Goal: Task Accomplishment & Management: Use online tool/utility

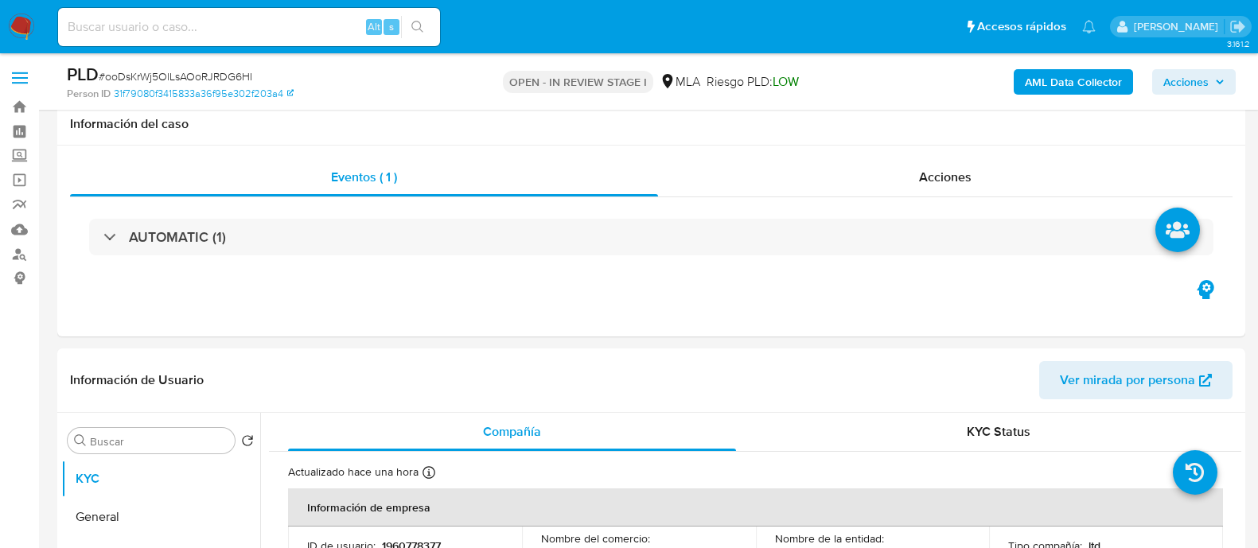
select select "10"
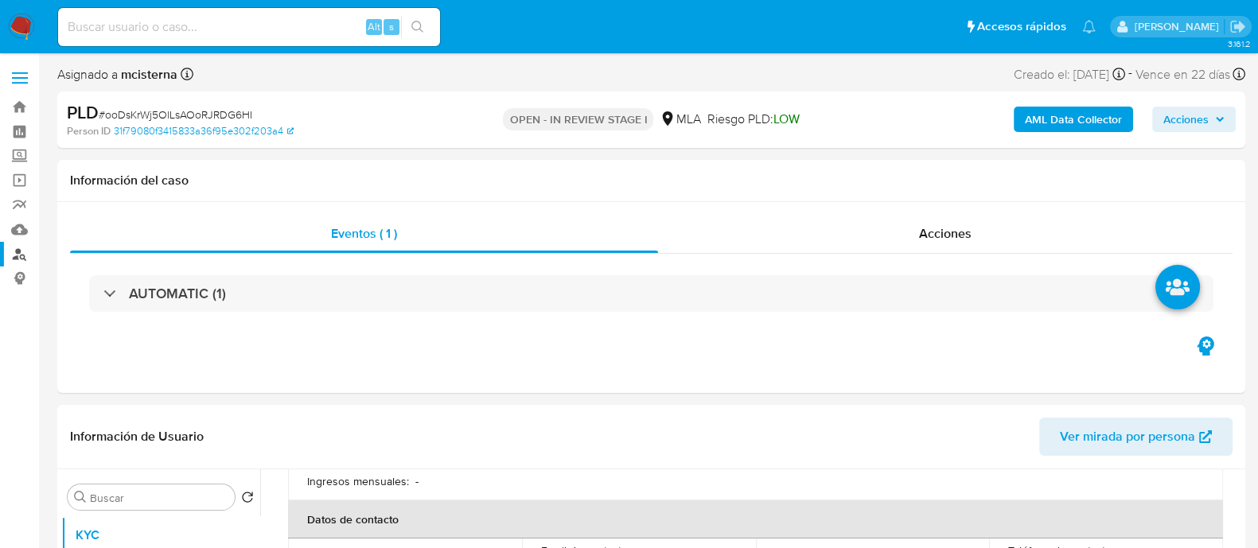
click at [14, 251] on link "Buscador de personas" at bounding box center [94, 254] width 189 height 25
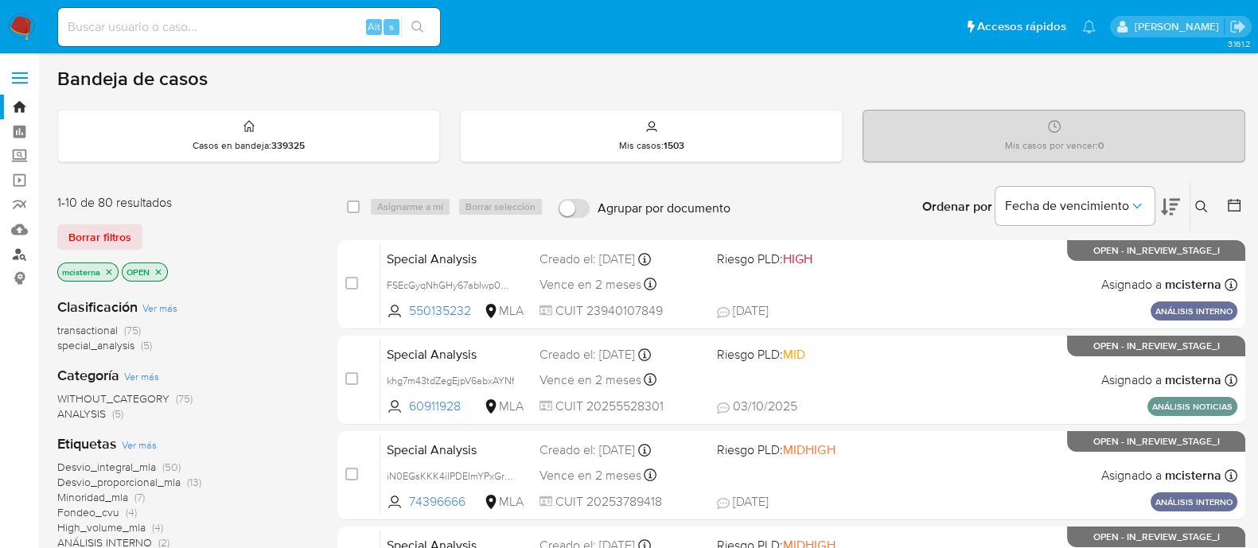
click at [21, 252] on link "Buscador de personas" at bounding box center [94, 254] width 189 height 25
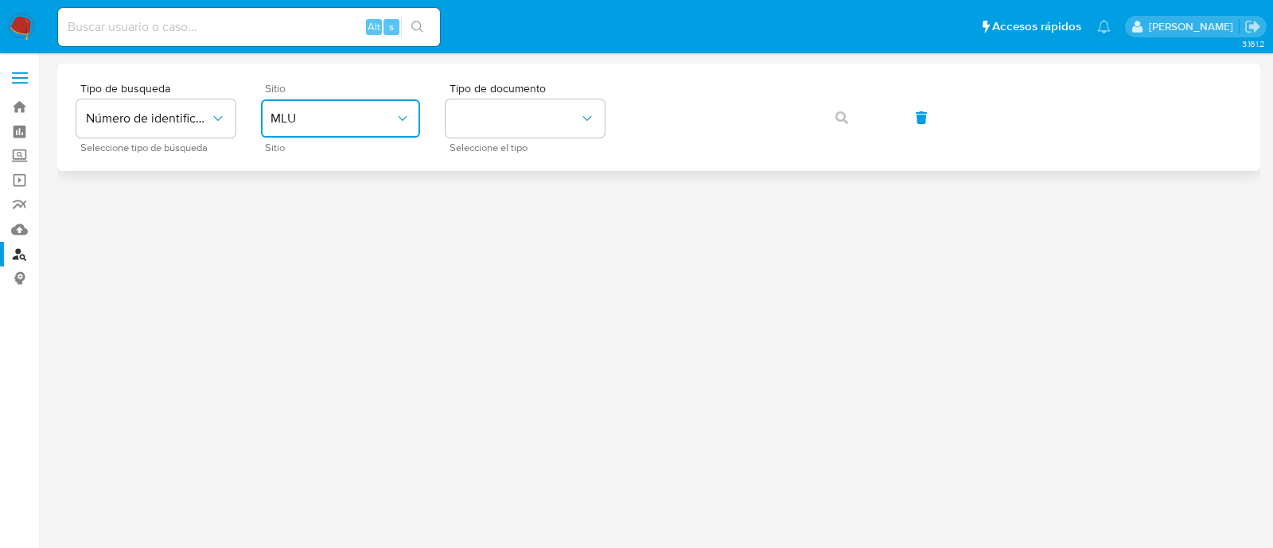
click at [326, 115] on span "MLU" at bounding box center [333, 119] width 124 height 16
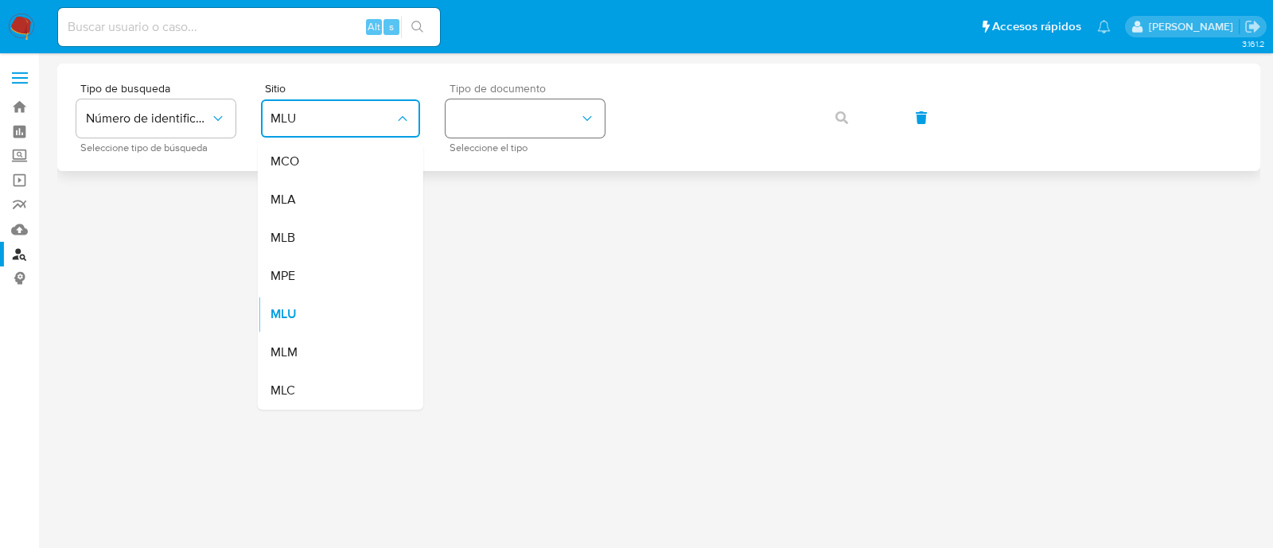
drag, startPoint x: 330, startPoint y: 189, endPoint x: 529, endPoint y: 131, distance: 207.3
click at [330, 189] on div "MLA" at bounding box center [336, 200] width 131 height 38
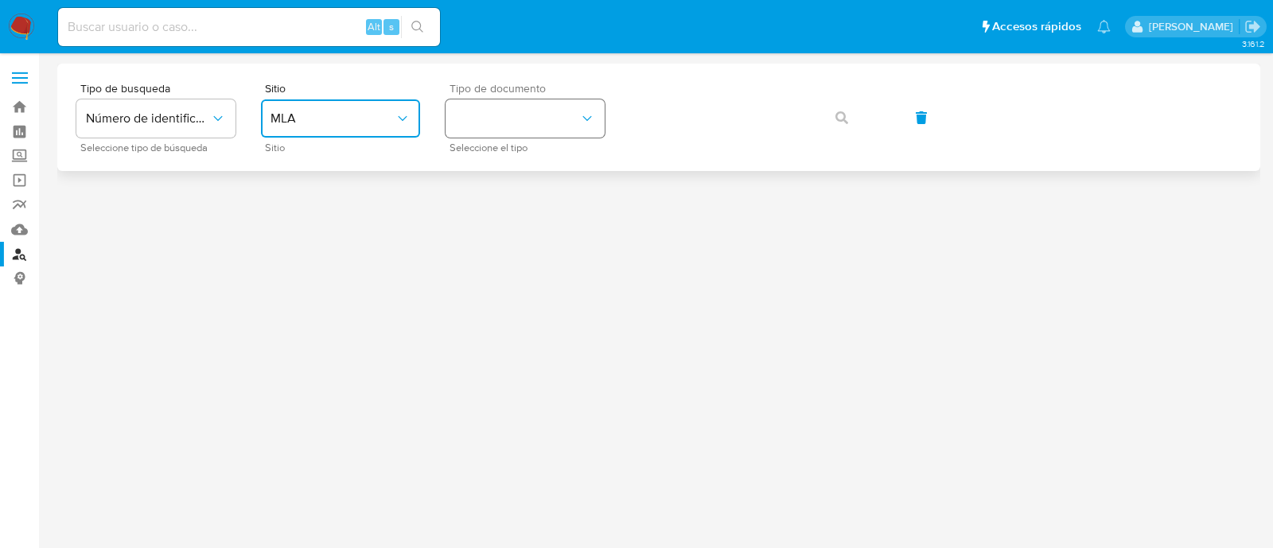
click at [551, 117] on button "identificationType" at bounding box center [525, 118] width 159 height 38
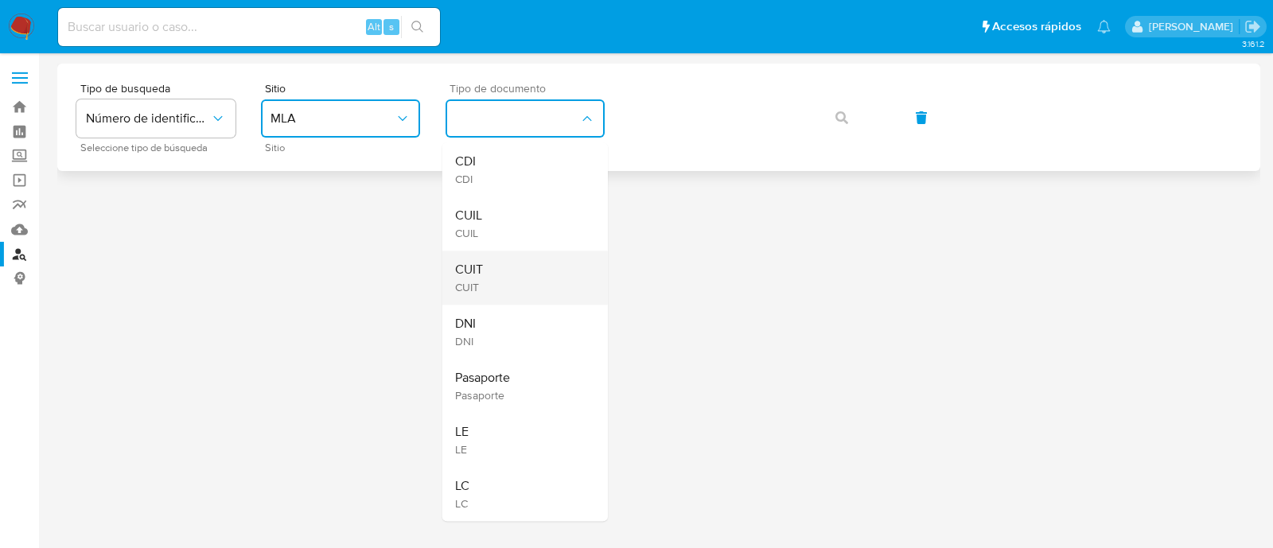
click at [564, 275] on div "CUIT CUIT" at bounding box center [520, 278] width 131 height 54
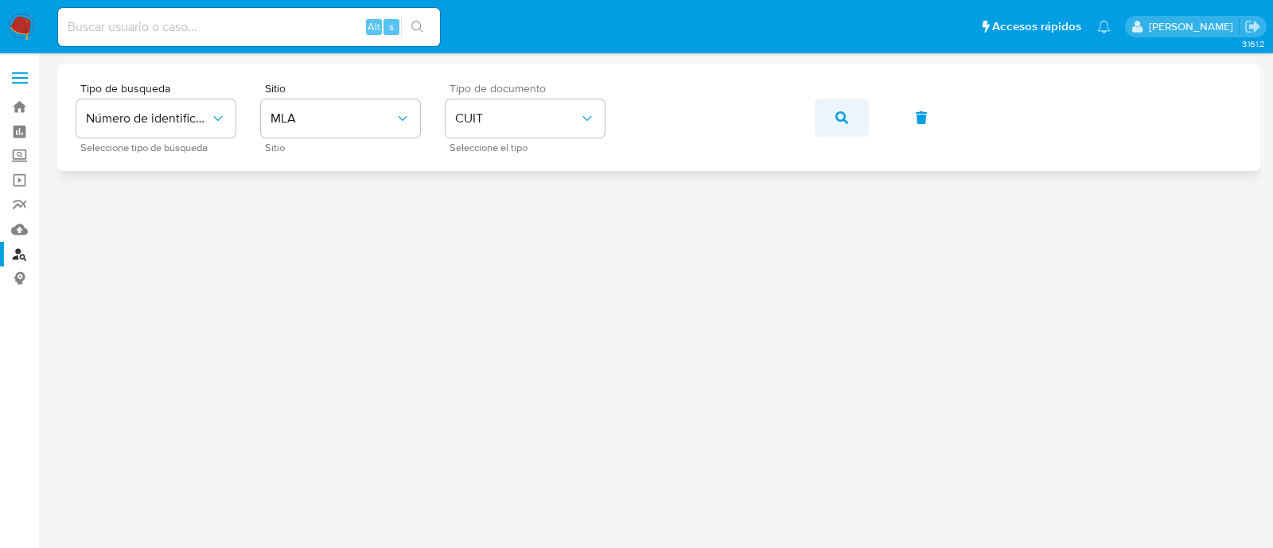
click at [854, 117] on button "button" at bounding box center [842, 118] width 54 height 38
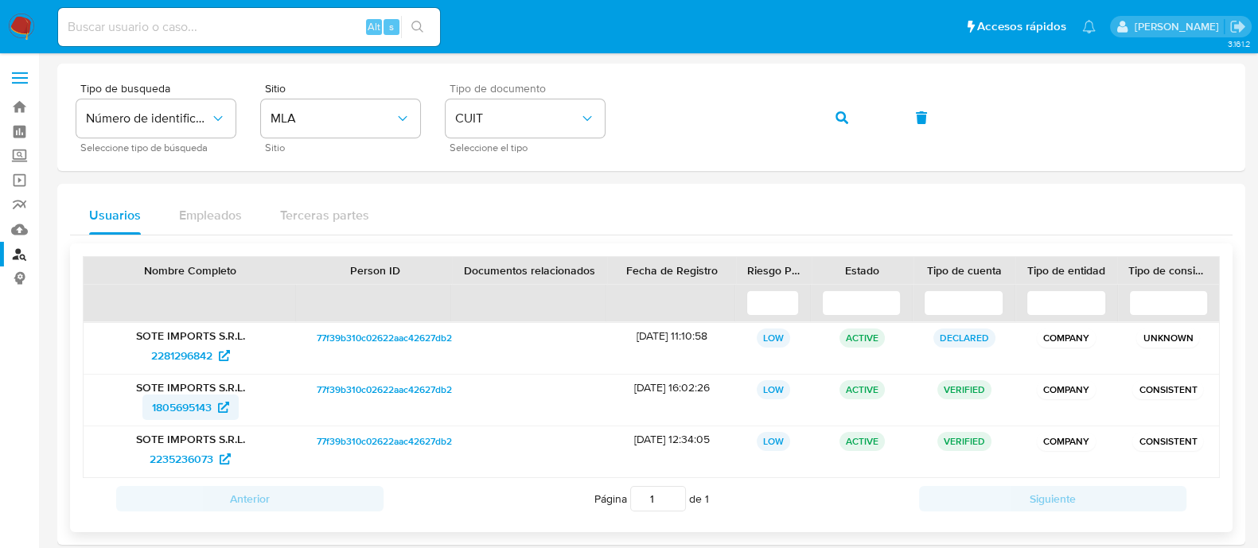
click at [193, 396] on span "1805695143" at bounding box center [182, 407] width 60 height 25
click at [192, 460] on span "2235236073" at bounding box center [182, 459] width 64 height 25
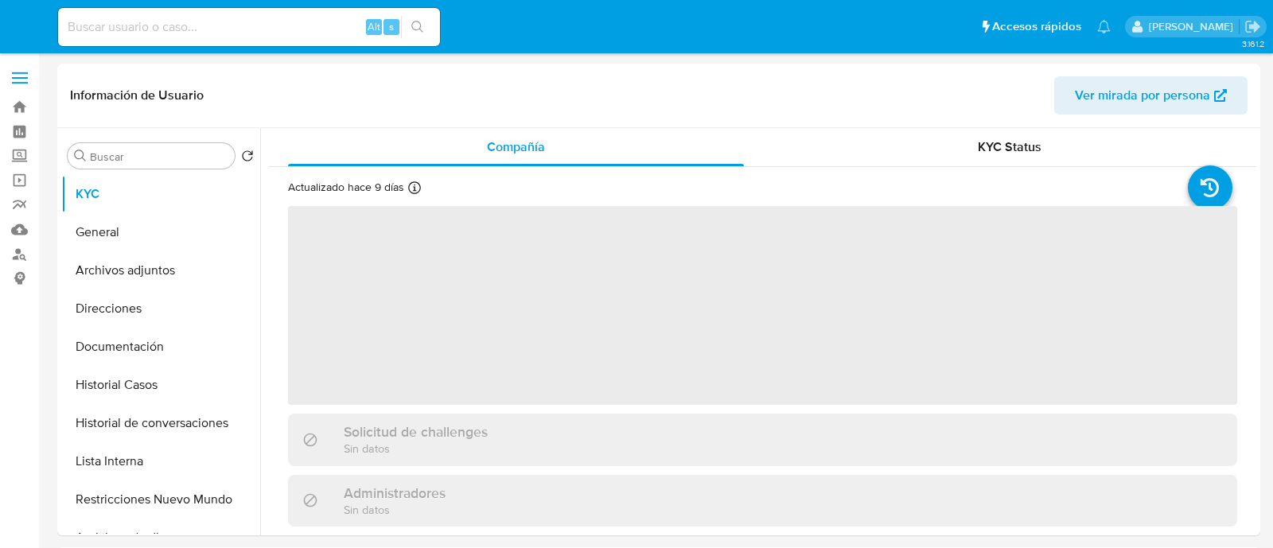
select select "10"
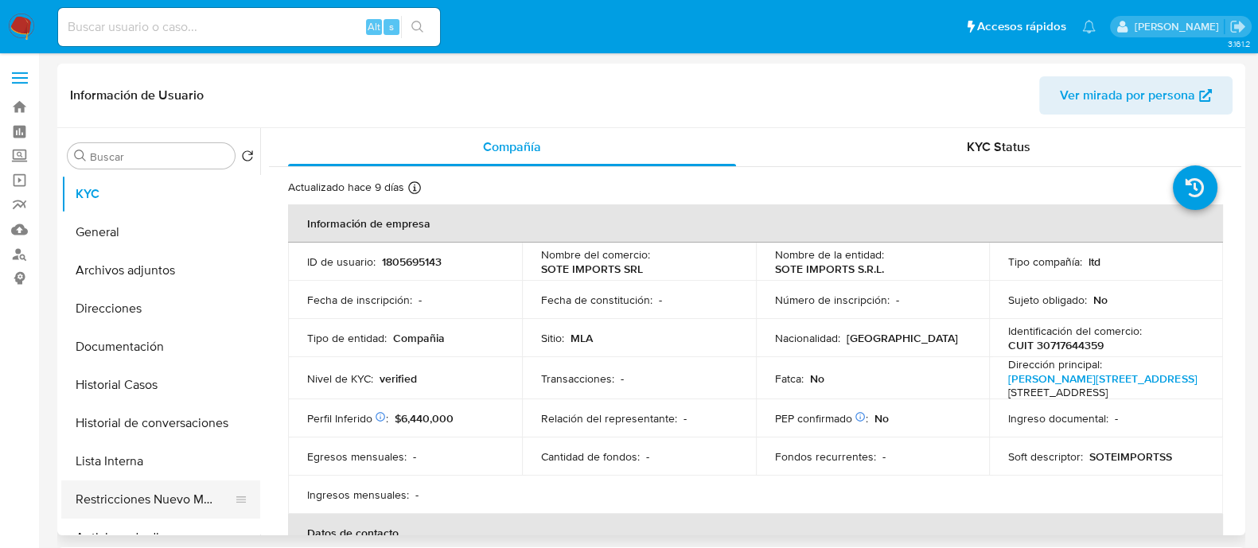
click at [191, 493] on button "Restricciones Nuevo Mundo" at bounding box center [154, 500] width 186 height 38
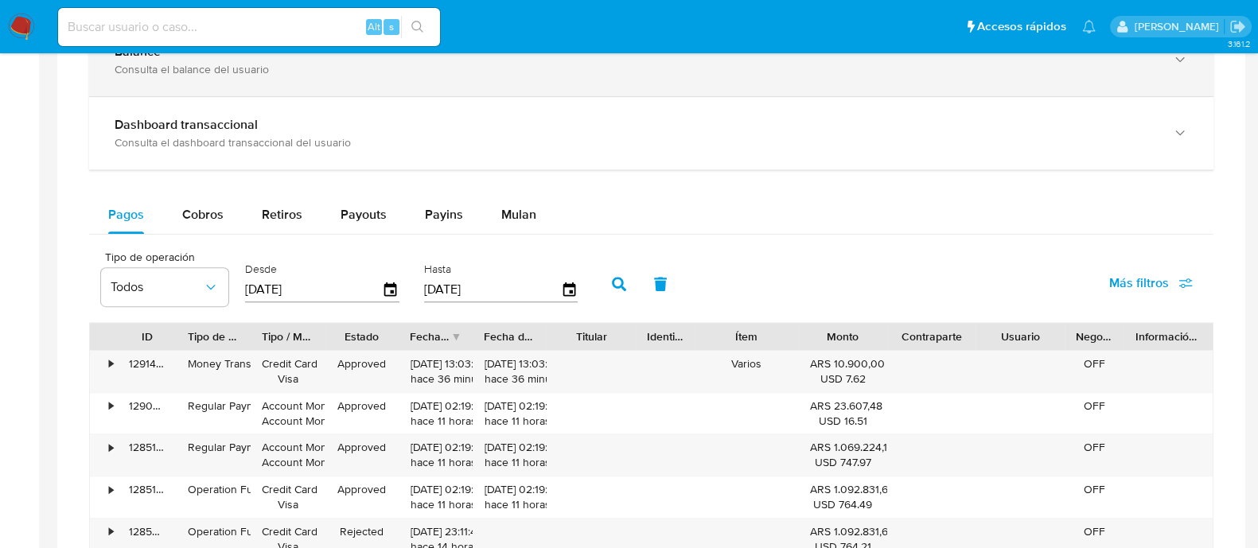
scroll to position [995, 0]
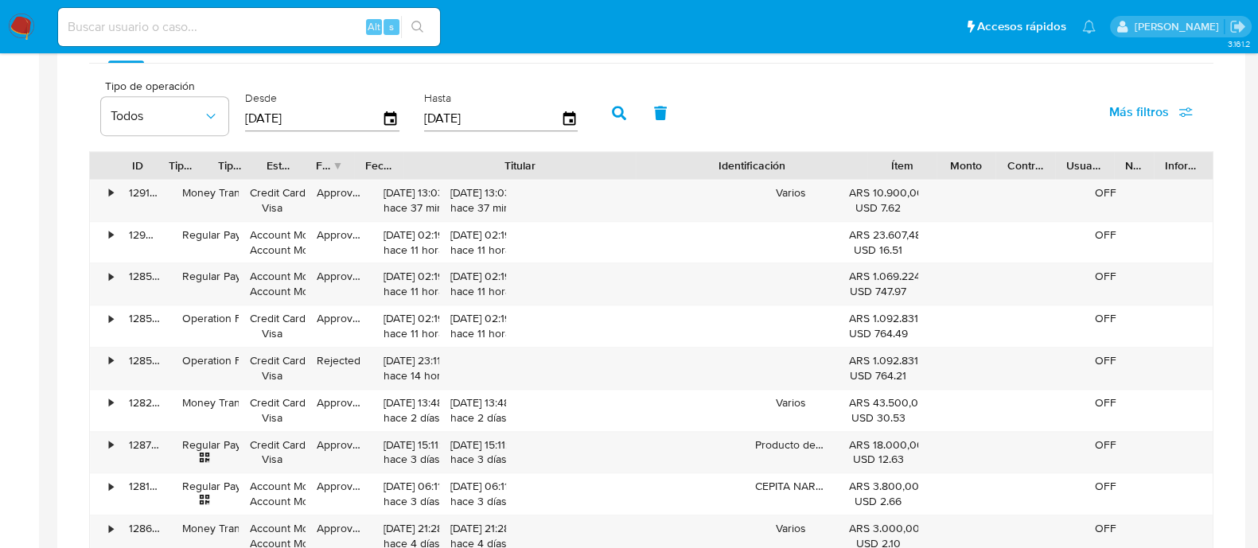
drag, startPoint x: 634, startPoint y: 153, endPoint x: 780, endPoint y: 153, distance: 146.4
click at [780, 153] on div "ID Tipo de operación Tipo / Método Estado Fecha de creación Fecha de aprobación…" at bounding box center [651, 165] width 1123 height 27
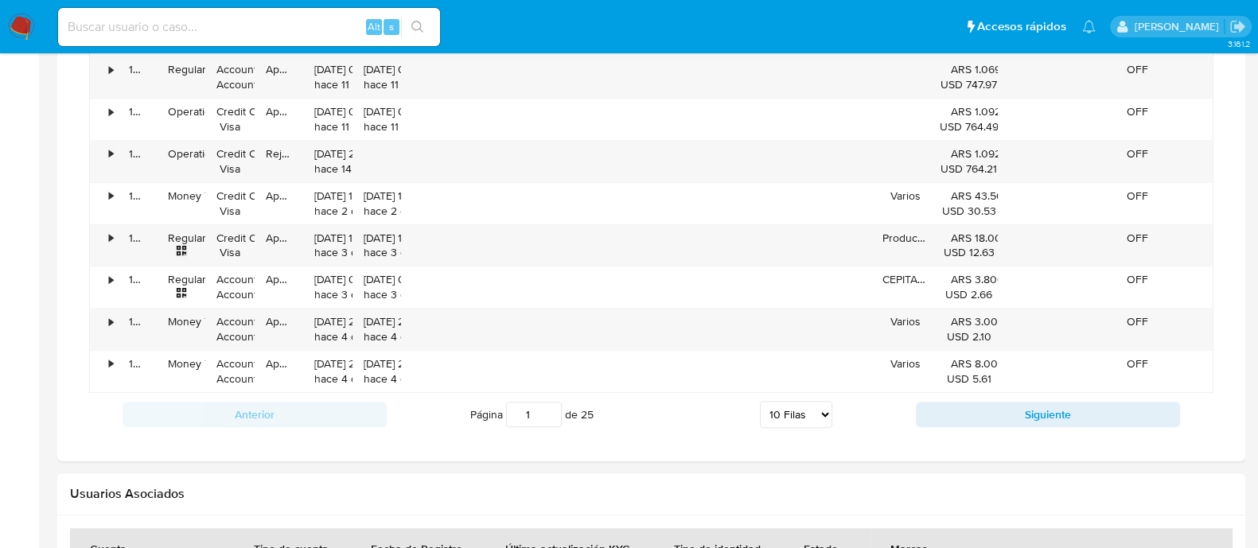
scroll to position [1094, 0]
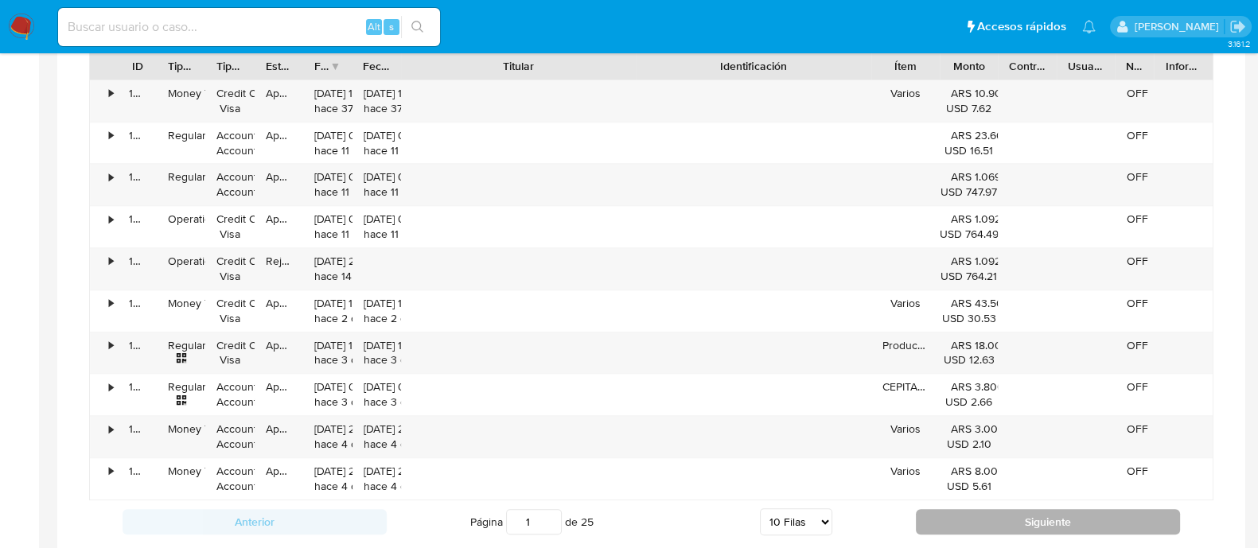
click at [991, 519] on button "Siguiente" at bounding box center [1048, 521] width 264 height 25
type input "2"
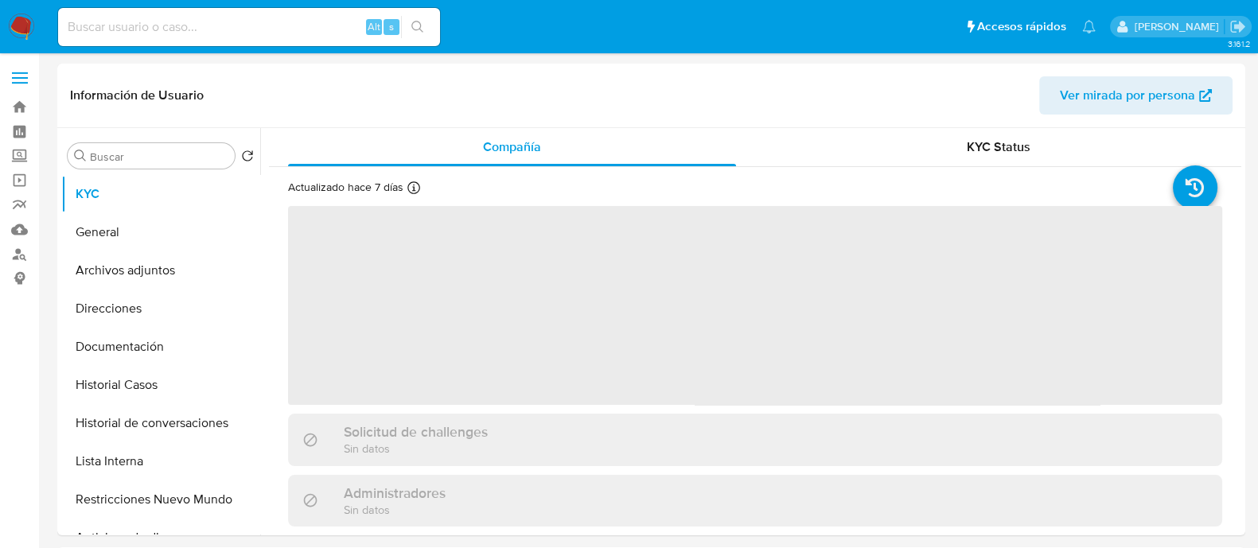
select select "10"
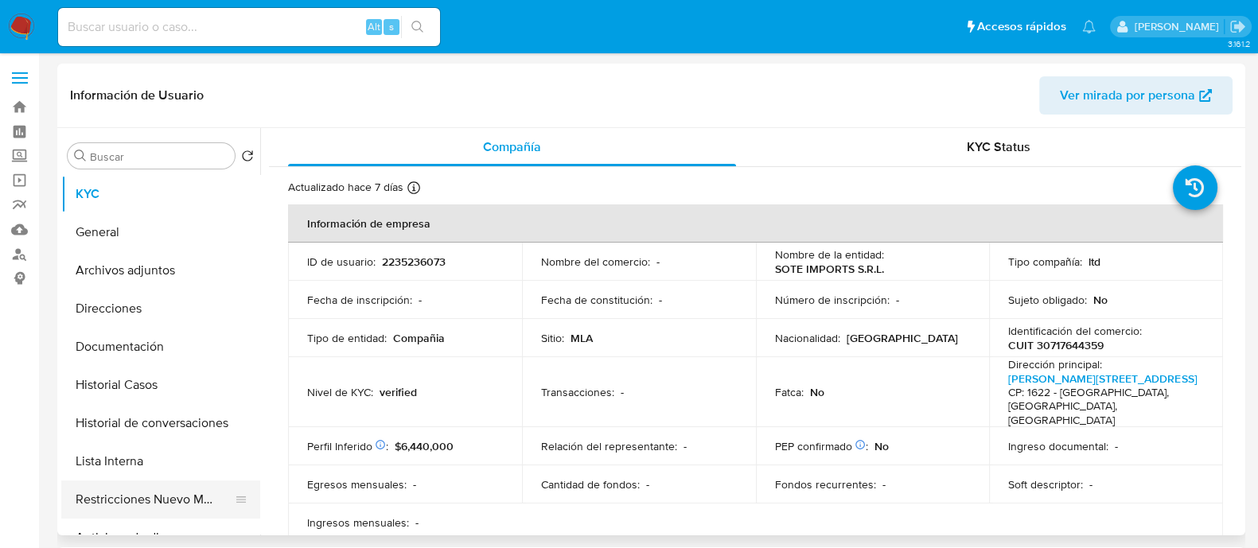
click at [146, 494] on button "Restricciones Nuevo Mundo" at bounding box center [154, 500] width 186 height 38
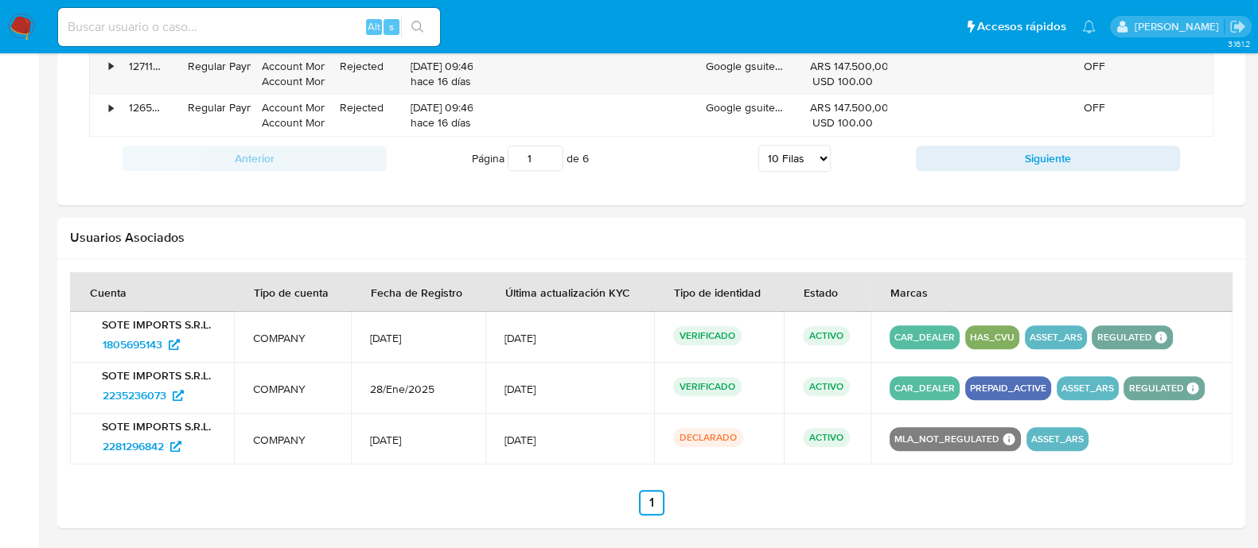
scroll to position [1591, 0]
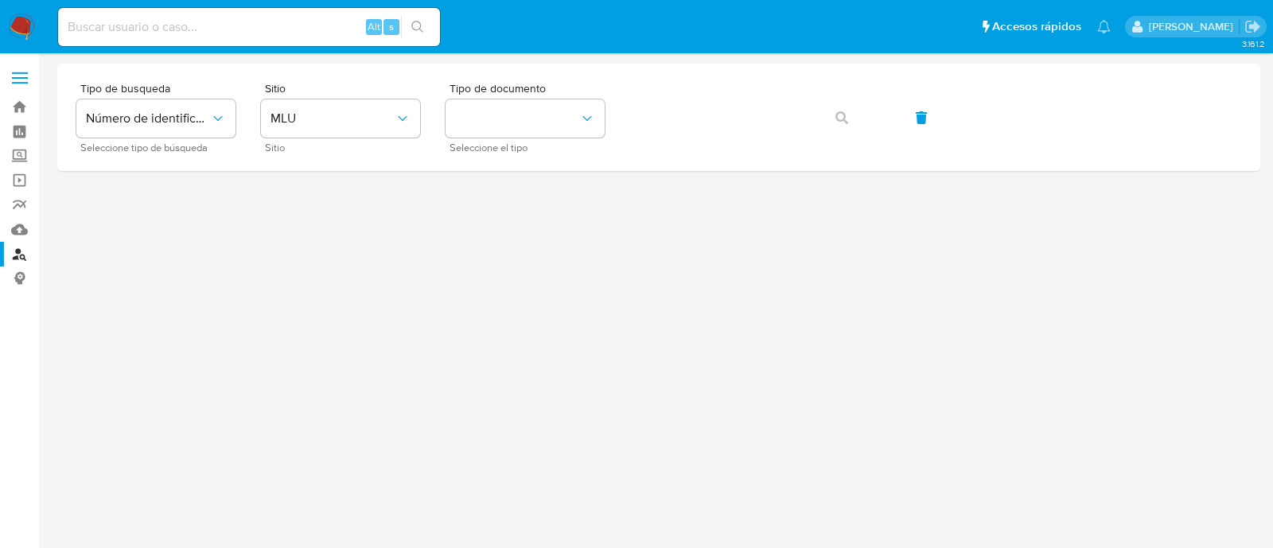
click at [334, 29] on input at bounding box center [249, 27] width 382 height 21
paste input "1805695143"
type input "1805695143"
click at [243, 26] on input "1805695143" at bounding box center [249, 27] width 382 height 21
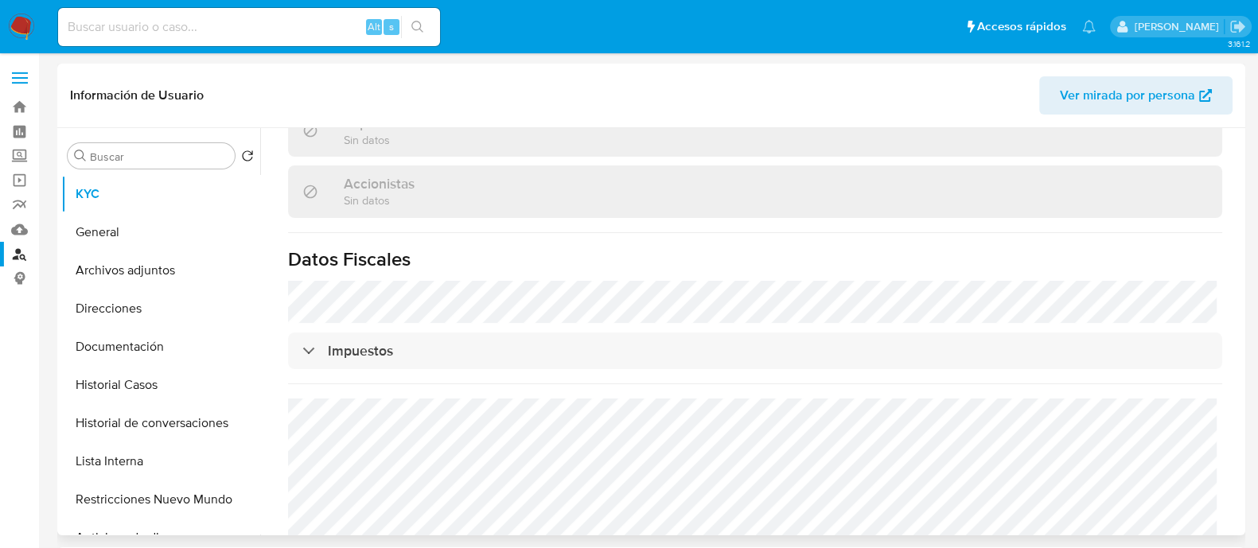
scroll to position [624, 0]
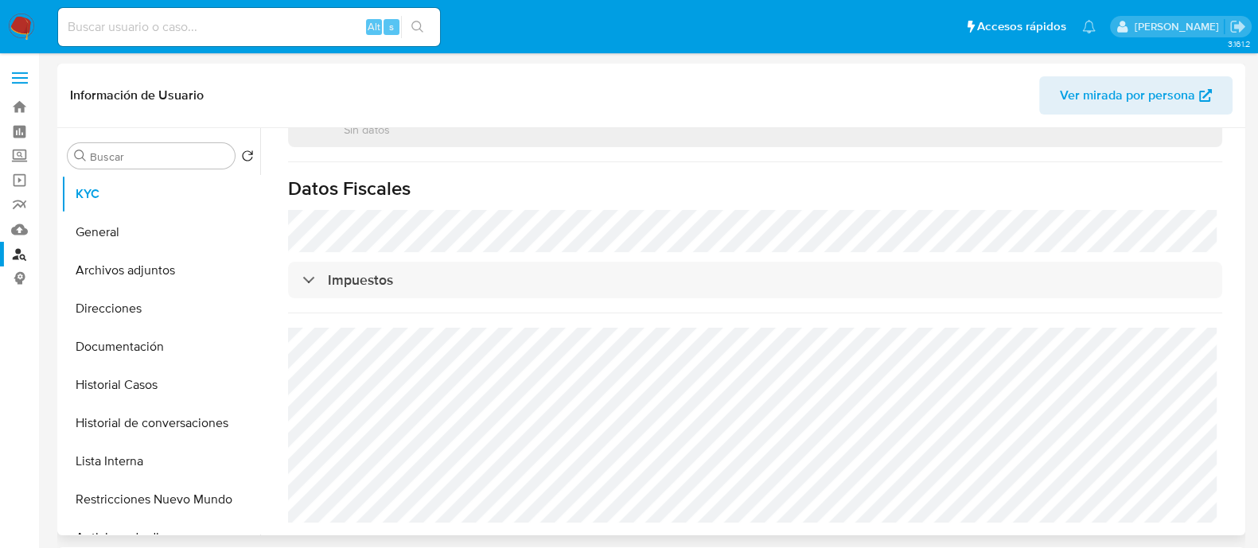
select select "10"
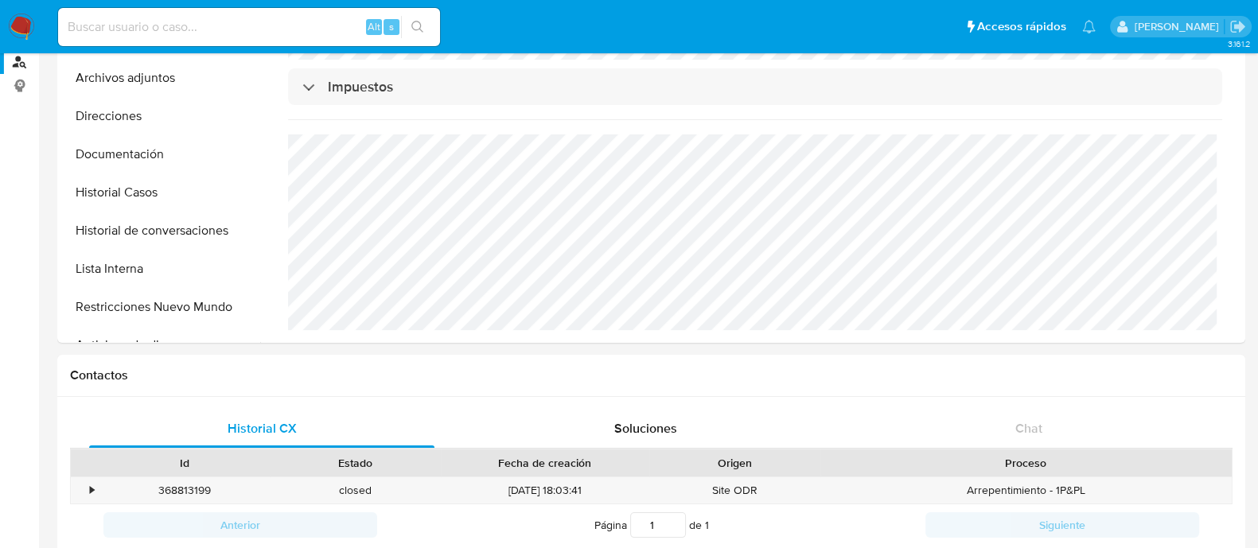
scroll to position [22, 0]
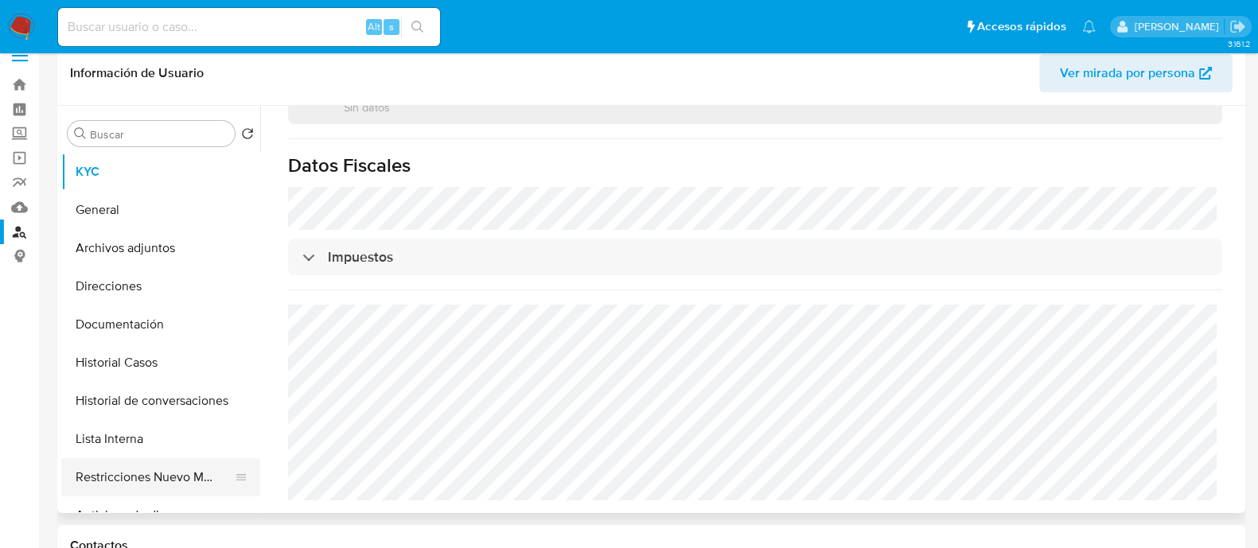
click at [175, 471] on button "Restricciones Nuevo Mundo" at bounding box center [154, 477] width 186 height 38
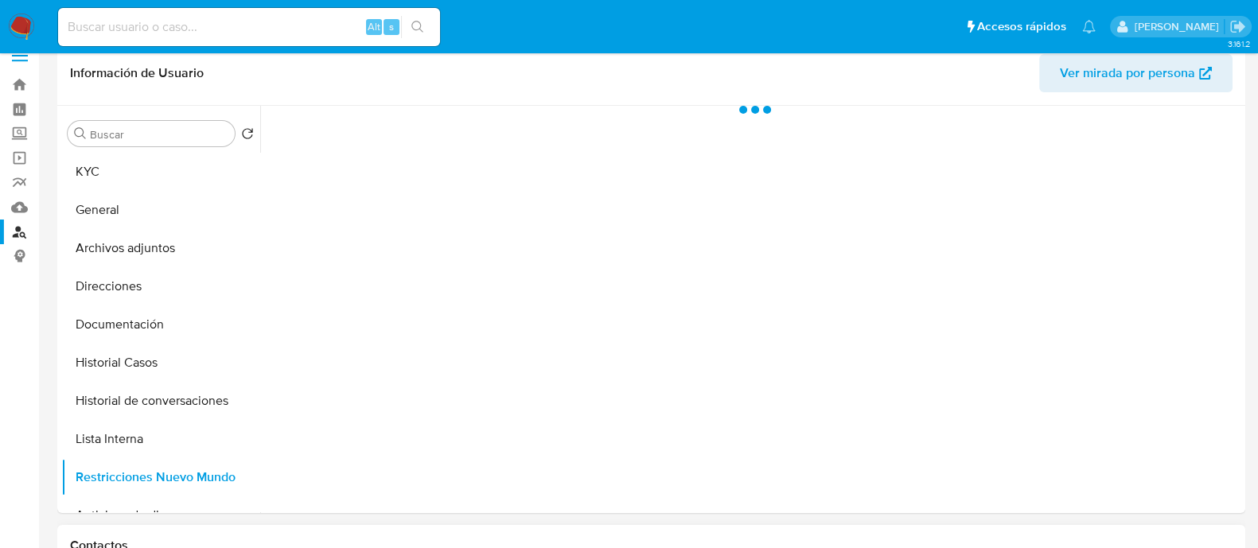
scroll to position [0, 0]
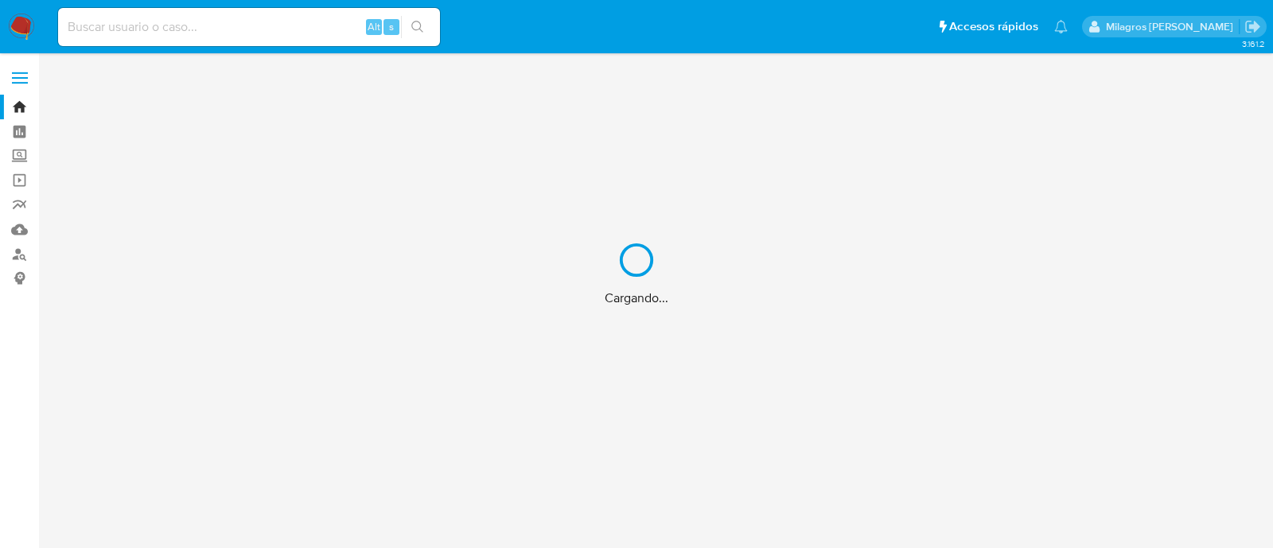
click at [218, 29] on div "Cargando..." at bounding box center [636, 274] width 1273 height 548
click at [150, 22] on div "Cargando..." at bounding box center [636, 274] width 1273 height 548
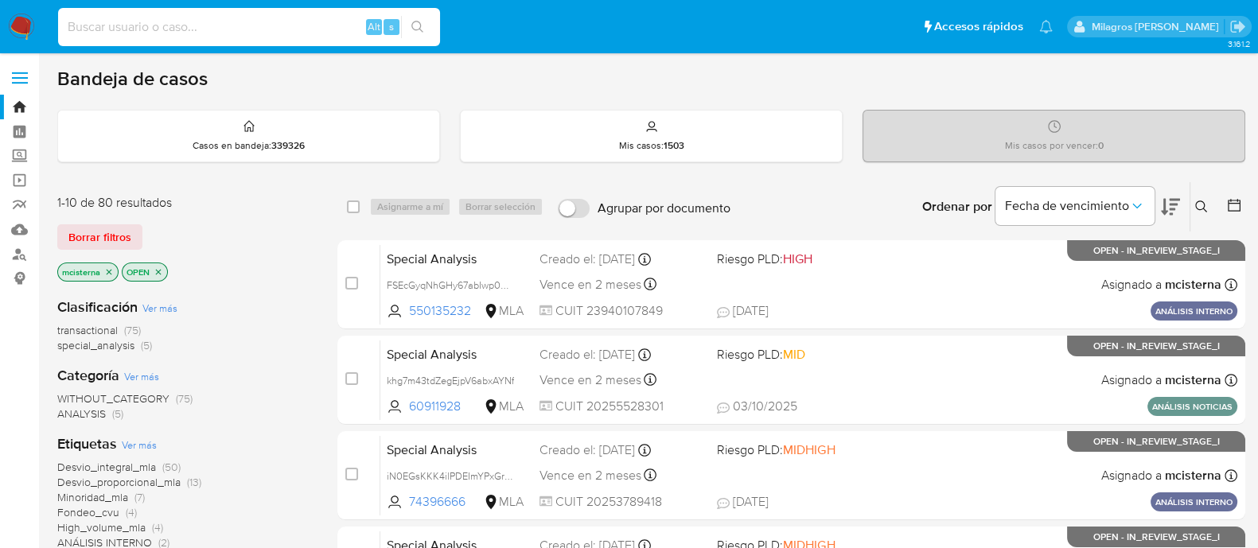
click at [124, 26] on input at bounding box center [249, 27] width 382 height 21
paste input "1805695143"
type input "1805695143"
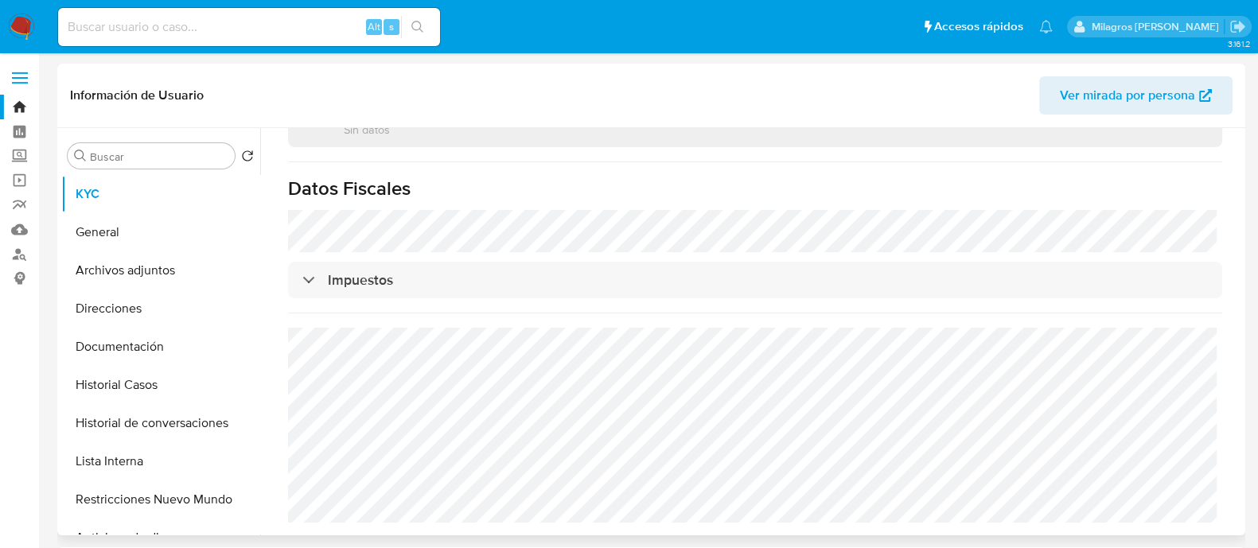
select select "10"
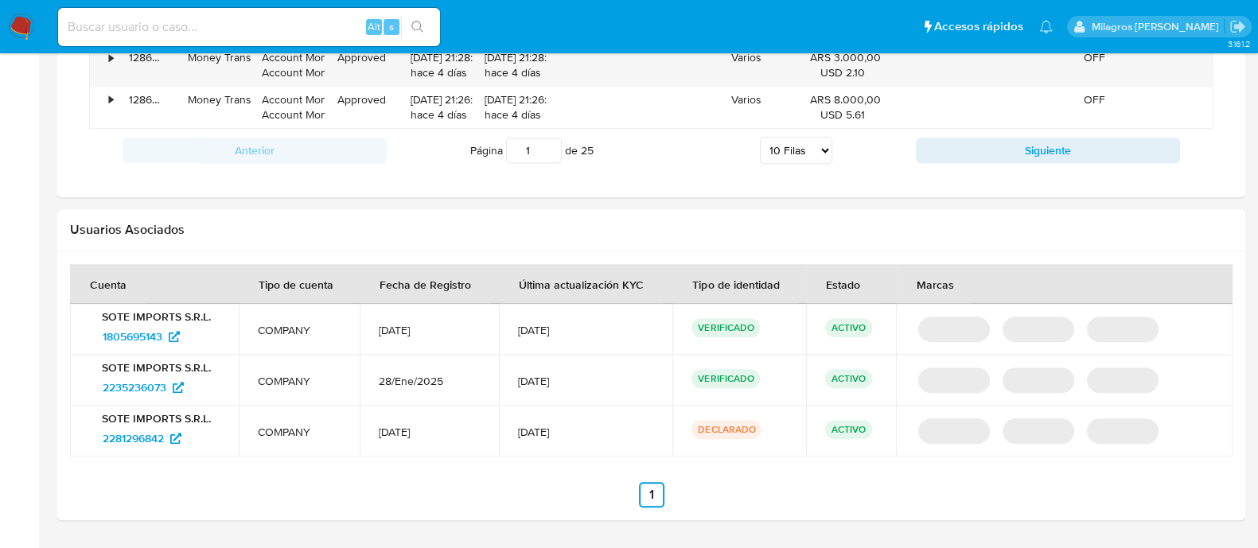
scroll to position [1513, 0]
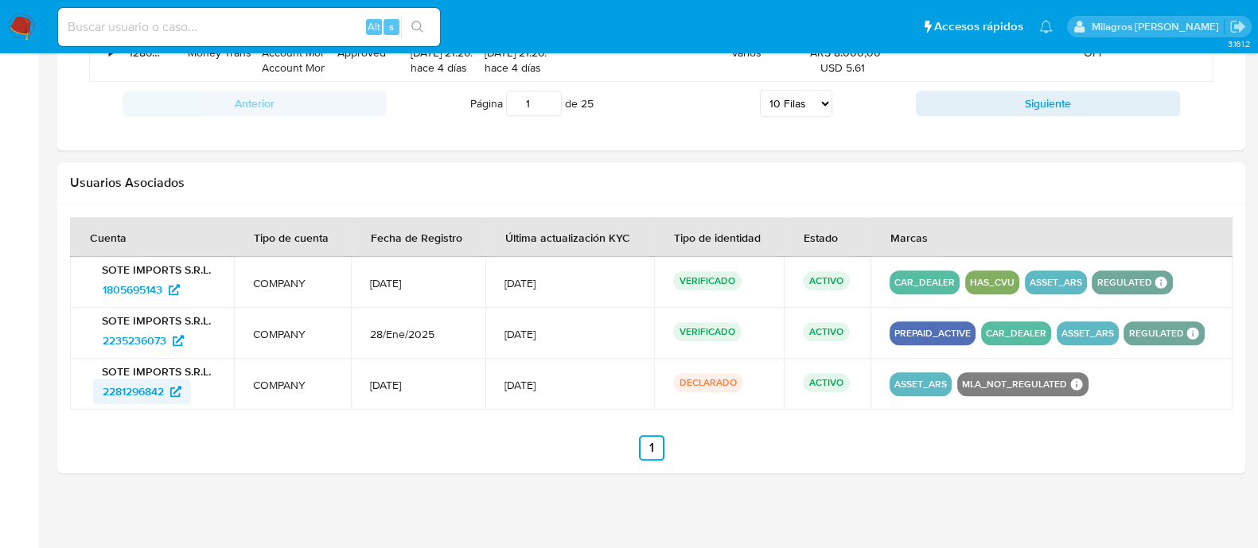
click at [123, 387] on span "2281296842" at bounding box center [133, 391] width 61 height 25
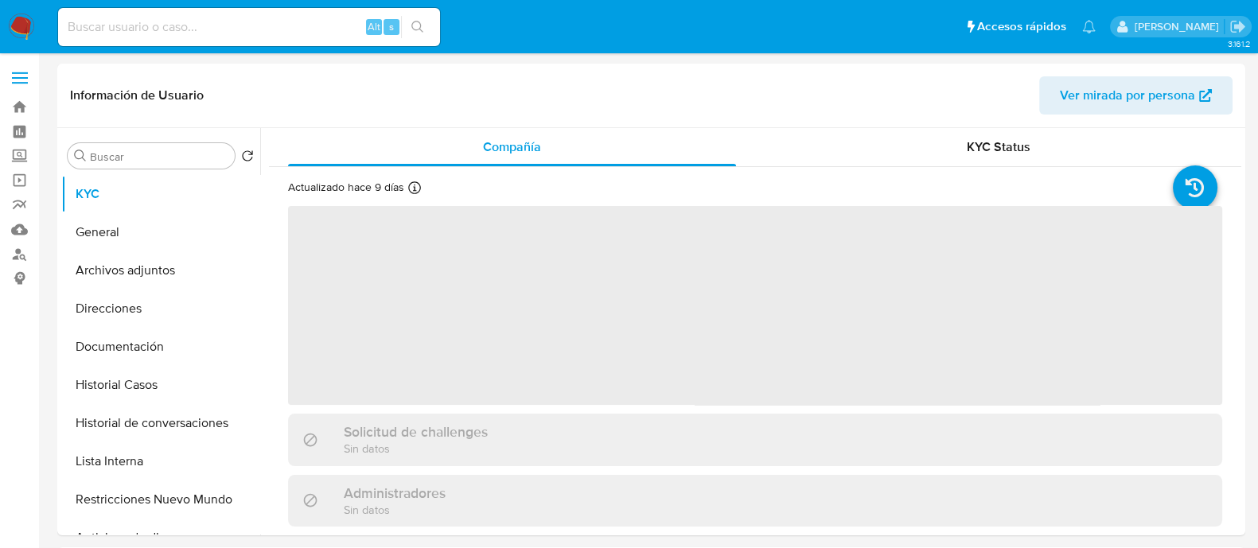
select select "10"
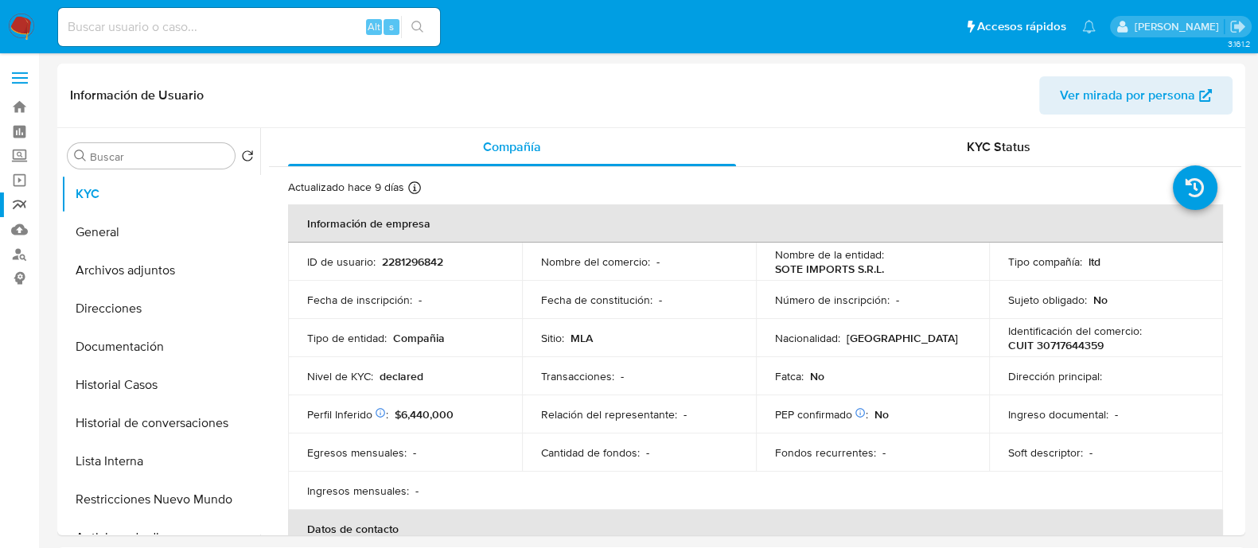
click at [26, 193] on link "Reportes" at bounding box center [94, 205] width 189 height 25
click at [26, 182] on link "Operaciones masivas" at bounding box center [94, 180] width 189 height 25
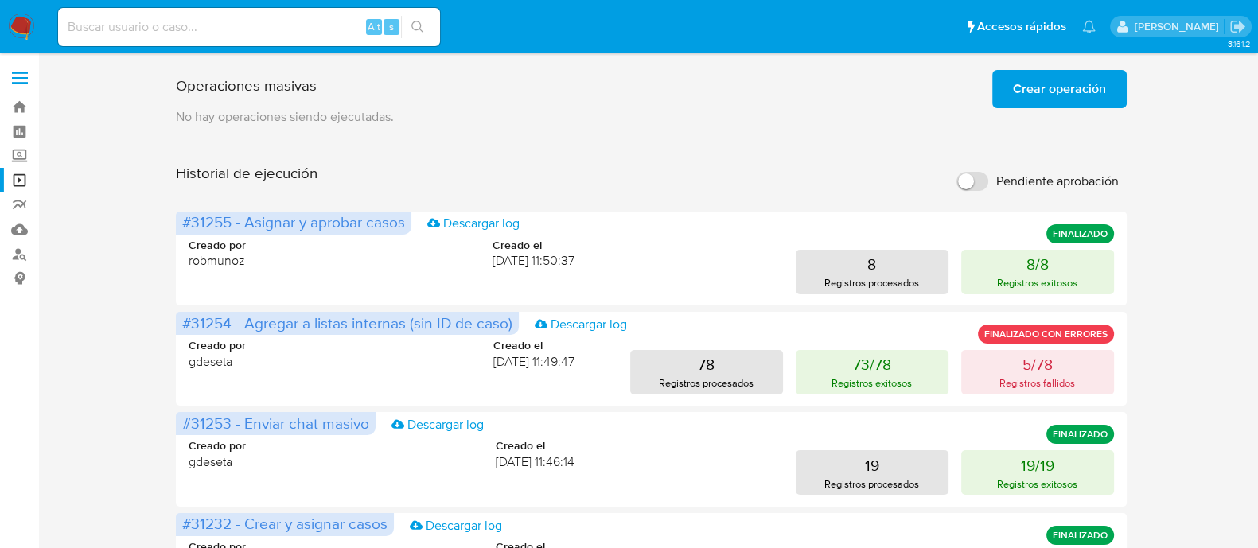
click at [1084, 88] on span "Crear operación" at bounding box center [1059, 89] width 93 height 35
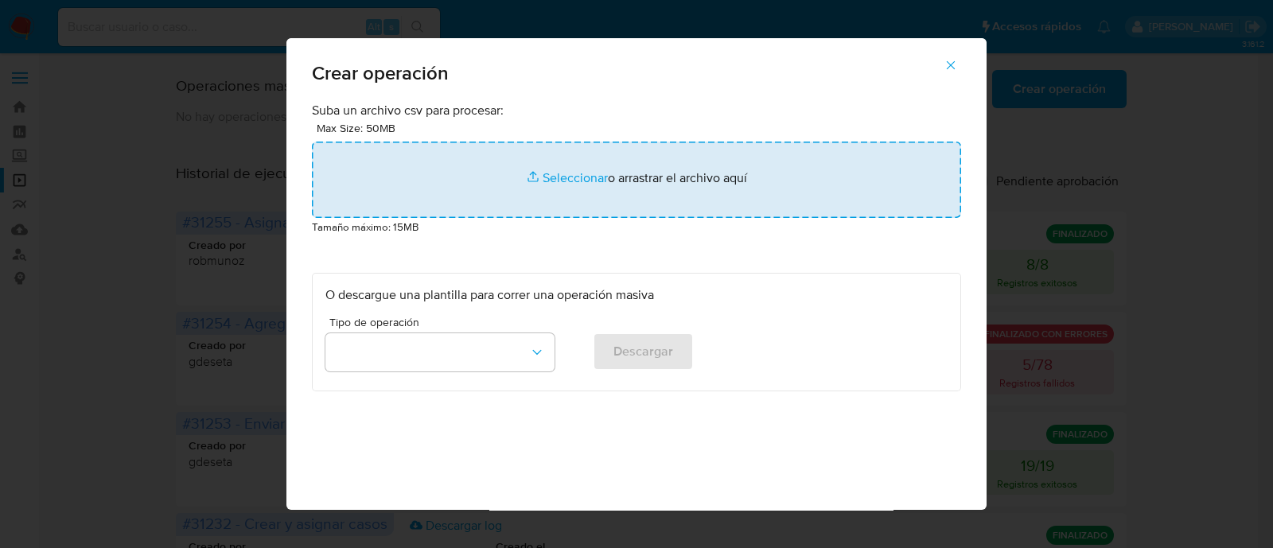
click at [505, 168] on input "file" at bounding box center [636, 180] width 649 height 76
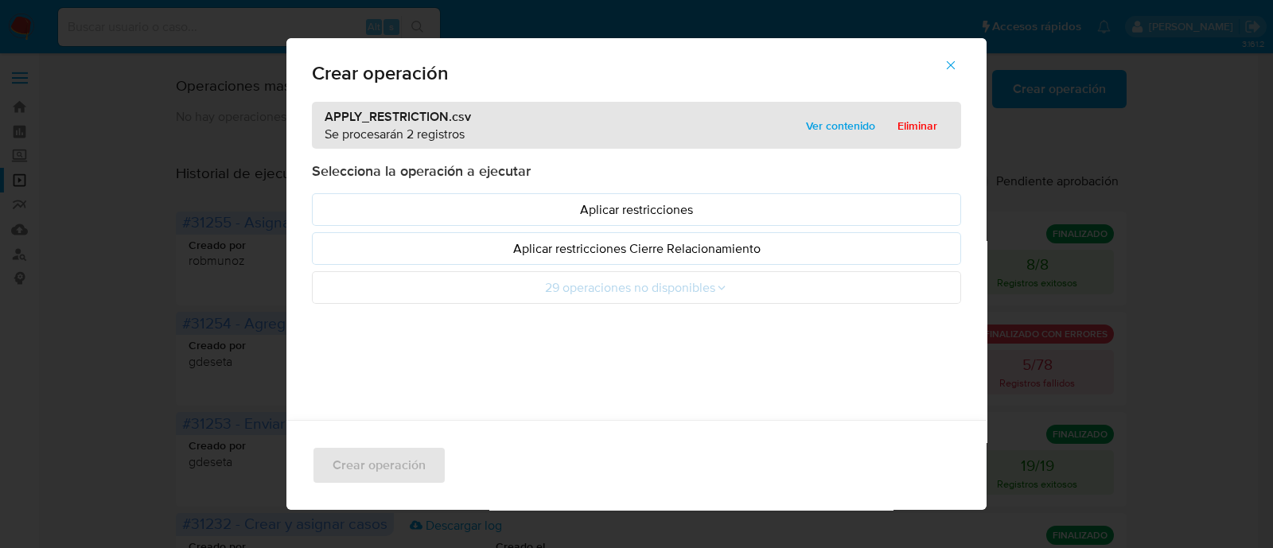
click at [341, 201] on p "Aplicar restricciones" at bounding box center [637, 210] width 622 height 18
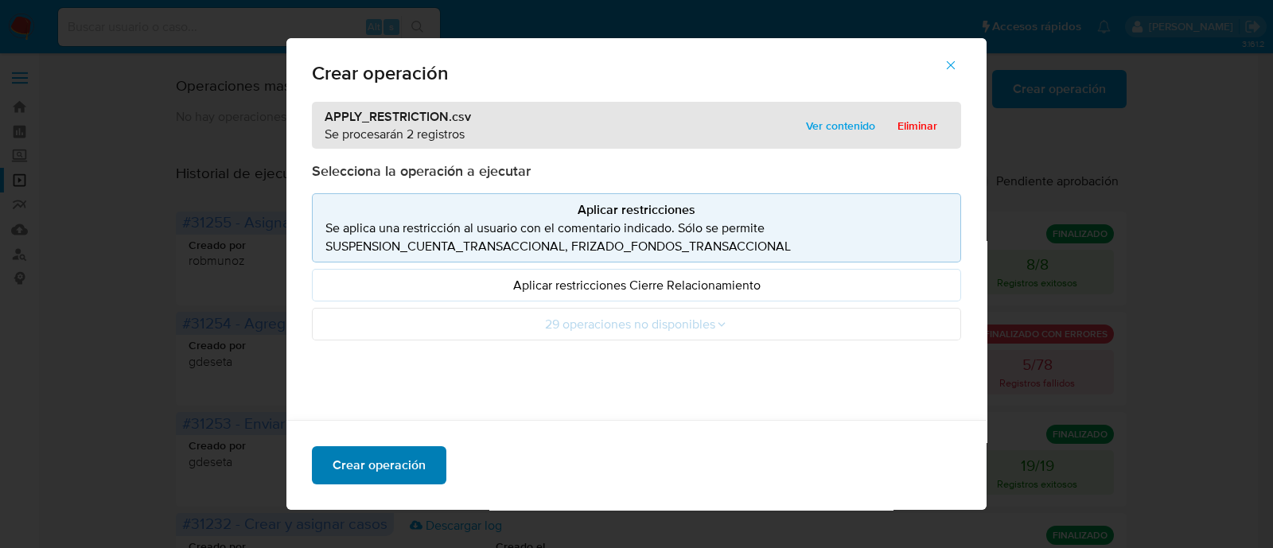
click at [402, 470] on span "Crear operación" at bounding box center [379, 465] width 93 height 35
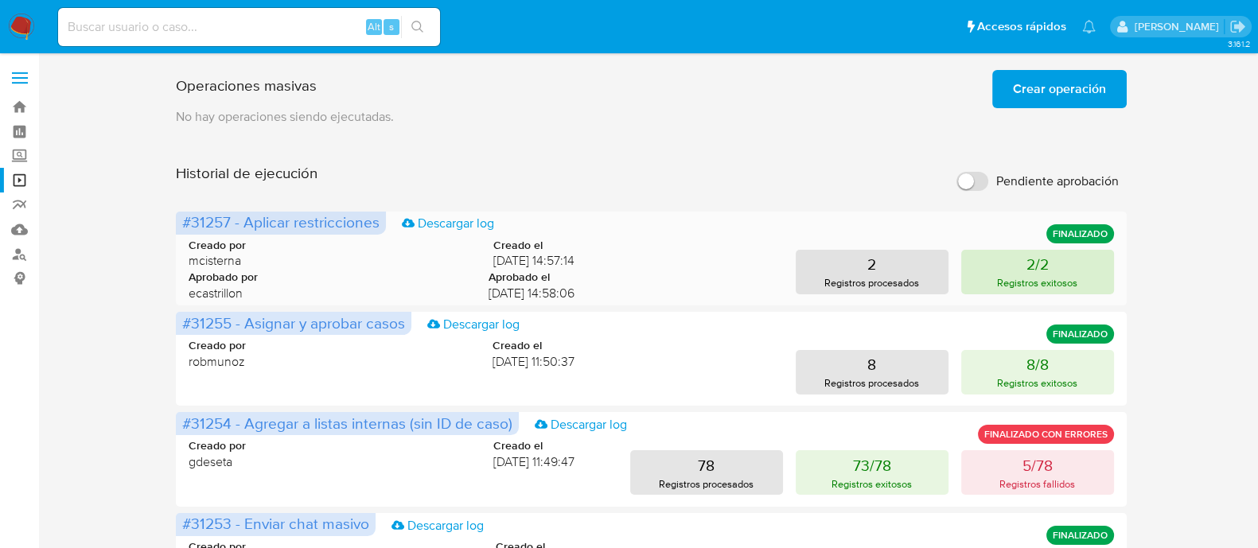
click at [989, 282] on button "2/2 Registros exitosos" at bounding box center [1037, 272] width 153 height 45
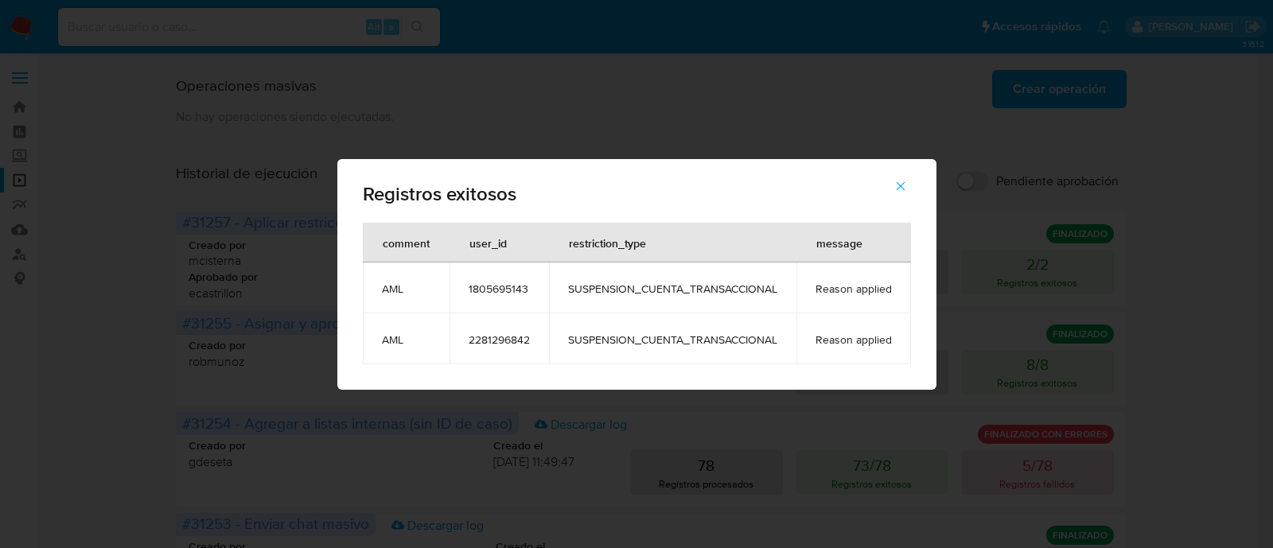
click at [498, 297] on td "1805695143" at bounding box center [499, 288] width 99 height 51
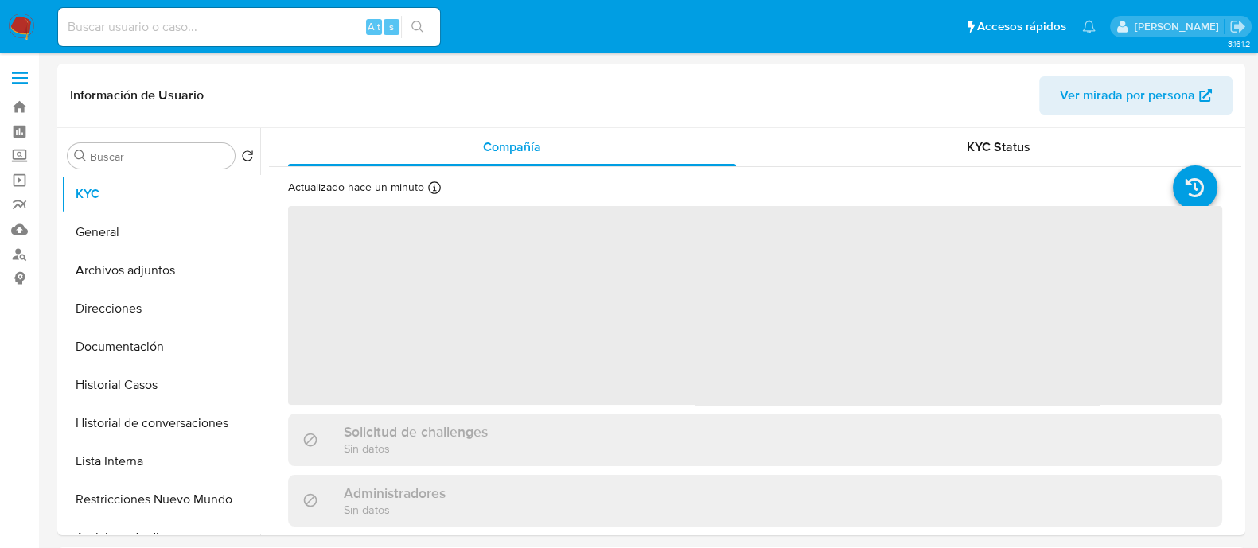
select select "10"
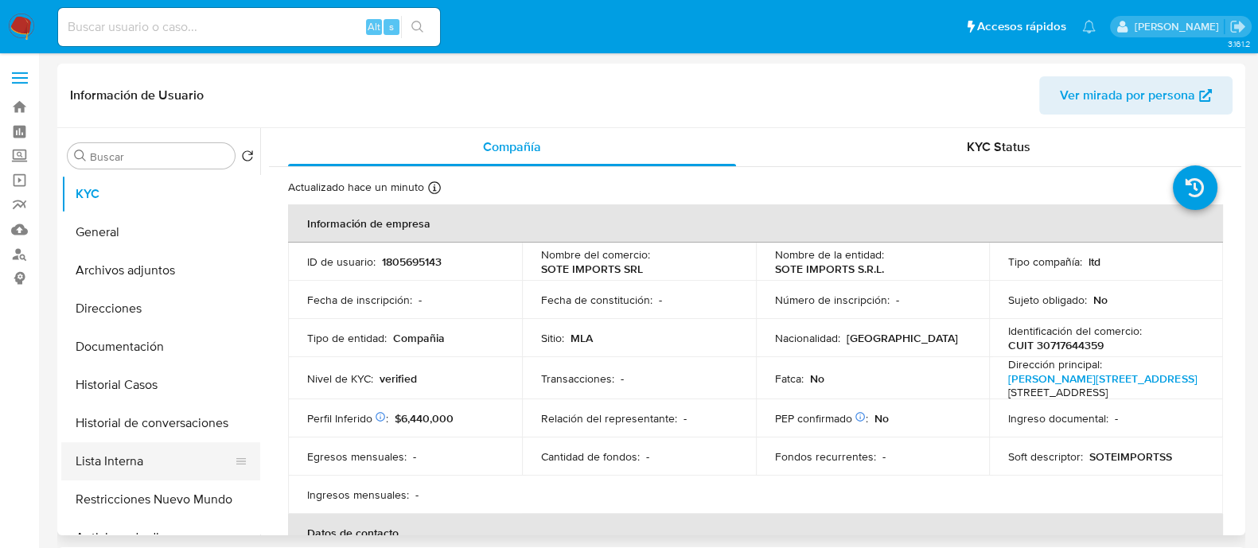
click at [211, 510] on button "Restricciones Nuevo Mundo" at bounding box center [160, 500] width 199 height 38
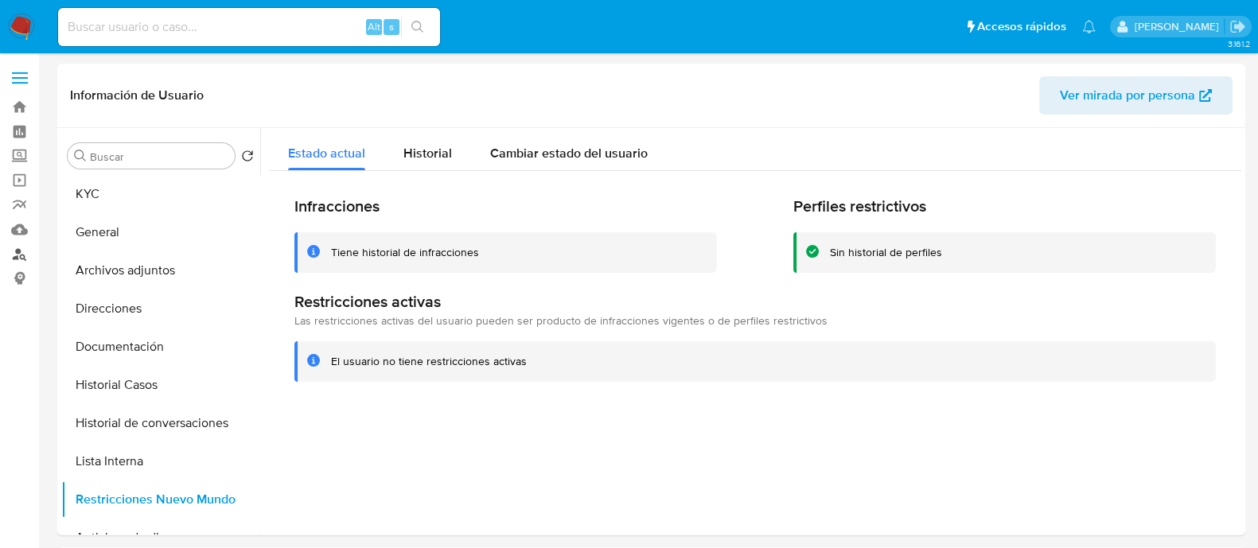
click at [8, 255] on link "Buscador de personas" at bounding box center [94, 254] width 189 height 25
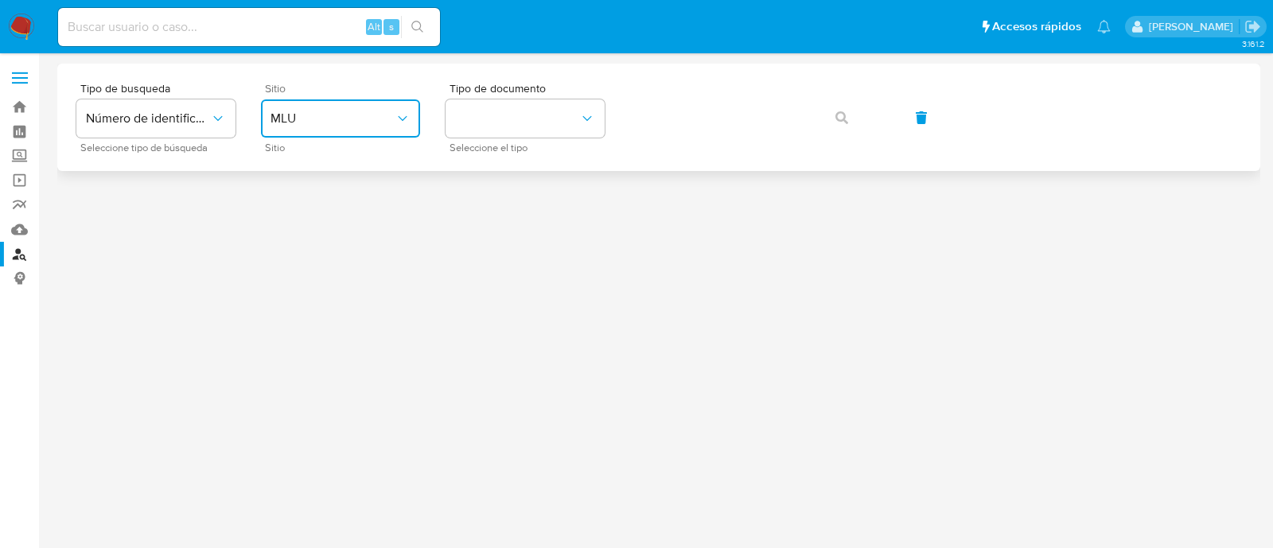
click at [377, 109] on button "MLU" at bounding box center [340, 118] width 159 height 38
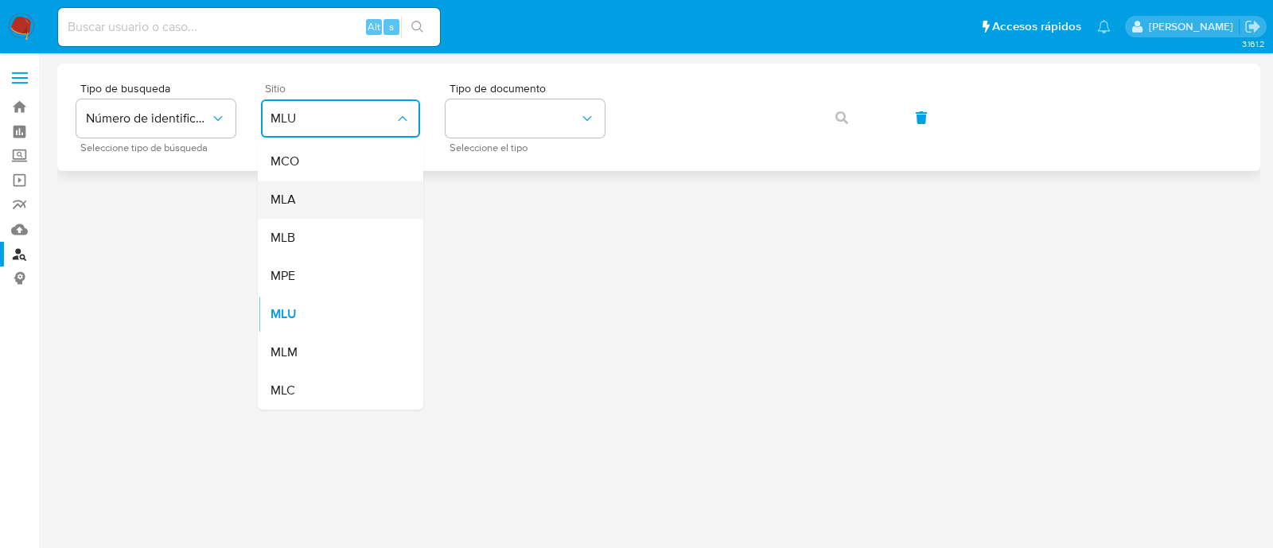
click at [355, 185] on div "MLA" at bounding box center [336, 200] width 131 height 38
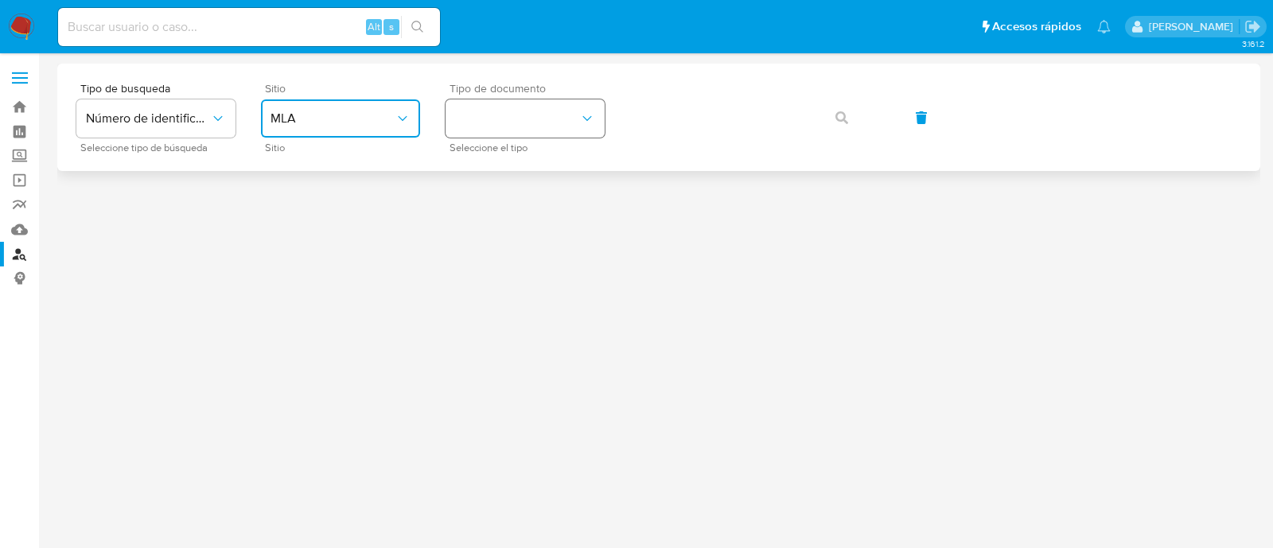
click at [505, 119] on button "identificationType" at bounding box center [525, 118] width 159 height 38
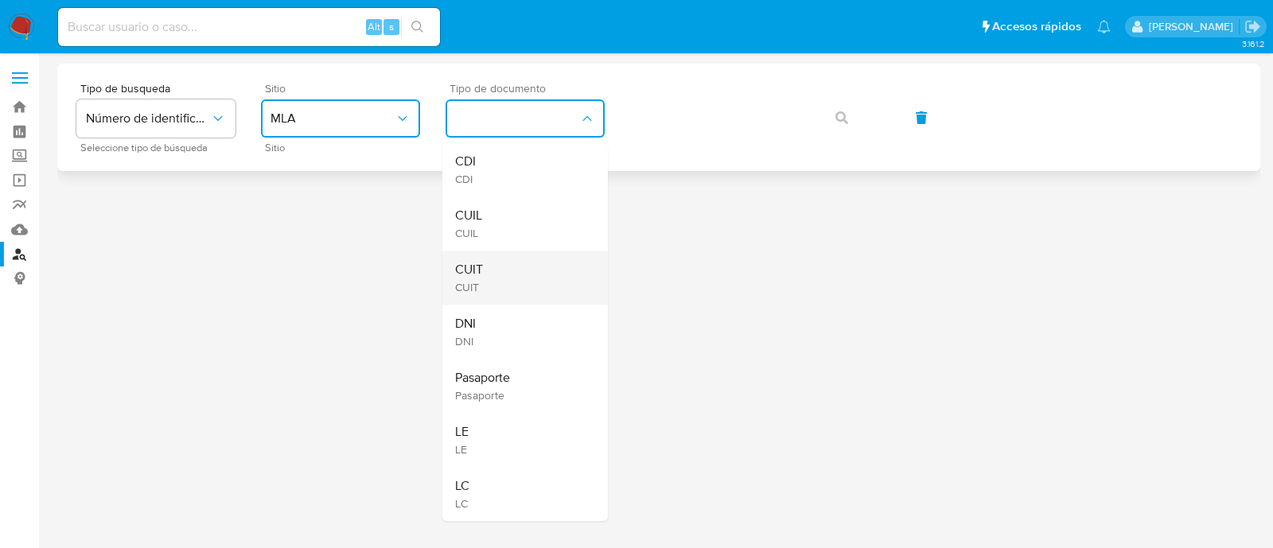
click at [486, 257] on div "CUIT CUIT" at bounding box center [520, 278] width 131 height 54
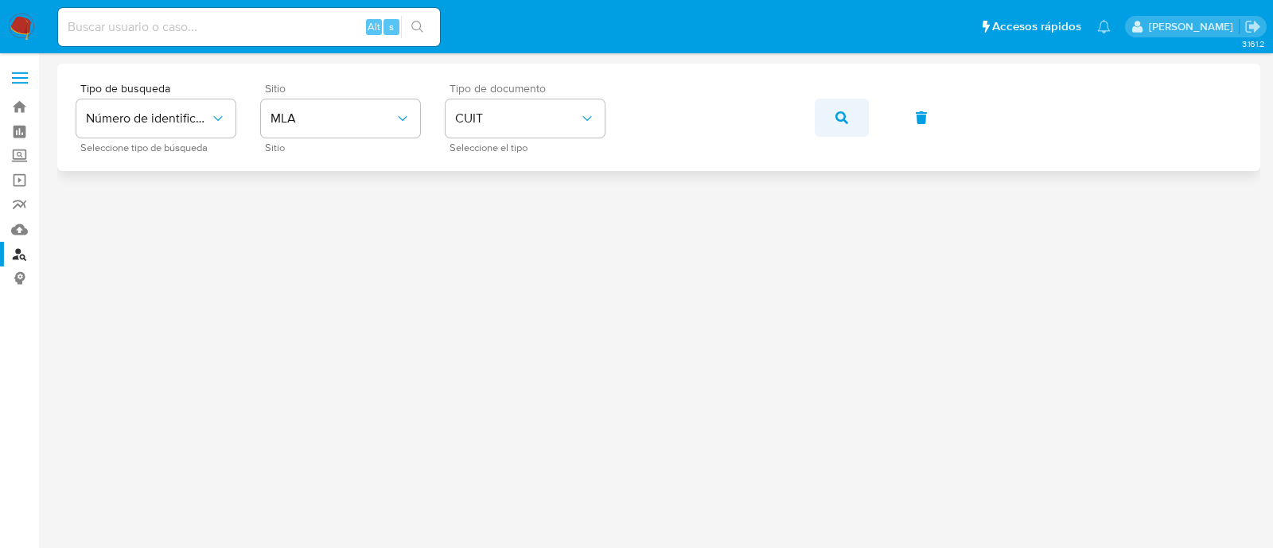
click at [839, 129] on span "button" at bounding box center [842, 117] width 13 height 35
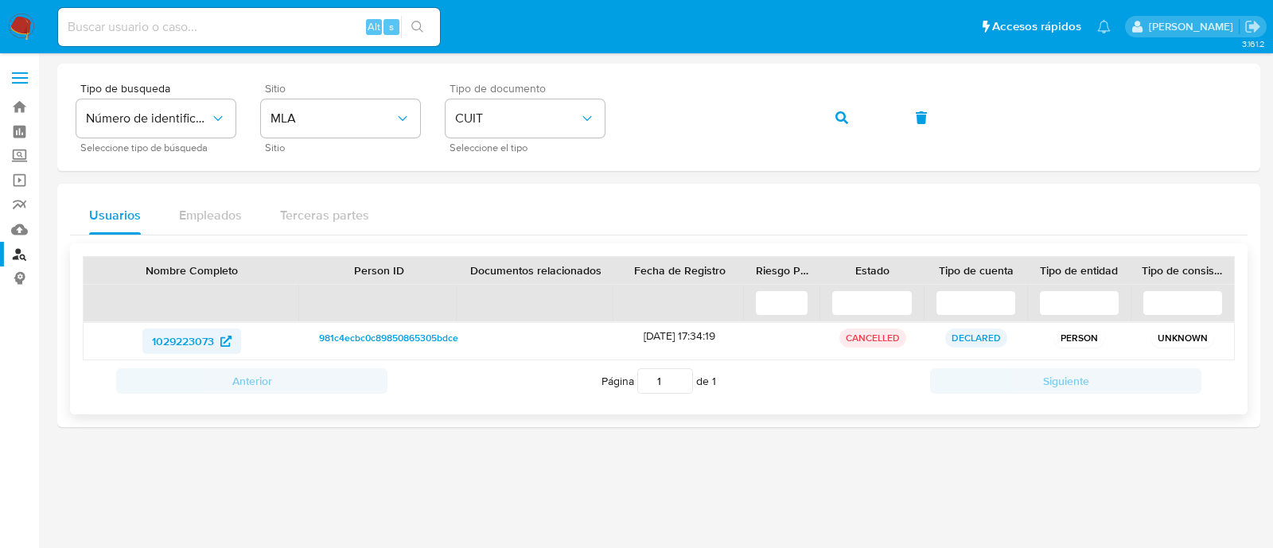
click at [201, 345] on span "1029223073" at bounding box center [183, 341] width 62 height 25
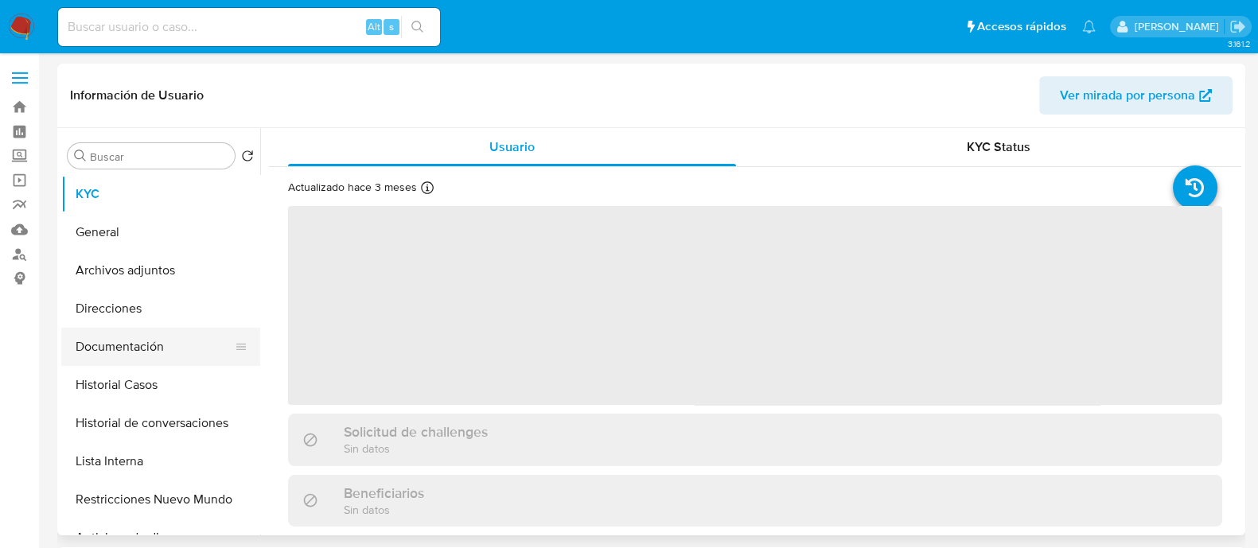
click at [135, 361] on button "Documentación" at bounding box center [154, 347] width 186 height 38
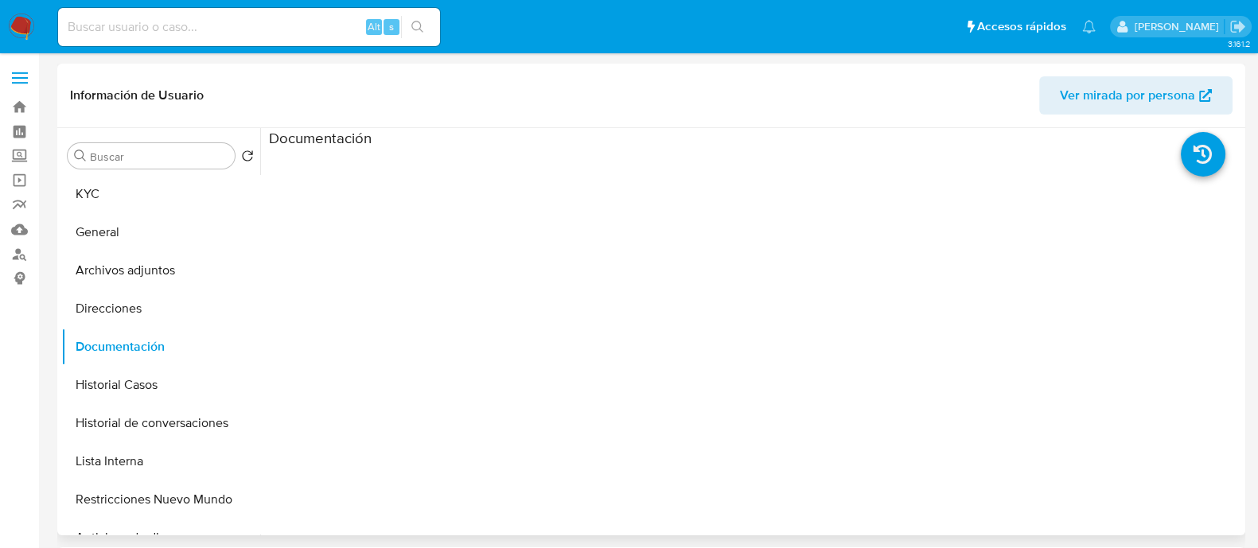
select select "10"
drag, startPoint x: 350, startPoint y: 176, endPoint x: 354, endPoint y: 201, distance: 25.8
click at [350, 189] on li "Usuario Identificación" at bounding box center [391, 187] width 244 height 79
click at [354, 203] on button "Identificación" at bounding box center [378, 206] width 218 height 41
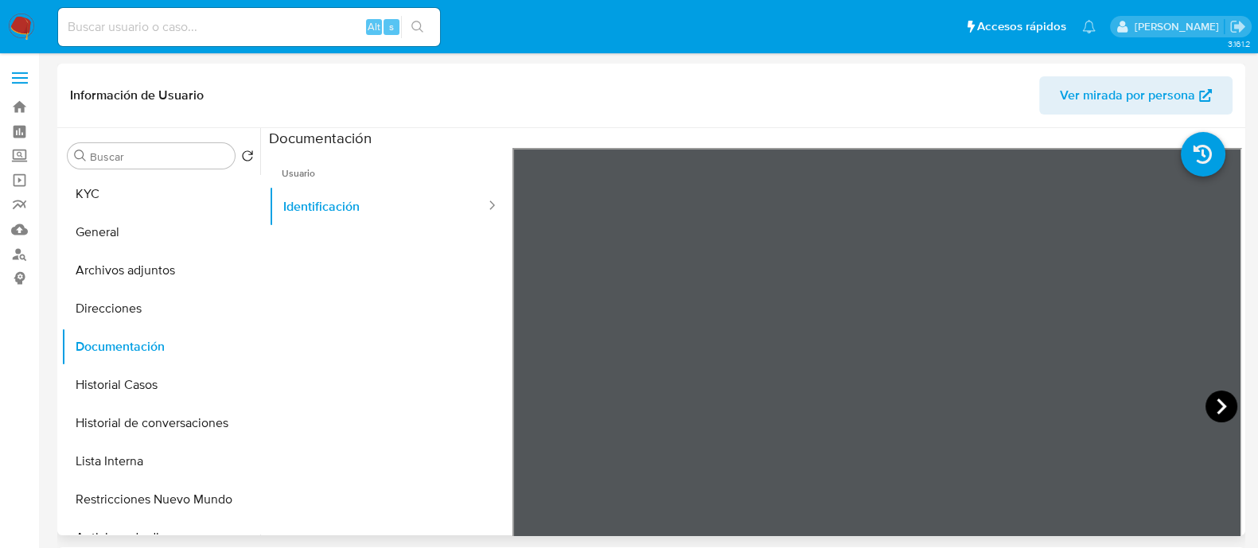
click at [1206, 400] on icon at bounding box center [1222, 407] width 32 height 32
click at [521, 398] on icon at bounding box center [533, 407] width 32 height 32
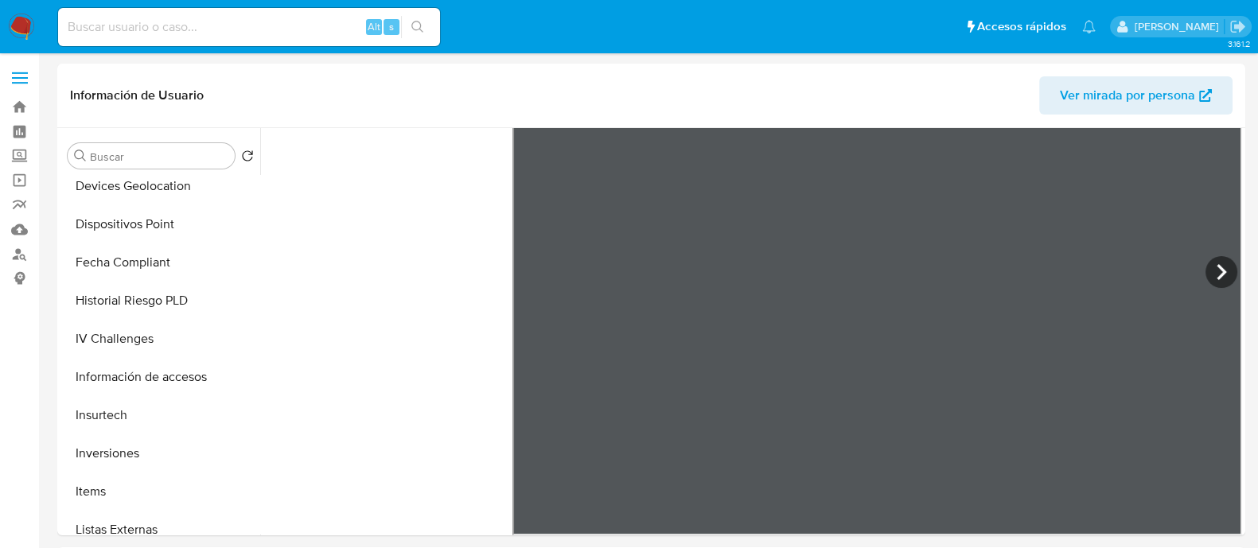
click at [282, 24] on input at bounding box center [249, 27] width 382 height 21
paste input "N6Lk6j7WTx9gooREapzbAa3q"
type input "N6Lk6j7WTx9gooREapzbAa3q"
click at [410, 29] on button "search-icon" at bounding box center [417, 27] width 33 height 22
click at [419, 29] on icon "search-icon" at bounding box center [417, 27] width 13 height 13
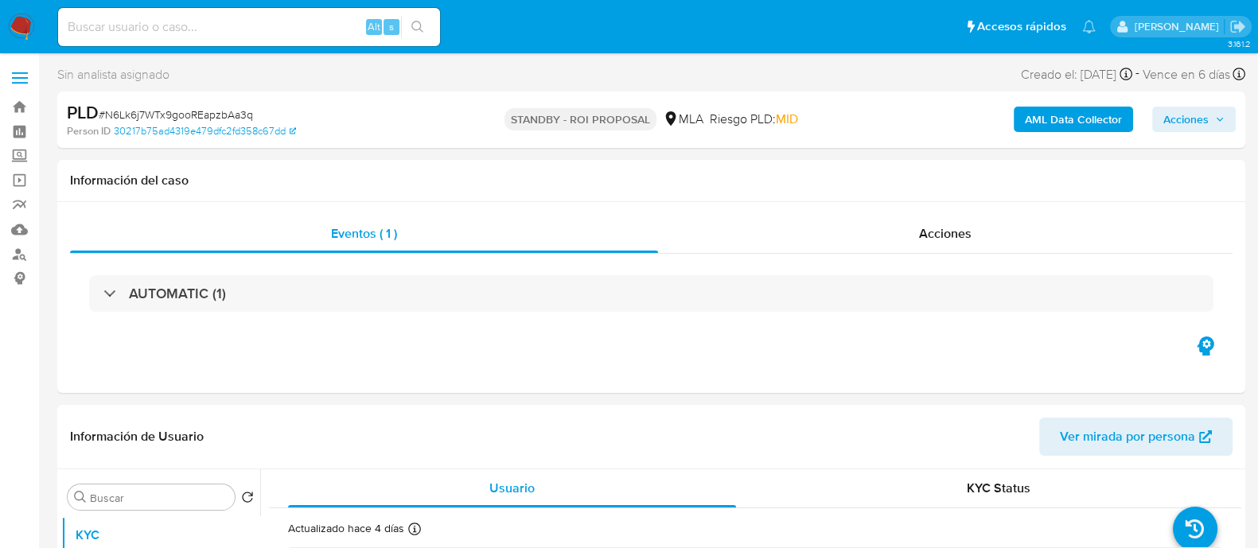
select select "10"
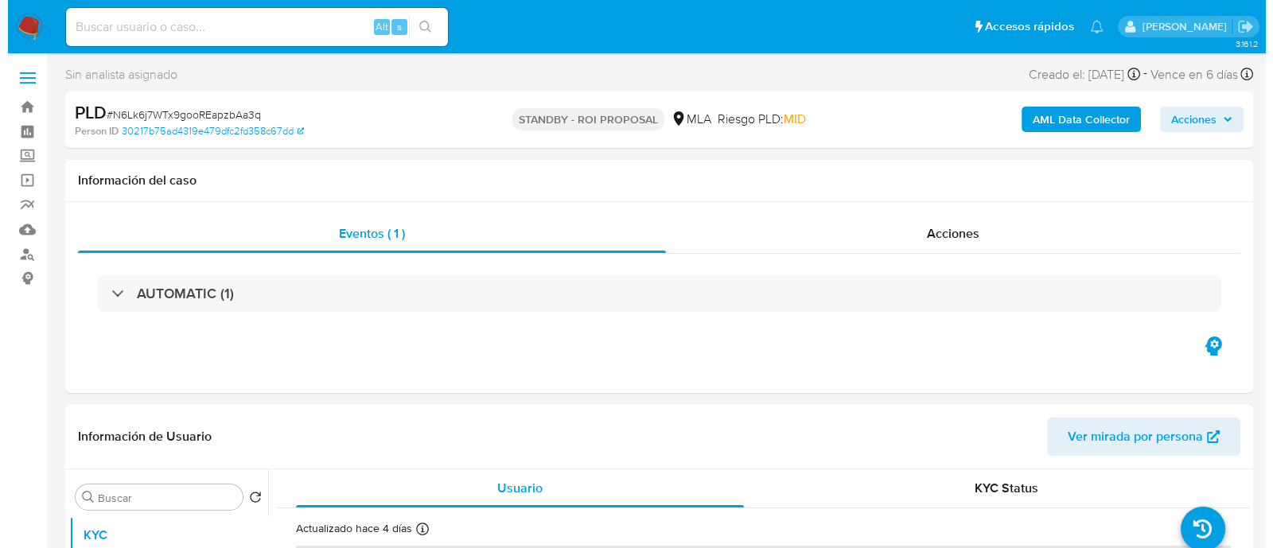
scroll to position [298, 0]
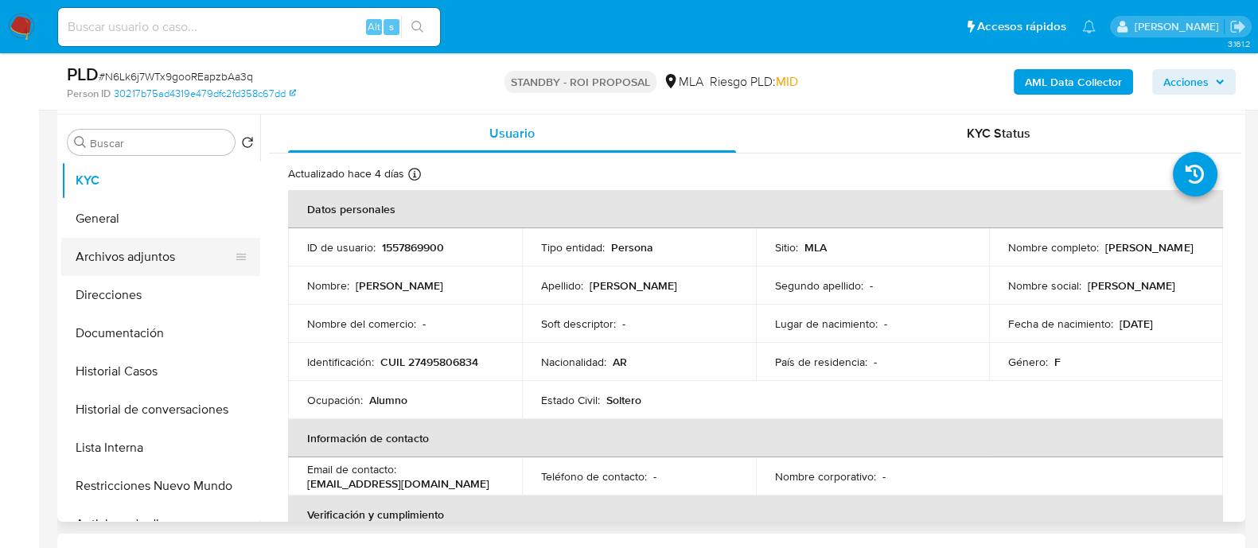
click at [160, 259] on button "Archivos adjuntos" at bounding box center [154, 257] width 186 height 38
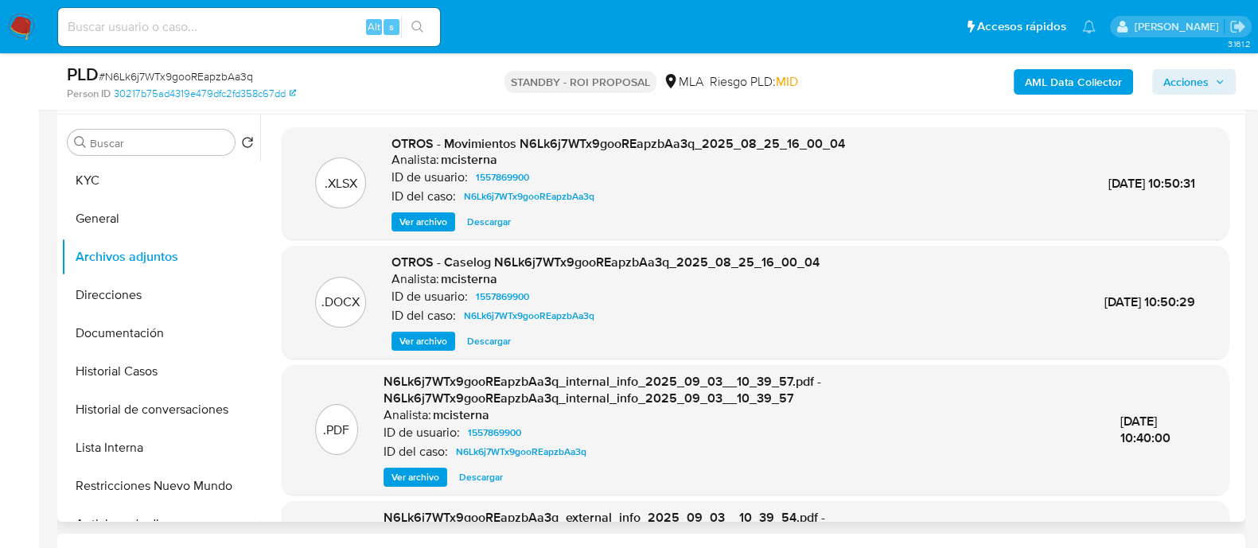
click at [426, 336] on span "Ver archivo" at bounding box center [424, 341] width 48 height 16
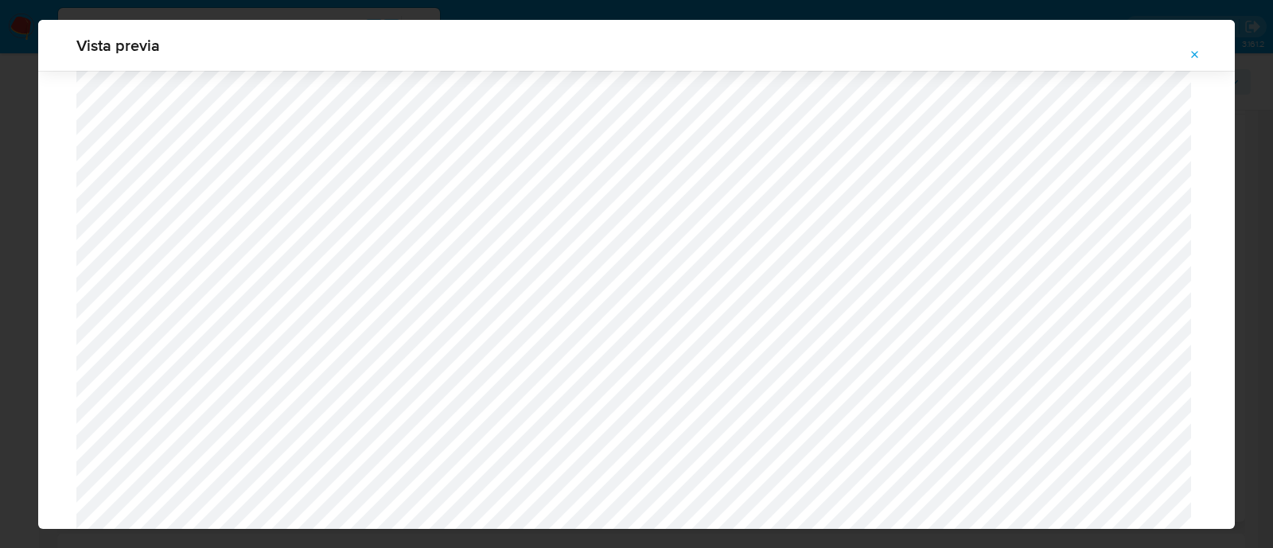
scroll to position [763, 0]
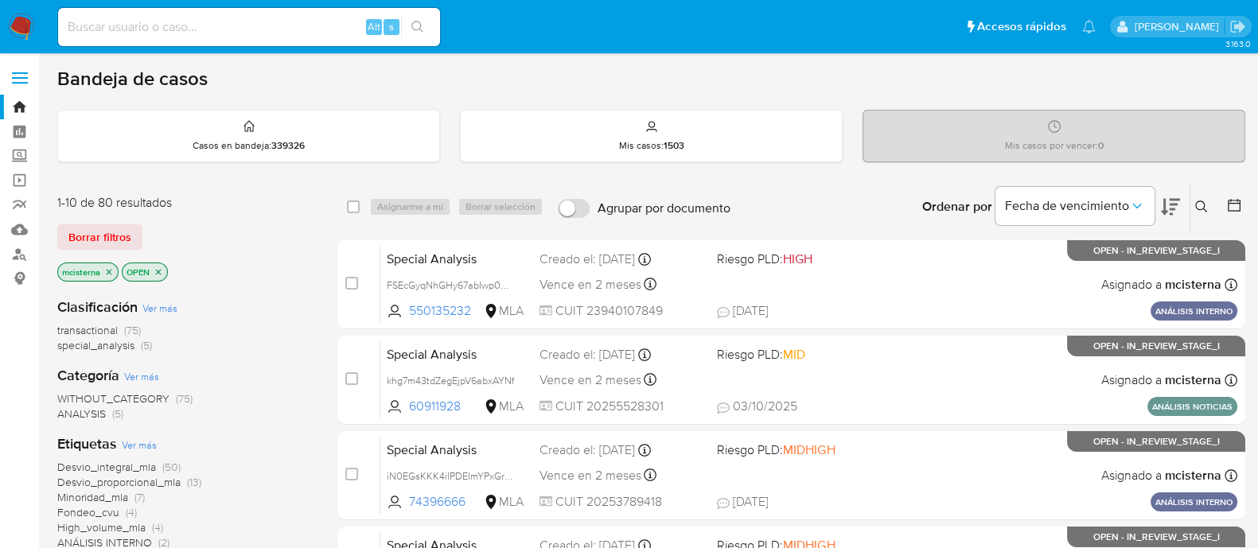
click at [331, 29] on input at bounding box center [249, 27] width 382 height 21
paste input "ooDsKrWj5OlLsAOoRJRDG6HI"
type input "ooDsKrWj5OlLsAOoRJRDG6HI"
click at [427, 25] on button "search-icon" at bounding box center [417, 27] width 33 height 22
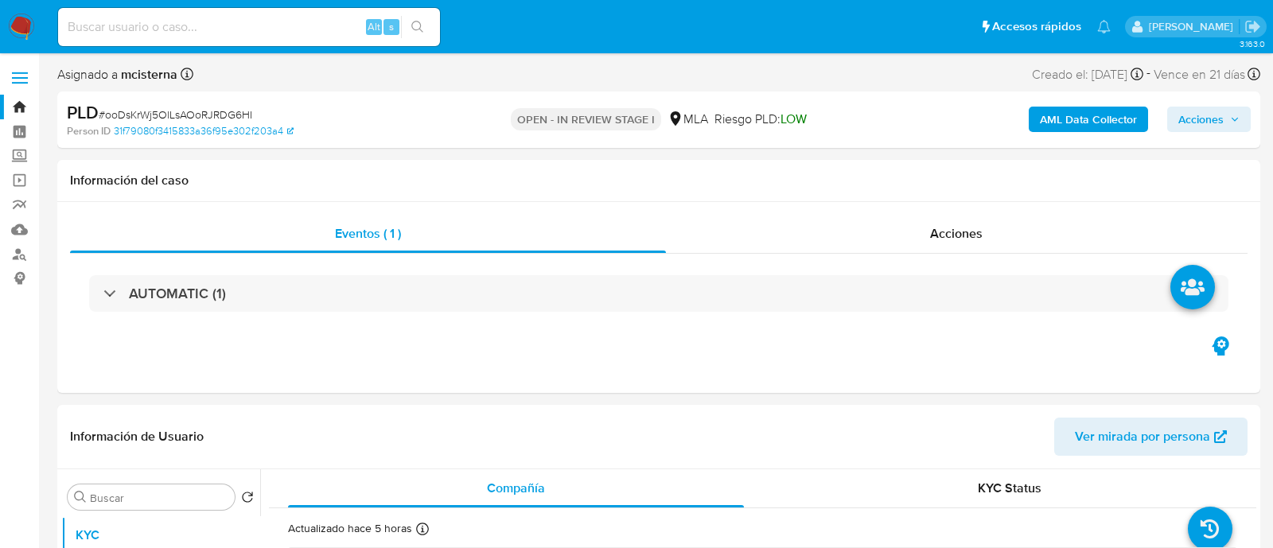
select select "10"
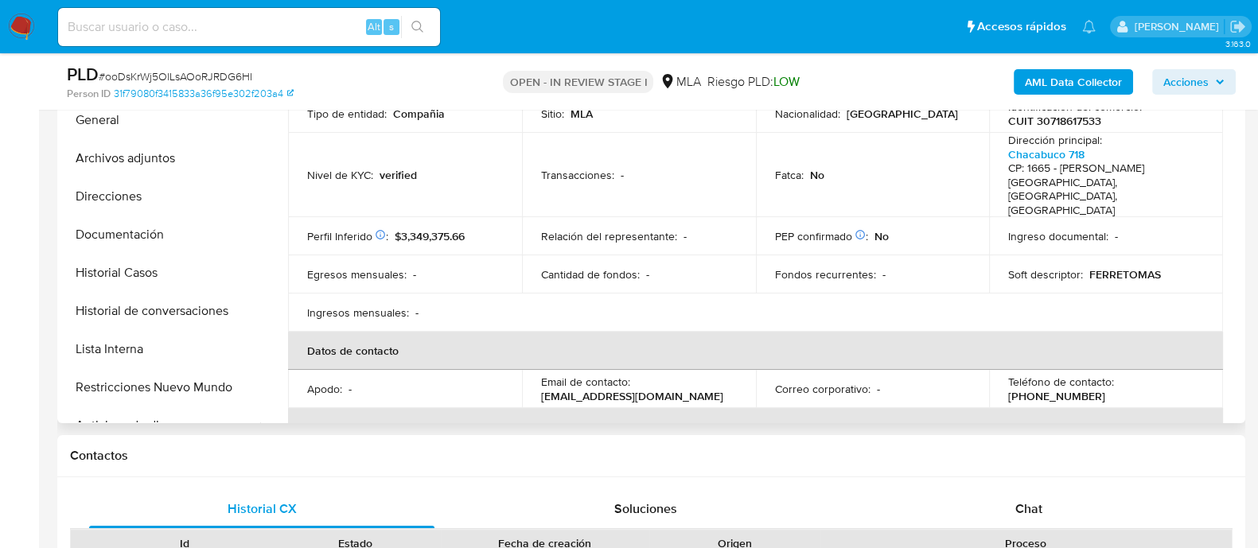
scroll to position [198, 0]
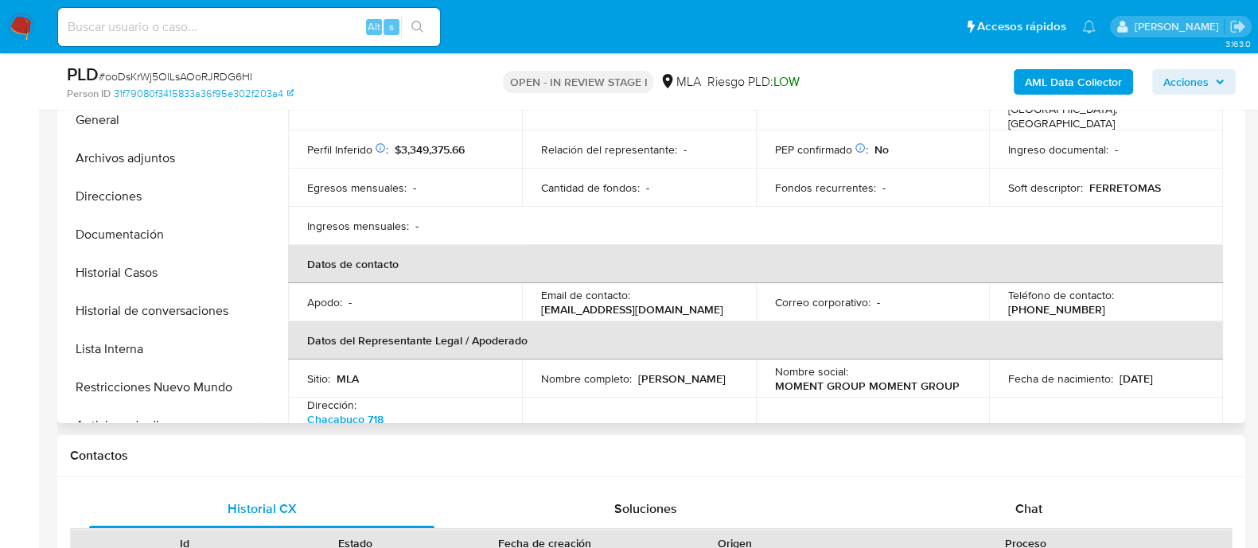
click at [1147, 283] on td "Teléfono de contacto : (11) 33307371" at bounding box center [1106, 302] width 234 height 38
click at [1106, 302] on p "(11) 33307371" at bounding box center [1056, 309] width 97 height 14
copy p "33307371"
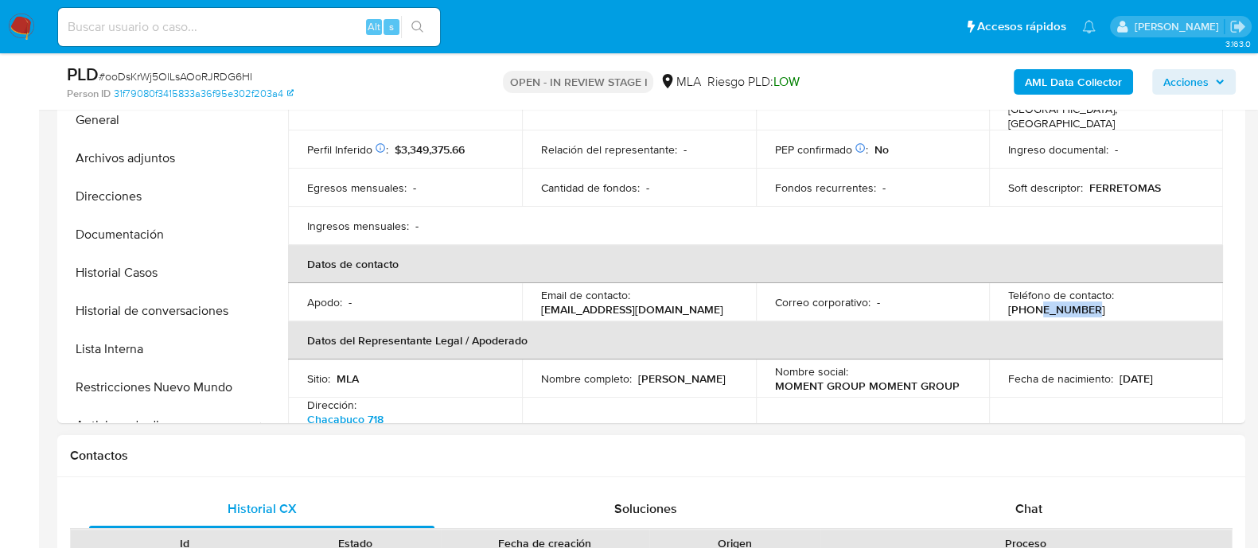
copy p "33307371"
drag, startPoint x: 772, startPoint y: 408, endPoint x: 946, endPoint y: 408, distance: 174.3
click at [946, 426] on div "E-mail de contacto : momentgroupsrl@hotmail.com" at bounding box center [873, 440] width 196 height 29
copy p "momentgroupsrl@hotmail.com"
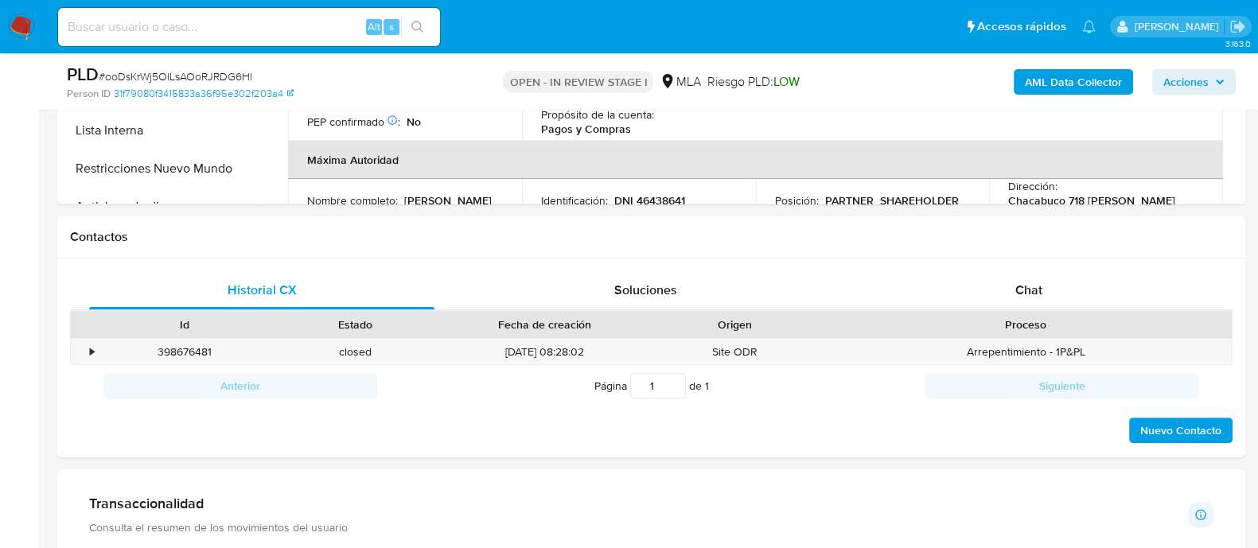
scroll to position [795, 0]
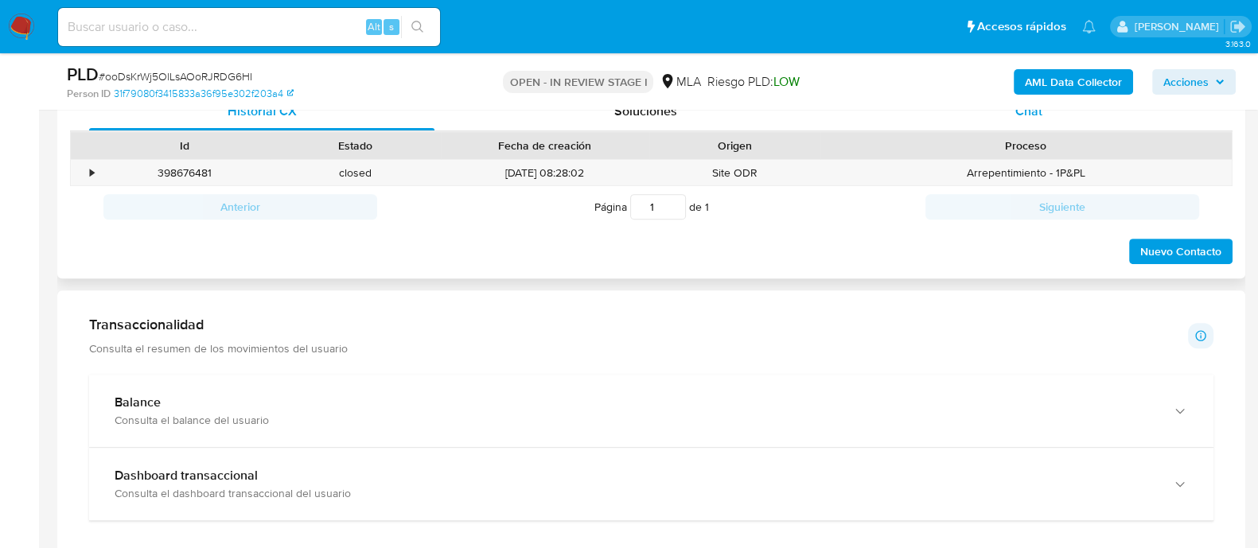
click at [1035, 112] on span "Chat" at bounding box center [1029, 111] width 27 height 18
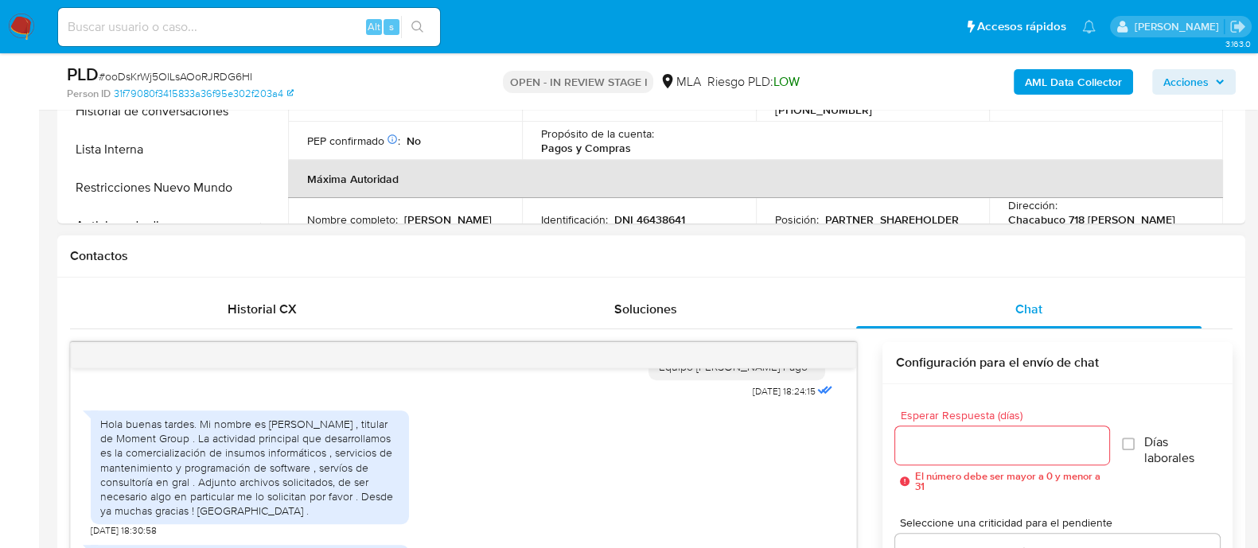
scroll to position [198, 0]
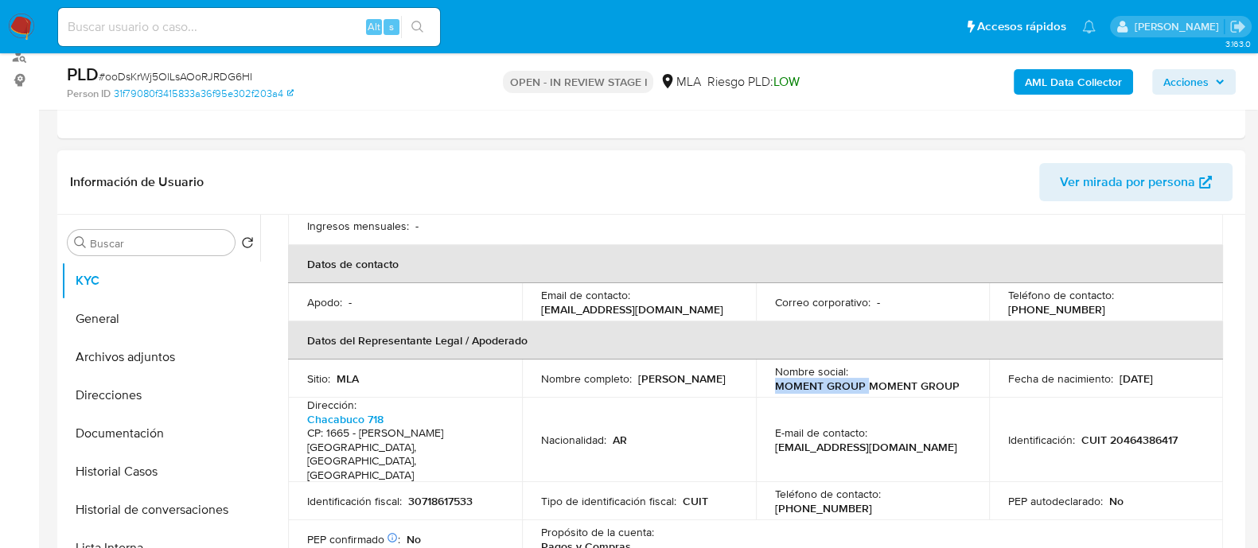
drag, startPoint x: 774, startPoint y: 360, endPoint x: 863, endPoint y: 359, distance: 89.1
click at [863, 379] on p "MOMENT GROUP MOMENT GROUP" at bounding box center [867, 386] width 185 height 14
copy p "MOMENT GROUP"
click at [197, 499] on button "Historial de conversaciones" at bounding box center [154, 510] width 186 height 38
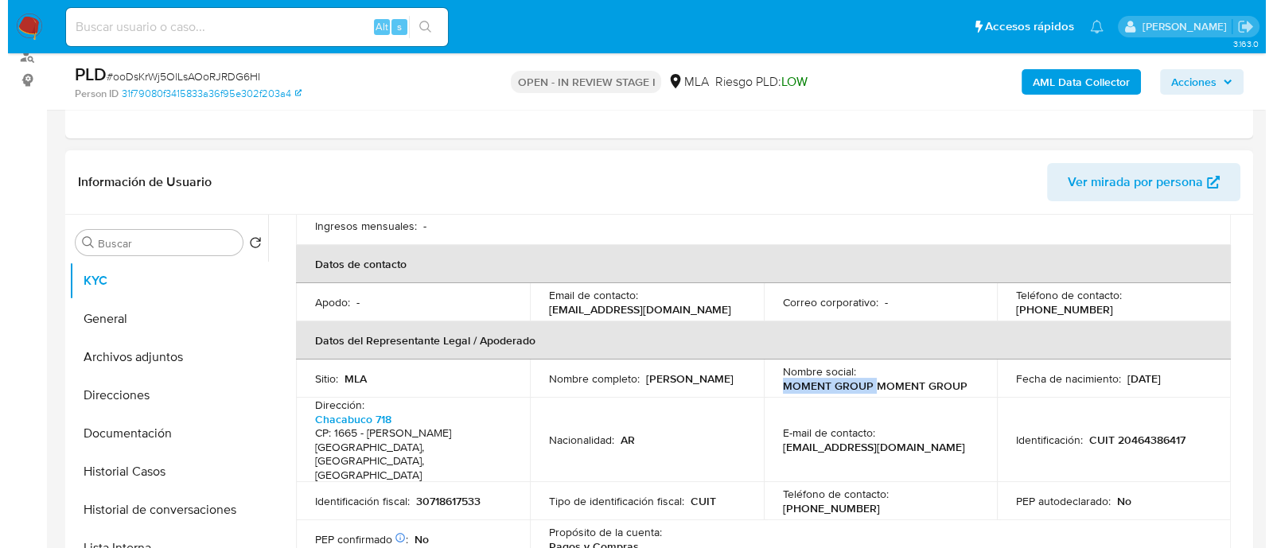
scroll to position [0, 0]
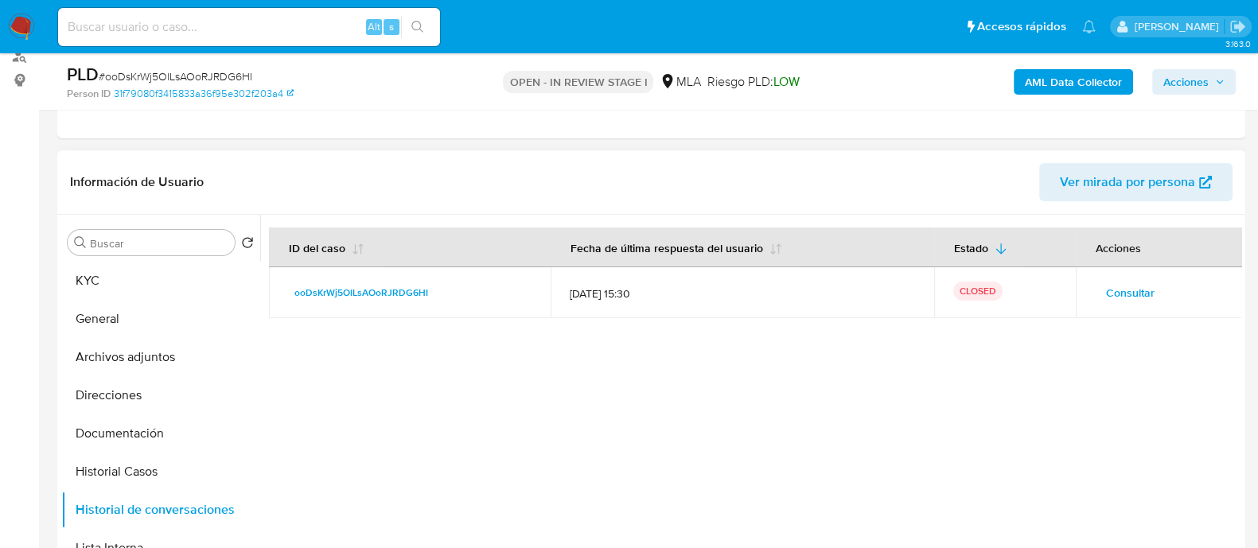
click at [1149, 298] on button "Consultar" at bounding box center [1130, 292] width 71 height 25
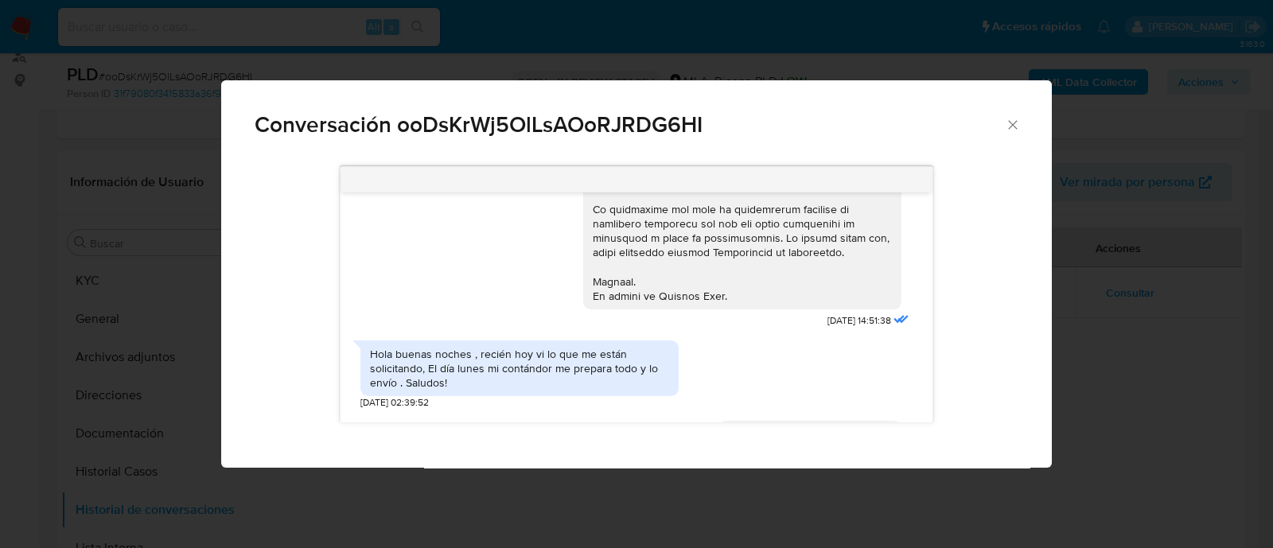
scroll to position [696, 0]
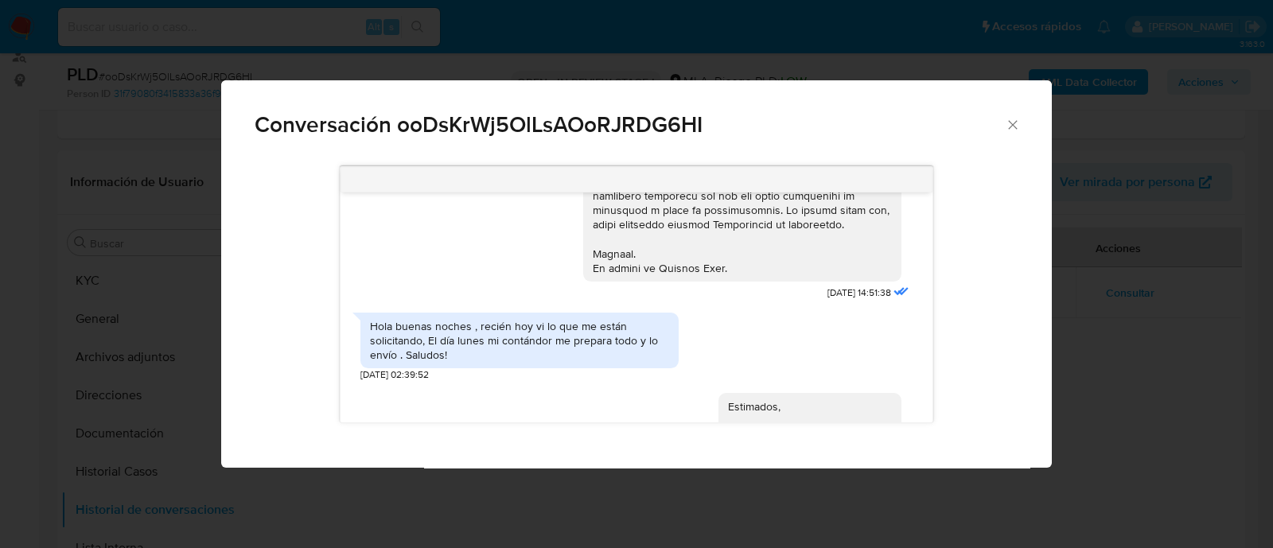
click at [446, 354] on div "Hola buenas noches , recién hoy vi lo que me están solicitando, El día lunes mi…" at bounding box center [519, 341] width 299 height 44
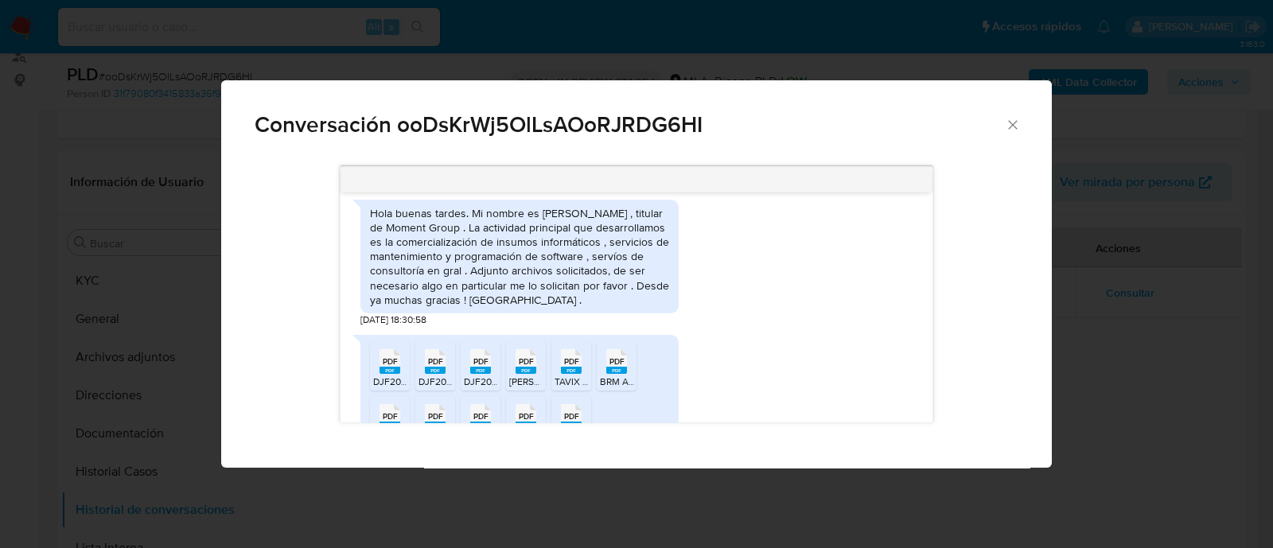
scroll to position [1094, 0]
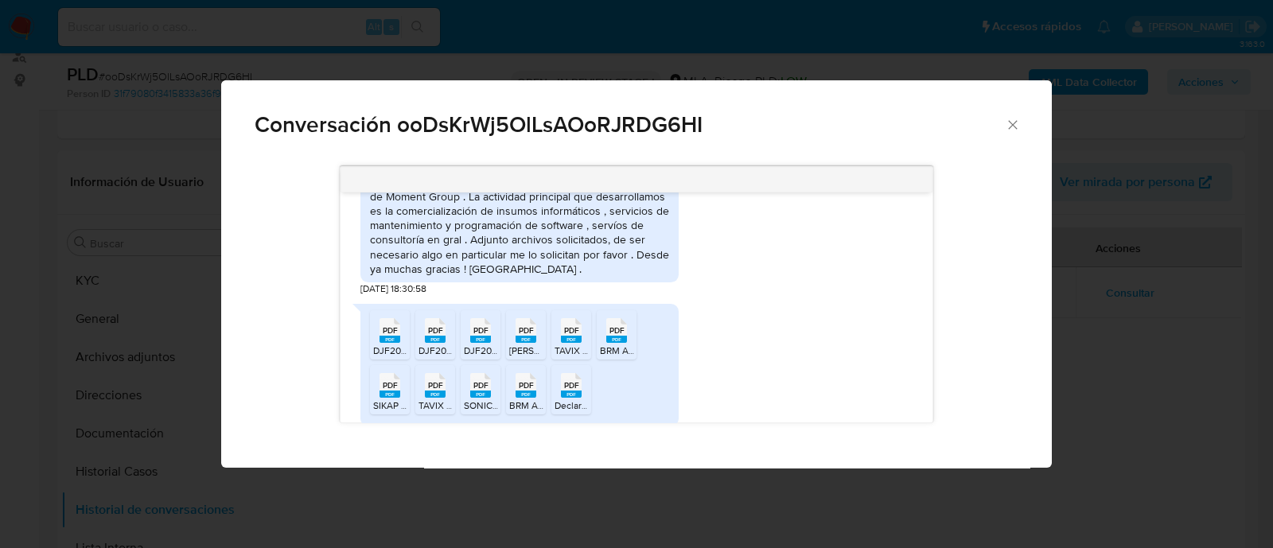
click at [566, 251] on div "Hola buenas tardes. Mi nombre es Lucas Fernández , titular de Moment Group . La…" at bounding box center [519, 225] width 299 height 101
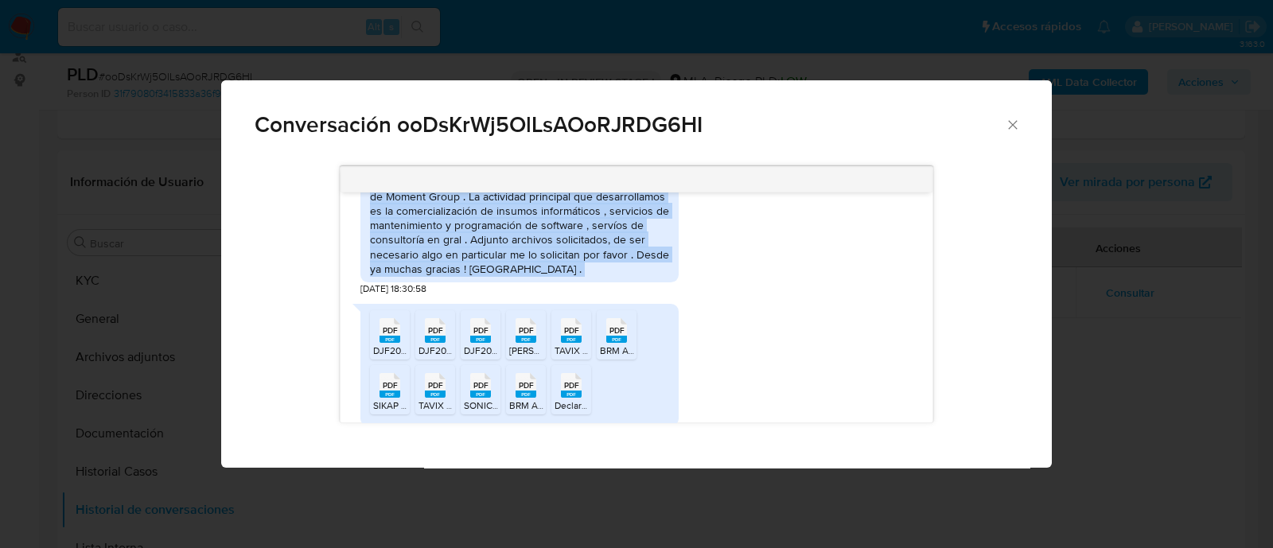
click at [566, 251] on div "Hola buenas tardes. Mi nombre es Lucas Fernández , titular de Moment Group . La…" at bounding box center [519, 225] width 299 height 101
copy div "Hola buenas tardes. Mi nombre es Lucas Fernández , titular de Moment Group . La…"
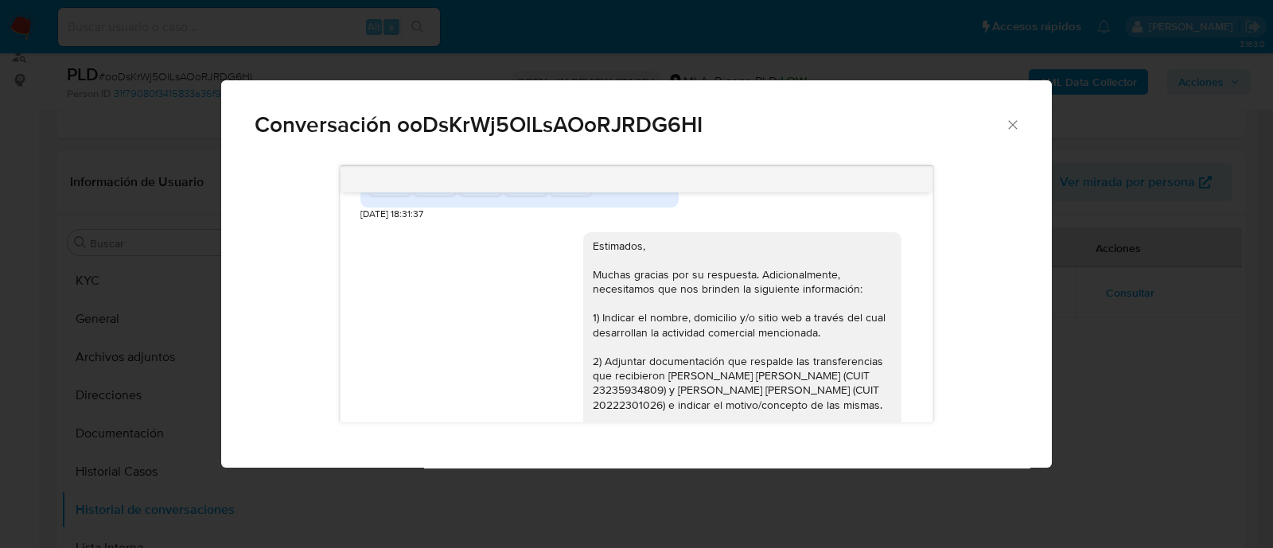
scroll to position [1413, 0]
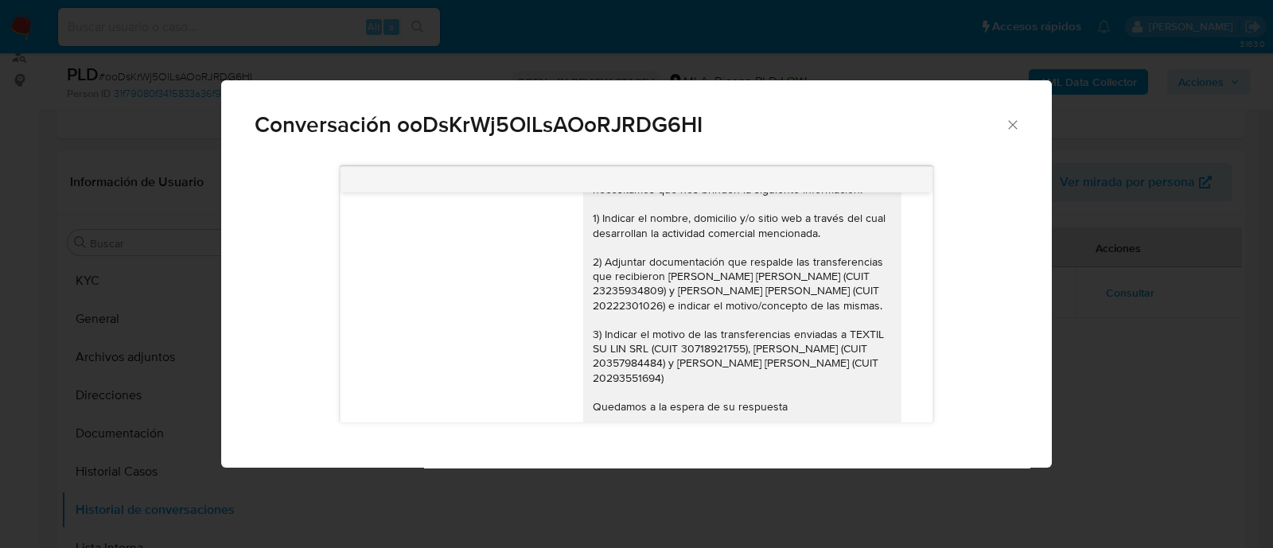
click at [135, 353] on div "Conversación ooDsKrWj5OlLsAOoRJRDG6HI 17/09/2025 14:51:38 Hola buenas noches , …" at bounding box center [636, 274] width 1273 height 548
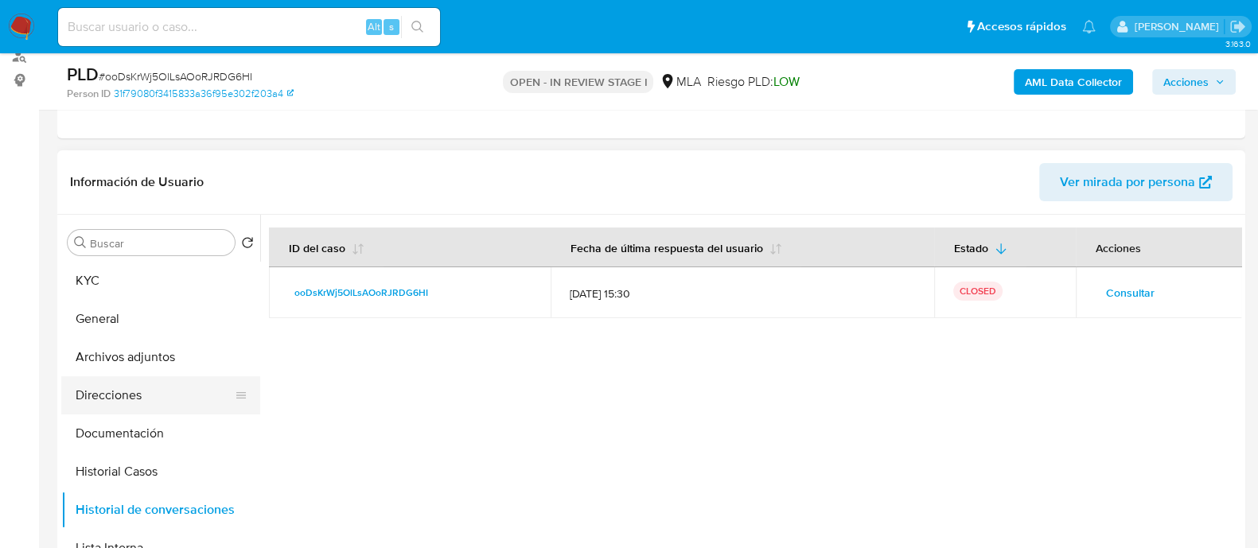
click at [138, 403] on button "Direcciones" at bounding box center [154, 395] width 186 height 38
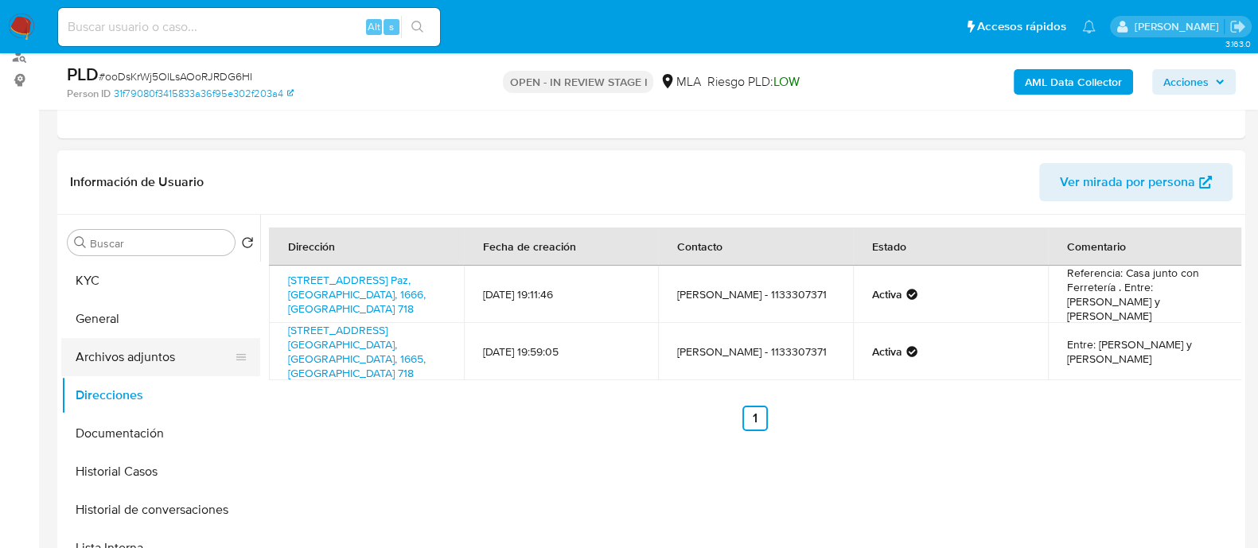
click at [147, 365] on button "Archivos adjuntos" at bounding box center [154, 357] width 186 height 38
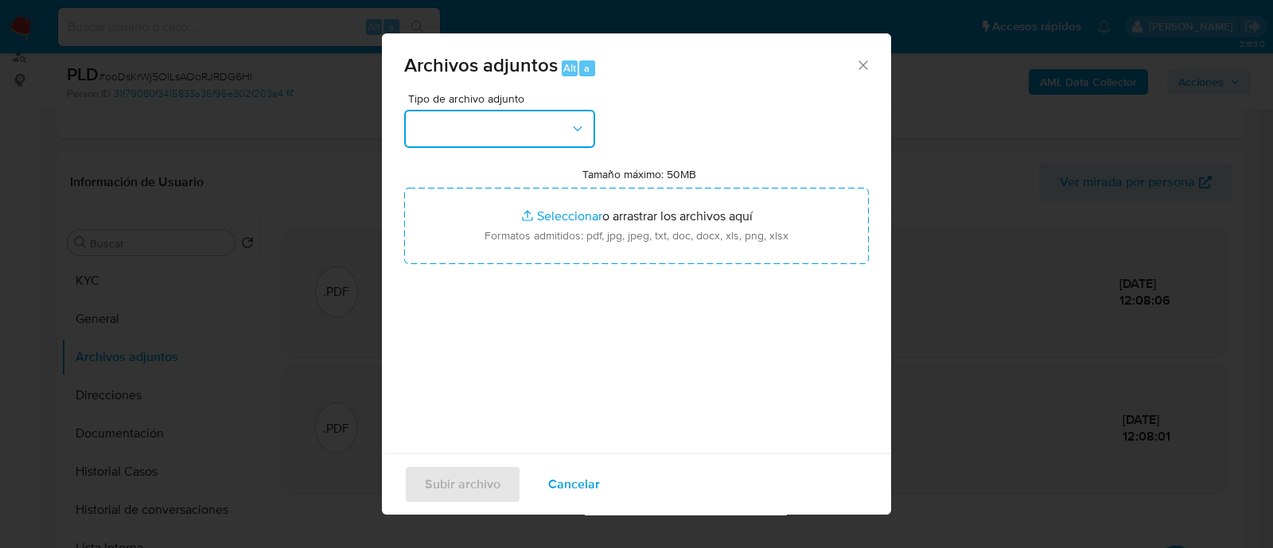
click at [545, 121] on button "button" at bounding box center [499, 129] width 191 height 38
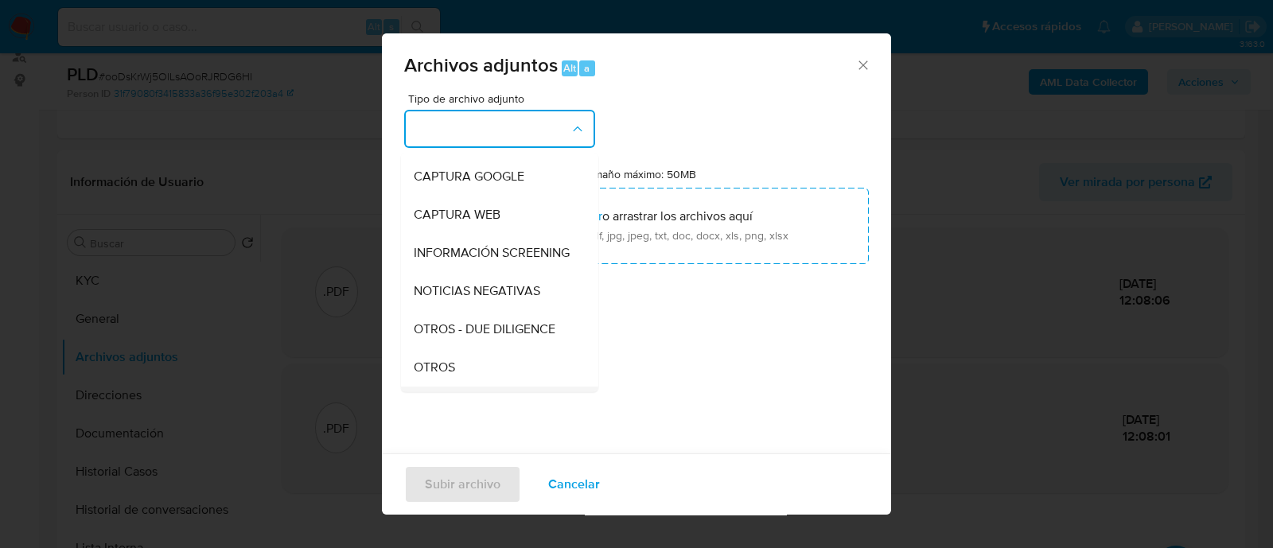
scroll to position [198, 0]
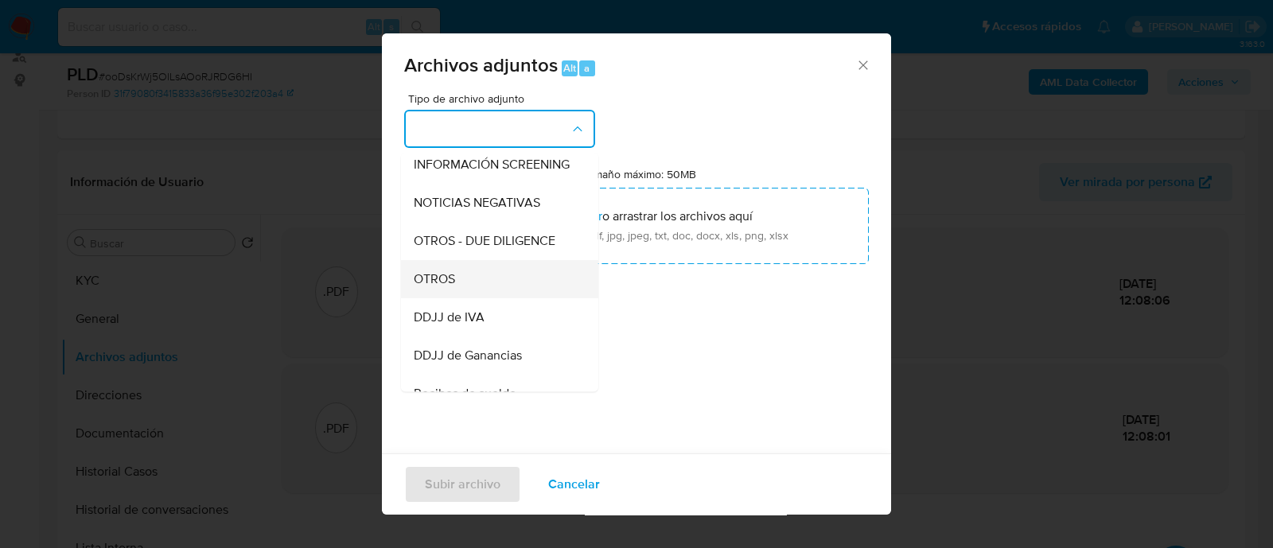
click at [485, 298] on div "OTROS" at bounding box center [495, 279] width 162 height 38
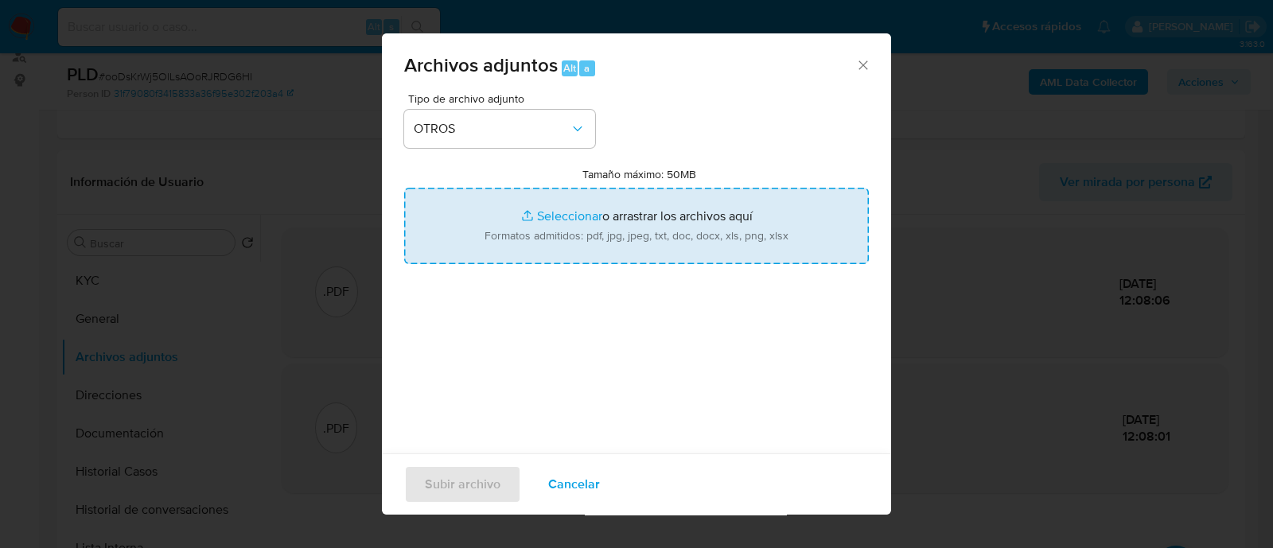
click at [582, 230] on input "Tamaño máximo: 50MB Seleccionar archivos" at bounding box center [636, 226] width 465 height 76
type input "C:\fakepath\DJ IVA 04-2025.pdf"
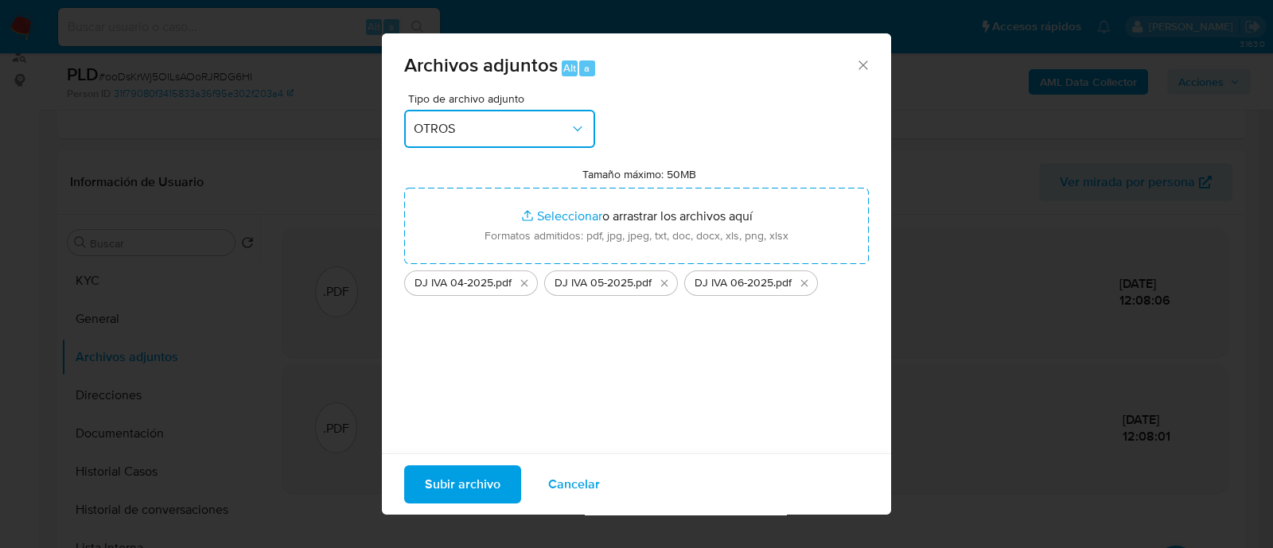
click at [414, 127] on span "OTROS" at bounding box center [492, 129] width 156 height 16
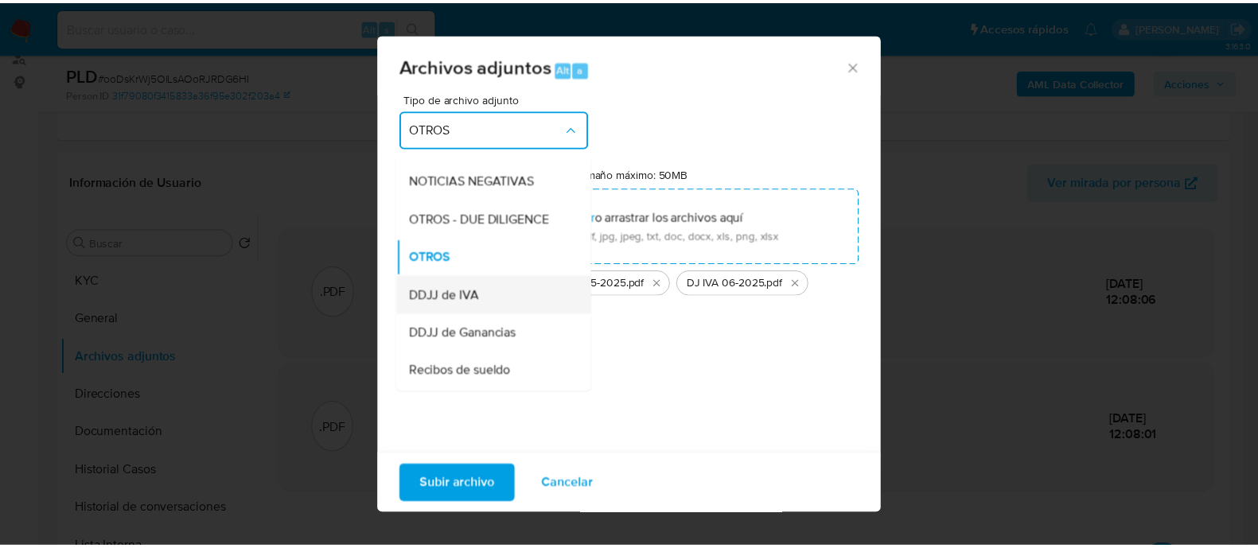
scroll to position [0, 0]
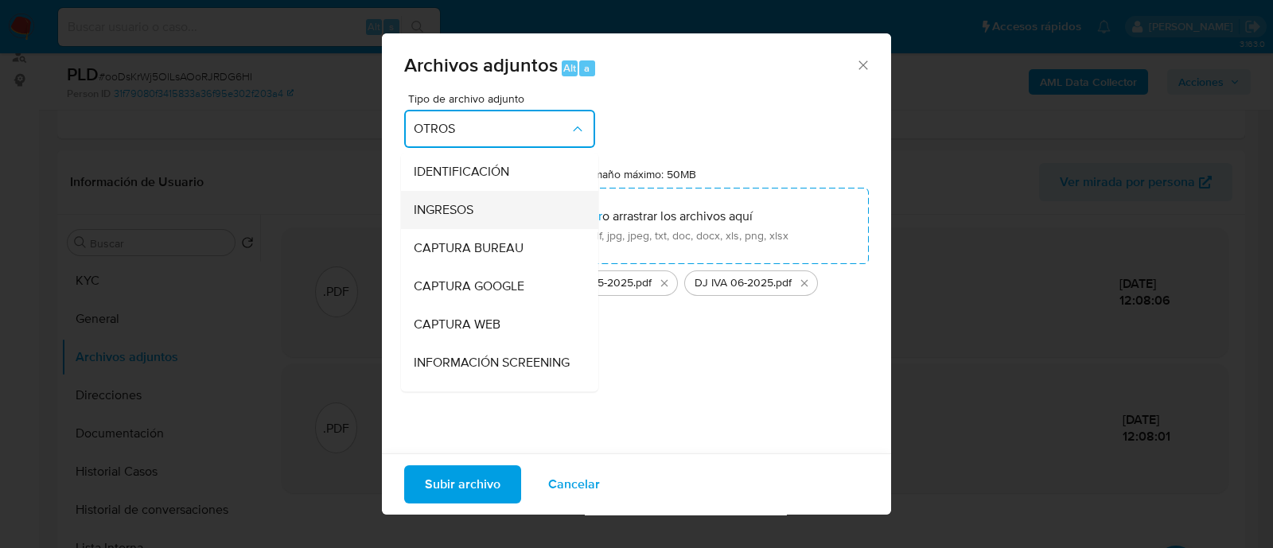
click at [462, 219] on div "INGRESOS" at bounding box center [495, 210] width 162 height 38
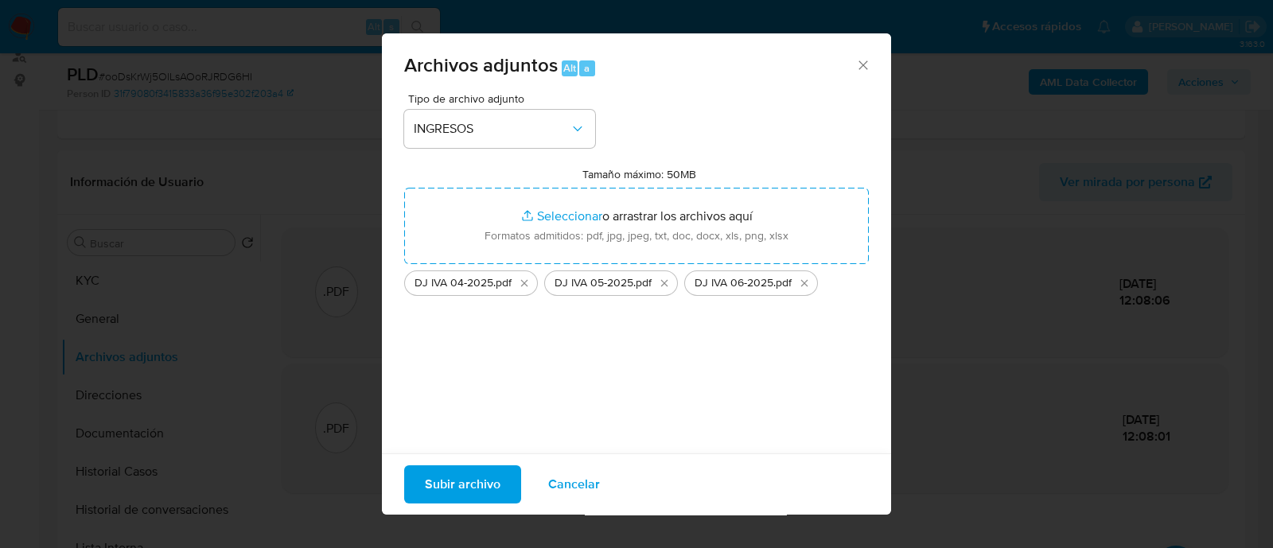
click at [459, 483] on span "Subir archivo" at bounding box center [463, 484] width 76 height 35
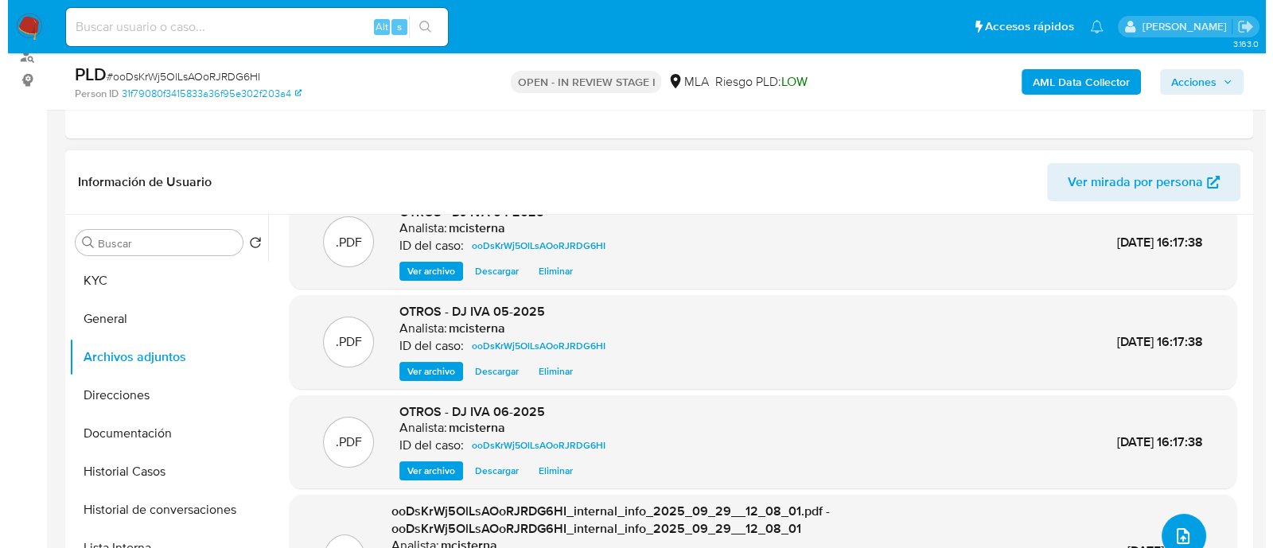
scroll to position [49, 0]
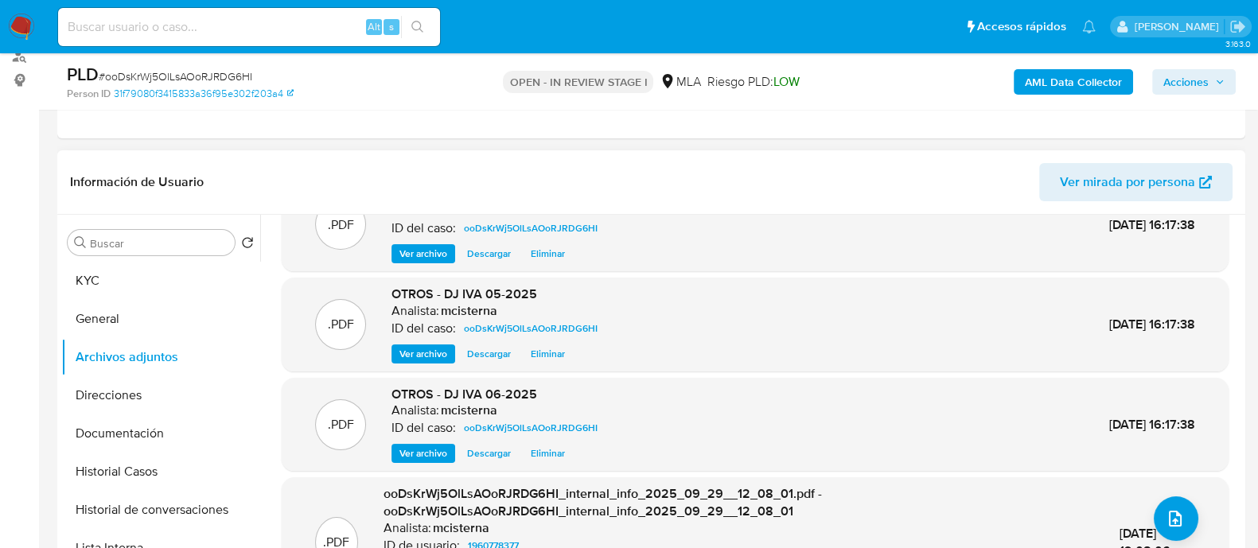
click at [1193, 518] on div ".PDF ooDsKrWj5OlLsAOoRJRDG6HI_internal_info_2025_09_29__12_08_01.pdf - ooDsKrWj…" at bounding box center [755, 543] width 931 height 114
click at [1171, 517] on icon "upload-file" at bounding box center [1175, 518] width 19 height 19
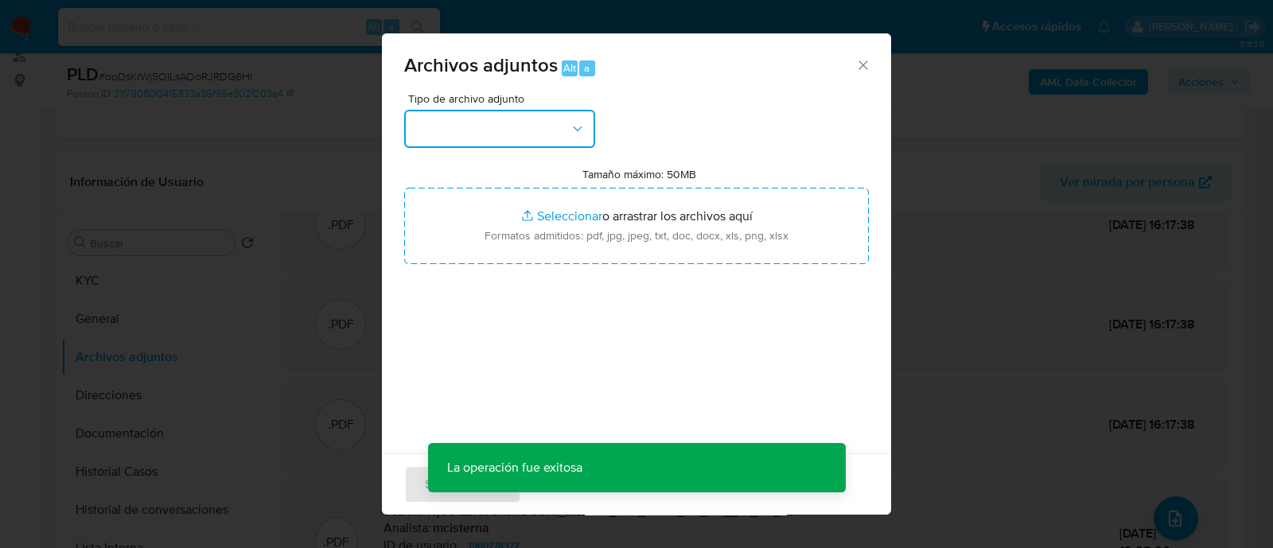
click at [523, 119] on button "button" at bounding box center [499, 129] width 191 height 38
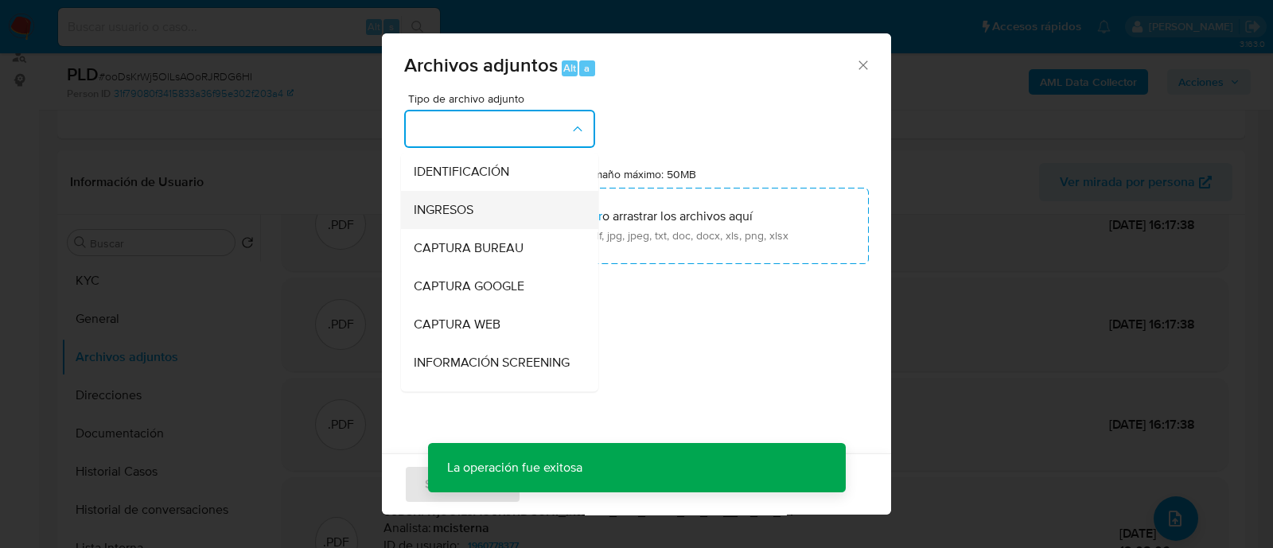
click at [430, 216] on span "INGRESOS" at bounding box center [444, 210] width 60 height 16
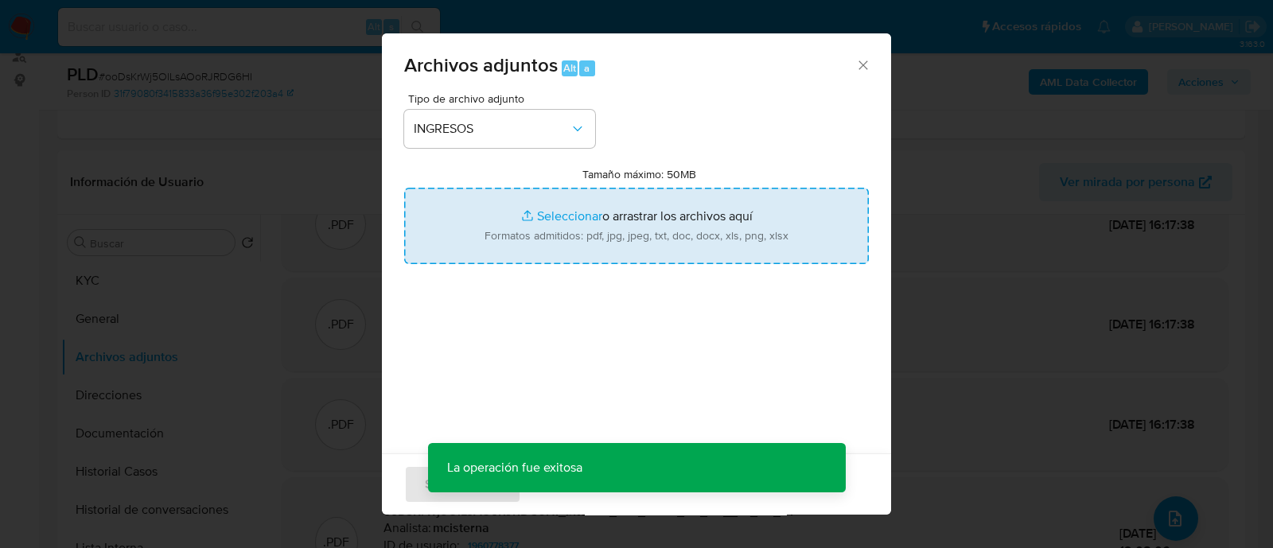
click at [684, 255] on input "Tamaño máximo: 50MB Seleccionar archivos" at bounding box center [636, 226] width 465 height 76
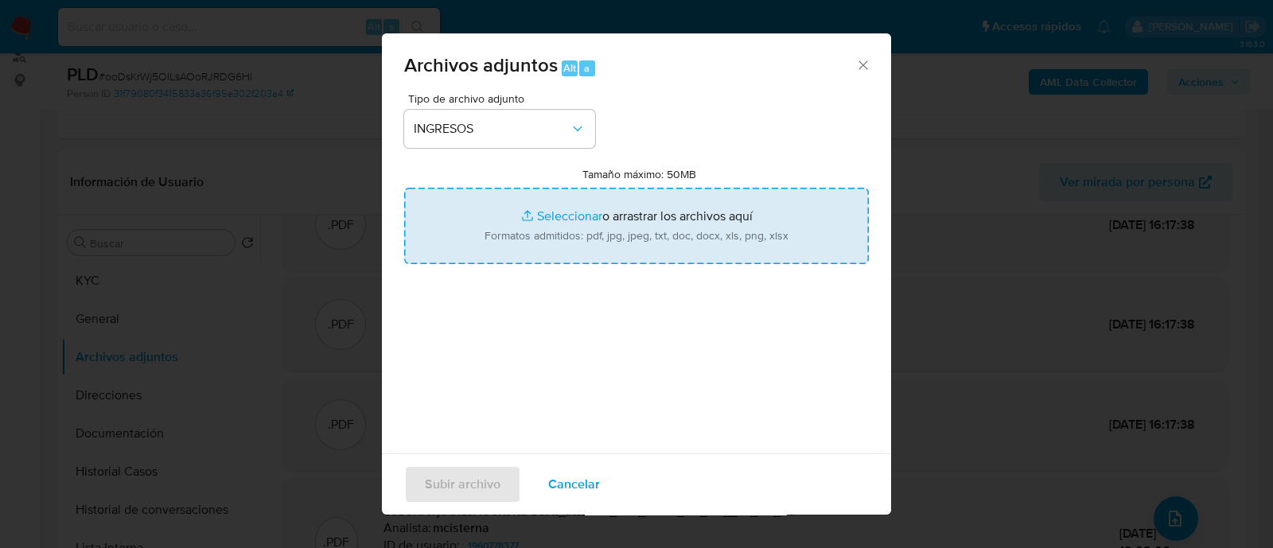
type input "C:\fakepath\Factura A 29.08.2025 (1).pdf"
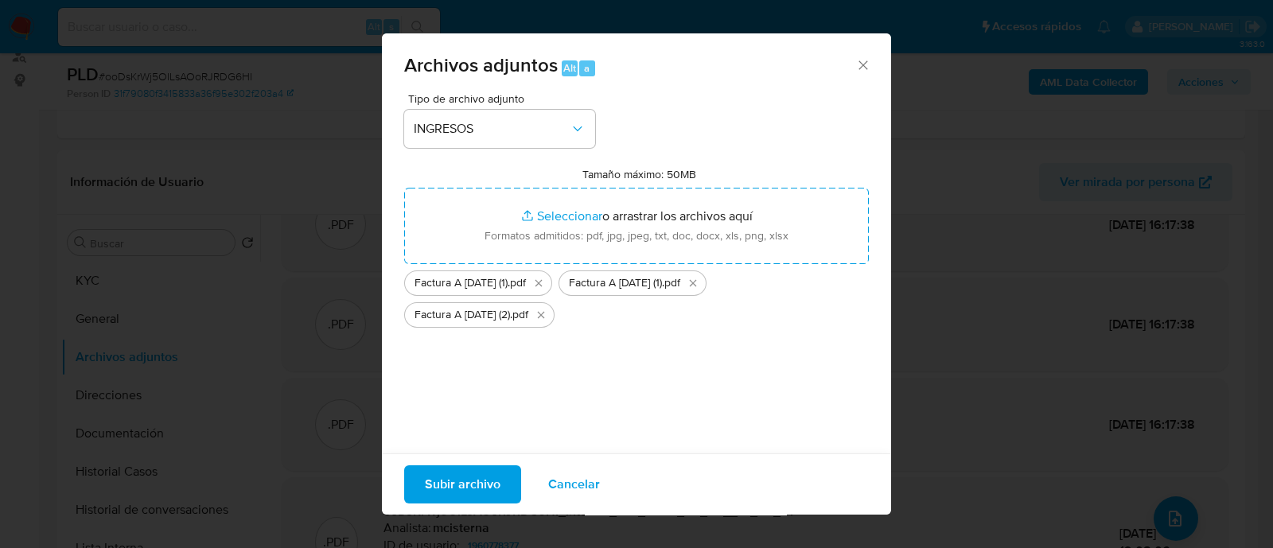
click at [447, 489] on span "Subir archivo" at bounding box center [463, 484] width 76 height 35
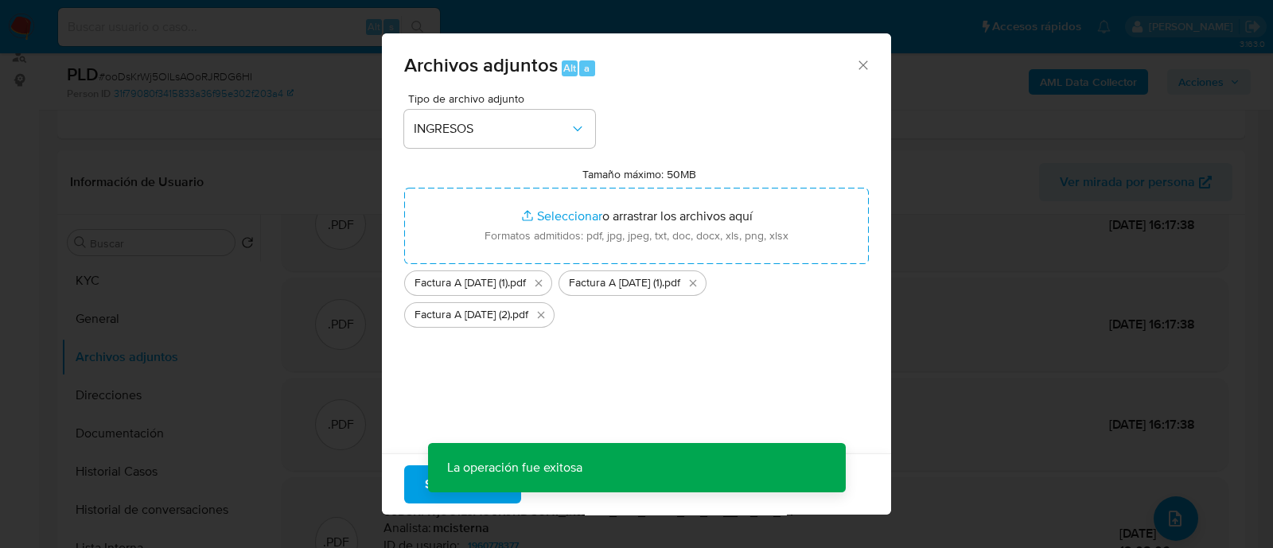
scroll to position [13, 0]
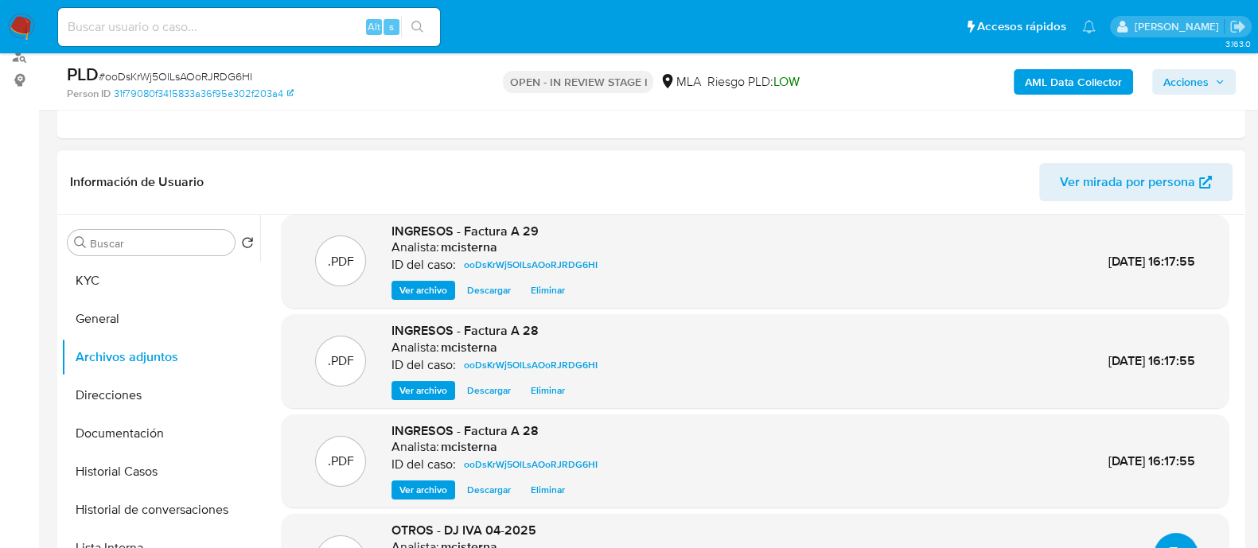
click at [1168, 546] on icon "upload-file" at bounding box center [1175, 555] width 19 height 19
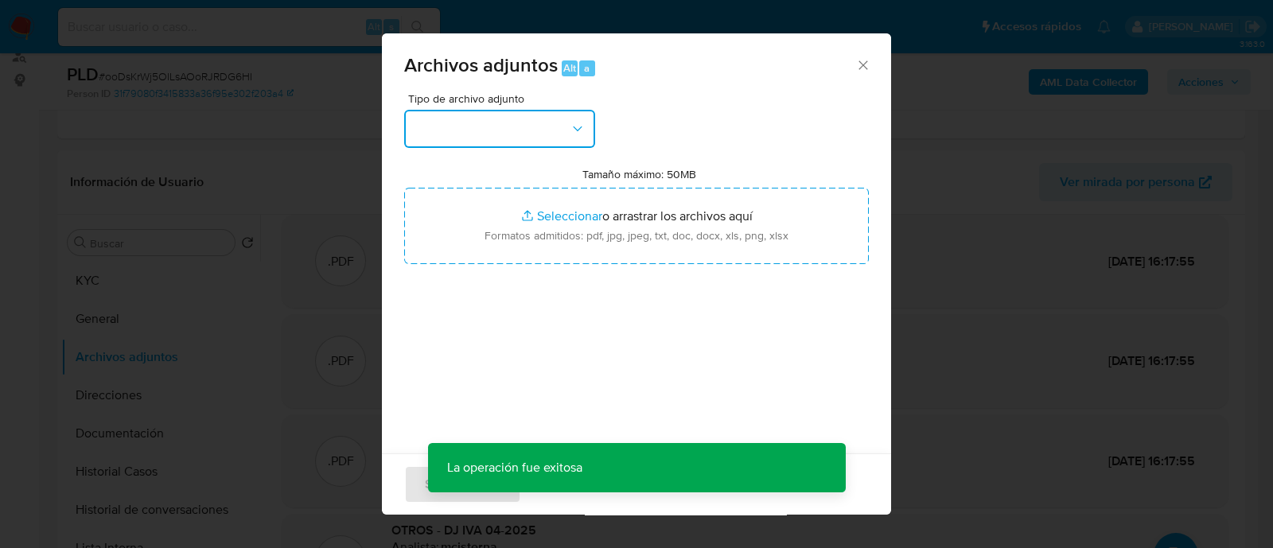
click at [492, 138] on button "button" at bounding box center [499, 129] width 191 height 38
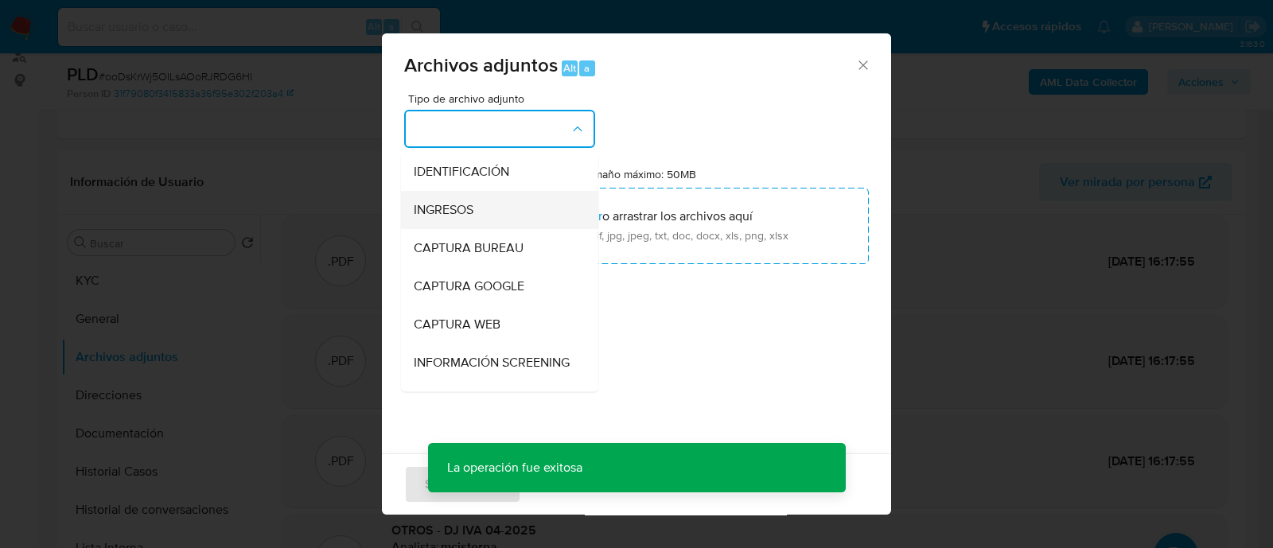
click at [470, 209] on span "INGRESOS" at bounding box center [444, 210] width 60 height 16
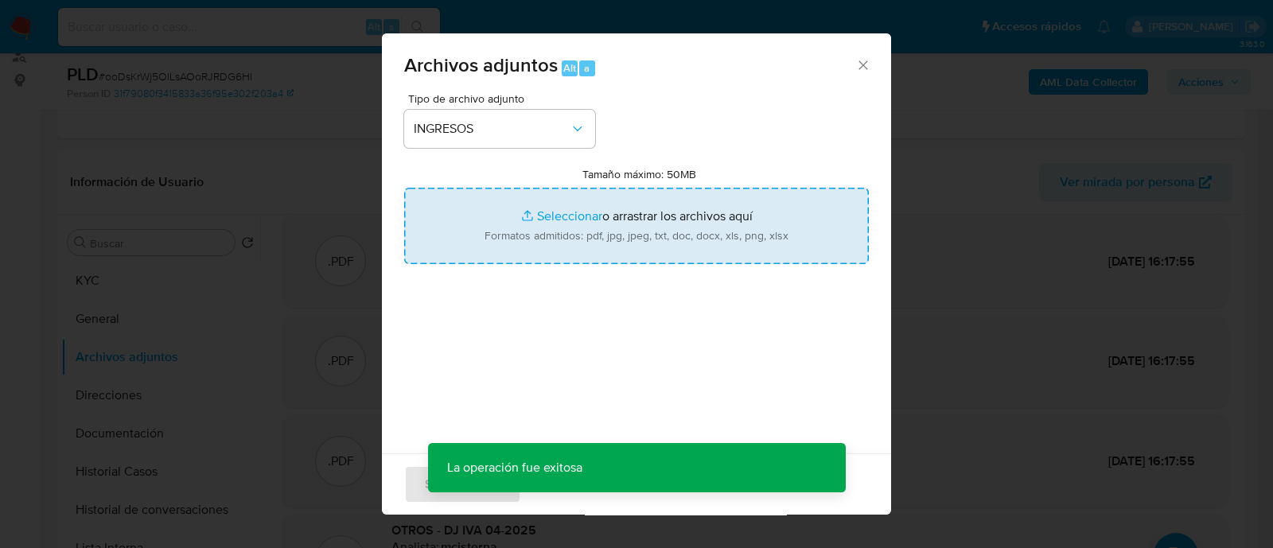
click at [528, 201] on input "Tamaño máximo: 50MB Seleccionar archivos" at bounding box center [636, 226] width 465 height 76
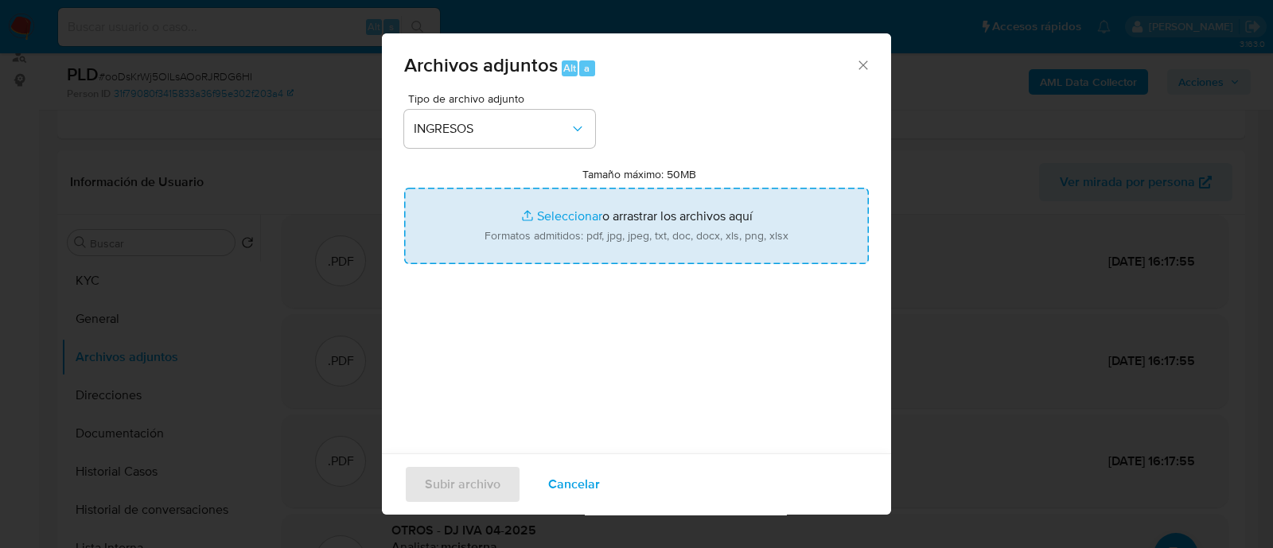
type input "C:\fakepath\Factura A 29.08.2025 (2).pdf"
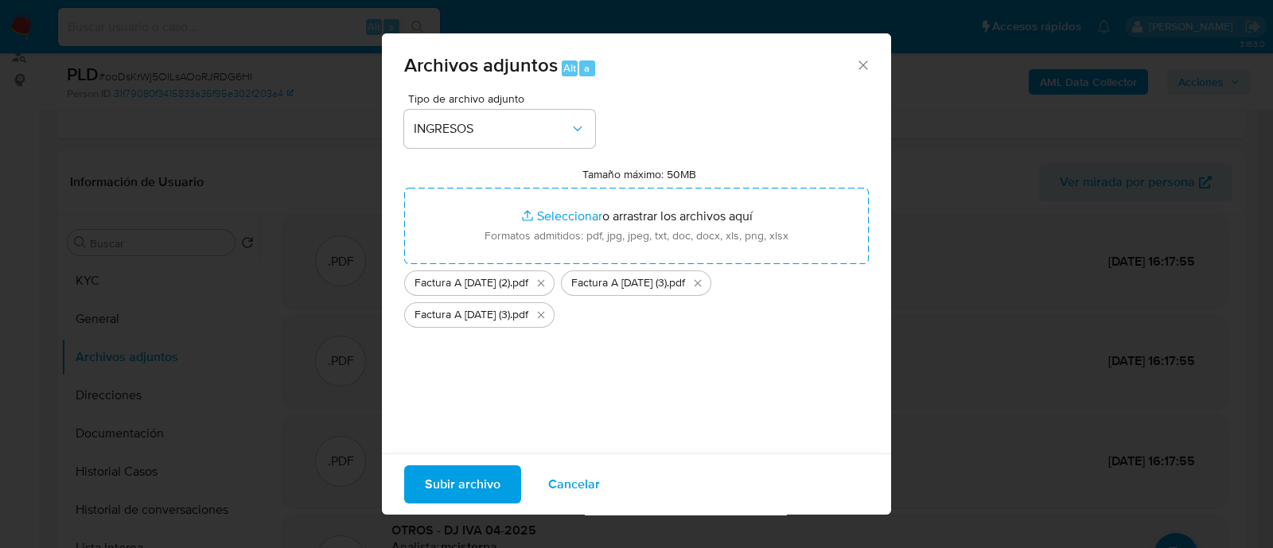
drag, startPoint x: 528, startPoint y: 202, endPoint x: 424, endPoint y: 493, distance: 308.4
click at [425, 493] on span "Subir archivo" at bounding box center [463, 484] width 76 height 35
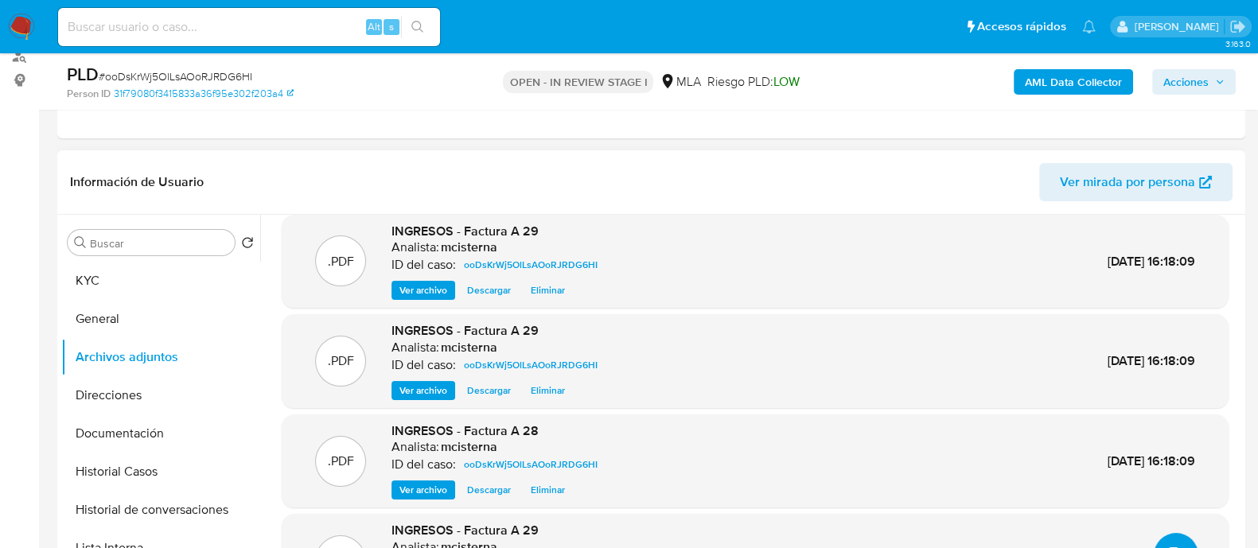
click at [1173, 539] on button "upload-file" at bounding box center [1176, 555] width 45 height 45
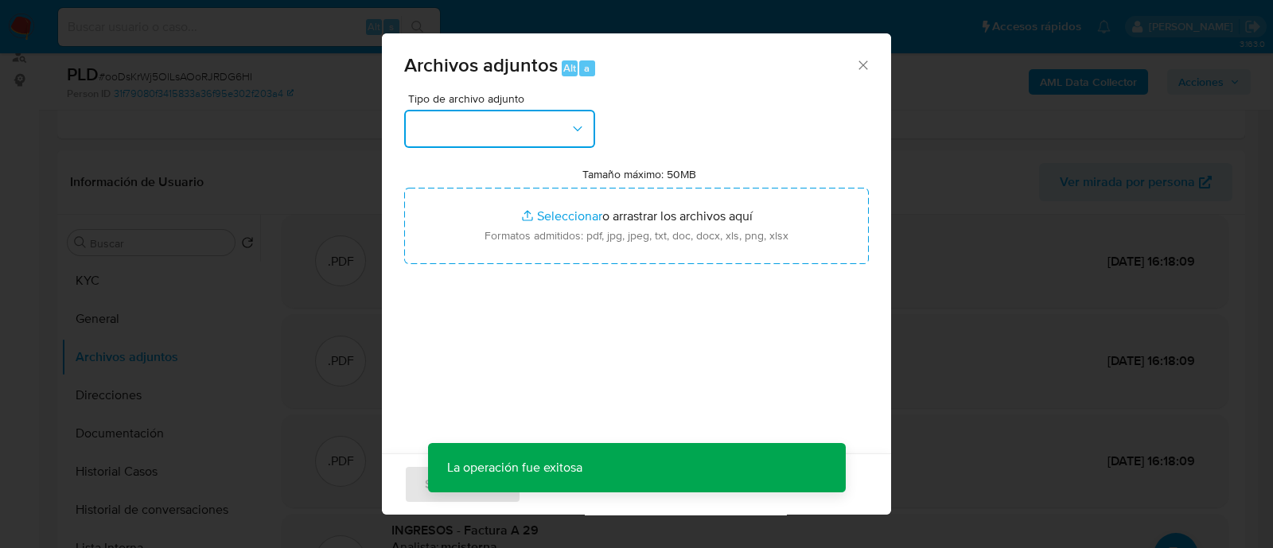
click at [573, 123] on icon "button" at bounding box center [578, 129] width 16 height 16
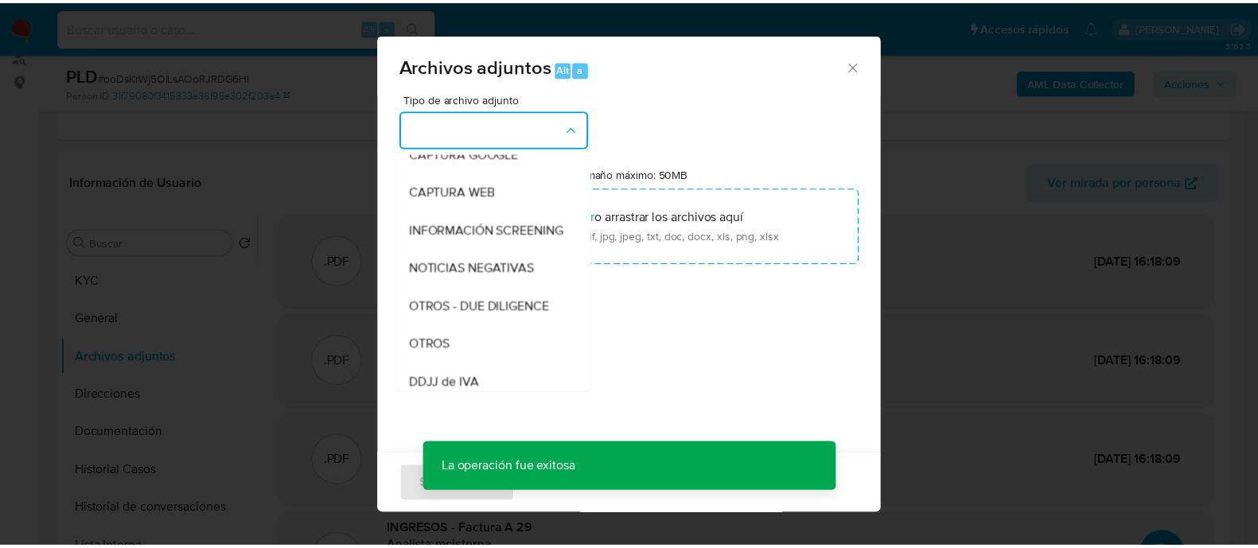
scroll to position [298, 0]
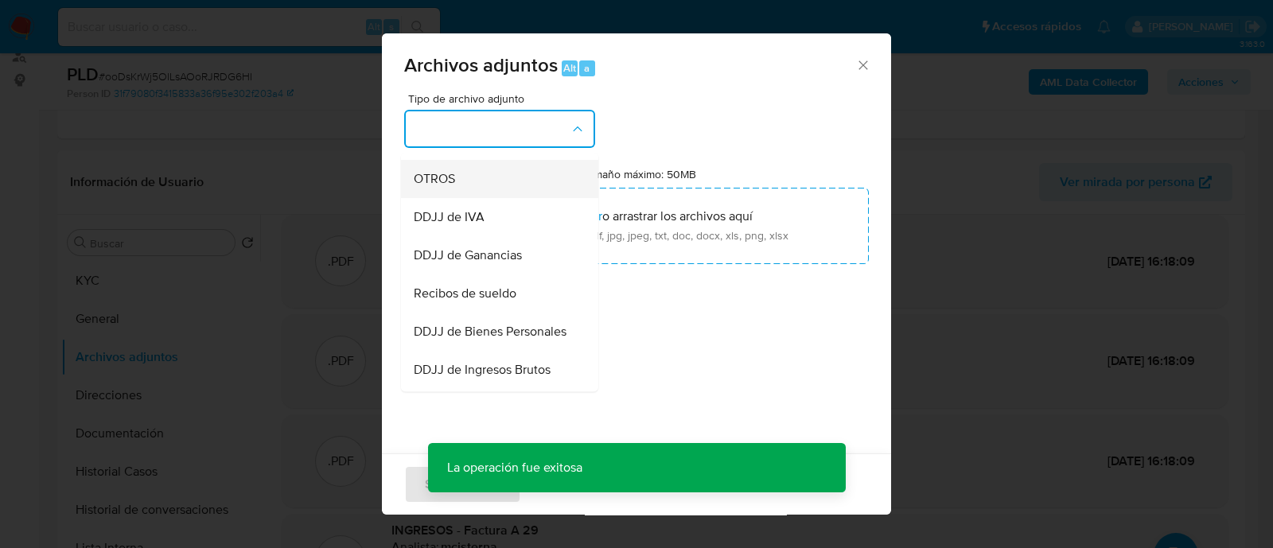
click at [501, 198] on div "OTROS" at bounding box center [495, 179] width 162 height 38
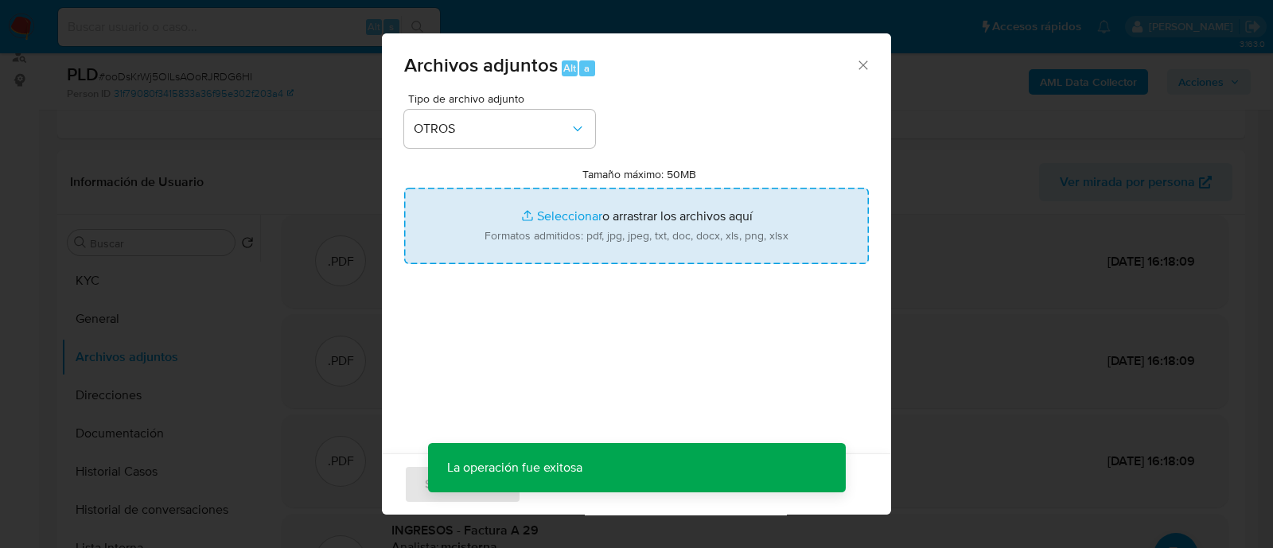
click at [607, 211] on input "Tamaño máximo: 50MB Seleccionar archivos" at bounding box center [636, 226] width 465 height 76
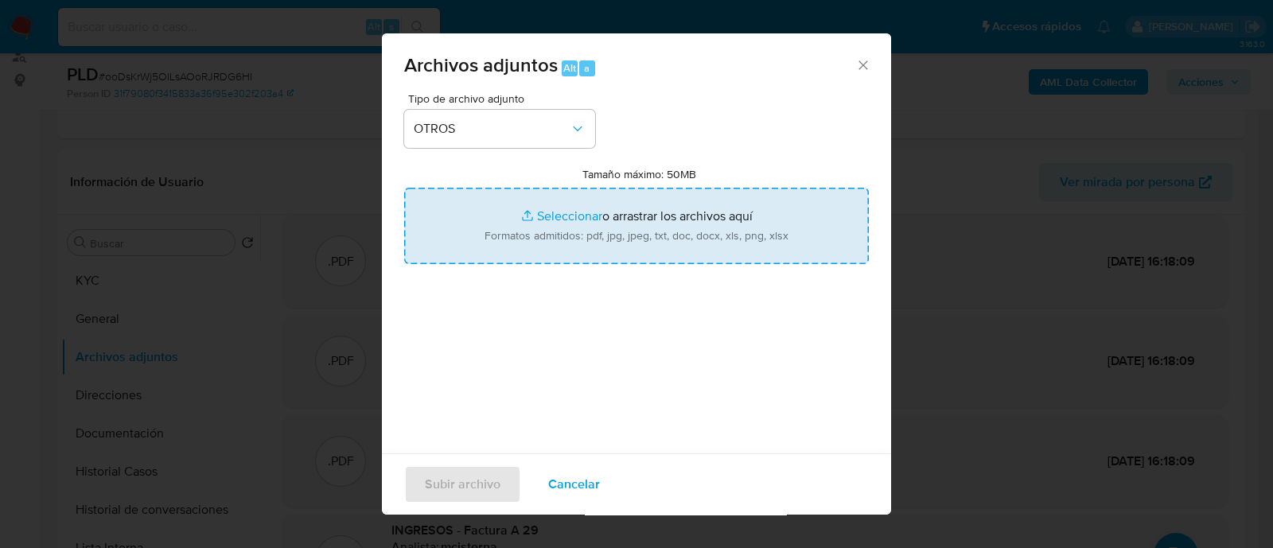
type input "C:\fakepath\Caselog ooDsKrWj5OlLsAOoRJRDG6HI_2025_09_18_02_04_31.docx"
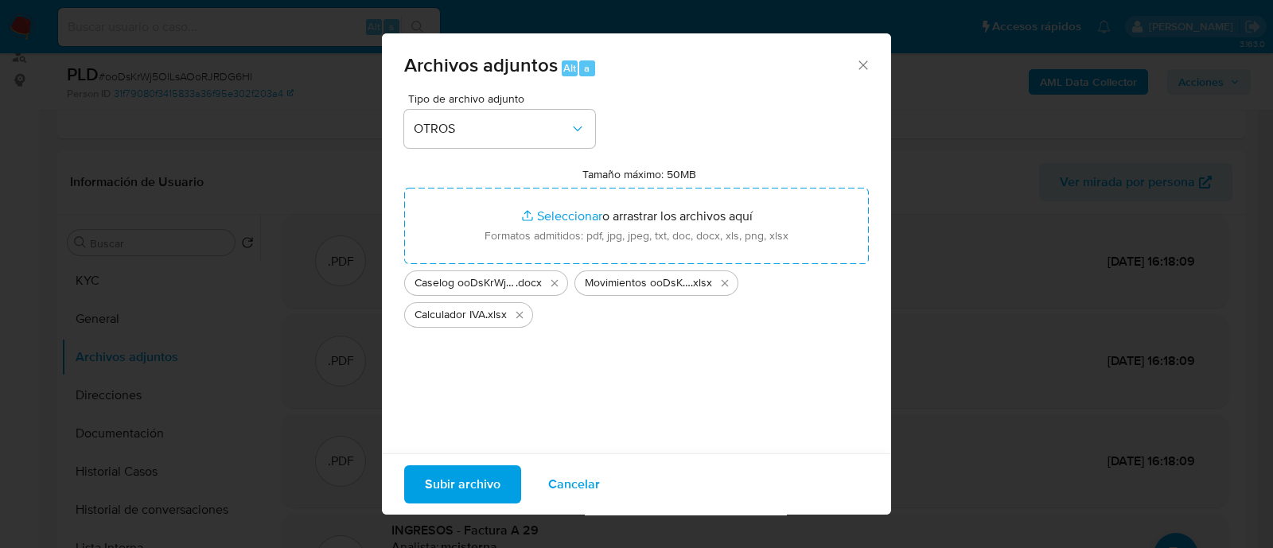
click at [452, 486] on span "Subir archivo" at bounding box center [463, 484] width 76 height 35
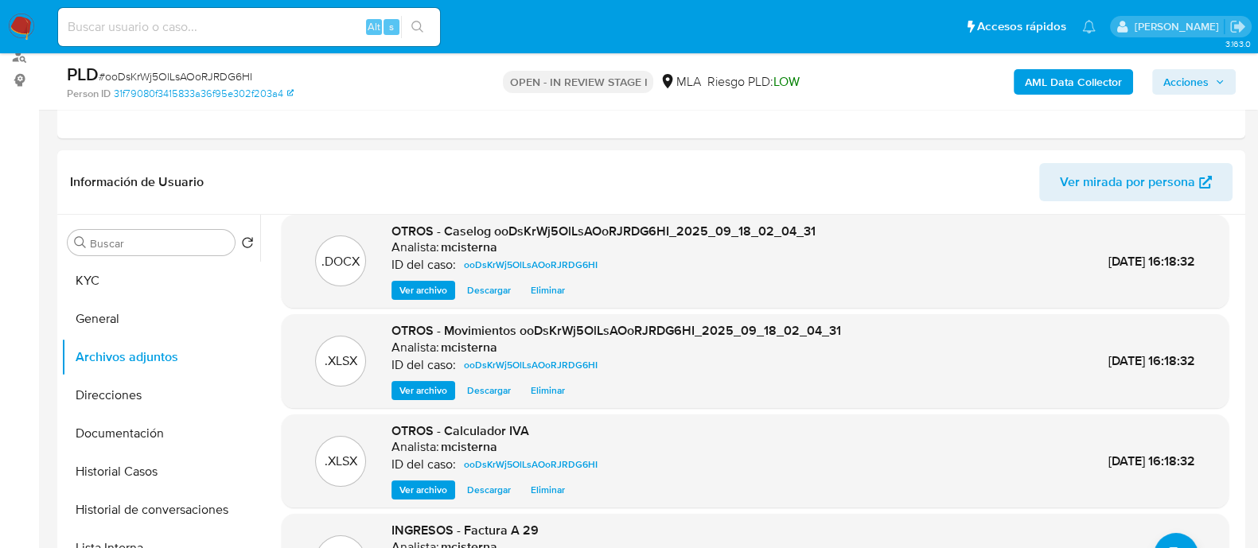
click at [1195, 81] on span "Acciones" at bounding box center [1186, 81] width 45 height 25
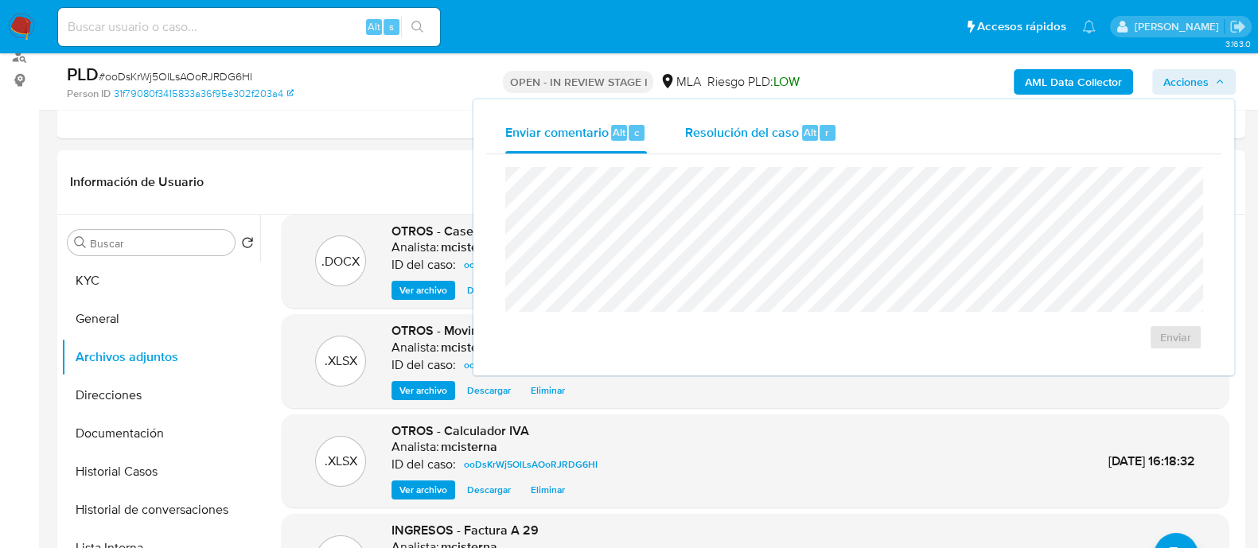
click at [736, 133] on span "Resolución del caso" at bounding box center [742, 132] width 114 height 18
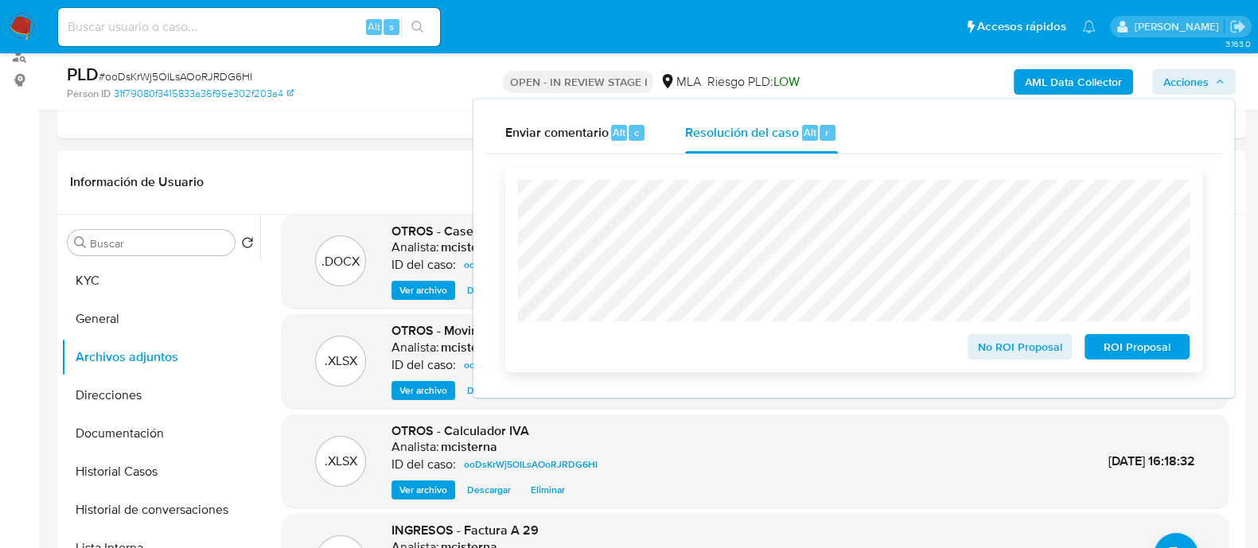
click at [1146, 353] on span "ROI Proposal" at bounding box center [1137, 347] width 83 height 22
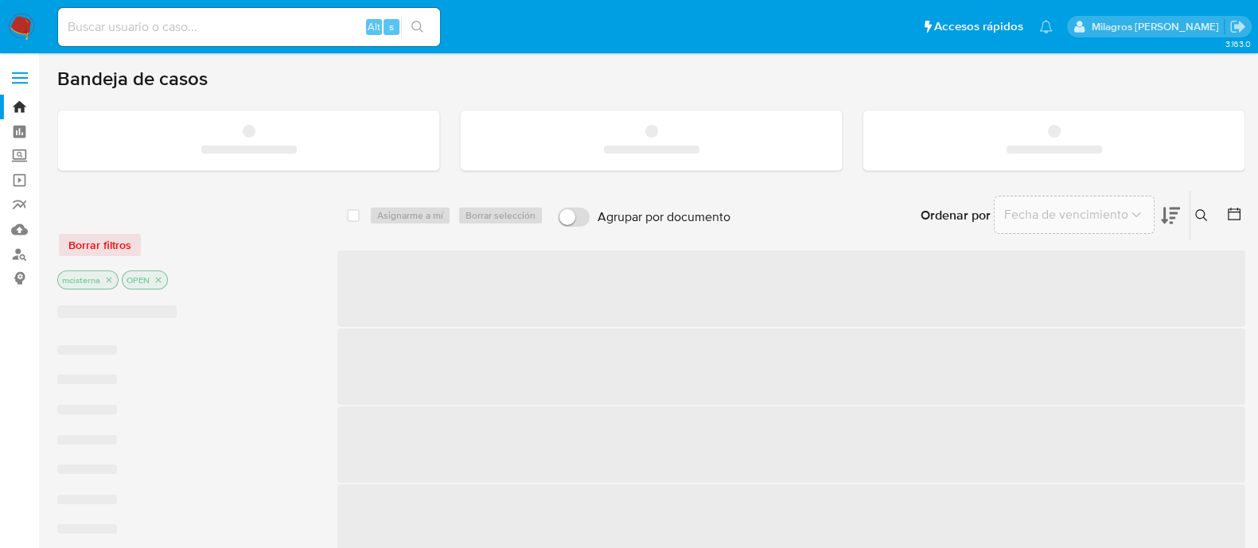
click at [155, 28] on input at bounding box center [249, 27] width 382 height 21
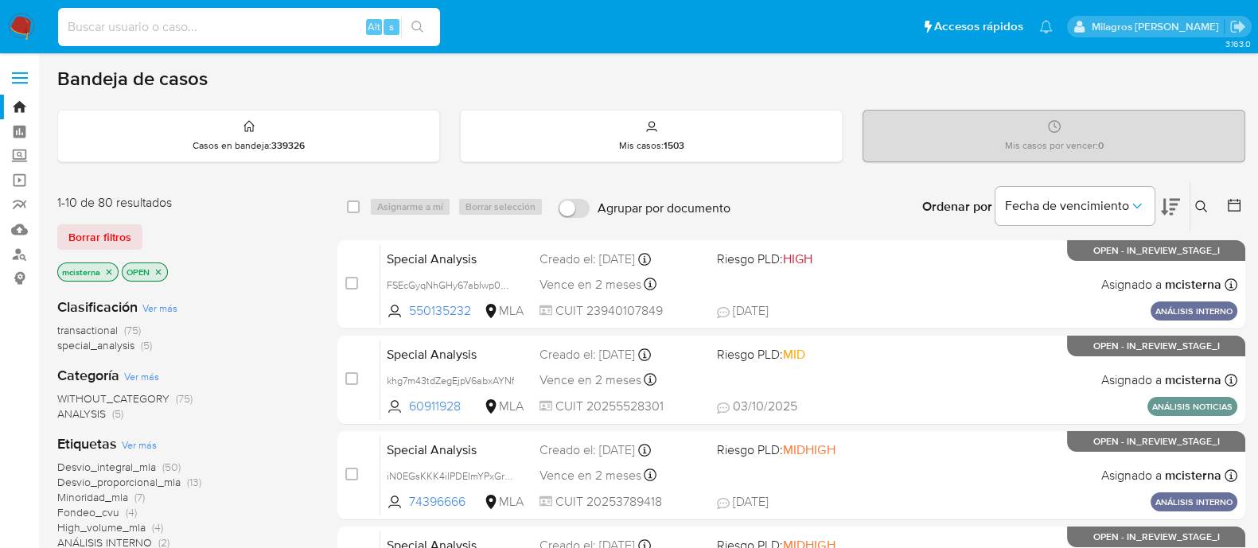
paste input "666584308"
type input "666584308"
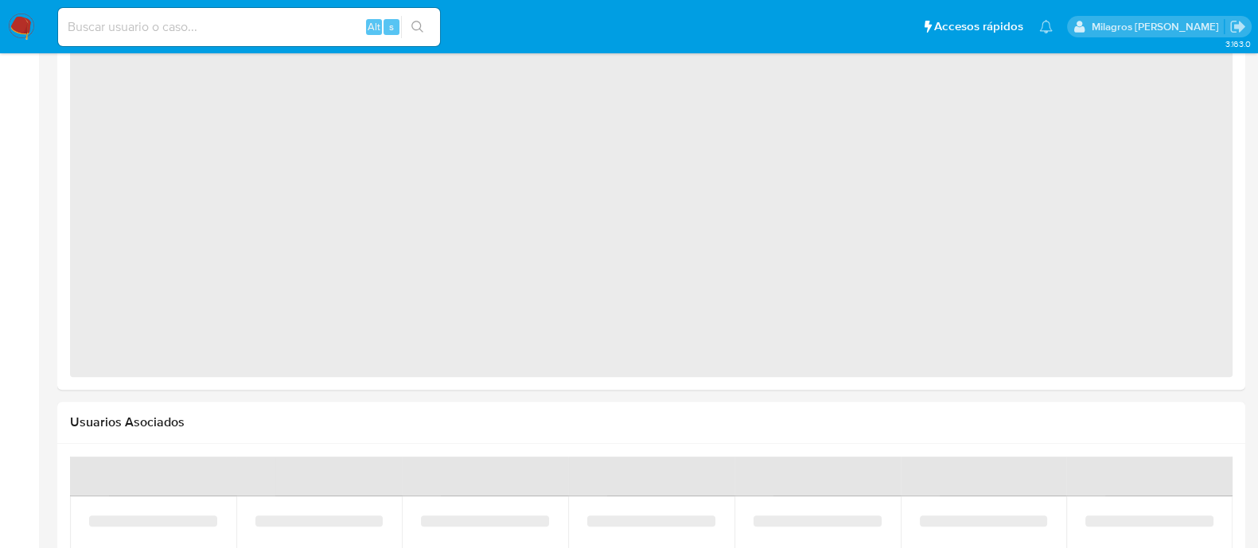
scroll to position [1168, 0]
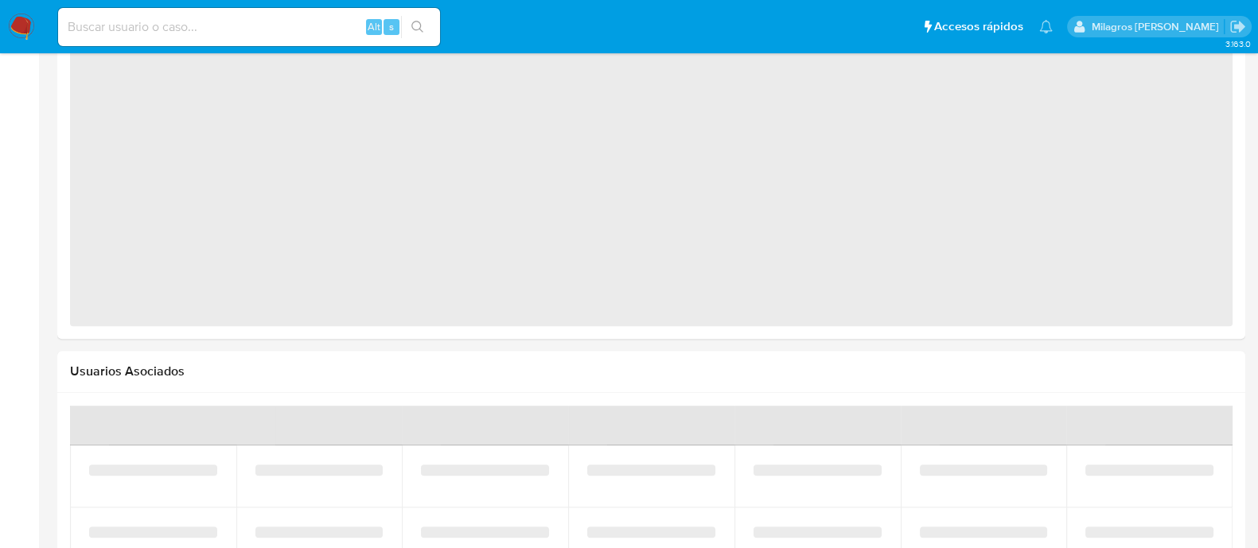
select select "10"
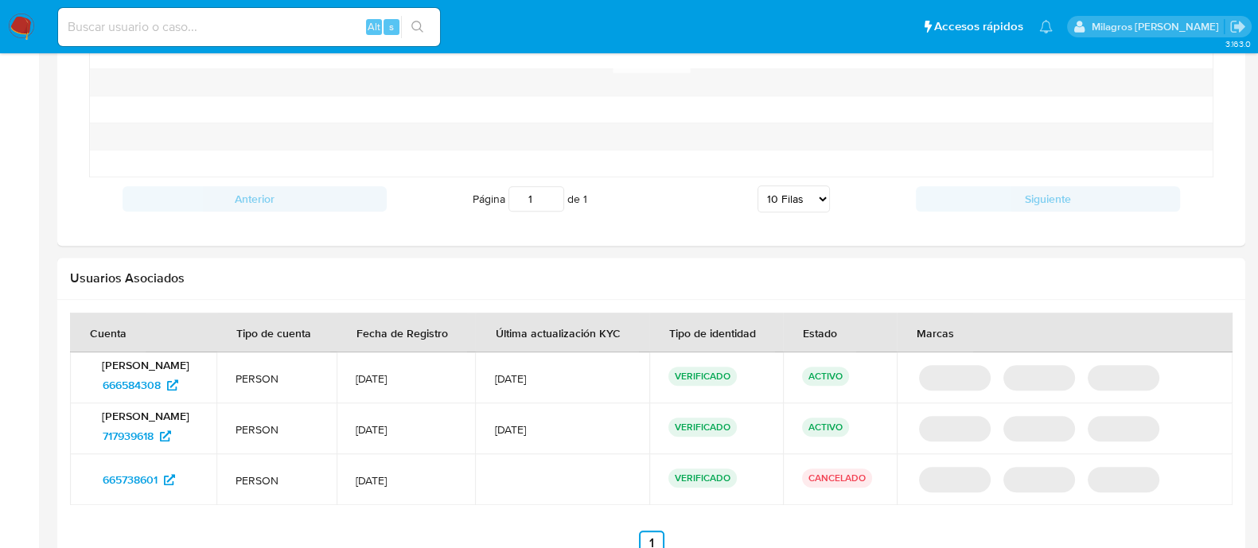
scroll to position [1389, 0]
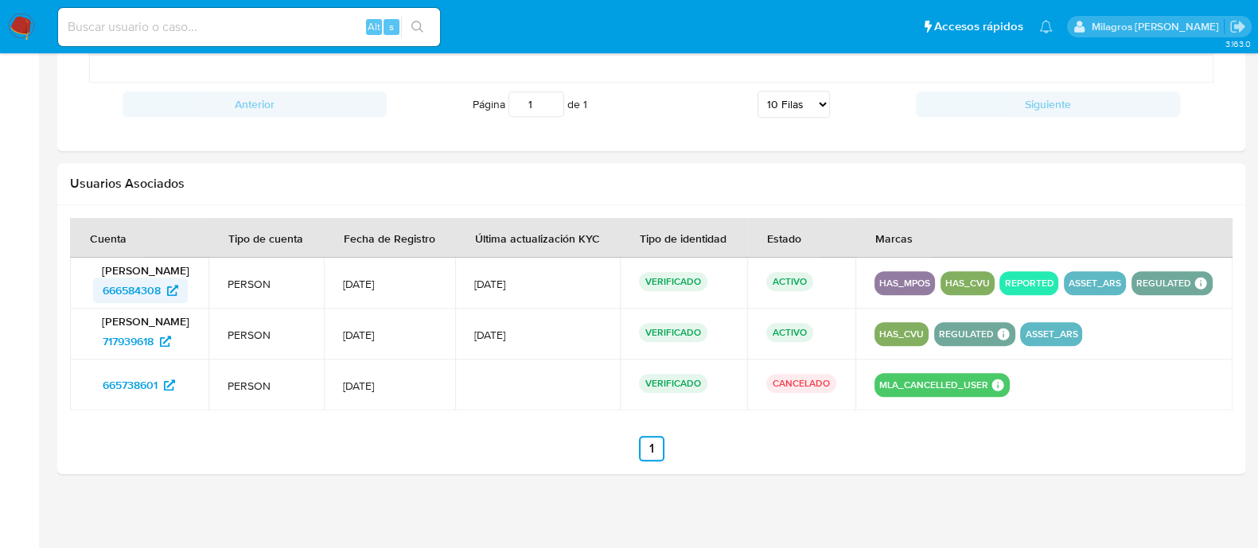
drag, startPoint x: 86, startPoint y: 321, endPoint x: 163, endPoint y: 316, distance: 77.4
click at [163, 309] on td "Braian Eduardo Miglio 666584308" at bounding box center [139, 283] width 138 height 51
drag, startPoint x: 80, startPoint y: 375, endPoint x: 154, endPoint y: 380, distance: 75.0
click at [154, 360] on td "Braian Eduardo Miglio 717939618" at bounding box center [139, 334] width 138 height 51
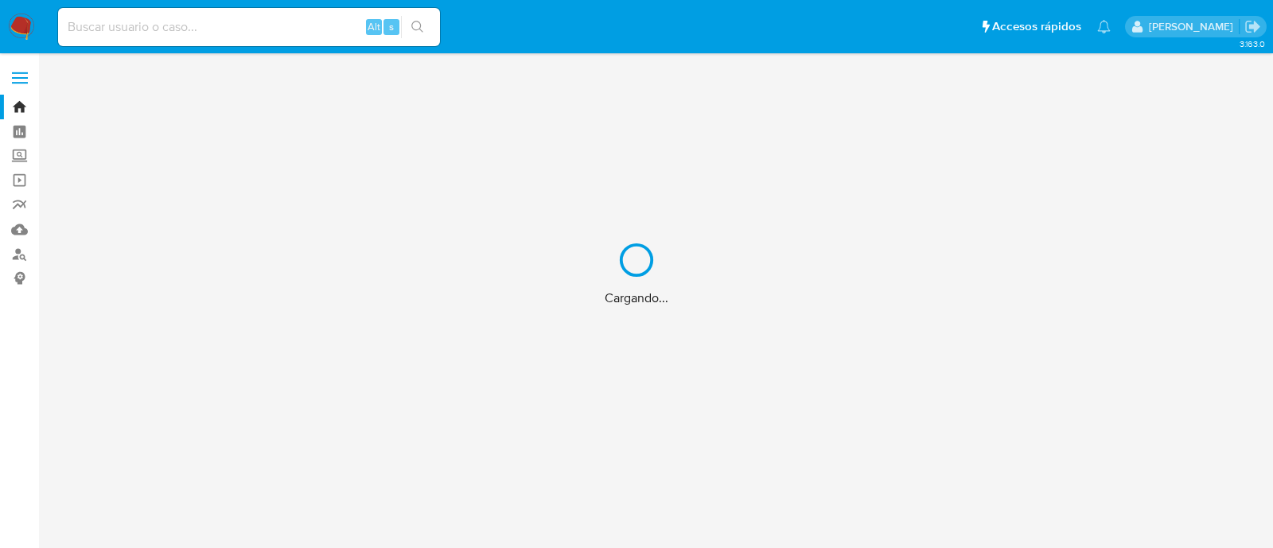
click at [18, 258] on div "Cargando..." at bounding box center [636, 274] width 1273 height 548
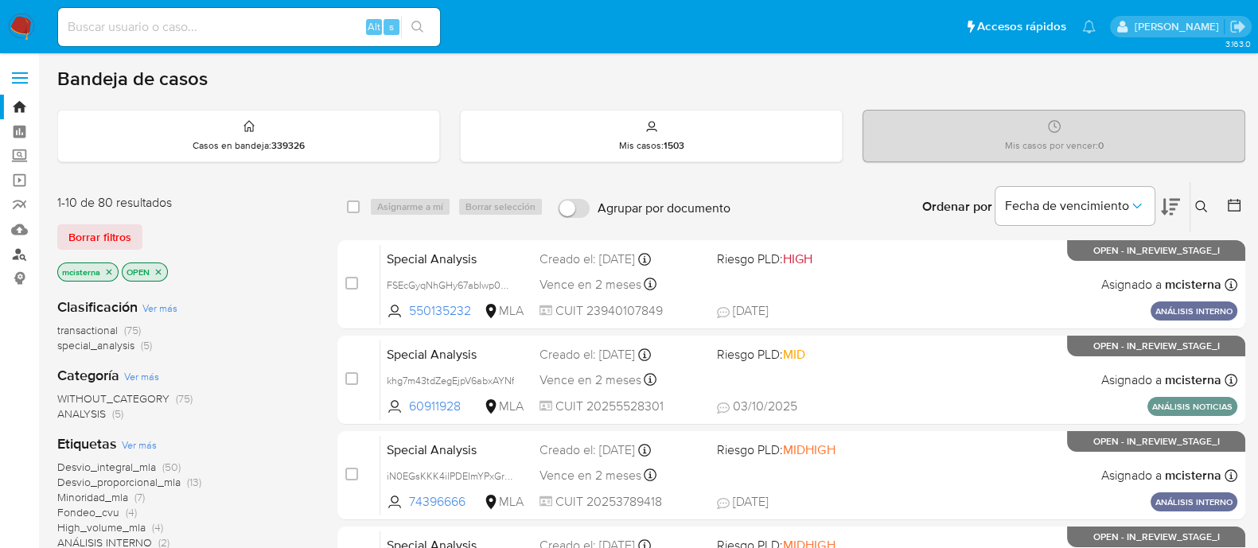
click at [16, 262] on link "Buscador de personas" at bounding box center [94, 254] width 189 height 25
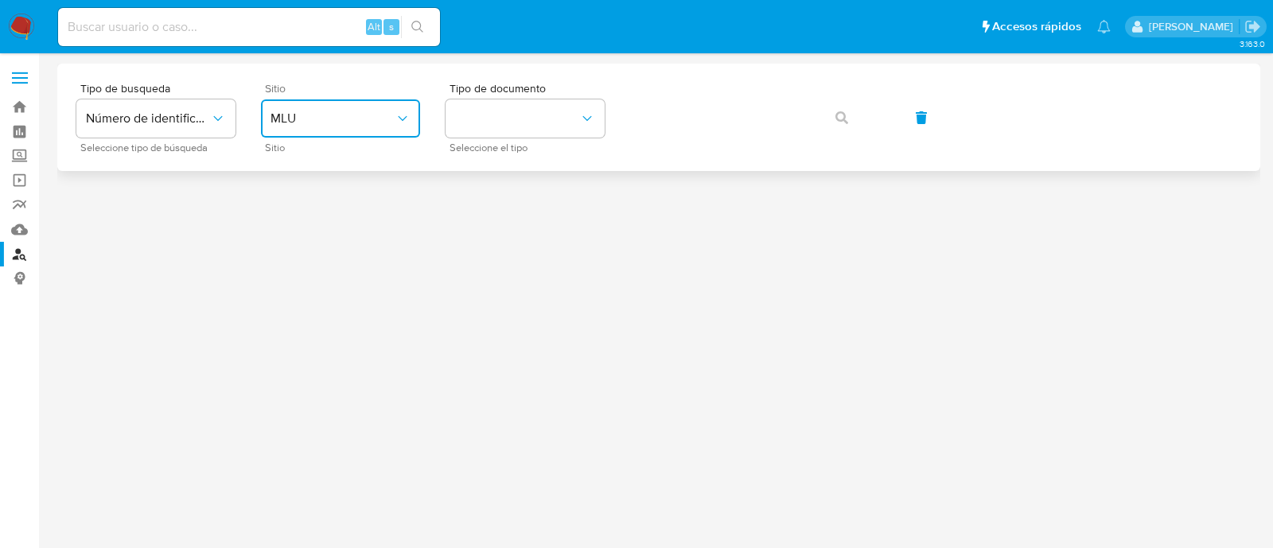
click at [318, 111] on span "MLU" at bounding box center [333, 119] width 124 height 16
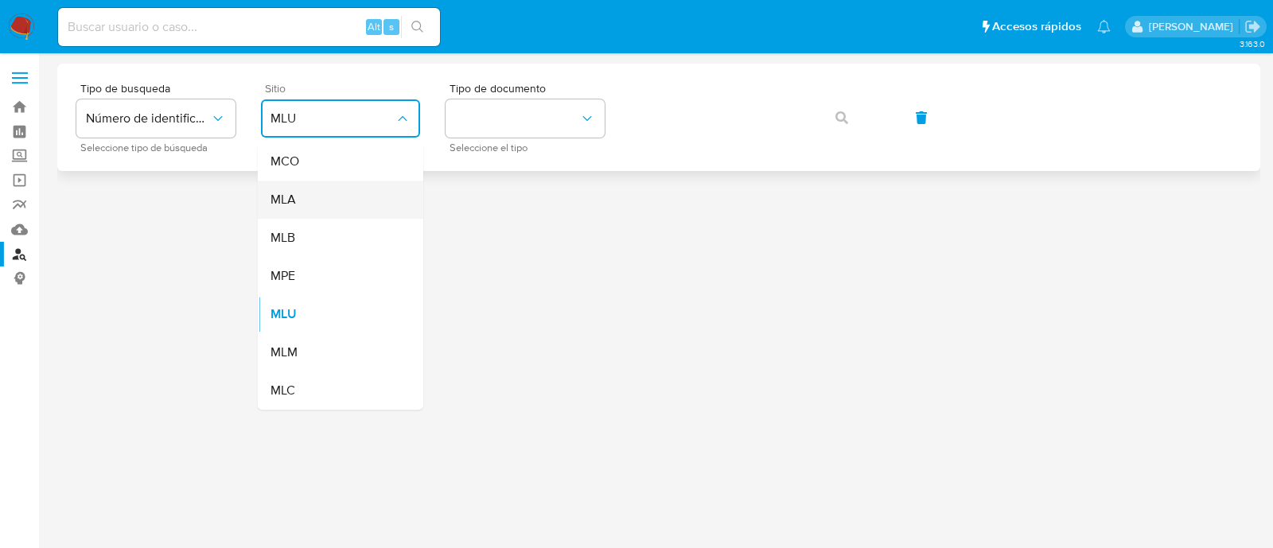
click at [334, 197] on div "MLA" at bounding box center [336, 200] width 131 height 38
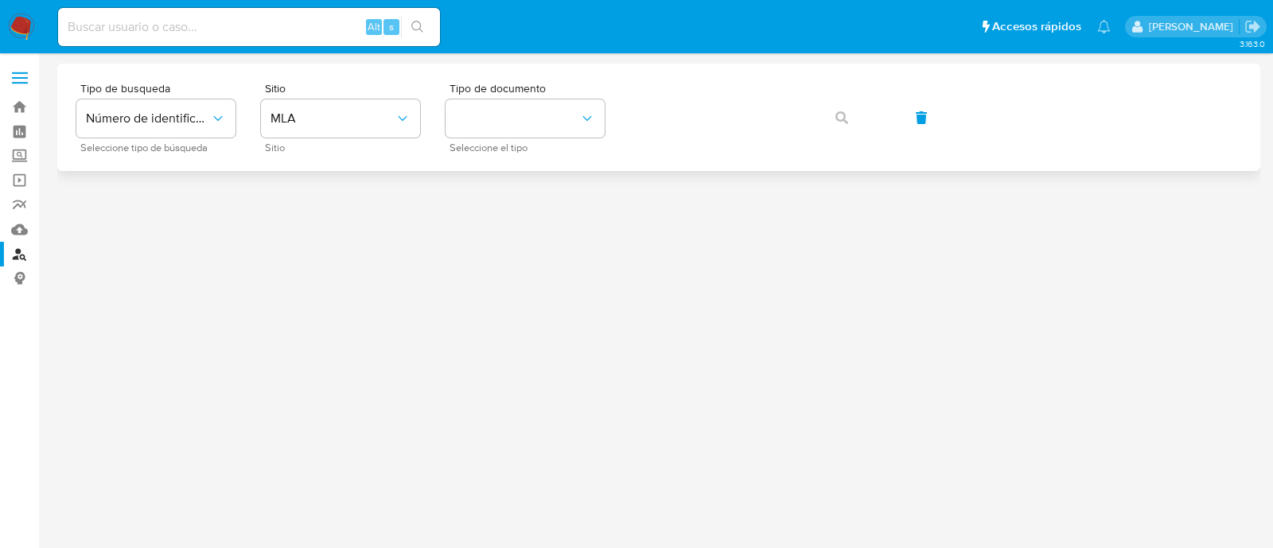
click at [621, 127] on div "Tipo de busqueda Número de identificación Seleccione tipo de búsqueda Sitio MLA…" at bounding box center [658, 117] width 1165 height 69
click at [543, 113] on button "identificationType" at bounding box center [525, 118] width 159 height 38
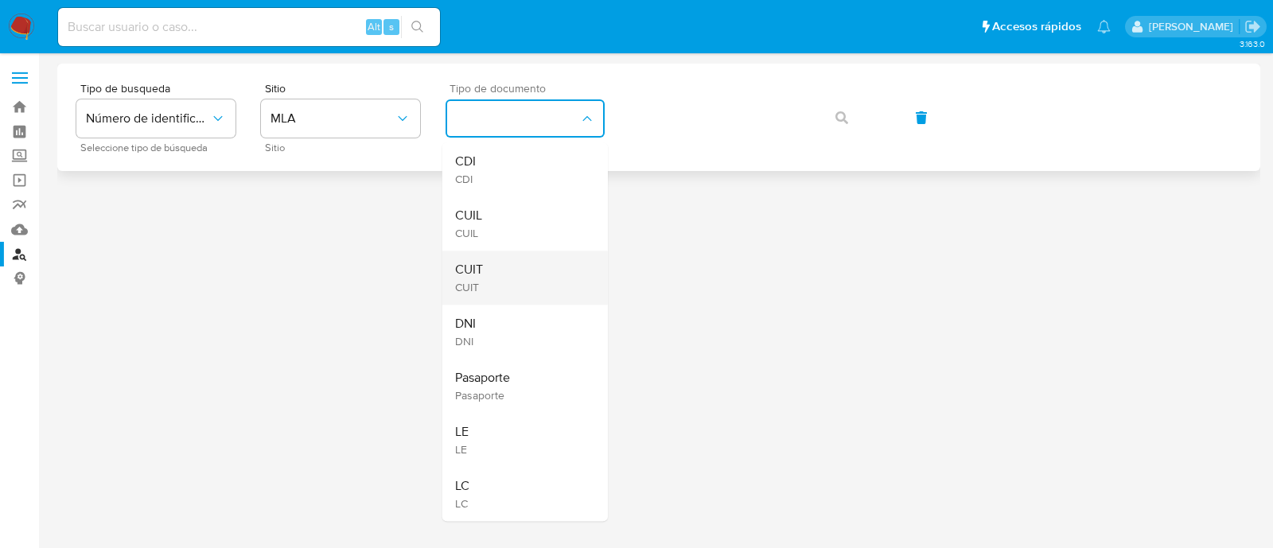
click at [525, 262] on div "CUIT CUIT" at bounding box center [520, 278] width 131 height 54
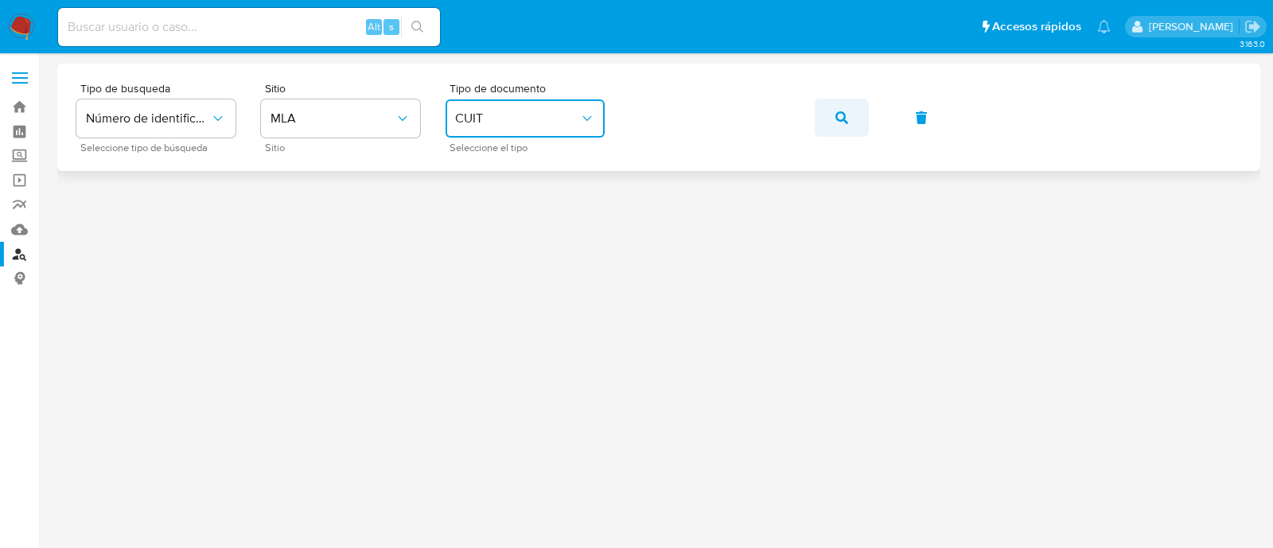
click at [842, 116] on icon "button" at bounding box center [842, 117] width 13 height 13
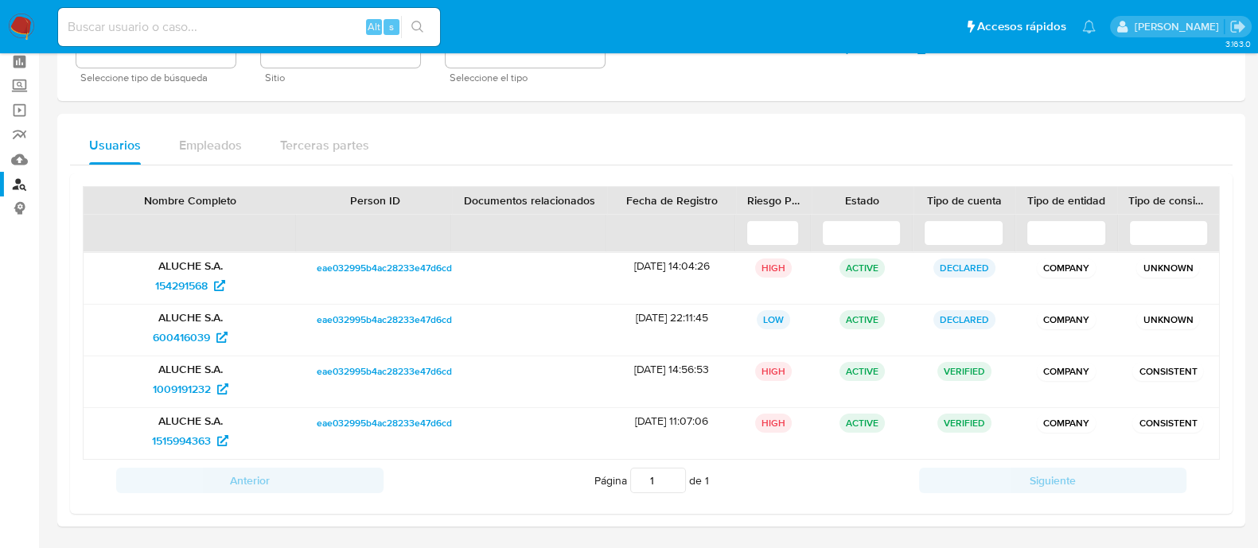
scroll to position [99, 0]
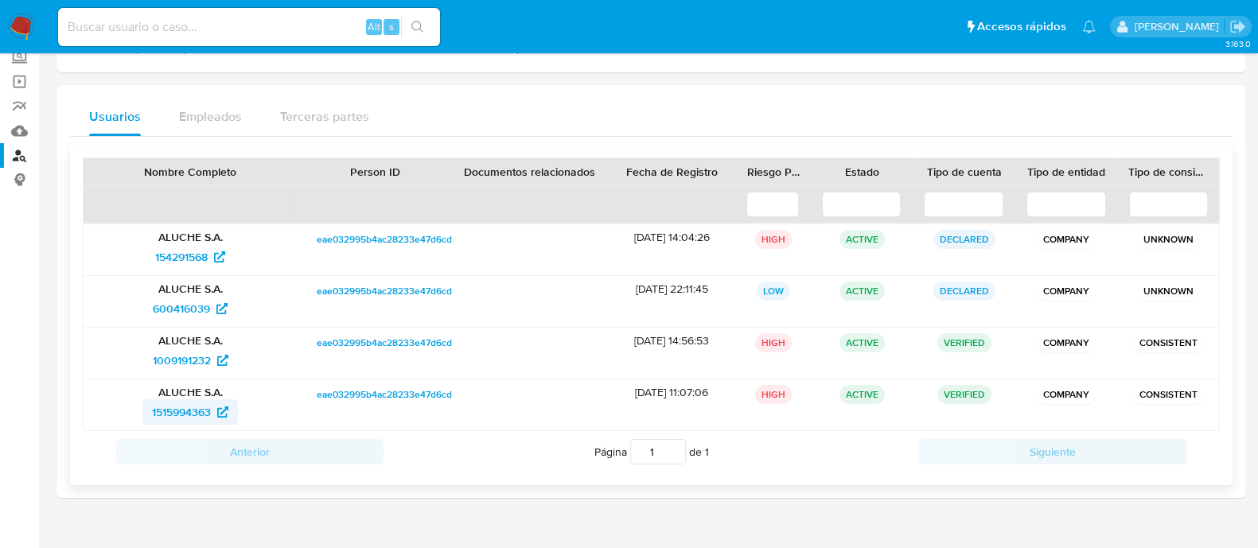
click at [204, 408] on span "1515994363" at bounding box center [181, 412] width 59 height 25
click at [213, 349] on span "1009191232" at bounding box center [191, 360] width 76 height 25
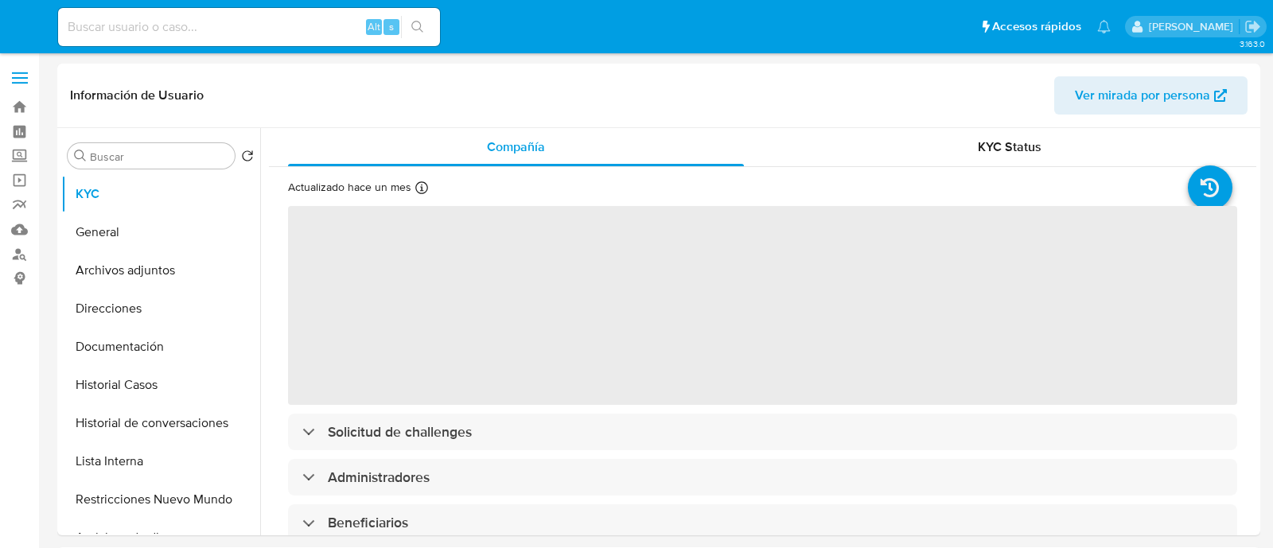
select select "10"
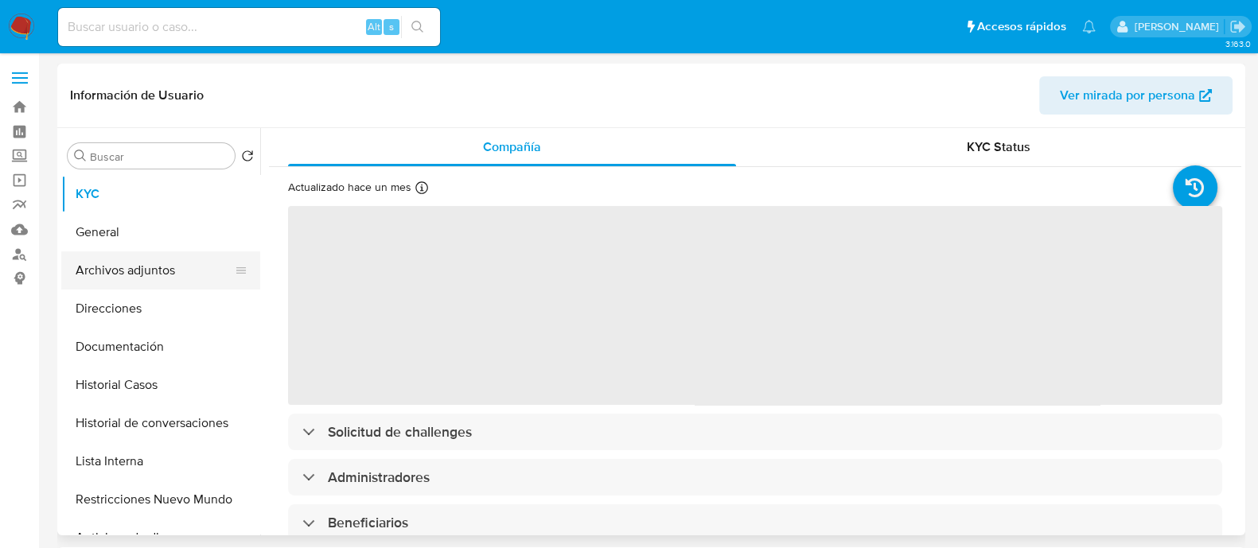
click at [193, 266] on button "Archivos adjuntos" at bounding box center [154, 271] width 186 height 38
select select "10"
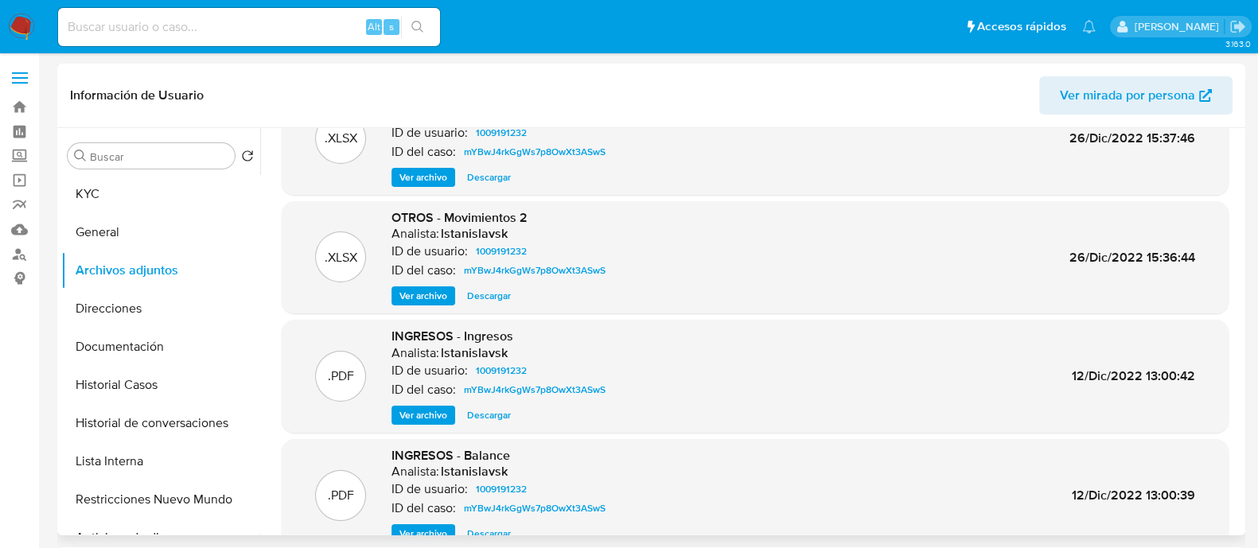
scroll to position [134, 0]
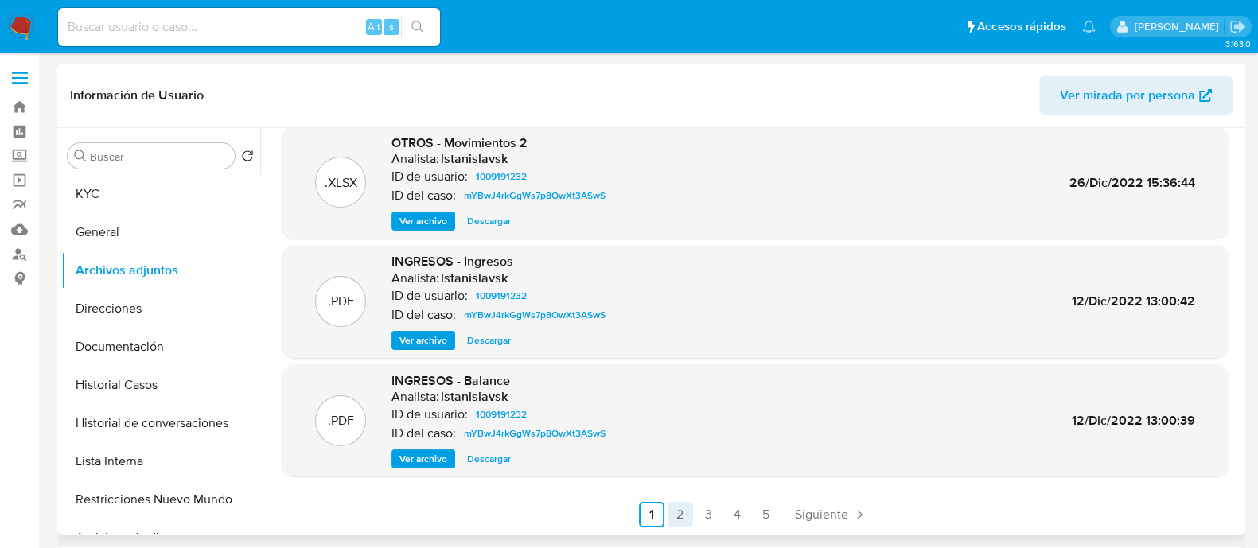
click at [682, 517] on link "2" at bounding box center [680, 514] width 25 height 25
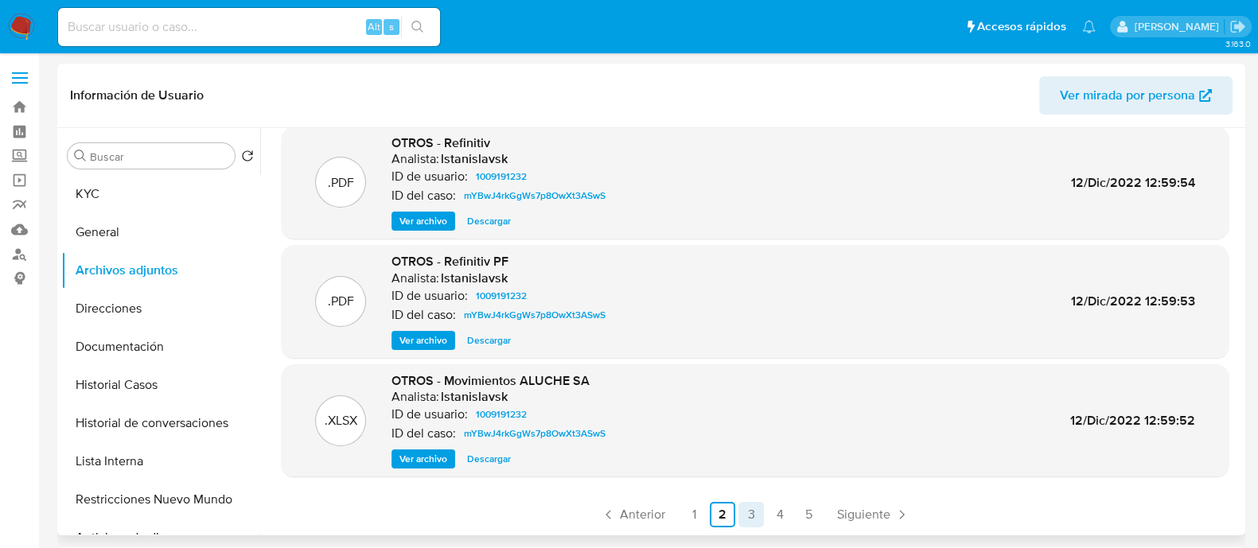
click at [745, 509] on link "3" at bounding box center [751, 514] width 25 height 25
click at [400, 454] on span "Ver archivo" at bounding box center [424, 459] width 48 height 16
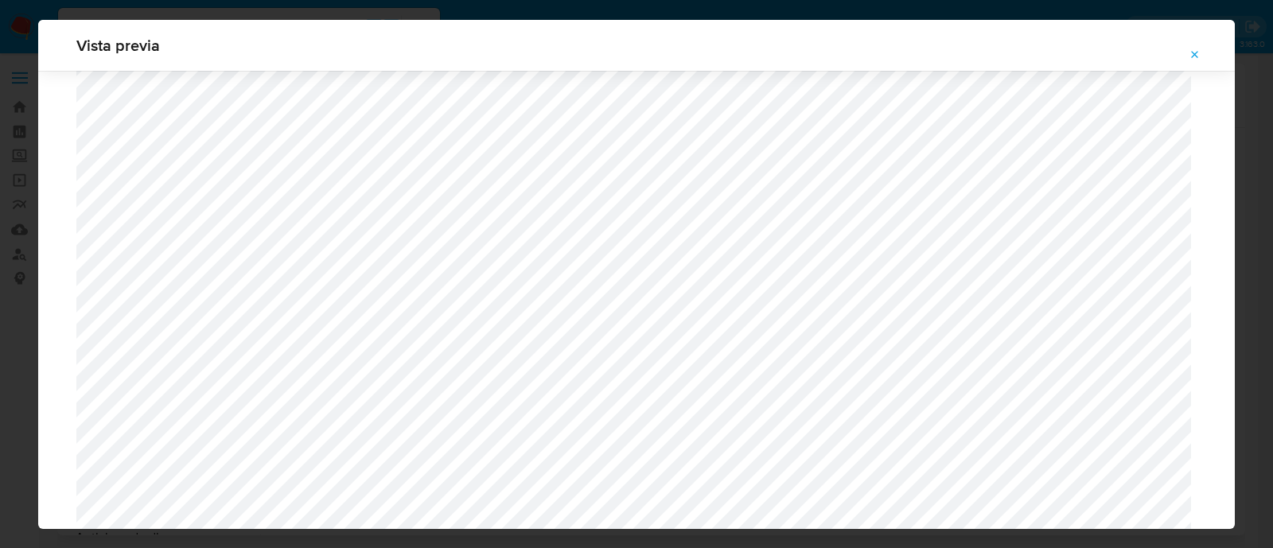
scroll to position [1759, 0]
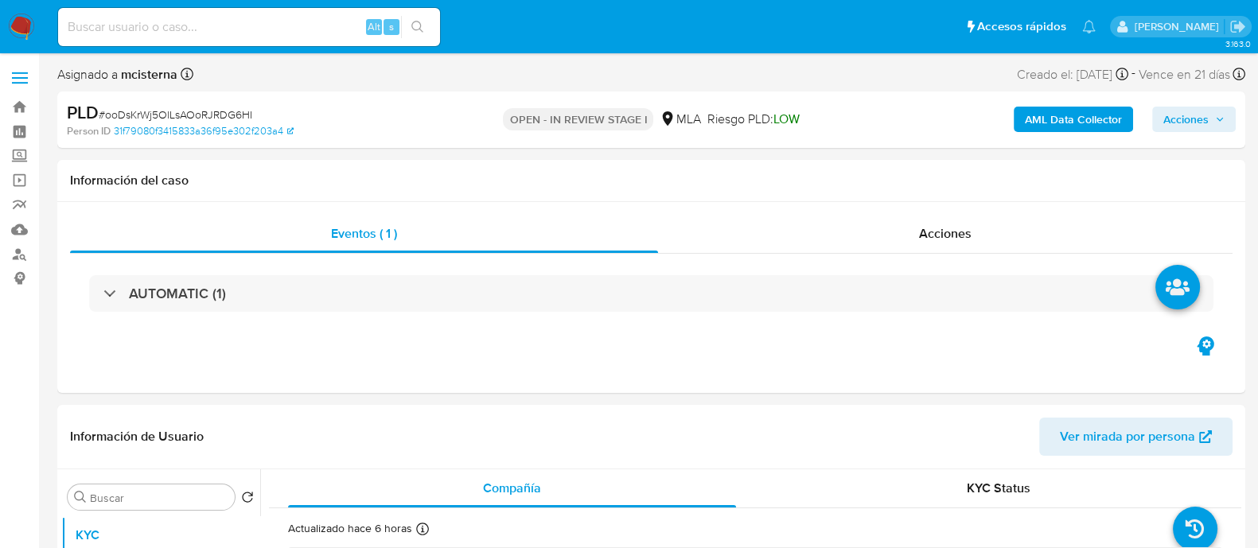
click at [1170, 127] on span "Acciones" at bounding box center [1186, 119] width 45 height 25
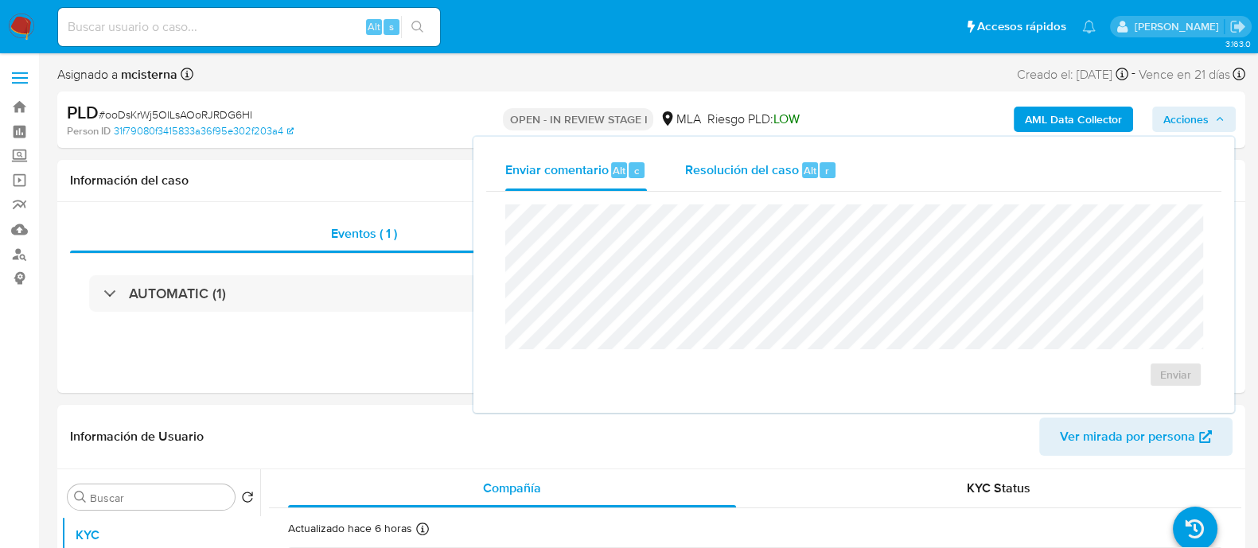
click at [790, 166] on span "Resolución del caso" at bounding box center [742, 170] width 114 height 18
select select "10"
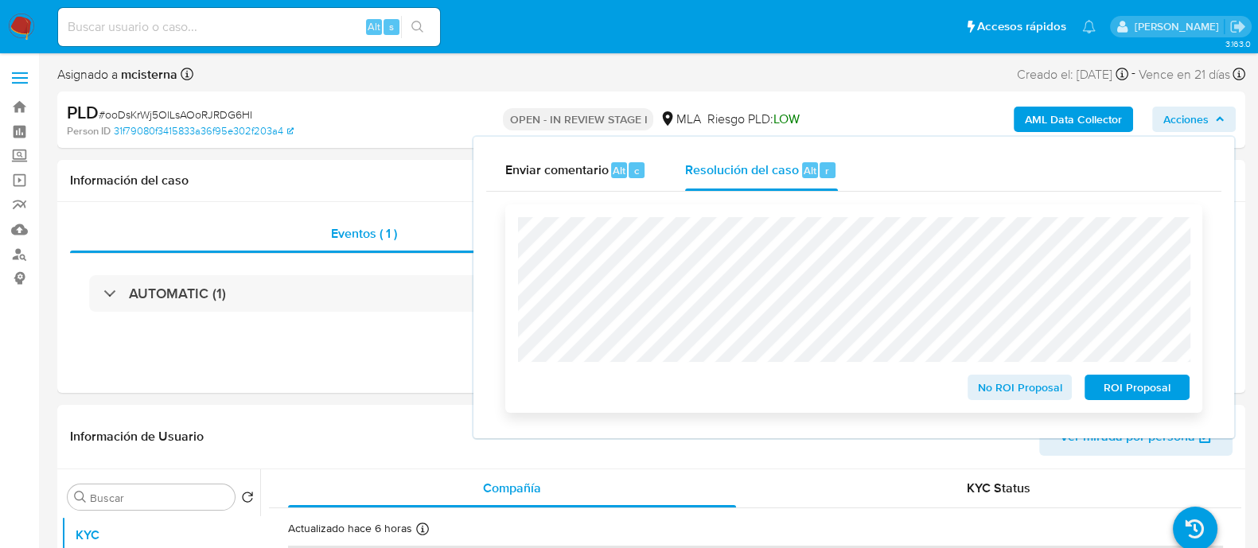
click at [1126, 388] on span "ROI Proposal" at bounding box center [1137, 387] width 83 height 22
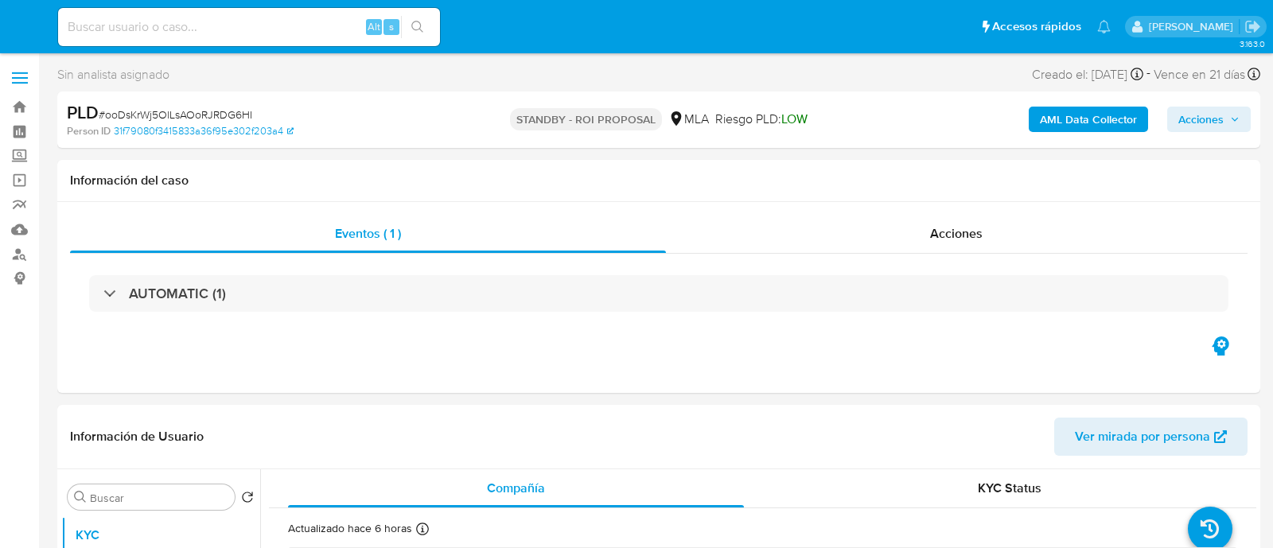
select select "10"
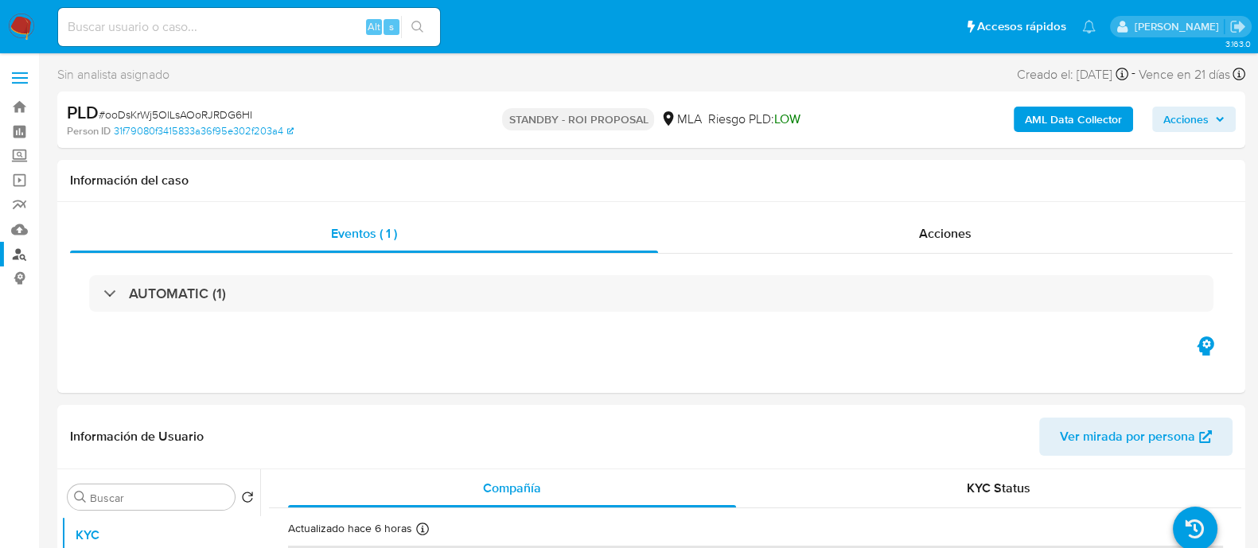
click at [24, 256] on link "Buscador de personas" at bounding box center [94, 254] width 189 height 25
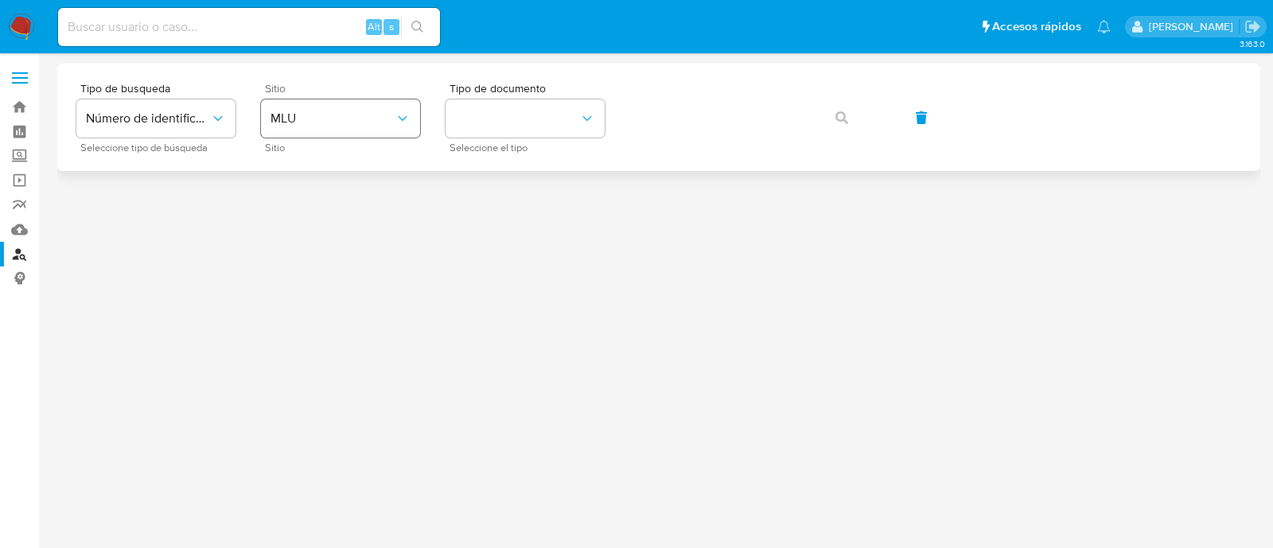
click at [298, 122] on span "MLU" at bounding box center [333, 119] width 124 height 16
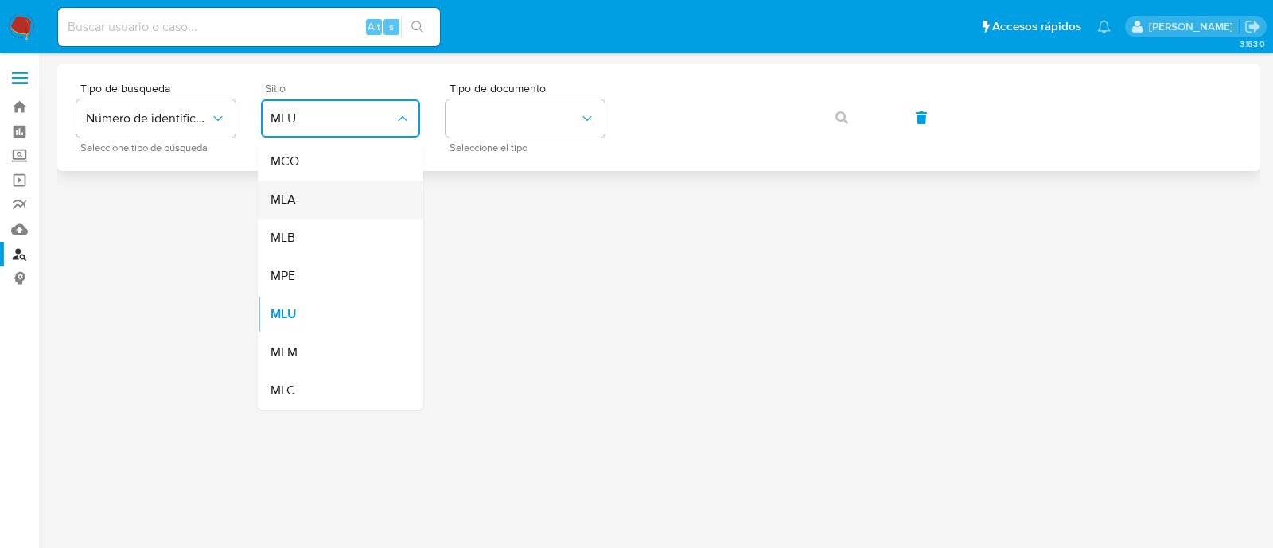
click at [353, 209] on div "MLA" at bounding box center [336, 200] width 131 height 38
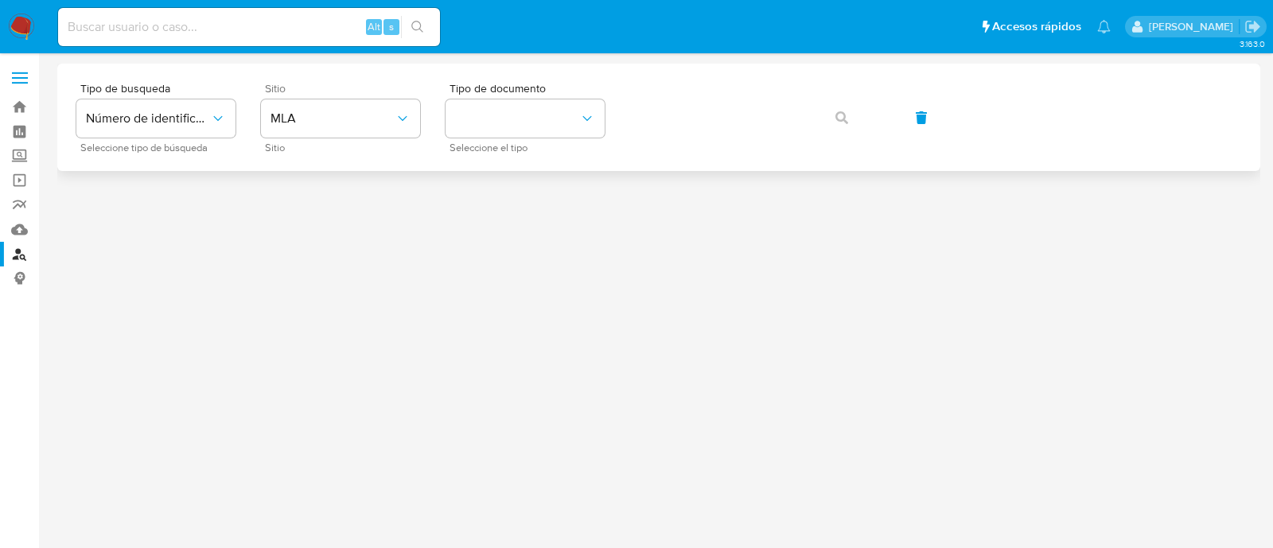
click at [482, 155] on div "Tipo de busqueda Número de identificación Seleccione tipo de búsqueda Sitio MLA…" at bounding box center [658, 117] width 1203 height 107
click at [524, 117] on button "identificationType" at bounding box center [525, 118] width 159 height 38
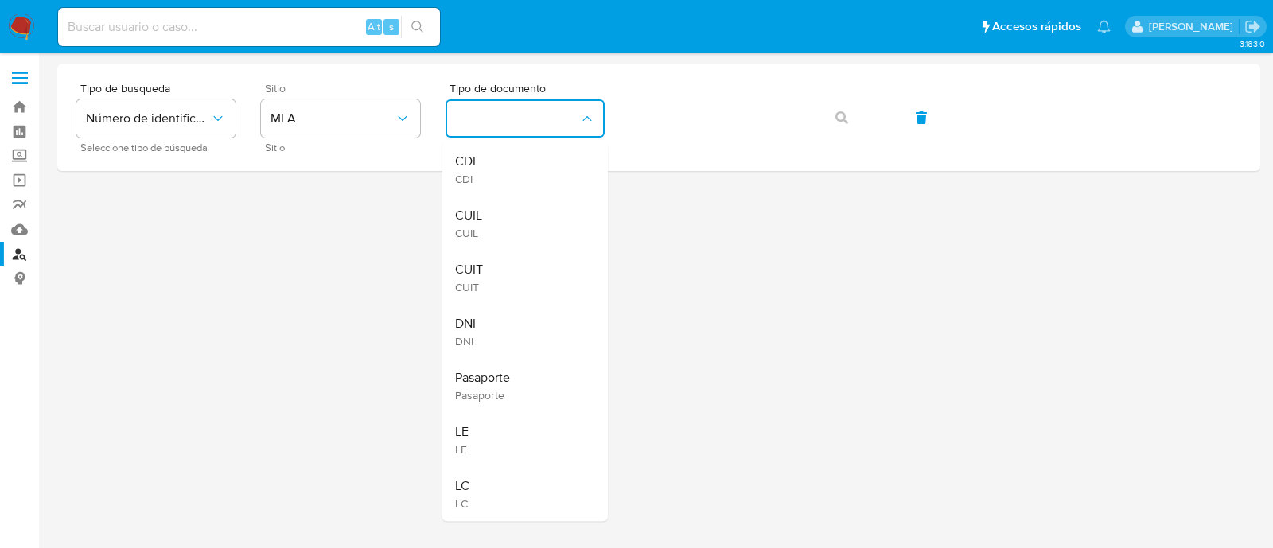
click at [529, 279] on div "CUIT CUIT" at bounding box center [520, 278] width 131 height 54
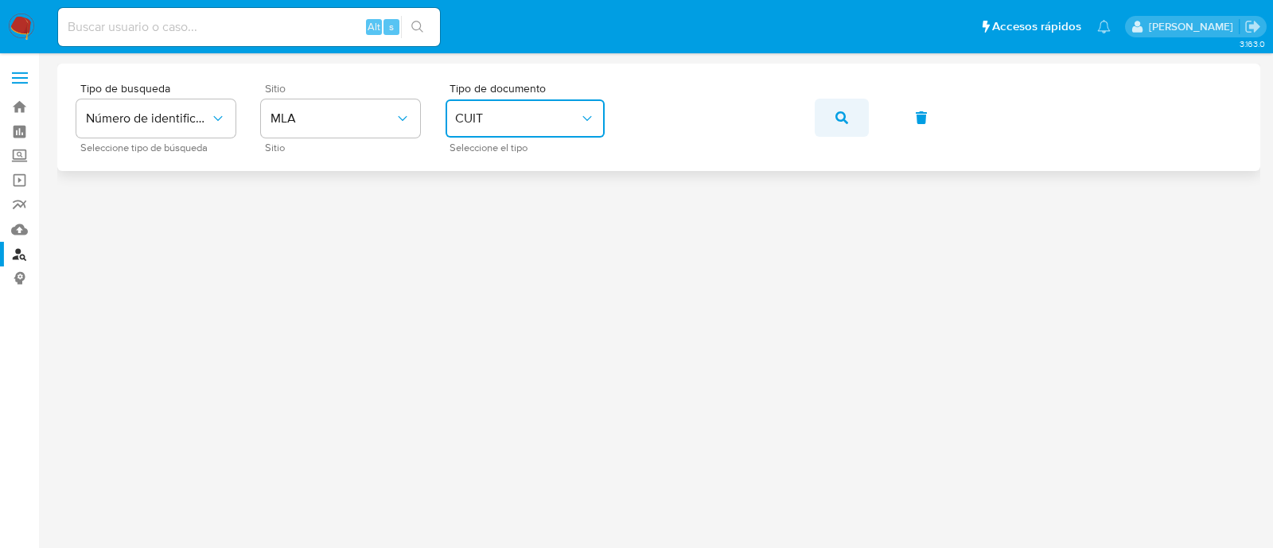
click at [849, 99] on button "button" at bounding box center [842, 118] width 54 height 38
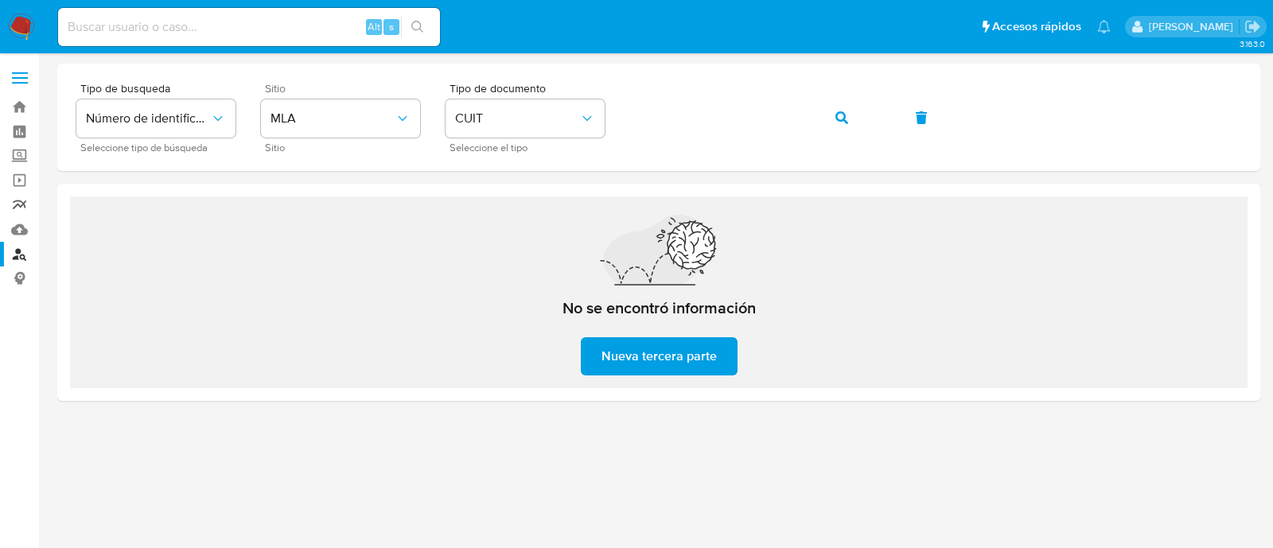
drag, startPoint x: 26, startPoint y: 195, endPoint x: 18, endPoint y: 177, distance: 20.0
click at [25, 195] on link "Reportes" at bounding box center [94, 205] width 189 height 25
click at [18, 177] on link "Operaciones masivas" at bounding box center [94, 180] width 189 height 25
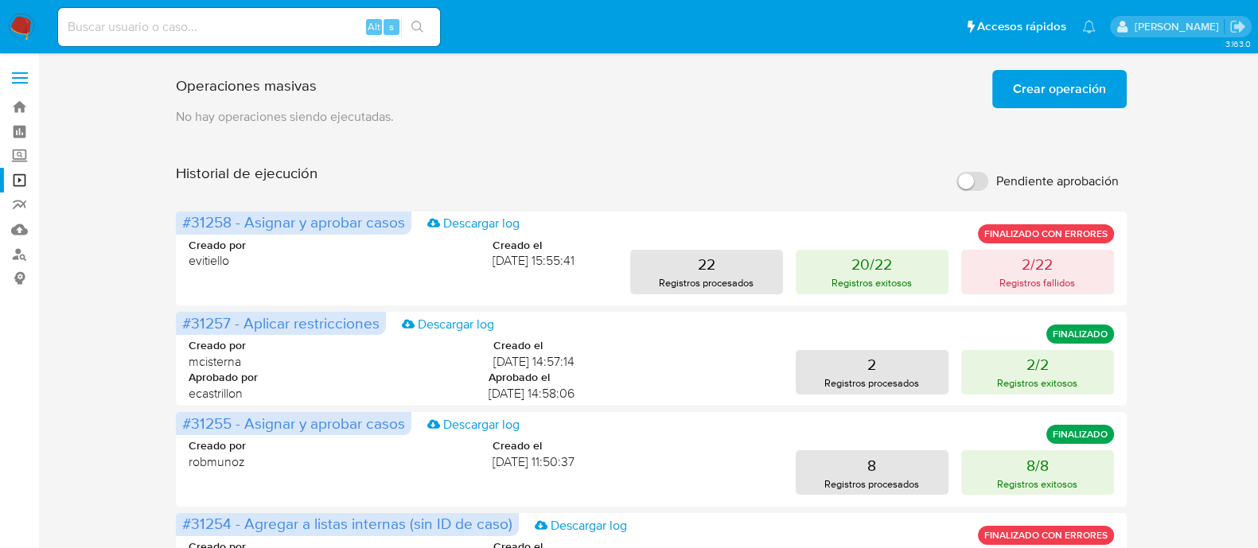
click at [1000, 77] on button "Crear operación" at bounding box center [1059, 89] width 135 height 38
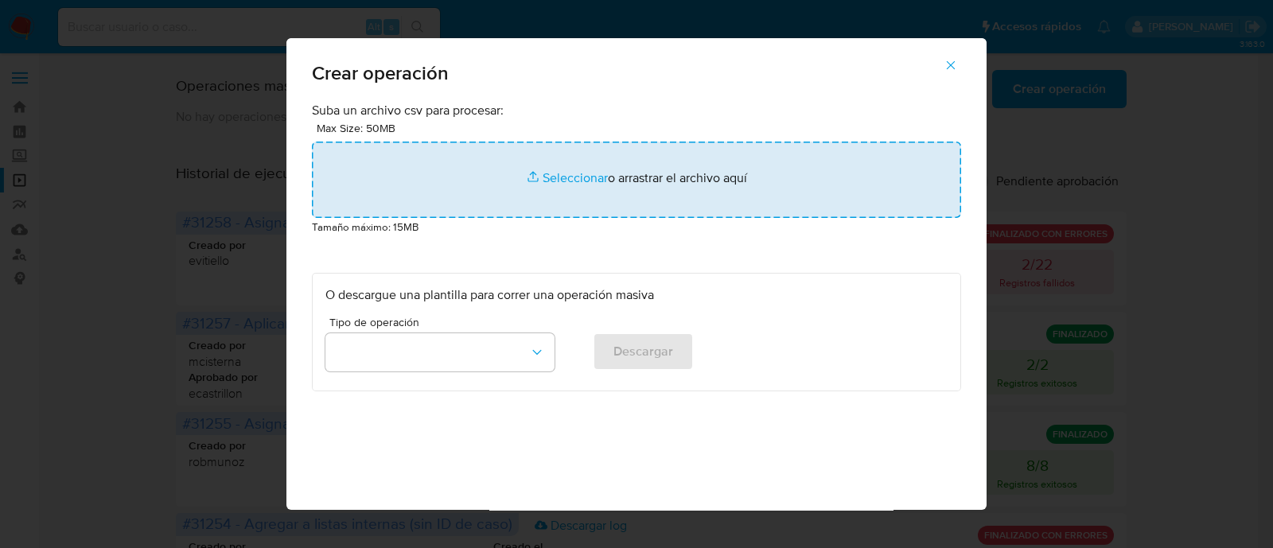
click at [489, 174] on input "file" at bounding box center [636, 180] width 649 height 76
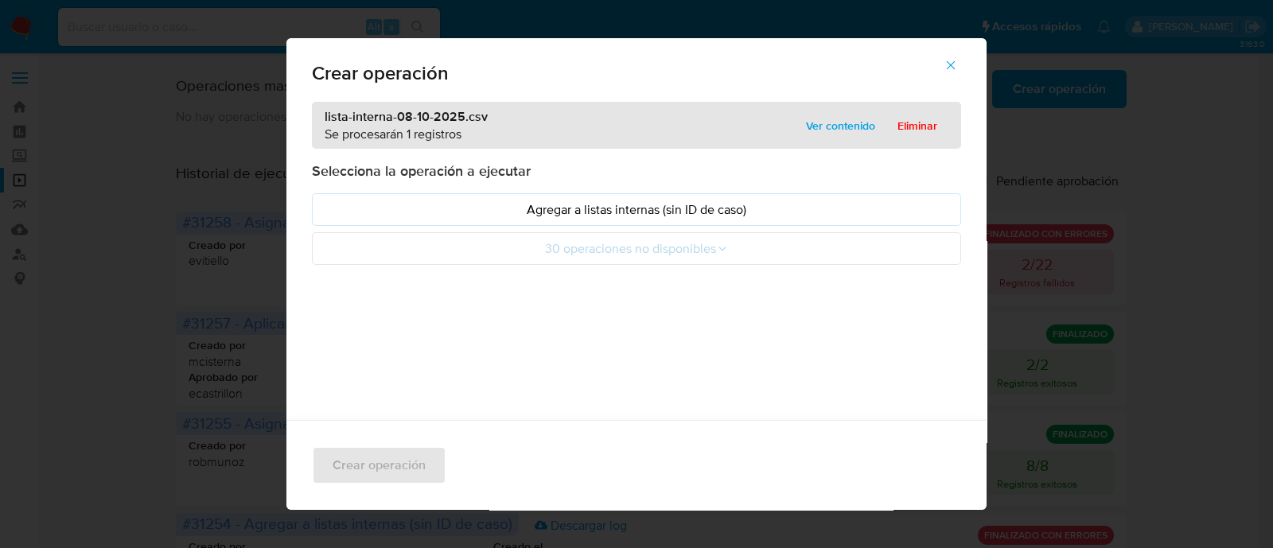
click at [349, 206] on p "Agregar a listas internas (sin ID de caso)" at bounding box center [637, 210] width 622 height 18
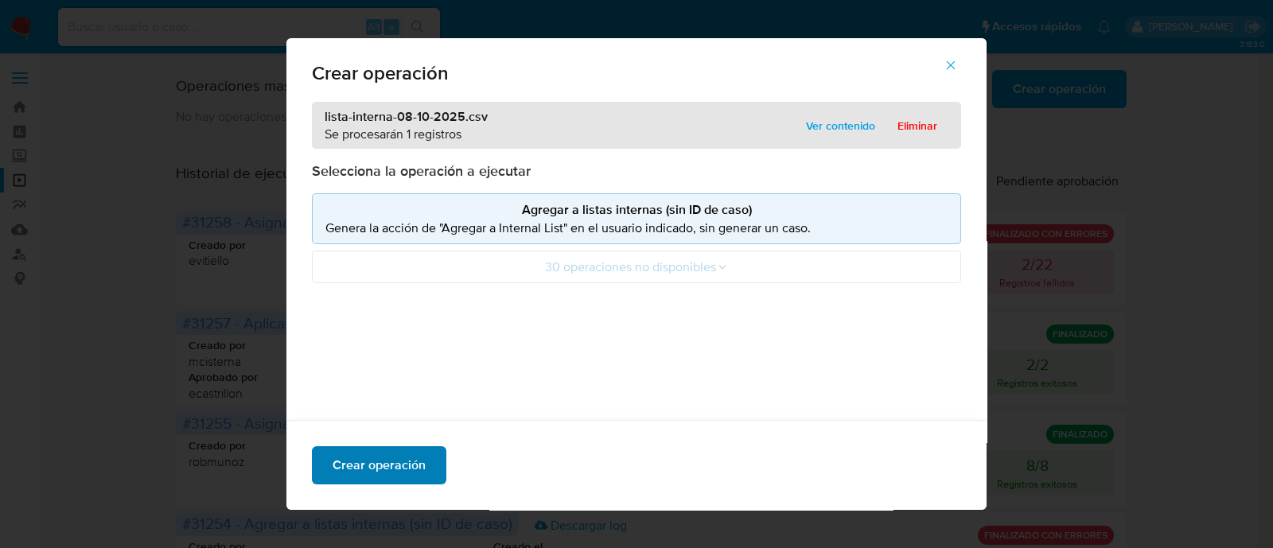
click at [383, 469] on span "Crear operación" at bounding box center [379, 465] width 93 height 35
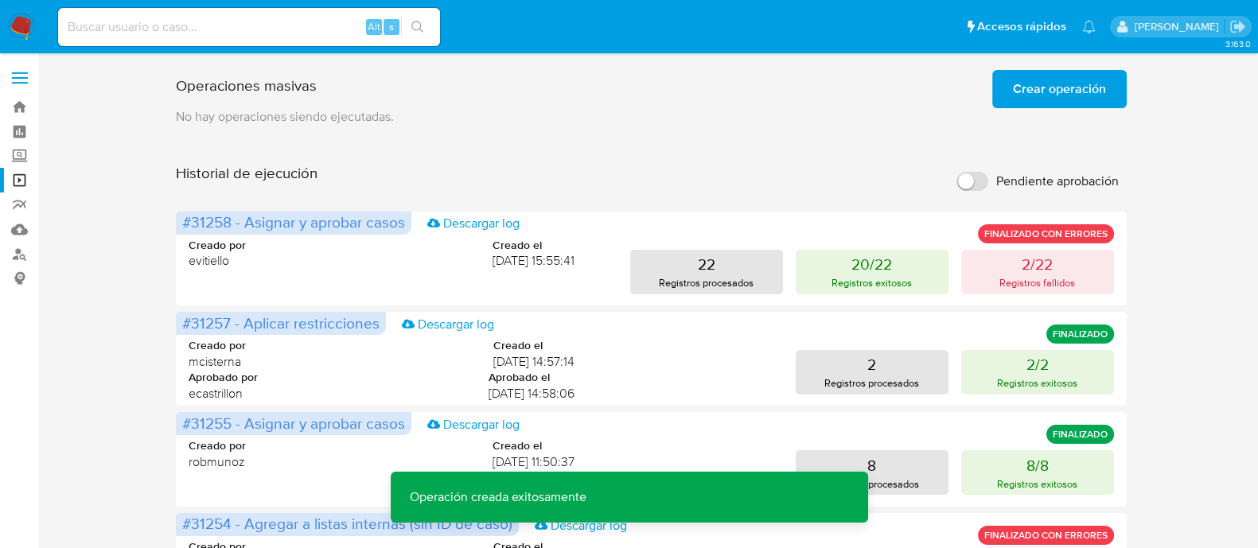
click at [1060, 80] on span "Crear operación" at bounding box center [1059, 89] width 93 height 35
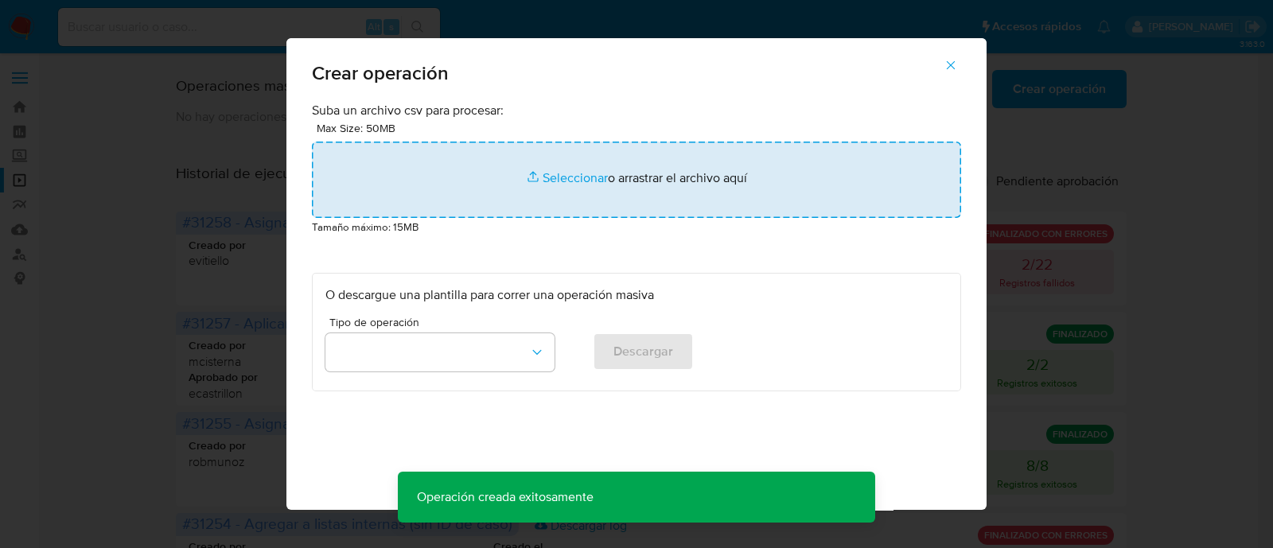
click at [389, 161] on input "file" at bounding box center [636, 180] width 649 height 76
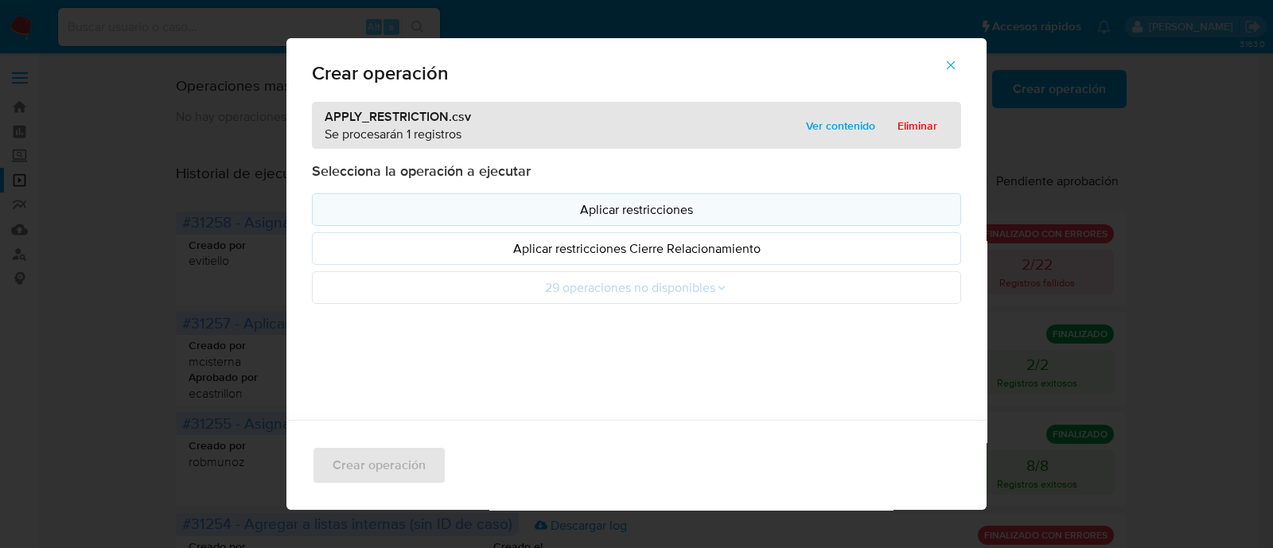
drag, startPoint x: 389, startPoint y: 161, endPoint x: 350, endPoint y: 214, distance: 66.1
click at [350, 214] on p "Aplicar restricciones" at bounding box center [637, 210] width 622 height 18
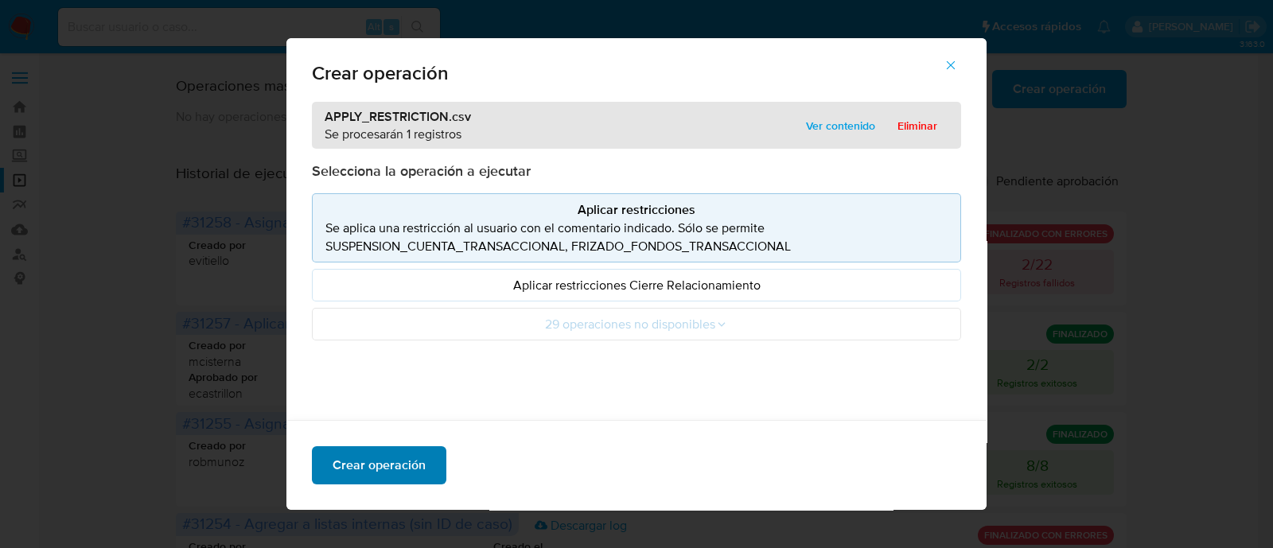
click at [427, 458] on button "Crear operación" at bounding box center [379, 466] width 135 height 38
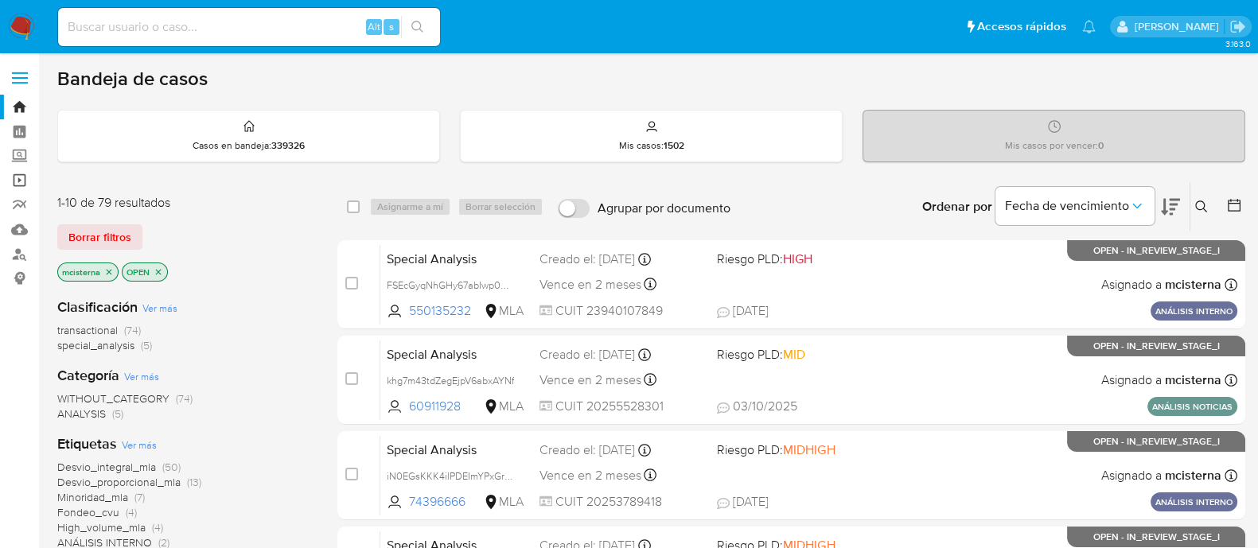
click at [20, 187] on link "Operaciones masivas" at bounding box center [94, 180] width 189 height 25
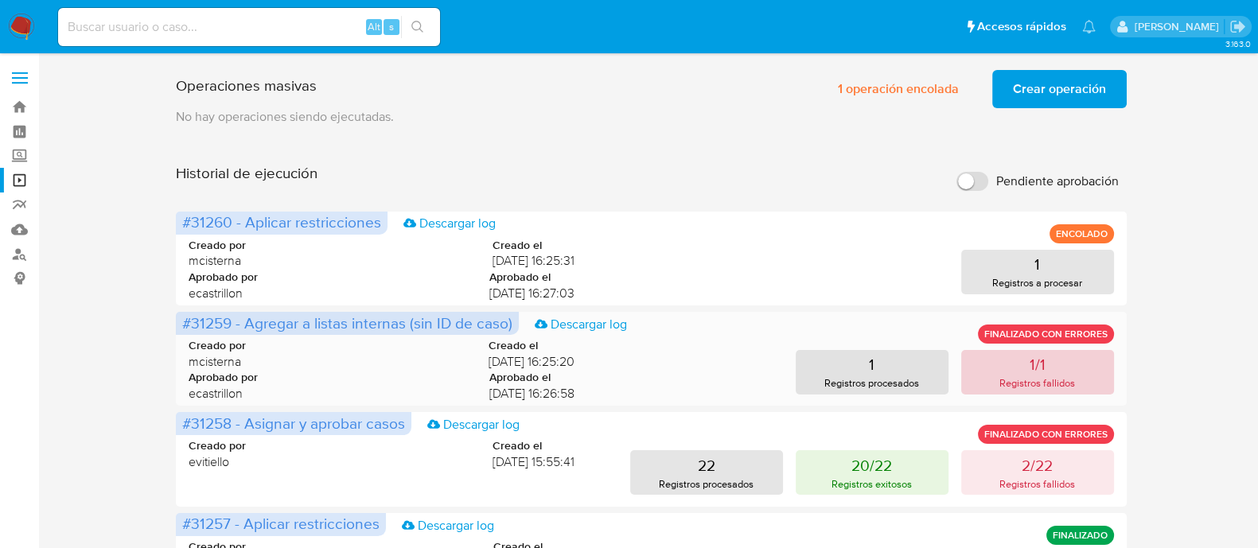
click at [1027, 372] on button "1/1 Registros fallidos" at bounding box center [1037, 372] width 153 height 45
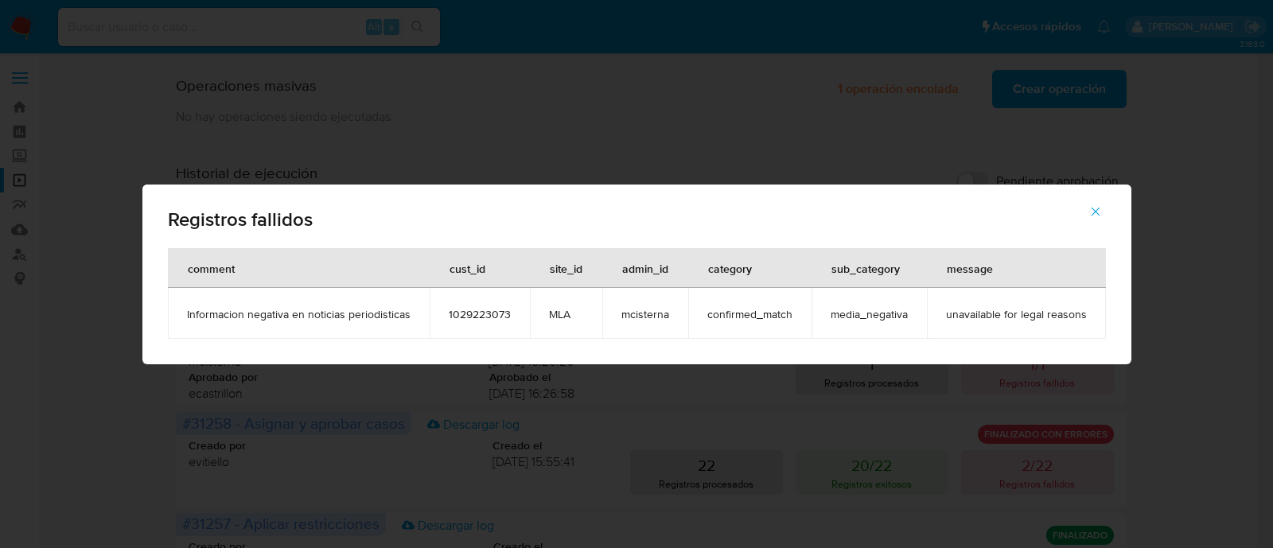
click at [1102, 209] on button "button" at bounding box center [1096, 212] width 56 height 38
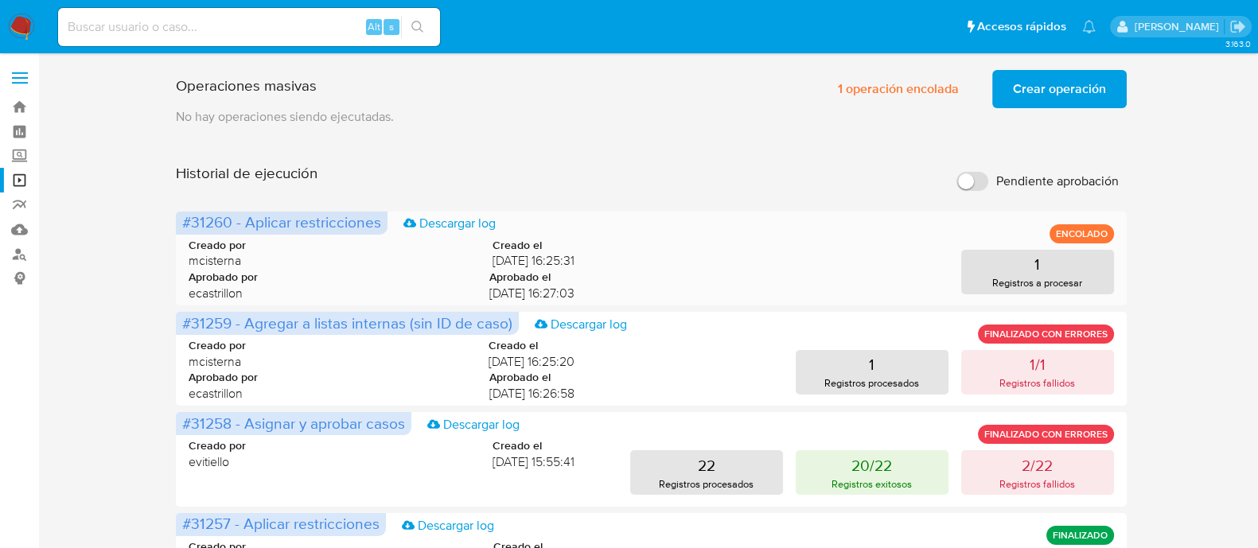
click at [760, 279] on div "1 Registros a procesar" at bounding box center [856, 272] width 513 height 45
click at [1063, 276] on p "Registros a procesar" at bounding box center [1037, 282] width 90 height 15
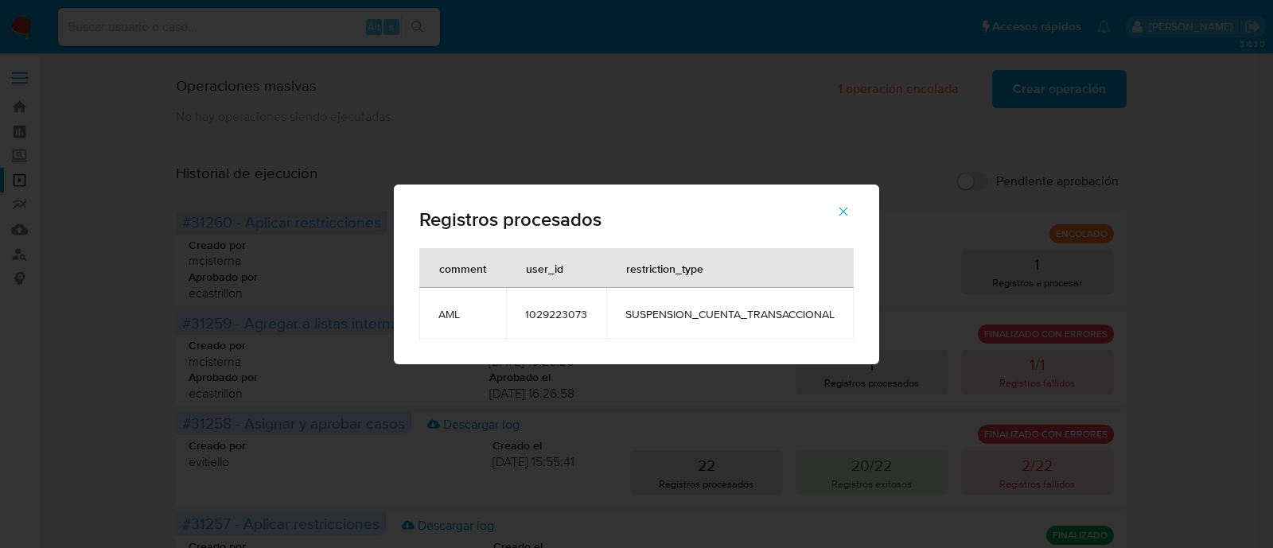
drag, startPoint x: 846, startPoint y: 209, endPoint x: 840, endPoint y: 224, distance: 16.9
click at [844, 208] on icon "button" at bounding box center [843, 212] width 14 height 14
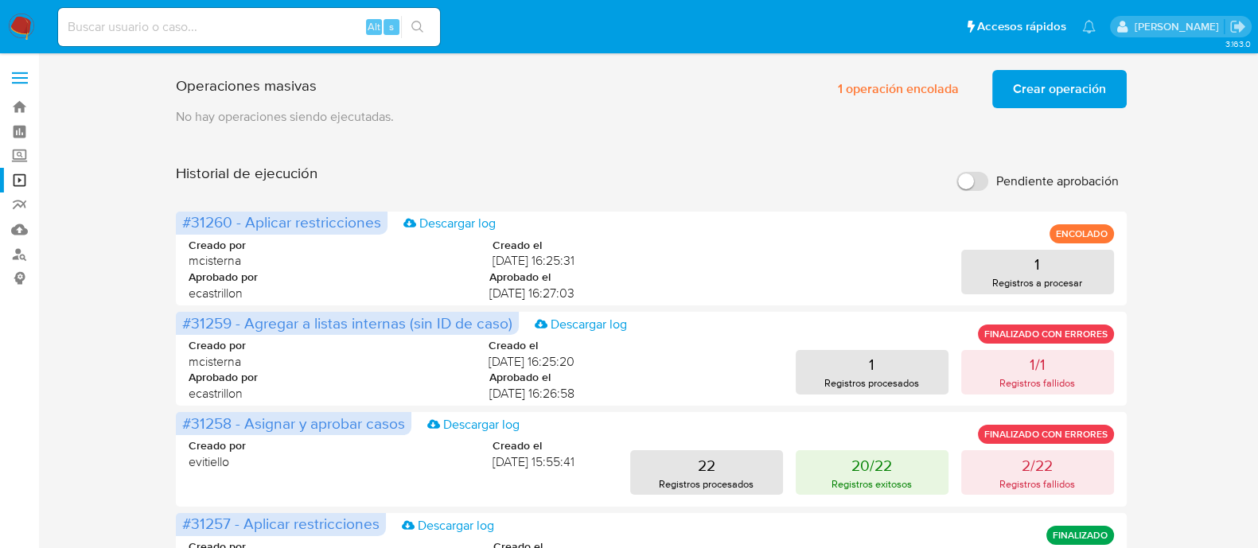
click at [197, 26] on input at bounding box center [249, 27] width 382 height 21
paste input "1029223073"
click at [424, 25] on button "search-icon" at bounding box center [417, 27] width 33 height 22
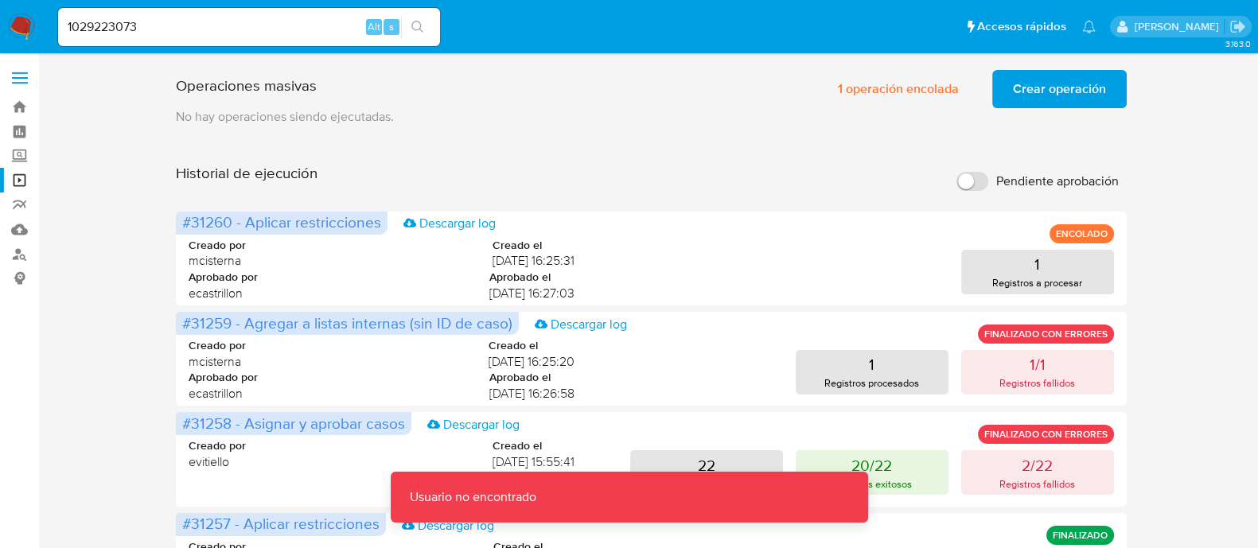
click at [236, 31] on input "1029223073" at bounding box center [249, 27] width 382 height 21
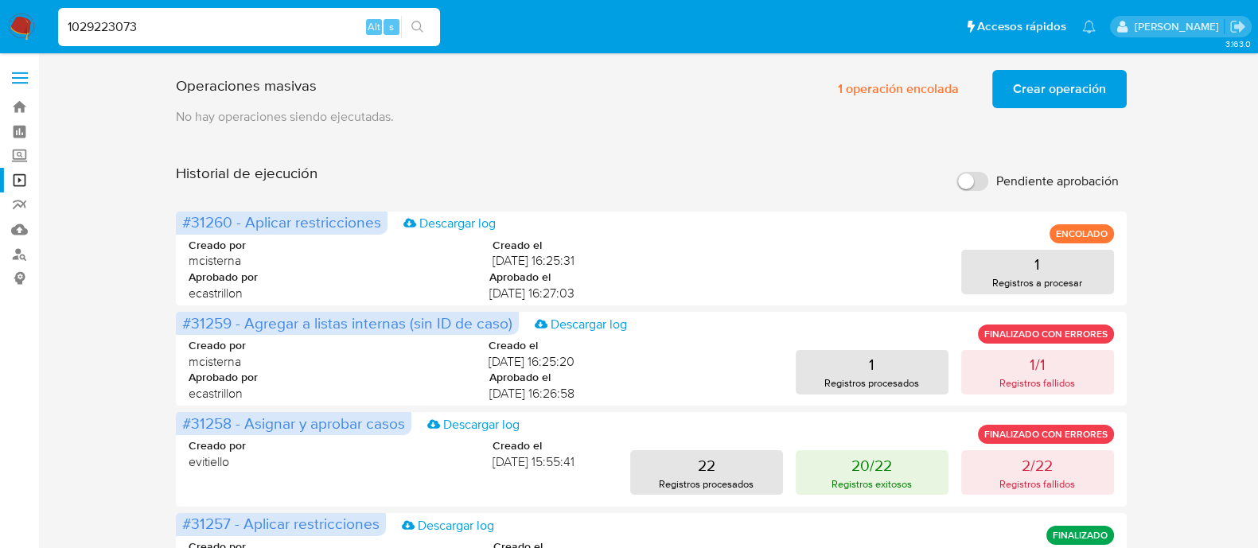
type input "1029223073"
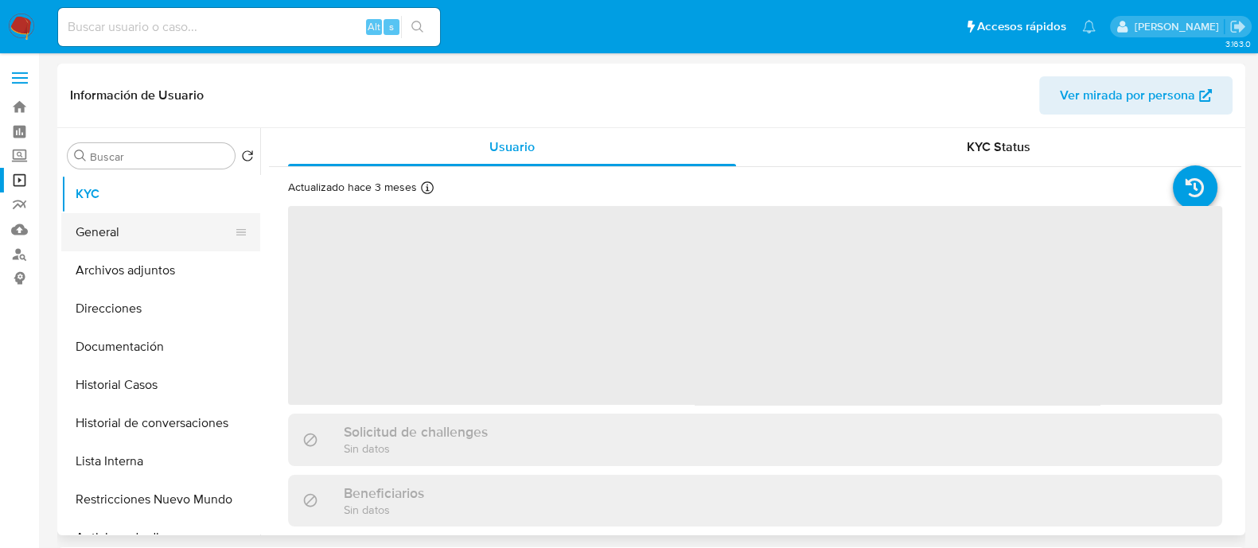
click at [139, 249] on button "General" at bounding box center [154, 232] width 186 height 38
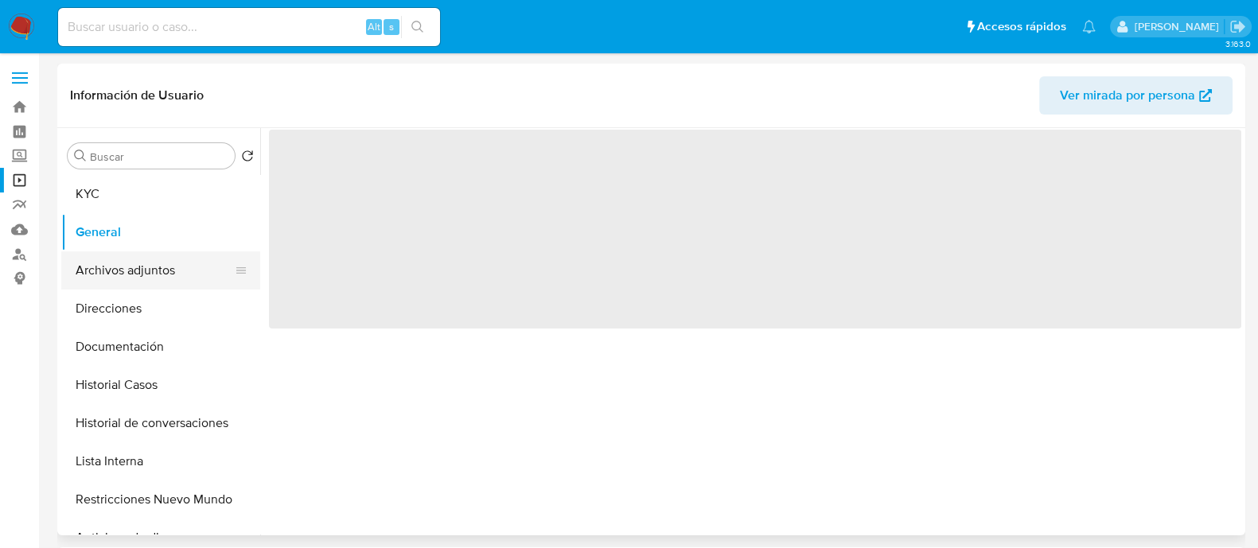
select select "10"
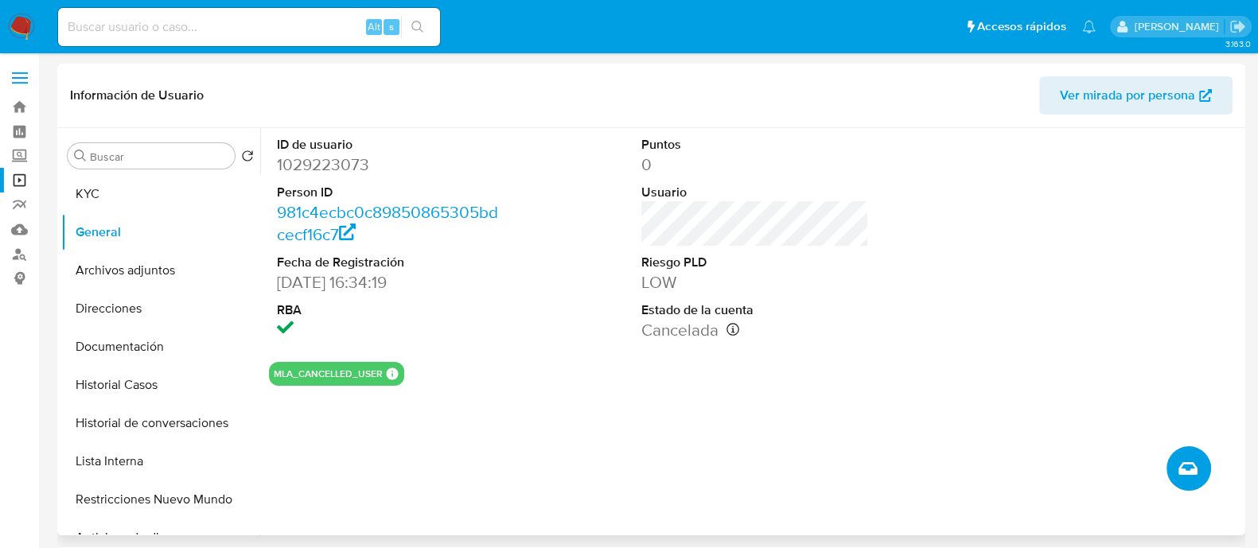
click at [1192, 466] on icon "Crear caso manual" at bounding box center [1188, 468] width 19 height 19
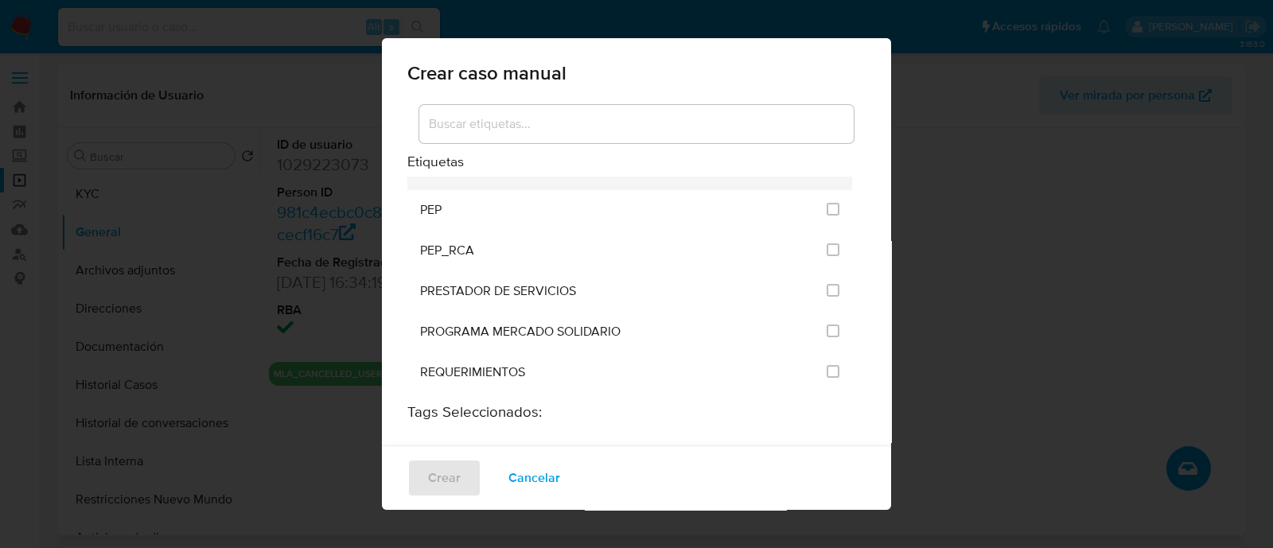
scroll to position [1492, 0]
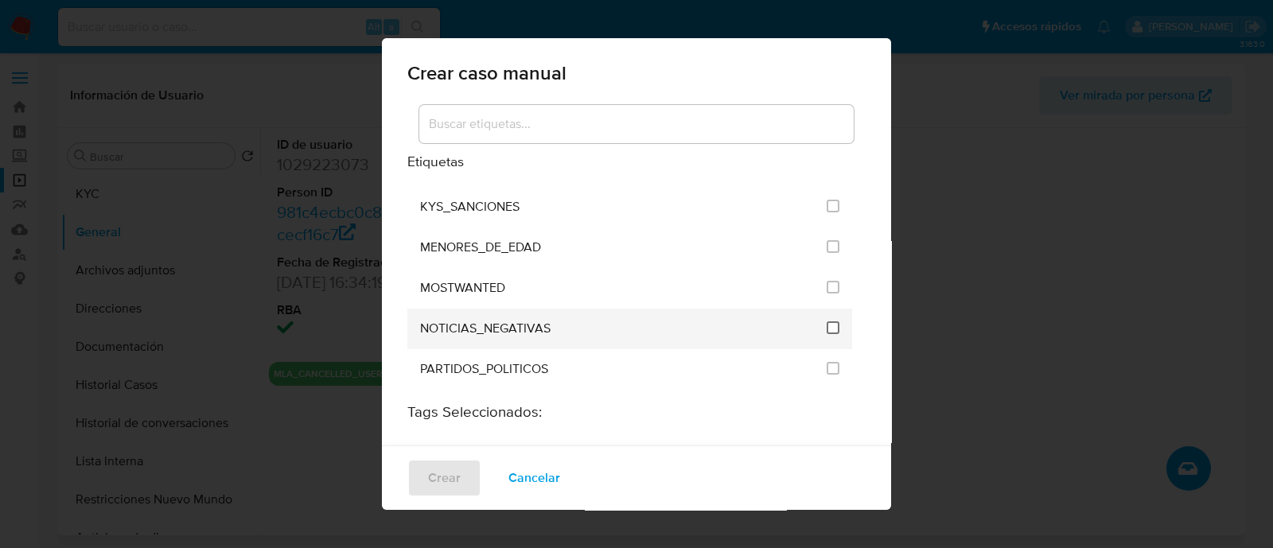
click at [827, 322] on input "2450" at bounding box center [833, 328] width 13 height 13
checkbox input "true"
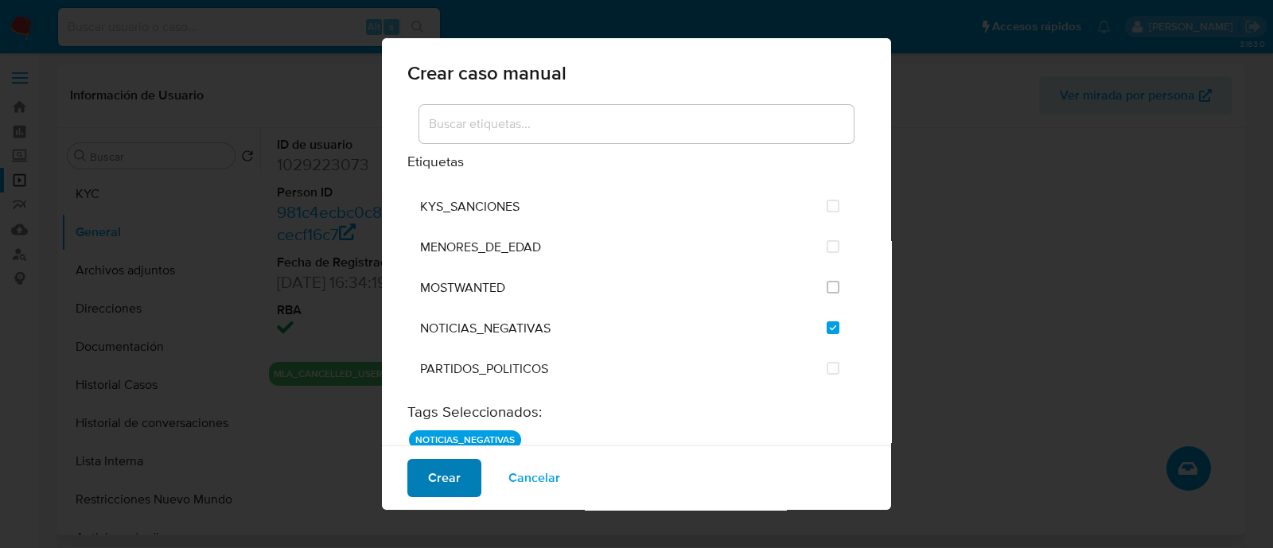
click at [447, 491] on span "Crear" at bounding box center [444, 478] width 33 height 35
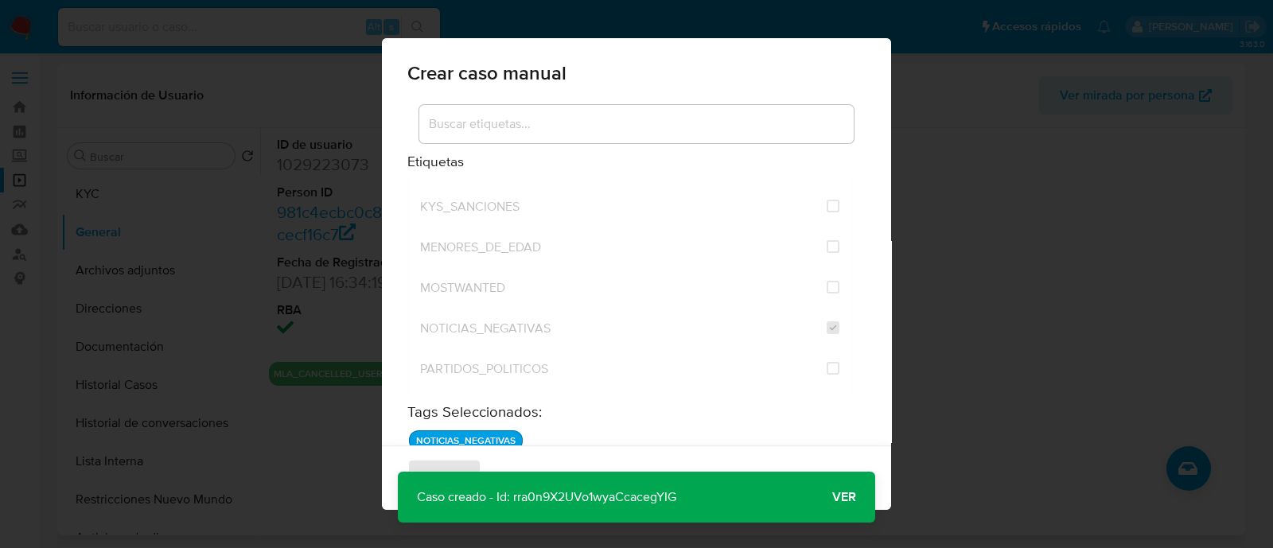
click at [839, 497] on span "Ver" at bounding box center [845, 497] width 24 height 0
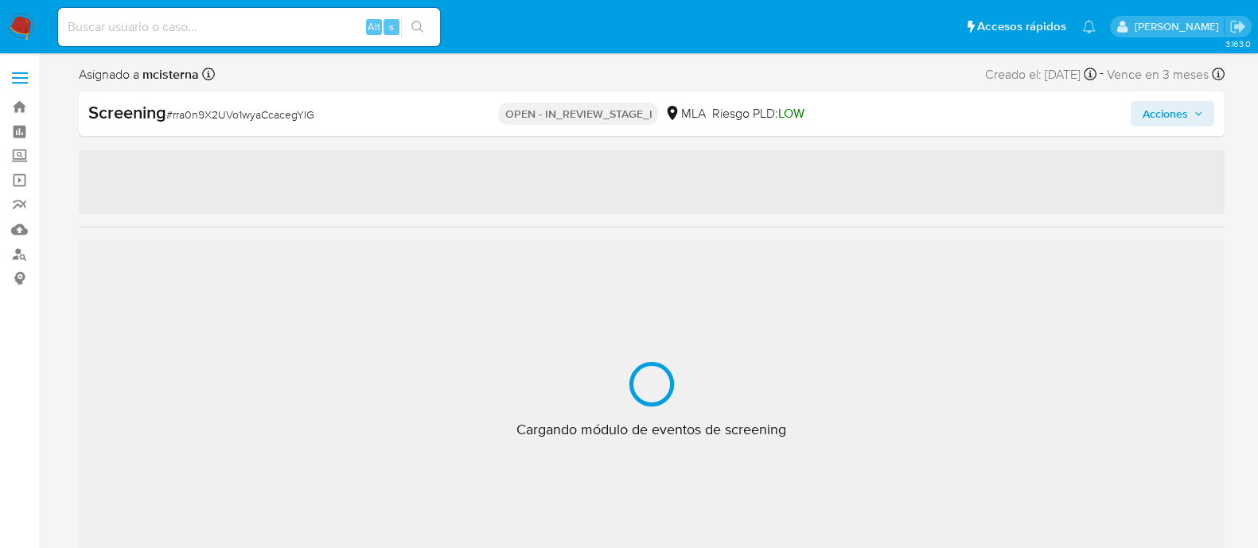
select select "10"
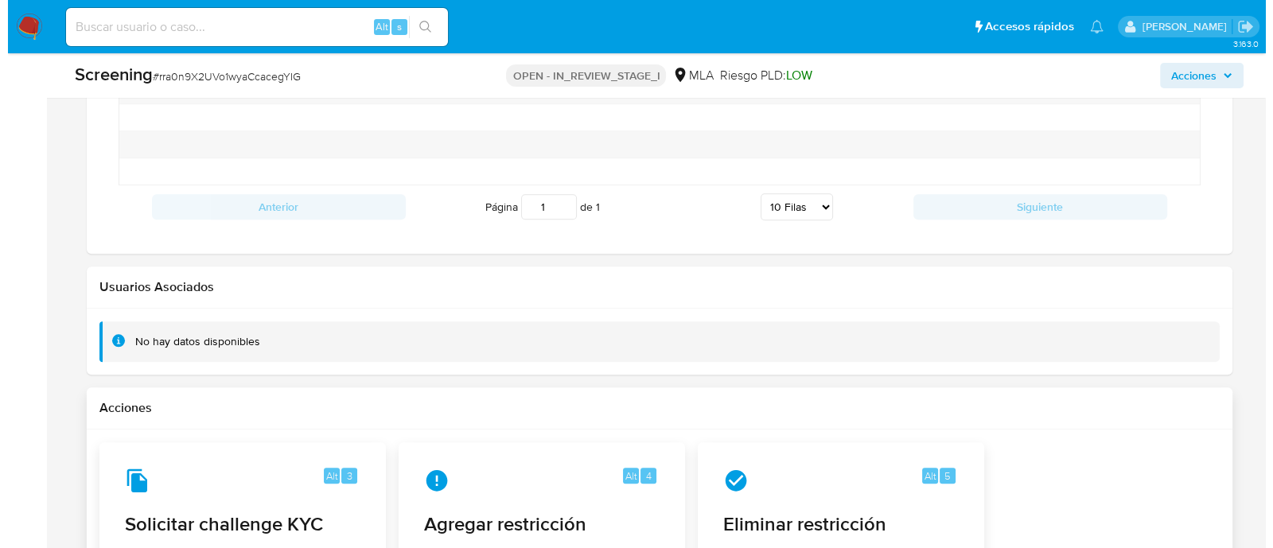
scroll to position [1890, 0]
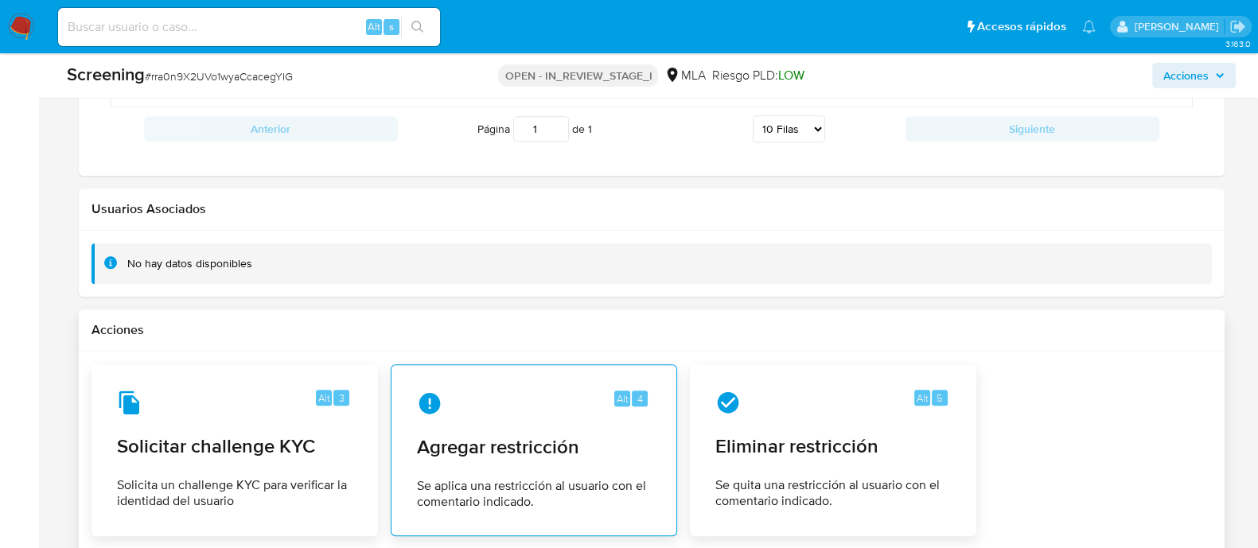
click at [532, 407] on div "Alt 4" at bounding box center [534, 403] width 234 height 25
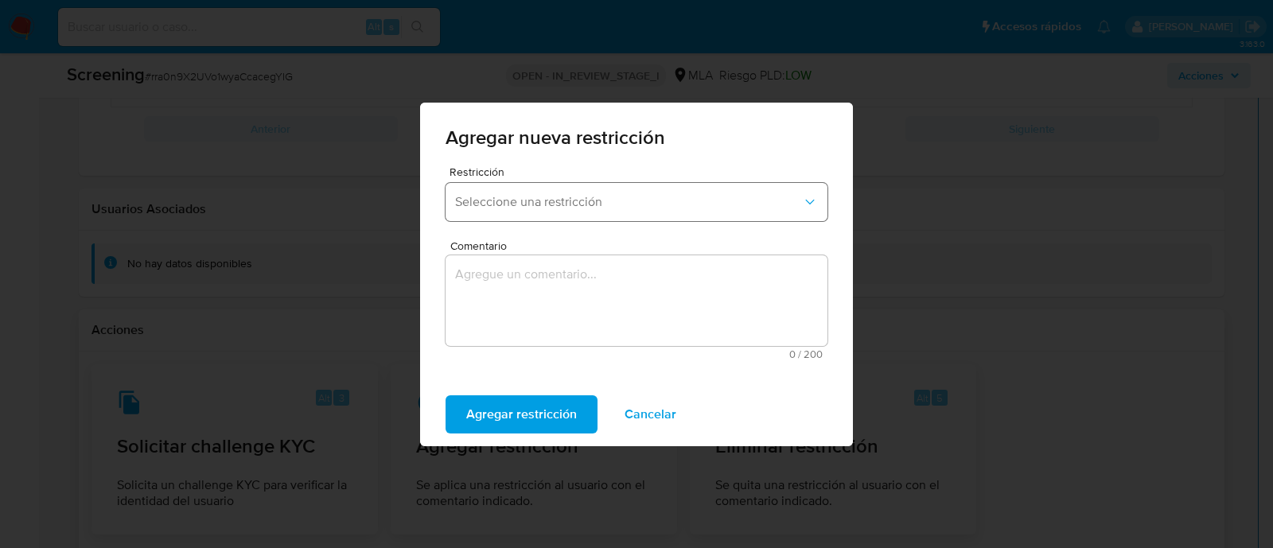
click at [509, 193] on button "Seleccione una restricción" at bounding box center [637, 202] width 382 height 38
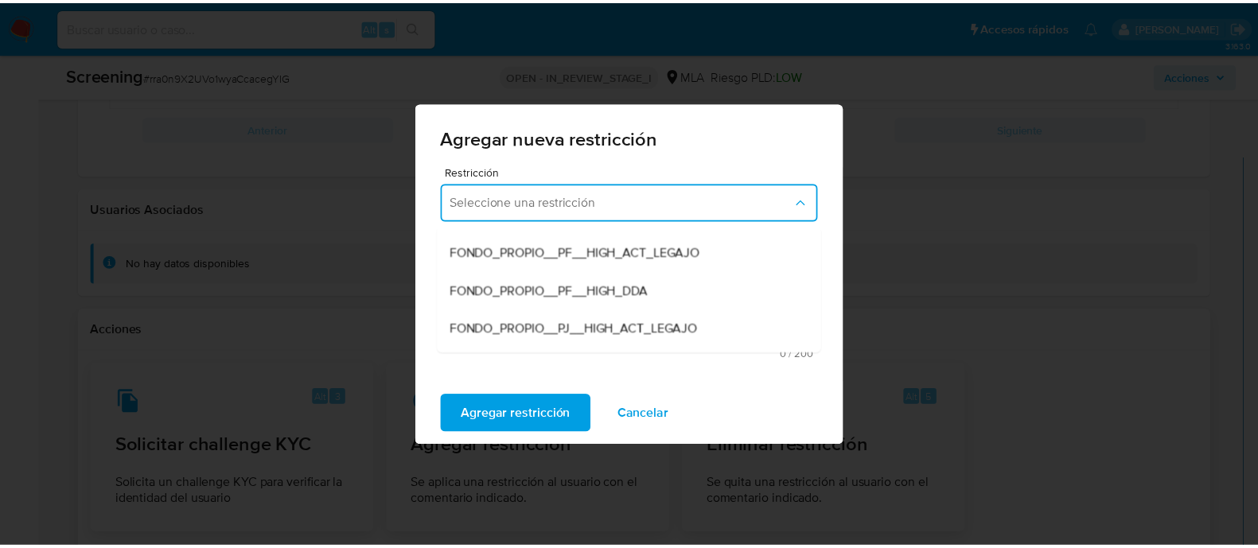
scroll to position [198, 0]
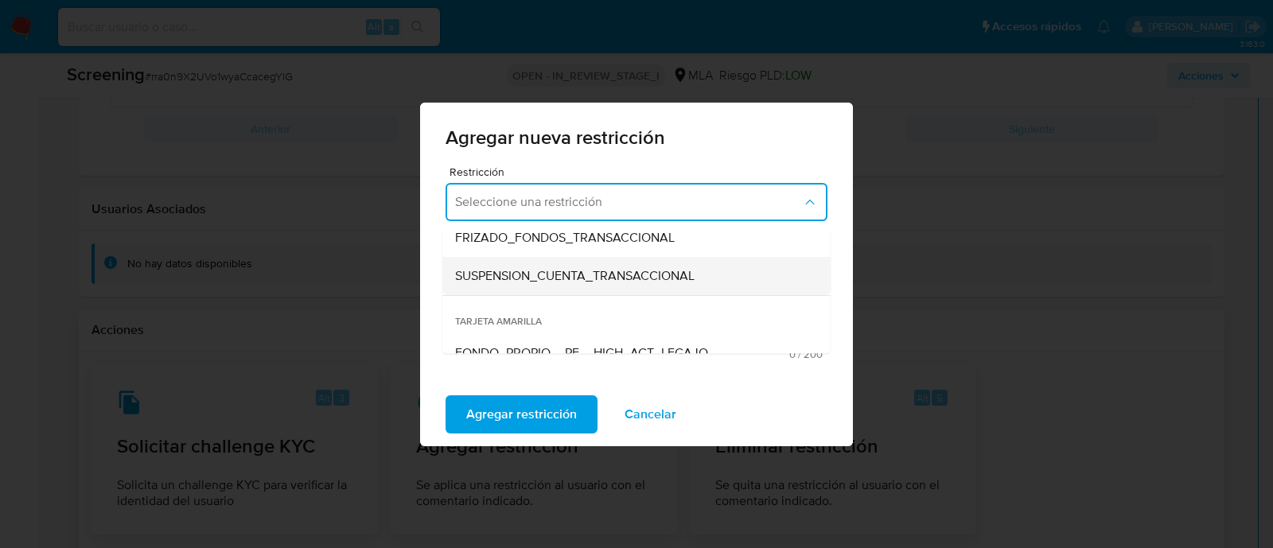
click at [583, 281] on span "SUSPENSION_CUENTA_TRANSACCIONAL" at bounding box center [575, 276] width 240 height 16
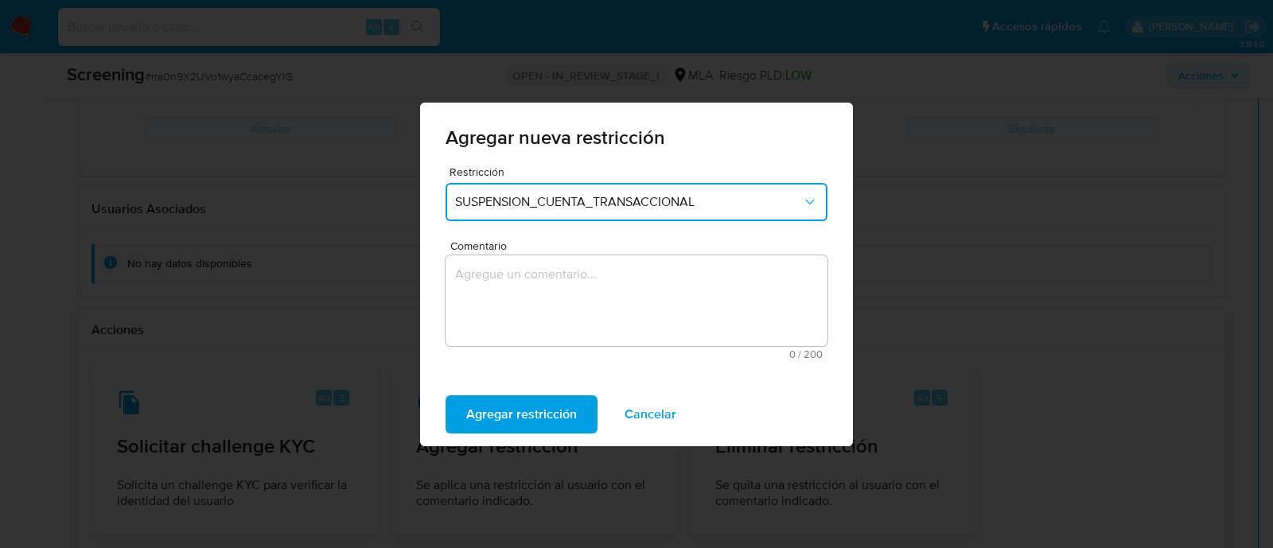
click at [554, 310] on textarea "Comentario" at bounding box center [637, 300] width 382 height 91
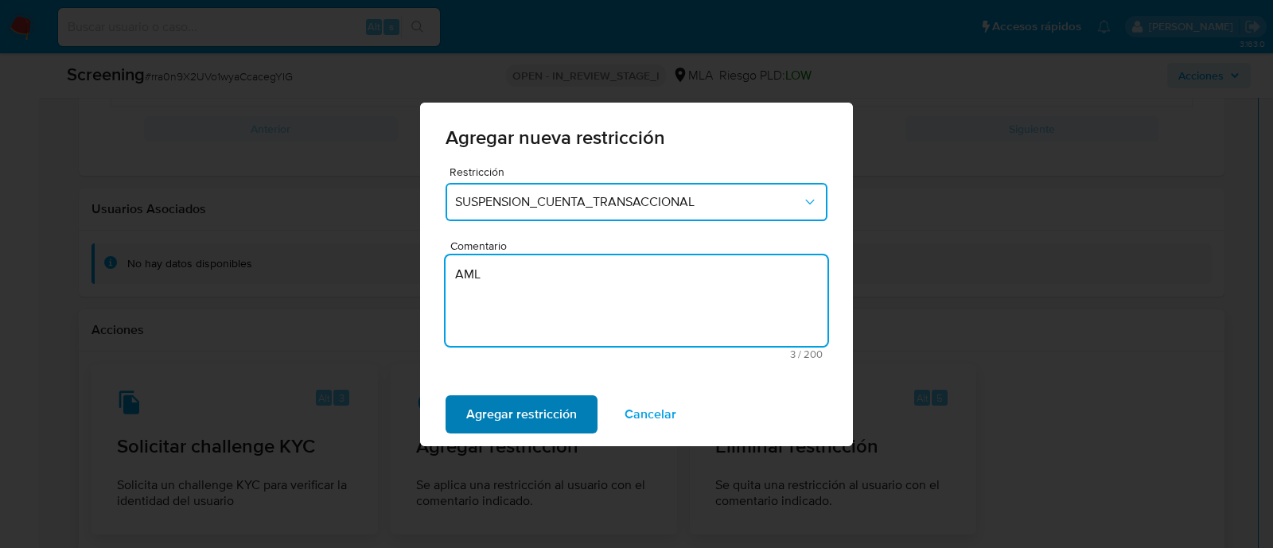
type textarea "AML"
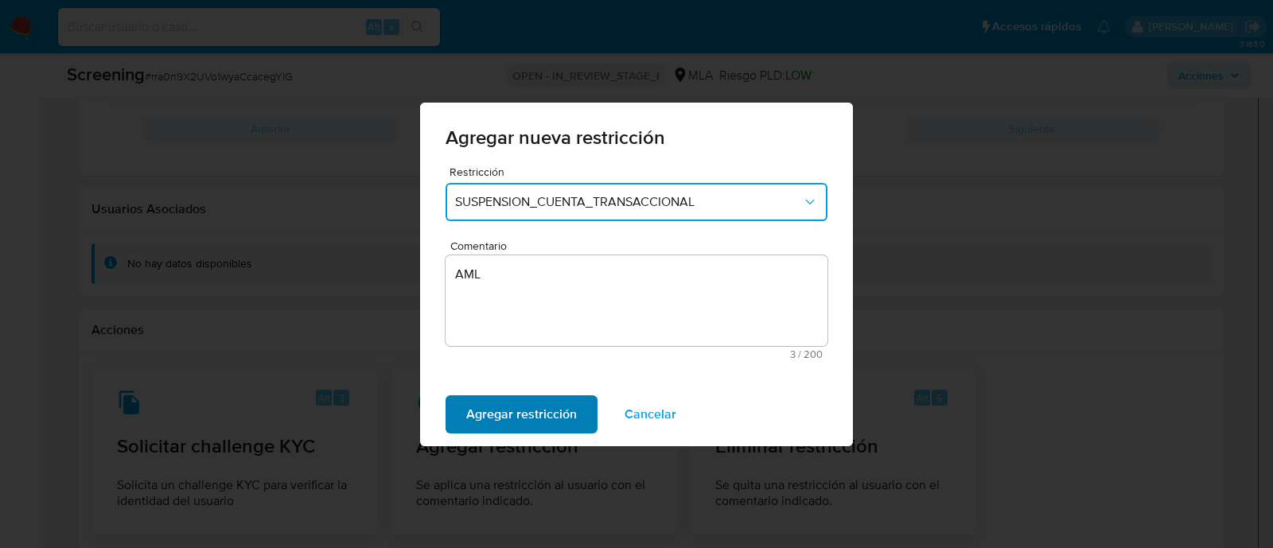
click at [493, 415] on span "Agregar restricción" at bounding box center [521, 414] width 111 height 35
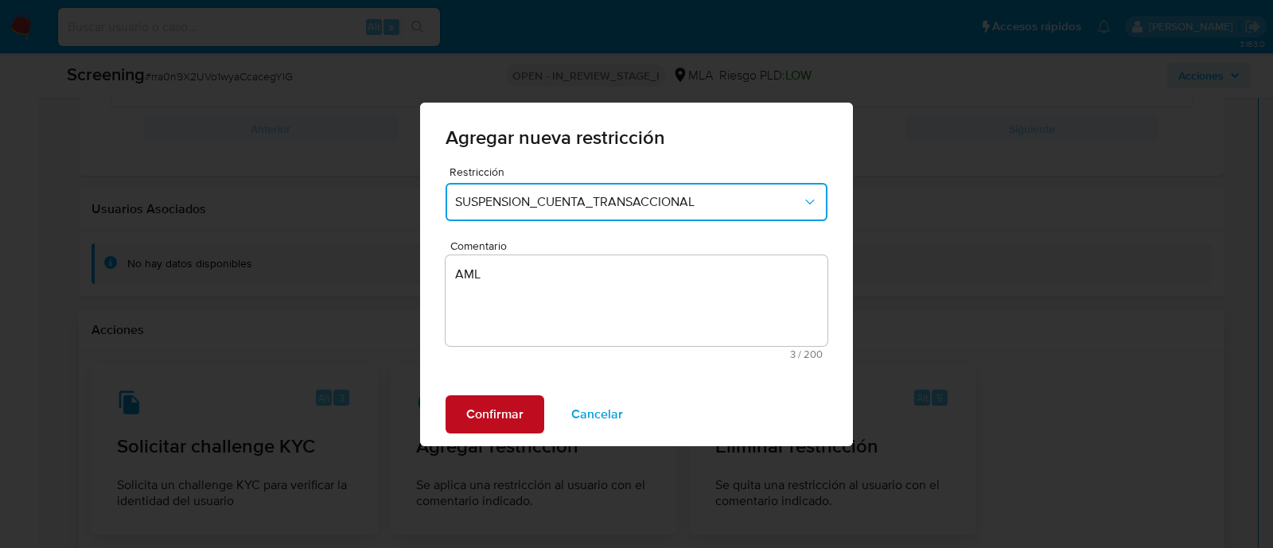
click at [493, 415] on span "Confirmar" at bounding box center [494, 414] width 57 height 35
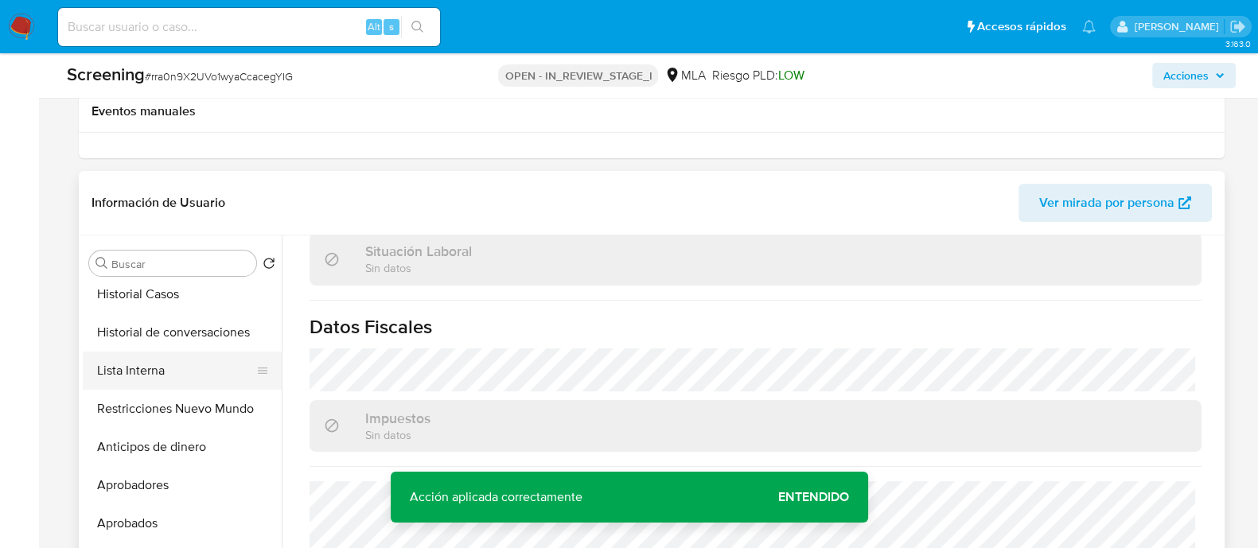
click at [191, 385] on button "Lista Interna" at bounding box center [176, 371] width 186 height 38
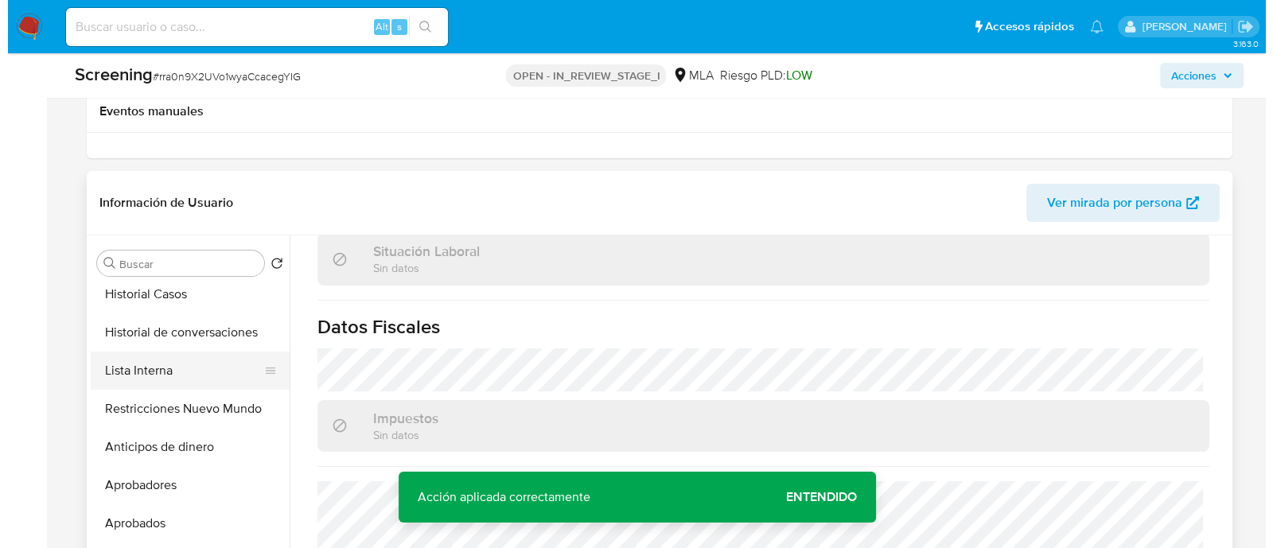
scroll to position [0, 0]
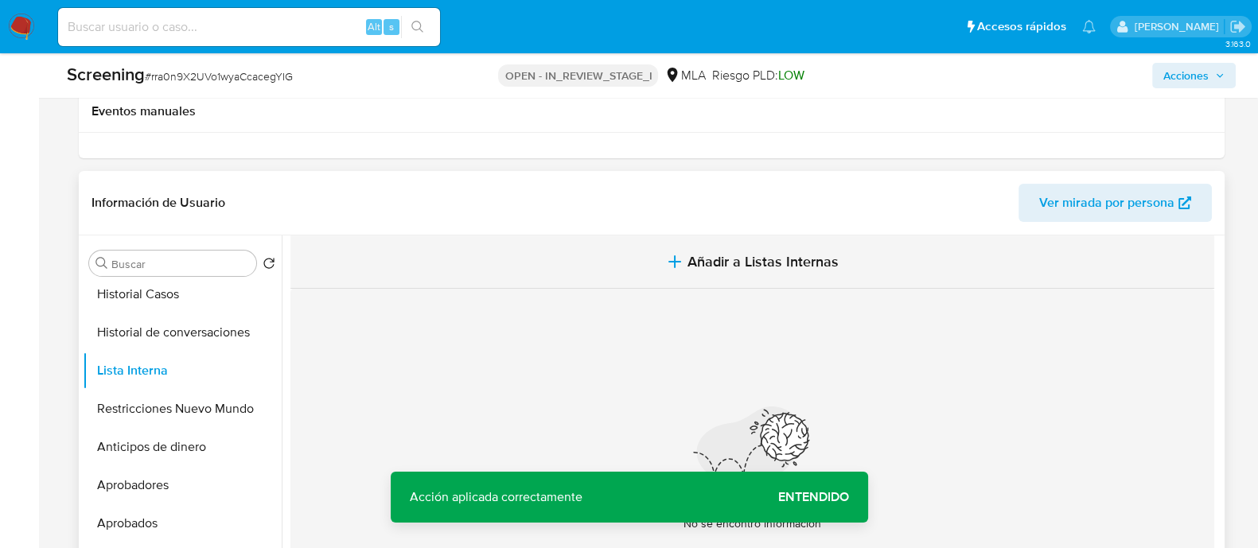
click at [714, 253] on span "Añadir a Listas Internas" at bounding box center [763, 262] width 151 height 18
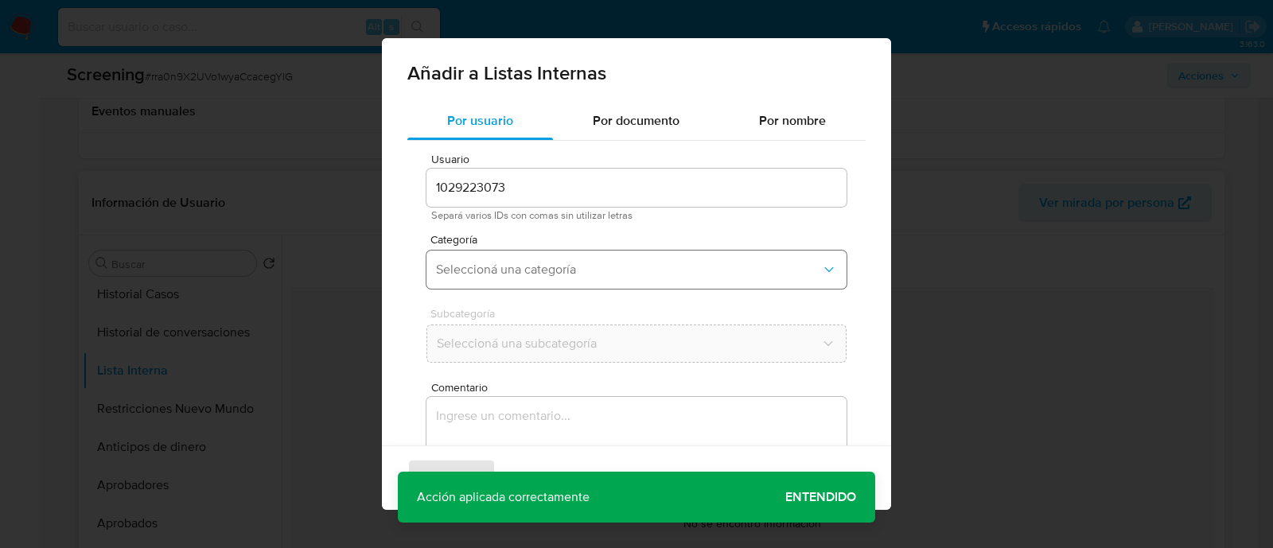
click at [541, 283] on button "Seleccioná una categoría" at bounding box center [637, 270] width 420 height 38
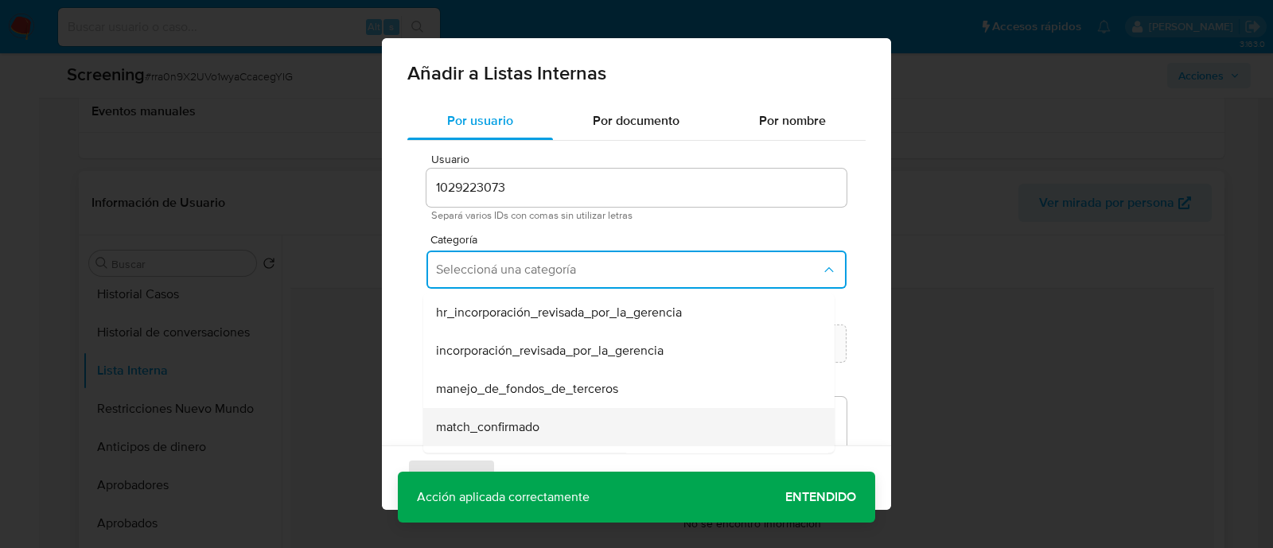
click at [534, 419] on span "match_confirmado" at bounding box center [487, 427] width 103 height 16
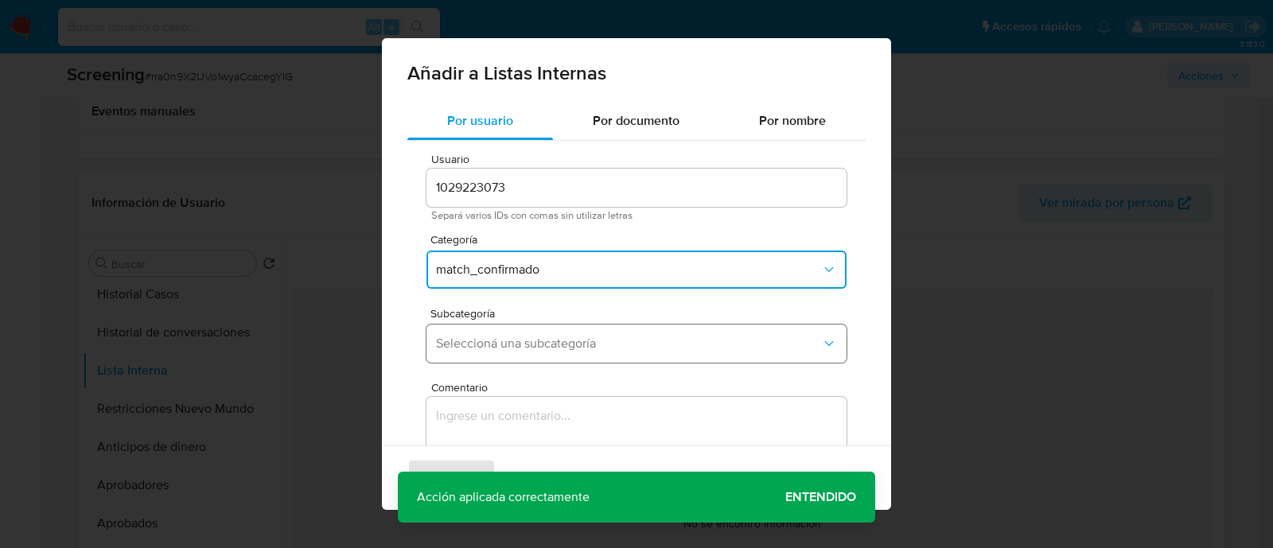
click at [510, 355] on button "Seleccioná una subcategoría" at bounding box center [637, 344] width 420 height 38
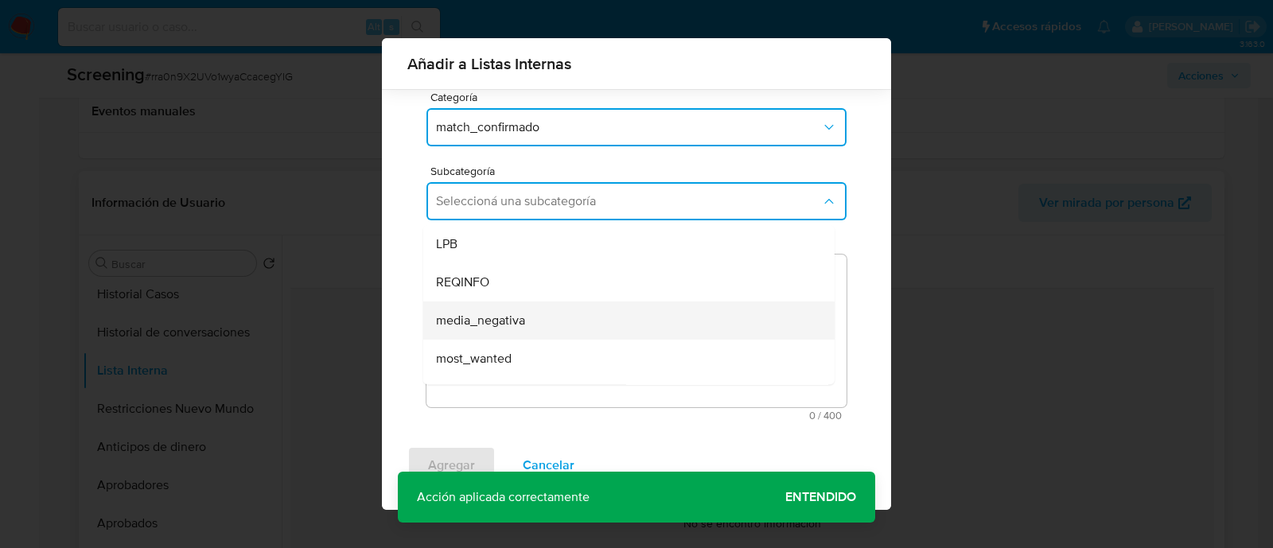
click at [521, 313] on span "media_negativa" at bounding box center [480, 321] width 89 height 16
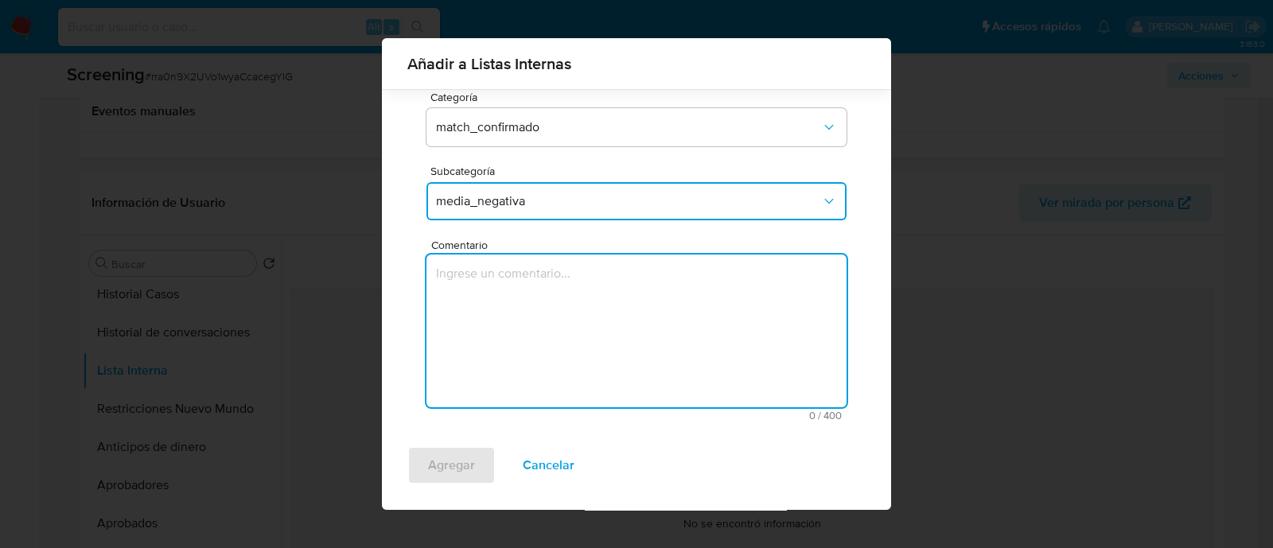
click at [518, 306] on textarea "Comentario" at bounding box center [637, 331] width 420 height 153
type textarea "Informacion negativa en noticias periodisticas"
click at [450, 455] on span "Agregar" at bounding box center [451, 465] width 47 height 35
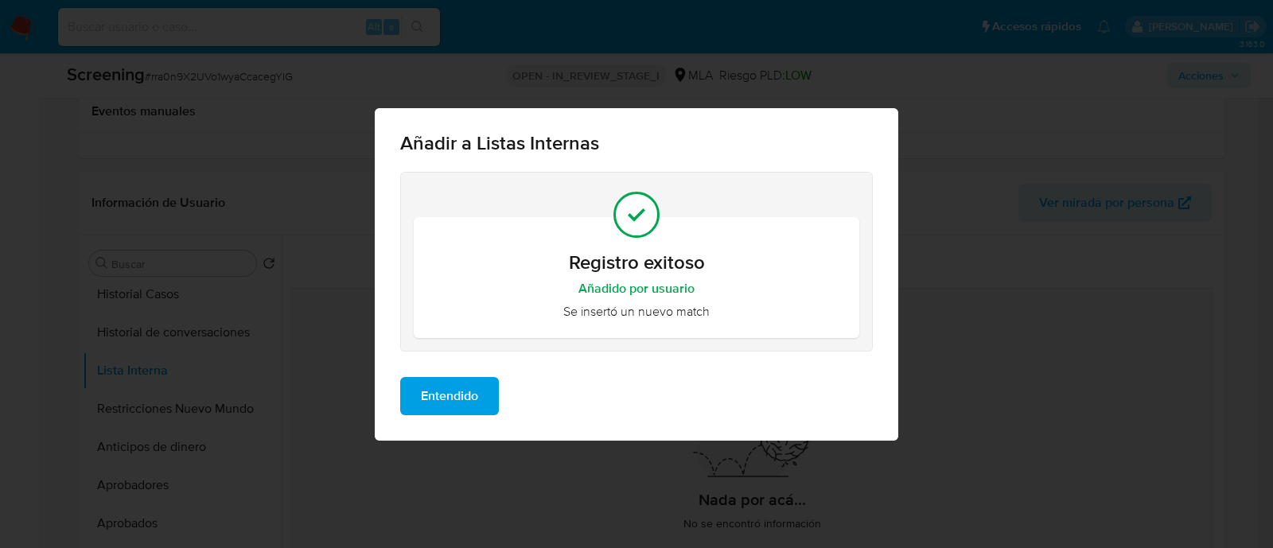
click at [456, 404] on span "Entendido" at bounding box center [449, 396] width 57 height 35
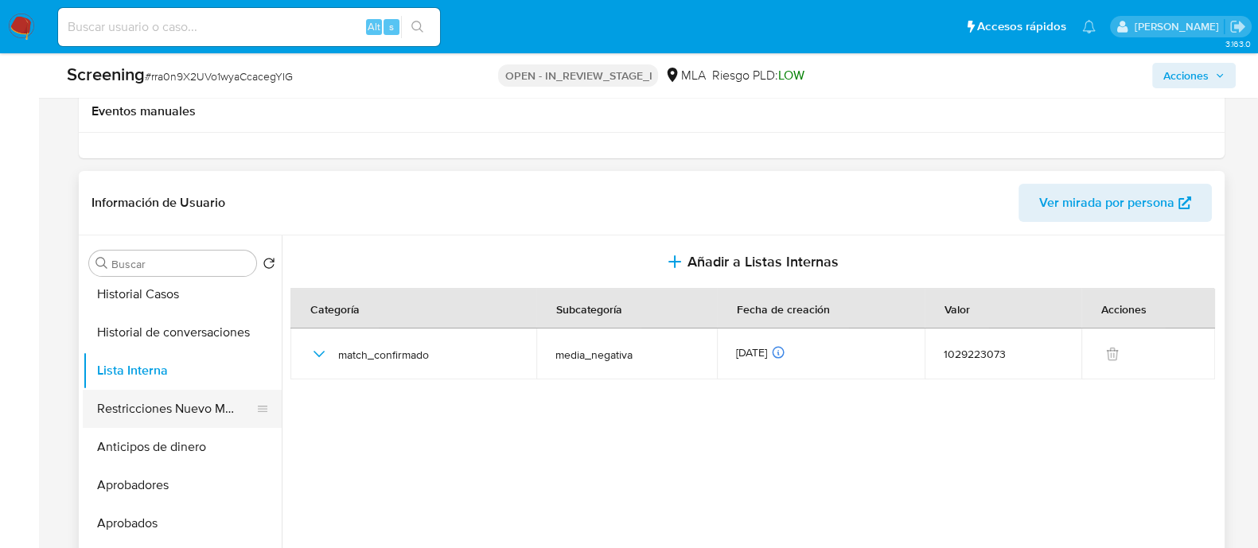
drag, startPoint x: 191, startPoint y: 406, endPoint x: 247, endPoint y: 416, distance: 56.7
click at [192, 406] on button "Restricciones Nuevo Mundo" at bounding box center [176, 409] width 186 height 38
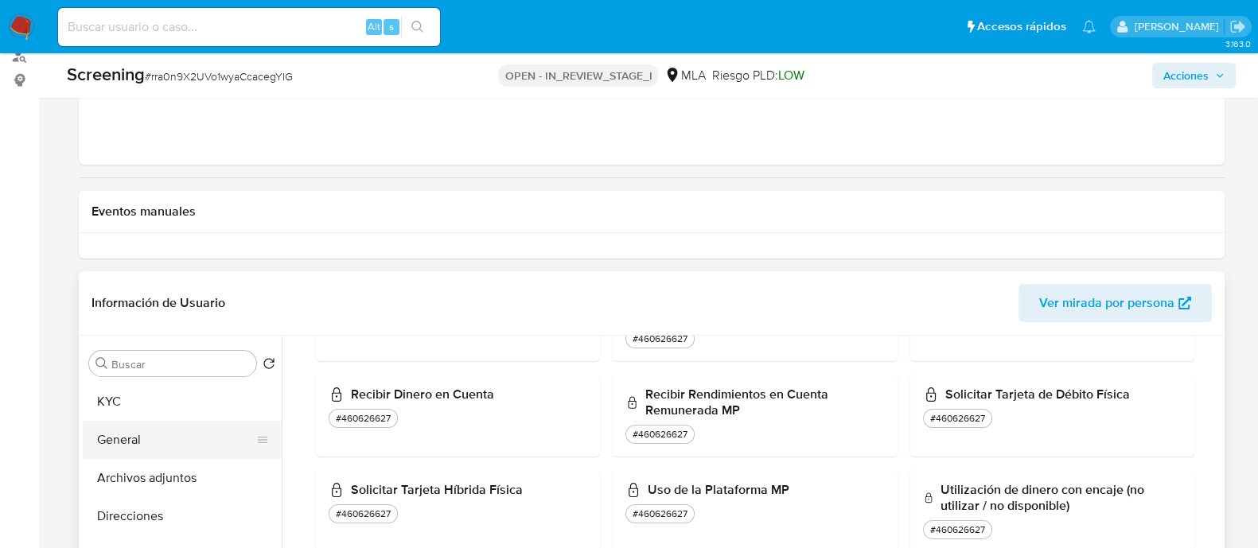
click at [174, 451] on button "General" at bounding box center [176, 440] width 186 height 38
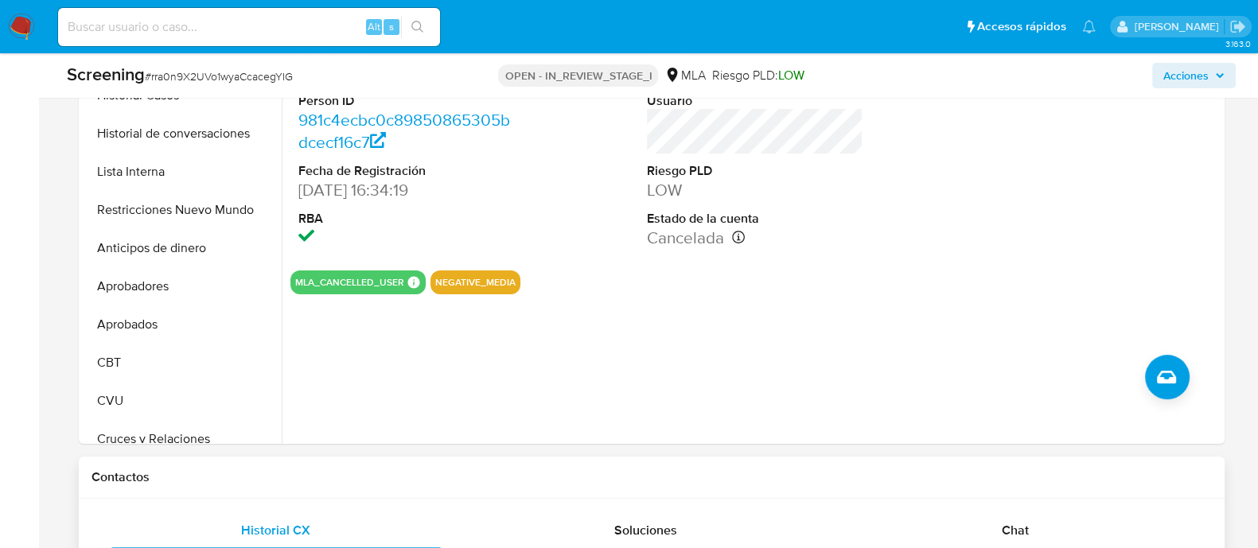
scroll to position [995, 0]
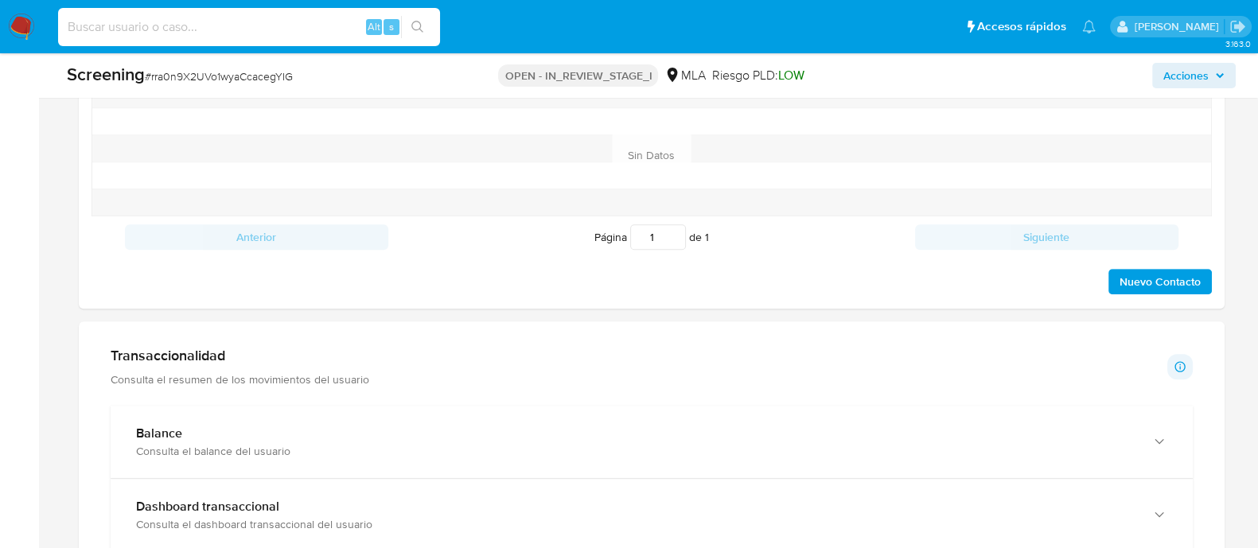
click at [312, 33] on input at bounding box center [249, 27] width 382 height 21
paste input "FiR5k2jcGglYX7ifGX9WDXWY"
type input "FiR5k2jcGglYX7ifGX9WDXWY"
click at [429, 23] on button "search-icon" at bounding box center [417, 27] width 33 height 22
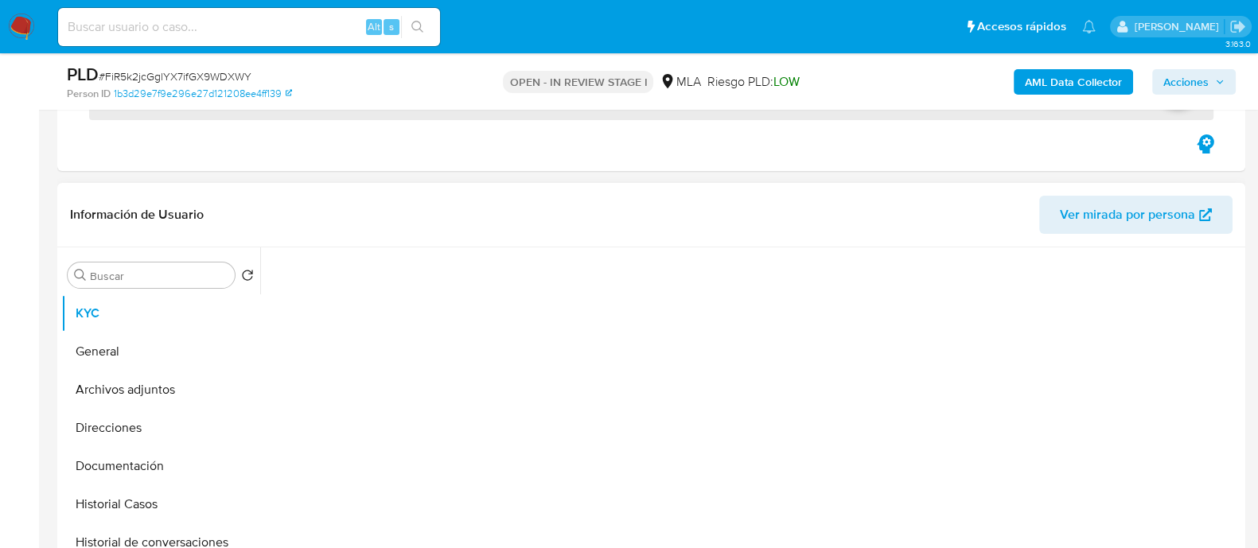
scroll to position [397, 0]
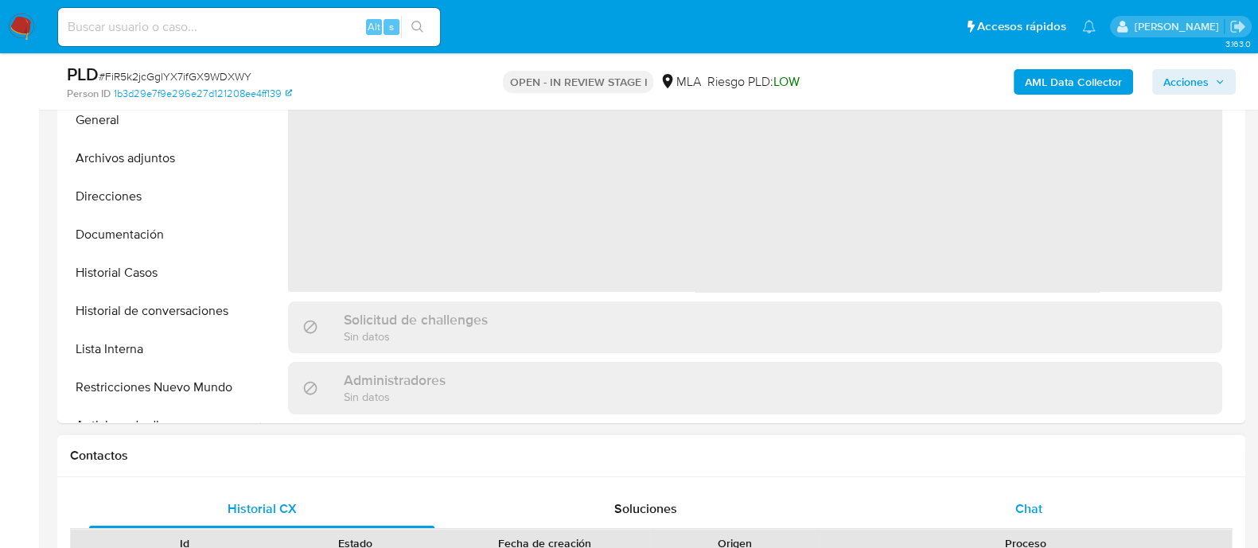
select select "10"
click at [1001, 515] on div "Chat" at bounding box center [1028, 509] width 345 height 38
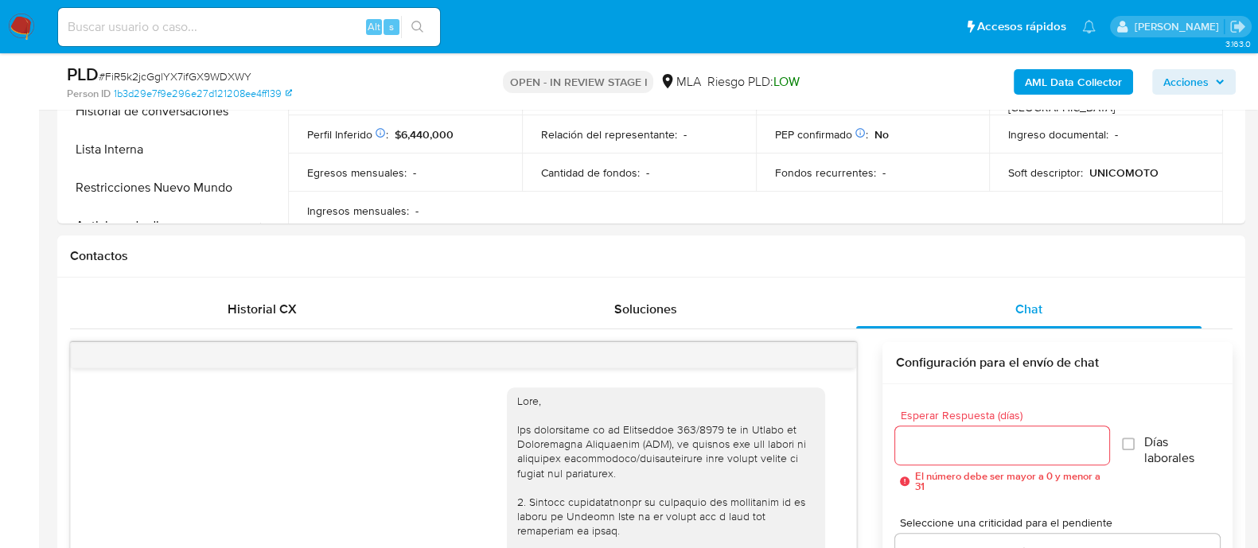
scroll to position [1342, 0]
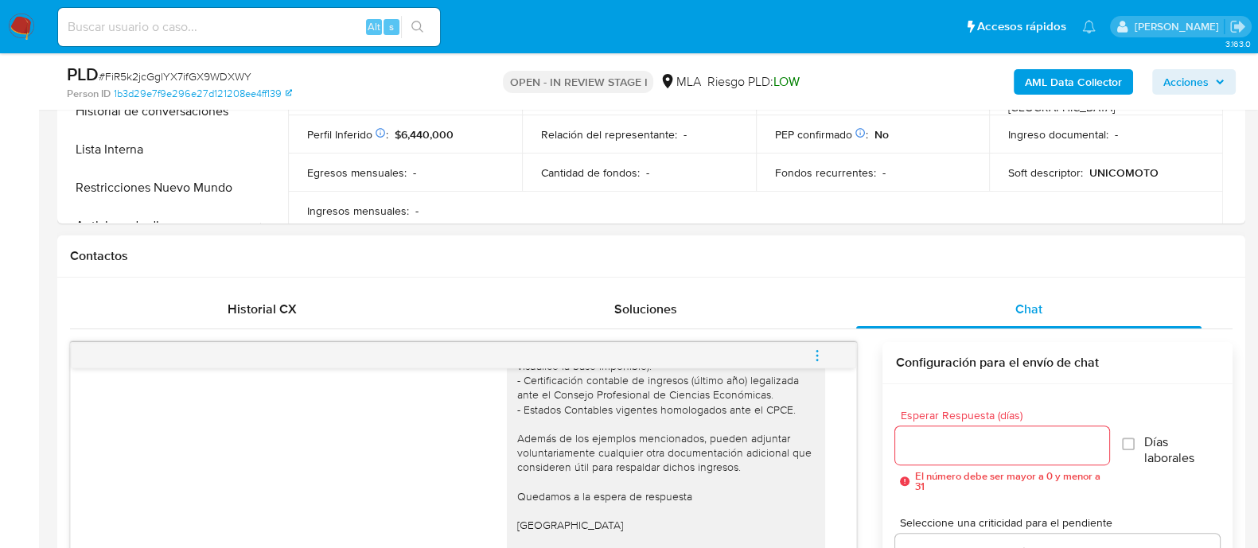
click at [819, 353] on icon "menu-action" at bounding box center [817, 356] width 14 height 14
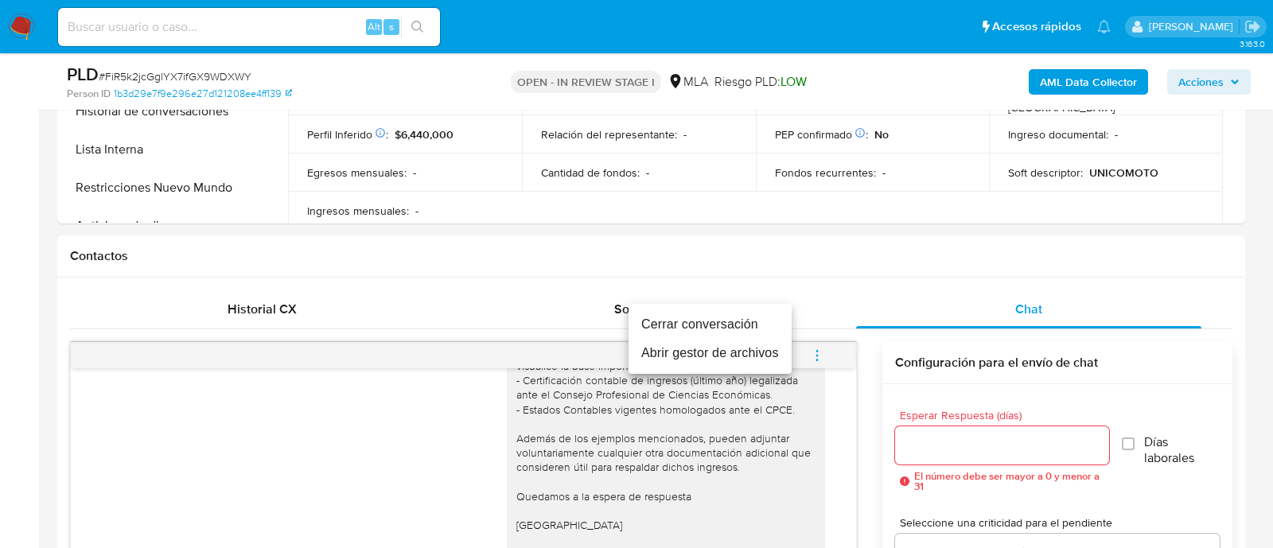
click at [677, 326] on li "Cerrar conversación" at bounding box center [710, 324] width 163 height 29
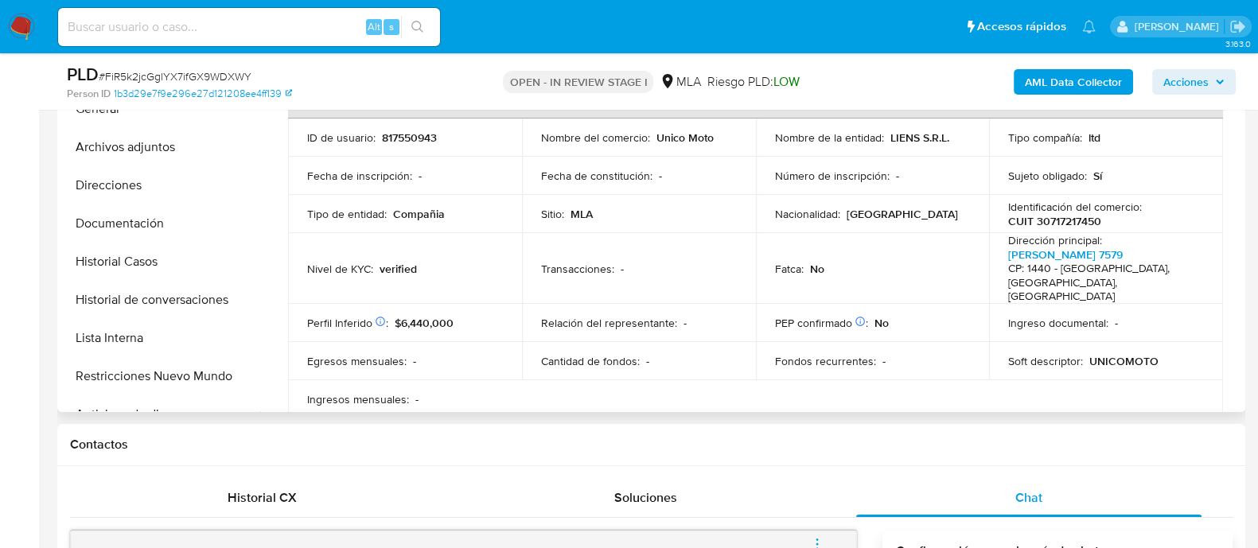
scroll to position [298, 0]
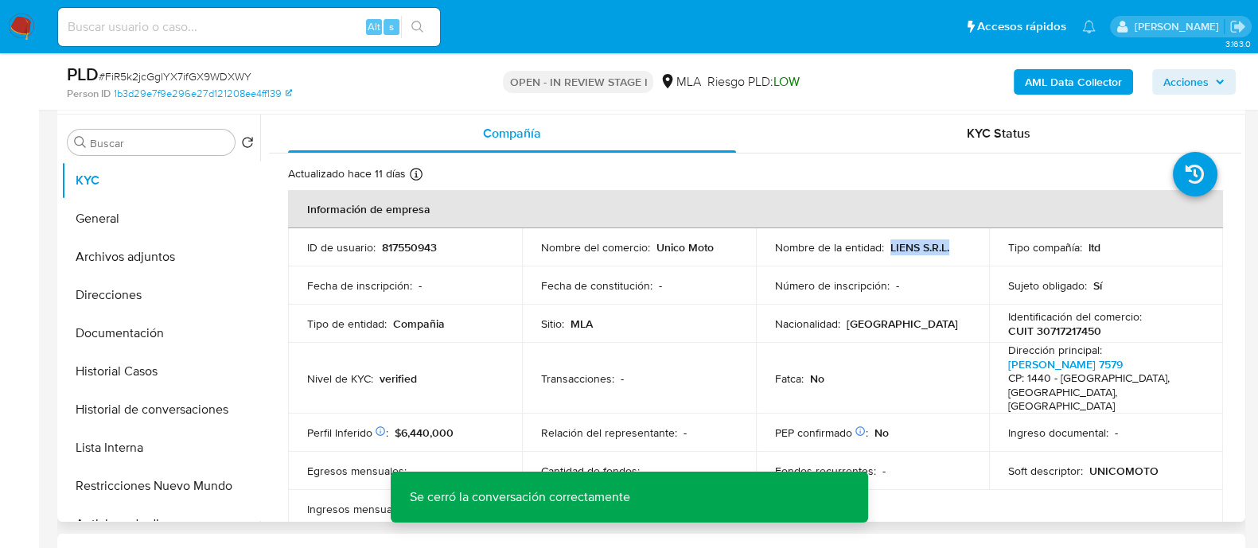
drag, startPoint x: 887, startPoint y: 246, endPoint x: 973, endPoint y: 252, distance: 86.2
click at [973, 252] on td "Nombre de la entidad : LIENS S.R.L." at bounding box center [873, 247] width 234 height 38
copy p "LIENS S.R.L."
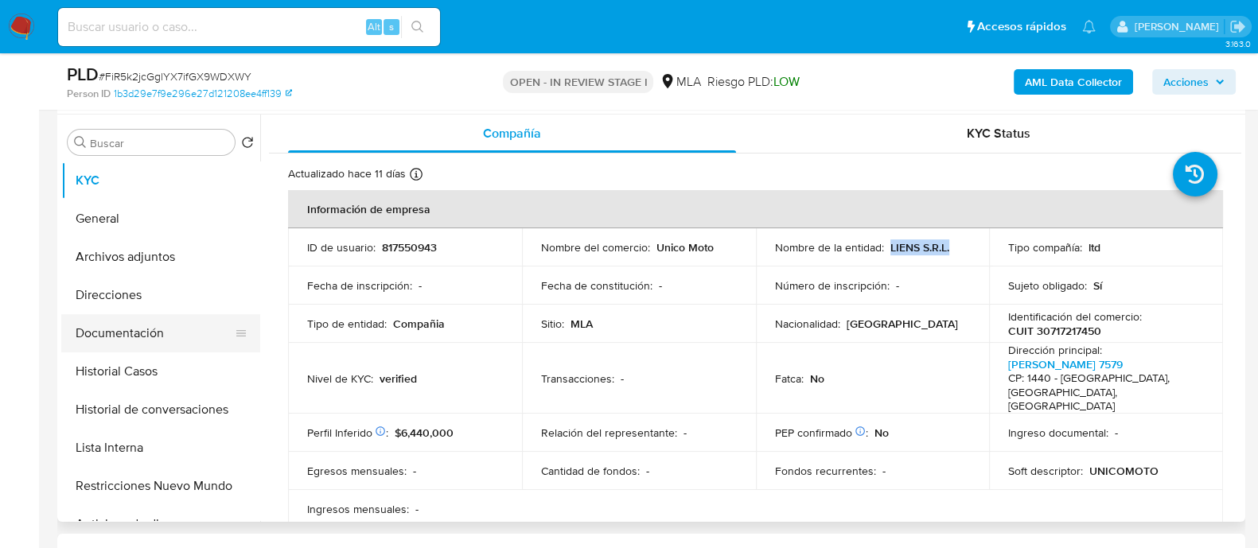
click at [183, 333] on button "Documentación" at bounding box center [154, 333] width 186 height 38
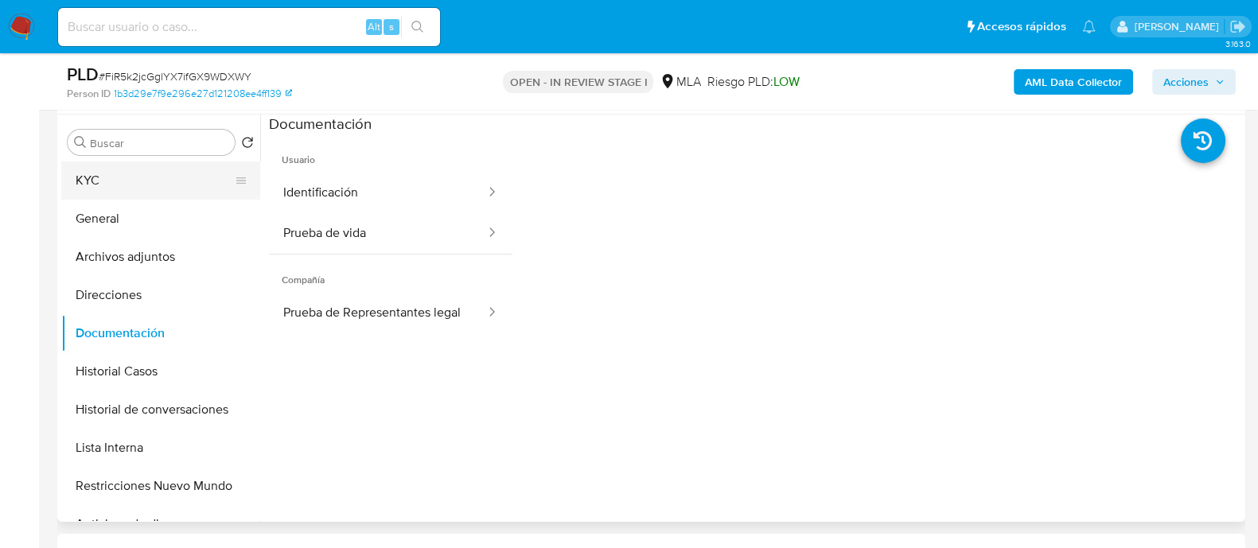
click at [175, 185] on button "KYC" at bounding box center [154, 181] width 186 height 38
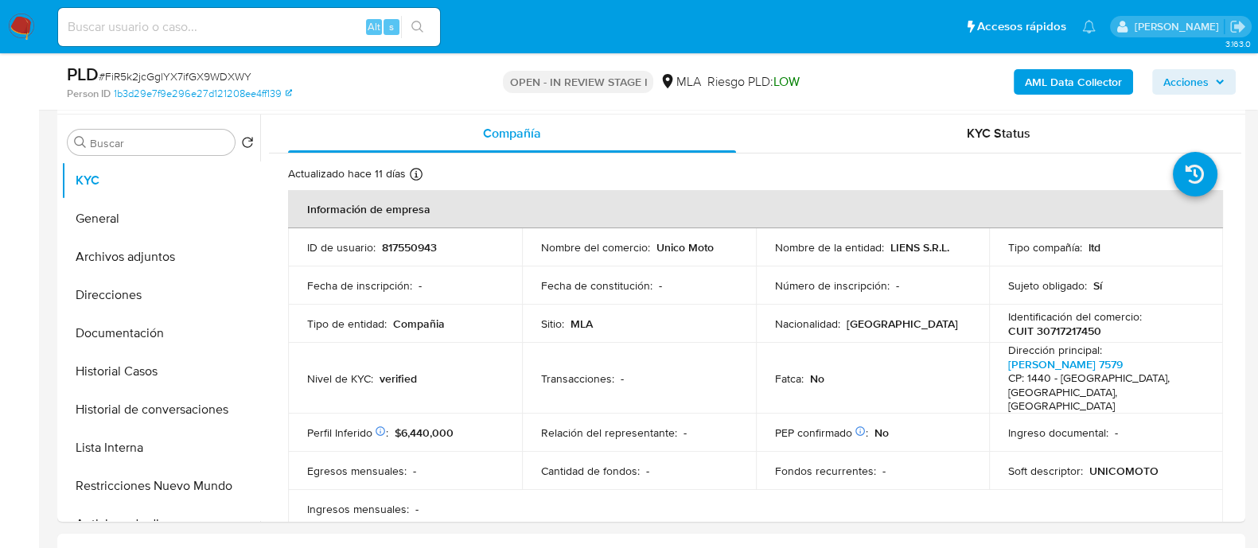
click at [290, 17] on input at bounding box center [249, 27] width 382 height 21
paste input "C7FYdtiOGk2CKAuiY4Q2eirv"
type input "C7FYdtiOGk2CKAuiY4Q2eirv"
click at [414, 33] on icon "search-icon" at bounding box center [417, 27] width 13 height 13
click at [419, 33] on button "search-icon" at bounding box center [417, 27] width 33 height 22
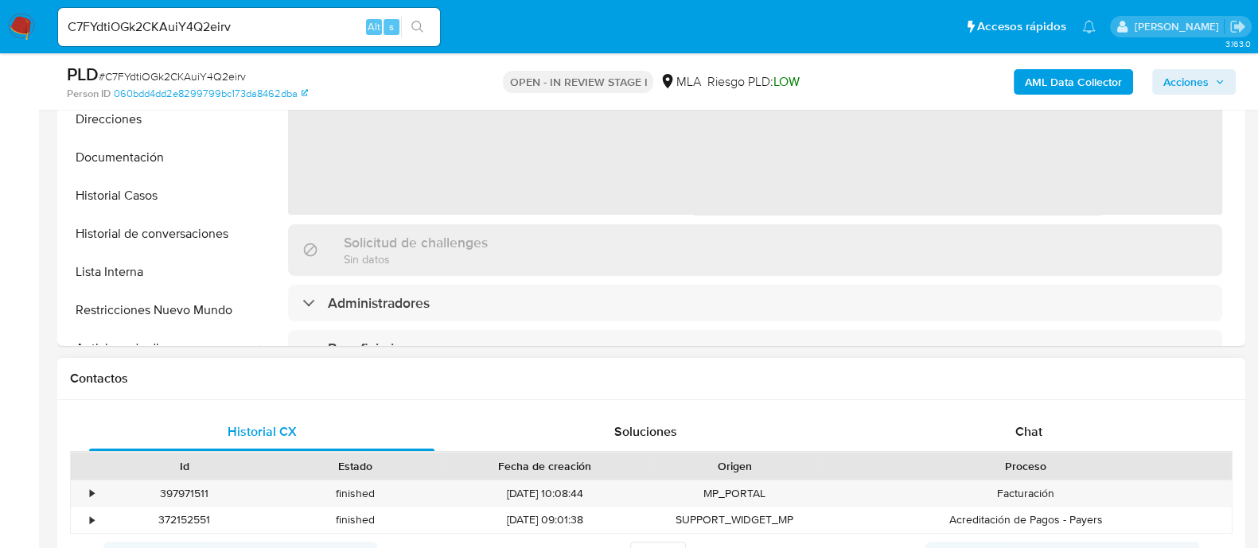
scroll to position [597, 0]
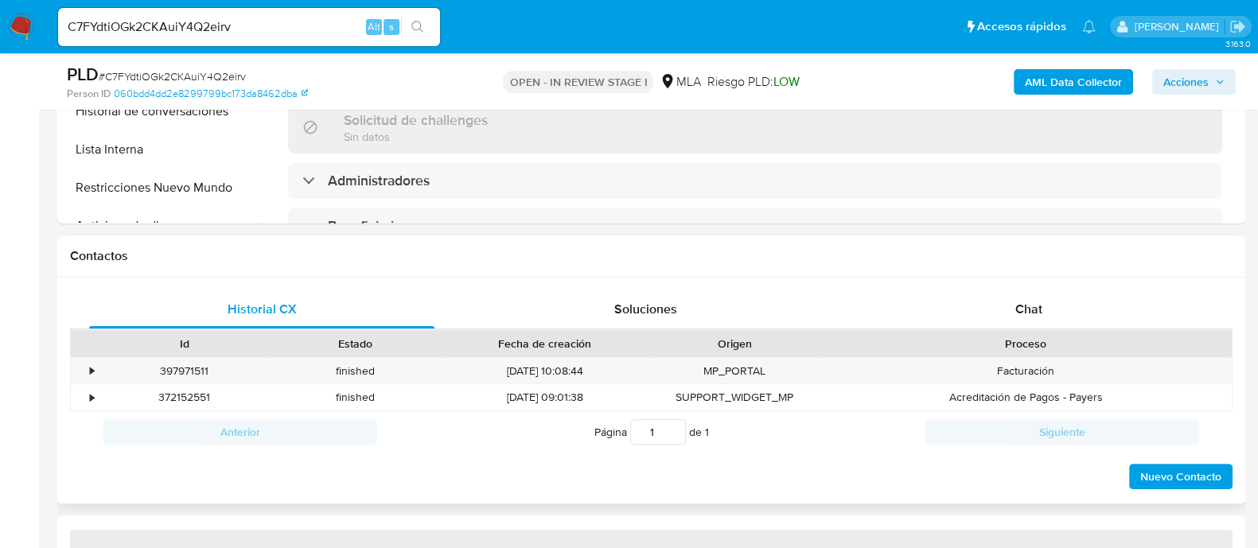
select select "10"
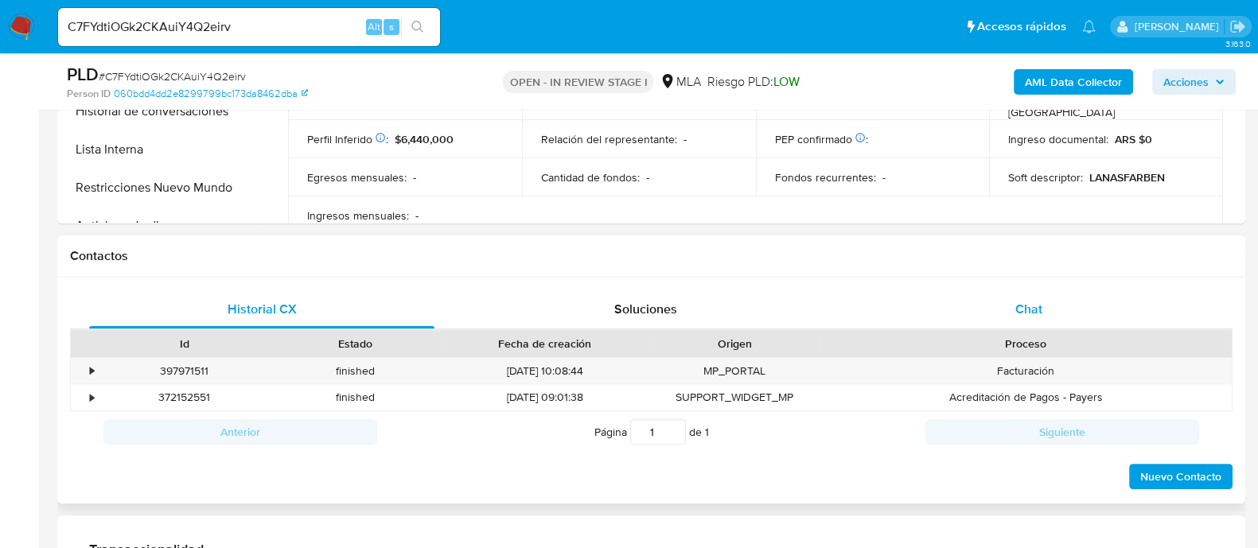
click at [1033, 302] on span "Chat" at bounding box center [1029, 309] width 27 height 18
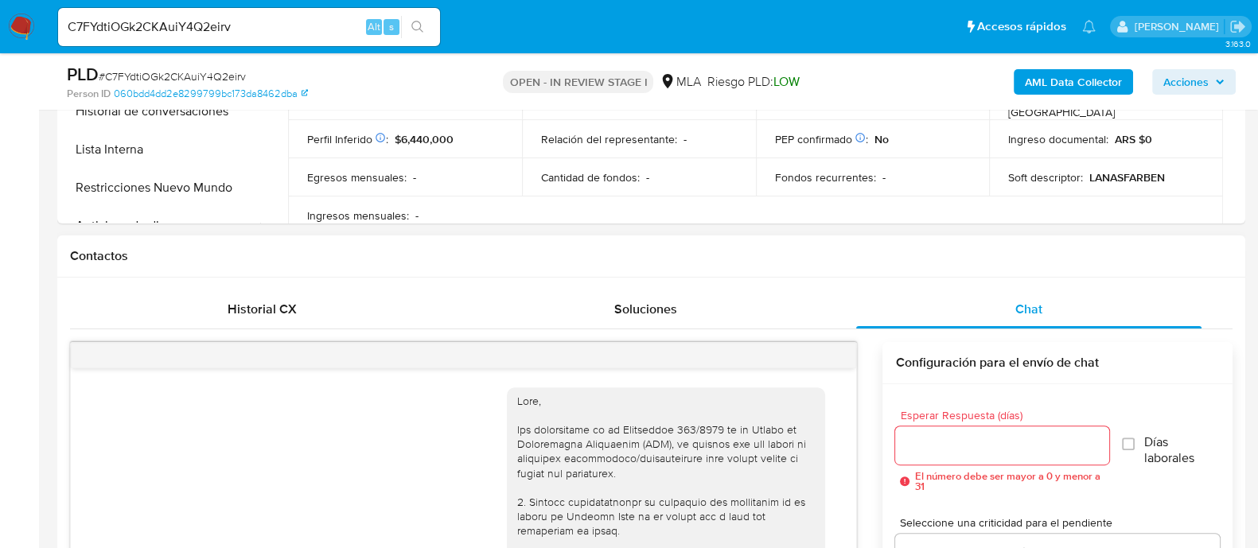
scroll to position [1124, 0]
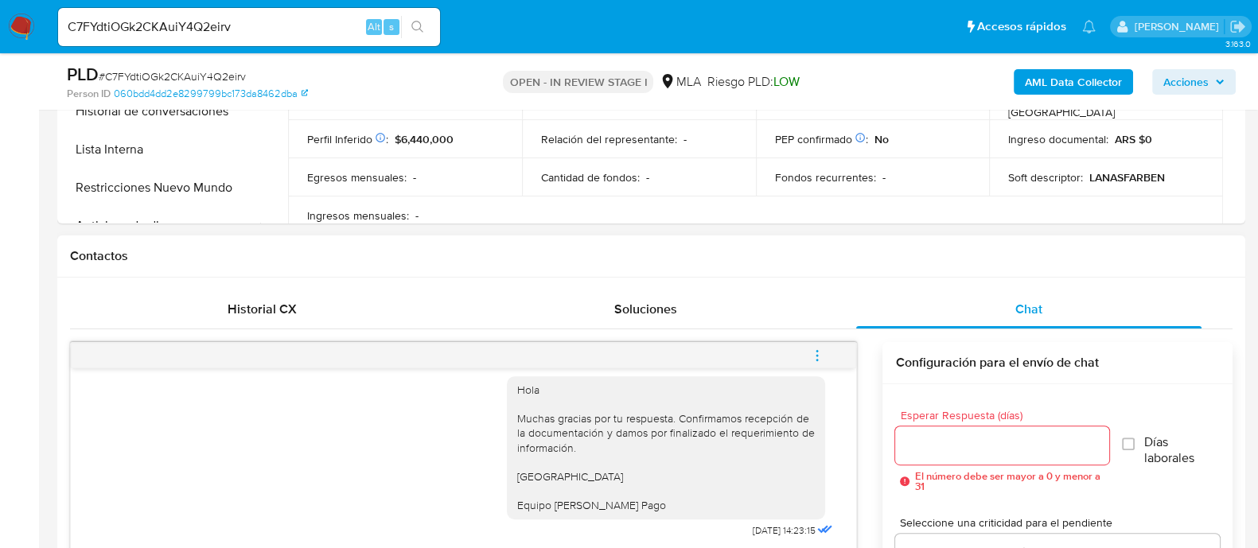
click at [821, 355] on icon "menu-action" at bounding box center [817, 356] width 14 height 14
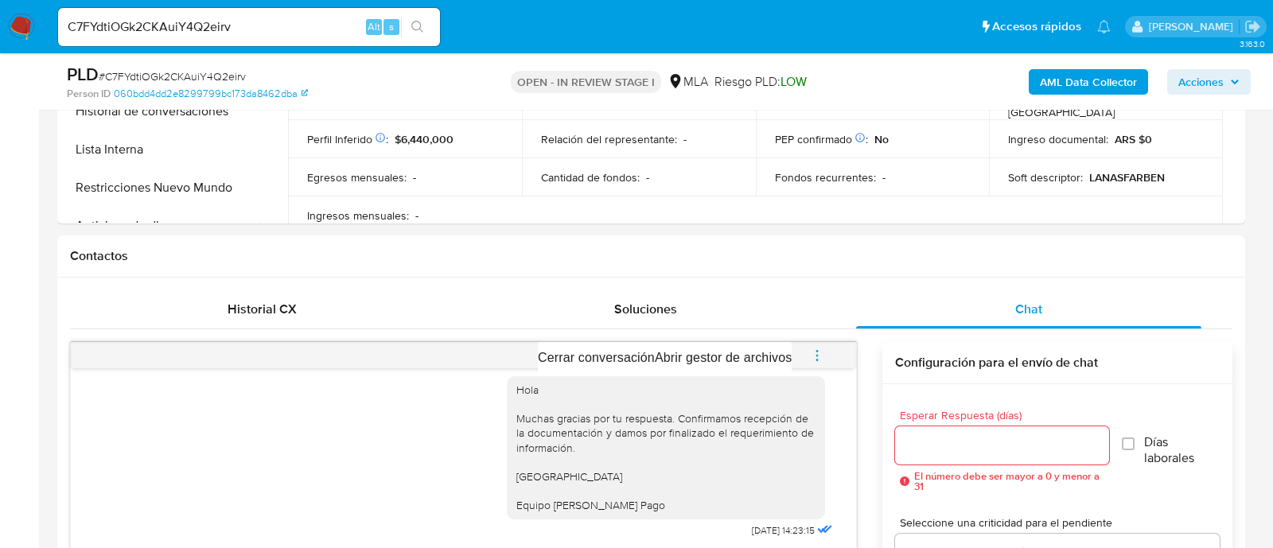
click at [868, 423] on div at bounding box center [636, 274] width 1273 height 548
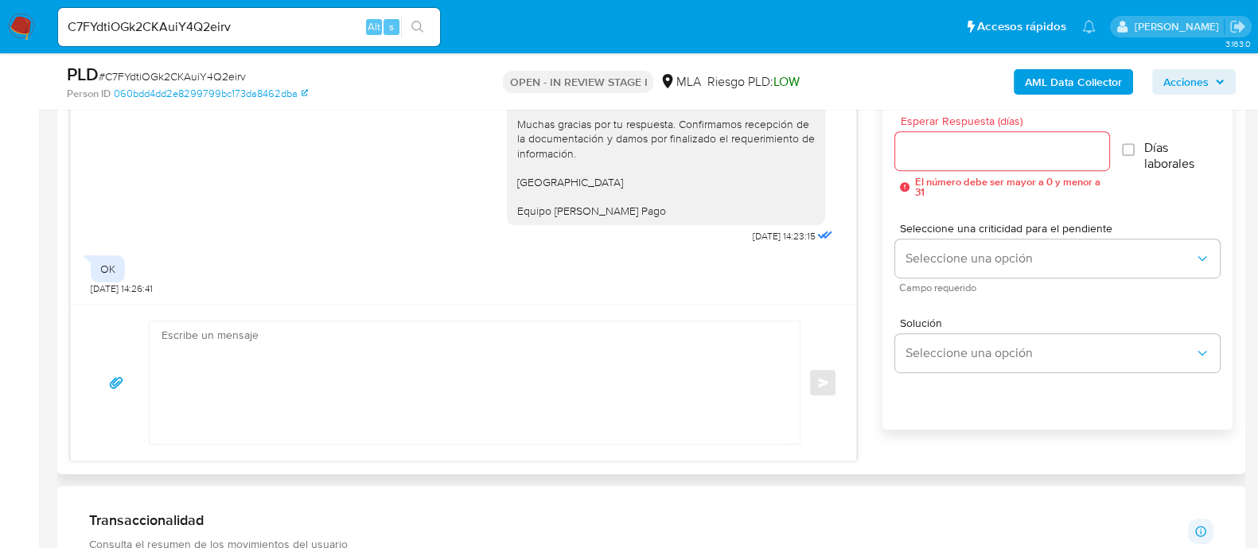
scroll to position [795, 0]
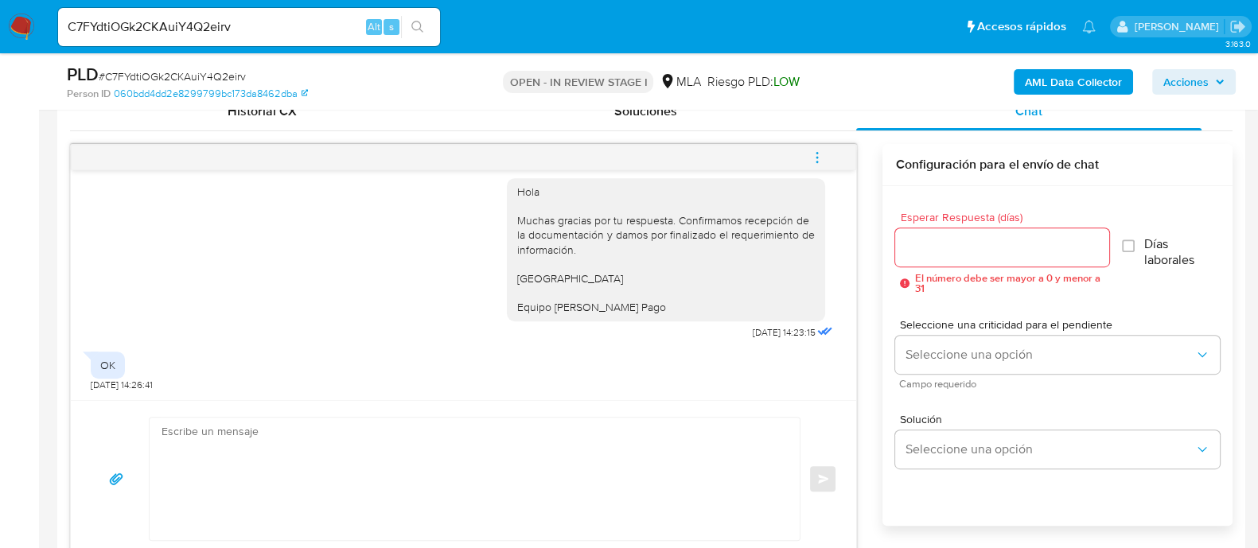
click at [822, 158] on icon "menu-action" at bounding box center [817, 157] width 14 height 14
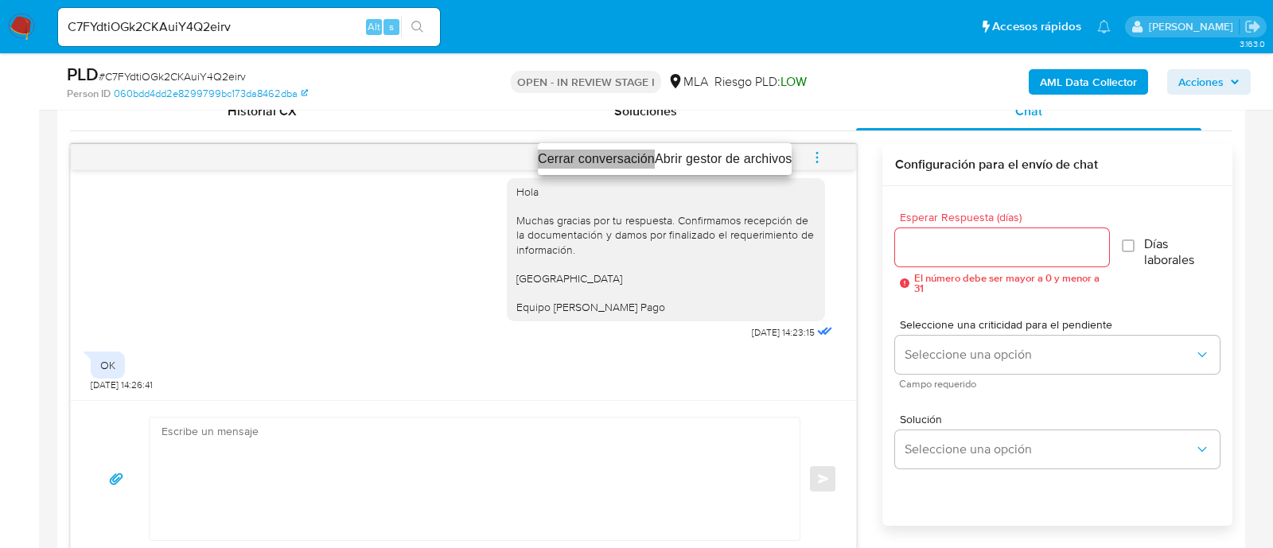
click at [598, 161] on li "Cerrar conversación" at bounding box center [596, 159] width 117 height 19
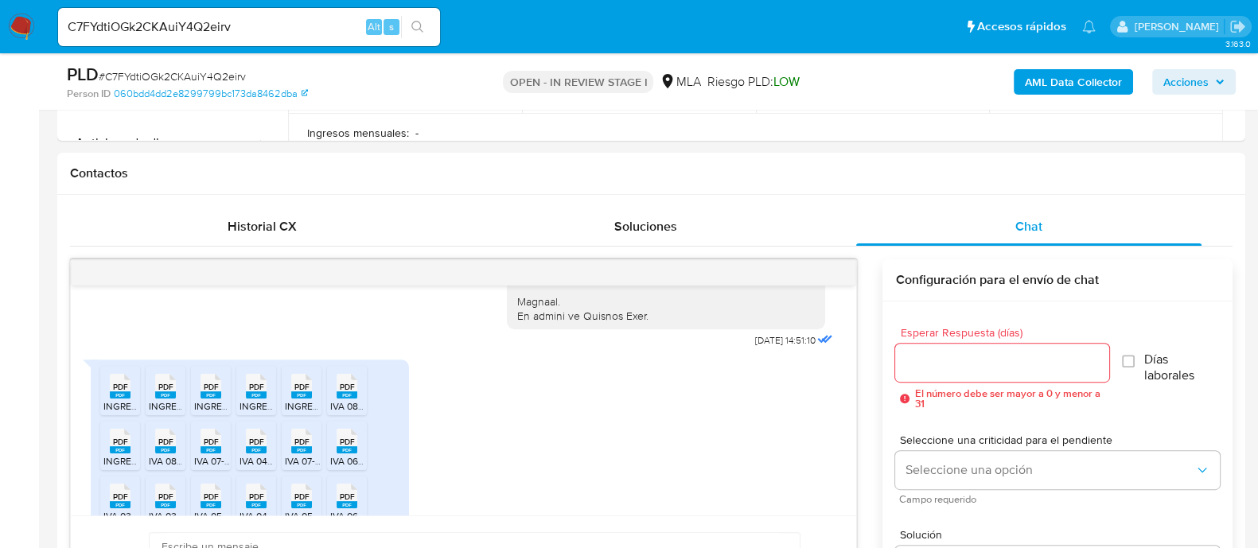
scroll to position [397, 0]
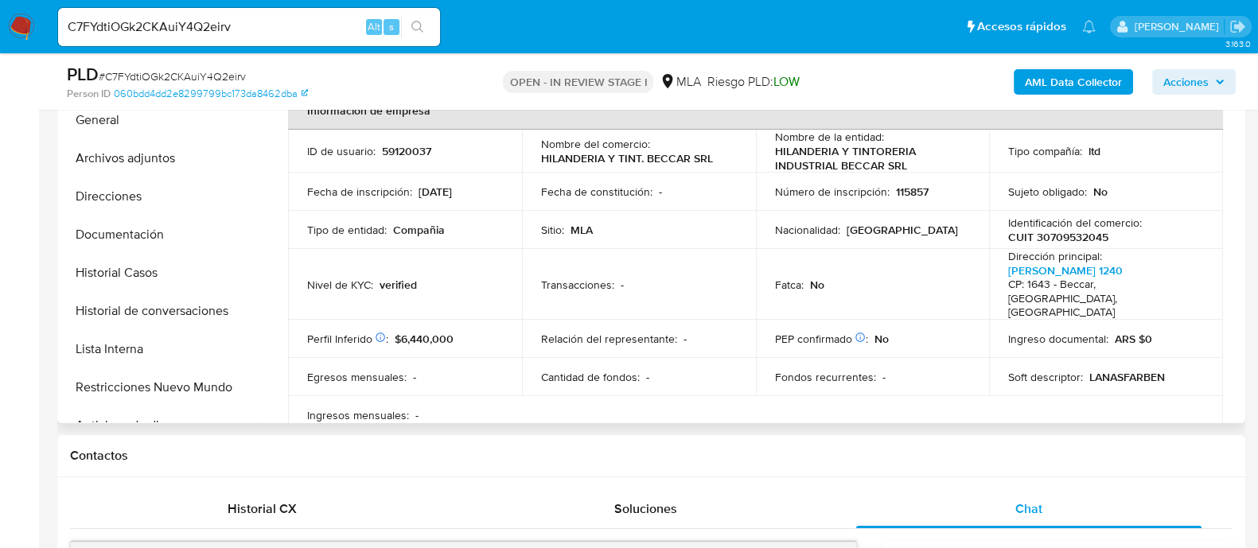
click at [396, 144] on p "59120037" at bounding box center [406, 151] width 49 height 14
copy p "59120037"
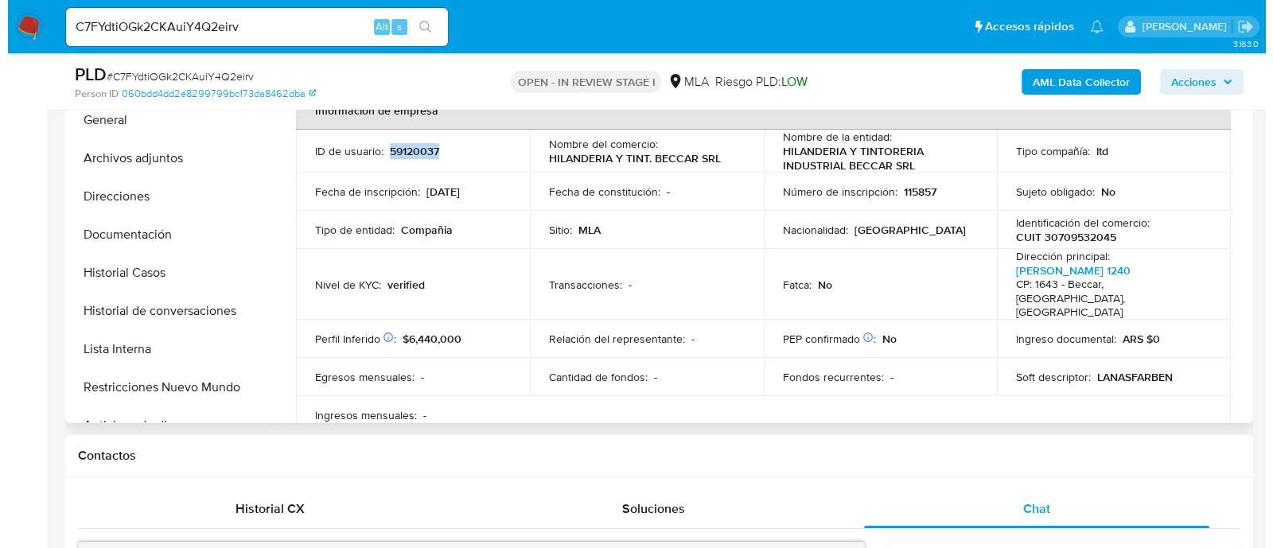
scroll to position [298, 0]
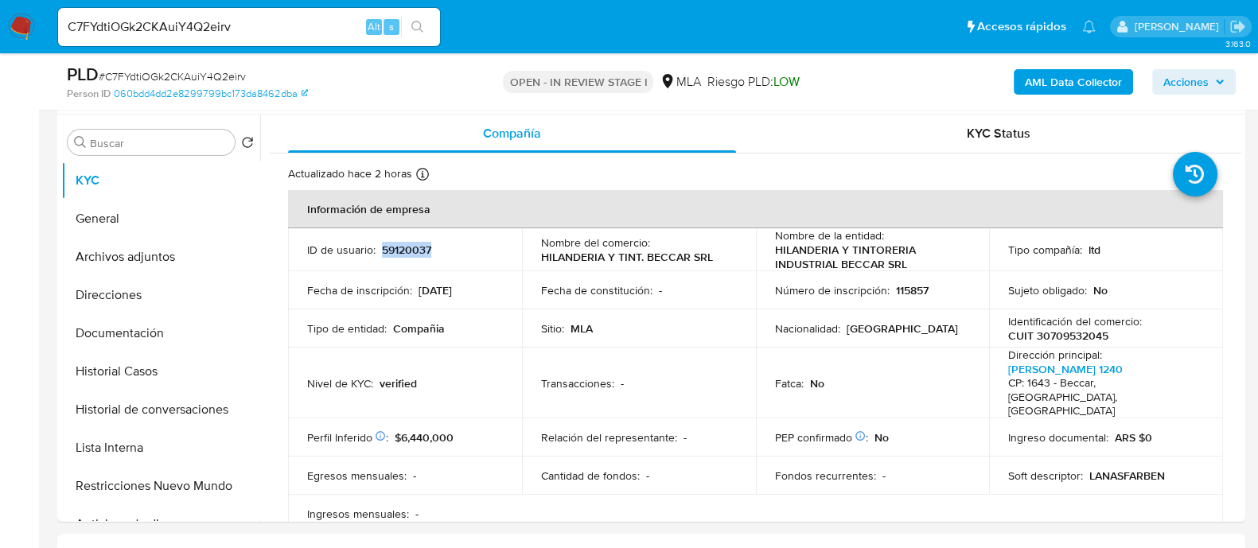
click at [1033, 76] on b "AML Data Collector" at bounding box center [1073, 81] width 97 height 25
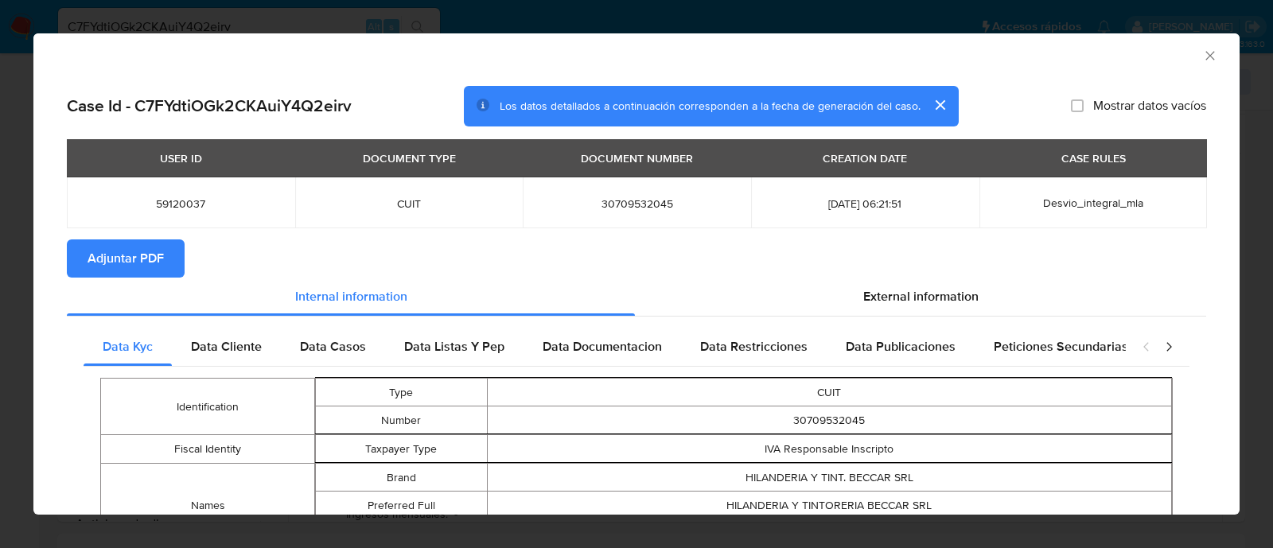
click at [135, 253] on span "Adjuntar PDF" at bounding box center [126, 258] width 76 height 35
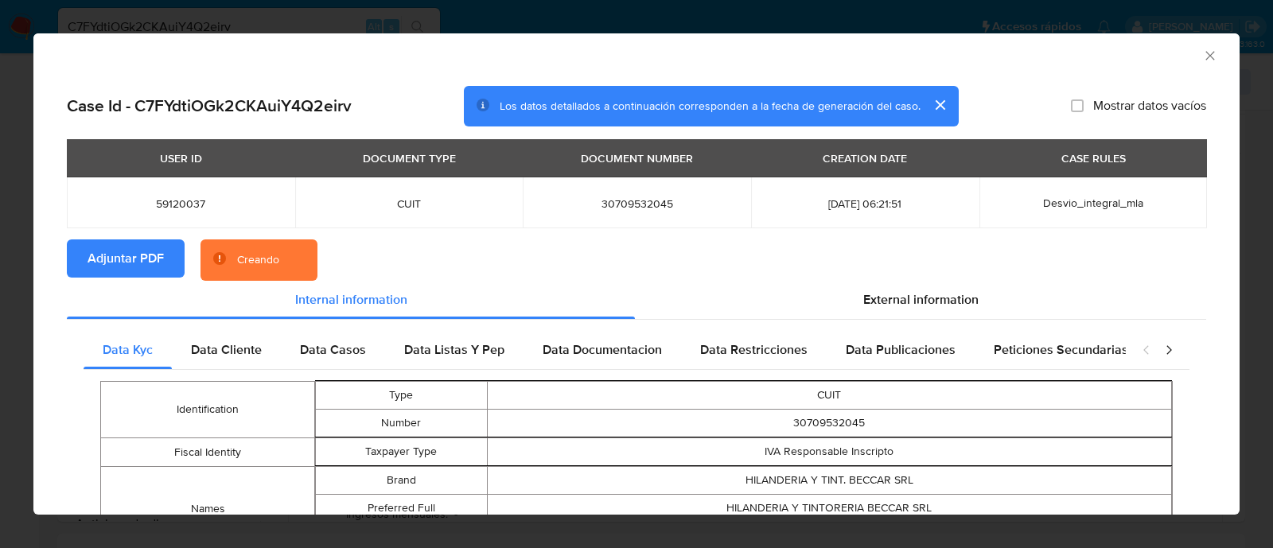
click at [192, 205] on span "59120037" at bounding box center [181, 204] width 190 height 14
copy span "59120037"
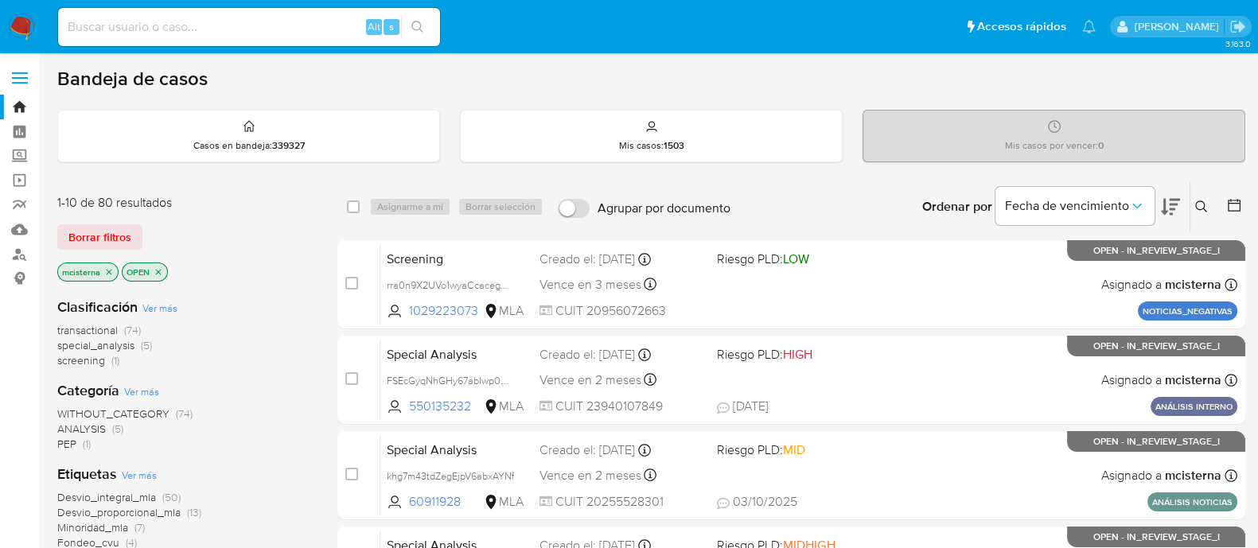
click at [296, 37] on div "Alt s" at bounding box center [249, 27] width 382 height 38
click at [298, 28] on input at bounding box center [249, 27] width 382 height 21
paste input "1029223073"
type input "1029223073"
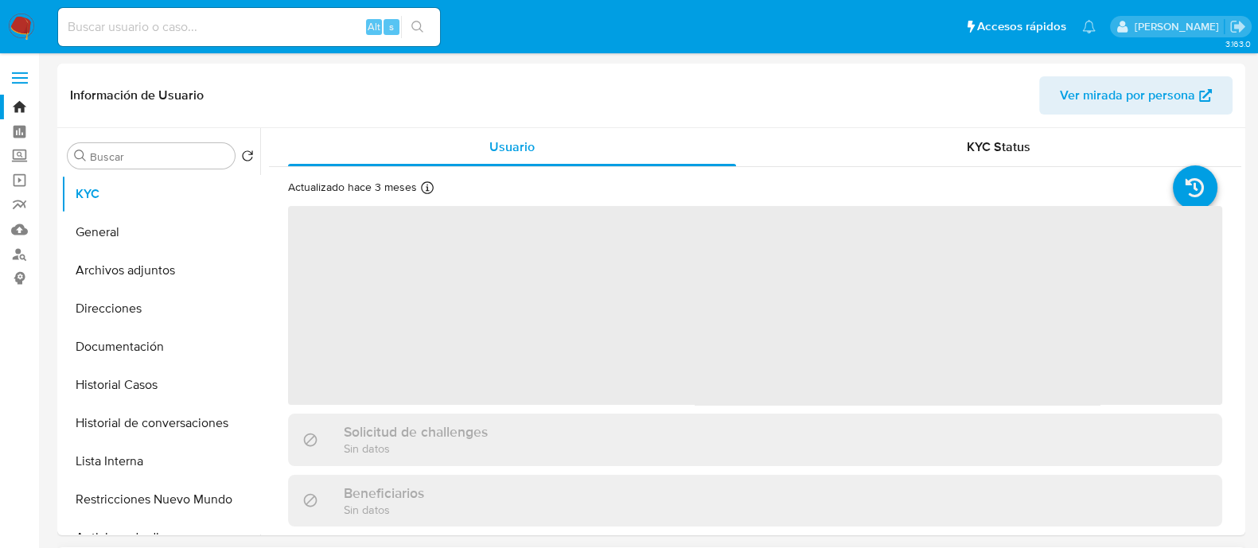
select select "10"
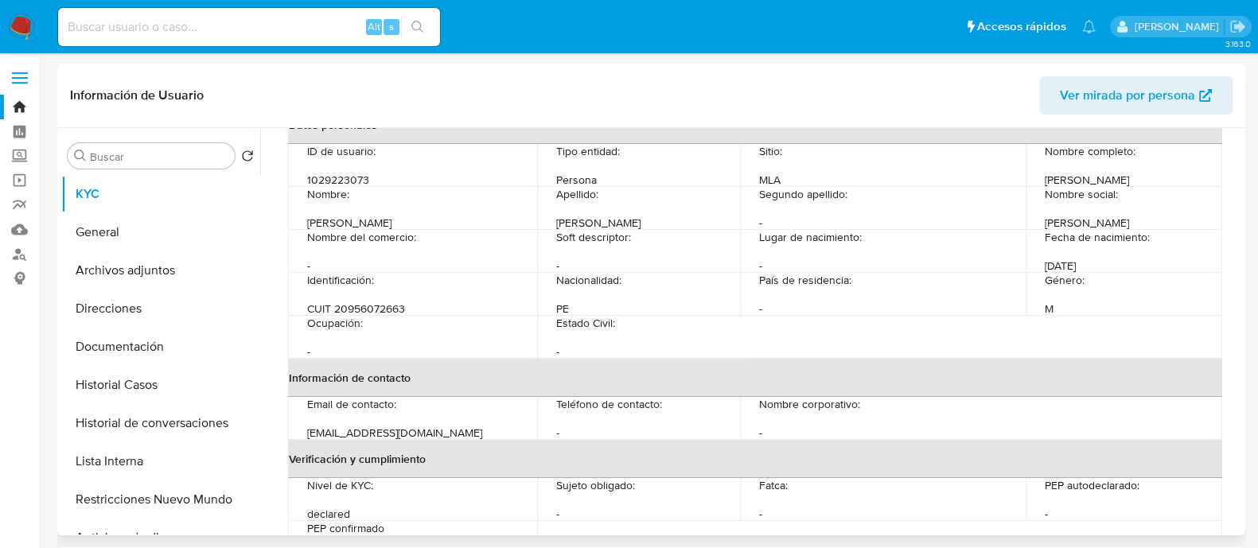
scroll to position [198, 0]
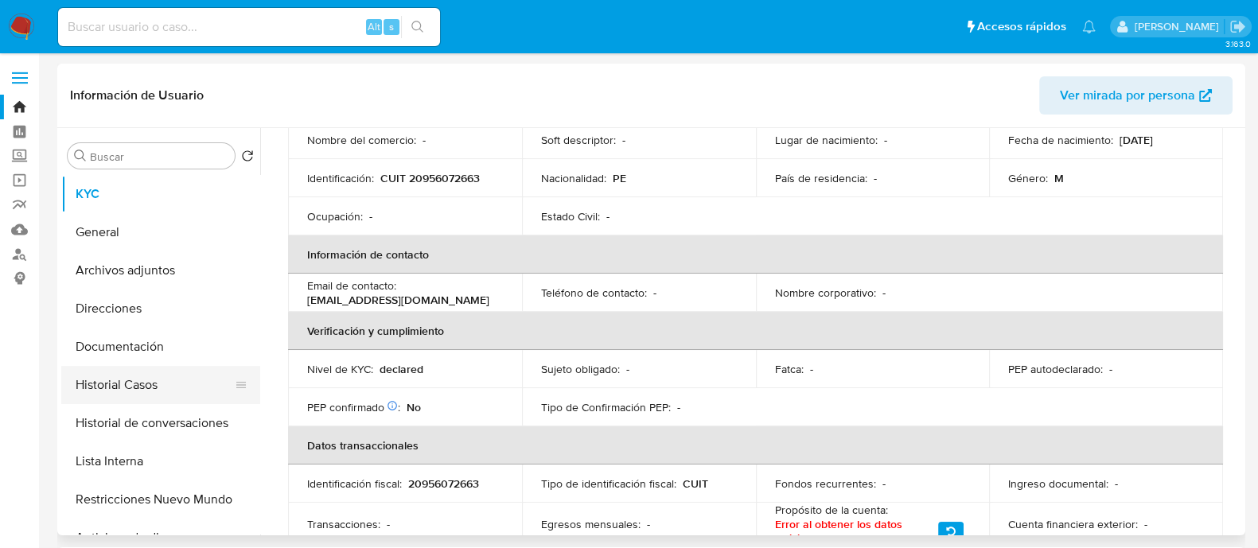
click at [151, 392] on button "Historial Casos" at bounding box center [154, 385] width 186 height 38
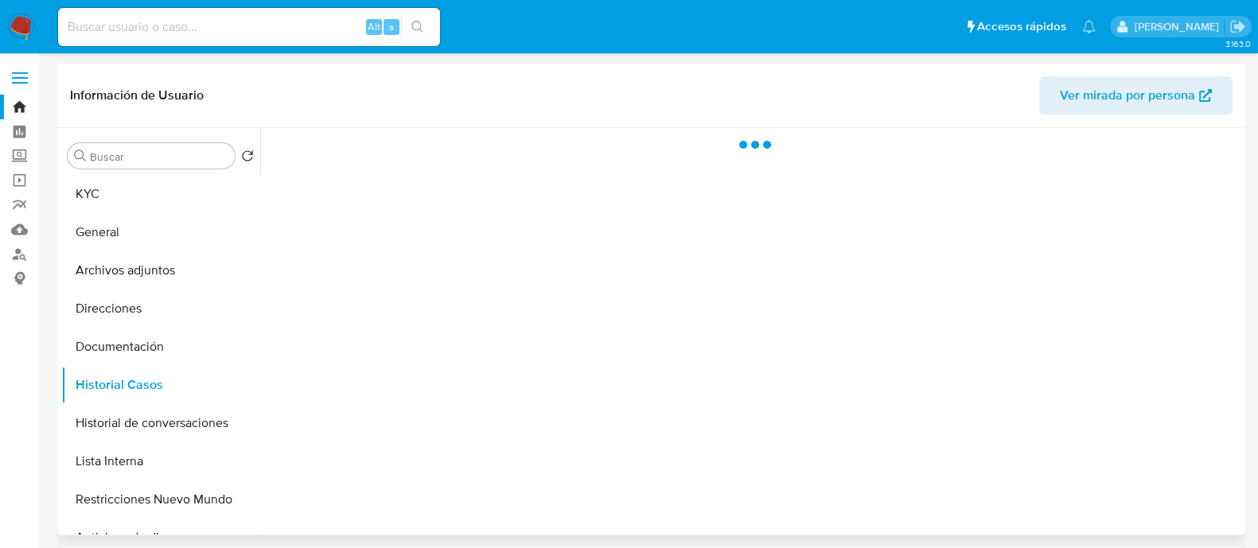
scroll to position [0, 0]
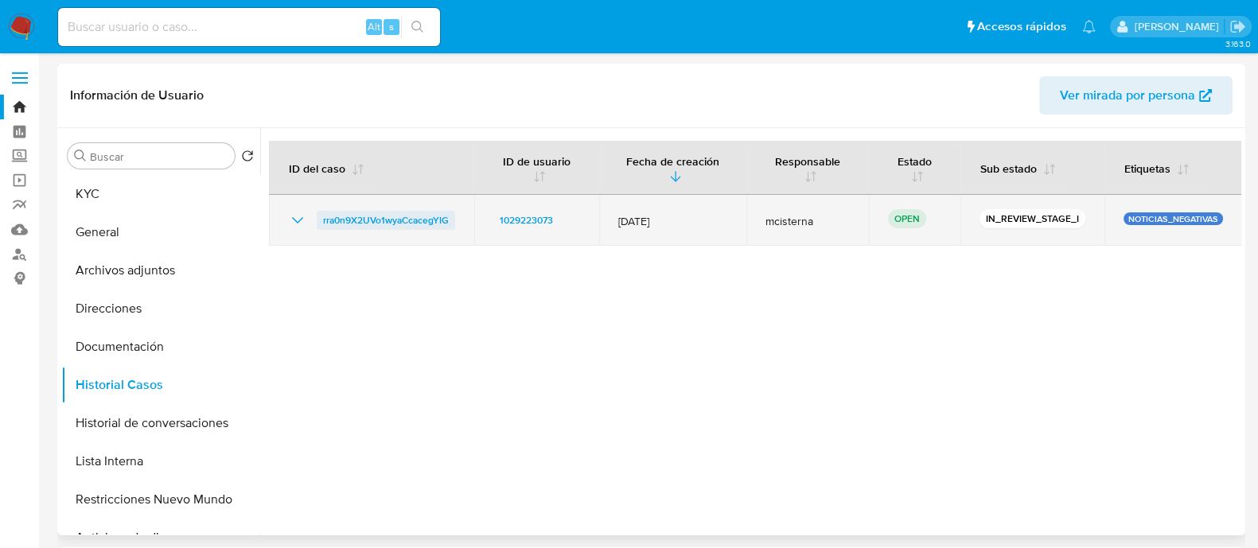
click at [379, 220] on span "rra0n9X2UVo1wyaCcacegYIG" at bounding box center [386, 220] width 126 height 19
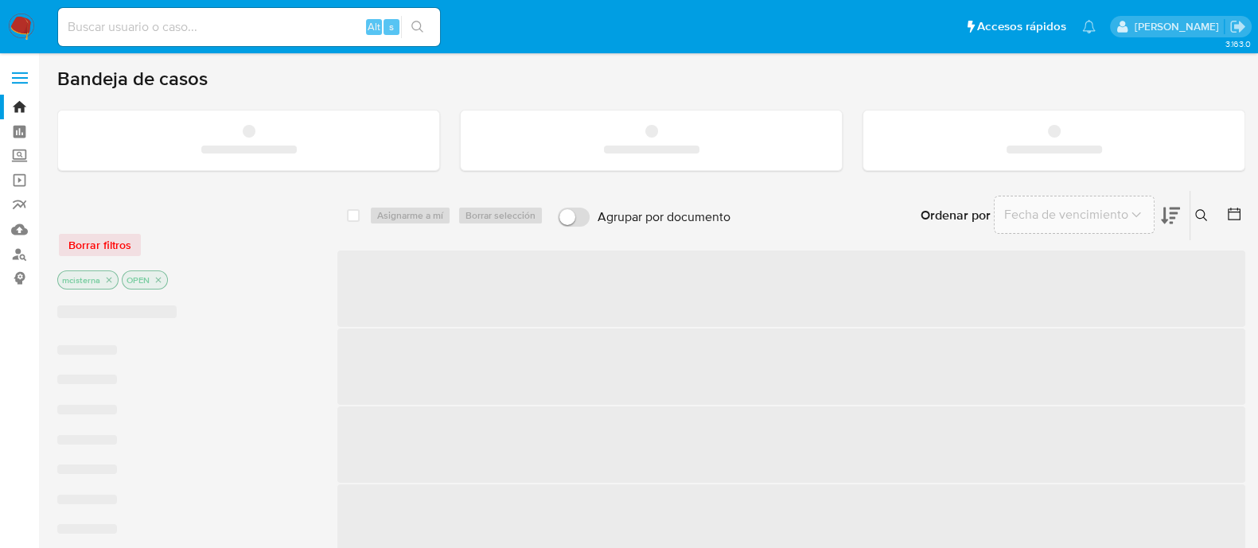
click at [171, 25] on input at bounding box center [249, 27] width 382 height 21
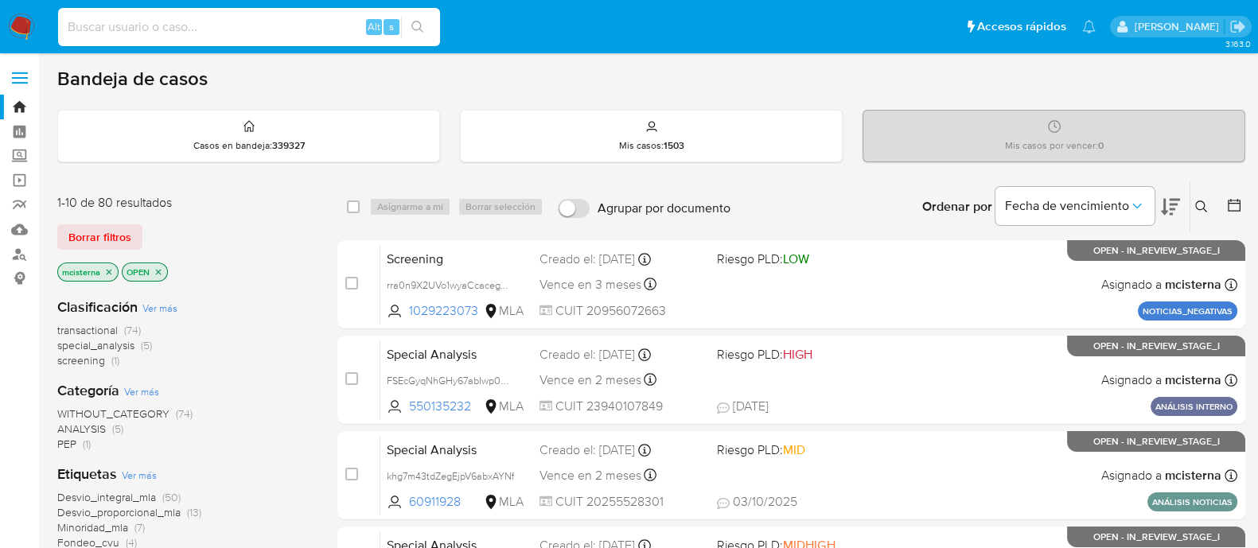
paste input "289421759"
type input "289421759"
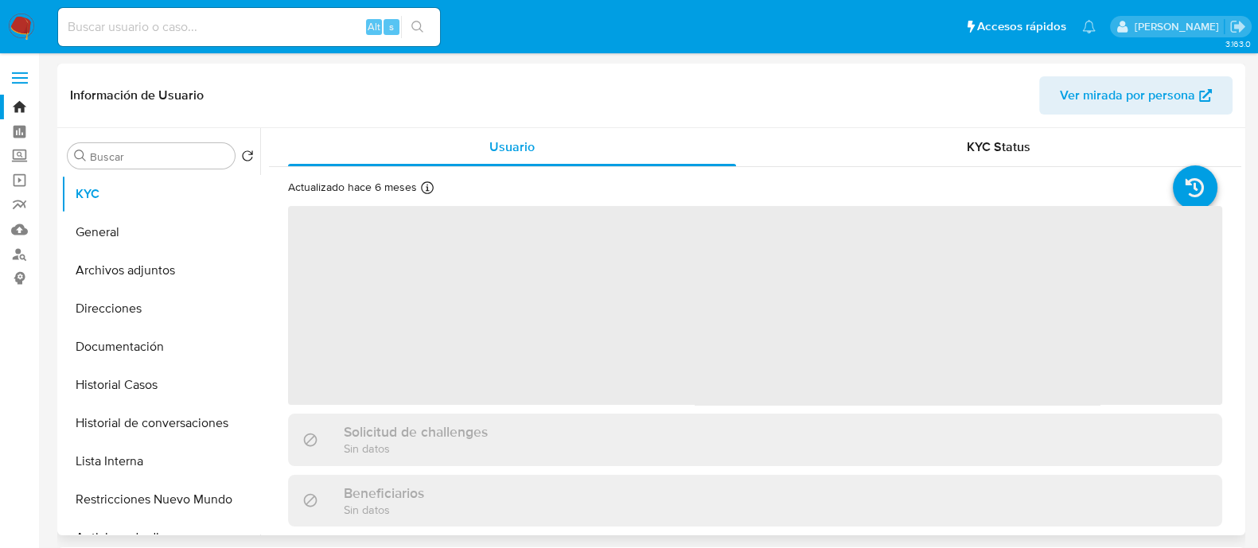
select select "10"
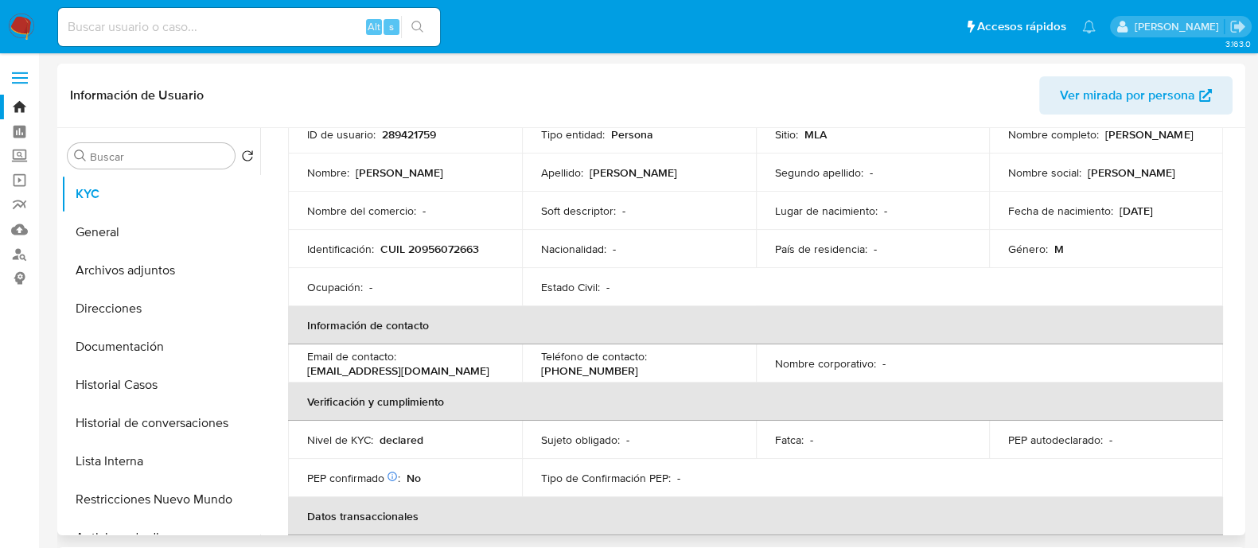
scroll to position [198, 0]
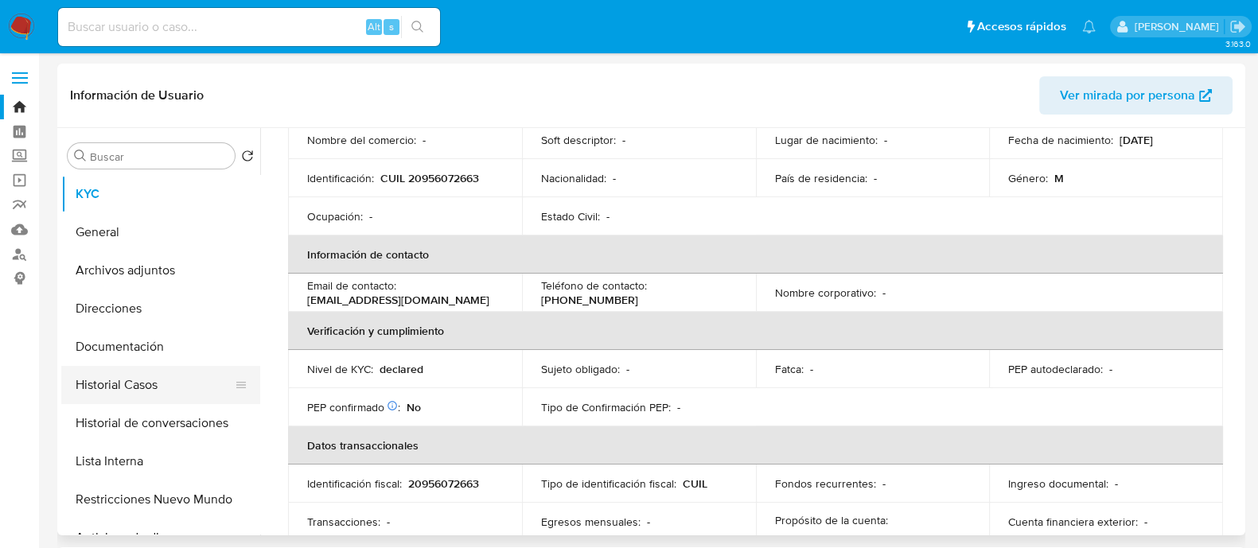
click at [190, 383] on button "Historial Casos" at bounding box center [154, 385] width 186 height 38
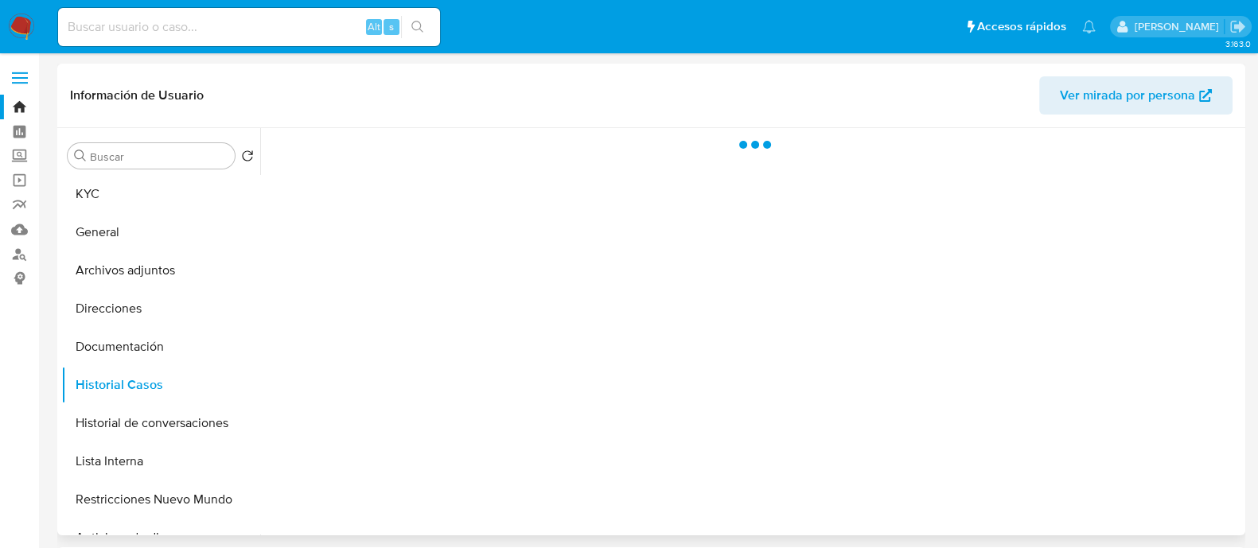
scroll to position [0, 0]
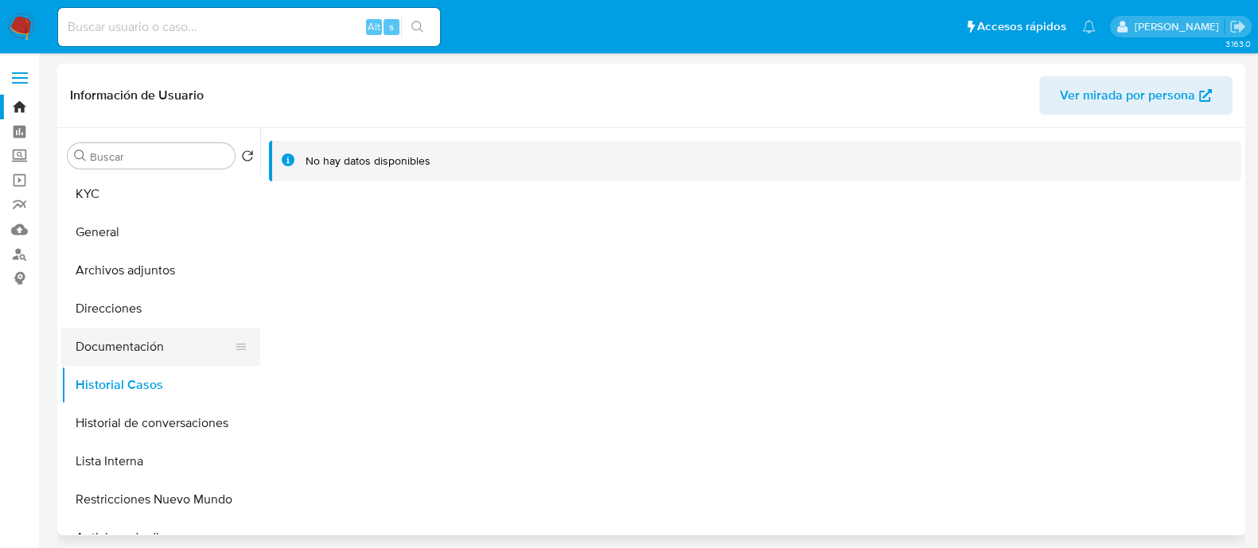
click at [145, 361] on button "Documentación" at bounding box center [154, 347] width 186 height 38
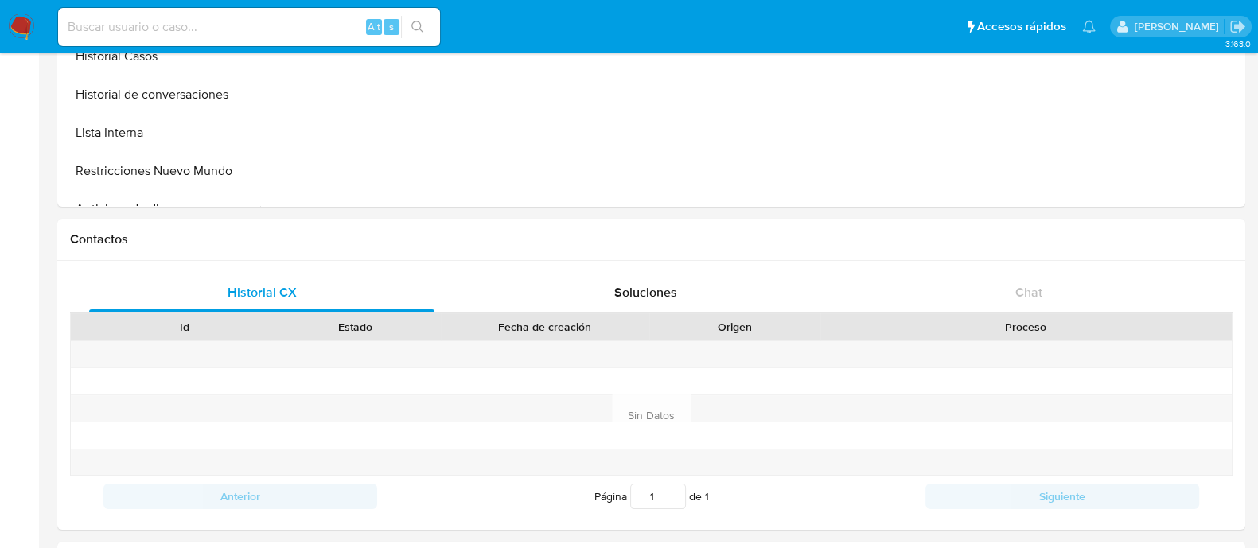
scroll to position [99, 0]
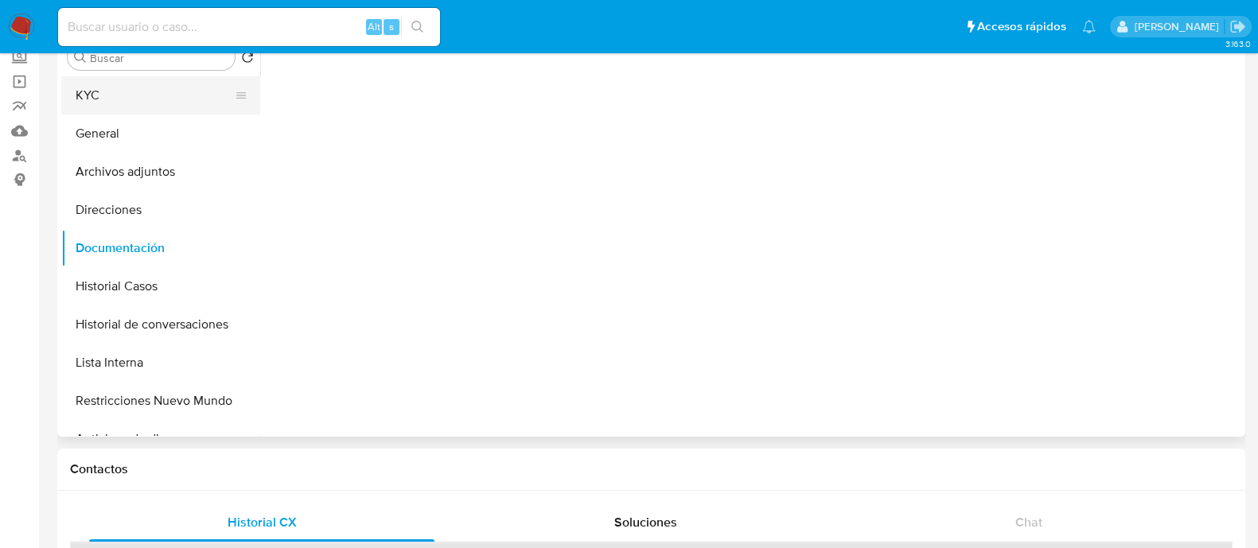
click at [121, 94] on button "KYC" at bounding box center [154, 95] width 186 height 38
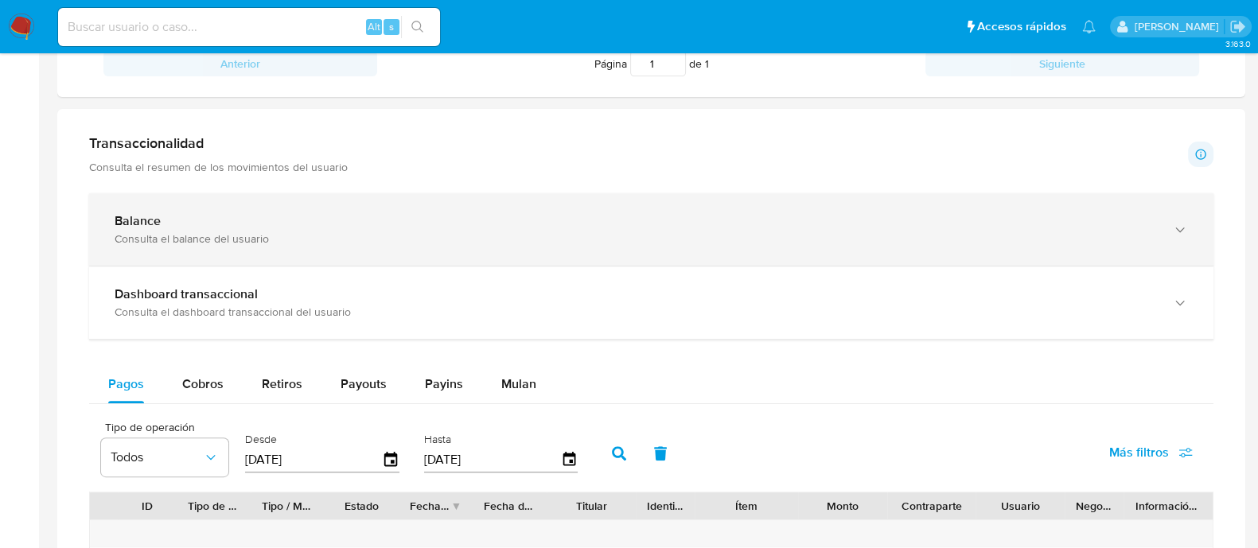
scroll to position [895, 0]
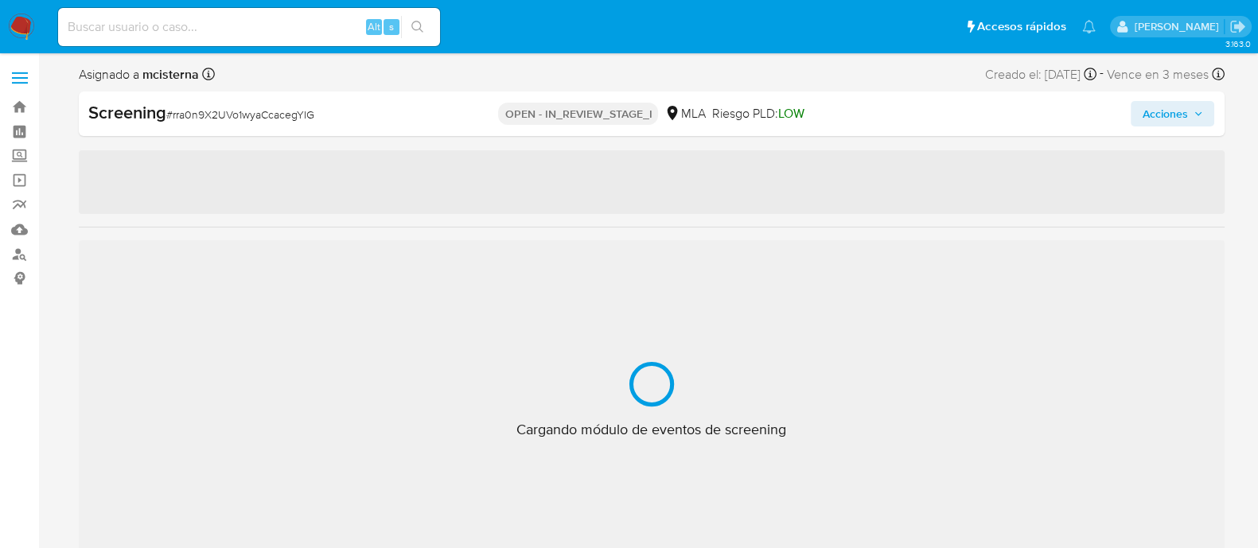
click at [1150, 103] on span "Acciones" at bounding box center [1164, 113] width 45 height 25
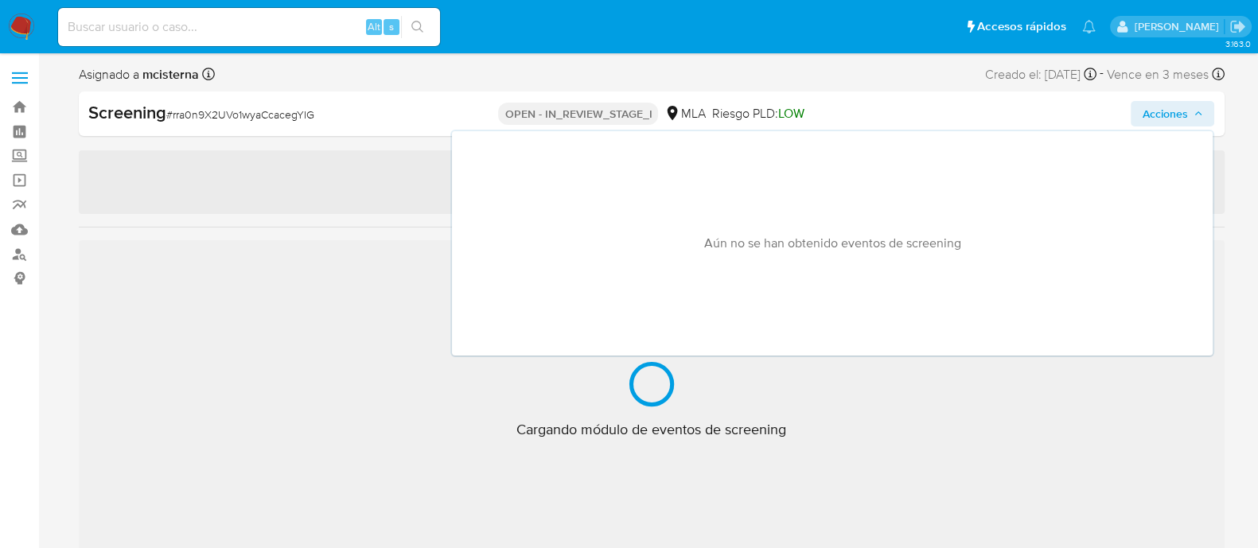
select select "10"
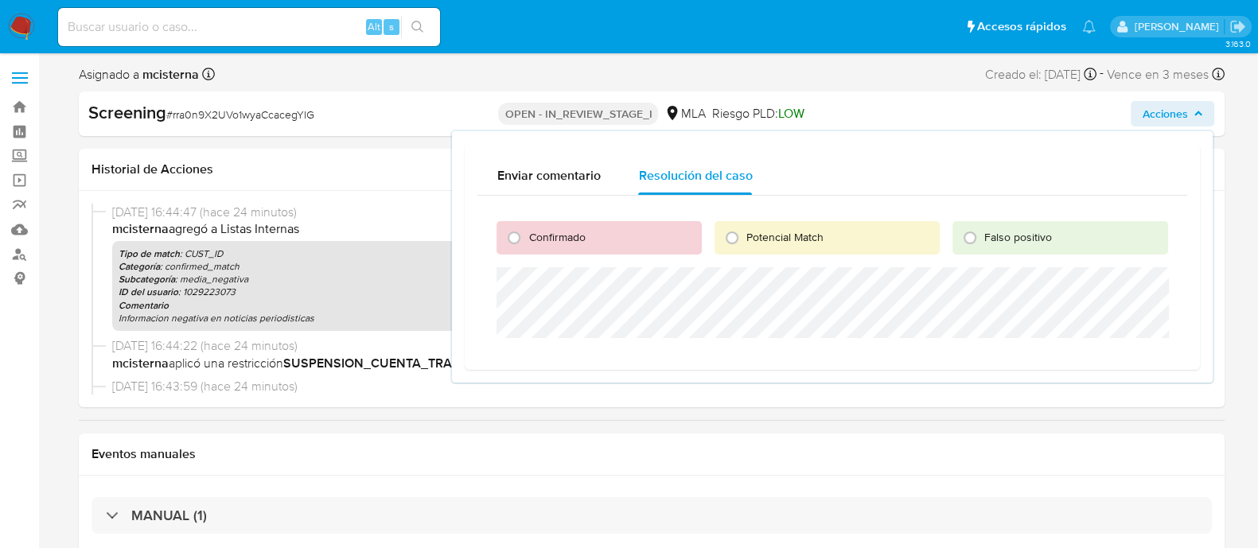
click at [541, 233] on span "Confirmado" at bounding box center [556, 237] width 57 height 16
click at [527, 233] on input "Confirmado" at bounding box center [513, 237] width 25 height 25
radio input "true"
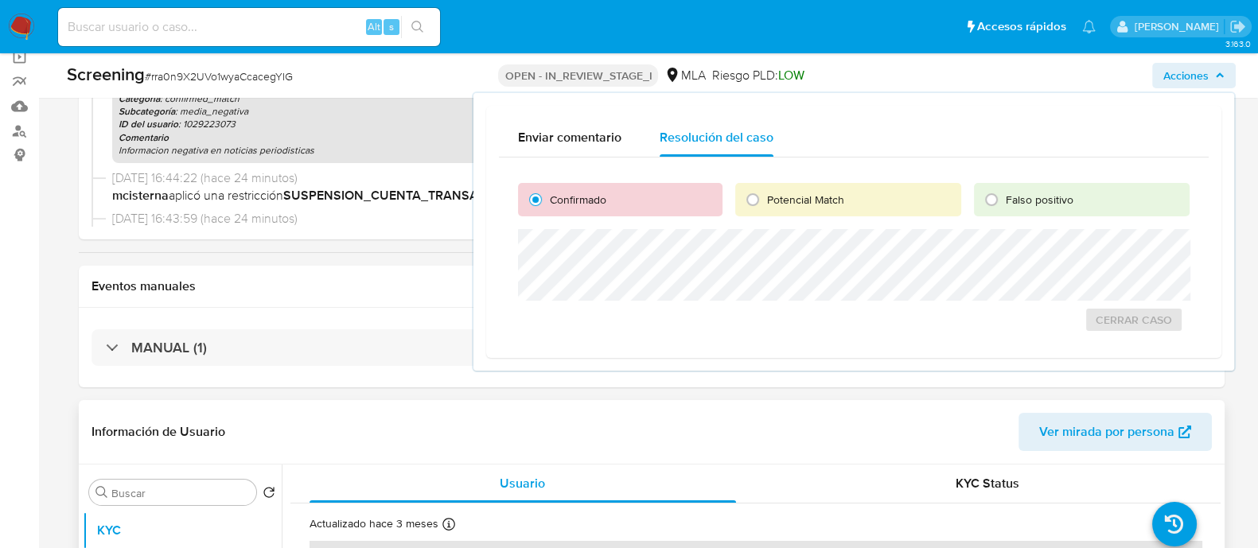
scroll to position [298, 0]
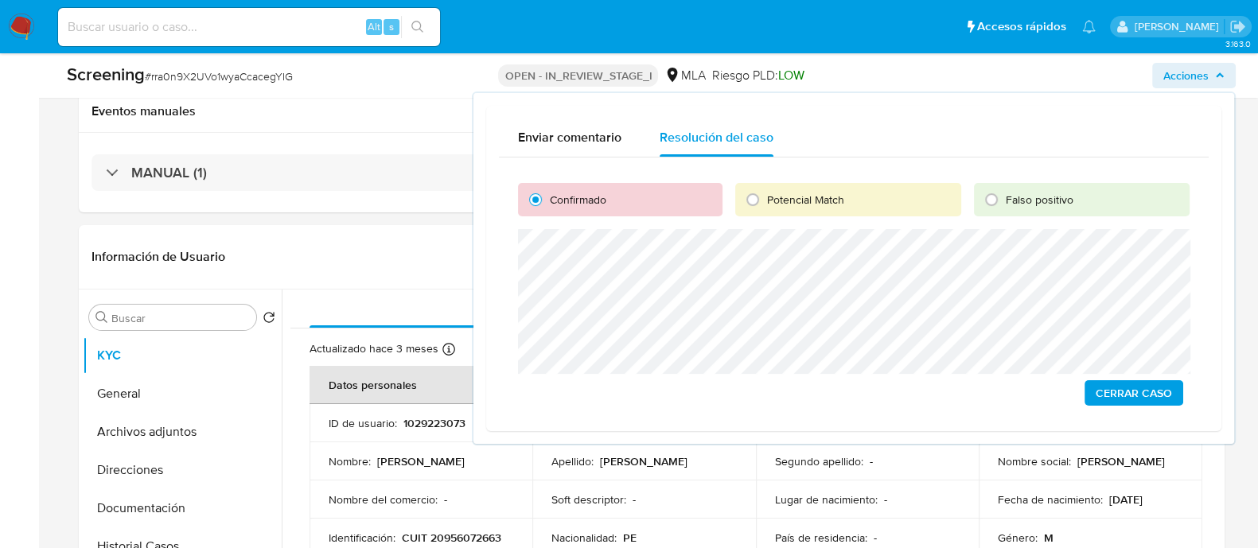
click at [1118, 393] on span "Cerrar Caso" at bounding box center [1134, 393] width 76 height 22
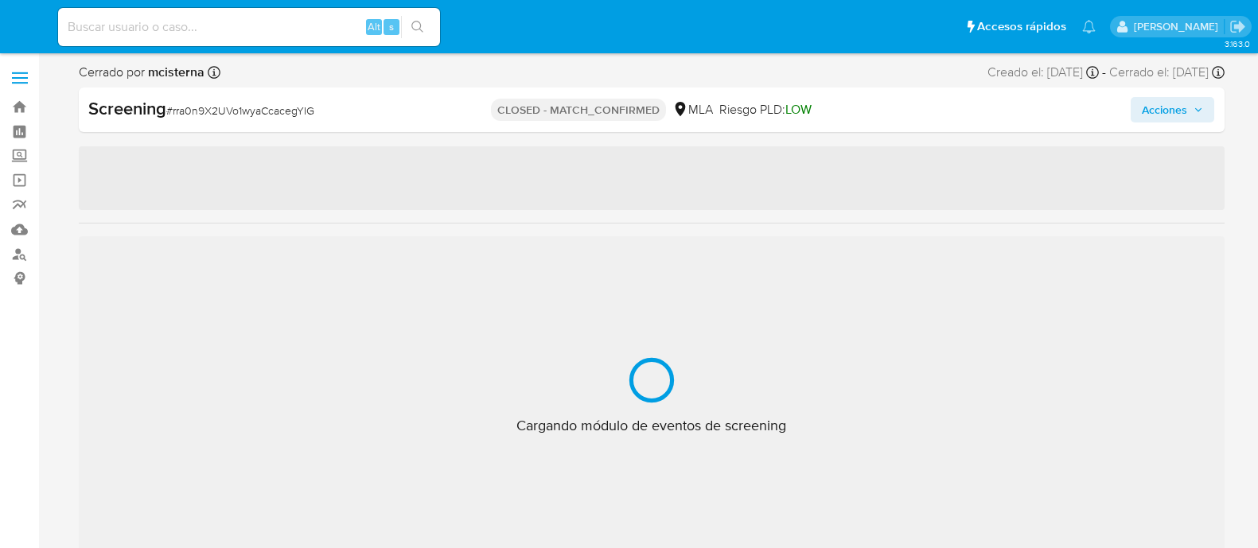
select select "10"
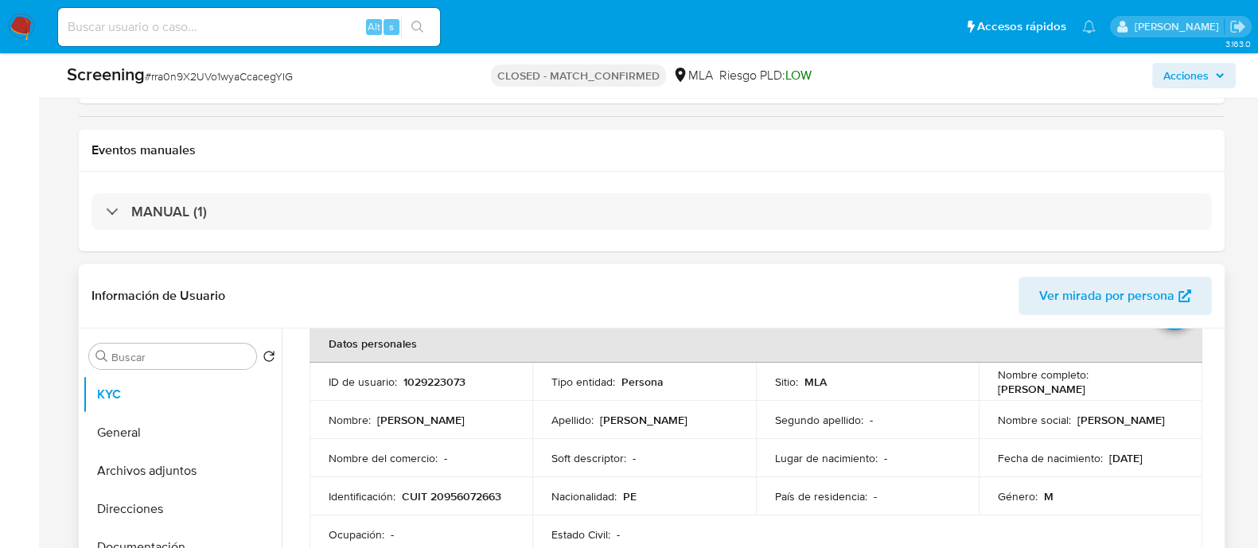
scroll to position [99, 0]
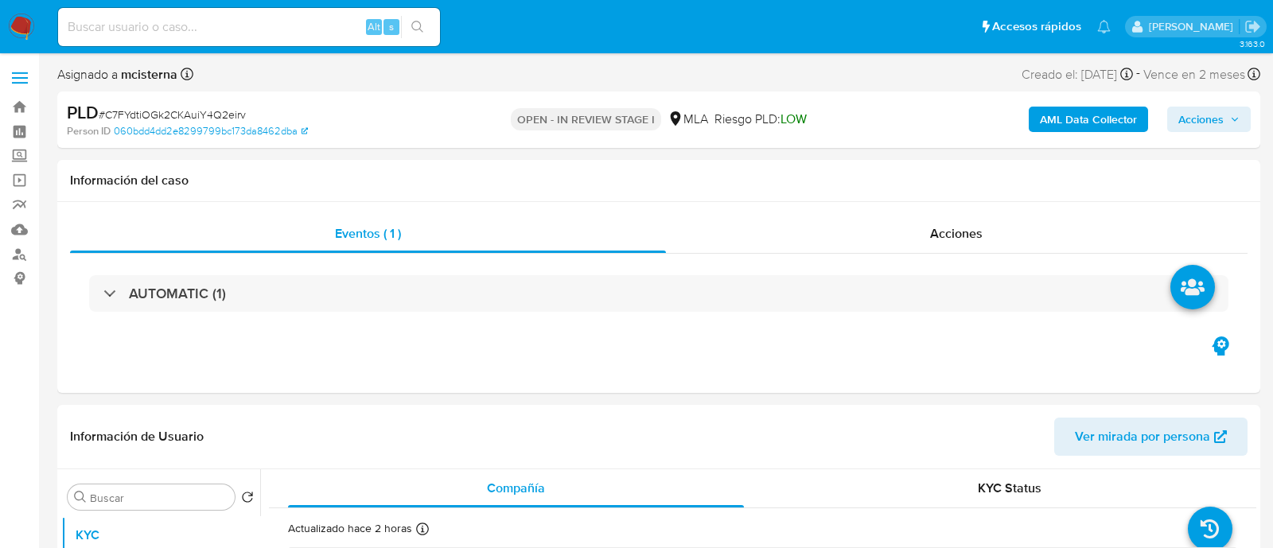
select select "10"
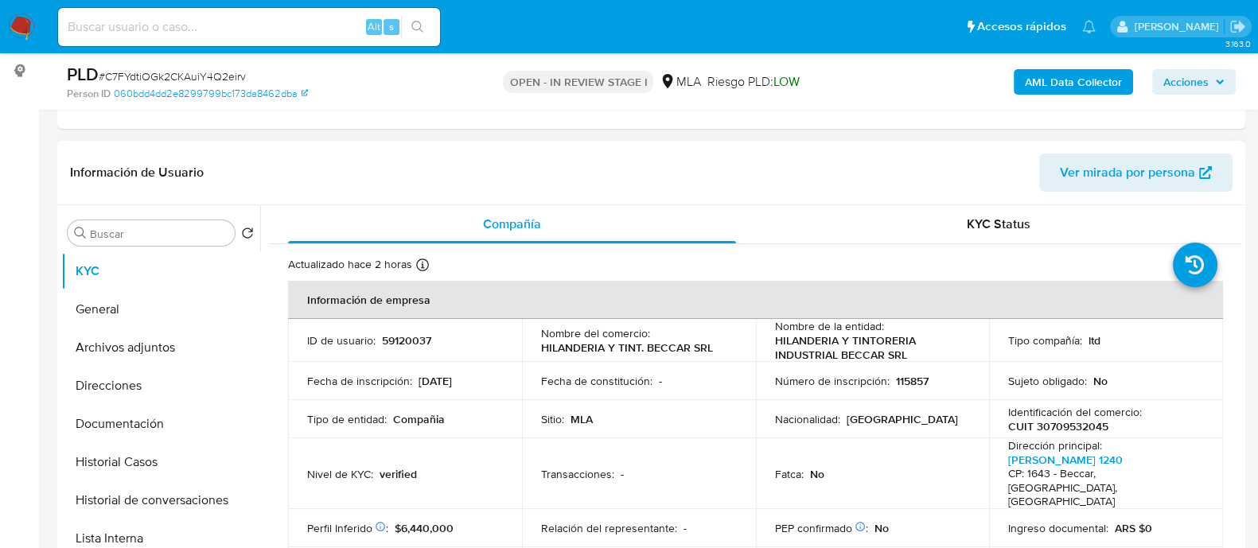
scroll to position [298, 0]
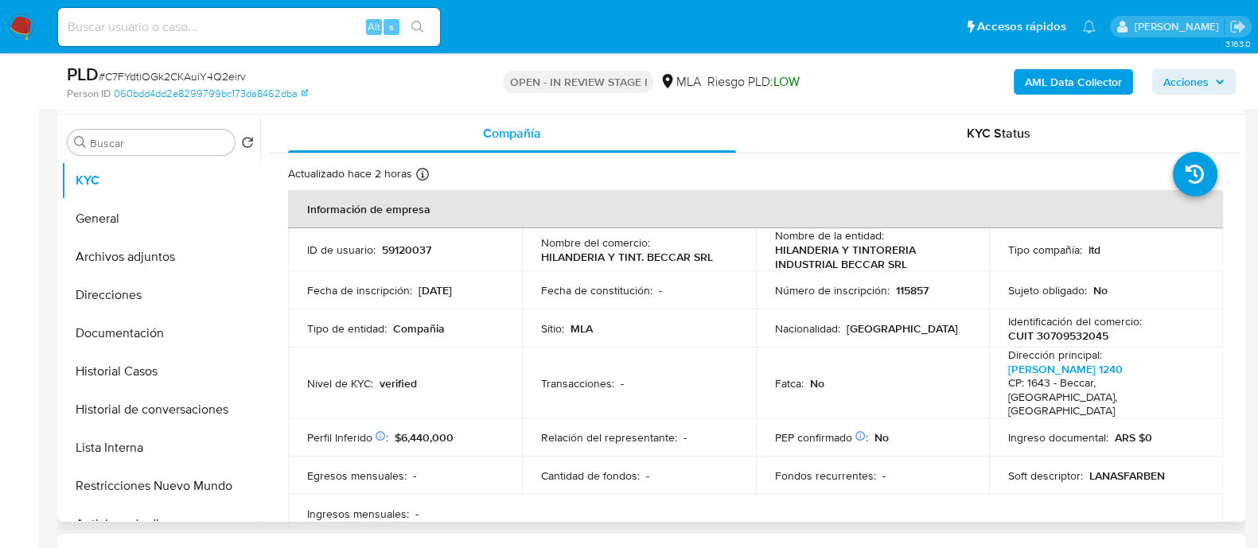
click at [1070, 340] on p "CUIT 30709532045" at bounding box center [1058, 336] width 100 height 14
copy p "30709532045"
drag, startPoint x: 803, startPoint y: 250, endPoint x: 922, endPoint y: 264, distance: 119.5
click at [922, 264] on td "Nombre de la entidad : HILANDERIA Y TINTORERIA INDUSTRIAL BECCAR SRL" at bounding box center [873, 249] width 234 height 43
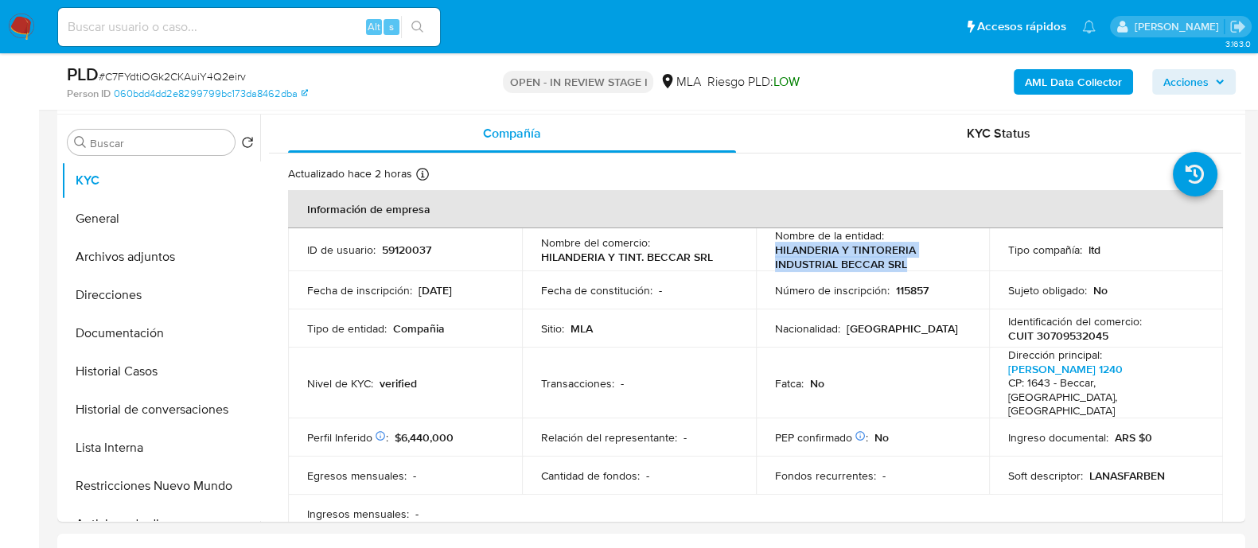
copy p "HILANDERIA Y TINTORERIA INDUSTRIAL BECCAR SRL"
click at [158, 298] on button "Direcciones" at bounding box center [154, 295] width 186 height 38
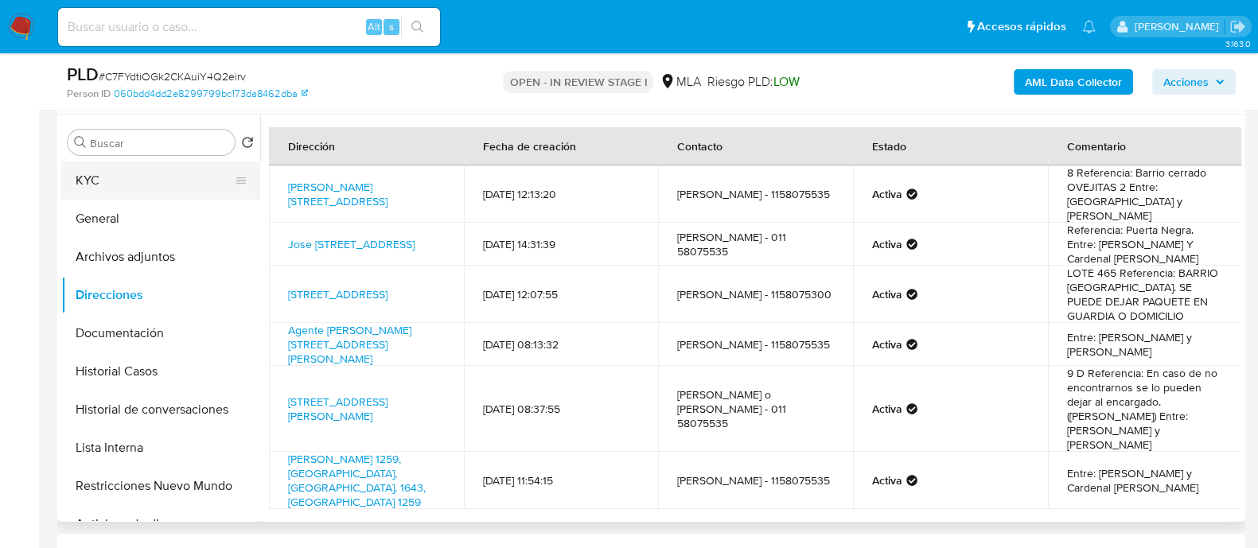
click at [151, 177] on button "KYC" at bounding box center [154, 181] width 186 height 38
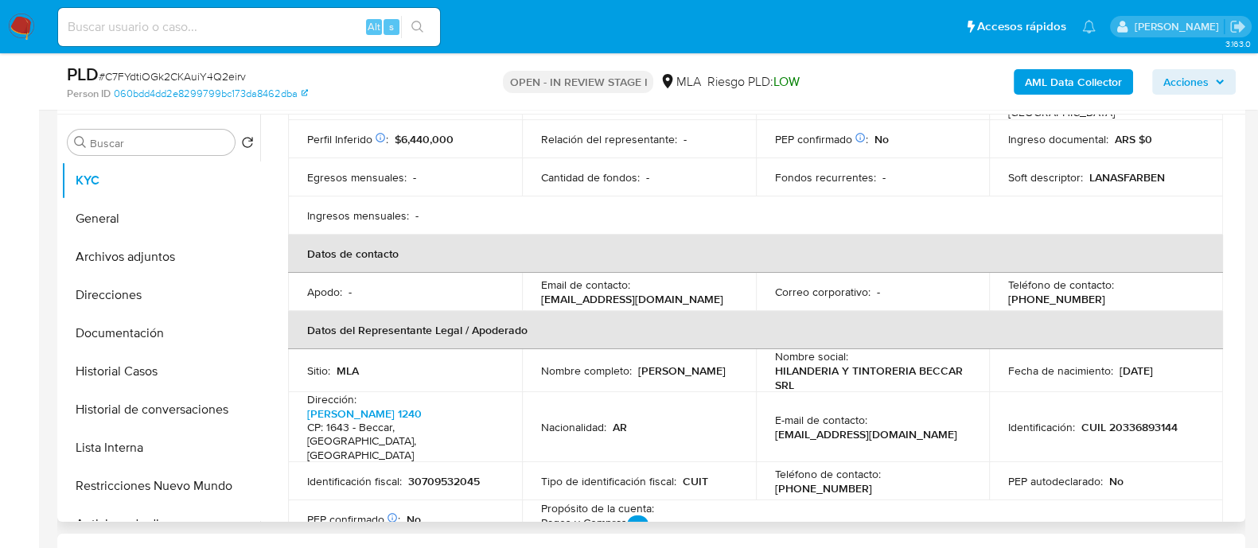
click at [1155, 273] on td "Teléfono de contacto : [PHONE_NUMBER]" at bounding box center [1106, 292] width 234 height 38
click at [1154, 273] on td "Teléfono de contacto : [PHONE_NUMBER]" at bounding box center [1106, 292] width 234 height 38
click at [1106, 292] on p "[PHONE_NUMBER]" at bounding box center [1056, 299] width 97 height 14
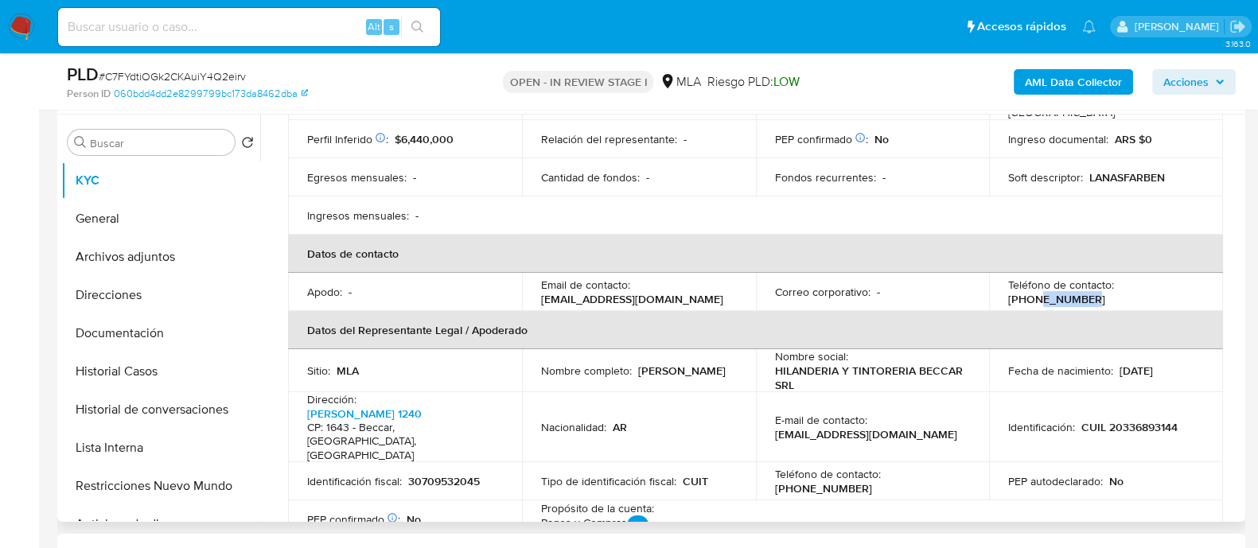
click at [1106, 292] on p "[PHONE_NUMBER]" at bounding box center [1056, 299] width 97 height 14
copy p "58075535"
drag, startPoint x: 536, startPoint y: 286, endPoint x: 696, endPoint y: 286, distance: 160.0
click at [696, 286] on td "Email de contacto : [EMAIL_ADDRESS][DOMAIN_NAME]" at bounding box center [639, 292] width 234 height 38
copy p "[EMAIL_ADDRESS][DOMAIN_NAME]"
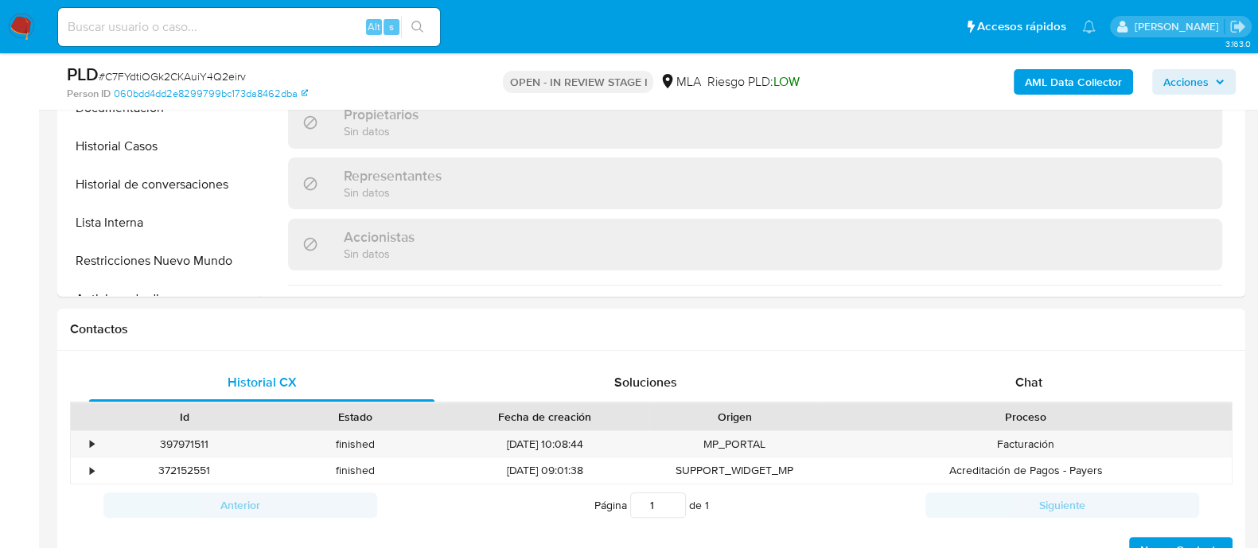
scroll to position [696, 0]
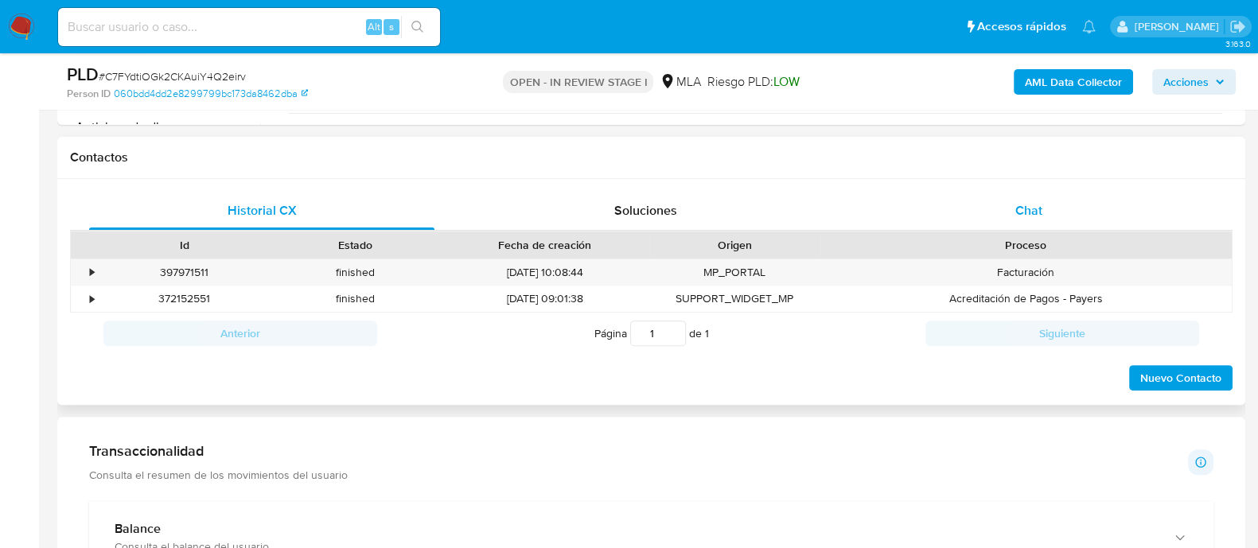
click at [1034, 213] on span "Chat" at bounding box center [1029, 210] width 27 height 18
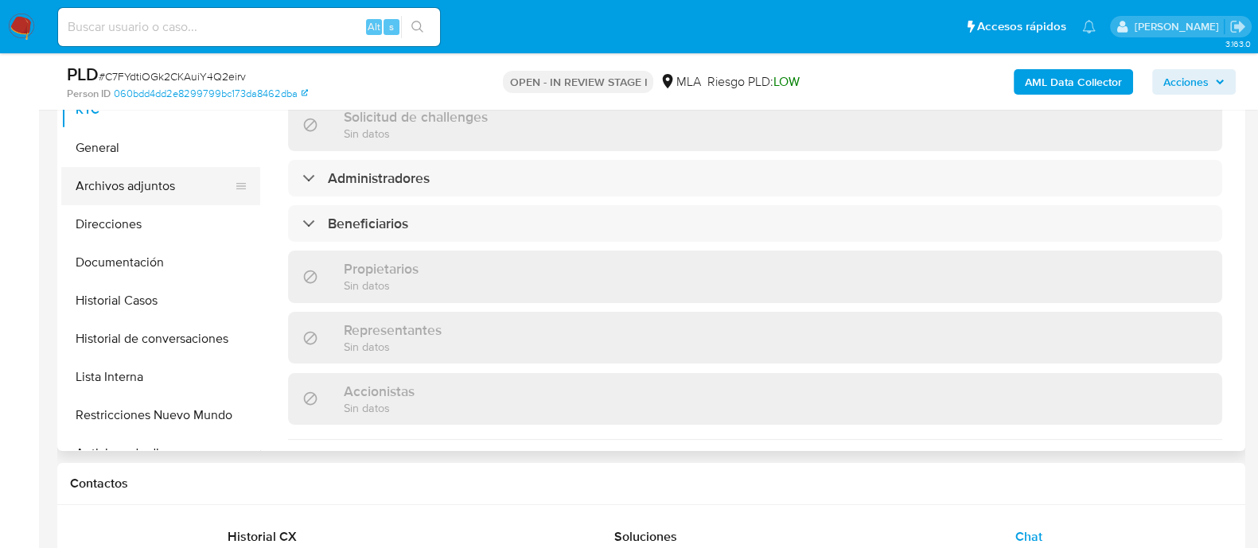
scroll to position [298, 0]
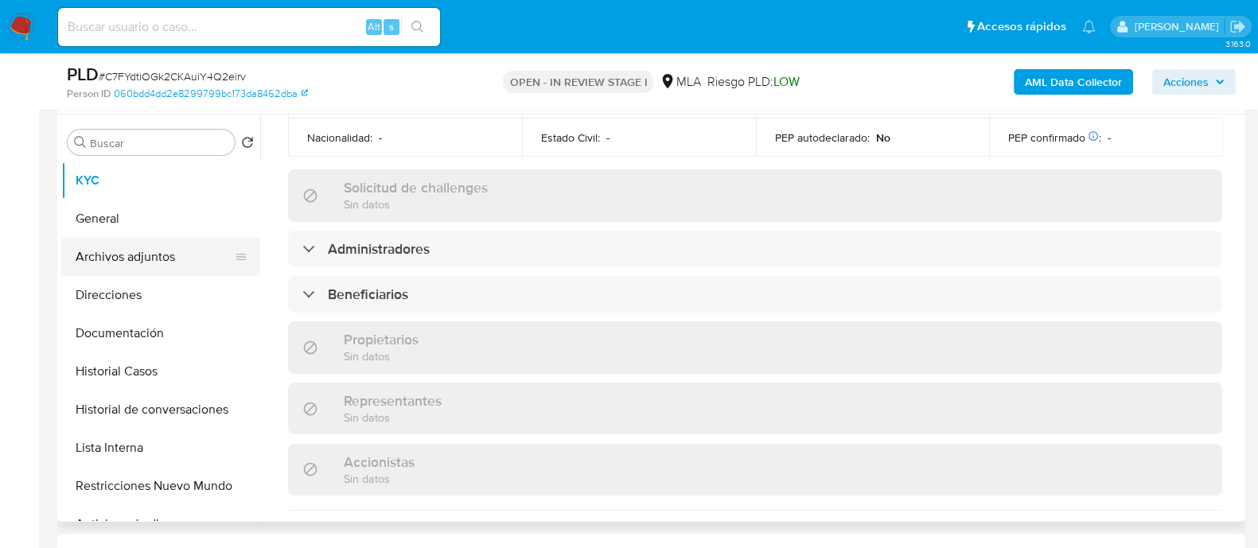
click at [174, 266] on button "Archivos adjuntos" at bounding box center [154, 257] width 186 height 38
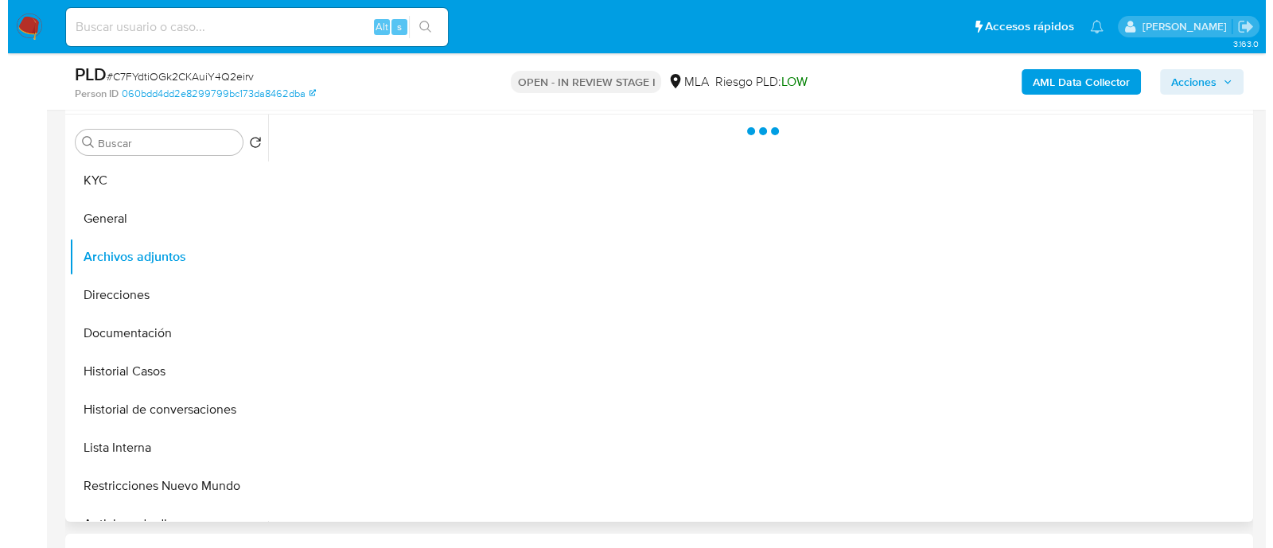
scroll to position [0, 0]
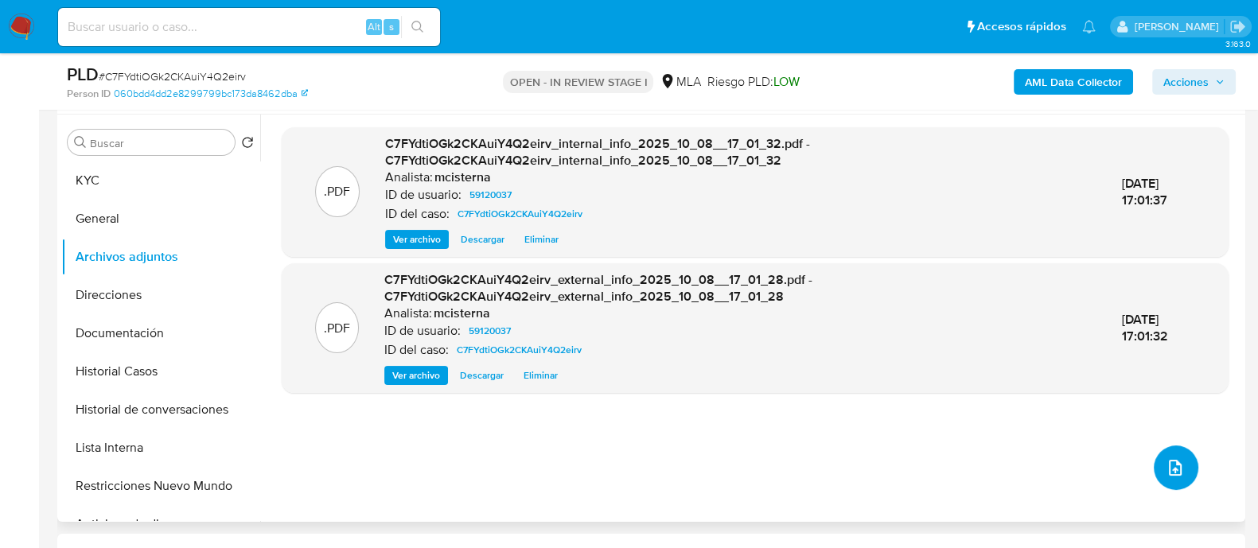
click at [1173, 470] on icon "upload-file" at bounding box center [1175, 468] width 13 height 16
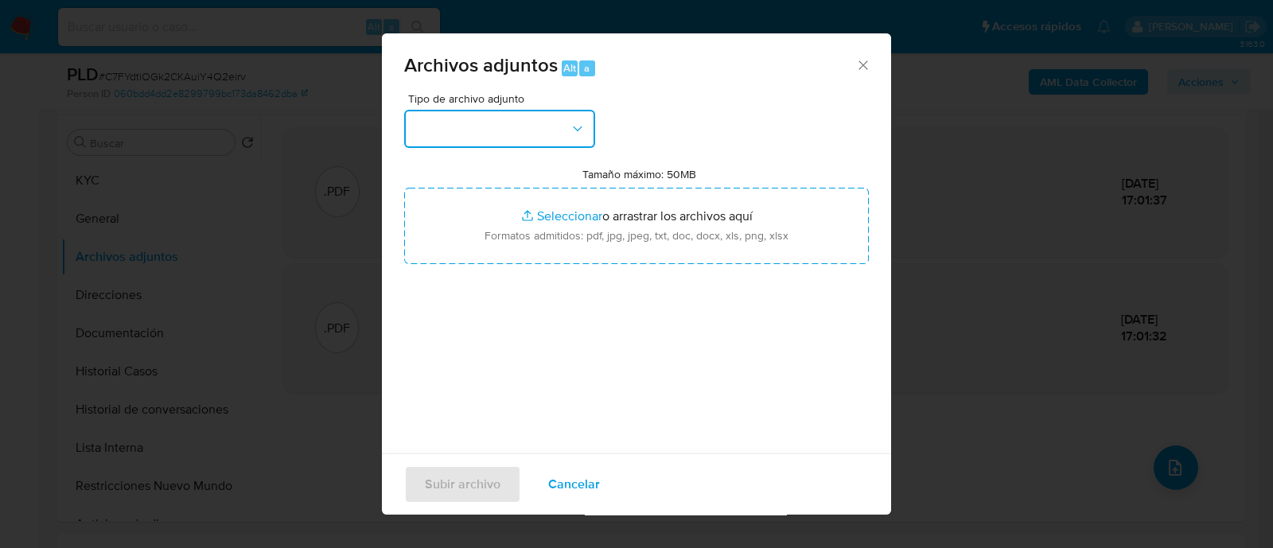
click at [529, 124] on button "button" at bounding box center [499, 129] width 191 height 38
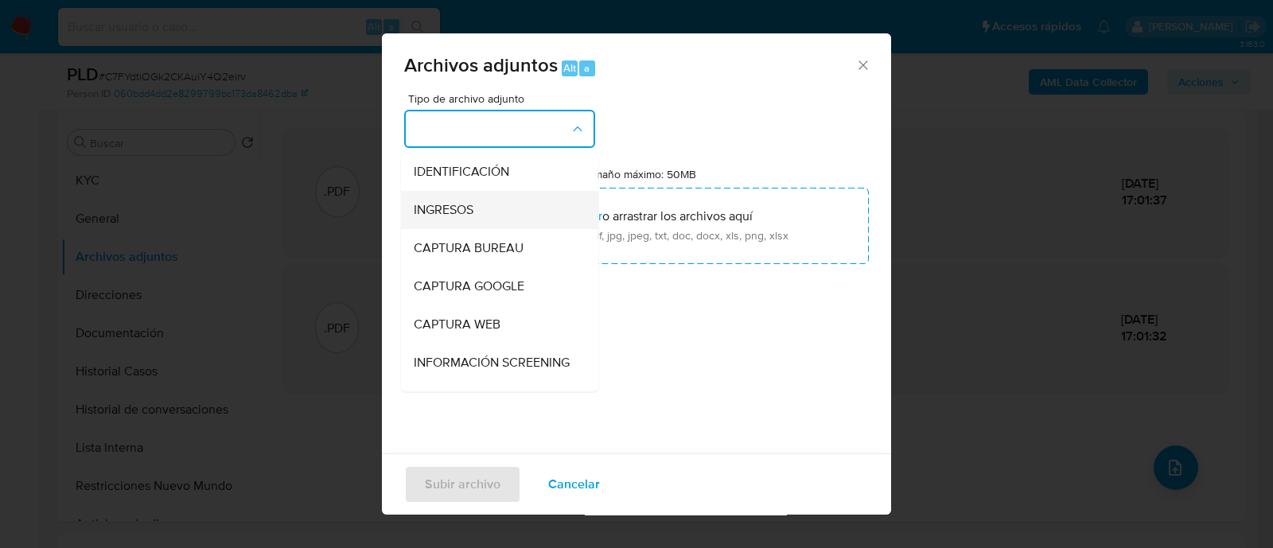
click at [504, 197] on div "INGRESOS" at bounding box center [495, 210] width 162 height 38
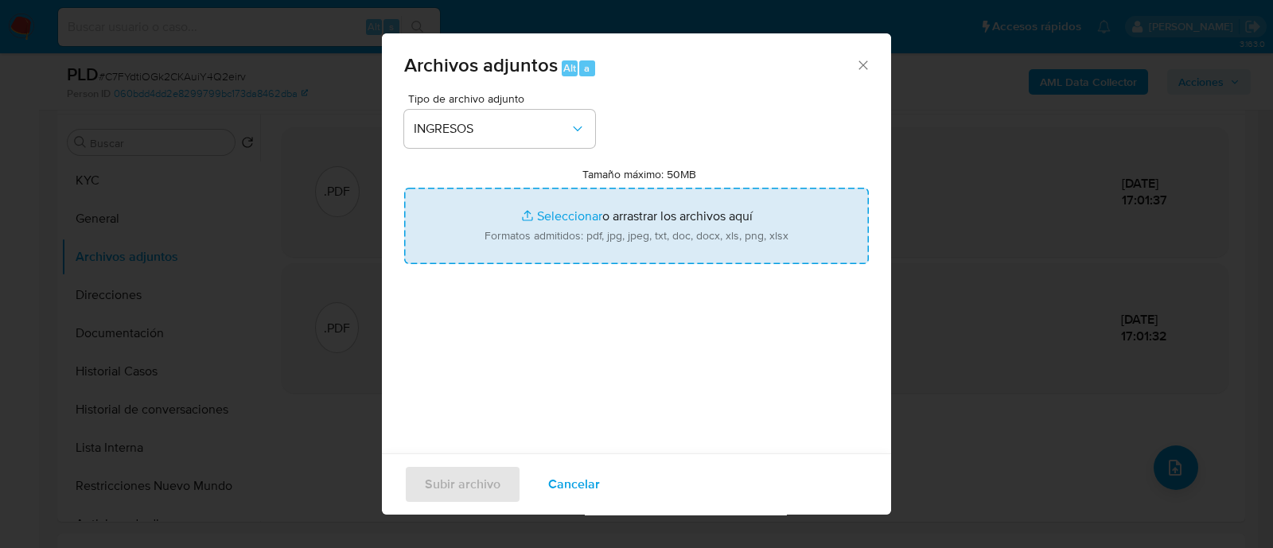
click at [667, 239] on input "Tamaño máximo: 50MB Seleccionar archivos" at bounding box center [636, 226] width 465 height 76
type input "C:\fakepath\Documentacion.pdf"
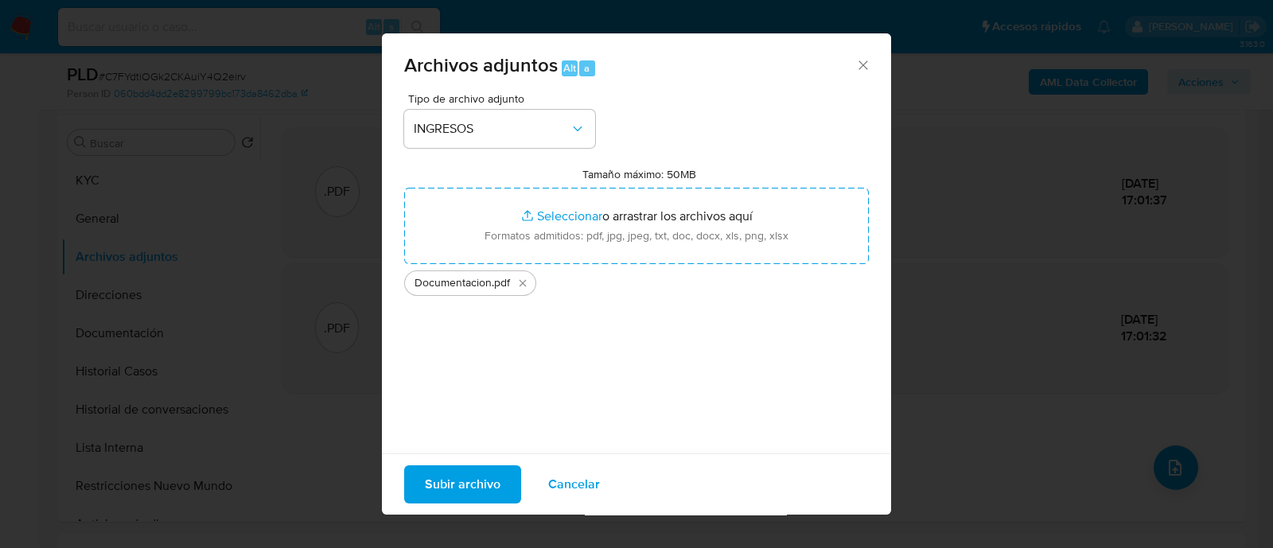
click at [459, 486] on span "Subir archivo" at bounding box center [463, 484] width 76 height 35
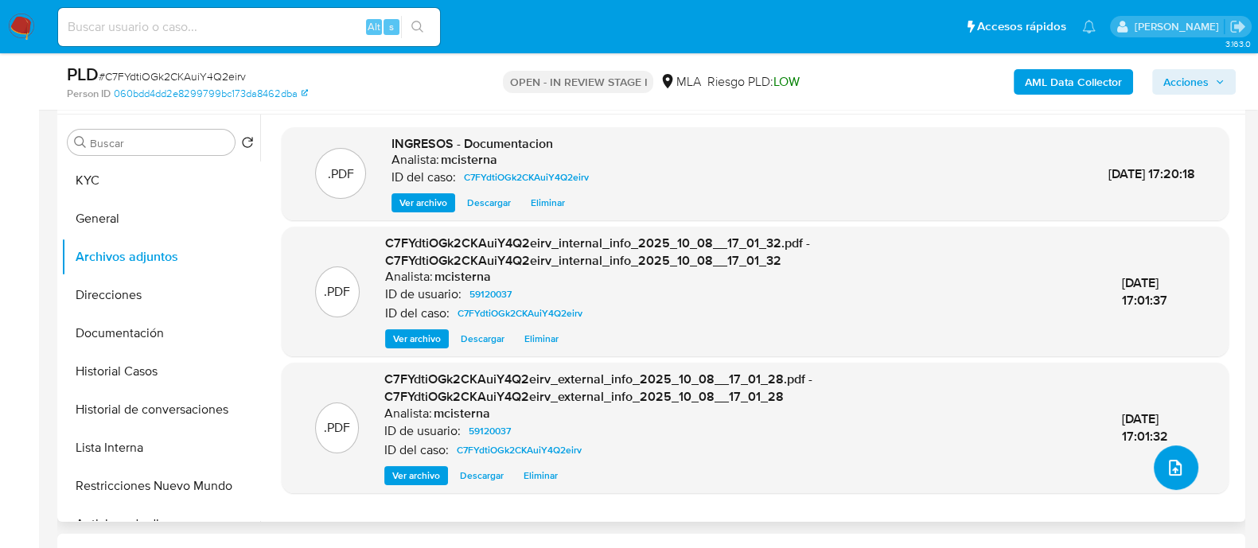
click at [1166, 465] on icon "upload-file" at bounding box center [1175, 467] width 19 height 19
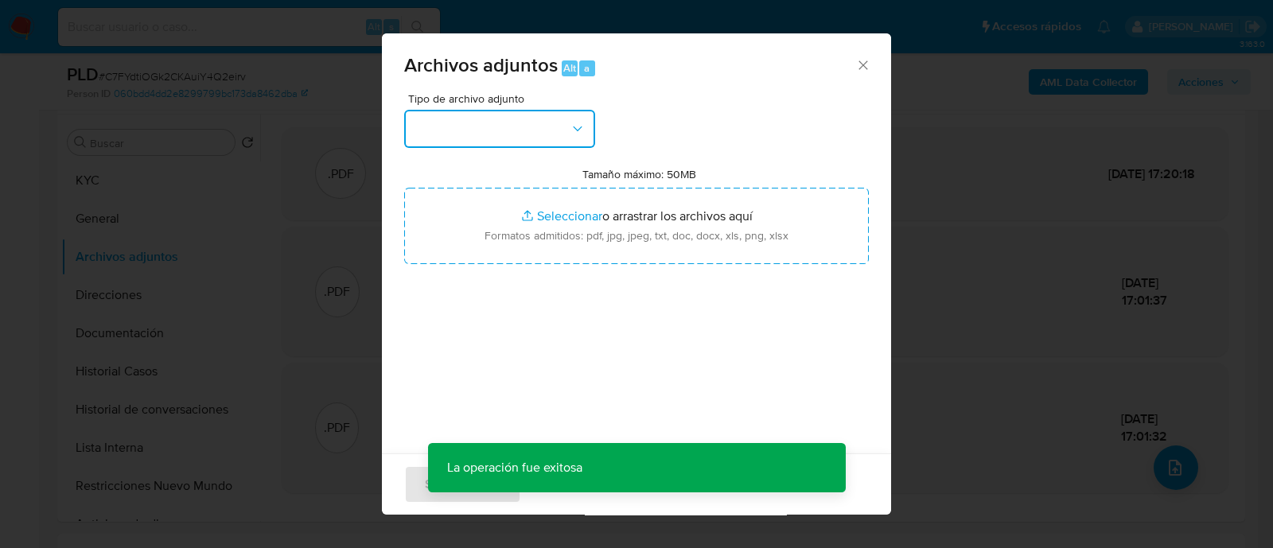
click at [513, 136] on button "button" at bounding box center [499, 129] width 191 height 38
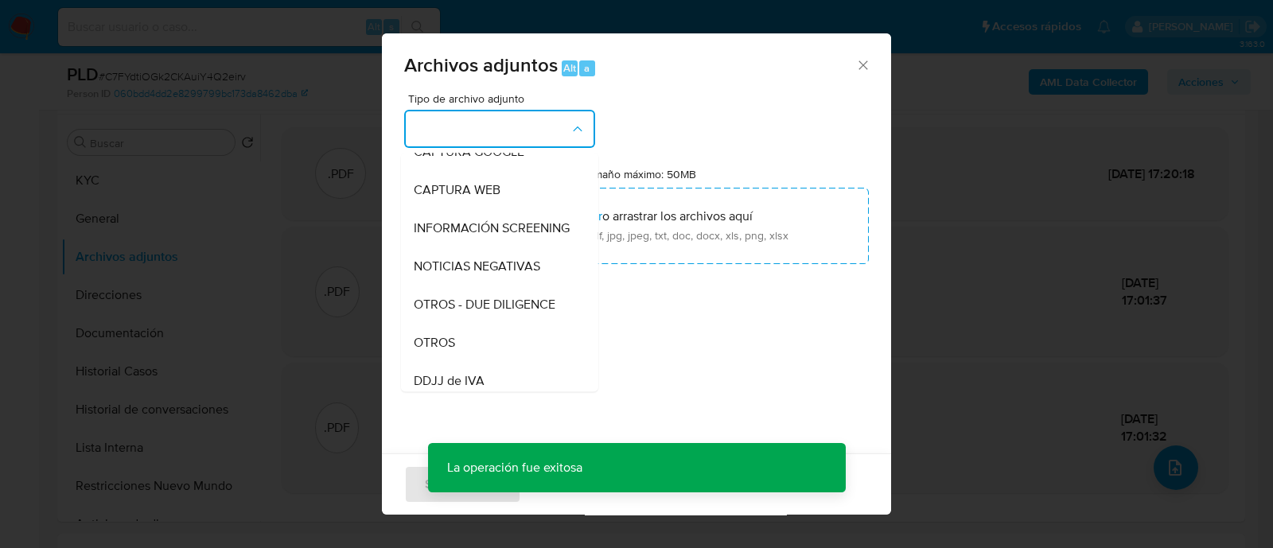
scroll to position [198, 0]
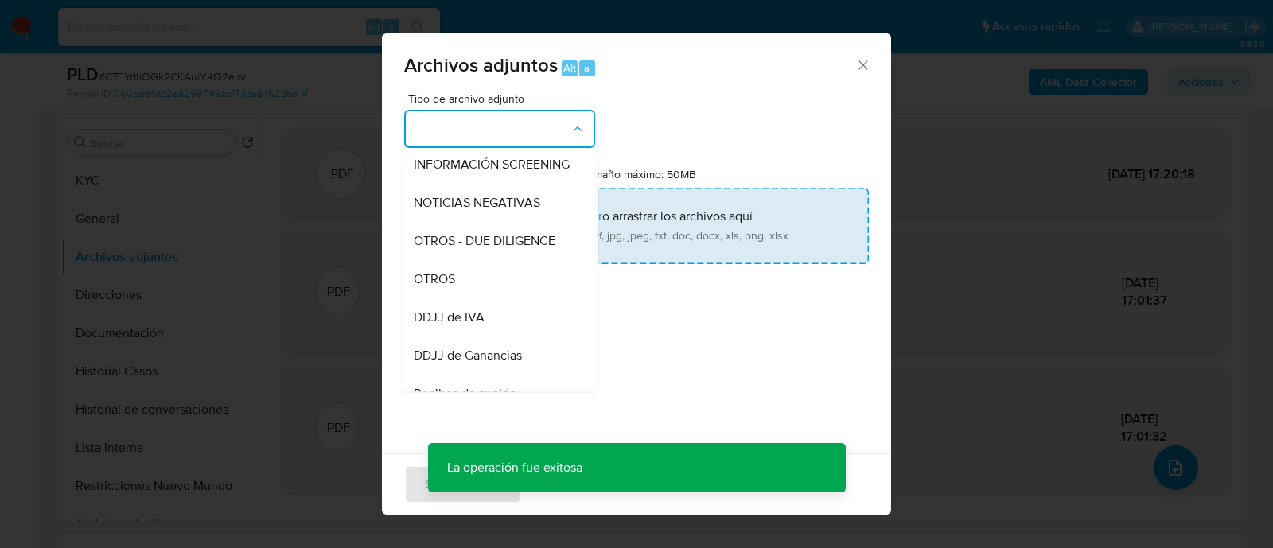
click at [680, 223] on input "Tamaño máximo: 50MB Seleccionar archivos" at bounding box center [636, 226] width 465 height 76
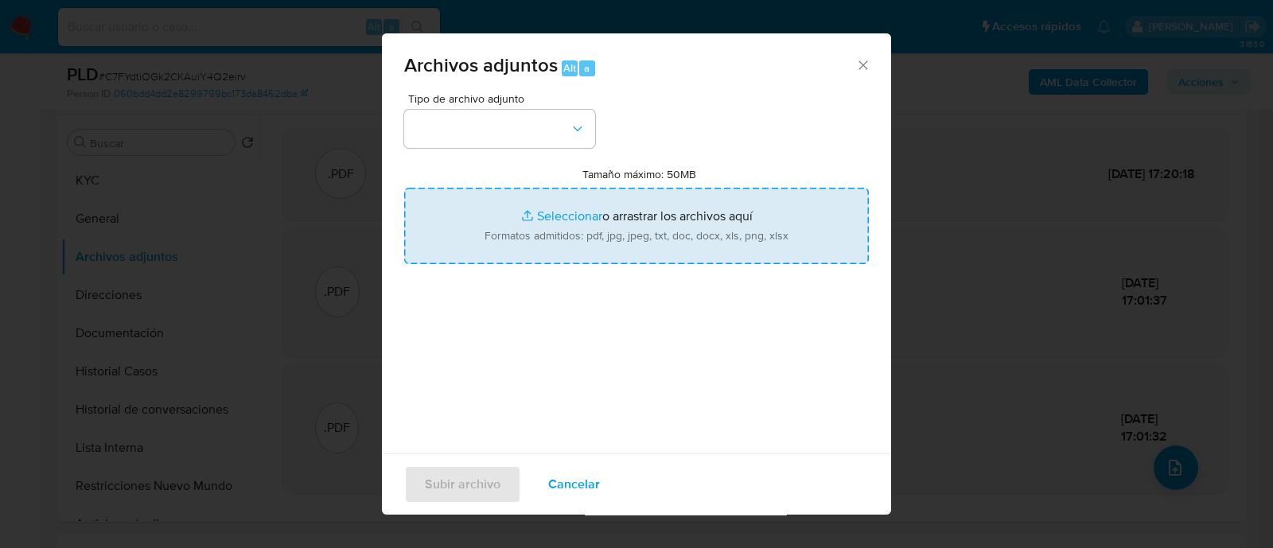
type input "C:\fakepath\Caselog C7FYdtiOGk2CKAuiY4Q2eirv_2025_09_18_01_01_06.docx"
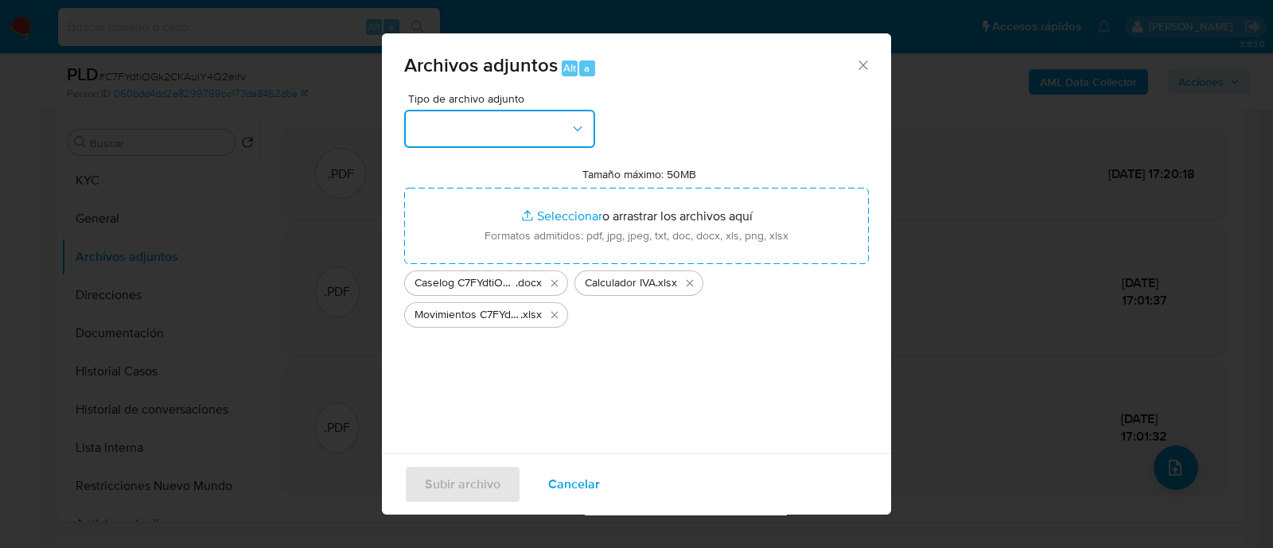
click at [492, 131] on button "button" at bounding box center [499, 129] width 191 height 38
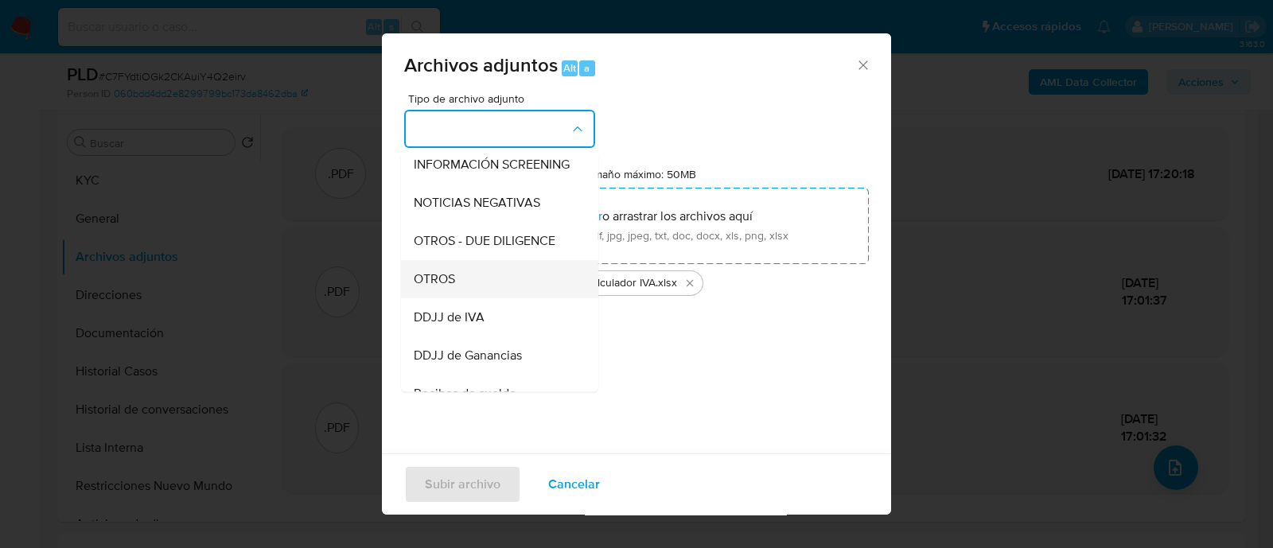
click at [501, 298] on div "OTROS" at bounding box center [495, 279] width 162 height 38
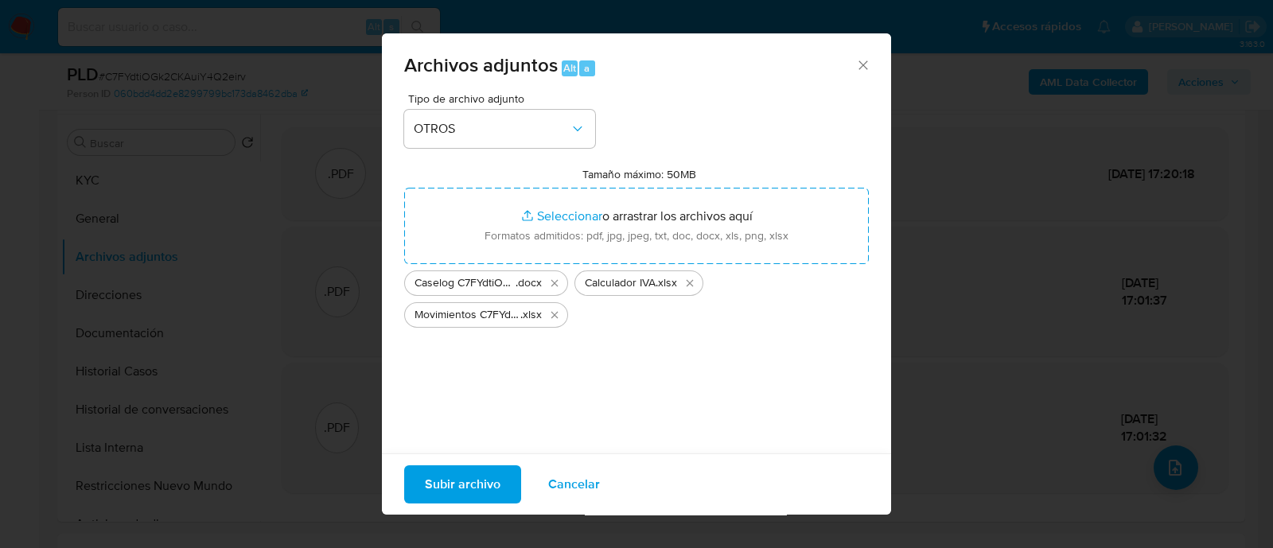
click at [474, 485] on span "Subir archivo" at bounding box center [463, 484] width 76 height 35
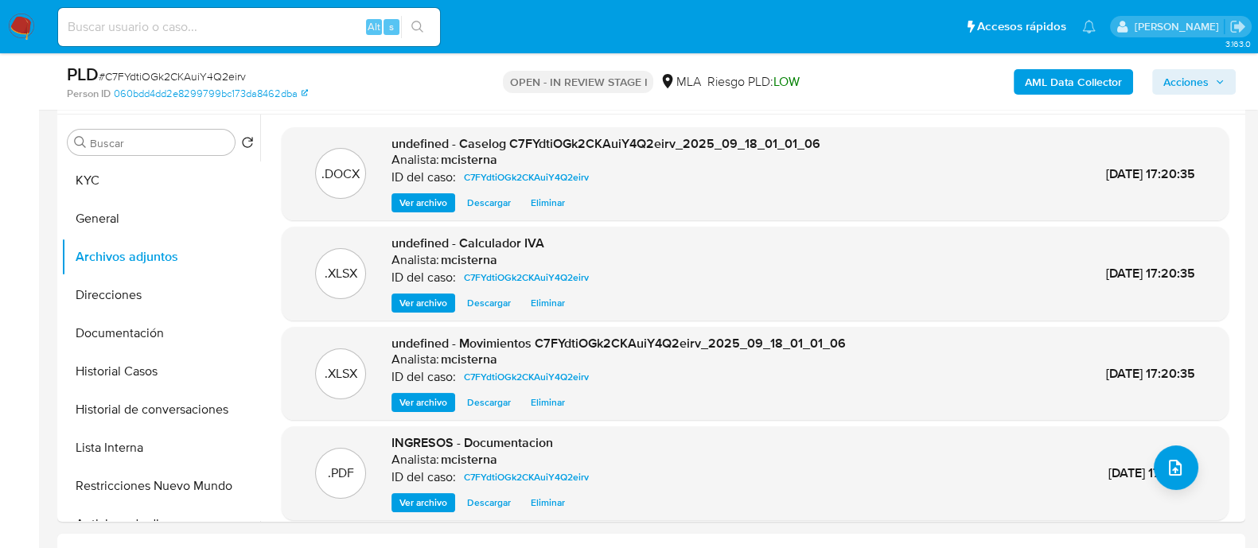
click at [1207, 86] on span "Acciones" at bounding box center [1186, 81] width 45 height 25
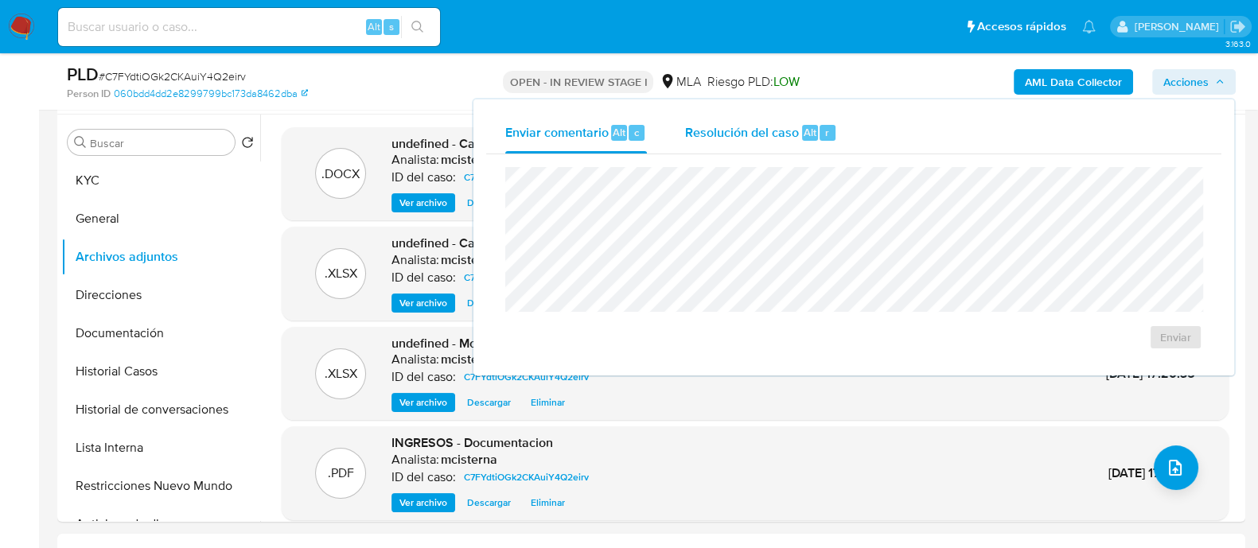
click at [821, 133] on div "r" at bounding box center [828, 133] width 16 height 16
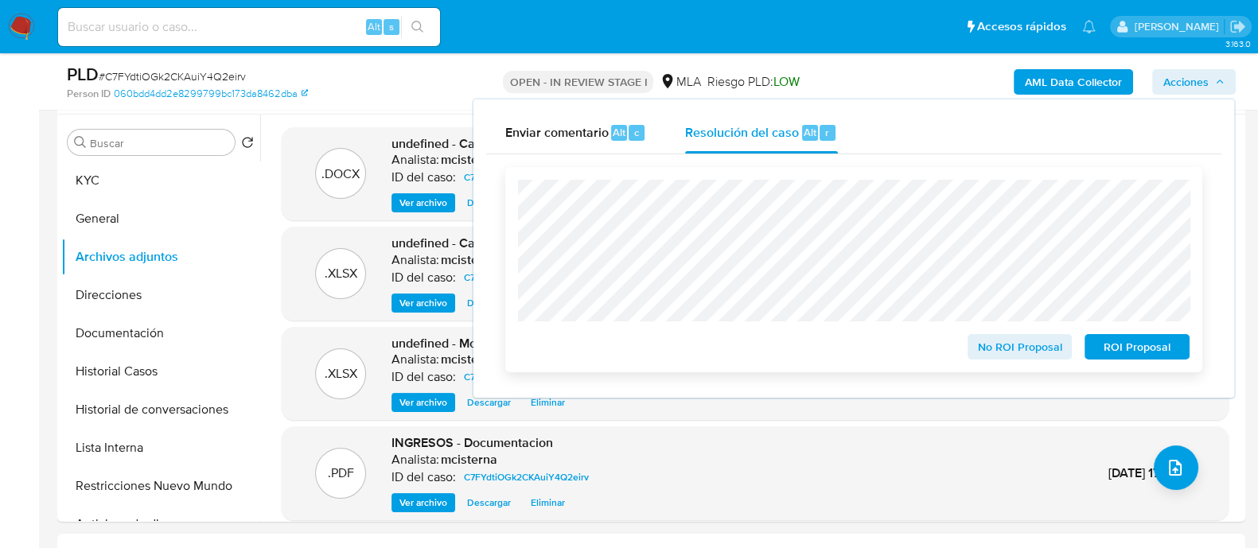
click at [990, 349] on span "No ROI Proposal" at bounding box center [1020, 347] width 83 height 22
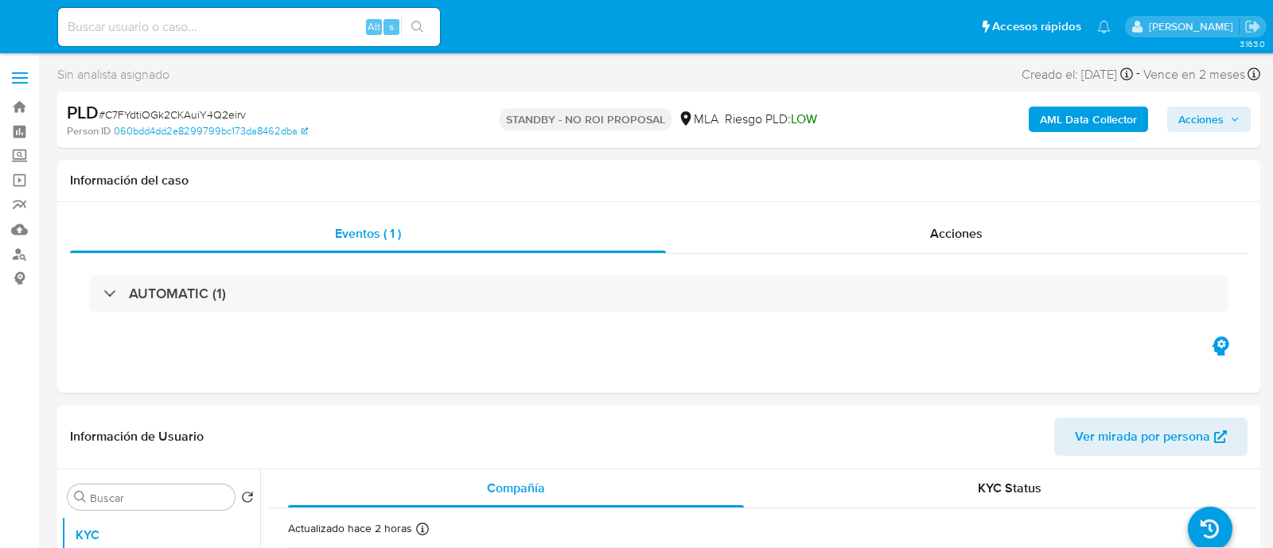
select select "10"
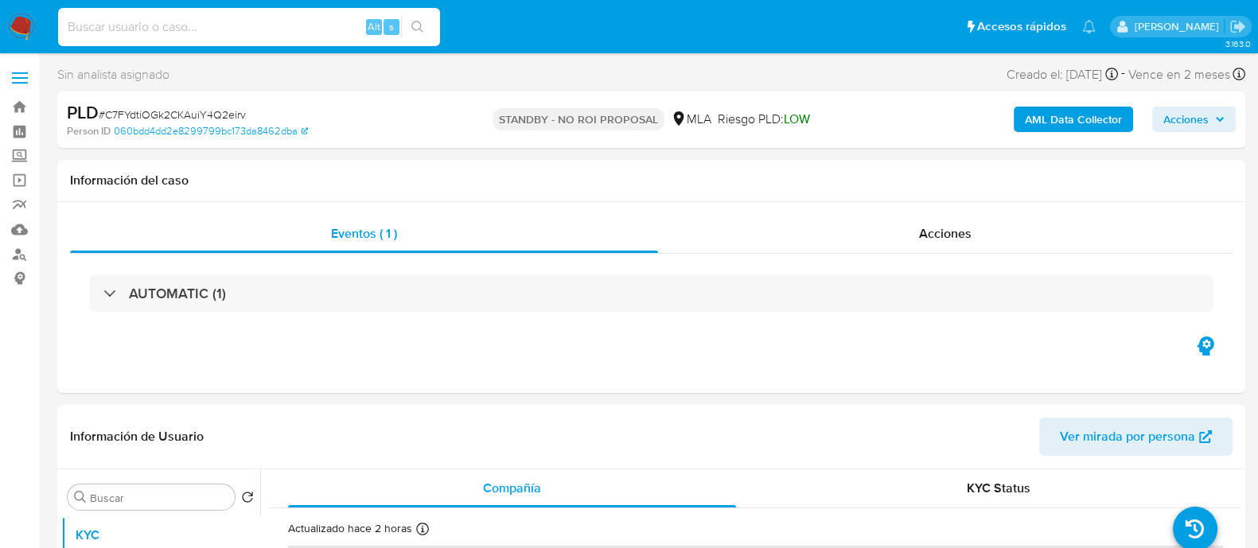
click at [293, 29] on input at bounding box center [249, 27] width 382 height 21
paste input "Gfgj30AVMJLXUzOsqKKkBZY5"
type input "Gfgj30AVMJLXUzOsqKKkBZY5"
click at [422, 25] on icon "search-icon" at bounding box center [417, 27] width 13 height 13
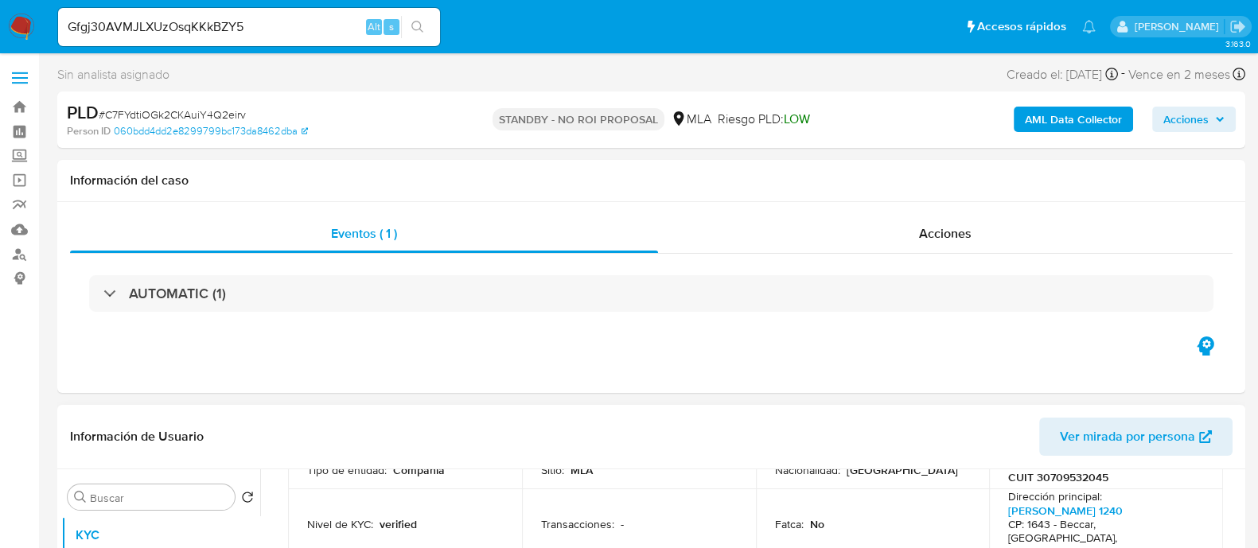
scroll to position [397, 0]
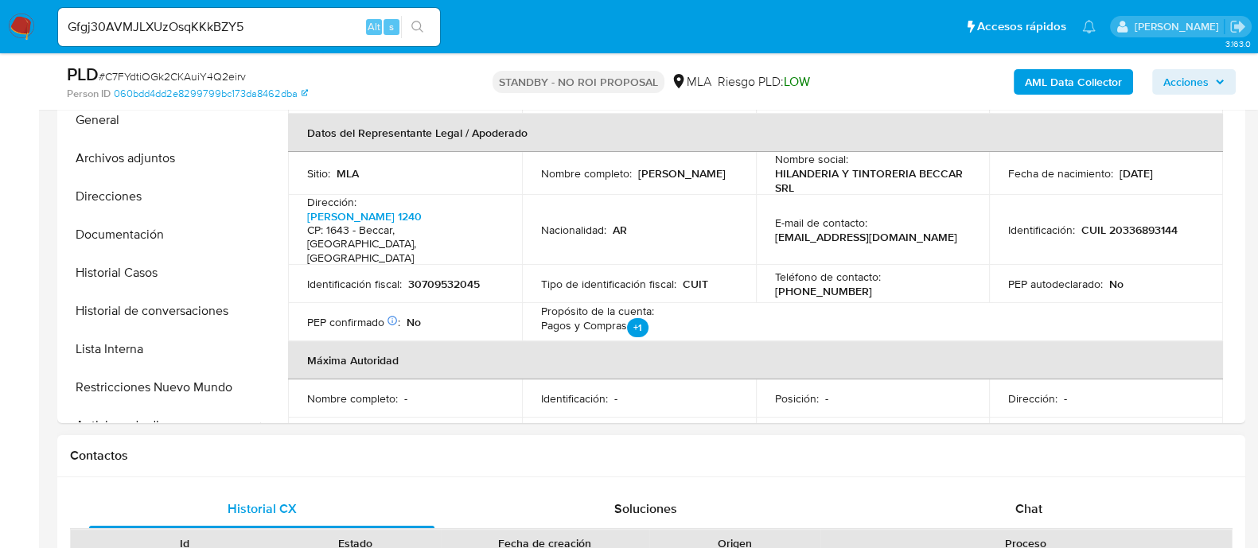
drag, startPoint x: 1001, startPoint y: 489, endPoint x: 840, endPoint y: 458, distance: 164.5
click at [1001, 490] on div "Chat" at bounding box center [1028, 509] width 345 height 38
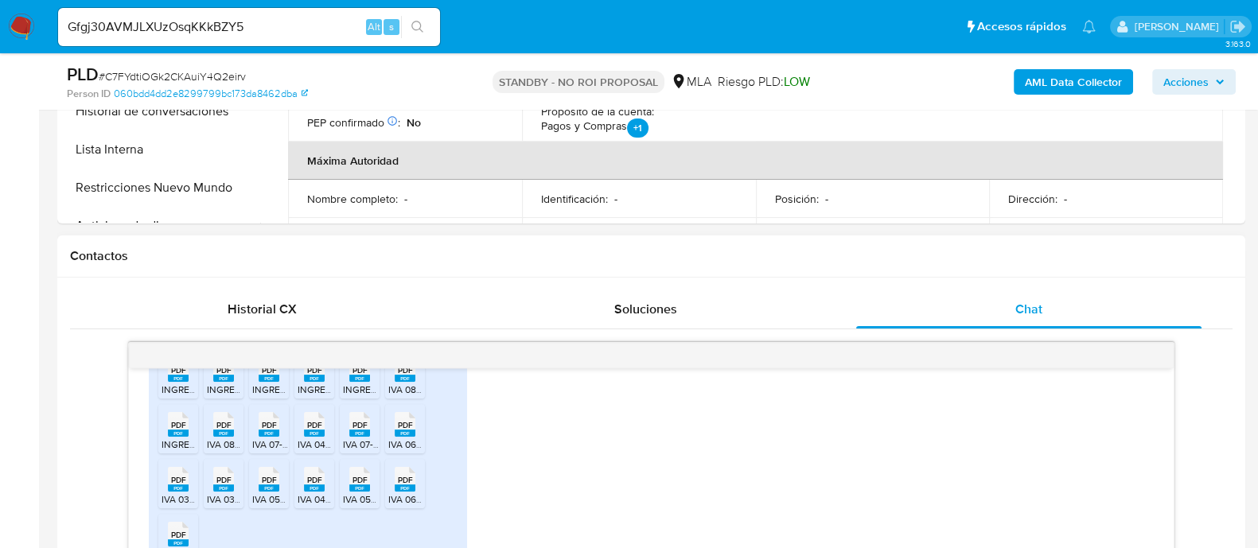
scroll to position [527, 0]
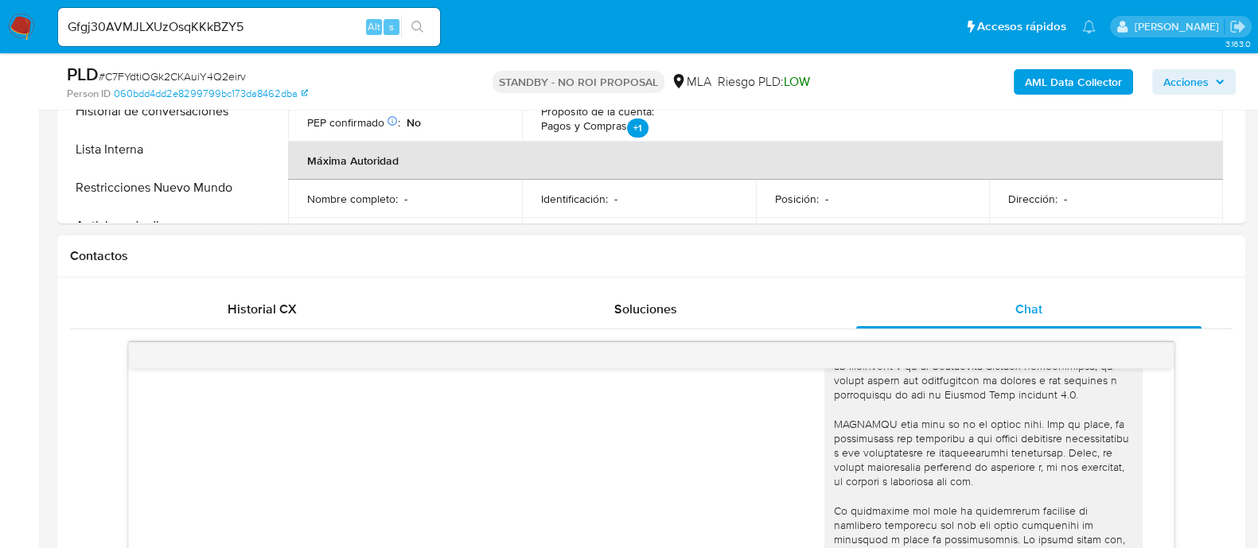
click at [419, 27] on icon "search-icon" at bounding box center [417, 27] width 13 height 13
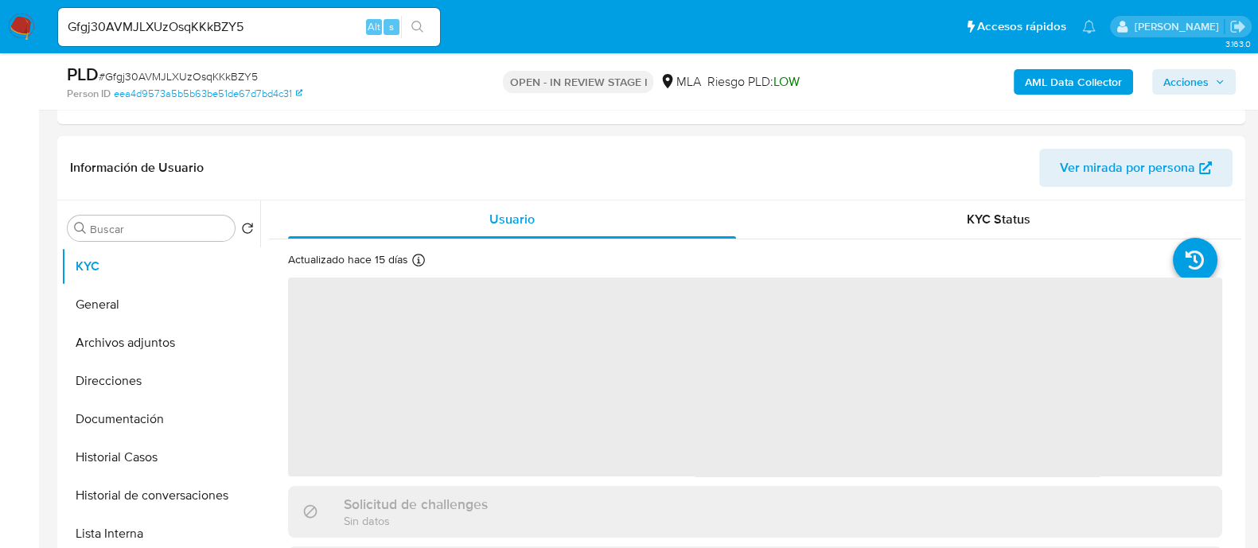
scroll to position [397, 0]
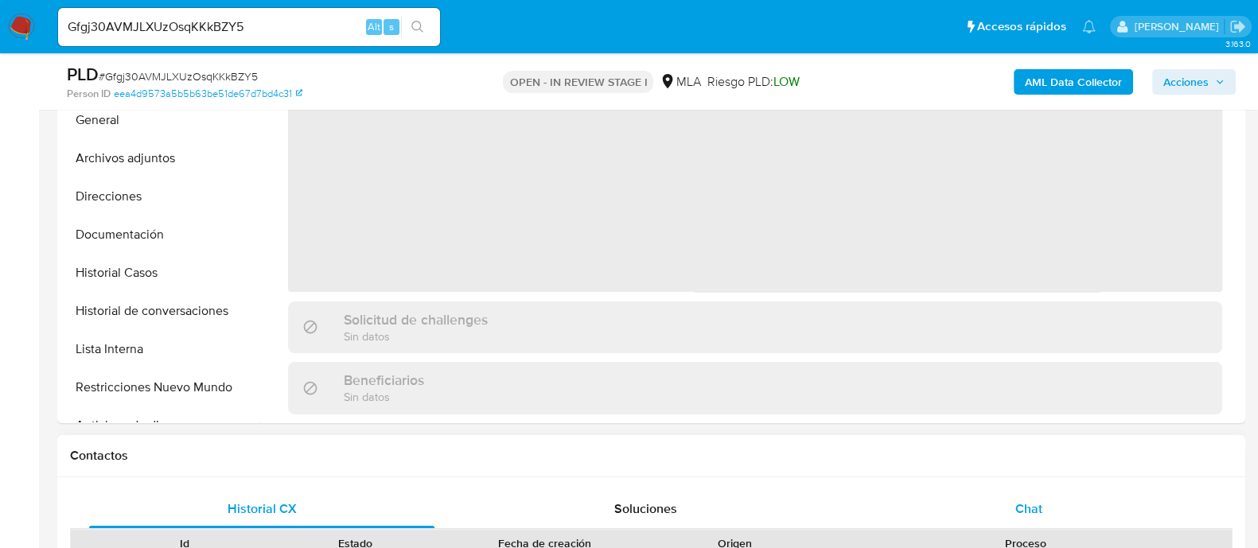
select select "10"
drag, startPoint x: 992, startPoint y: 507, endPoint x: 878, endPoint y: 477, distance: 117.8
click at [992, 507] on div "Chat" at bounding box center [1028, 509] width 345 height 38
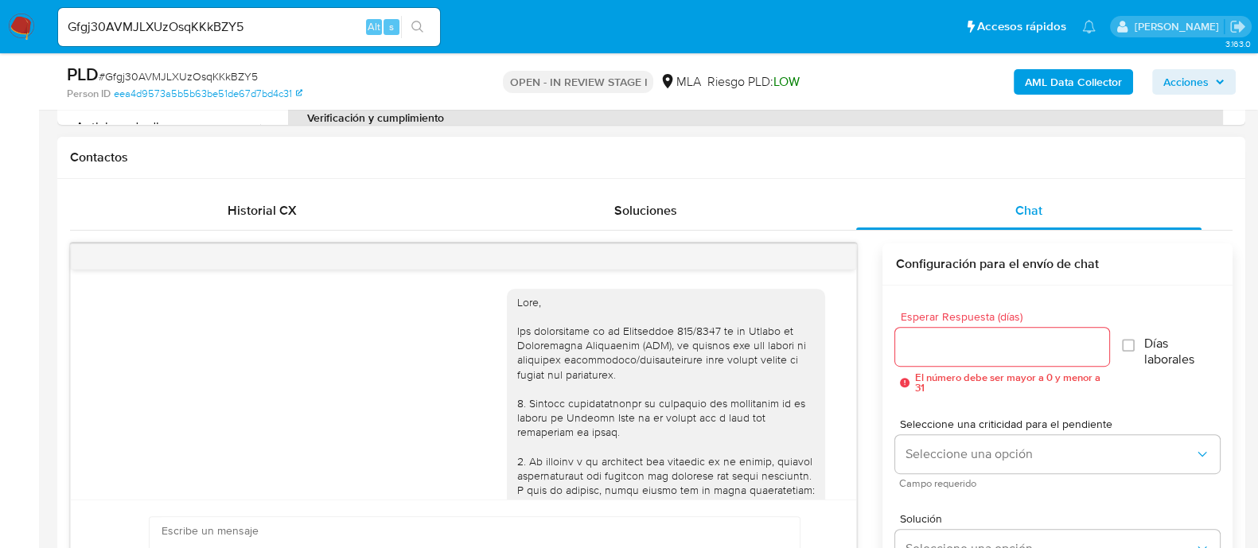
scroll to position [1133, 0]
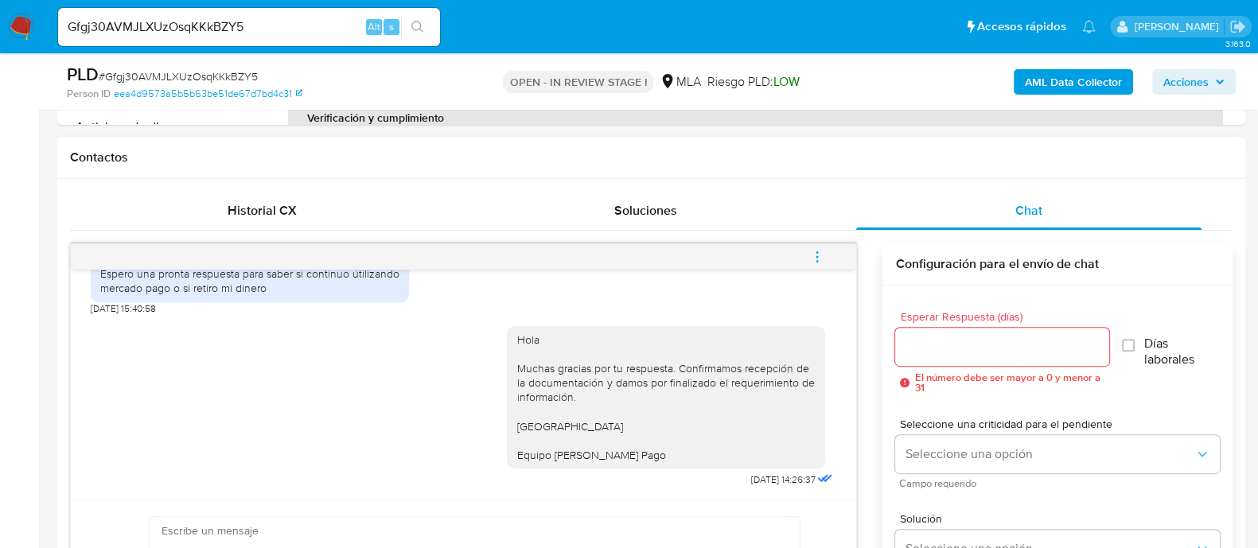
click at [823, 252] on icon "menu-action" at bounding box center [817, 257] width 14 height 14
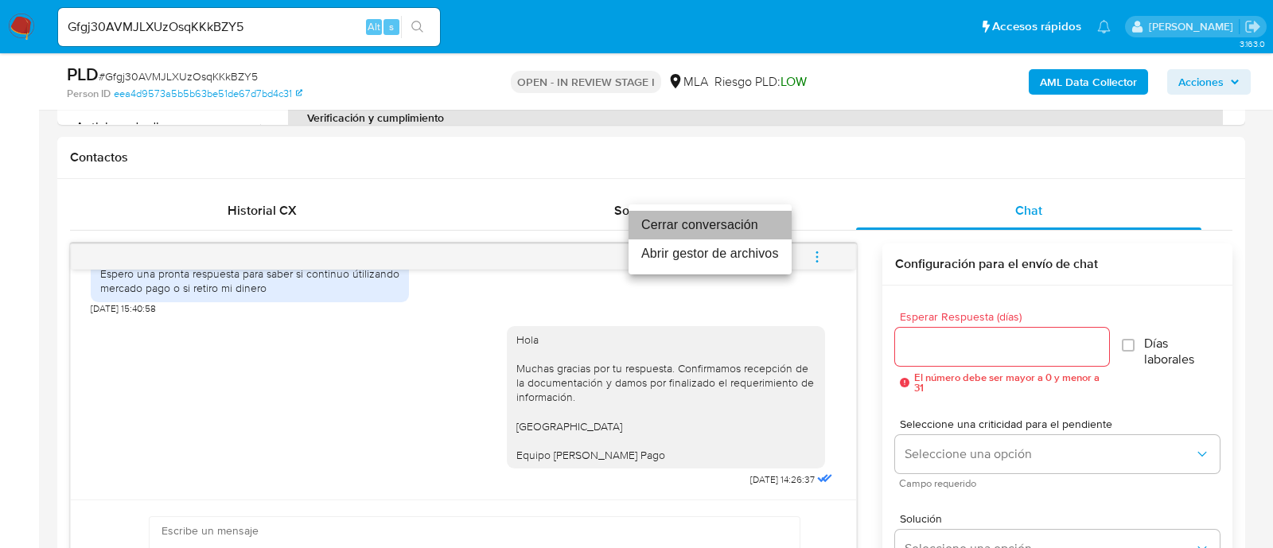
click at [654, 220] on li "Cerrar conversación" at bounding box center [710, 225] width 163 height 29
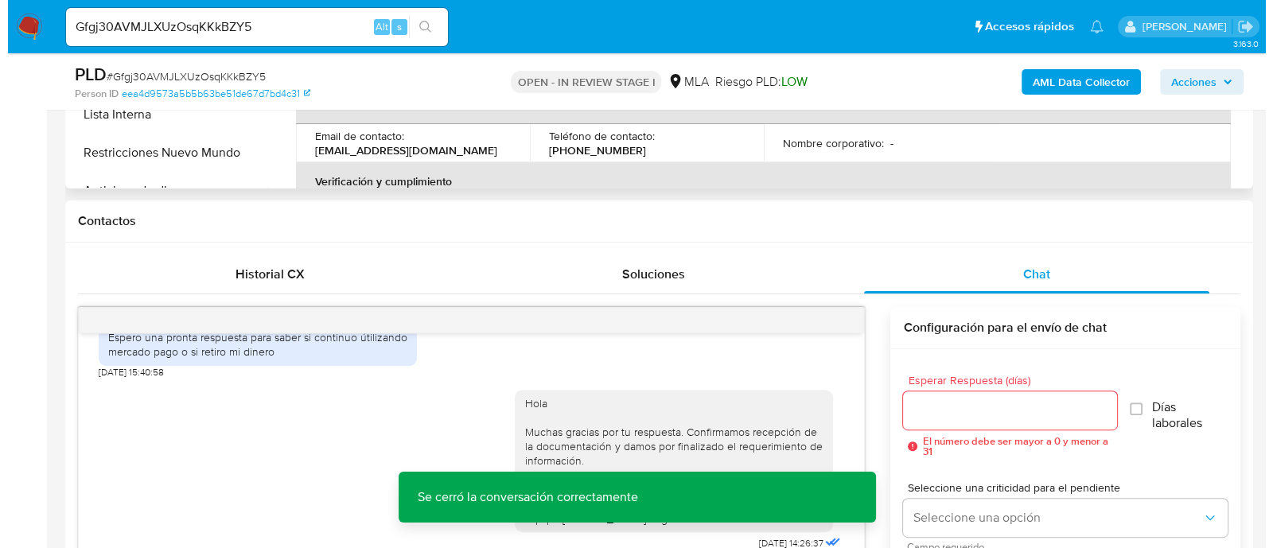
scroll to position [397, 0]
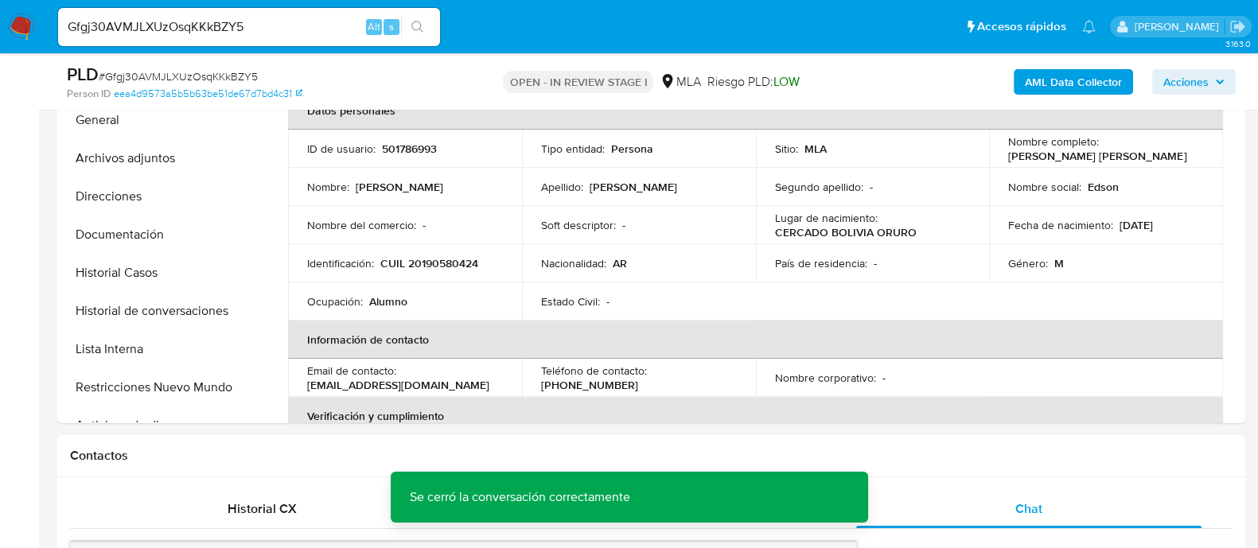
click at [1067, 94] on b "AML Data Collector" at bounding box center [1073, 81] width 97 height 25
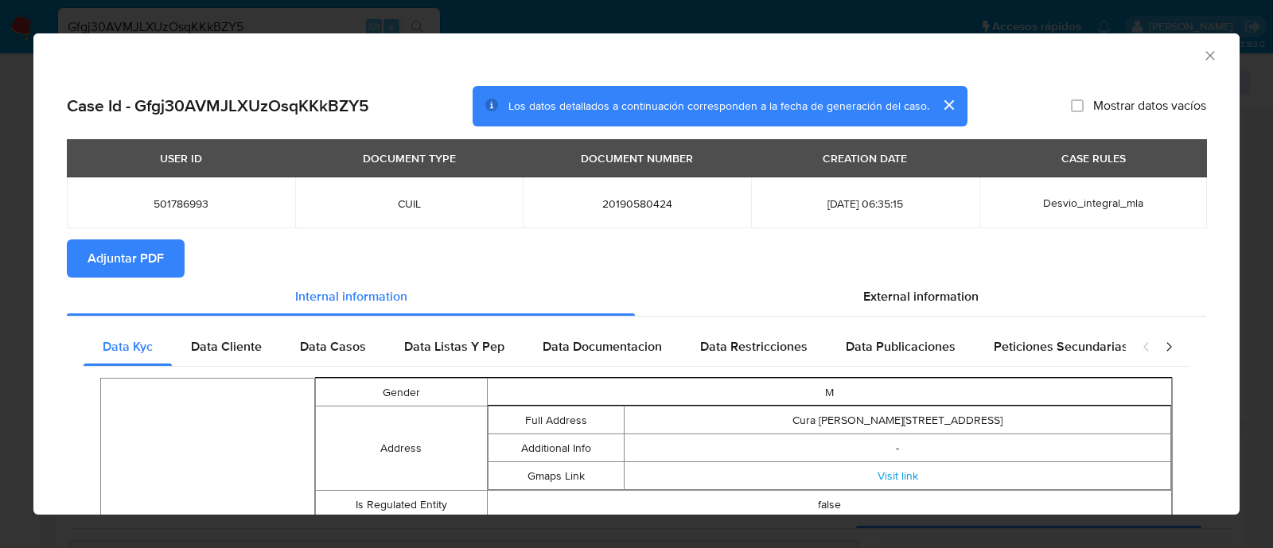
click at [119, 259] on span "Adjuntar PDF" at bounding box center [126, 258] width 76 height 35
click at [649, 201] on span "20190580424" at bounding box center [637, 204] width 190 height 14
copy span "20190580424"
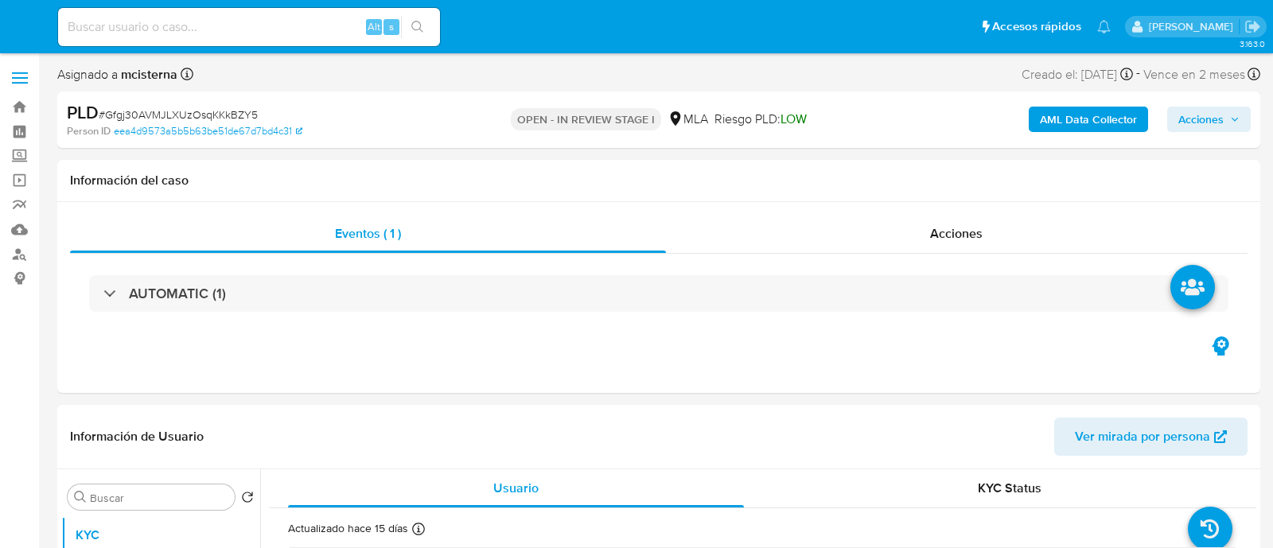
select select "10"
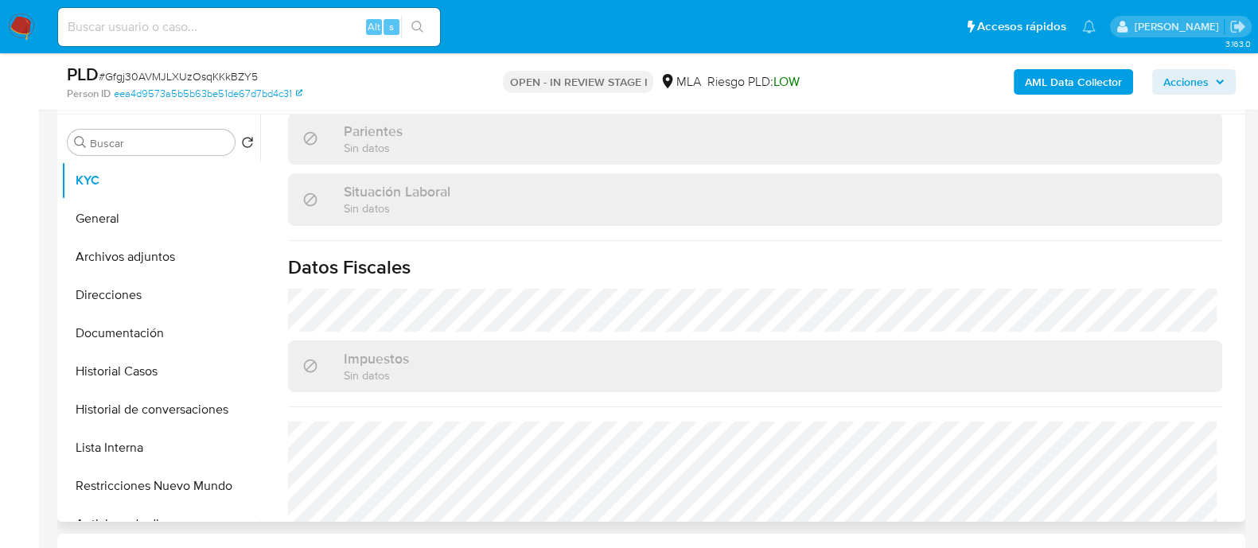
scroll to position [852, 0]
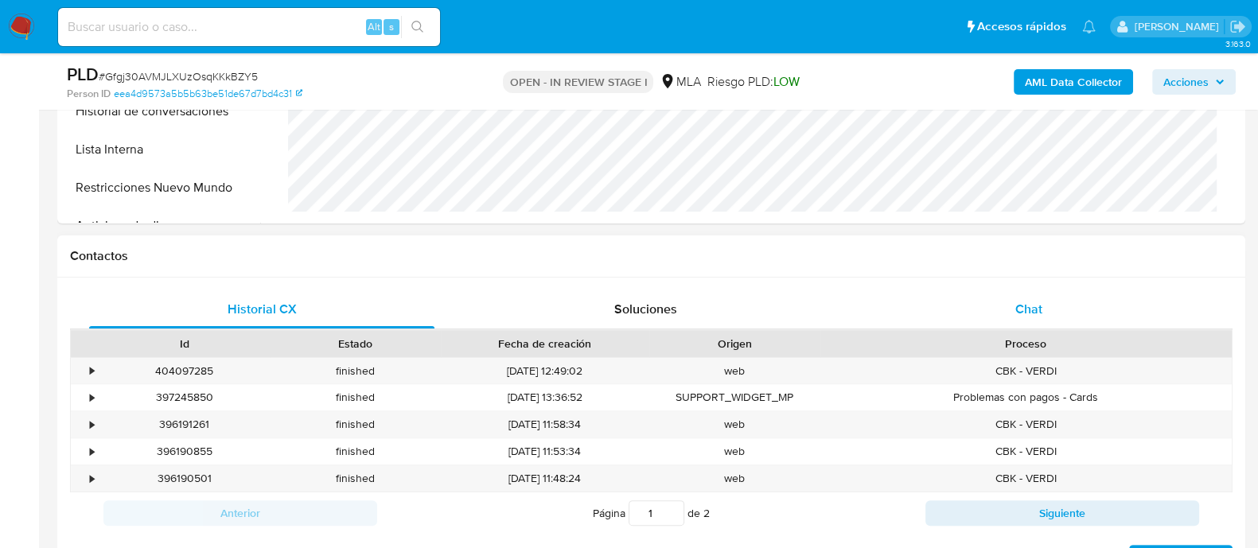
click at [1059, 311] on div "Chat" at bounding box center [1028, 310] width 345 height 38
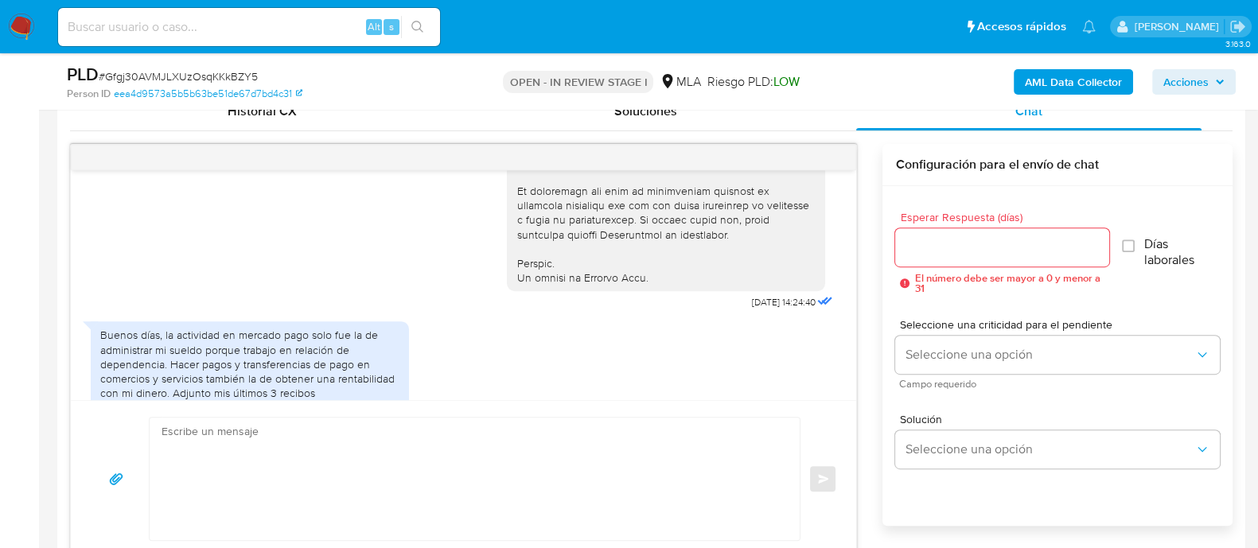
scroll to position [835, 0]
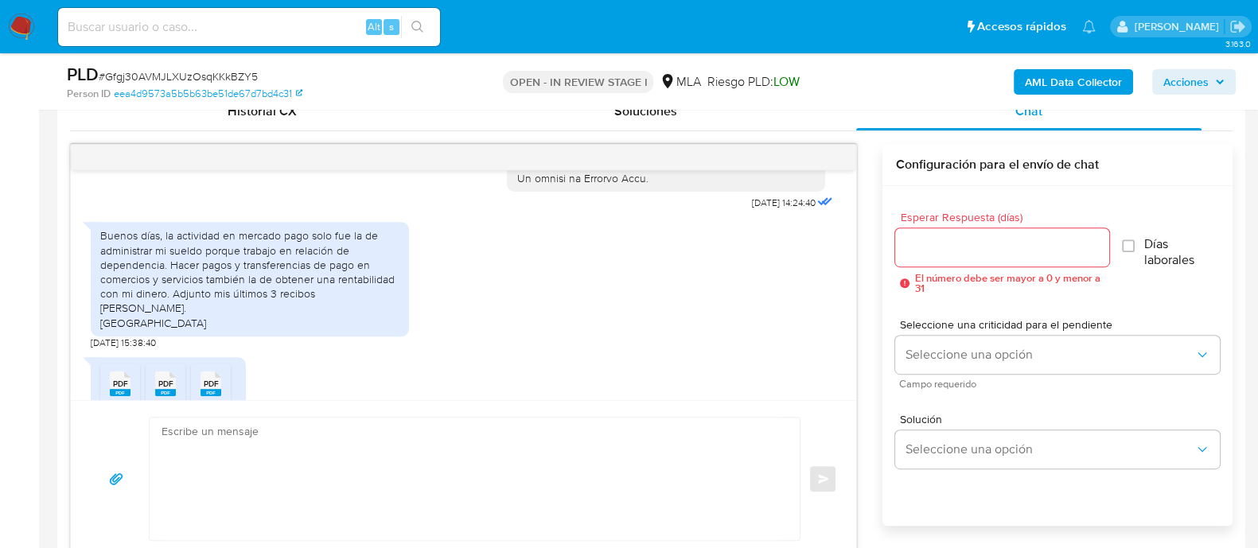
click at [332, 276] on div "Buenos días, la actividad en mercado pago solo fue la de administrar mi sueldo …" at bounding box center [249, 278] width 299 height 101
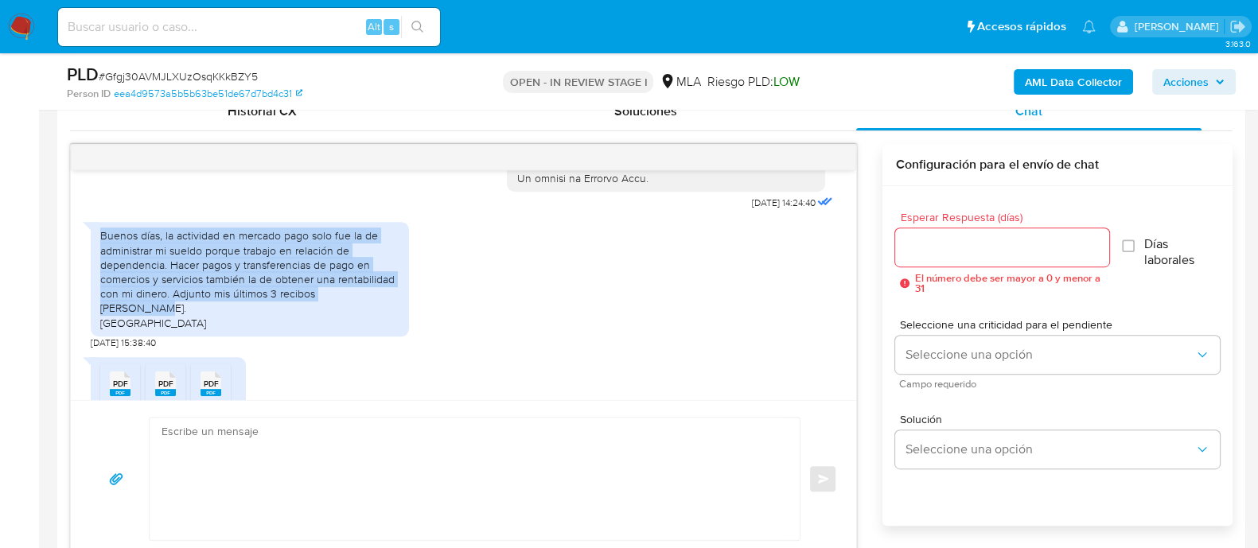
click at [332, 276] on div "Buenos días, la actividad en mercado pago solo fue la de administrar mi sueldo …" at bounding box center [249, 278] width 299 height 101
copy div "Buenos días, la actividad en mercado pago solo fue la de administrar mi sueldo …"
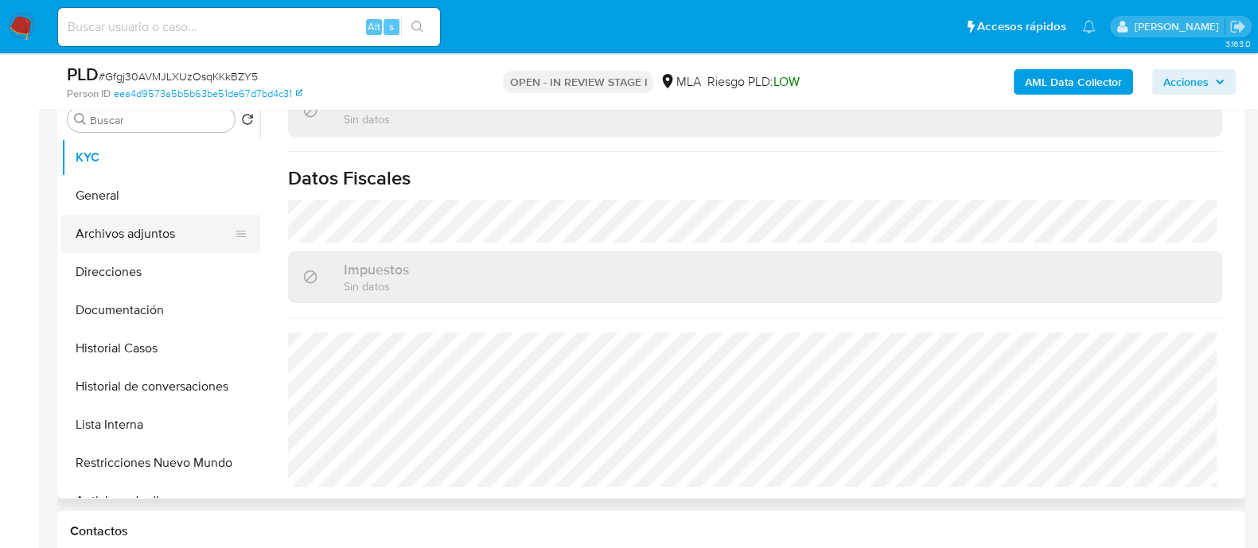
scroll to position [298, 0]
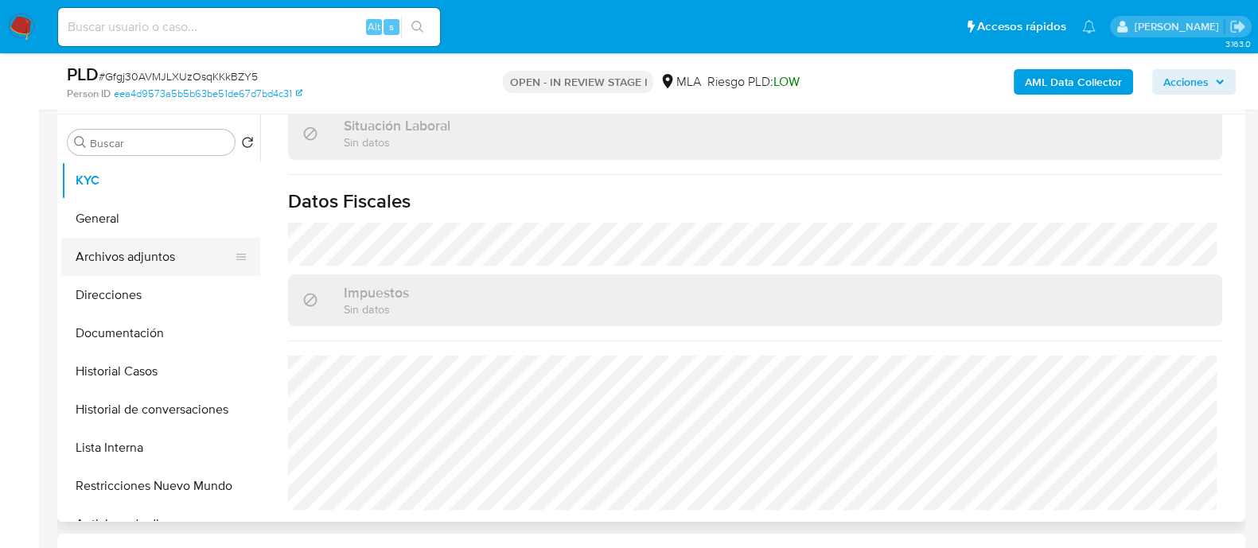
drag, startPoint x: 187, startPoint y: 255, endPoint x: 202, endPoint y: 256, distance: 15.1
click at [187, 256] on button "Archivos adjuntos" at bounding box center [154, 257] width 186 height 38
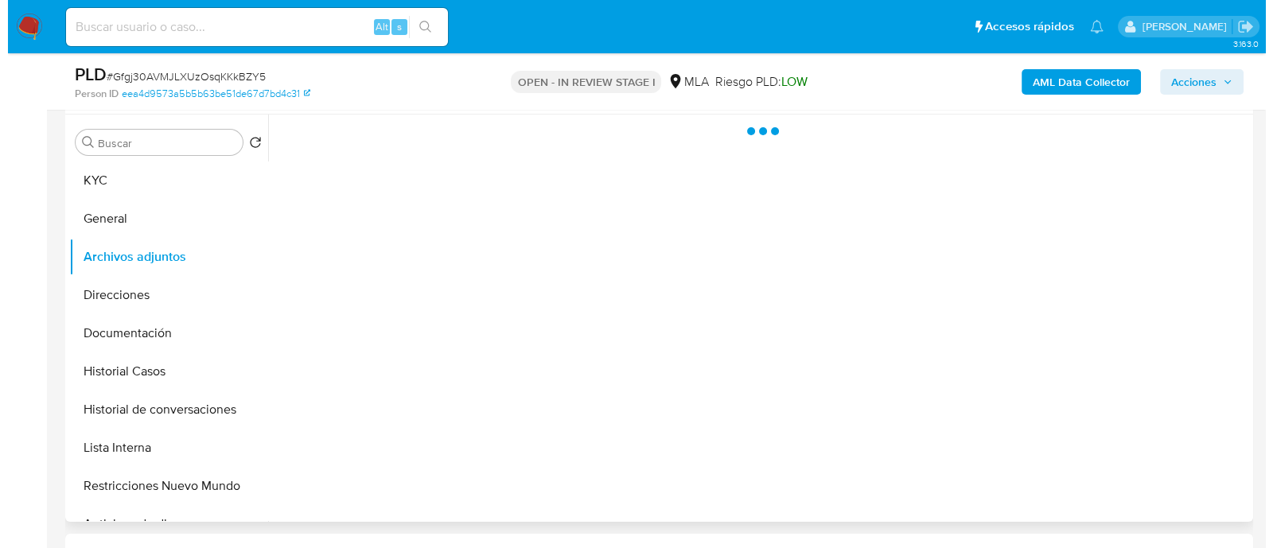
scroll to position [0, 0]
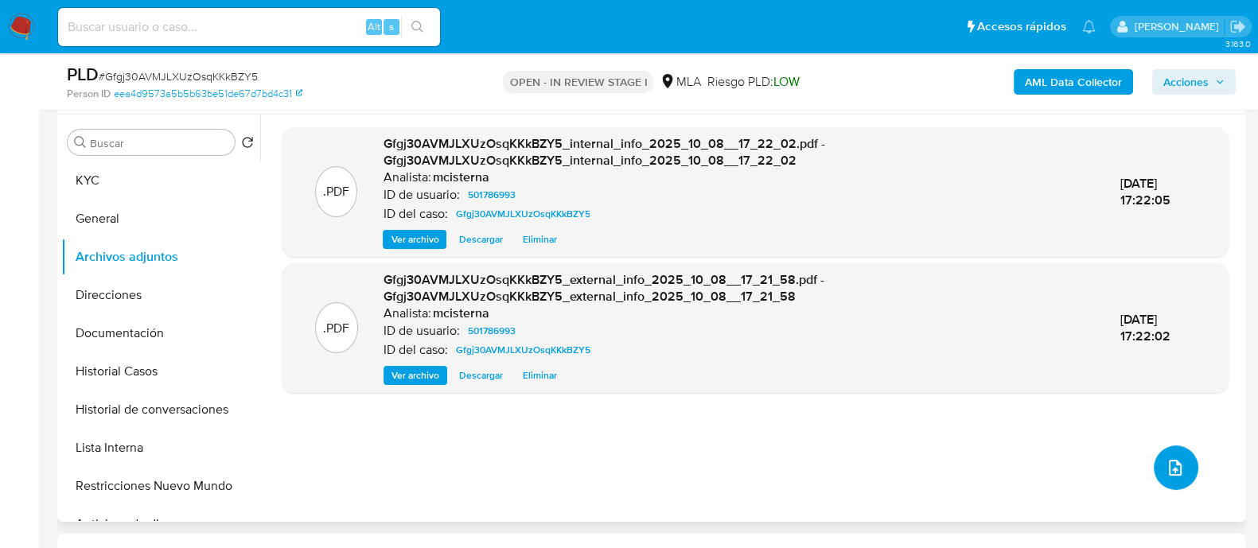
click at [1166, 463] on icon "upload-file" at bounding box center [1175, 467] width 19 height 19
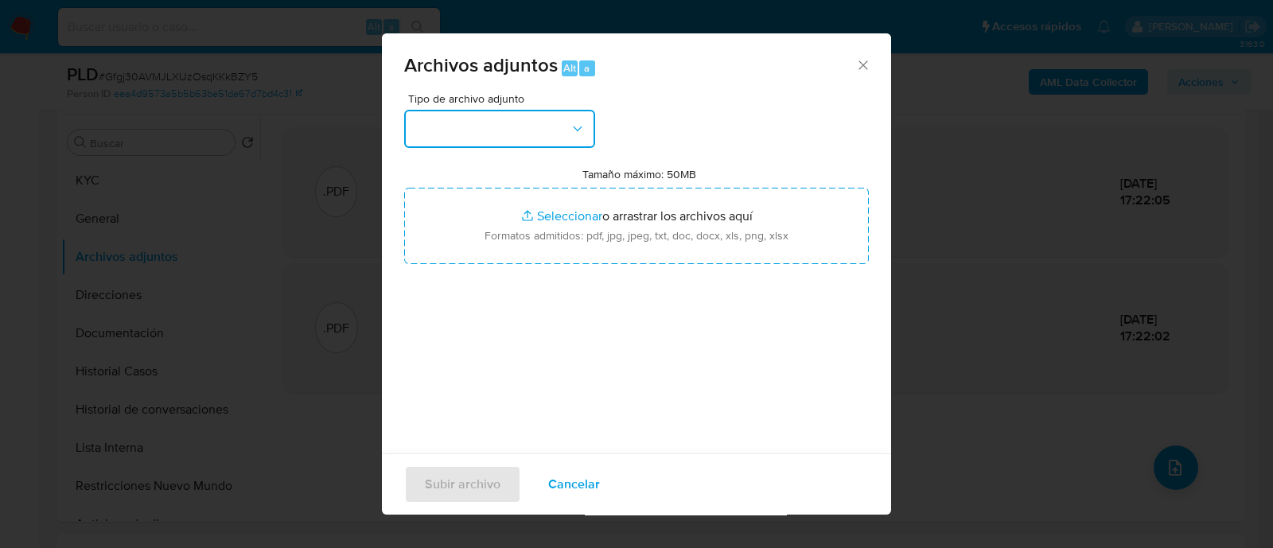
click at [520, 119] on button "button" at bounding box center [499, 129] width 191 height 38
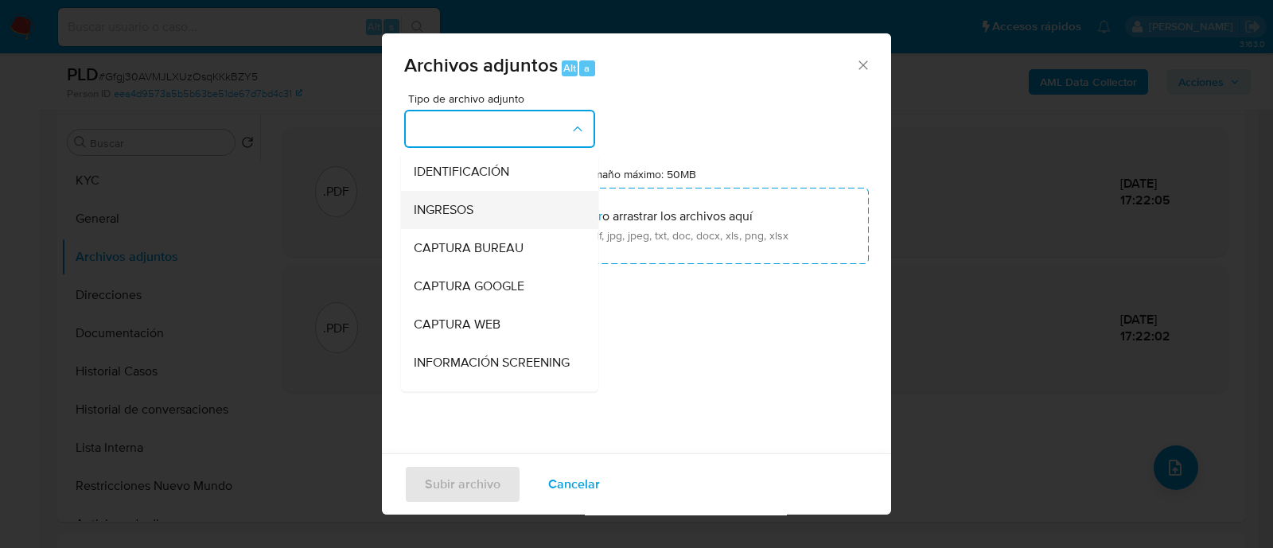
click at [467, 205] on span "INGRESOS" at bounding box center [444, 210] width 60 height 16
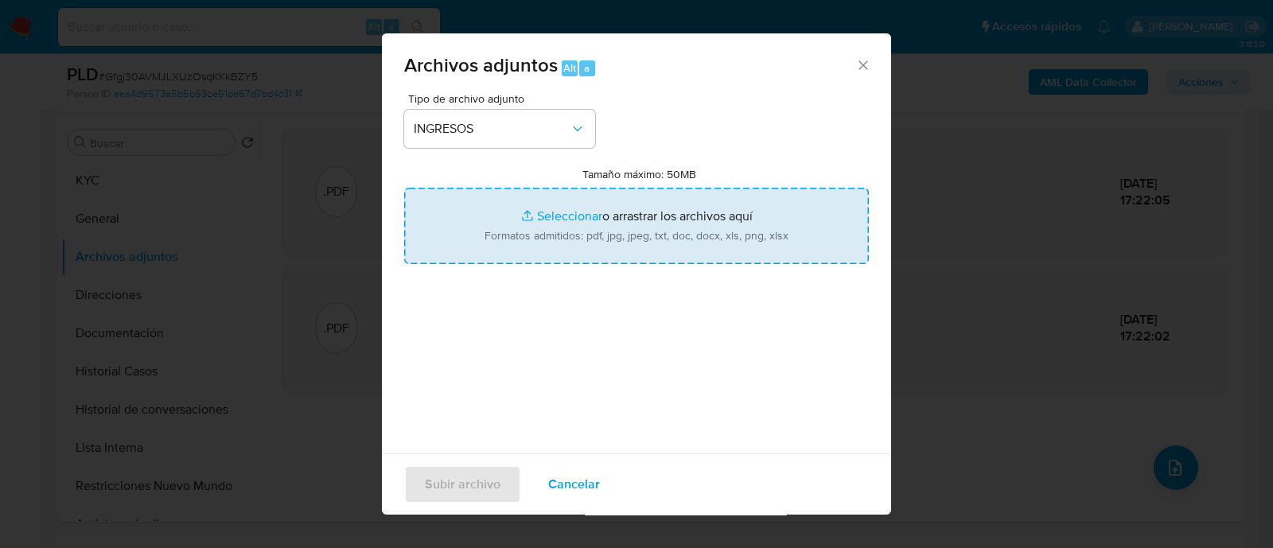
click at [581, 229] on input "Tamaño máximo: 50MB Seleccionar archivos" at bounding box center [636, 226] width 465 height 76
type input "C:\fakepath\Recibo de sueldo 05-2025.pdf"
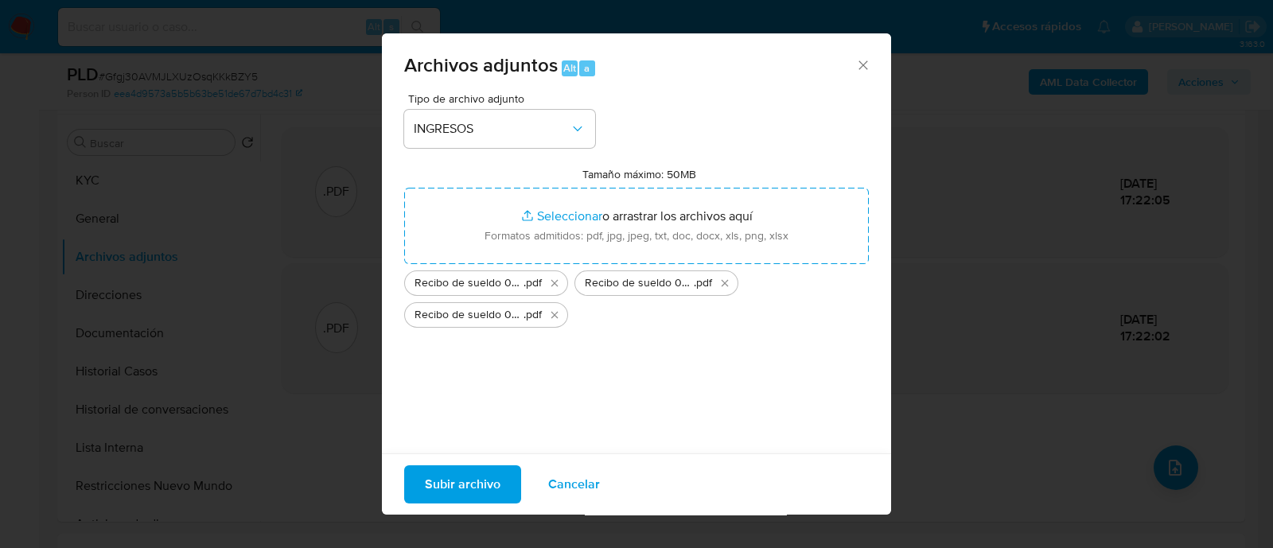
click at [443, 487] on span "Subir archivo" at bounding box center [463, 484] width 76 height 35
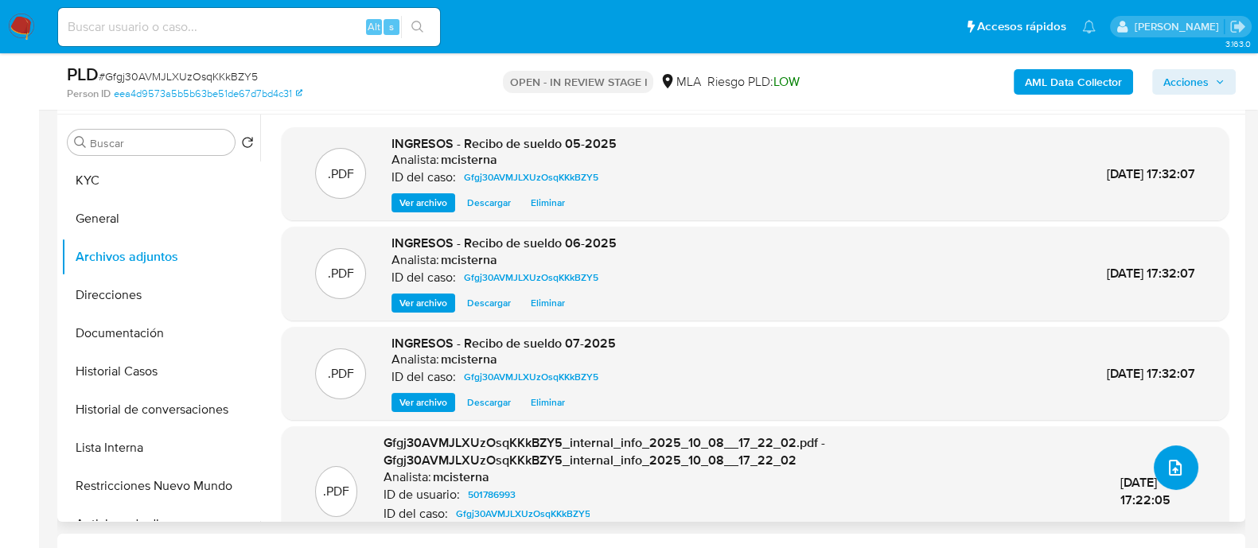
click at [1170, 477] on icon "upload-file" at bounding box center [1175, 467] width 19 height 19
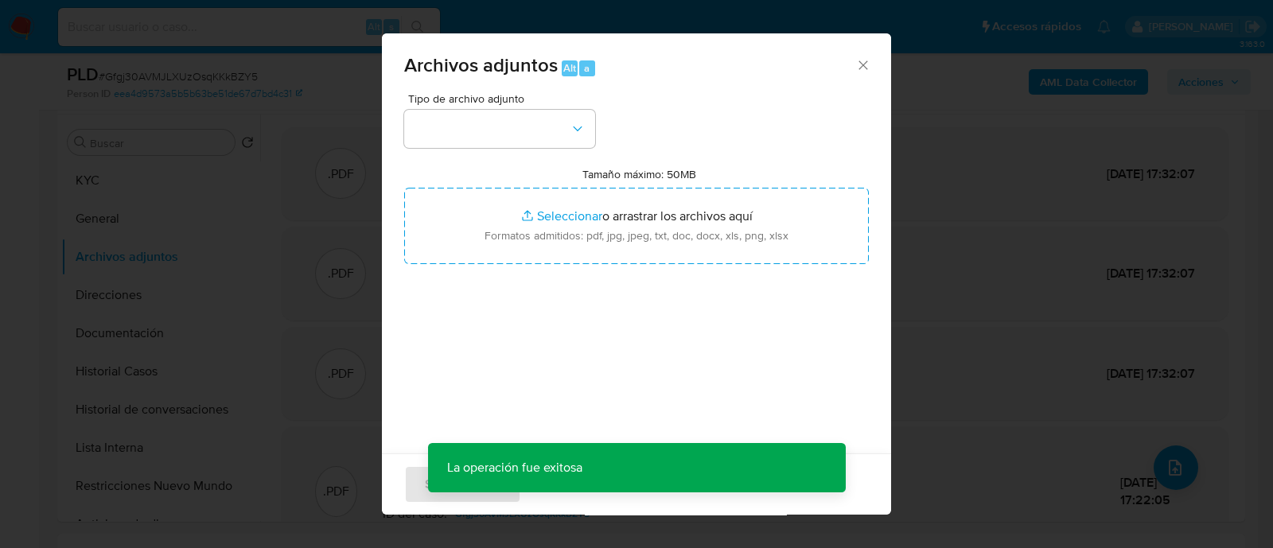
click at [471, 107] on div "Tipo de archivo adjunto" at bounding box center [499, 120] width 191 height 55
click at [478, 131] on button "button" at bounding box center [499, 129] width 191 height 38
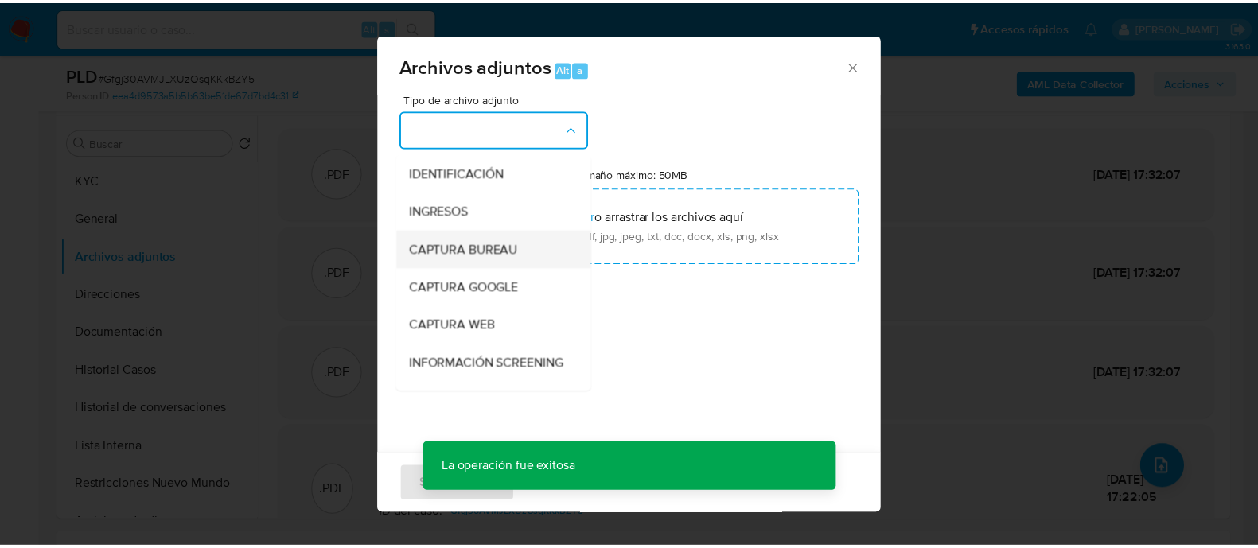
scroll to position [198, 0]
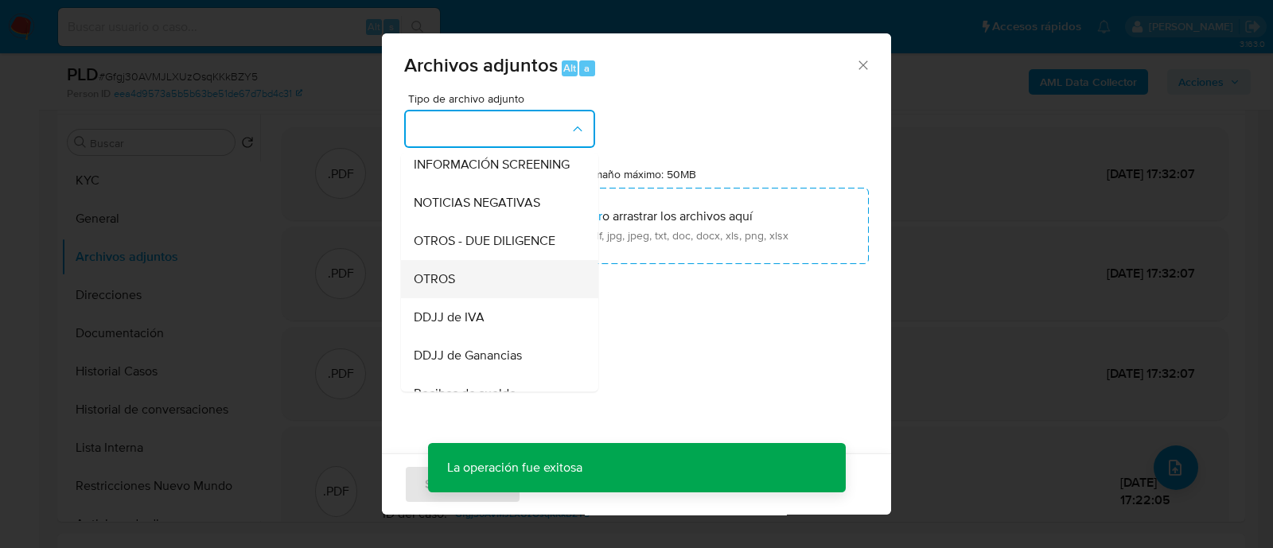
click at [500, 286] on div "OTROS" at bounding box center [495, 279] width 162 height 38
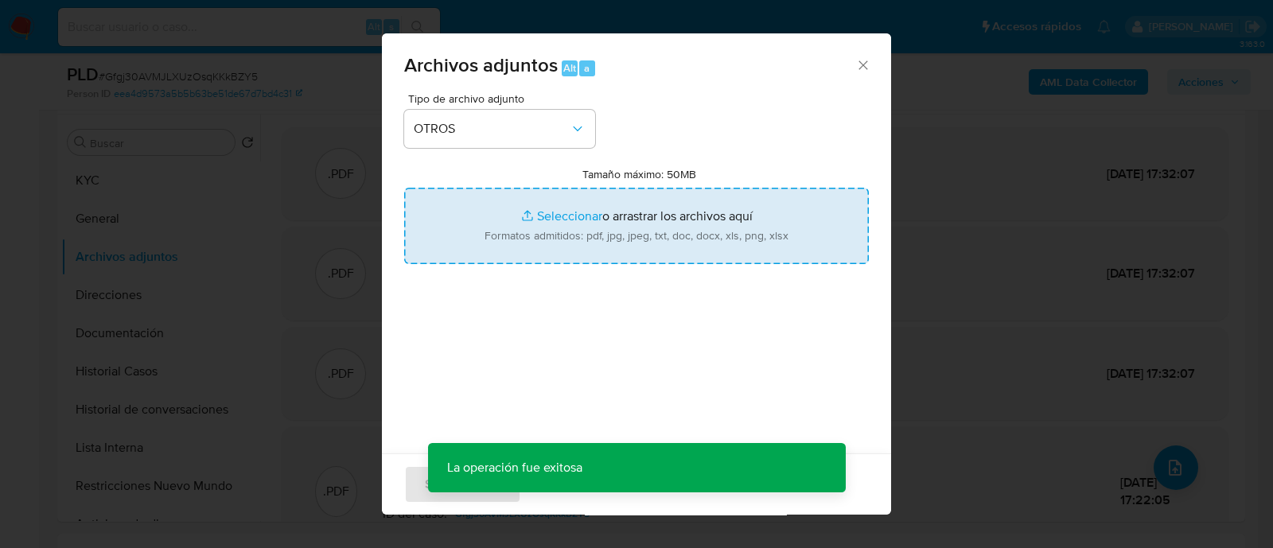
click at [640, 236] on input "Tamaño máximo: 50MB Seleccionar archivos" at bounding box center [636, 226] width 465 height 76
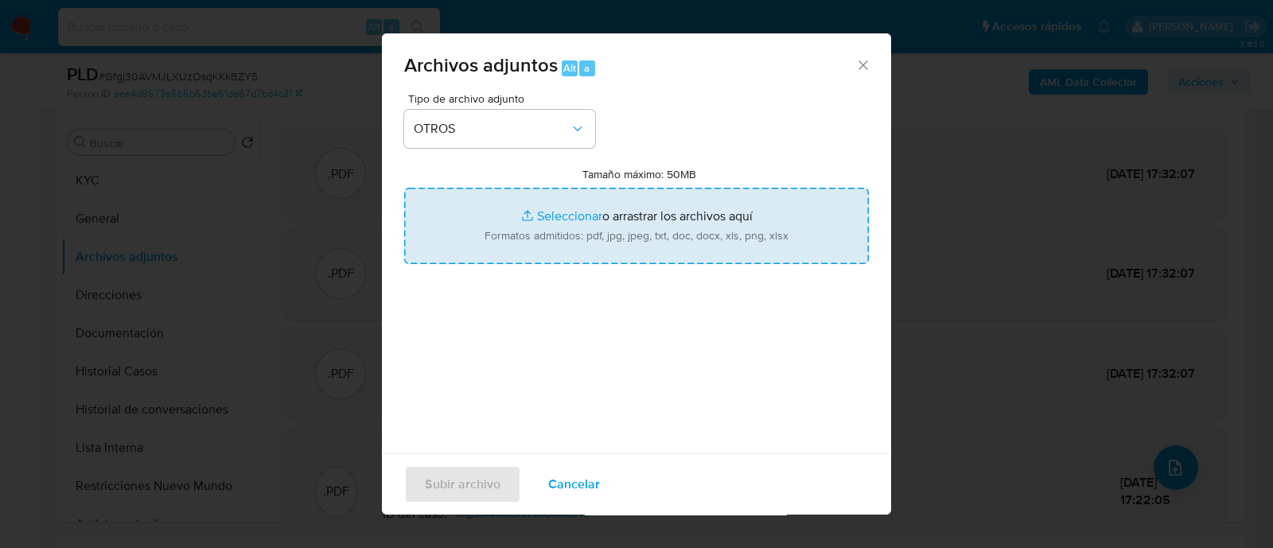
type input "C:\fakepath\Caselog Gfgj30AVMJLXUzOsqKKkBZY5_2025_09_17_11_49_15.docx"
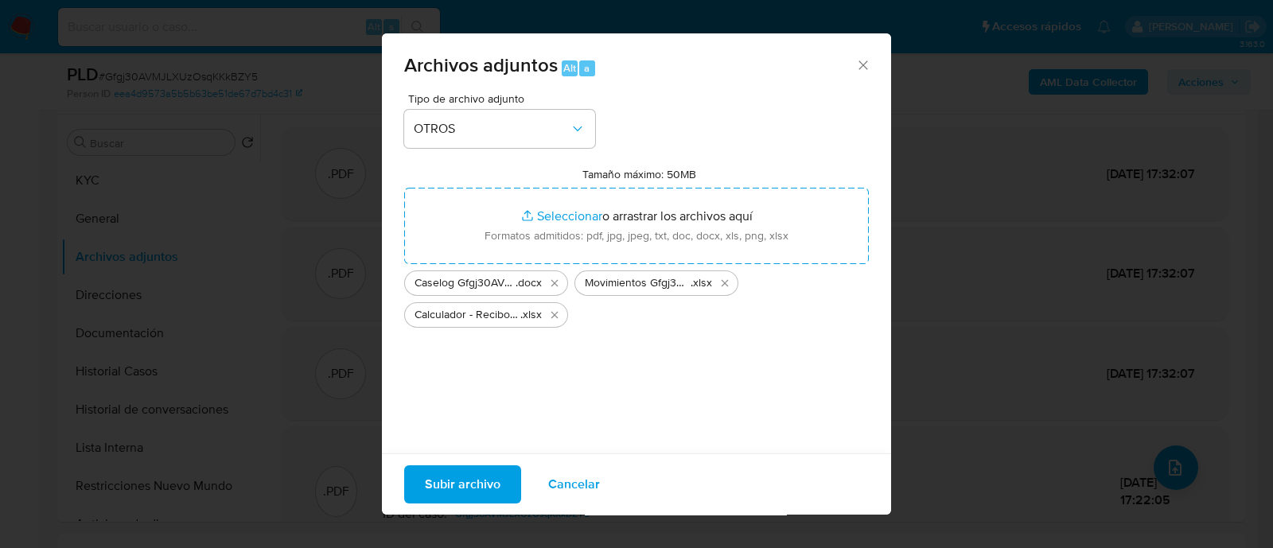
click at [447, 493] on span "Subir archivo" at bounding box center [463, 484] width 76 height 35
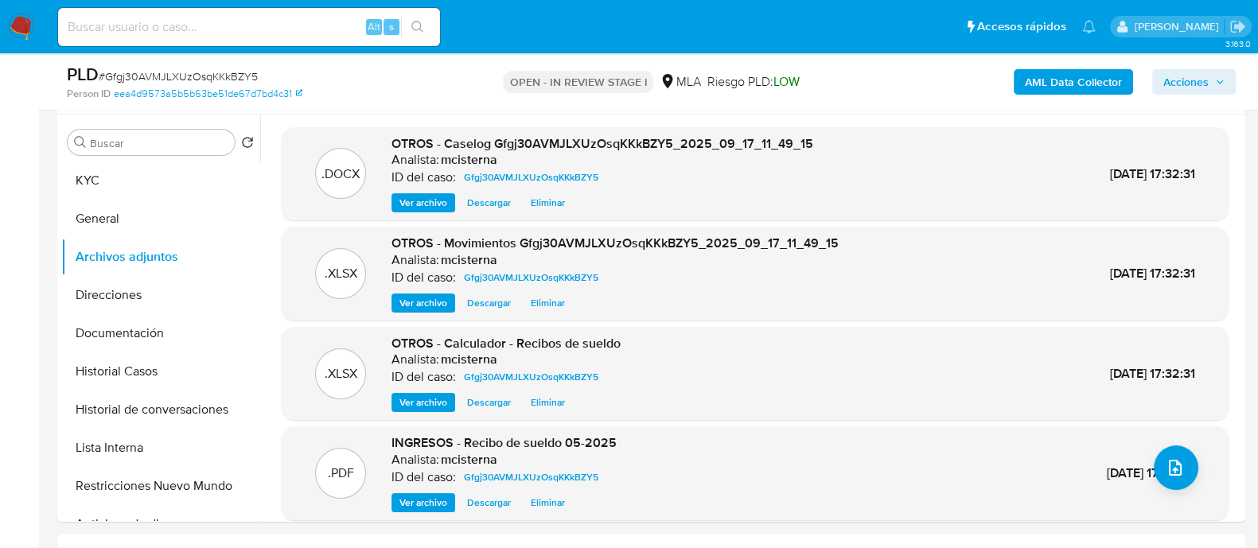
click at [1174, 82] on span "Acciones" at bounding box center [1186, 81] width 45 height 25
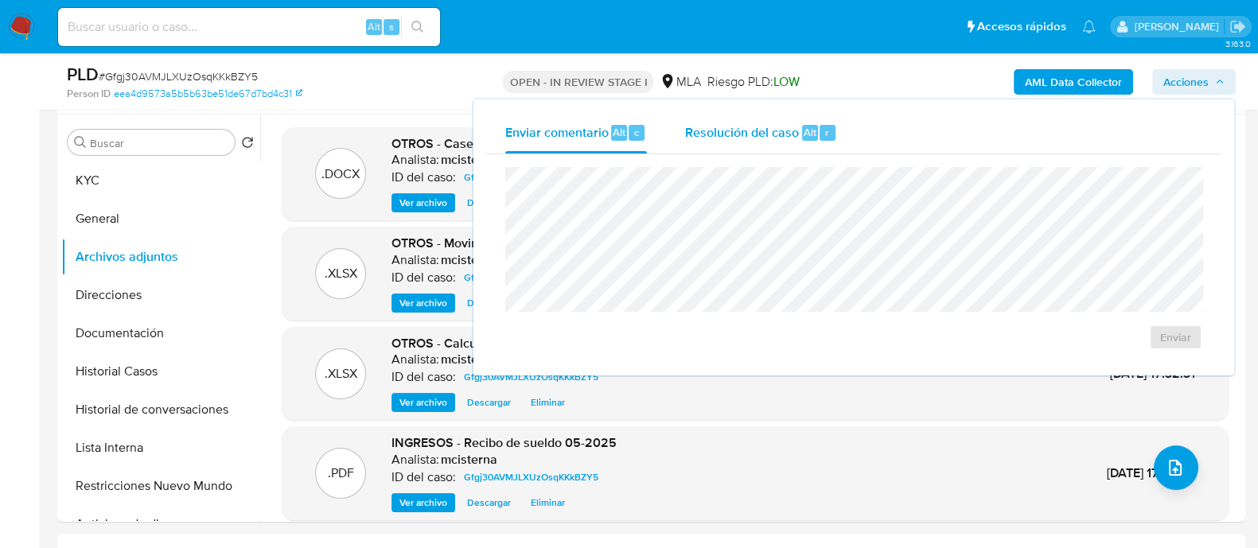
click at [790, 141] on div "Resolución del caso Alt r" at bounding box center [761, 132] width 152 height 41
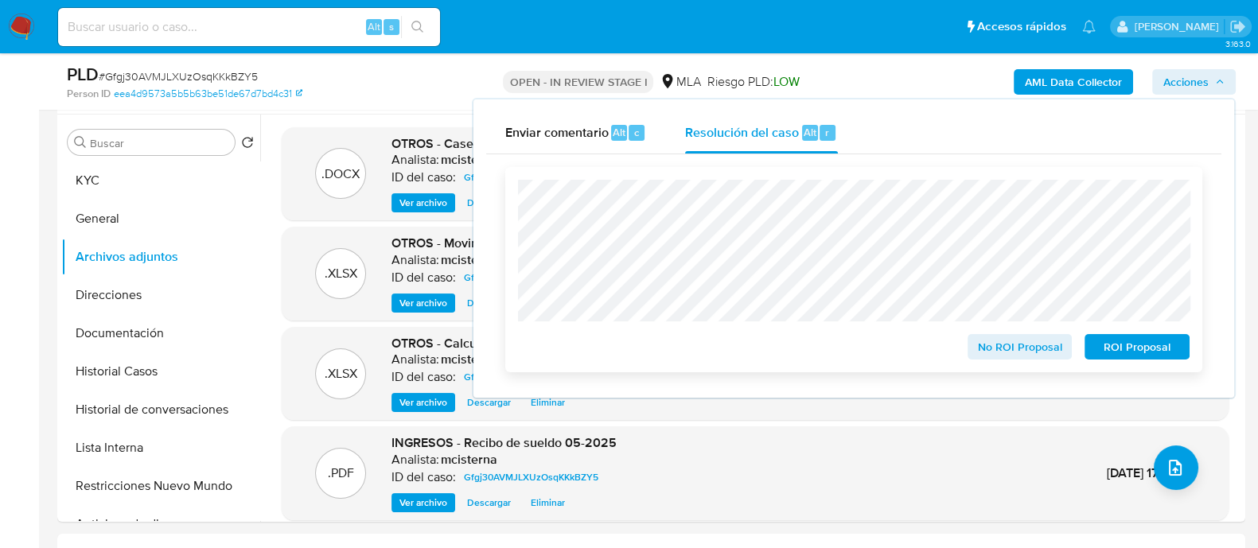
click at [992, 348] on span "No ROI Proposal" at bounding box center [1020, 347] width 83 height 22
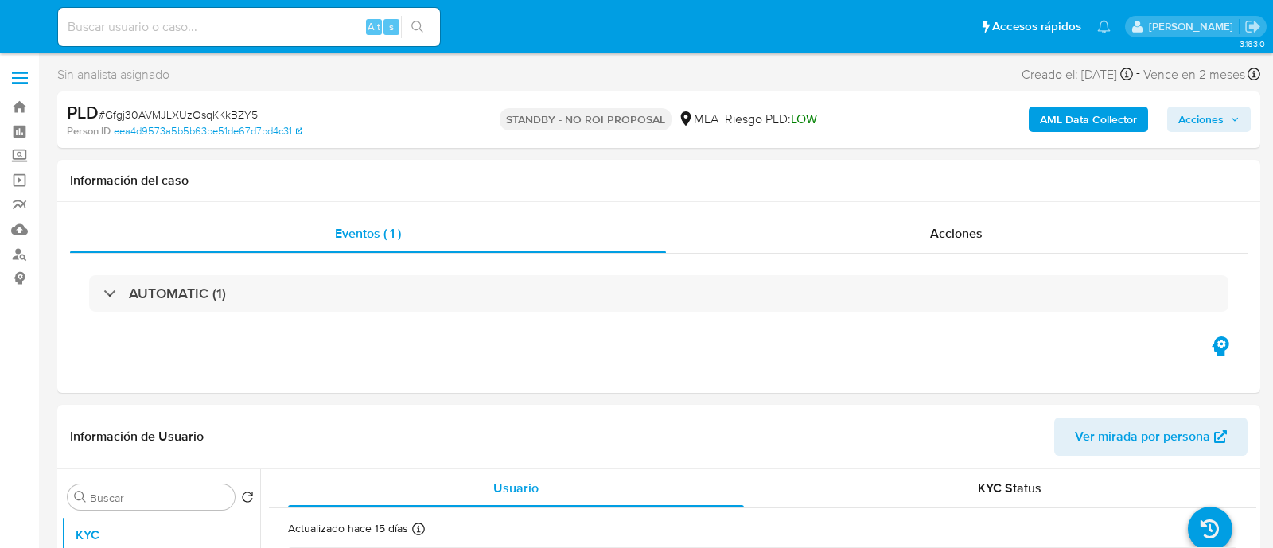
select select "10"
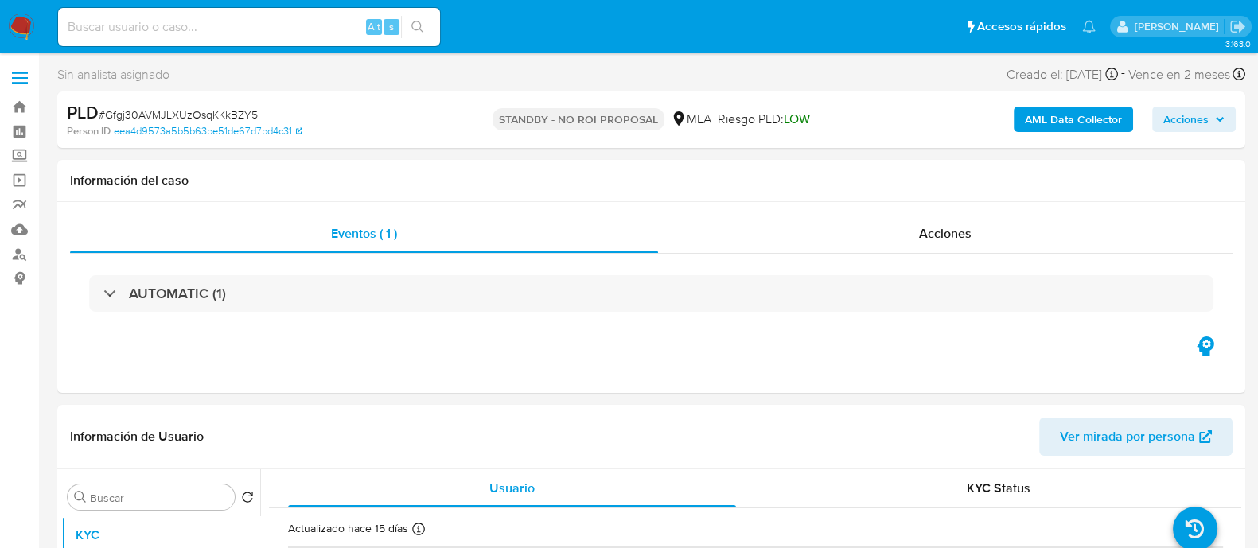
click at [248, 19] on input at bounding box center [249, 27] width 382 height 21
paste input "2120561914"
type input "2120561914"
click at [419, 21] on icon "search-icon" at bounding box center [417, 27] width 12 height 12
drag, startPoint x: 415, startPoint y: 21, endPoint x: 519, endPoint y: 89, distance: 124.7
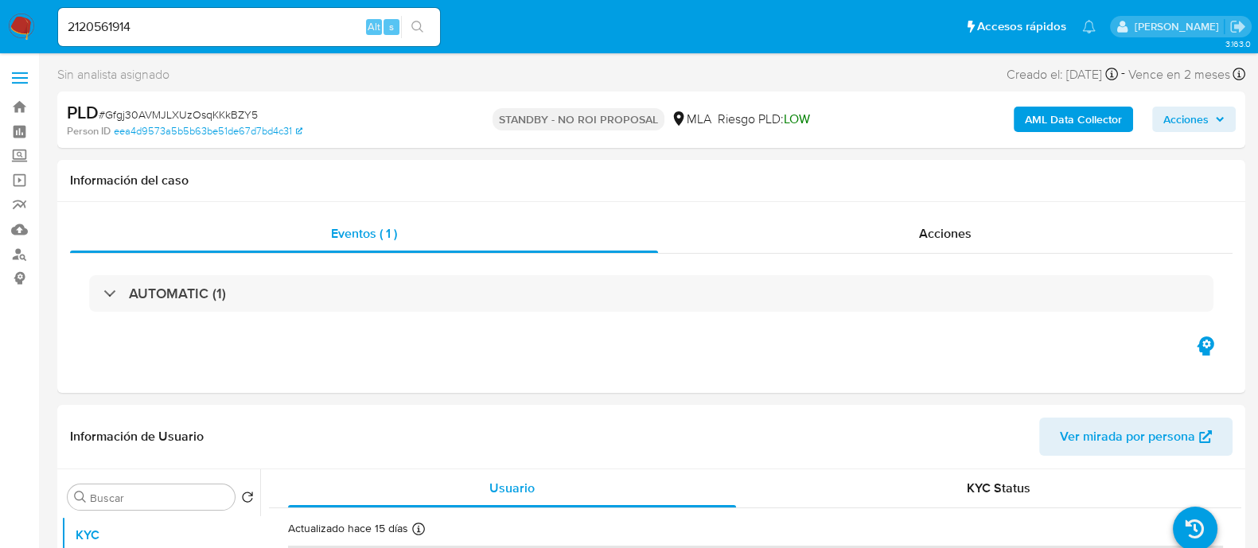
click at [414, 21] on icon "search-icon" at bounding box center [417, 27] width 13 height 13
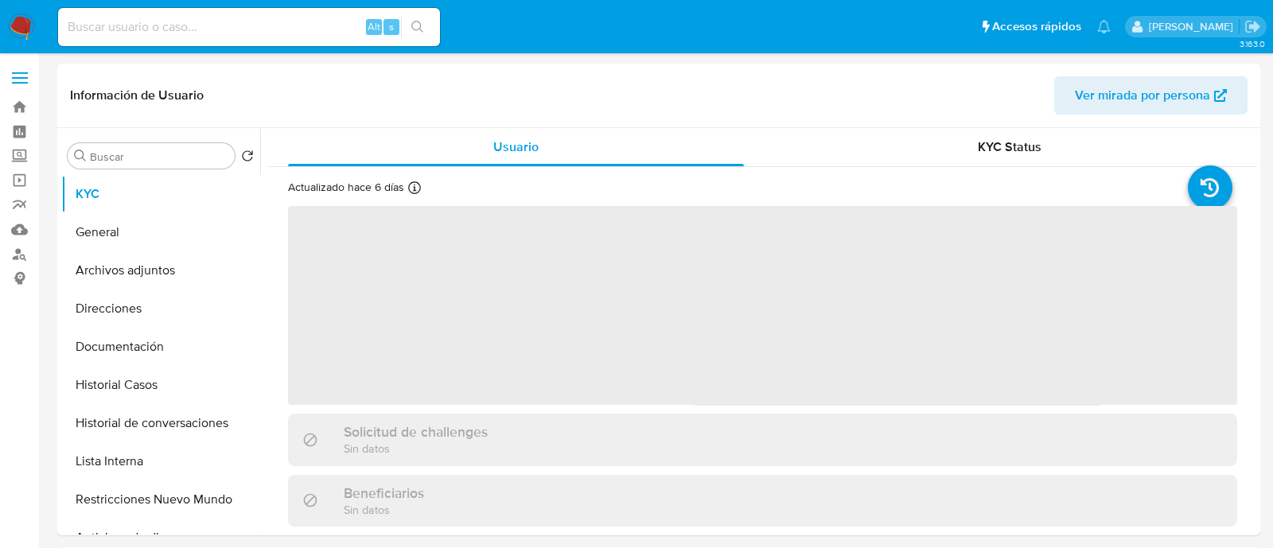
select select "10"
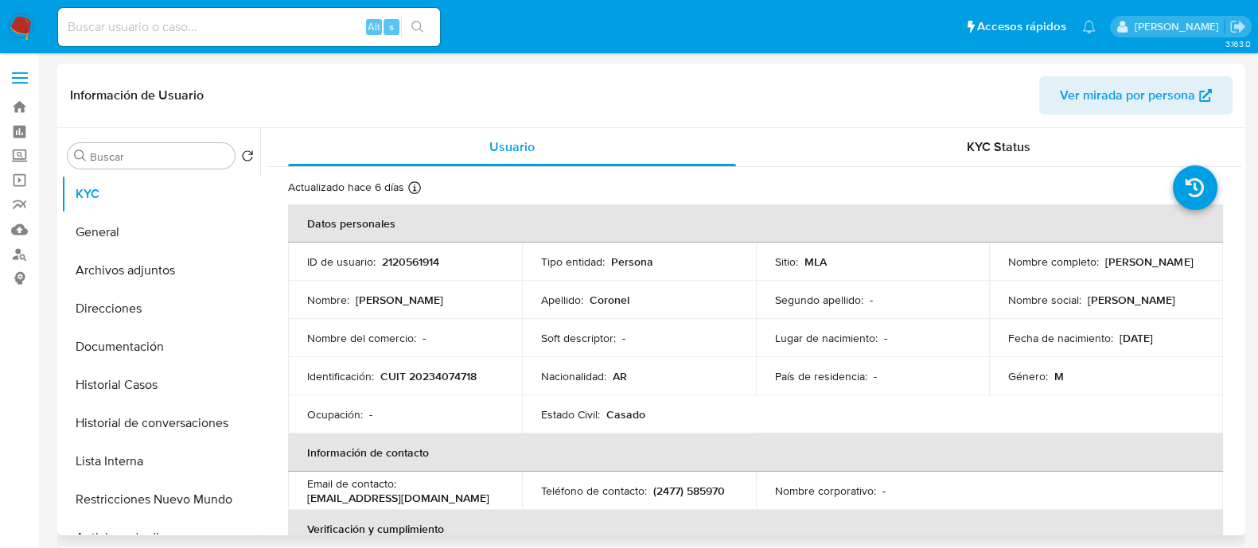
click at [421, 264] on p "2120561914" at bounding box center [410, 262] width 57 height 14
copy p "2120561914"
click at [143, 265] on button "Archivos adjuntos" at bounding box center [154, 271] width 186 height 38
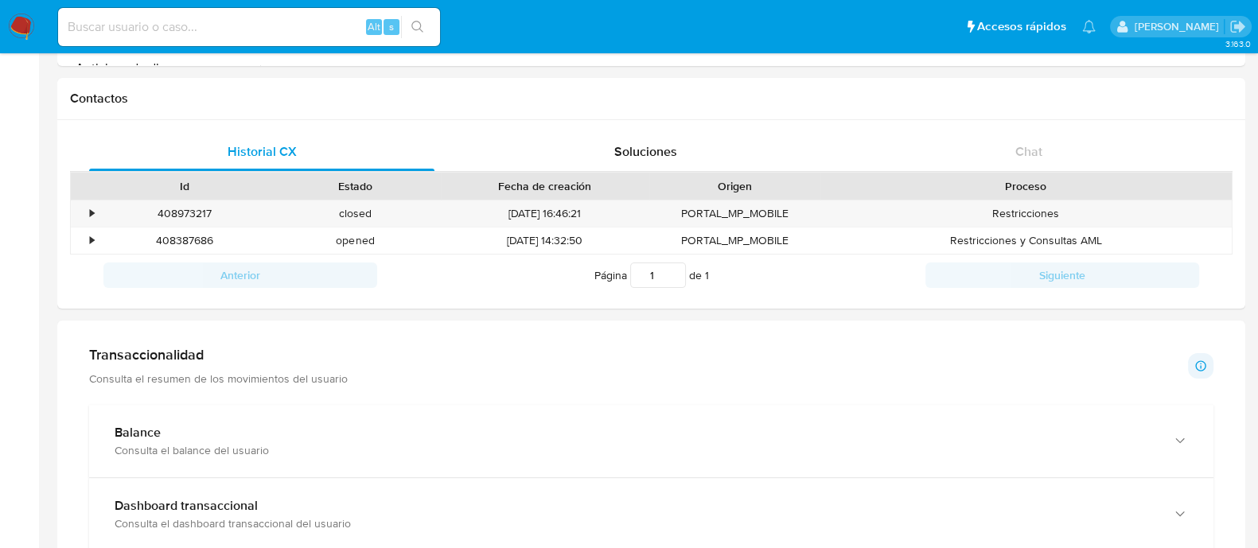
scroll to position [195, 0]
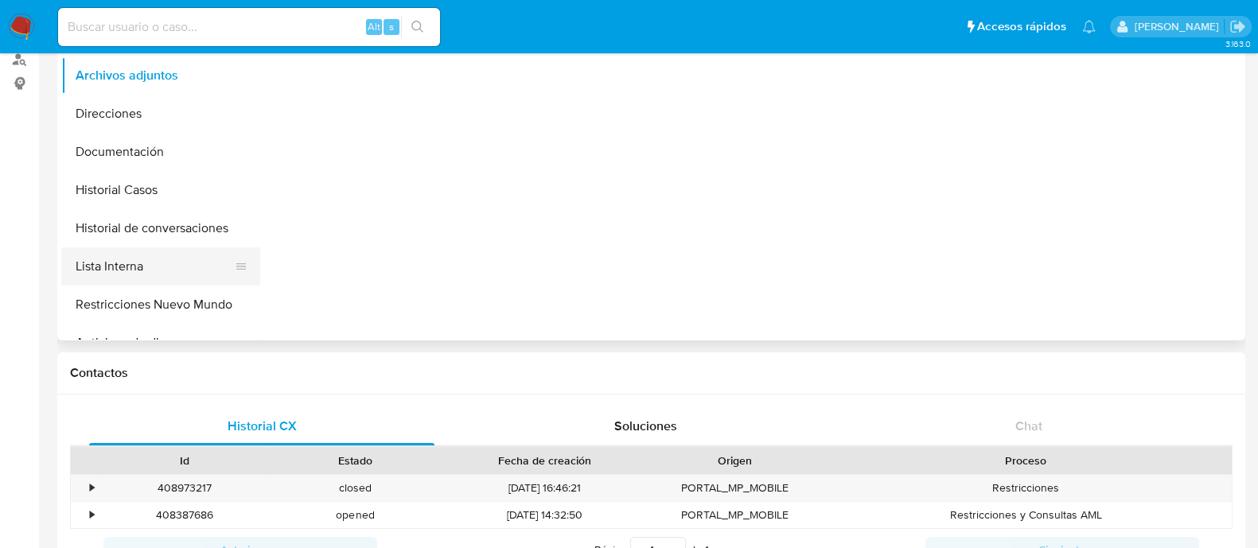
click at [156, 263] on button "Lista Interna" at bounding box center [154, 267] width 186 height 38
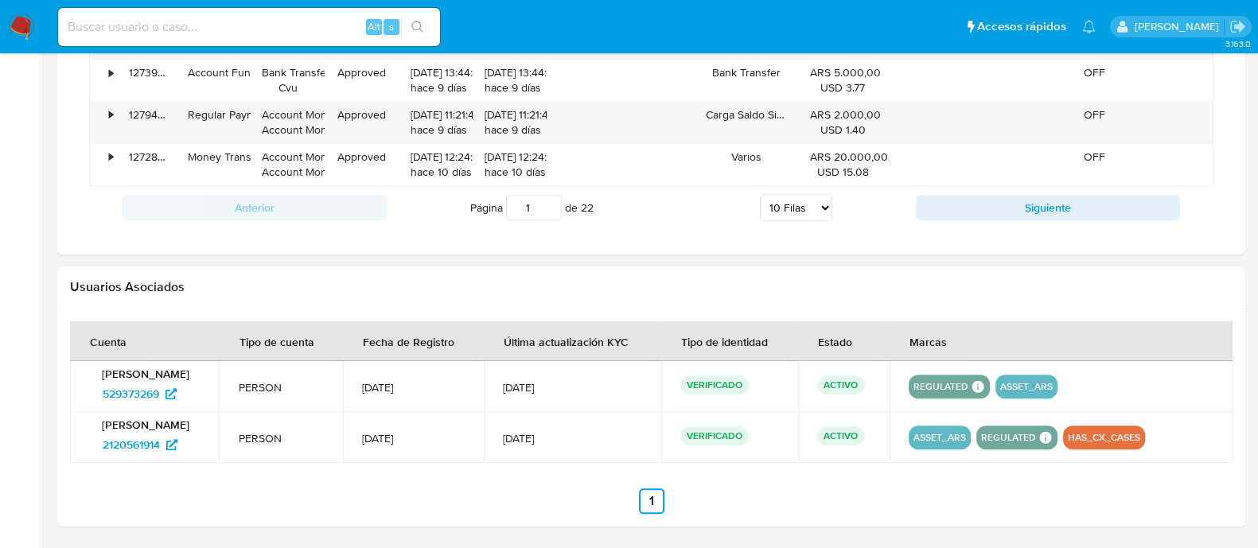
scroll to position [1488, 0]
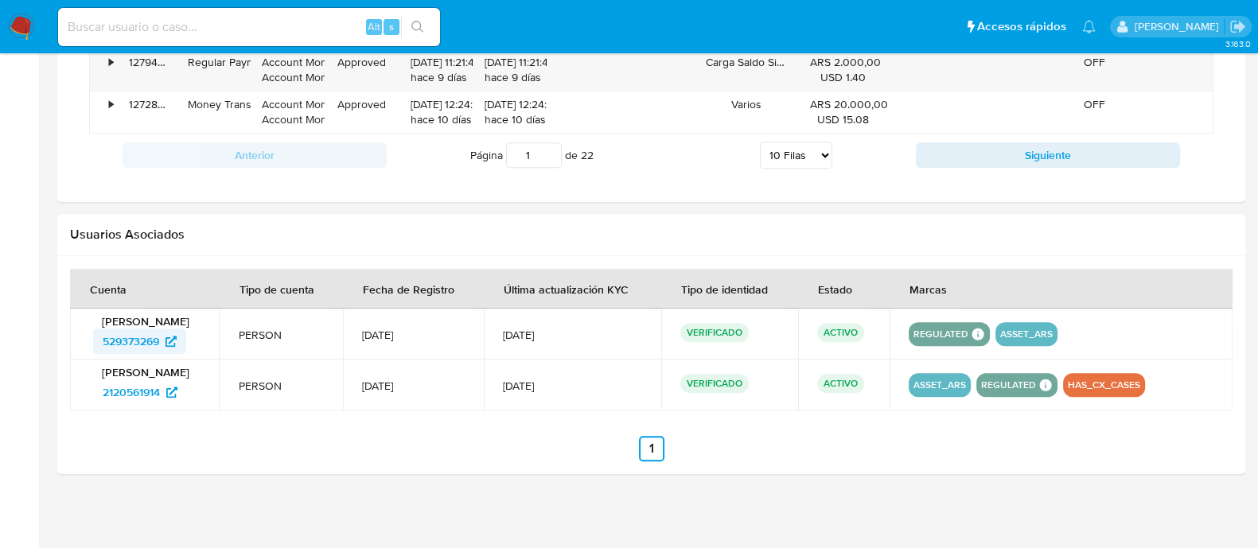
click at [146, 330] on span "529373269" at bounding box center [131, 341] width 57 height 25
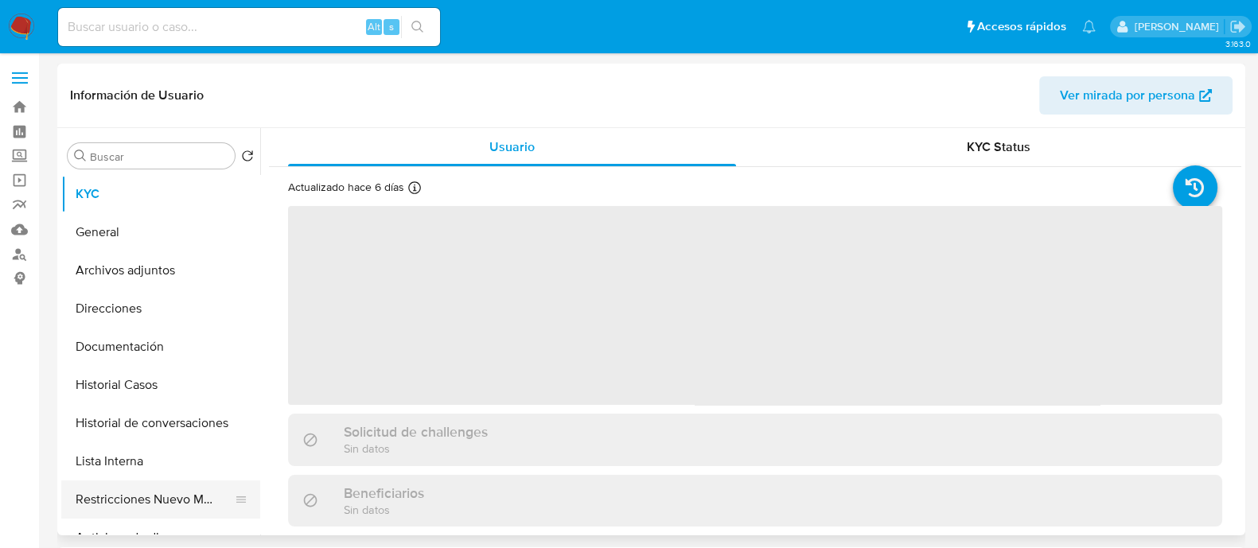
click at [169, 497] on button "Restricciones Nuevo Mundo" at bounding box center [154, 500] width 186 height 38
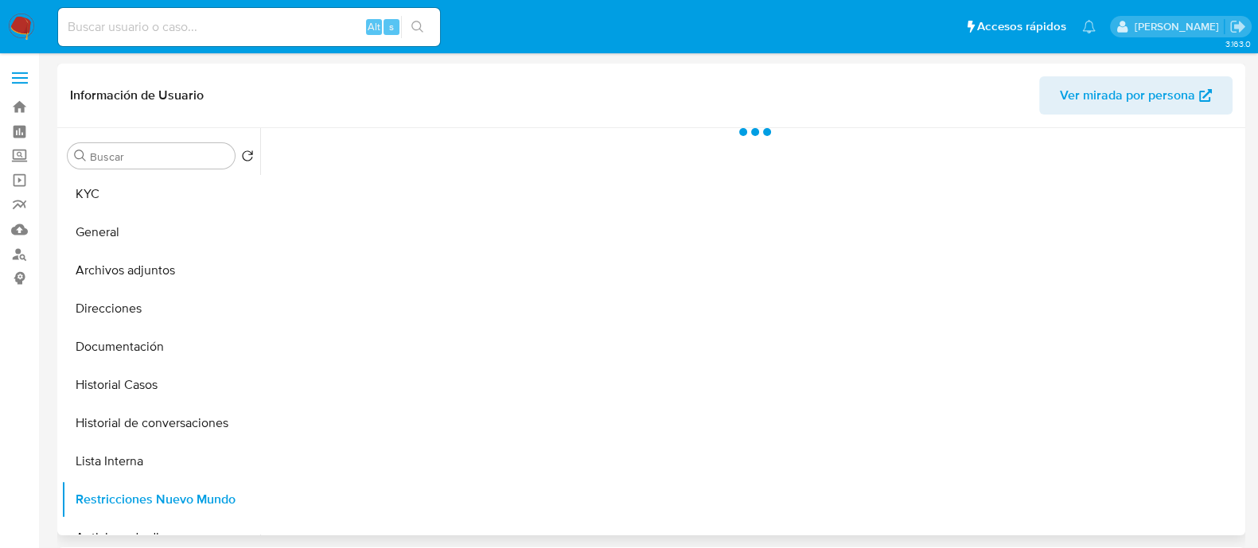
select select "10"
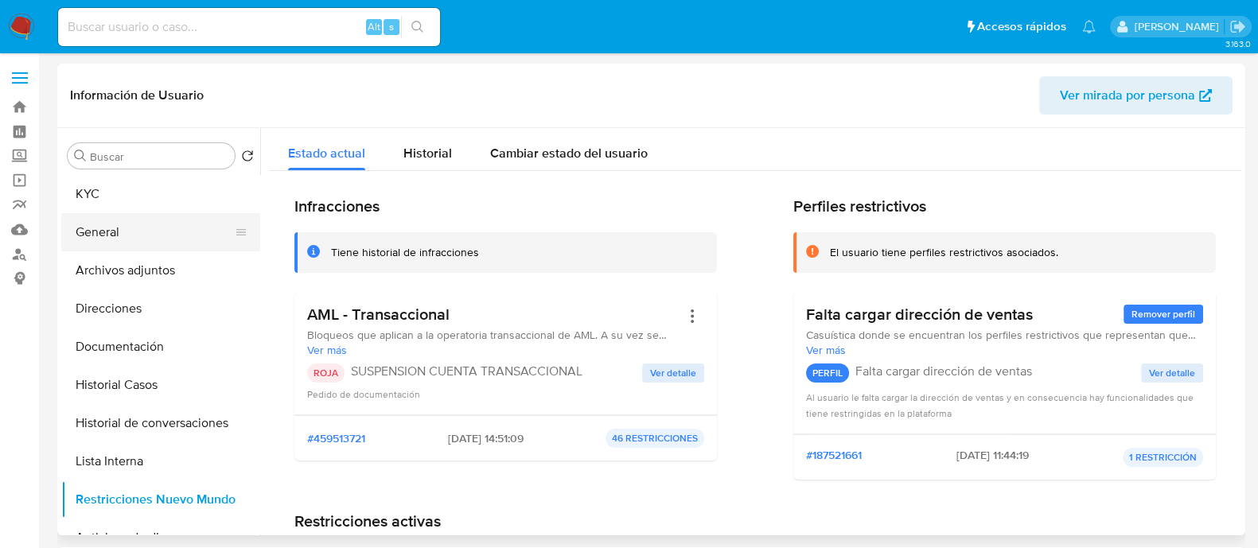
click at [165, 232] on button "General" at bounding box center [154, 232] width 186 height 38
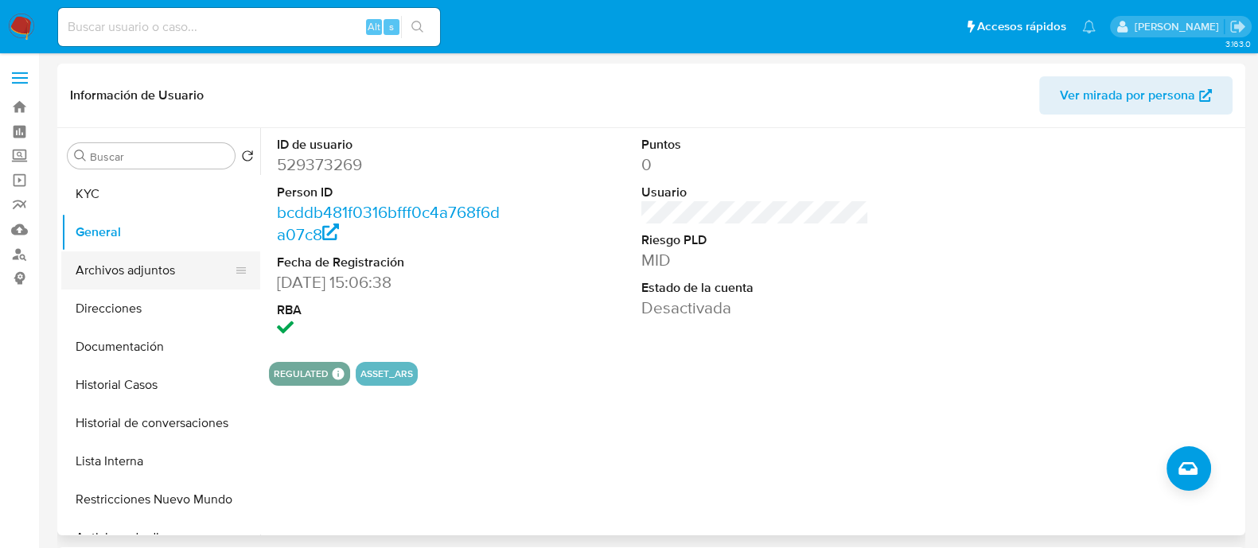
click at [148, 272] on button "Archivos adjuntos" at bounding box center [154, 271] width 186 height 38
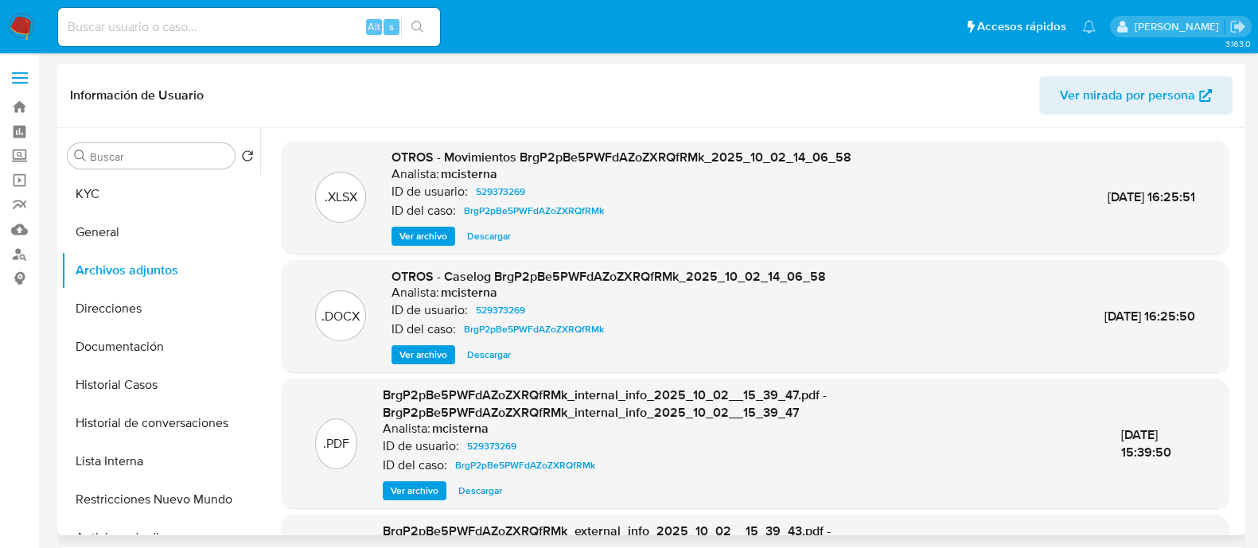
drag, startPoint x: 426, startPoint y: 345, endPoint x: 535, endPoint y: 347, distance: 109.1
click at [426, 347] on span "Ver archivo" at bounding box center [424, 355] width 48 height 16
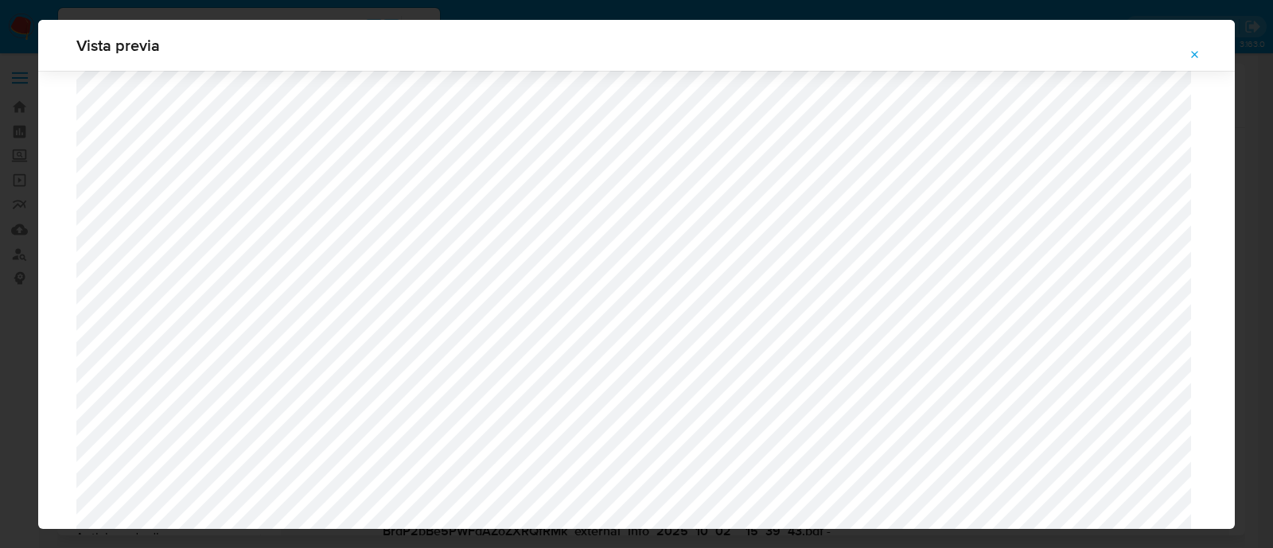
scroll to position [1063, 0]
click at [1203, 57] on button "Attachment preview" at bounding box center [1195, 54] width 35 height 25
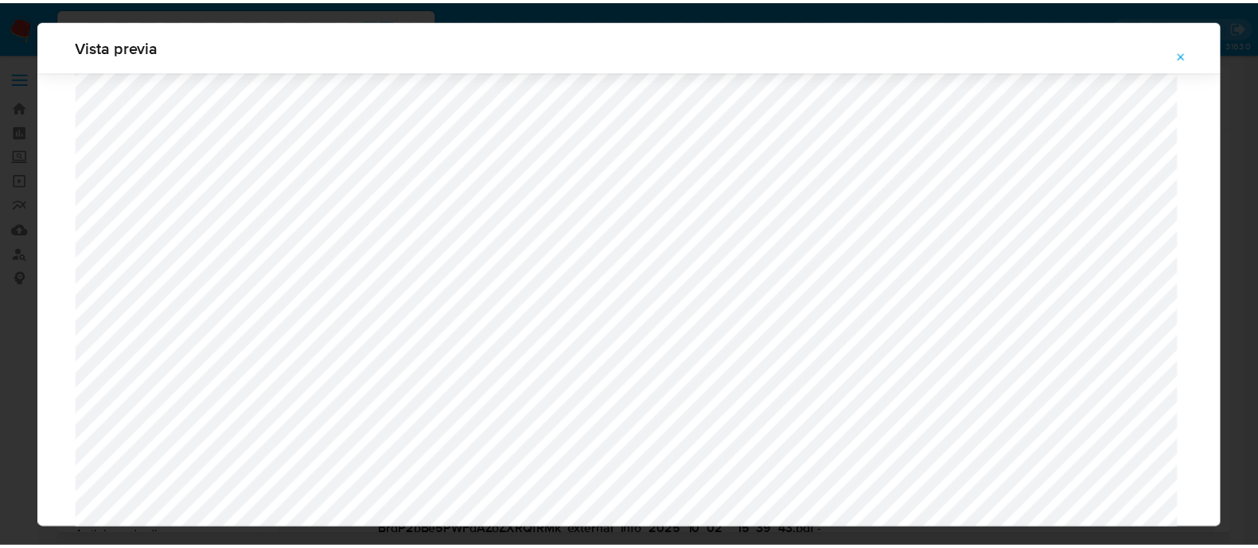
scroll to position [51, 0]
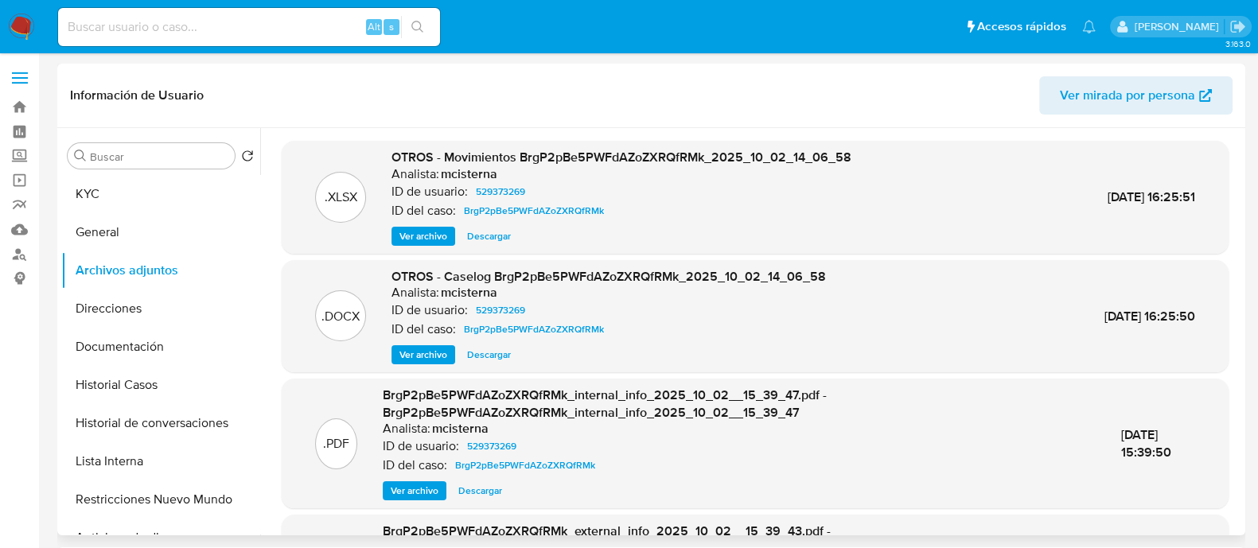
click at [231, 32] on input at bounding box center [249, 27] width 382 height 21
paste input "94853115"
type input "94853115"
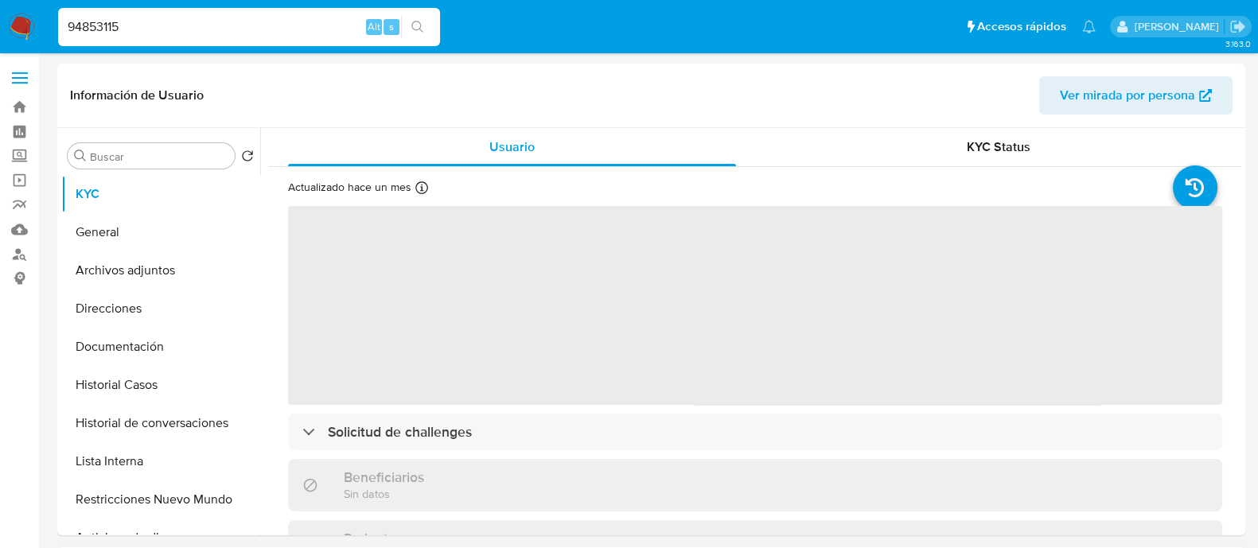
select select "10"
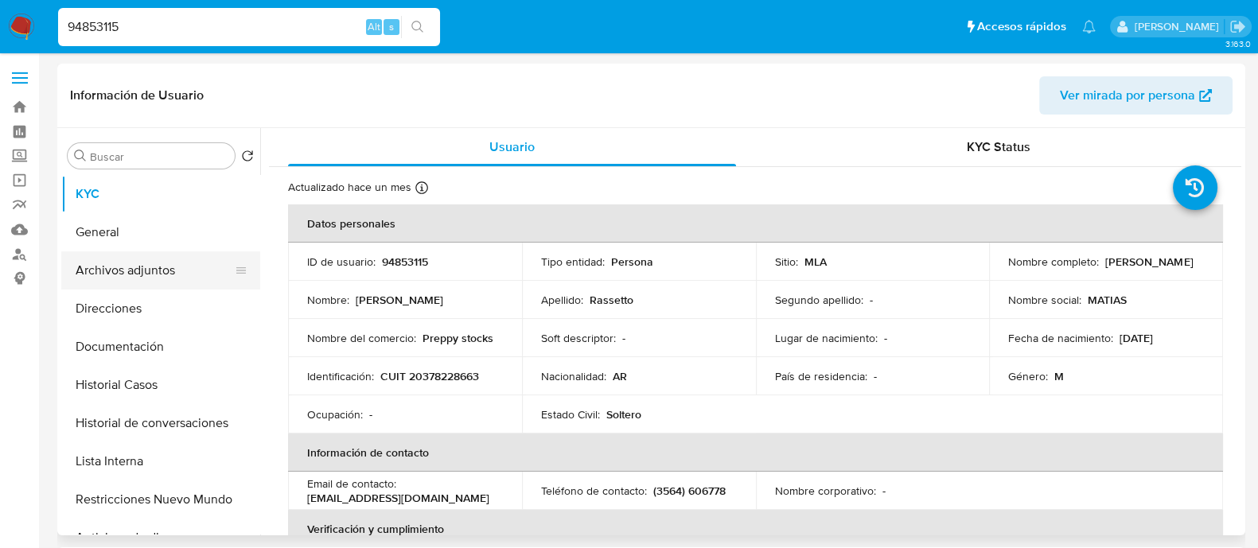
click at [181, 275] on button "Archivos adjuntos" at bounding box center [154, 271] width 186 height 38
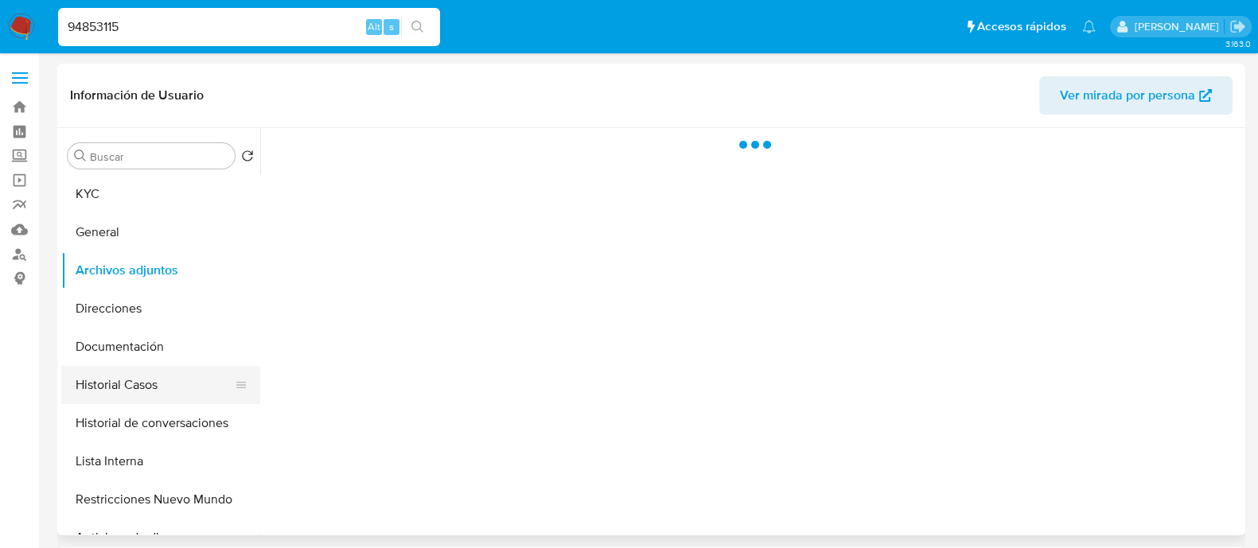
click at [104, 402] on button "Historial Casos" at bounding box center [154, 385] width 186 height 38
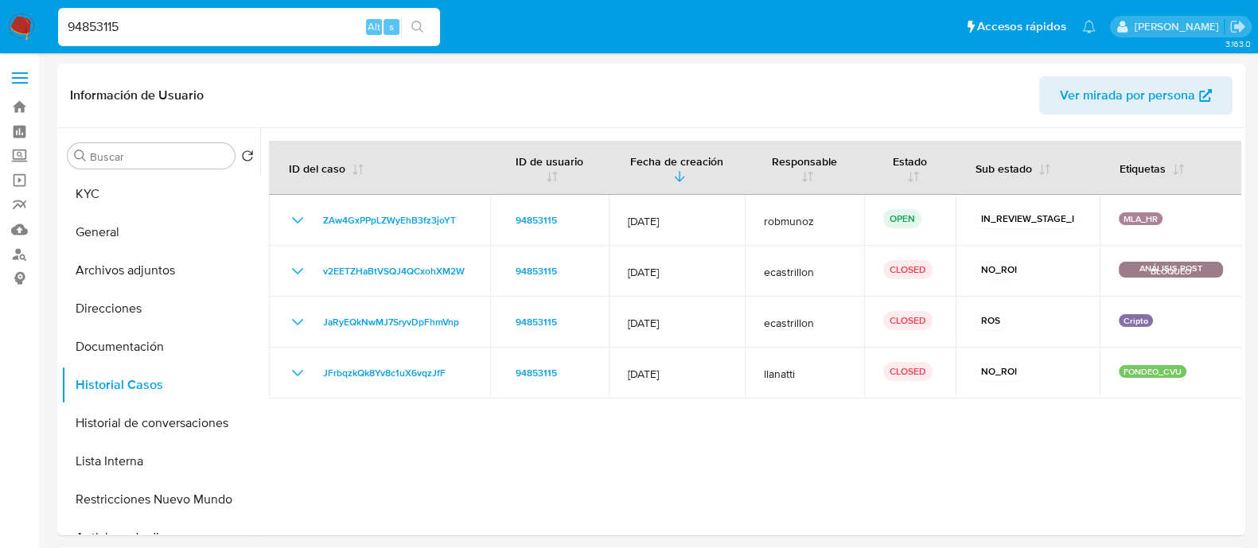
click at [208, 27] on input "94853115" at bounding box center [249, 27] width 382 height 21
paste input "162080980"
type input "162080980"
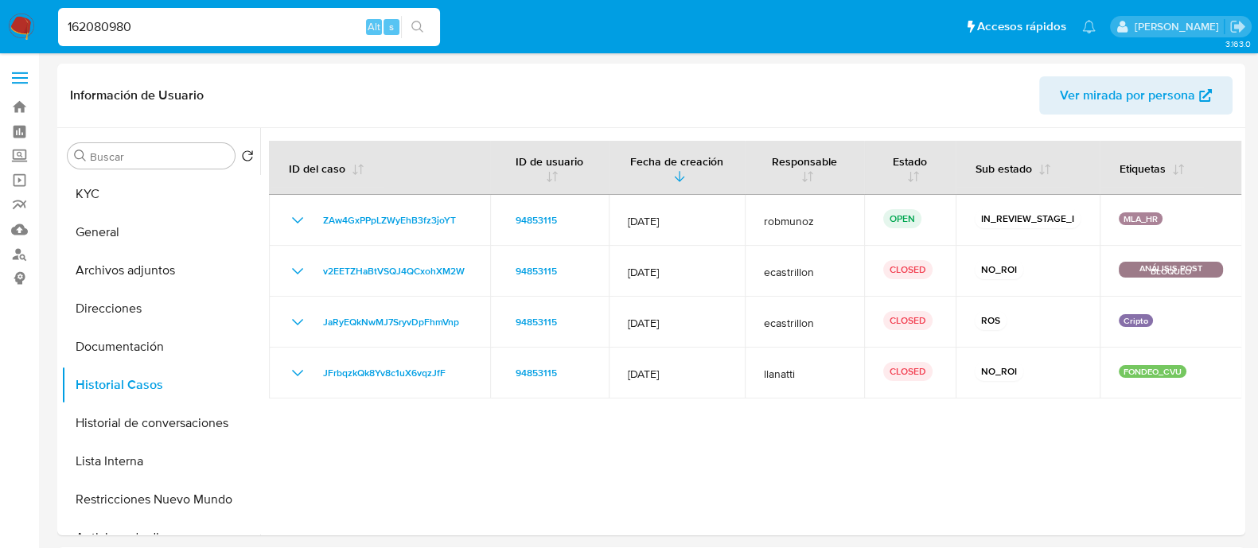
click at [416, 32] on icon "search-icon" at bounding box center [417, 27] width 13 height 13
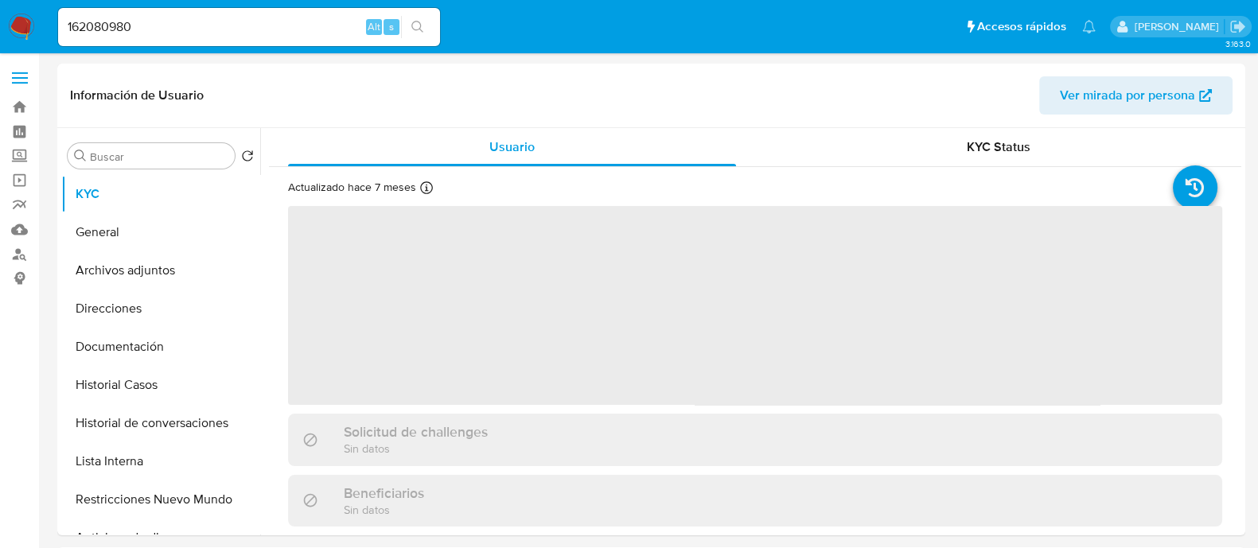
select select "10"
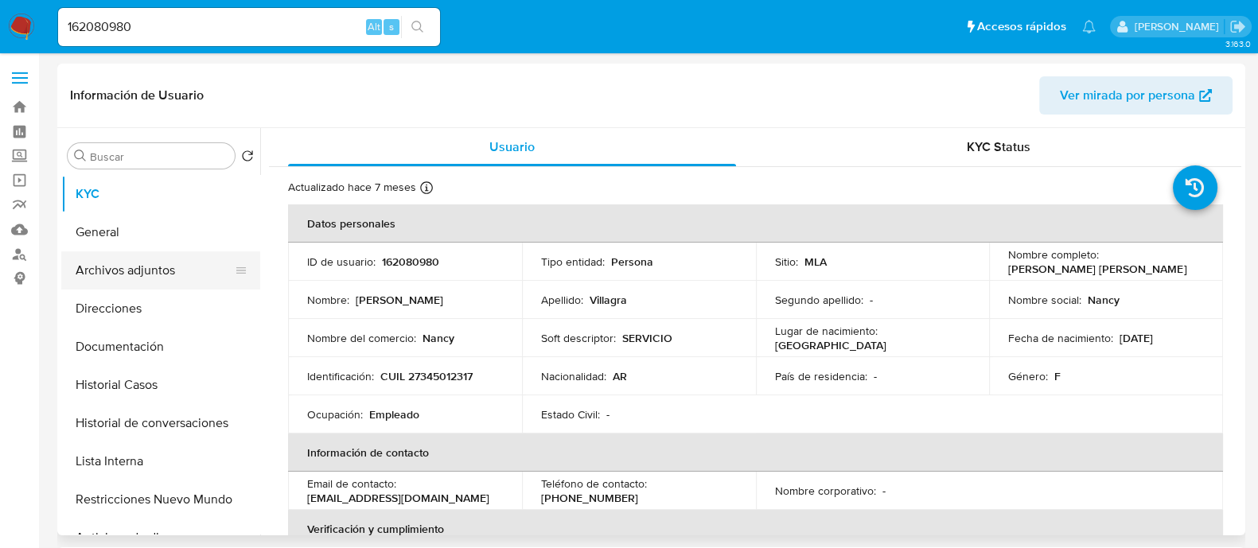
click at [193, 266] on button "Archivos adjuntos" at bounding box center [154, 271] width 186 height 38
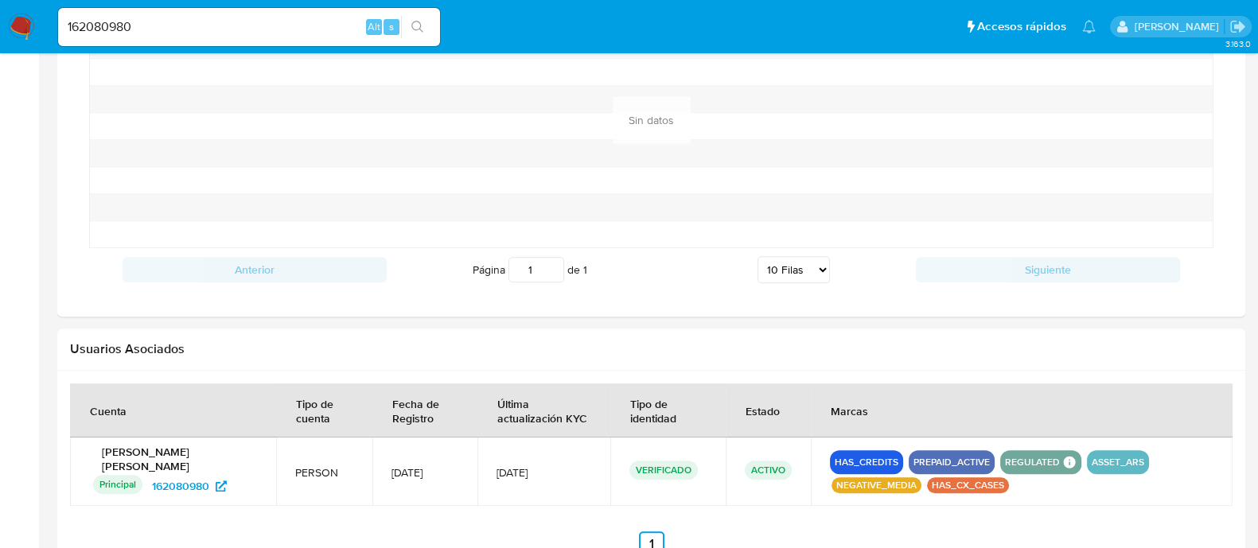
scroll to position [1347, 0]
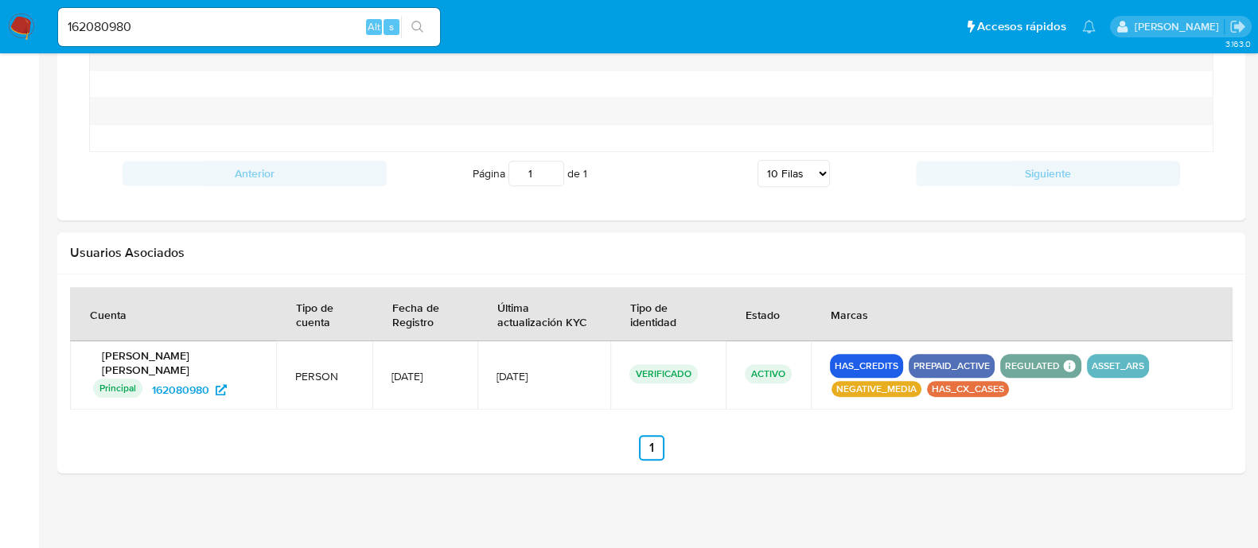
click at [267, 29] on input "162080980" at bounding box center [249, 27] width 382 height 21
click at [267, 27] on input "162080980" at bounding box center [249, 27] width 382 height 21
paste input "46383555"
type input "146383555"
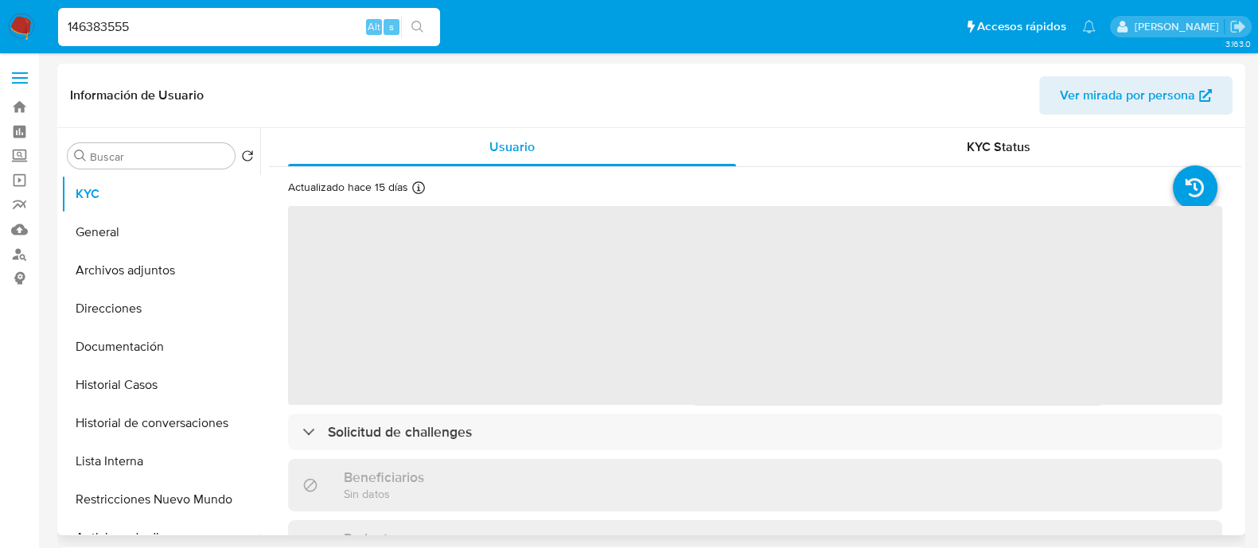
scroll to position [461, 0]
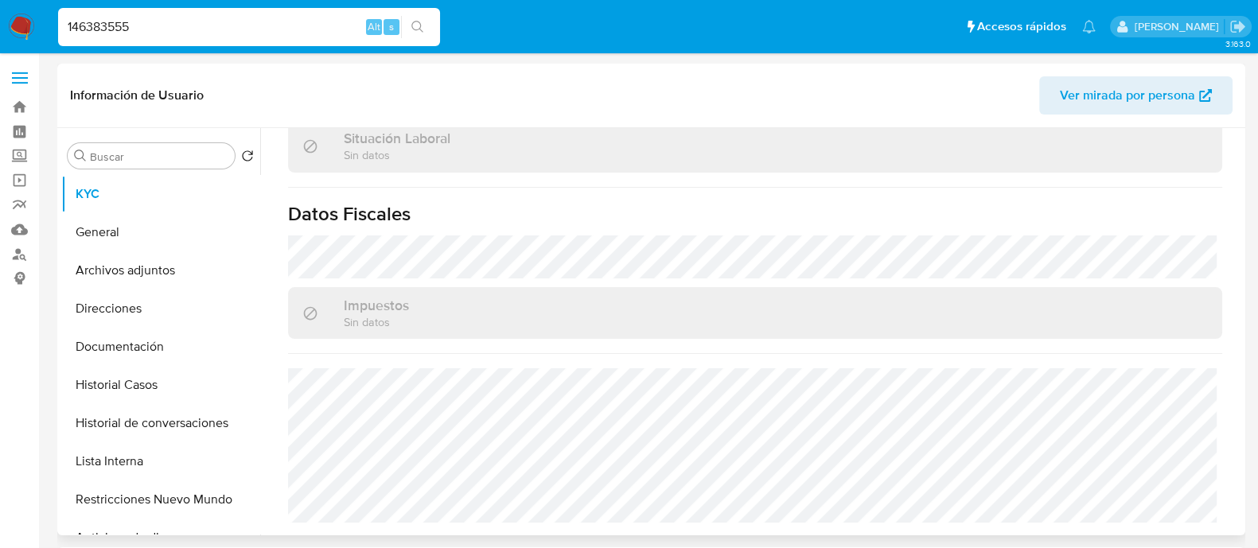
select select "10"
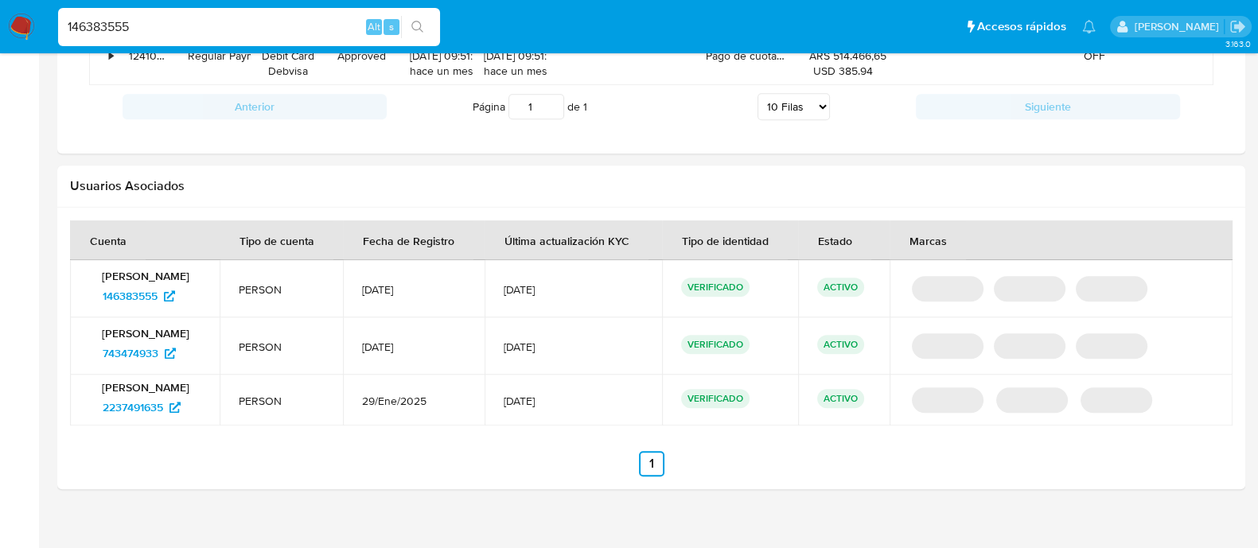
scroll to position [1375, 0]
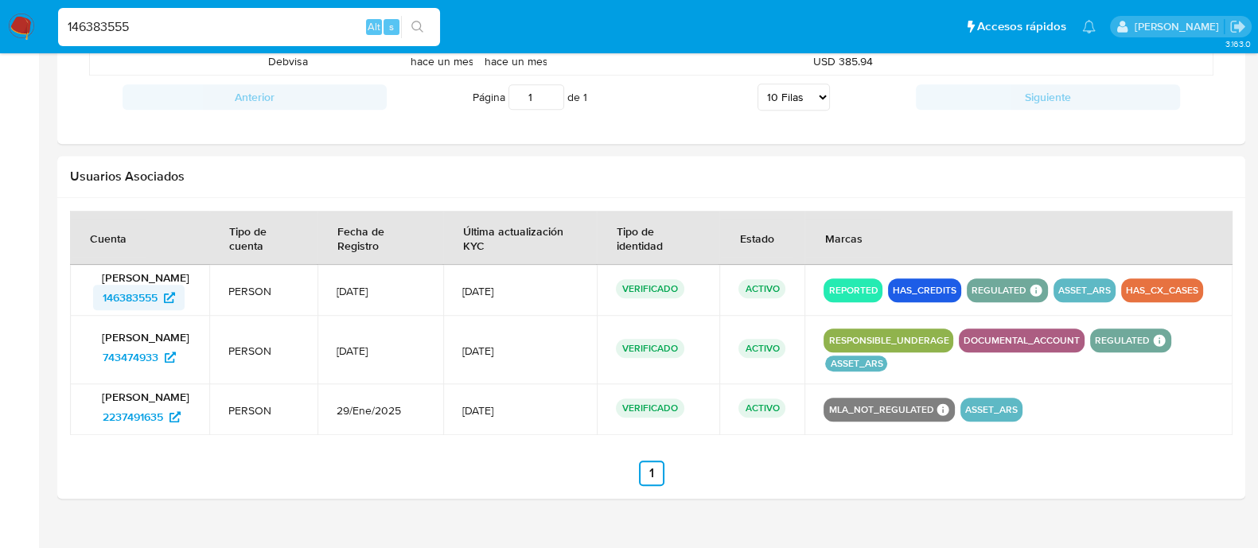
click at [148, 302] on span "146383555" at bounding box center [130, 297] width 55 height 25
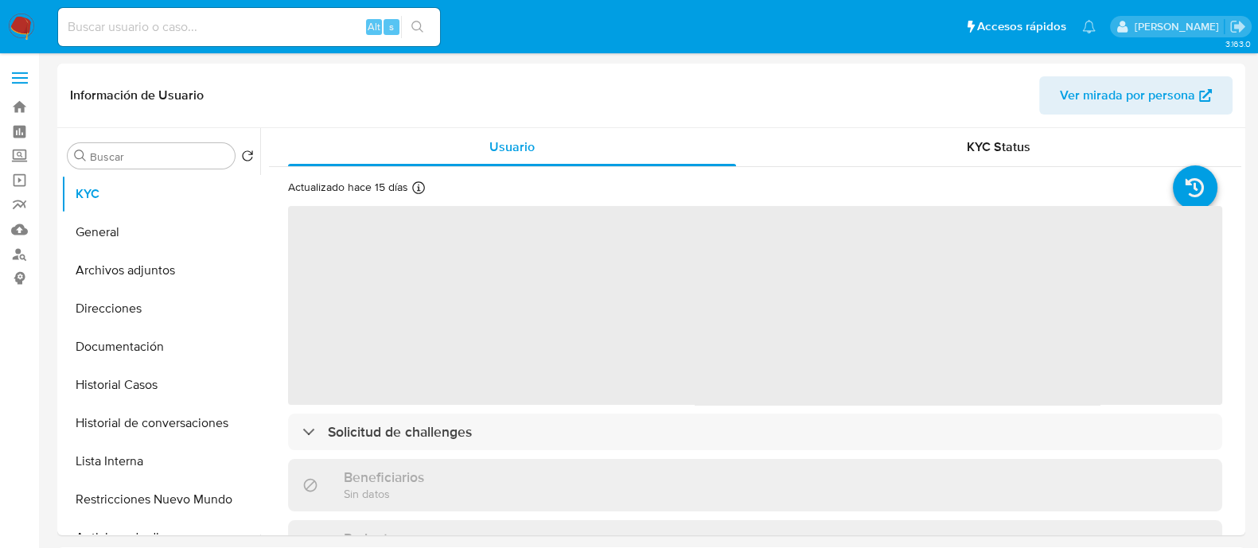
select select "10"
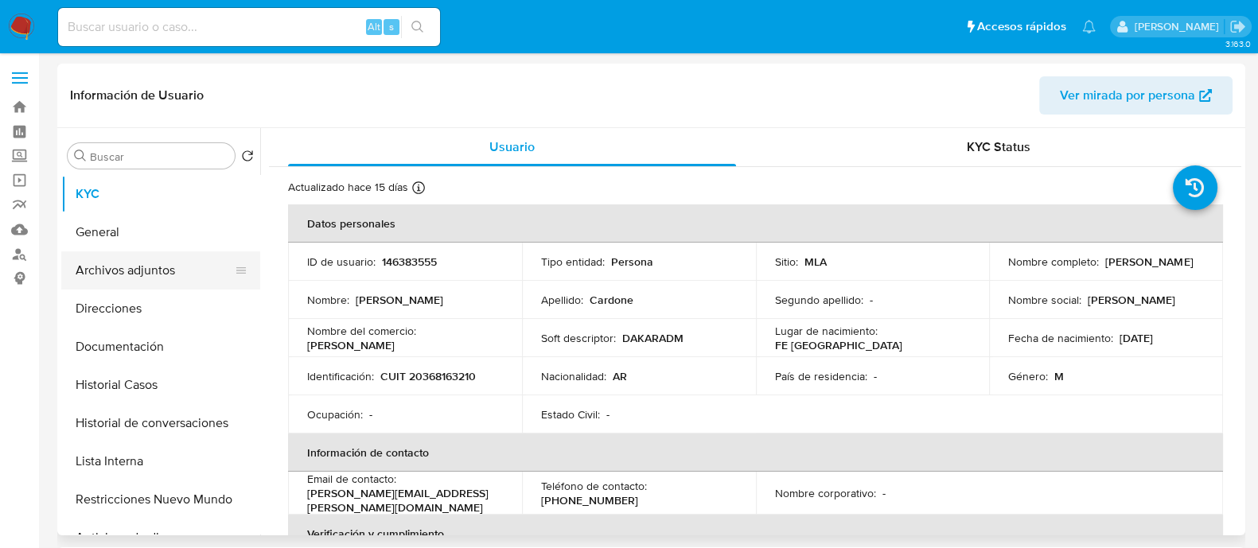
click at [126, 268] on button "Archivos adjuntos" at bounding box center [154, 271] width 186 height 38
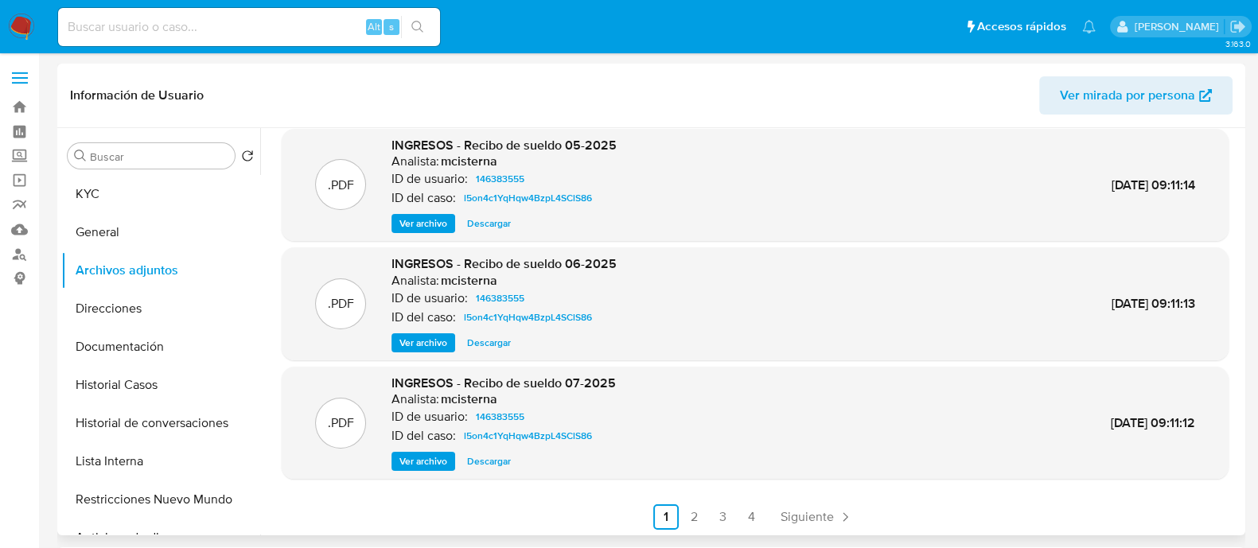
scroll to position [134, 0]
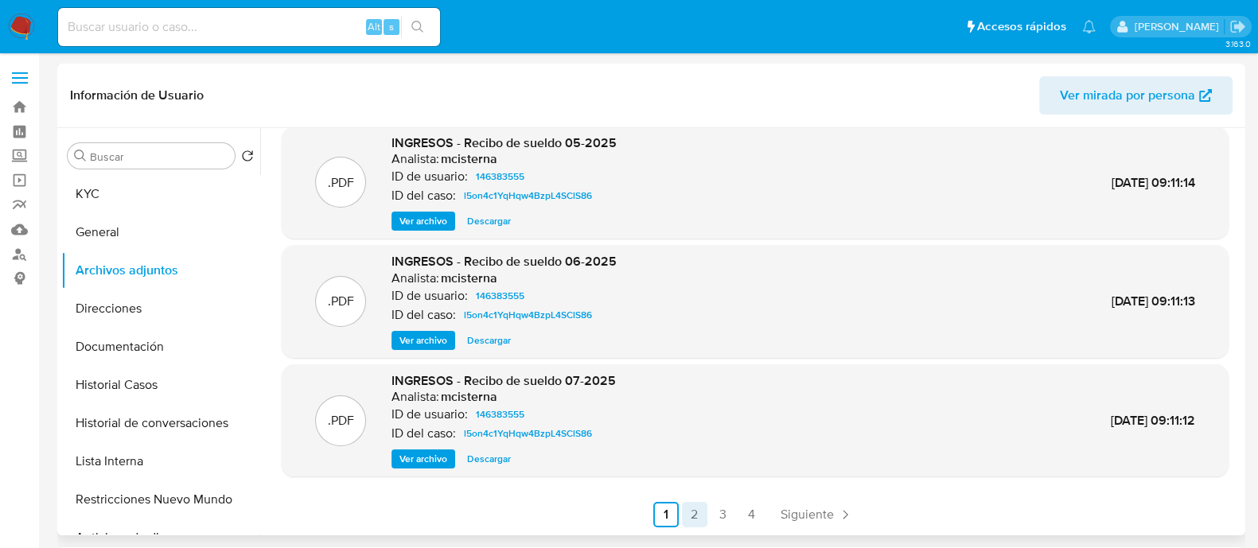
click at [696, 518] on link "2" at bounding box center [694, 514] width 25 height 25
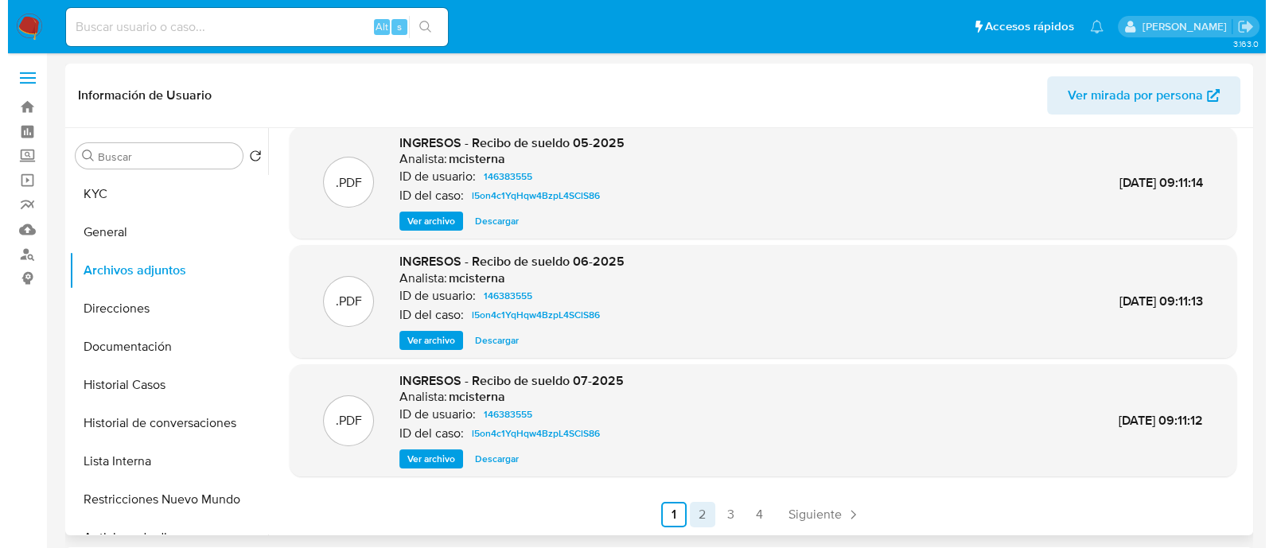
scroll to position [0, 0]
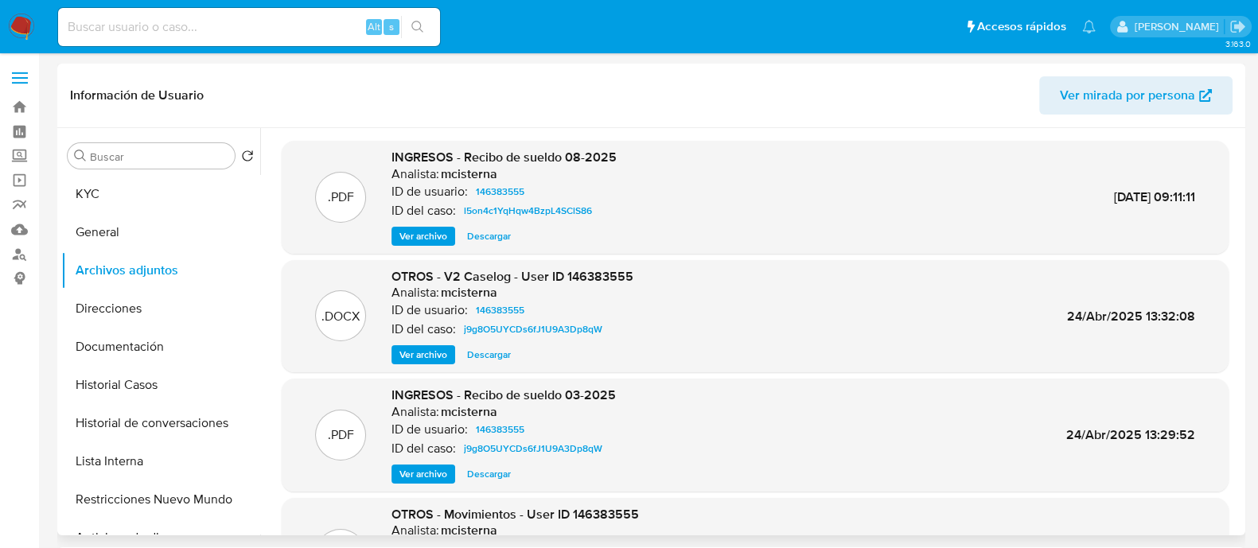
click at [402, 353] on span "Ver archivo" at bounding box center [424, 355] width 48 height 16
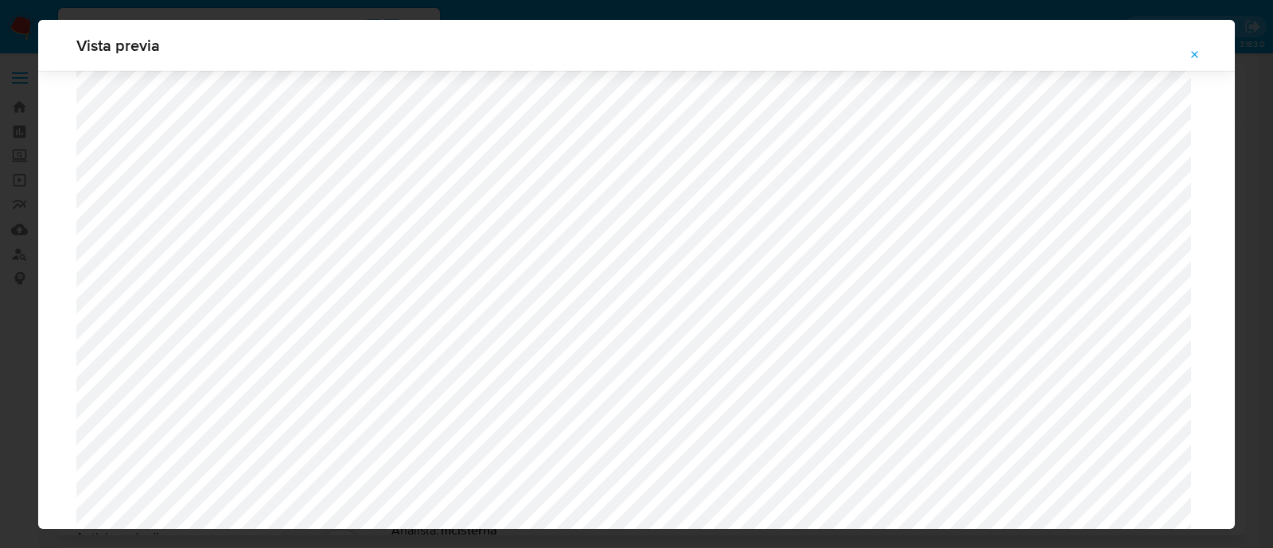
scroll to position [864, 0]
click at [1191, 49] on icon "Attachment preview" at bounding box center [1195, 55] width 13 height 13
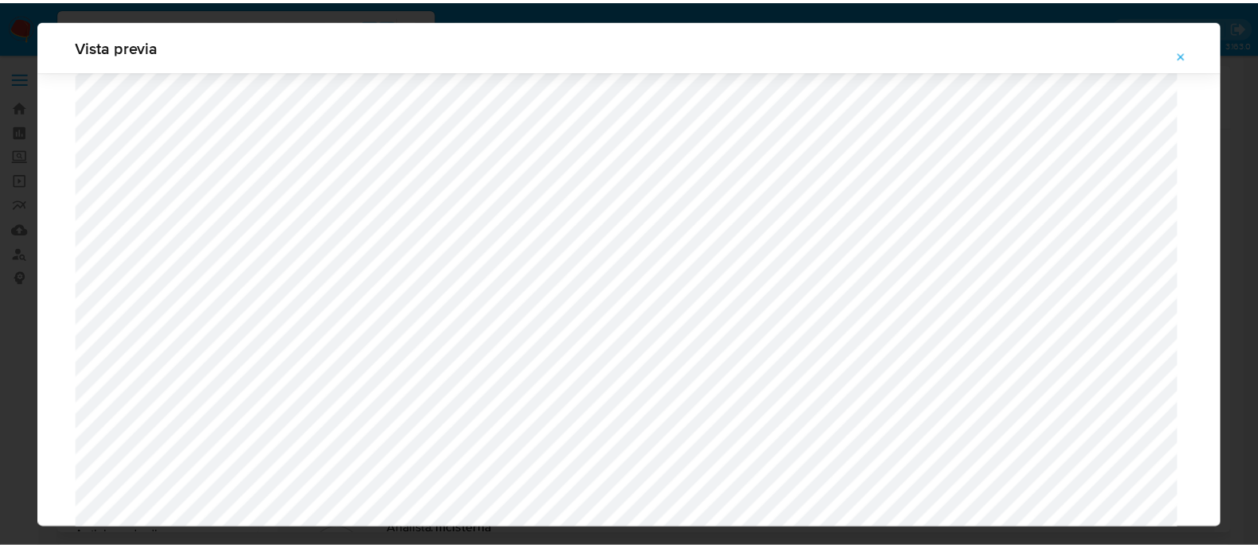
scroll to position [51, 0]
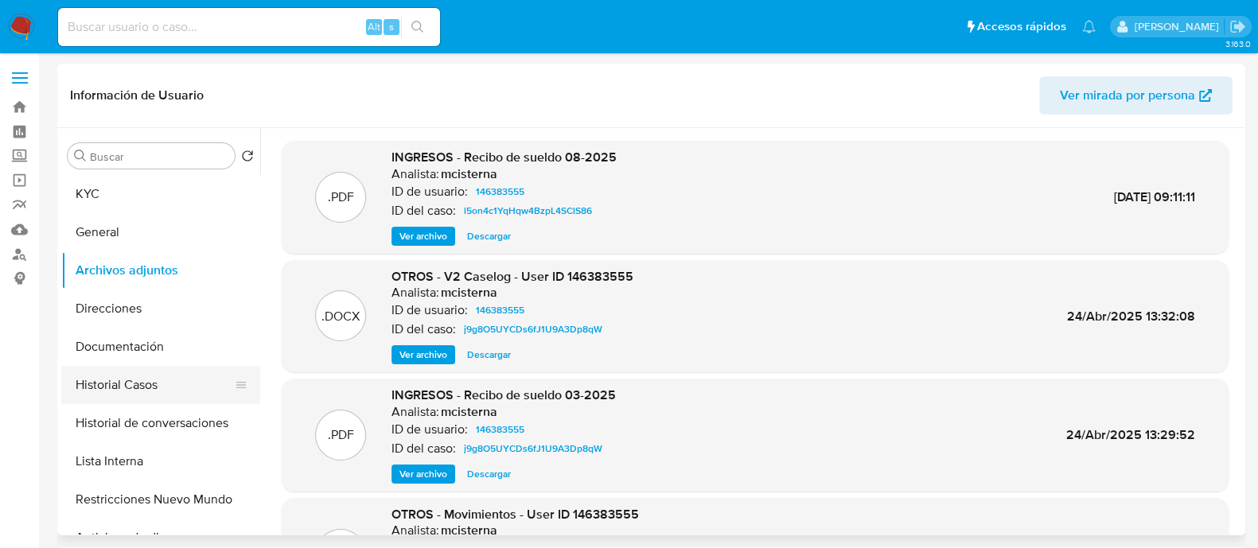
click at [199, 397] on button "Historial Casos" at bounding box center [154, 385] width 186 height 38
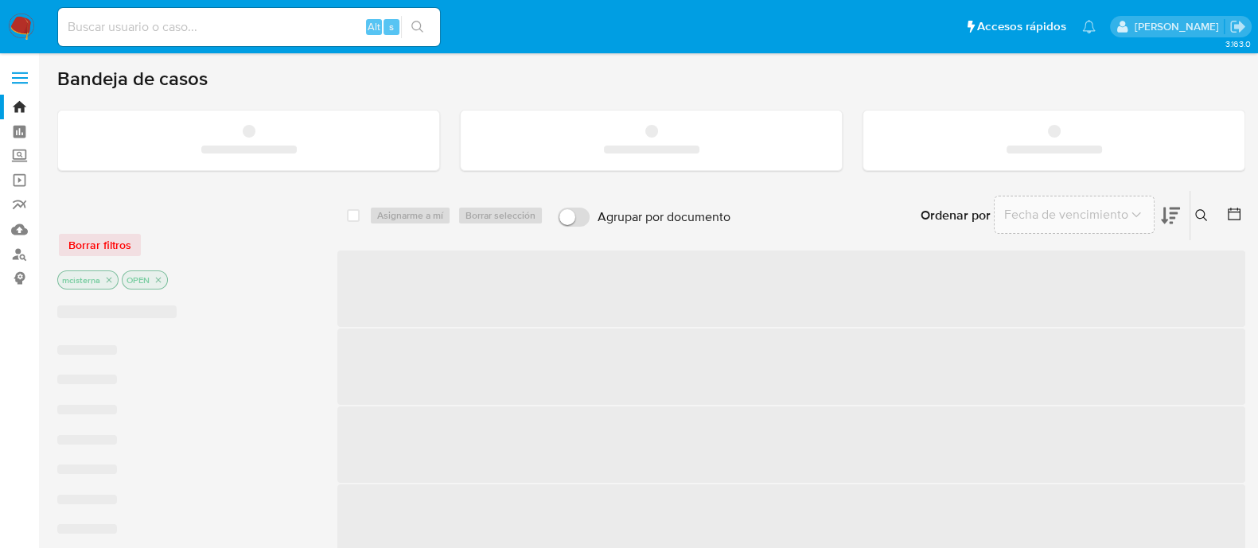
click at [269, 29] on input at bounding box center [249, 27] width 382 height 21
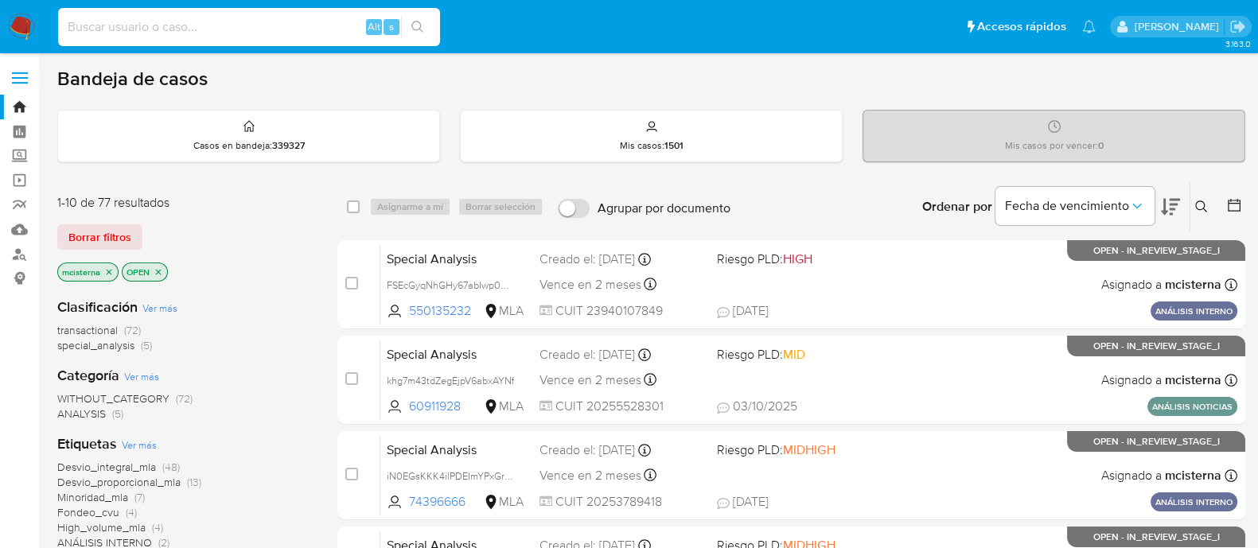
paste input "33566658"
type input "33566658"
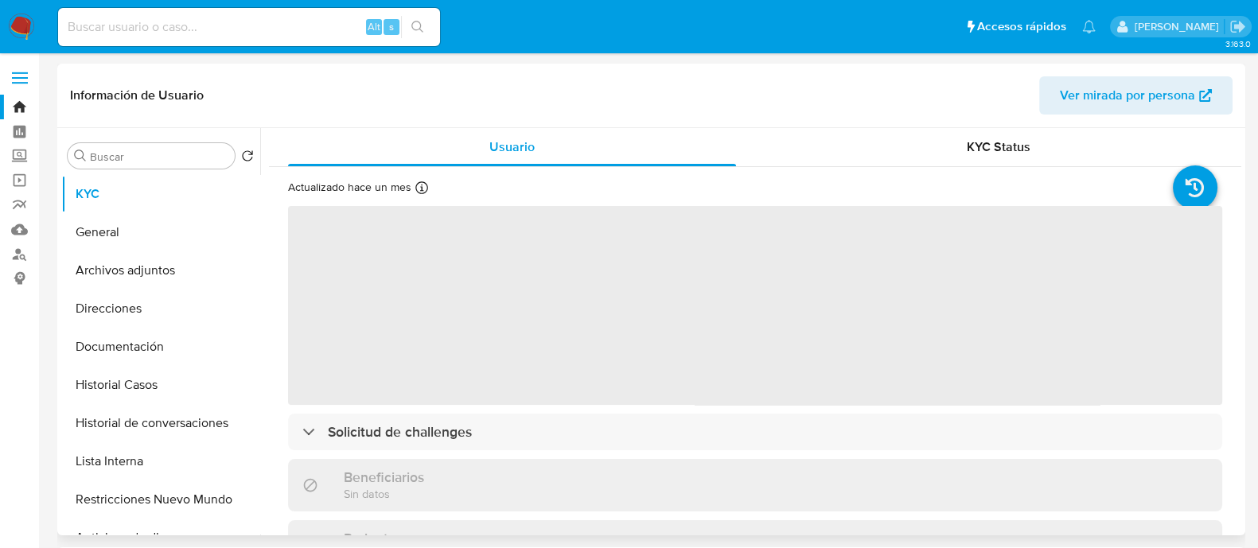
select select "10"
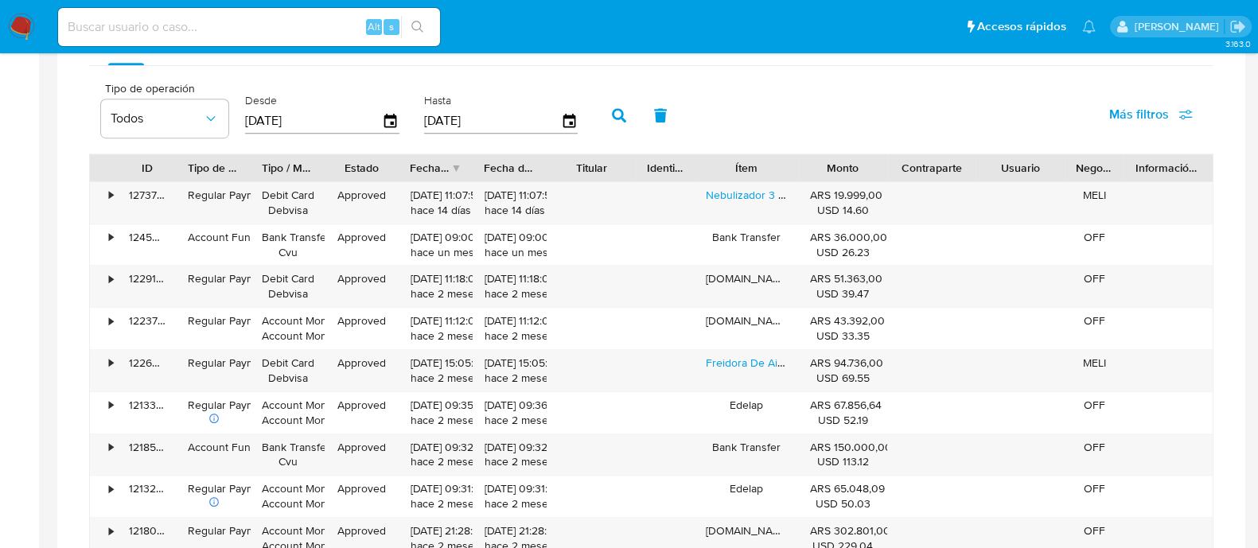
scroll to position [920, 0]
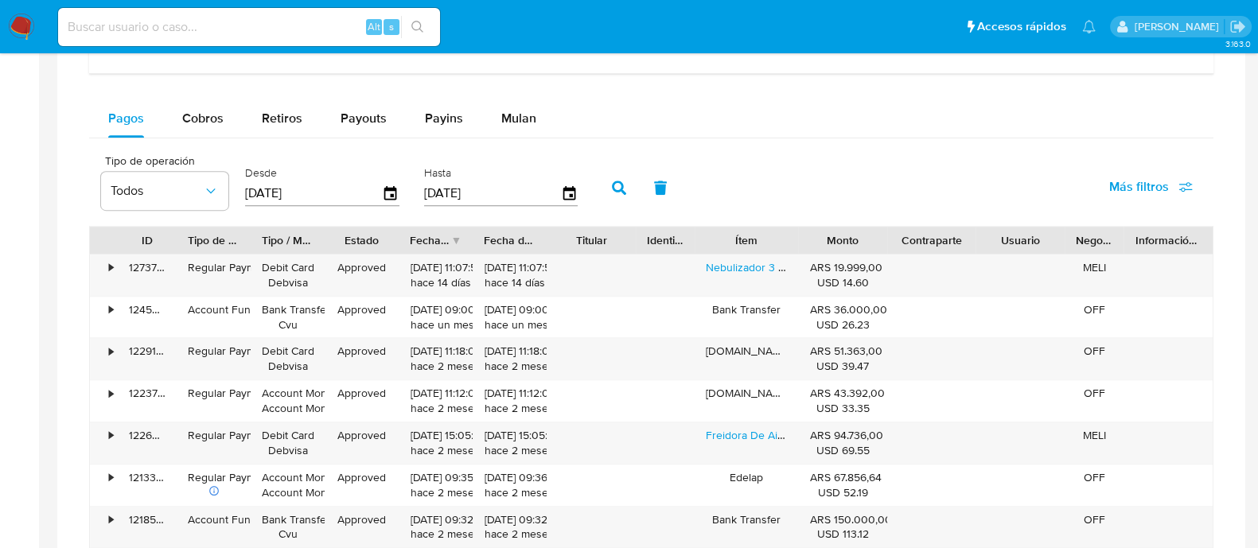
click at [256, 23] on input at bounding box center [249, 27] width 382 height 21
paste input "331185932"
type input "331185932"
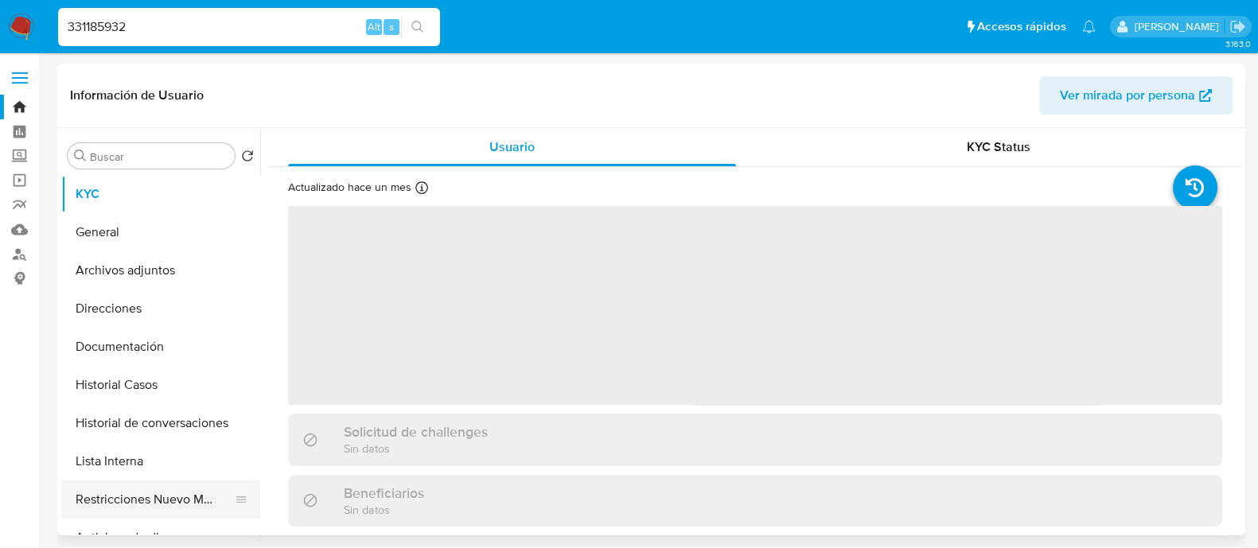
click at [112, 485] on button "Restricciones Nuevo Mundo" at bounding box center [154, 500] width 186 height 38
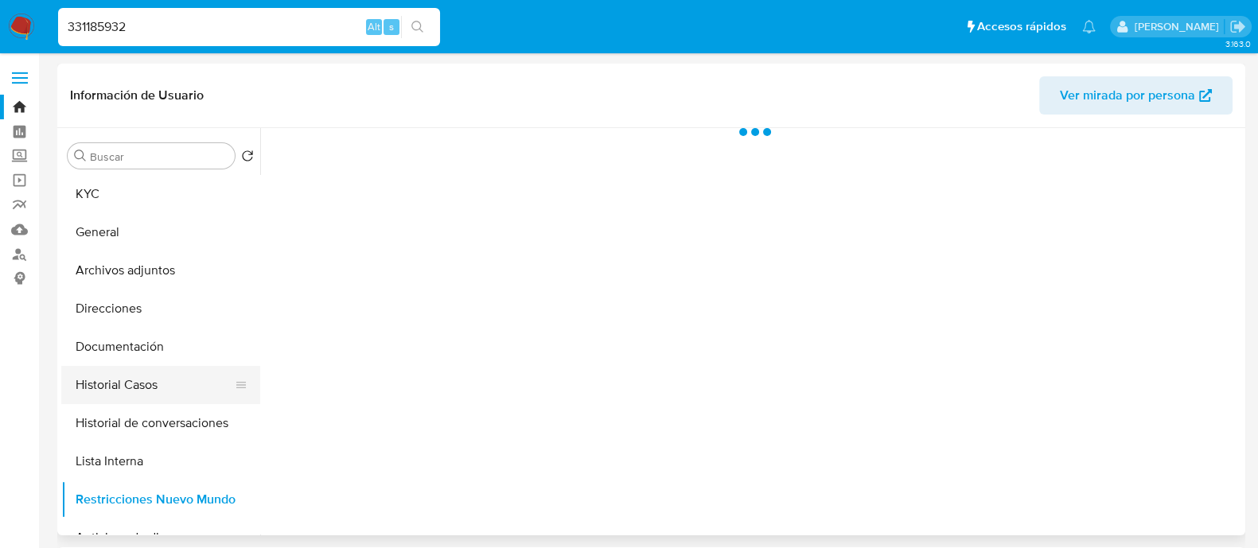
select select "10"
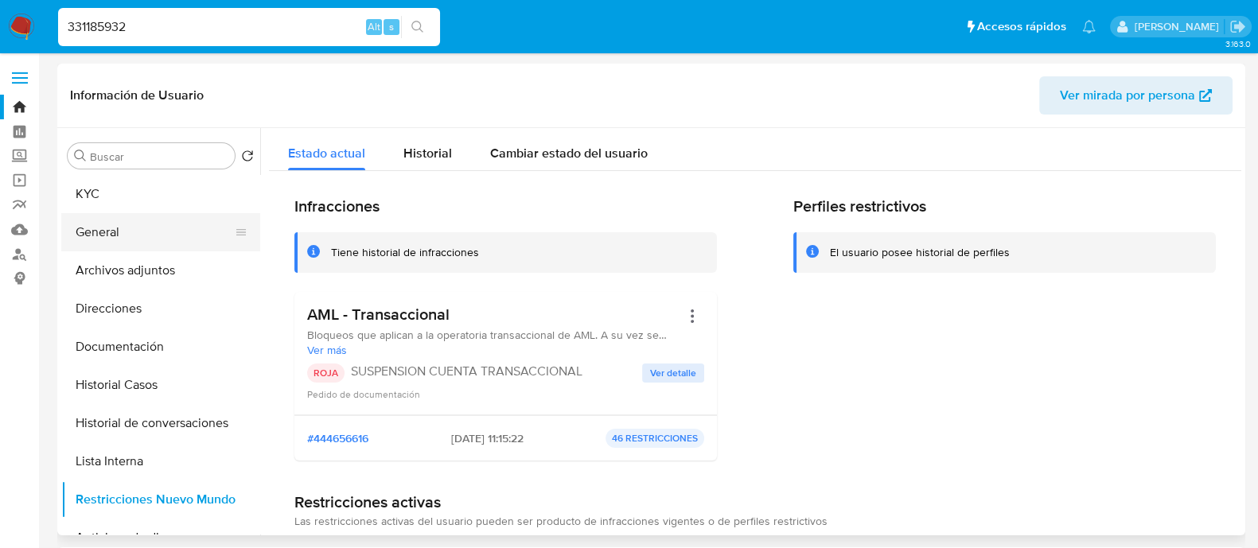
click at [137, 234] on button "General" at bounding box center [154, 232] width 186 height 38
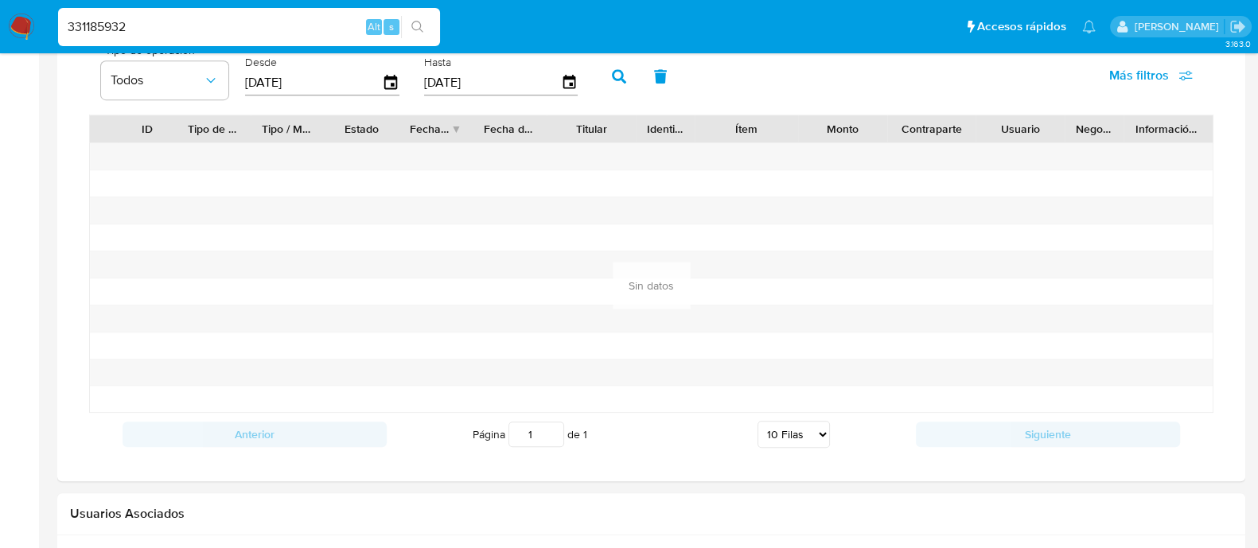
scroll to position [1070, 0]
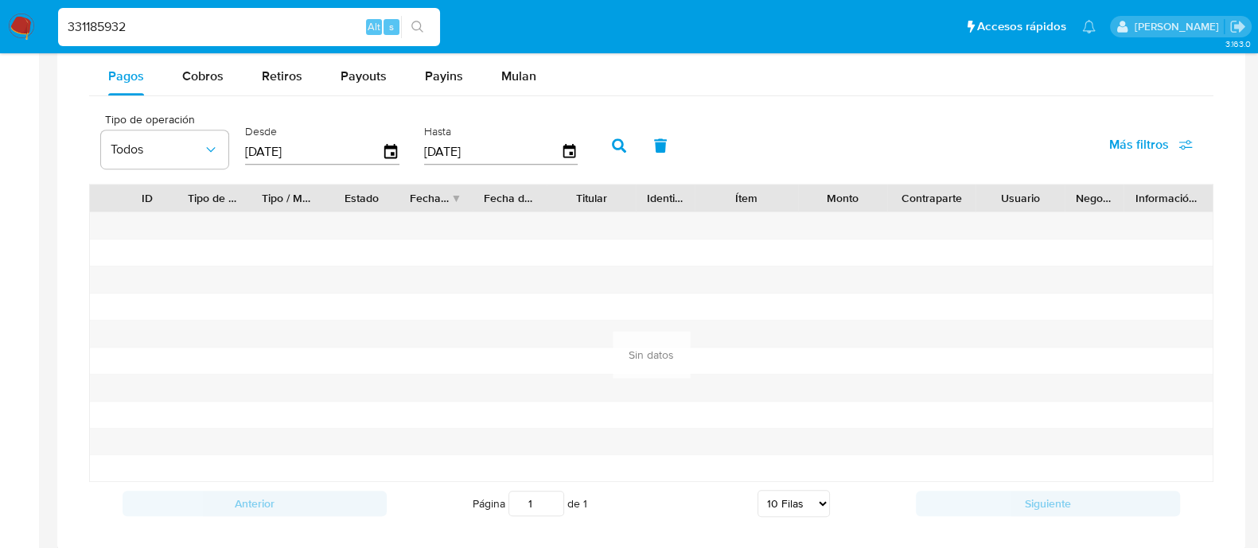
click at [275, 19] on input "331185932" at bounding box center [249, 27] width 382 height 21
paste input "677186711"
type input "677186711"
click at [419, 25] on icon "search-icon" at bounding box center [417, 27] width 13 height 13
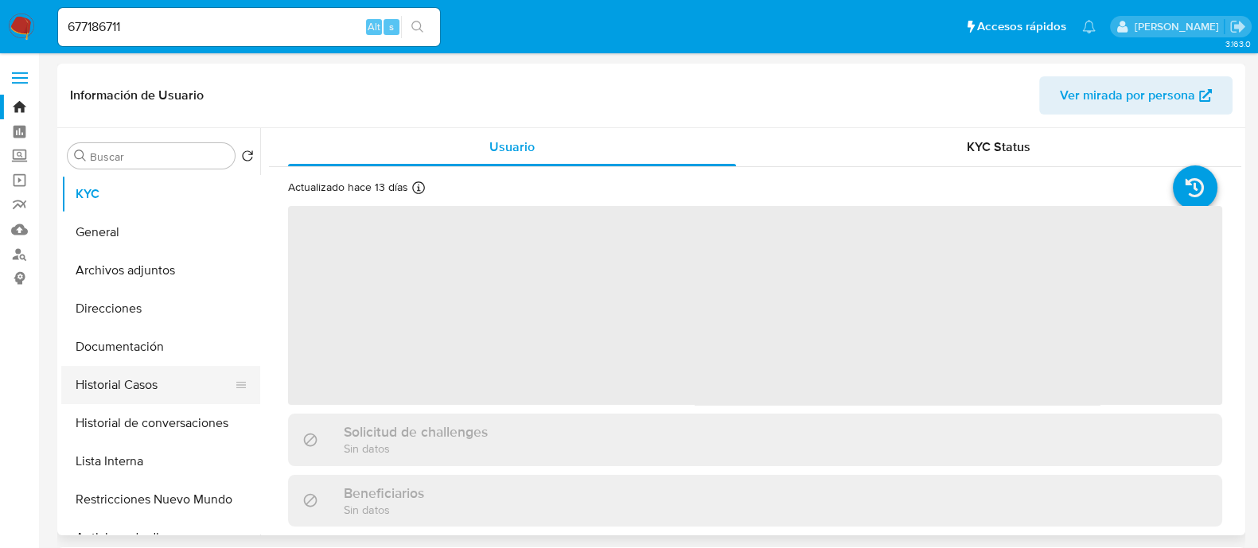
click at [138, 392] on button "Historial Casos" at bounding box center [154, 385] width 186 height 38
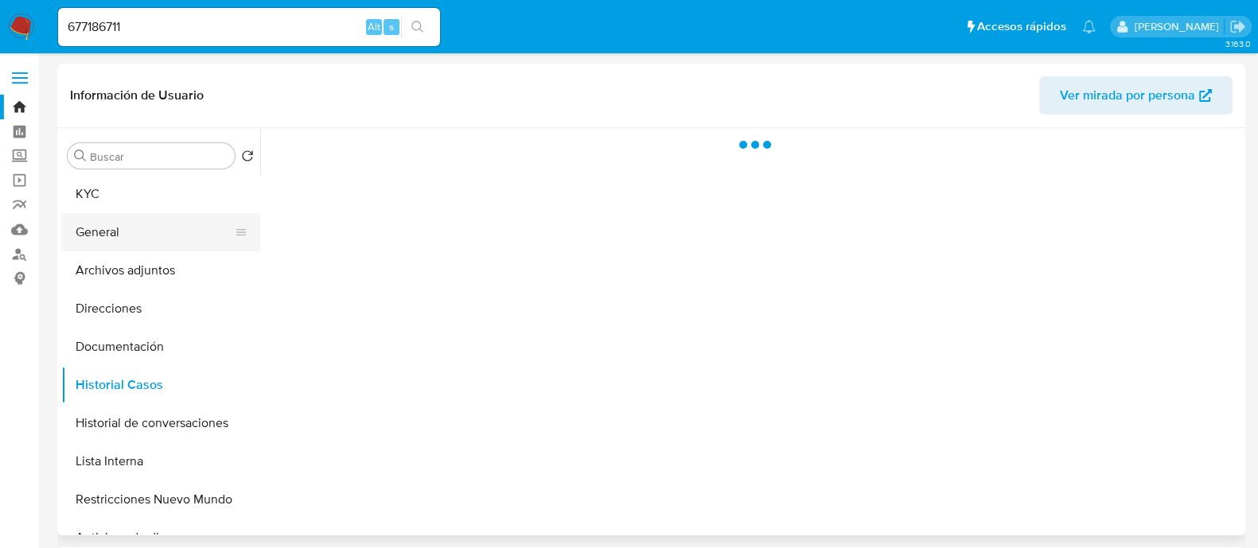
select select "10"
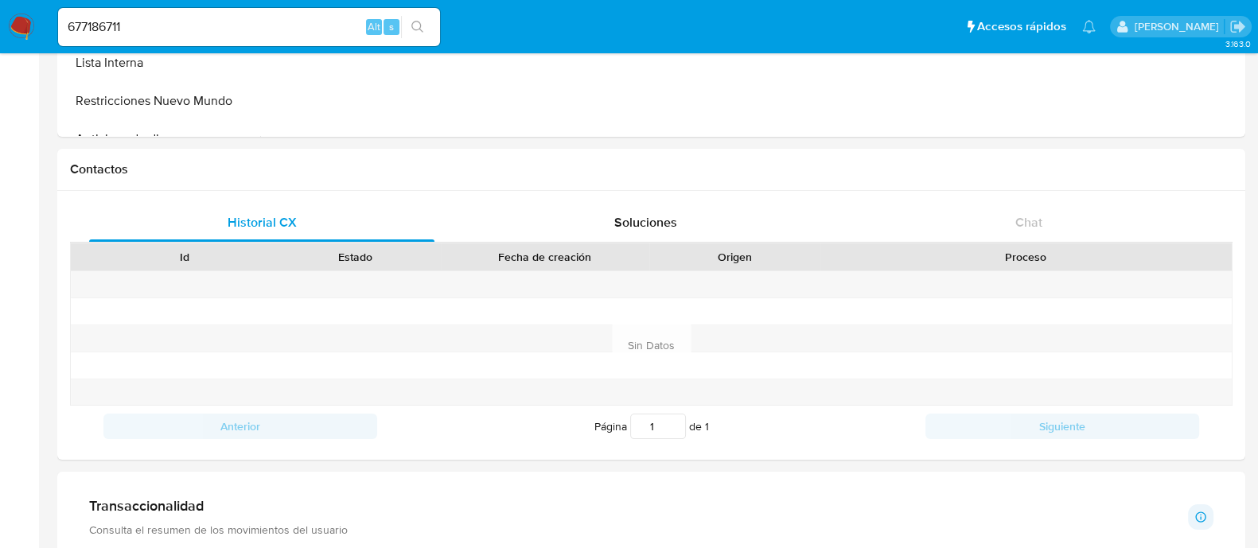
scroll to position [258, 0]
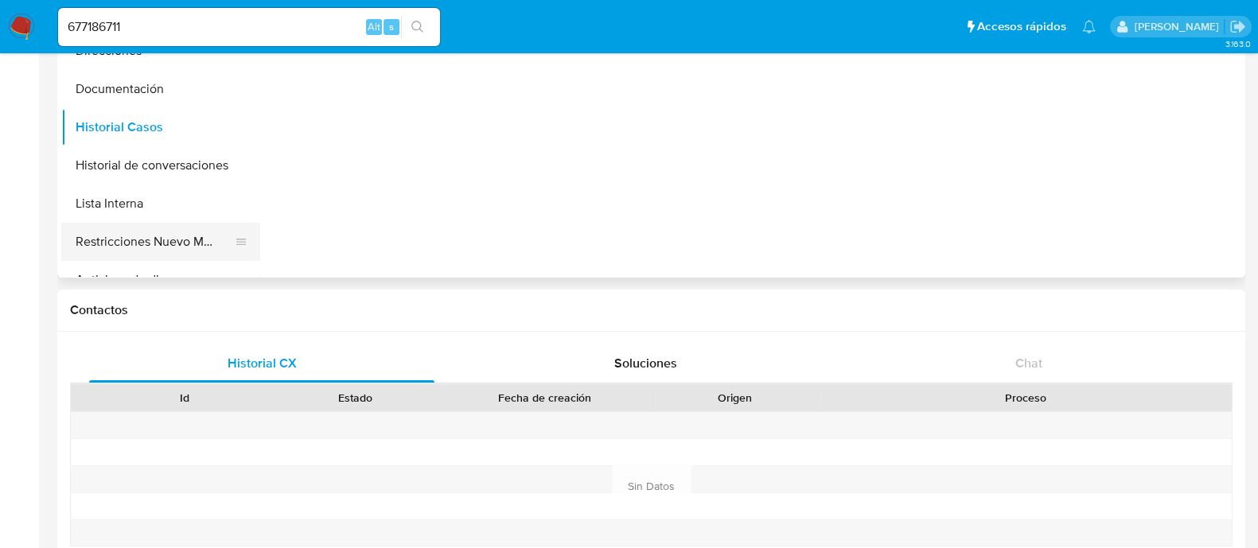
click at [195, 248] on button "Restricciones Nuevo Mundo" at bounding box center [154, 242] width 186 height 38
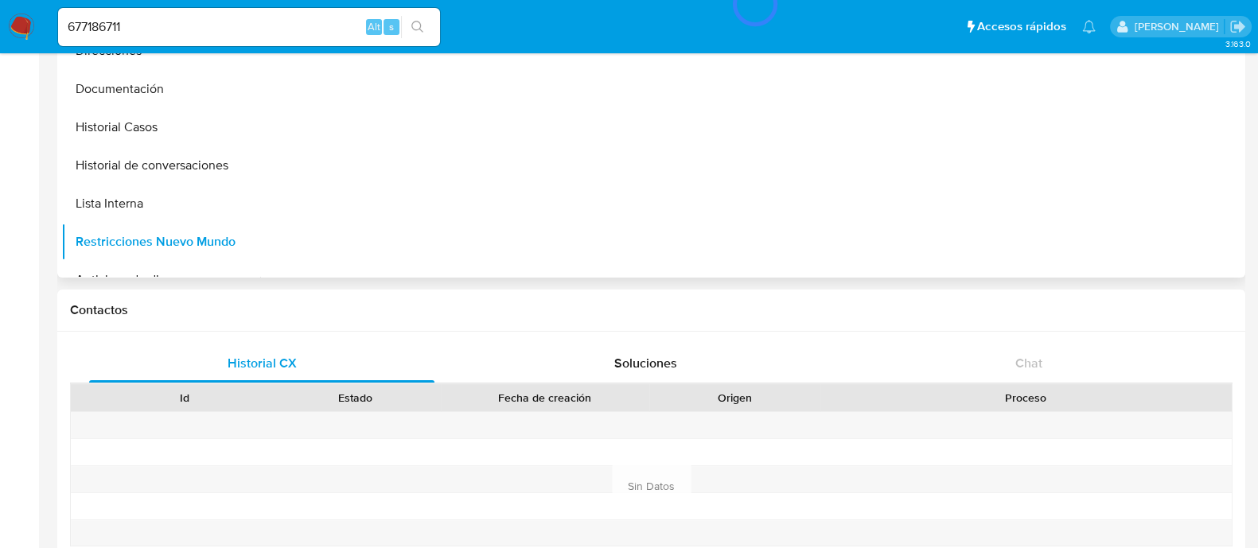
scroll to position [158, 0]
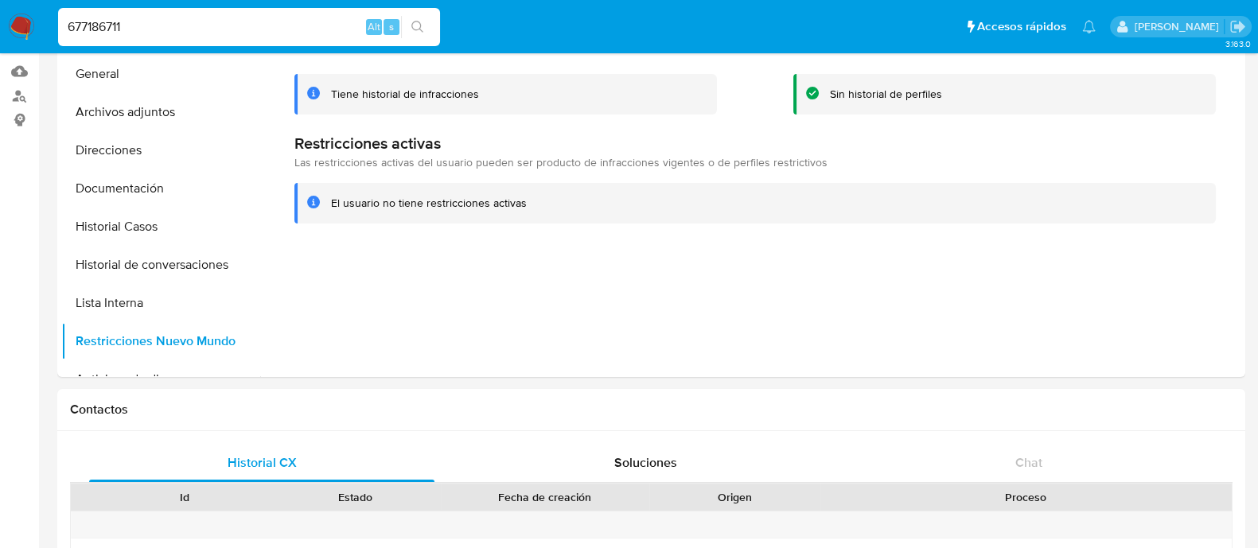
click at [279, 23] on input "677186711" at bounding box center [249, 27] width 382 height 21
paste input "115540496"
type input "1155404961"
click at [424, 23] on button "search-icon" at bounding box center [417, 27] width 33 height 22
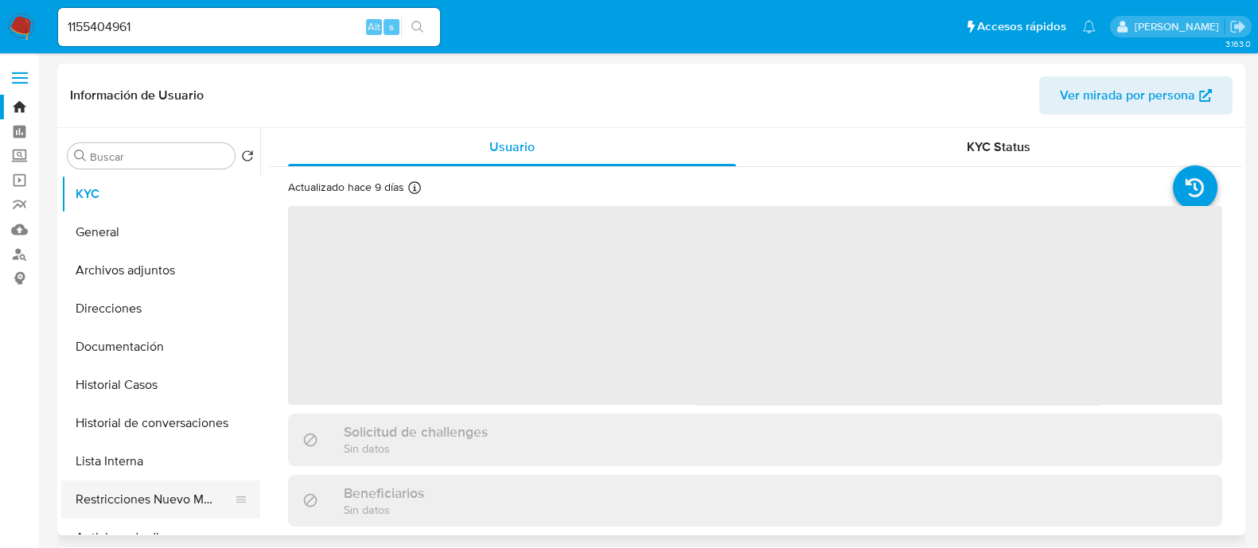
click at [172, 506] on button "Restricciones Nuevo Mundo" at bounding box center [154, 500] width 186 height 38
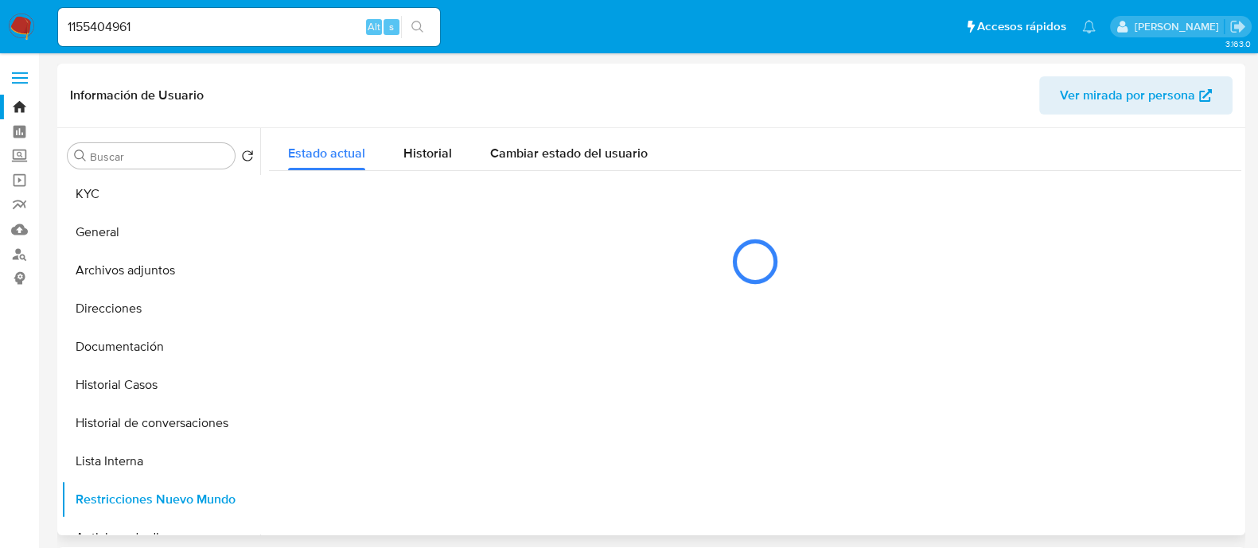
select select "10"
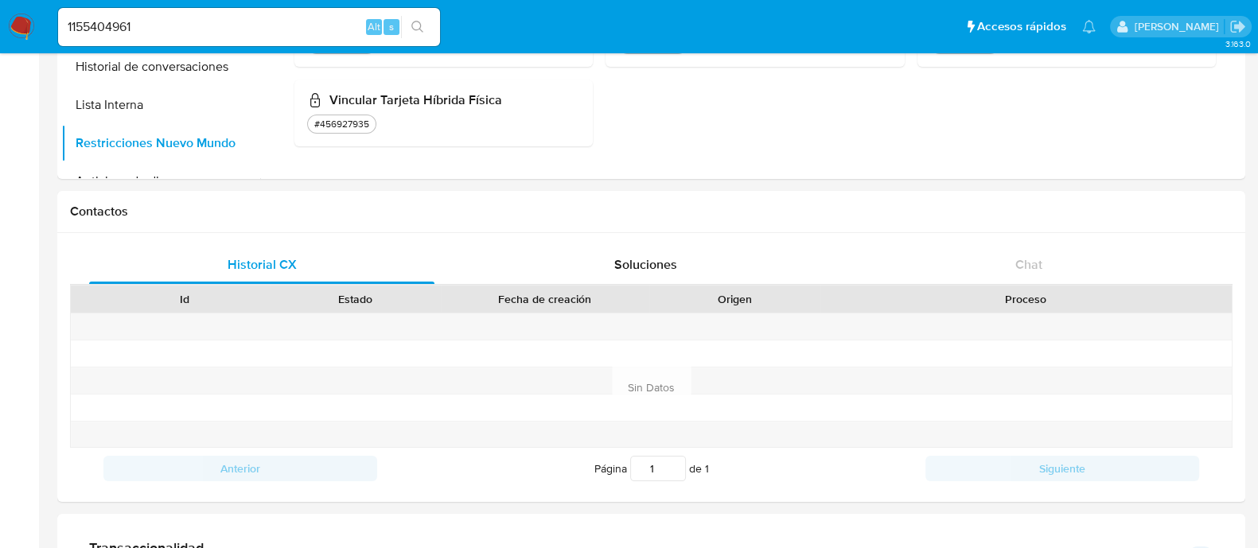
scroll to position [158, 0]
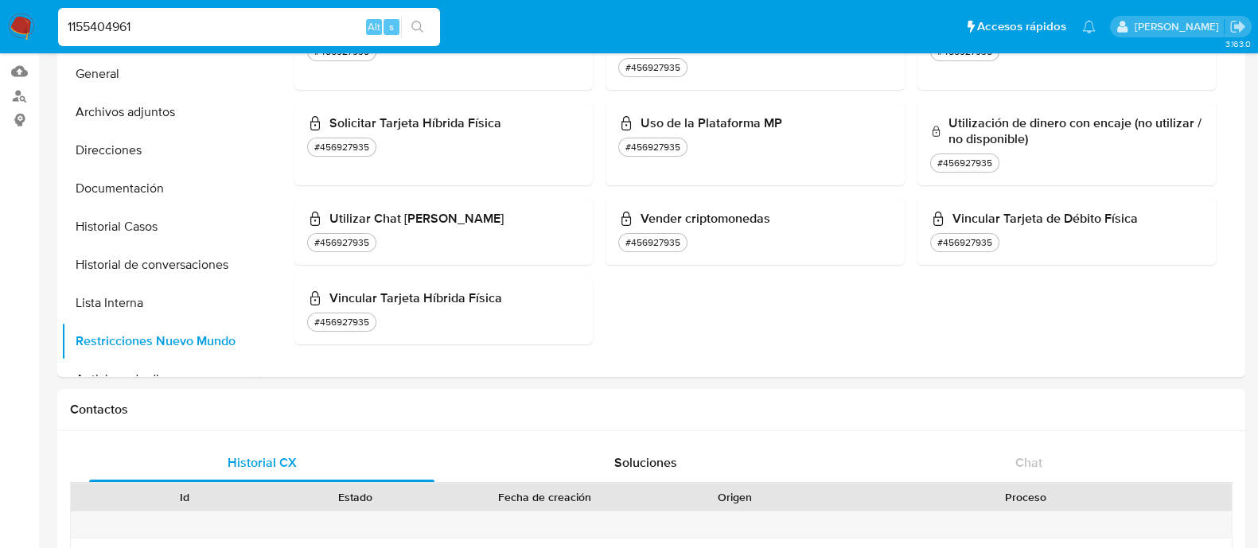
click at [290, 25] on input "1155404961" at bounding box center [249, 27] width 382 height 21
paste input "95232869"
type input "195232869"
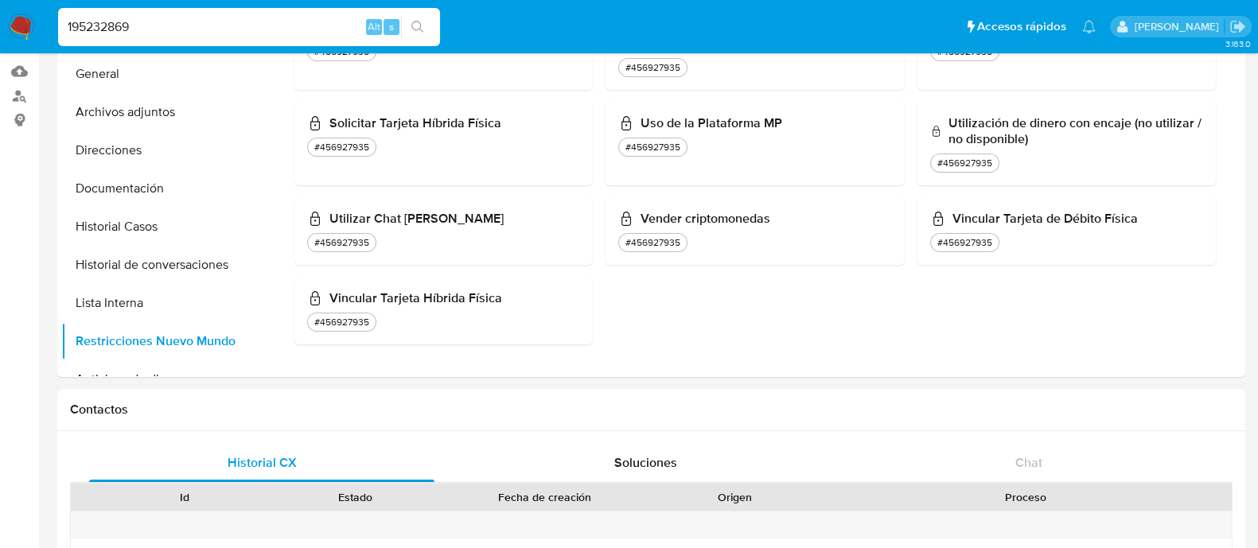
click at [425, 28] on button "search-icon" at bounding box center [417, 27] width 33 height 22
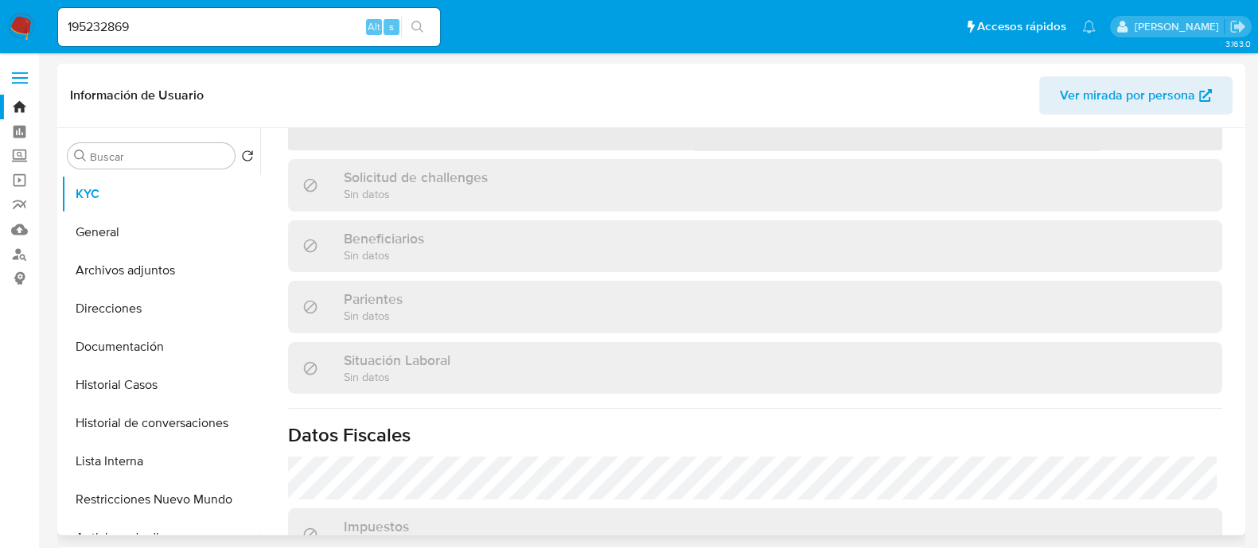
scroll to position [477, 0]
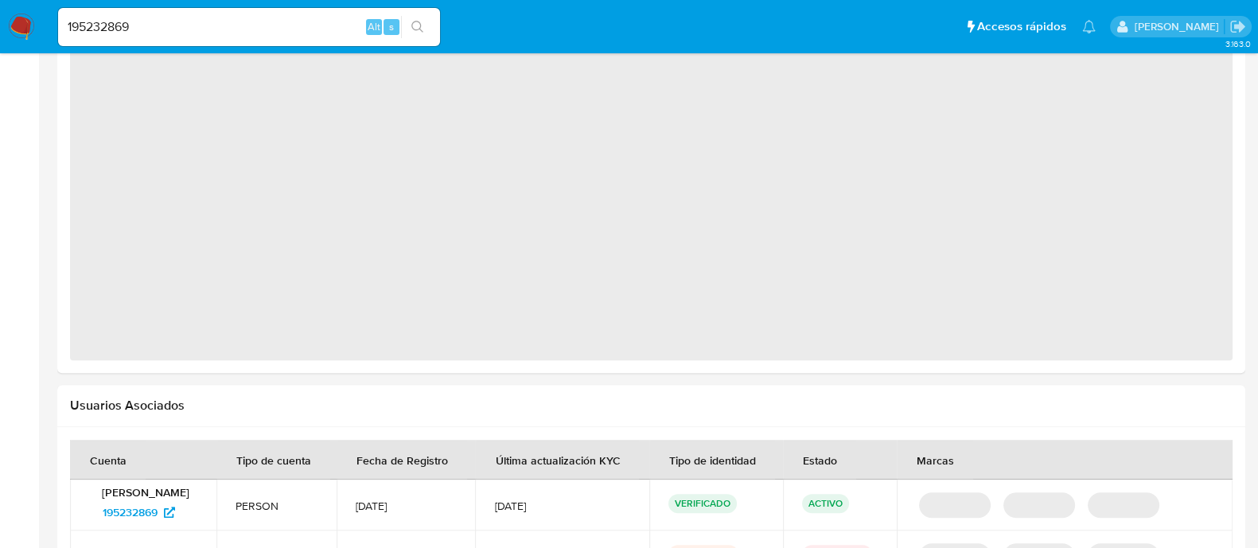
select select "10"
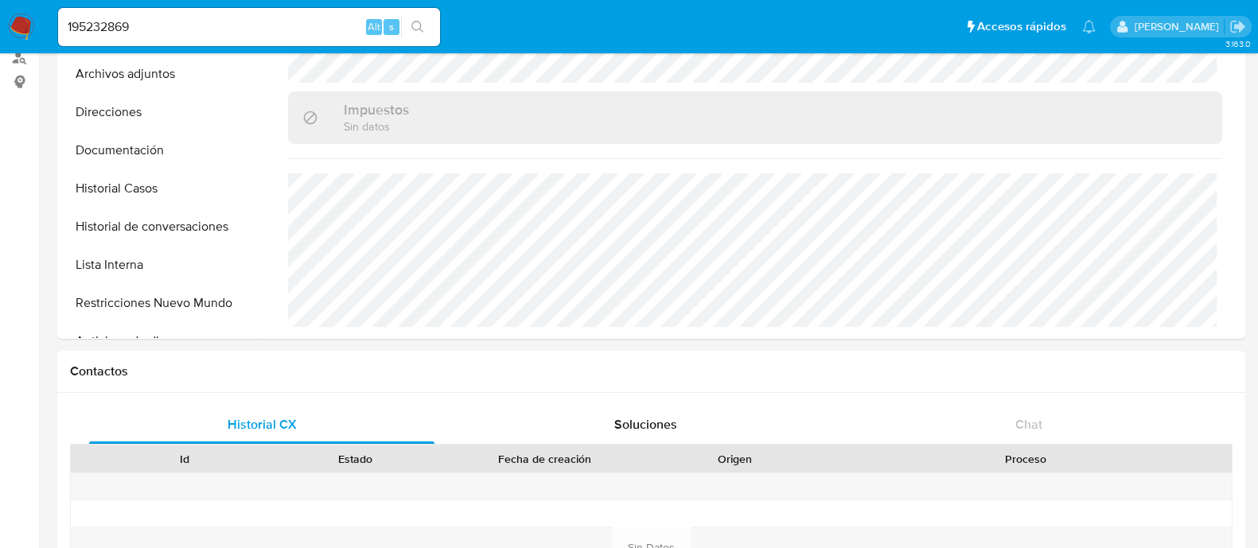
scroll to position [110, 0]
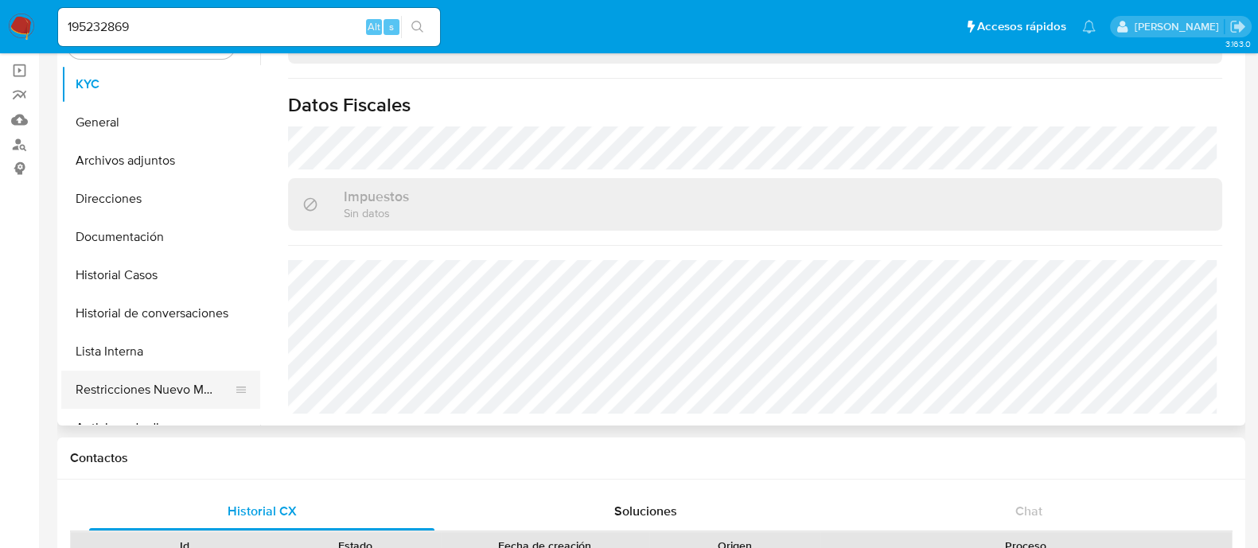
click at [191, 380] on button "Restricciones Nuevo Mundo" at bounding box center [154, 390] width 186 height 38
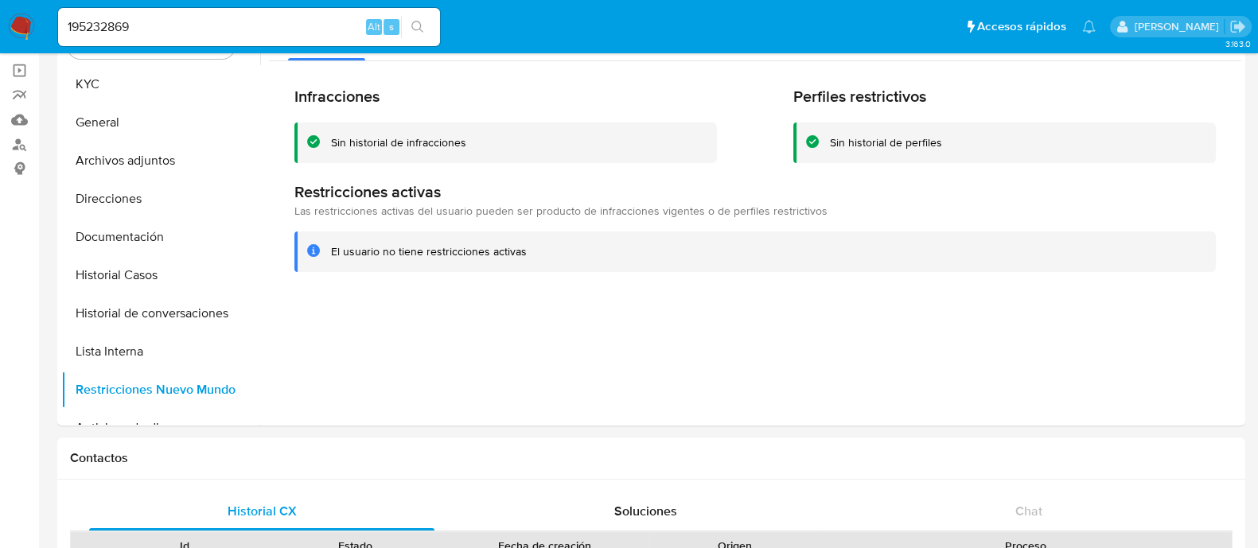
click at [321, 31] on input "195232869" at bounding box center [249, 27] width 382 height 21
paste input "780457846"
click at [436, 36] on input "780457846" at bounding box center [249, 27] width 382 height 21
type input "780457846"
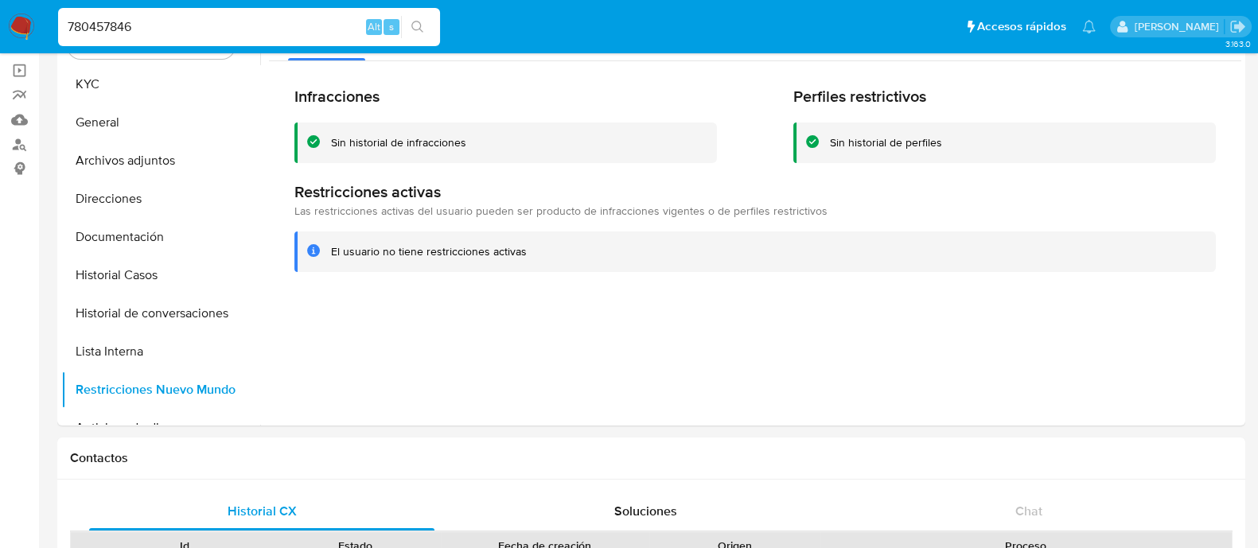
click at [419, 30] on icon "search-icon" at bounding box center [417, 27] width 13 height 13
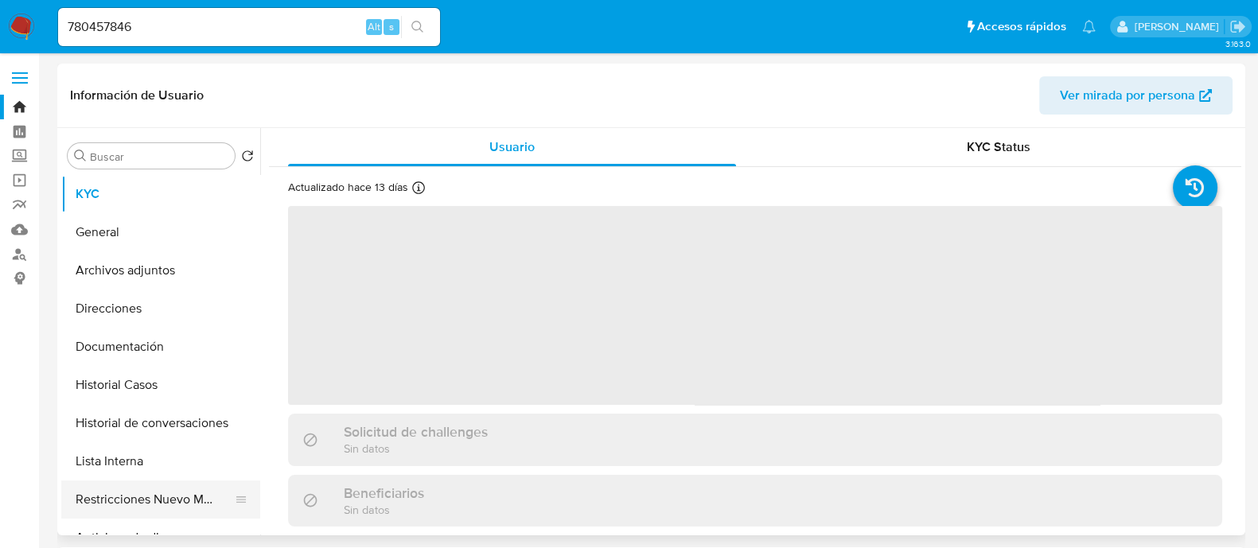
click at [181, 517] on button "Restricciones Nuevo Mundo" at bounding box center [154, 500] width 186 height 38
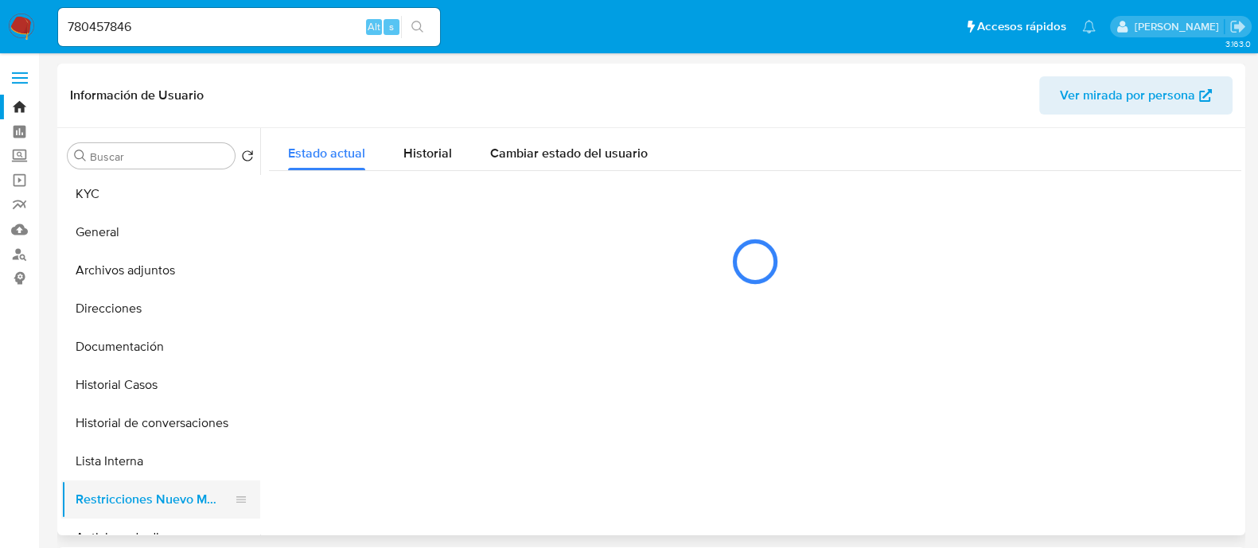
select select "10"
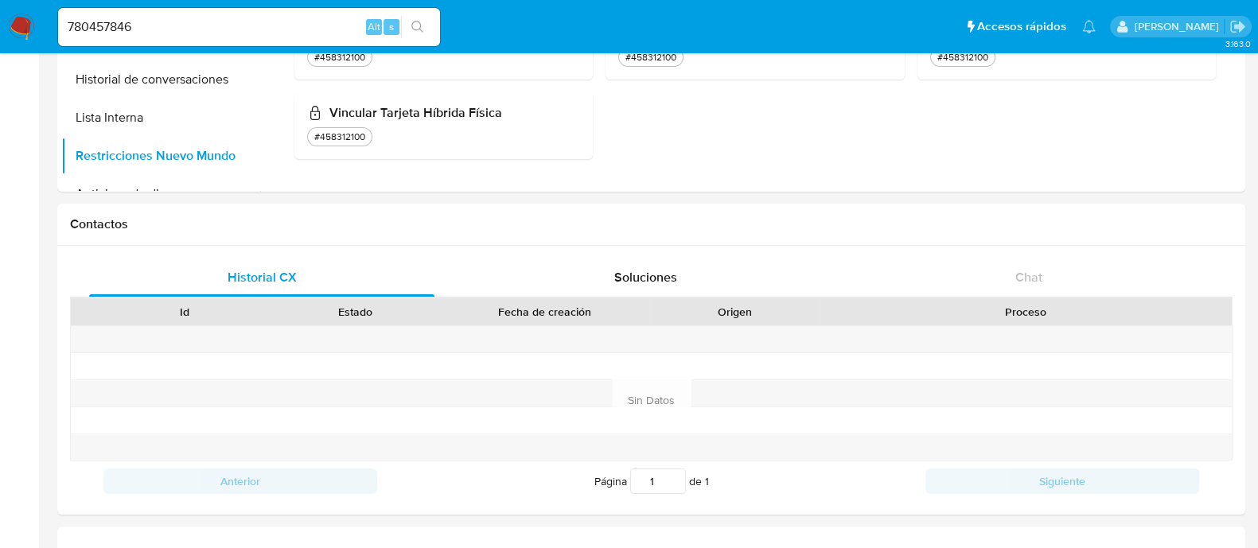
scroll to position [75, 0]
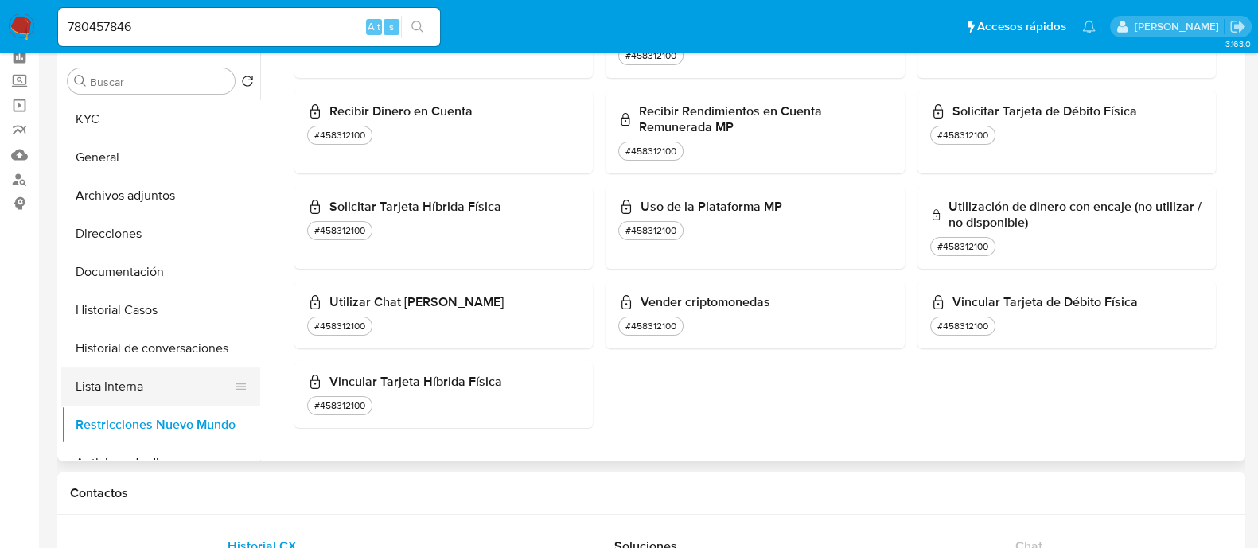
click at [172, 378] on button "Lista Interna" at bounding box center [154, 387] width 186 height 38
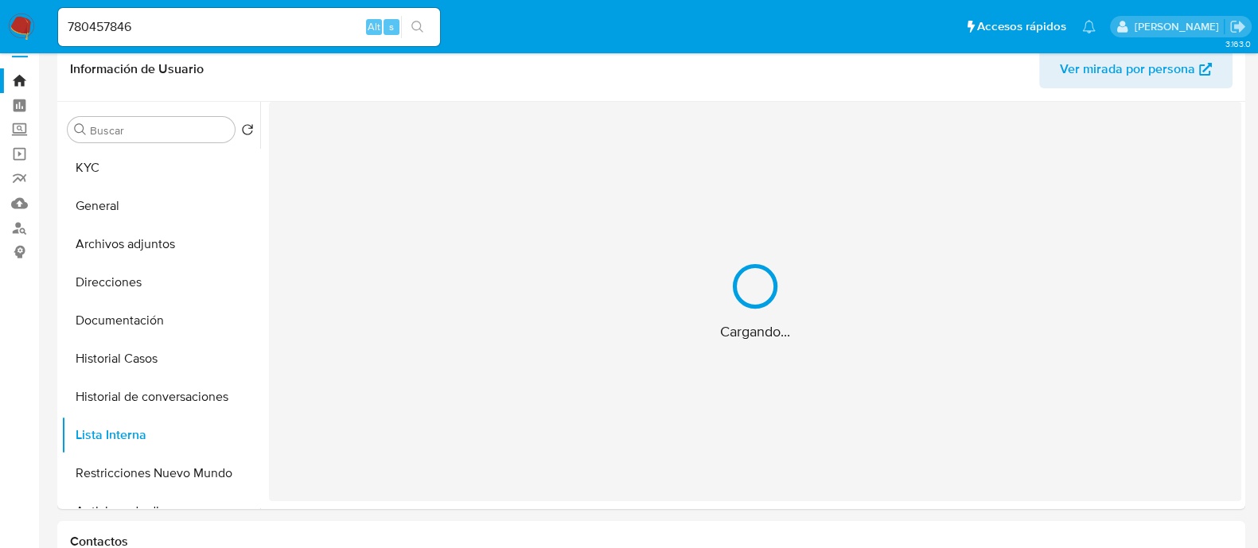
scroll to position [0, 0]
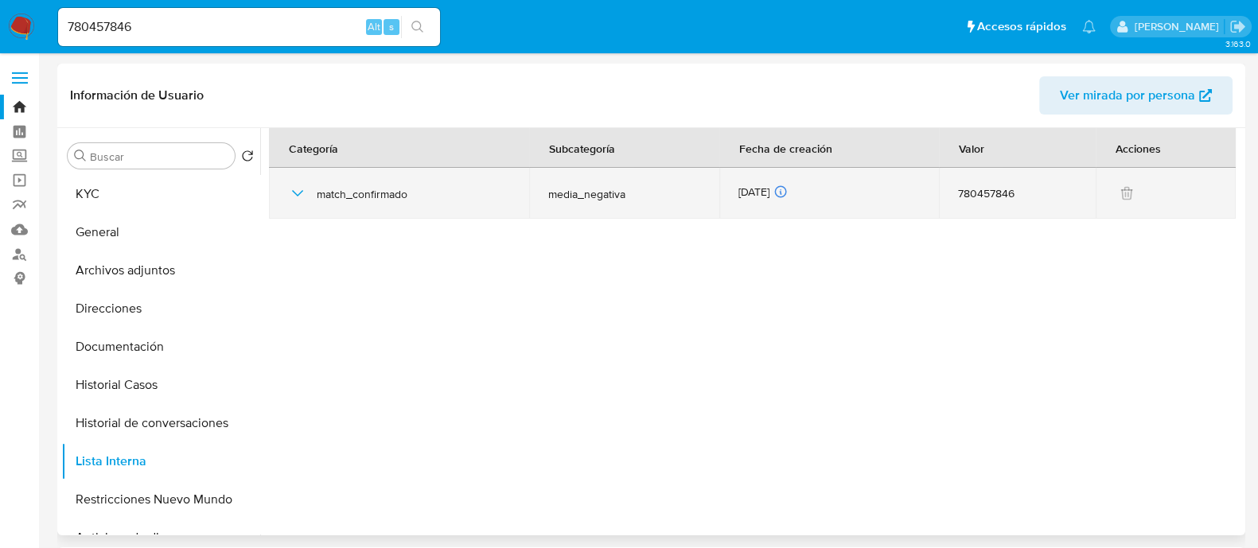
click at [298, 195] on icon "button" at bounding box center [297, 193] width 11 height 6
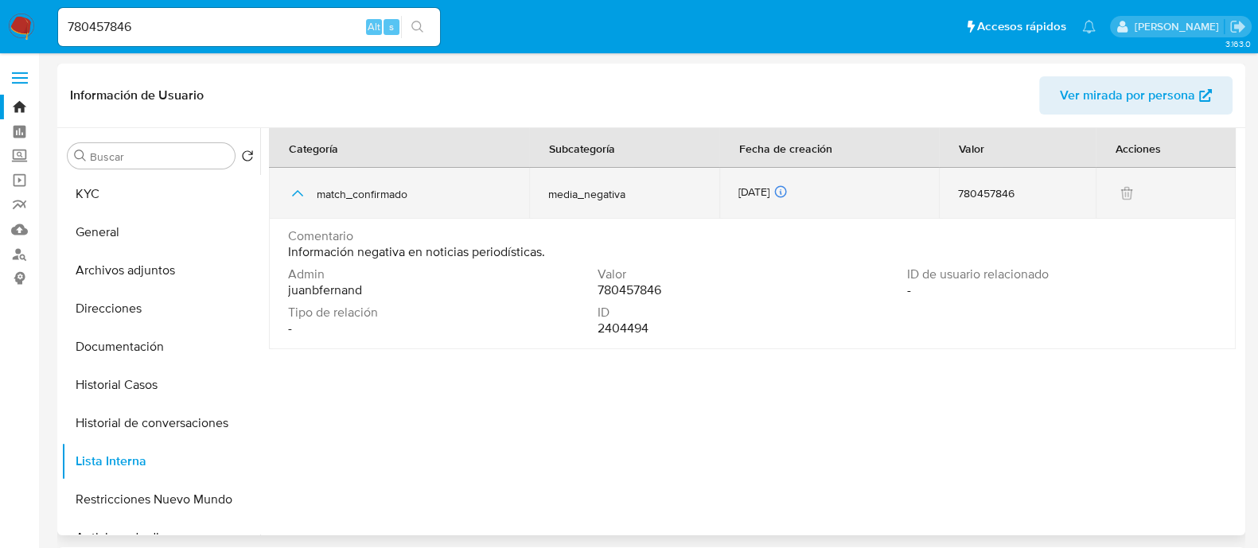
click at [298, 195] on icon "button" at bounding box center [297, 193] width 19 height 19
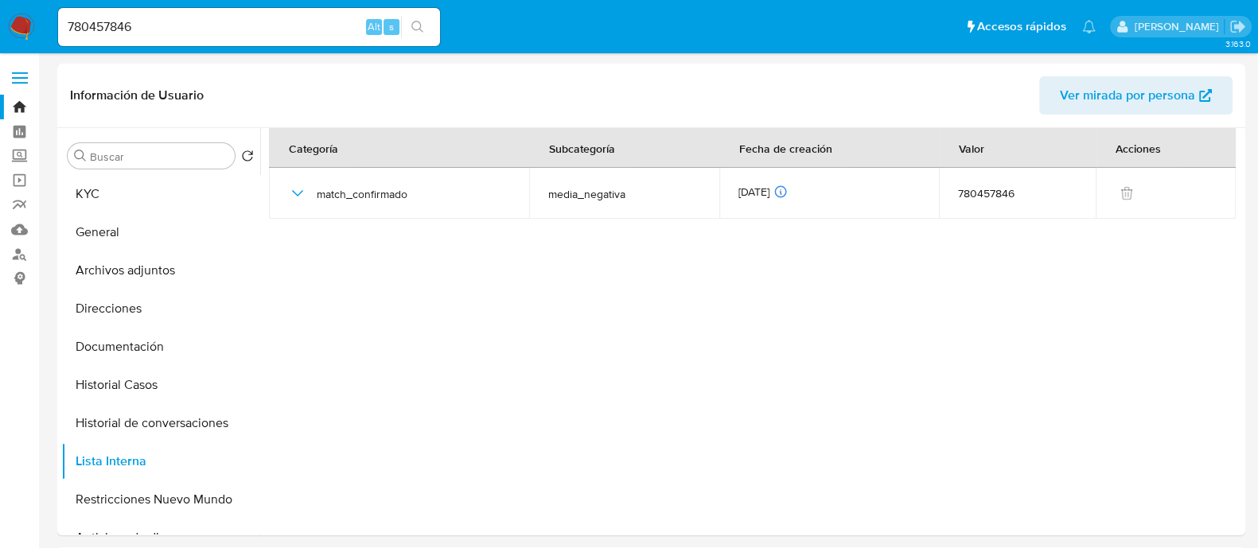
click at [239, 36] on input "780457846" at bounding box center [249, 27] width 382 height 21
paste input "9762526"
type input "97625266"
click at [429, 32] on button "search-icon" at bounding box center [417, 27] width 33 height 22
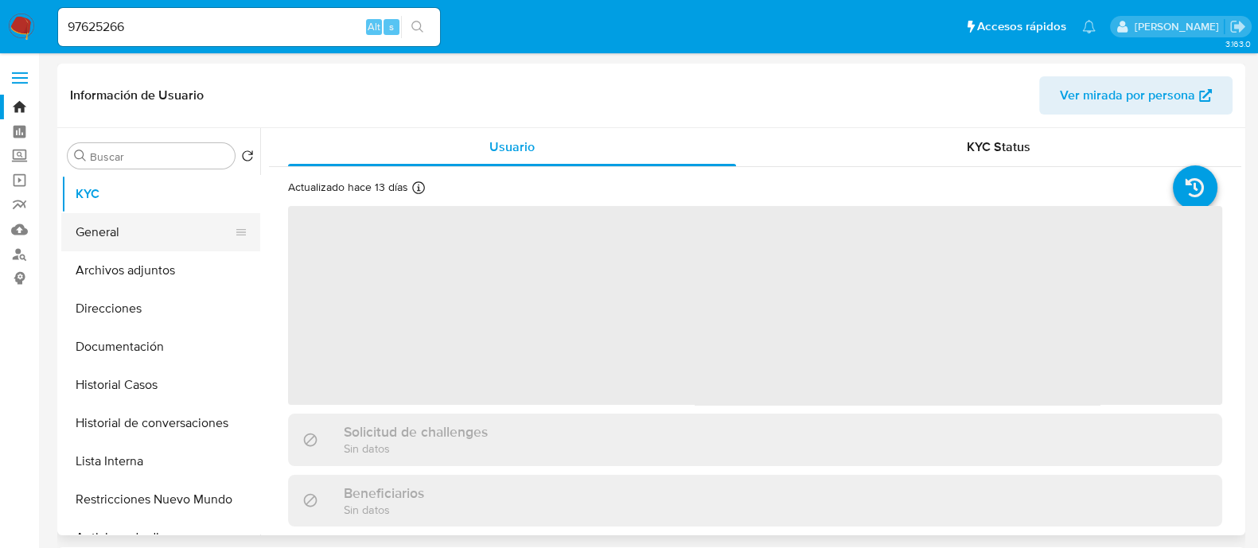
click at [141, 220] on button "General" at bounding box center [154, 232] width 186 height 38
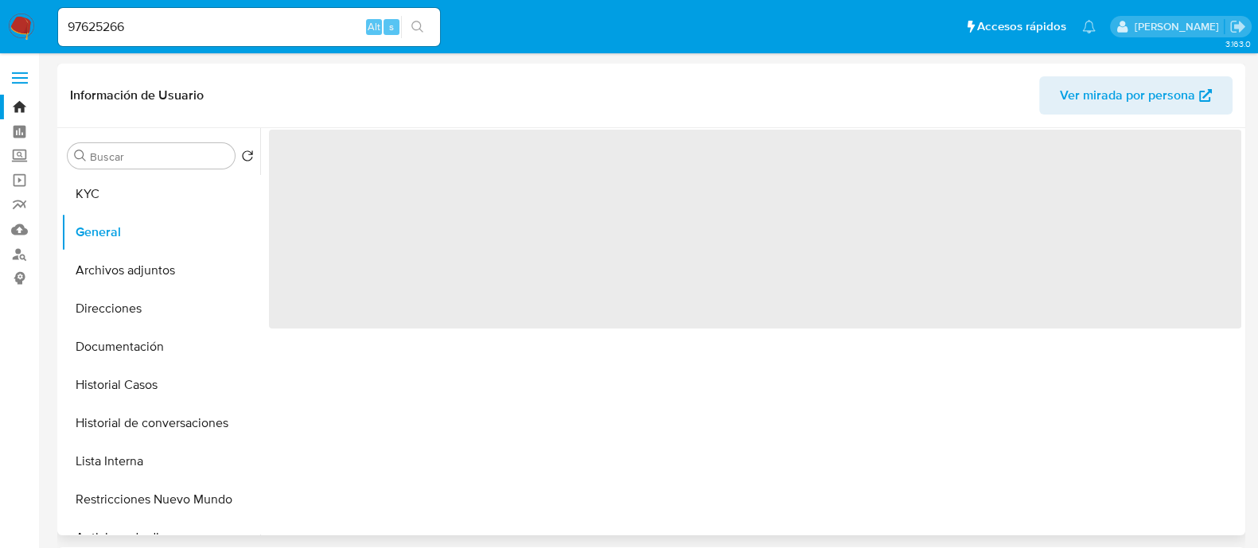
select select "10"
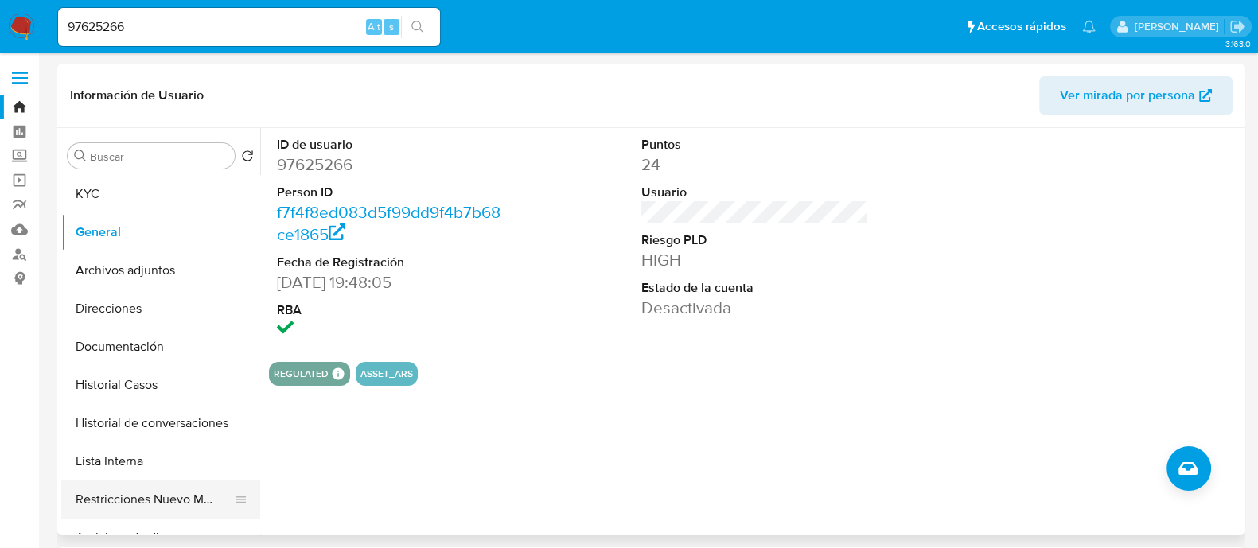
click at [217, 496] on button "Restricciones Nuevo Mundo" at bounding box center [154, 500] width 186 height 38
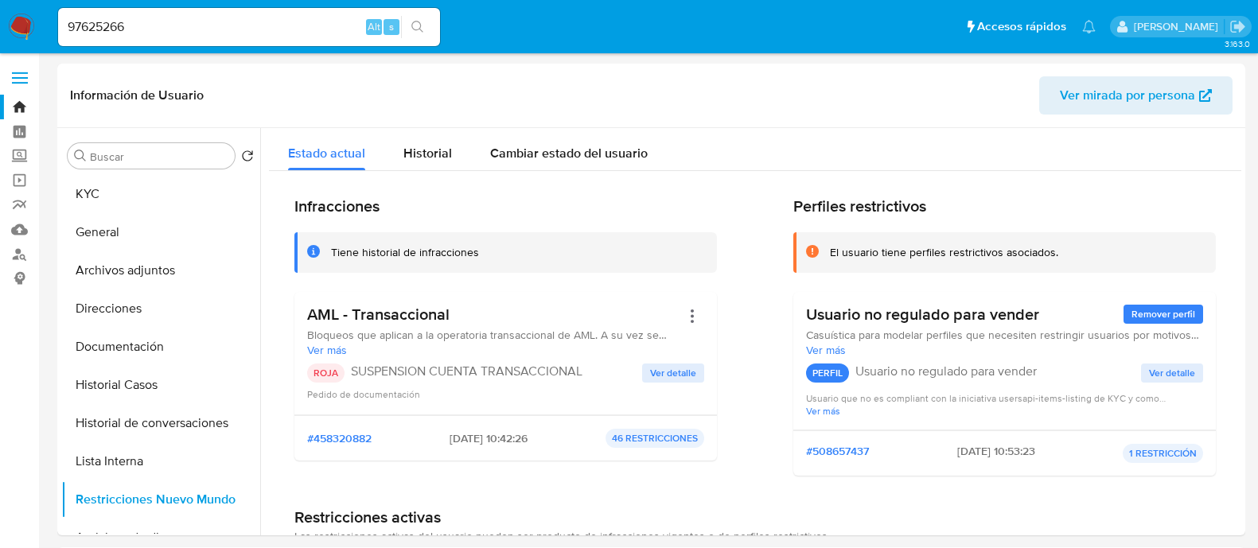
select select "10"
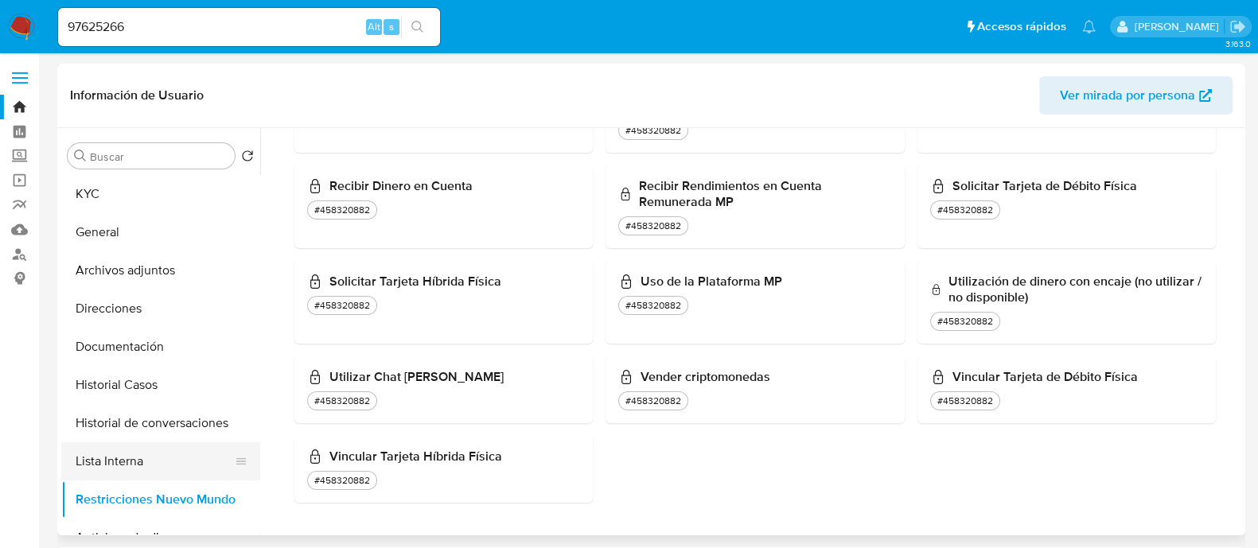
click at [142, 451] on button "Lista Interna" at bounding box center [154, 462] width 186 height 38
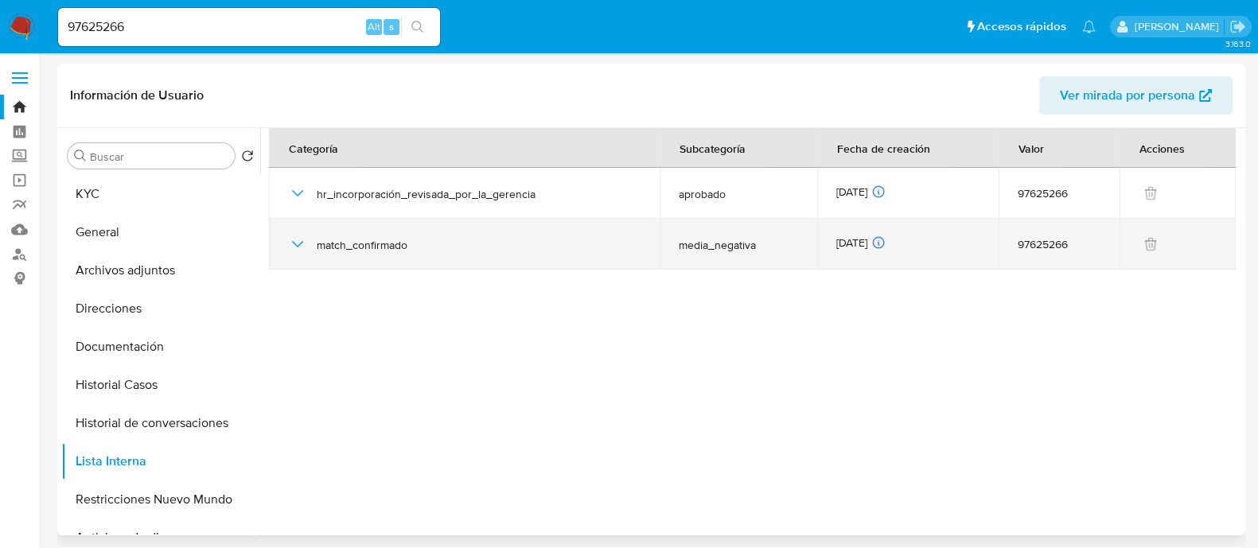
click at [297, 249] on icon "button" at bounding box center [297, 244] width 19 height 19
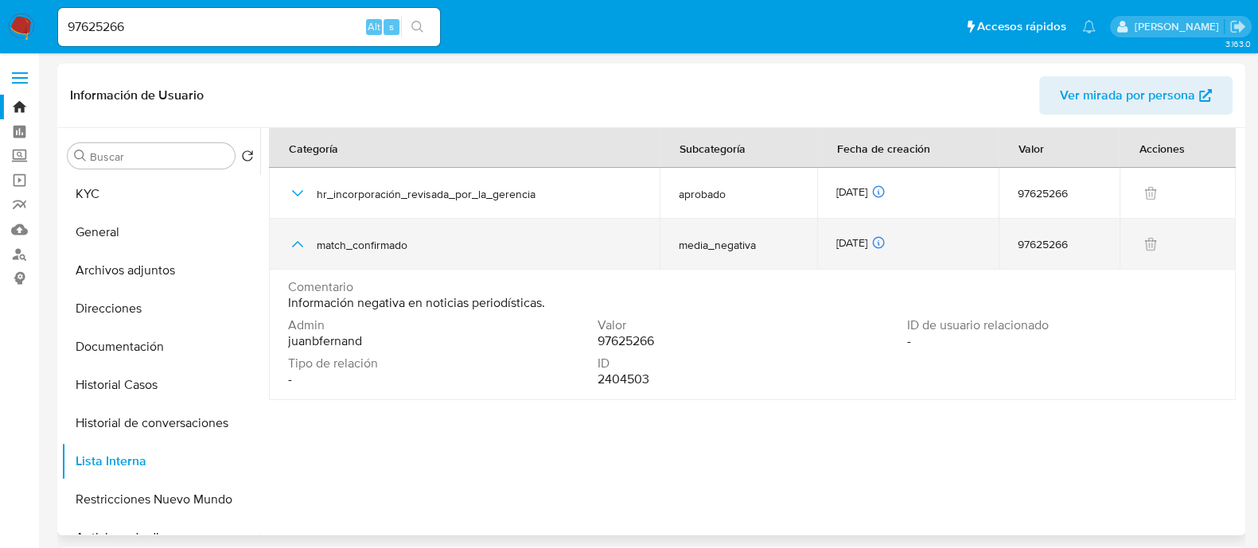
click at [297, 249] on icon "button" at bounding box center [297, 244] width 19 height 19
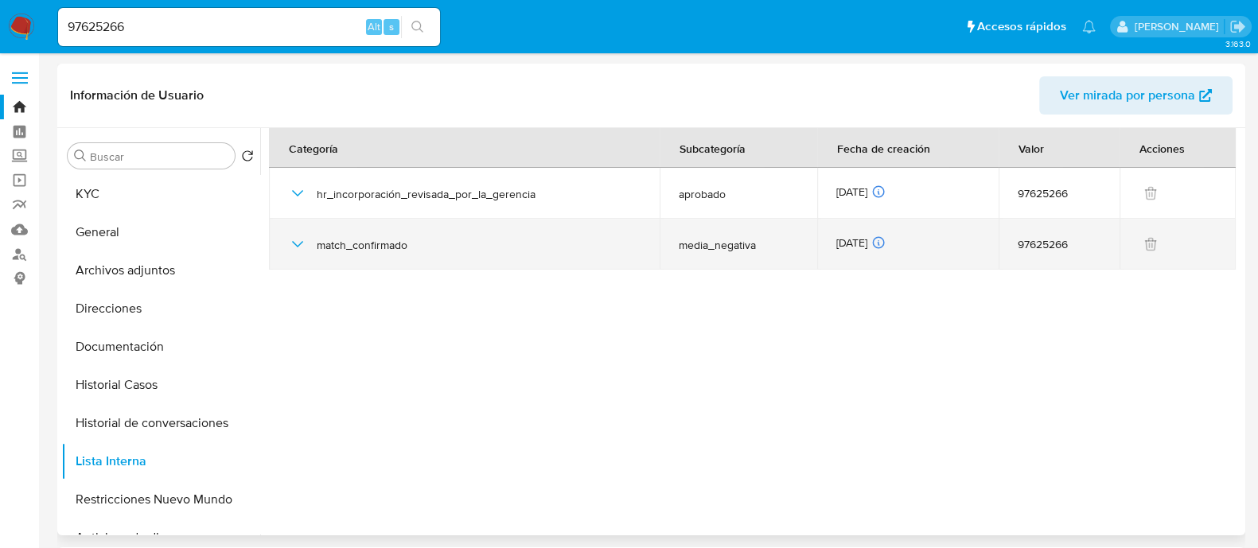
click at [295, 236] on icon "button" at bounding box center [297, 244] width 19 height 19
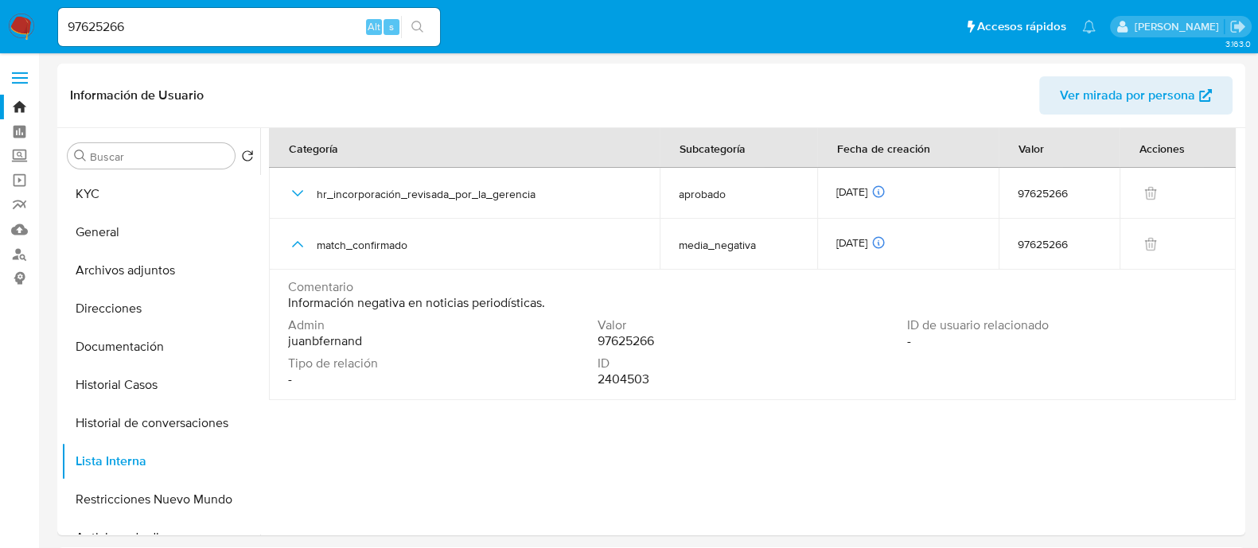
click at [308, 29] on input "97625266" at bounding box center [249, 27] width 382 height 21
paste input "555191093"
type input "555191093"
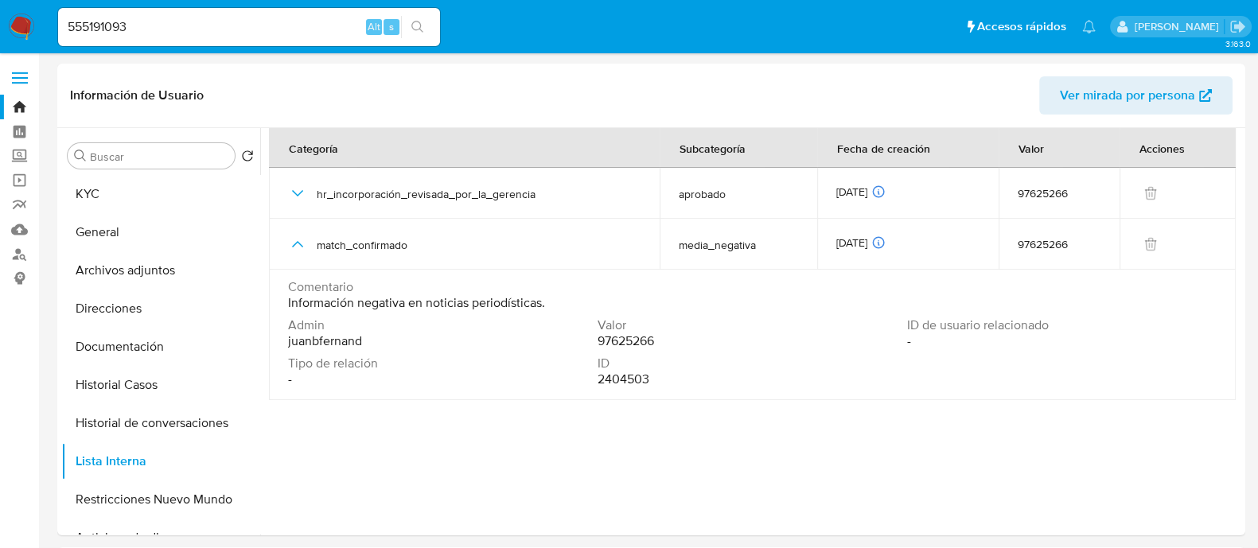
click at [414, 29] on icon "search-icon" at bounding box center [417, 27] width 13 height 13
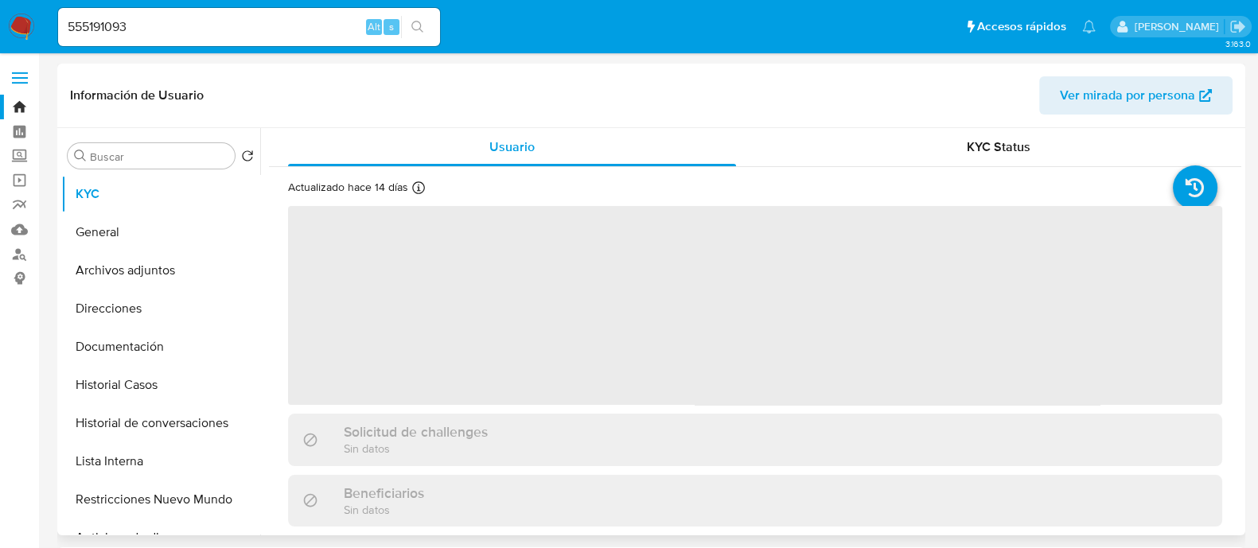
select select "10"
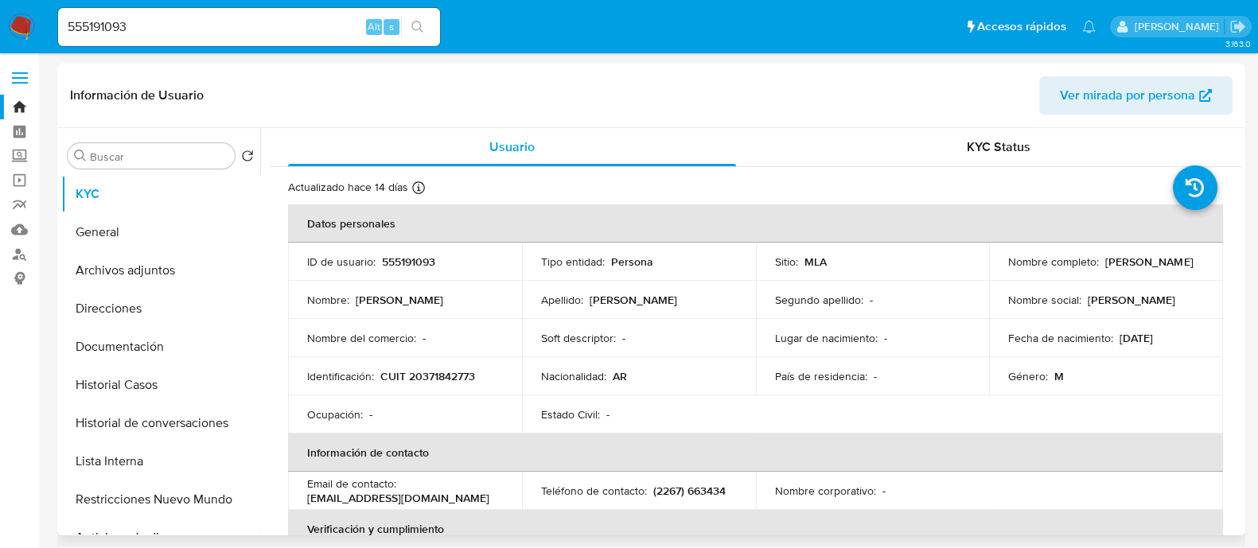
click at [259, 25] on input "555191093" at bounding box center [249, 27] width 382 height 21
paste input "820960616"
type input "820960616"
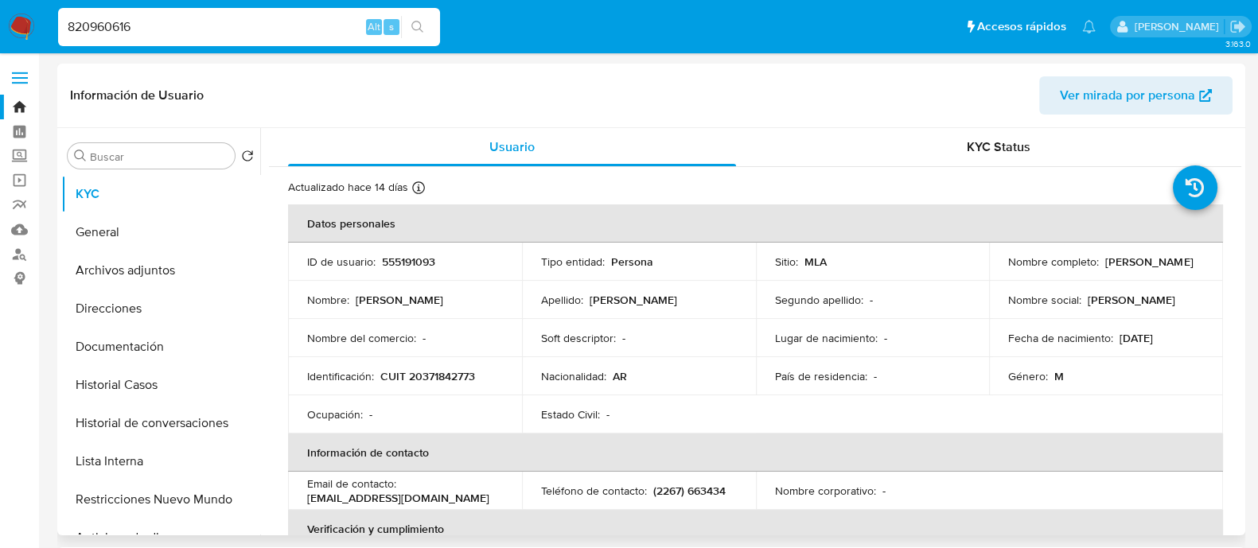
click at [415, 23] on icon "search-icon" at bounding box center [417, 27] width 13 height 13
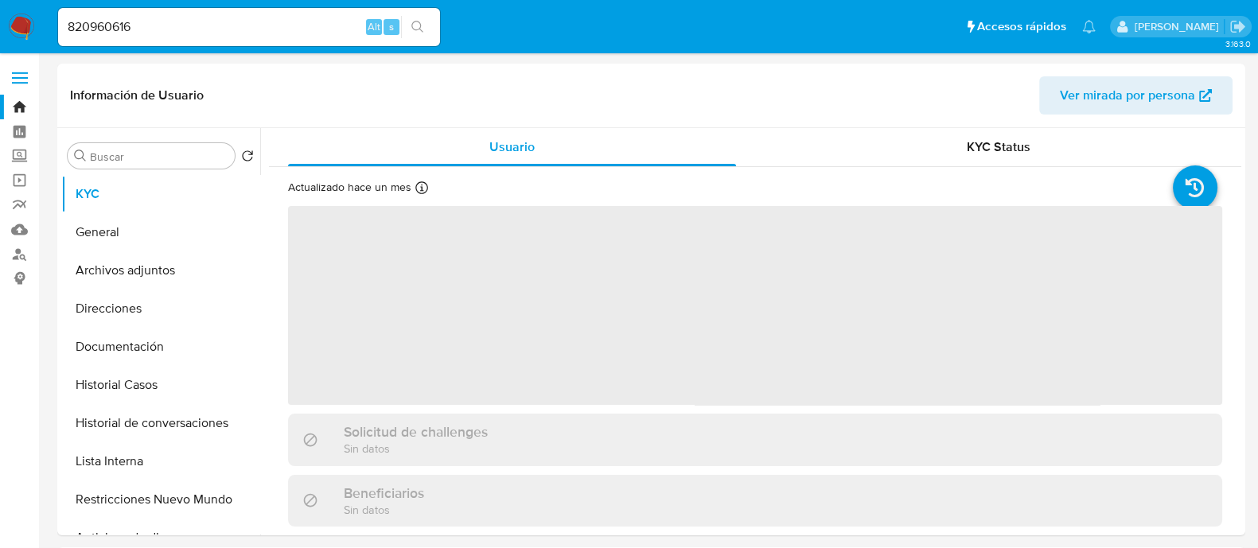
select select "10"
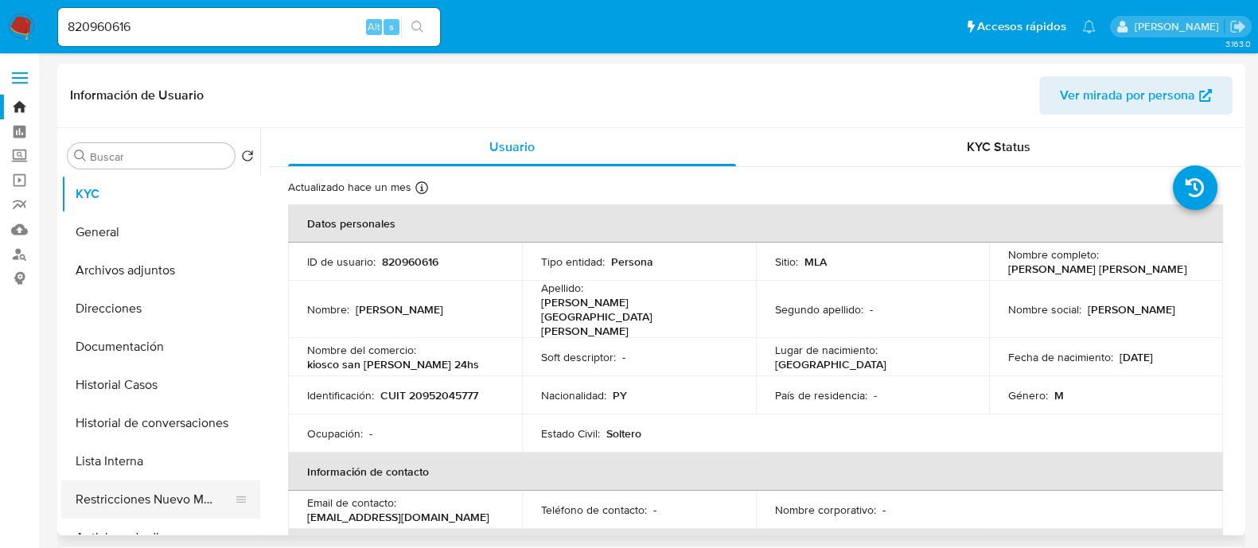
drag, startPoint x: 138, startPoint y: 484, endPoint x: 138, endPoint y: 496, distance: 12.0
click at [136, 484] on button "Restricciones Nuevo Mundo" at bounding box center [154, 500] width 186 height 38
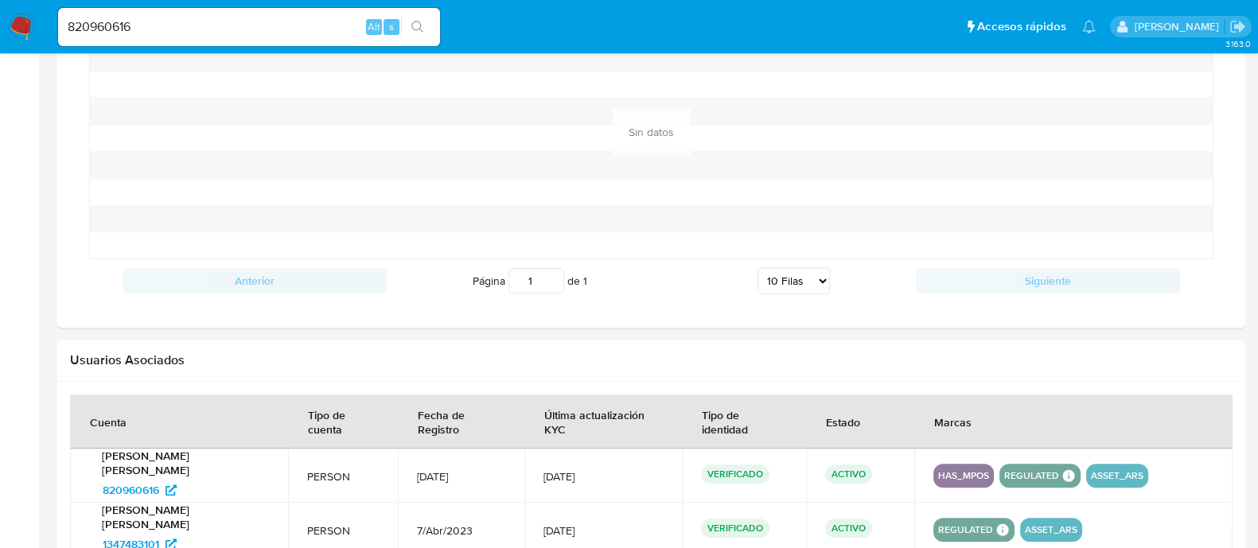
scroll to position [1545, 0]
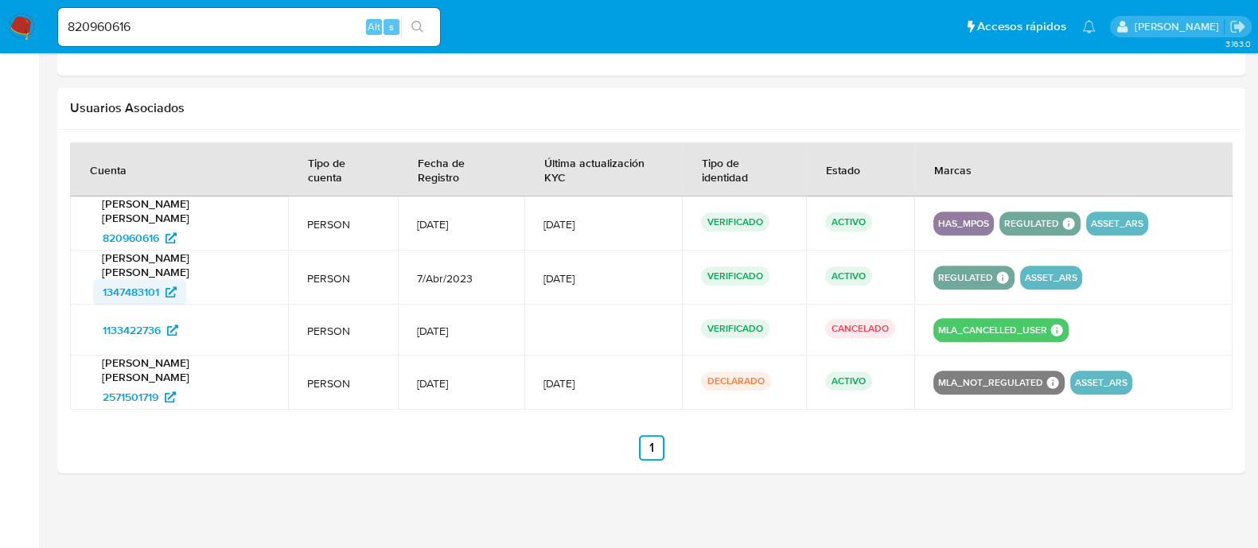
drag, startPoint x: 88, startPoint y: 291, endPoint x: 162, endPoint y: 288, distance: 74.1
click at [162, 288] on div "Cesar Ruben Palacio Villamayor 1347483101" at bounding box center [179, 278] width 180 height 54
drag, startPoint x: 88, startPoint y: 334, endPoint x: 164, endPoint y: 330, distance: 76.6
click at [164, 330] on td "1133422736" at bounding box center [179, 330] width 218 height 51
click at [260, 13] on div "820960616 Alt s" at bounding box center [249, 27] width 382 height 38
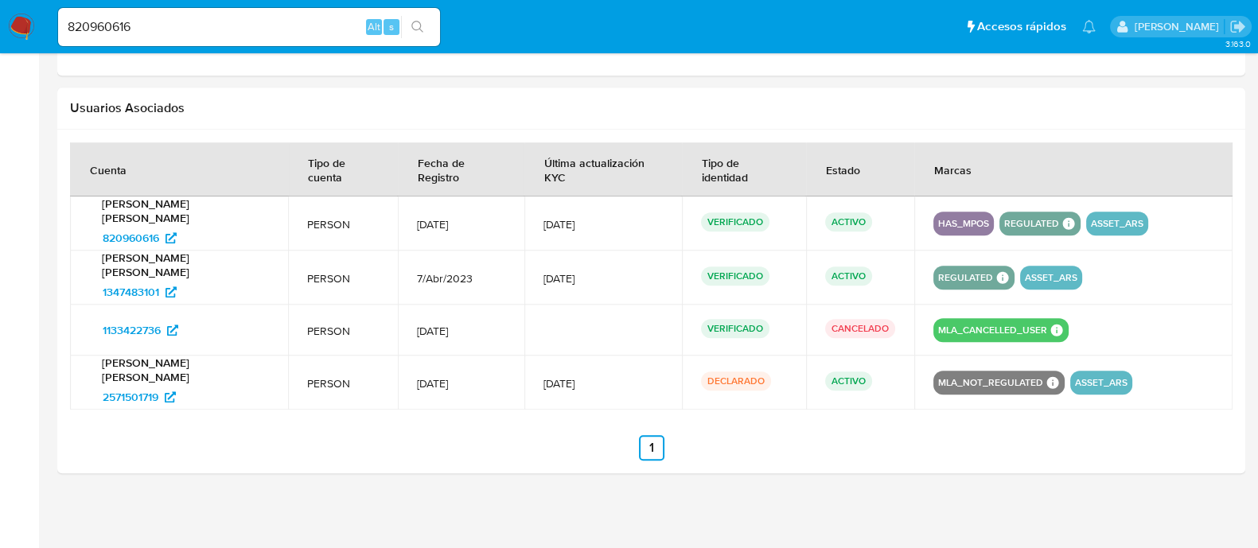
click at [235, 26] on input "820960616" at bounding box center [249, 27] width 382 height 21
paste input "250766129"
type input "250766129"
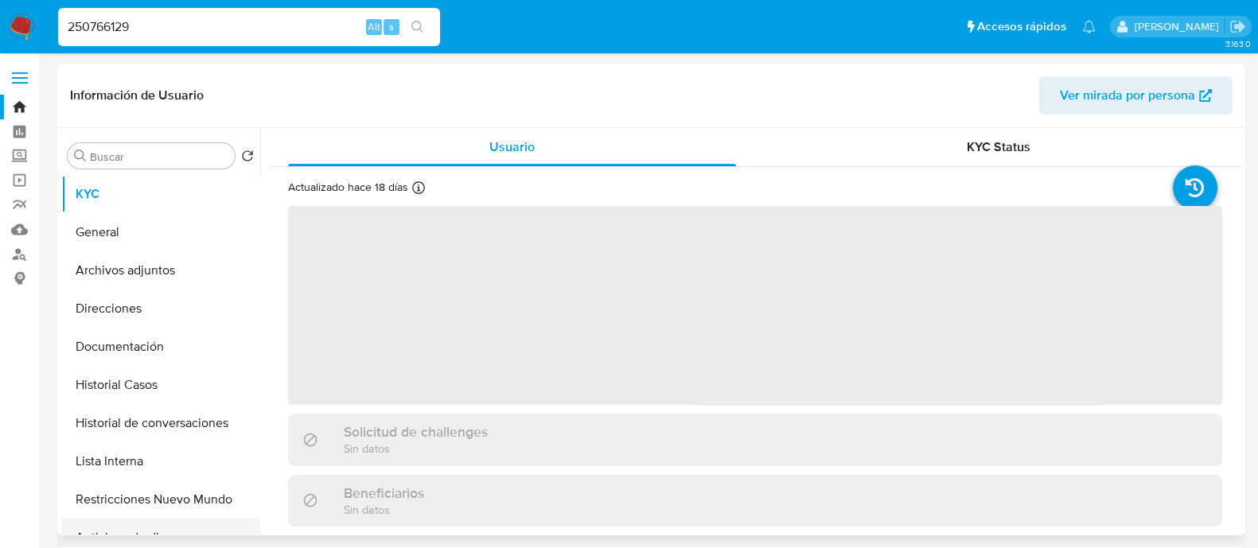
select select "10"
click at [142, 496] on button "Restricciones Nuevo Mundo" at bounding box center [154, 500] width 186 height 38
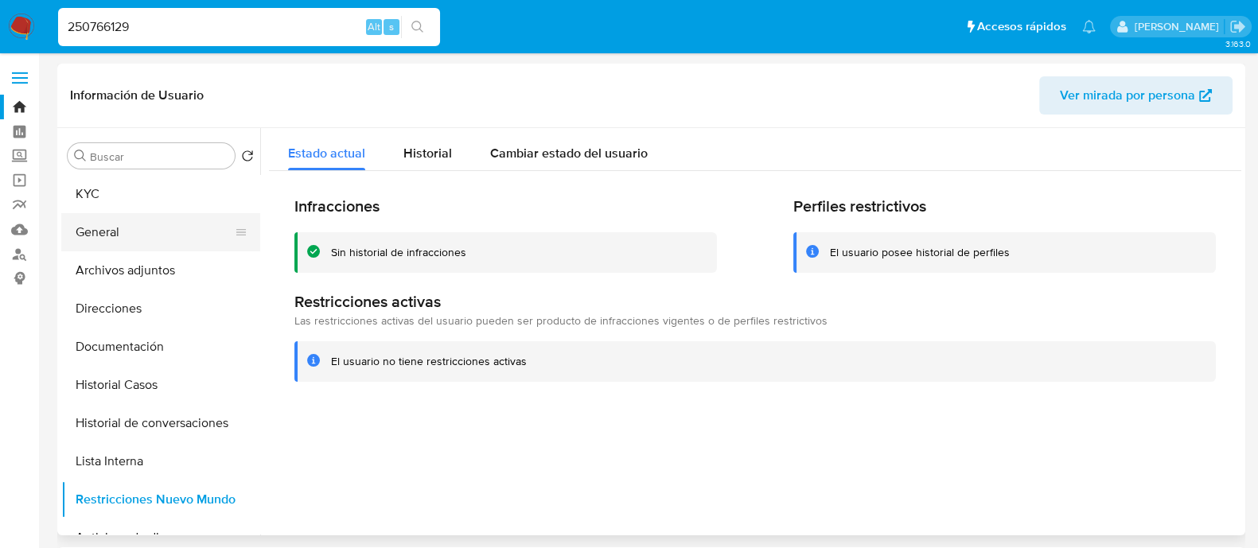
click at [113, 227] on button "General" at bounding box center [154, 232] width 186 height 38
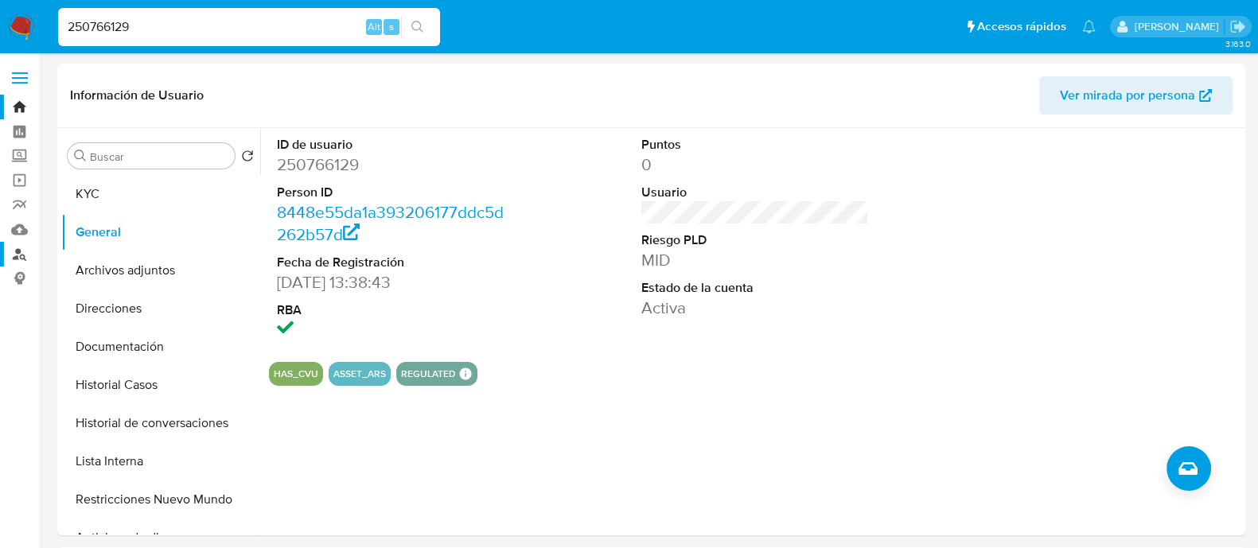
click at [10, 251] on link "Buscador de personas" at bounding box center [94, 254] width 189 height 25
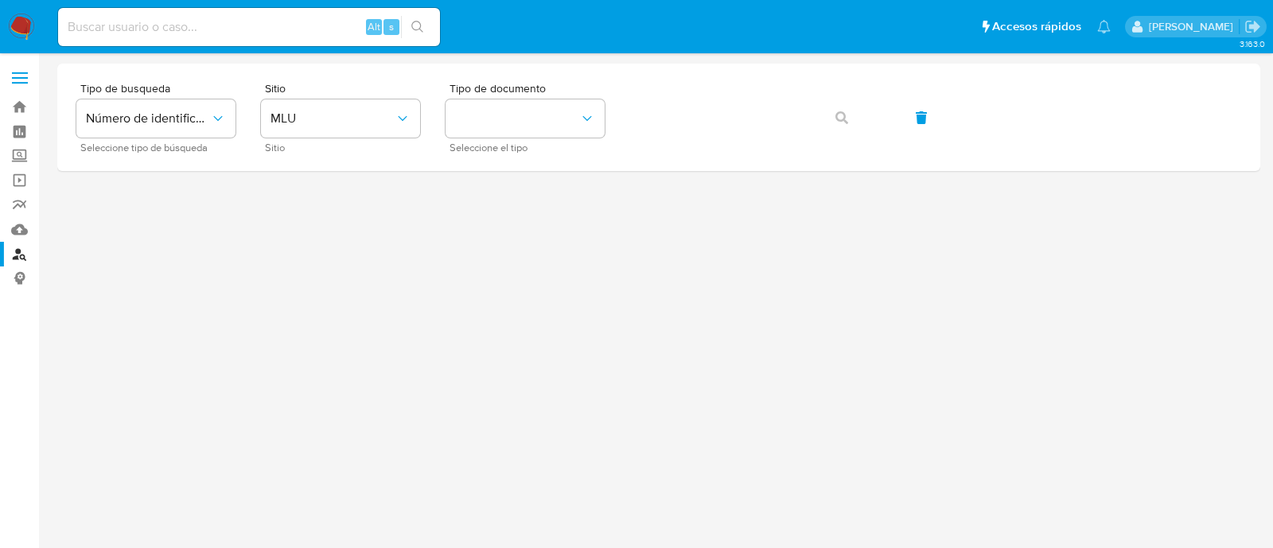
click at [316, 22] on input at bounding box center [249, 27] width 382 height 21
paste input "2214985538"
type input "2214985538"
click at [422, 22] on icon "search-icon" at bounding box center [417, 27] width 13 height 13
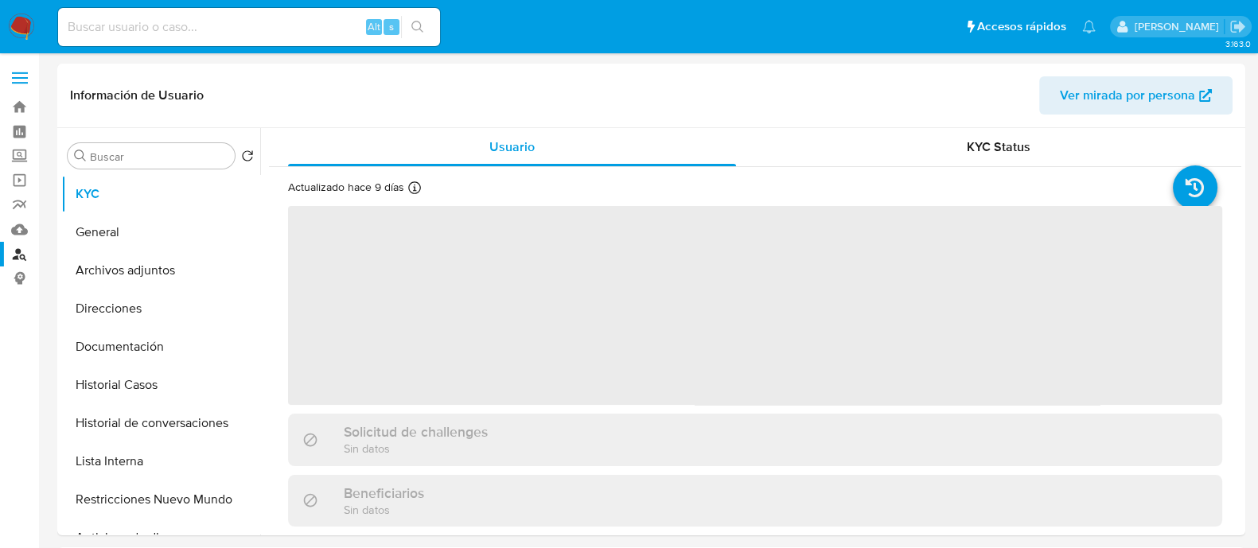
select select "10"
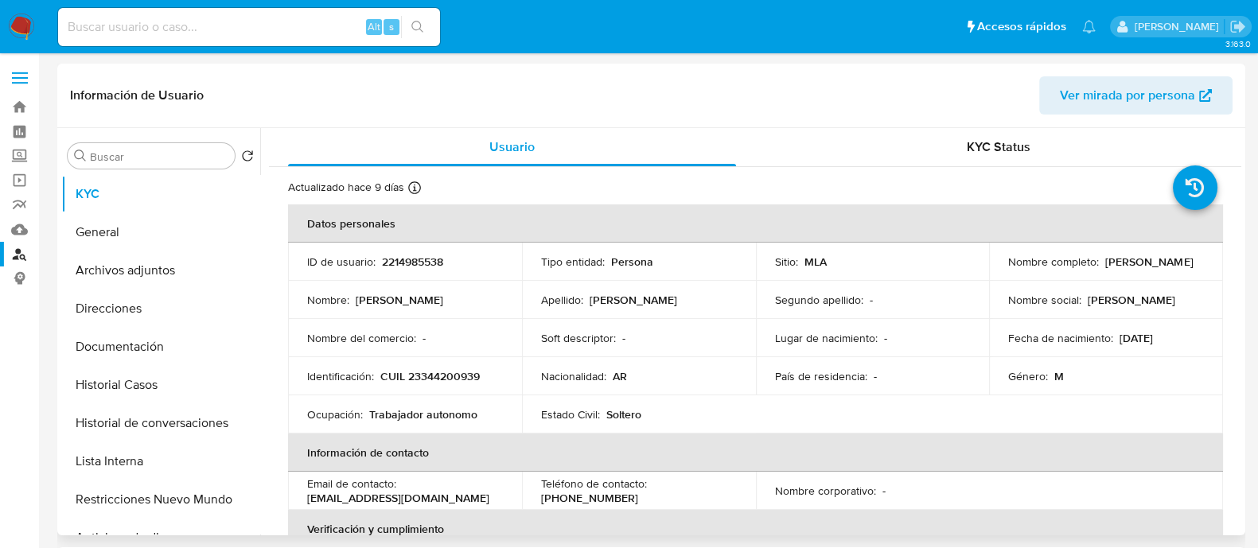
click at [442, 370] on p "CUIL 23344200939" at bounding box center [429, 376] width 99 height 14
copy p "23344200939"
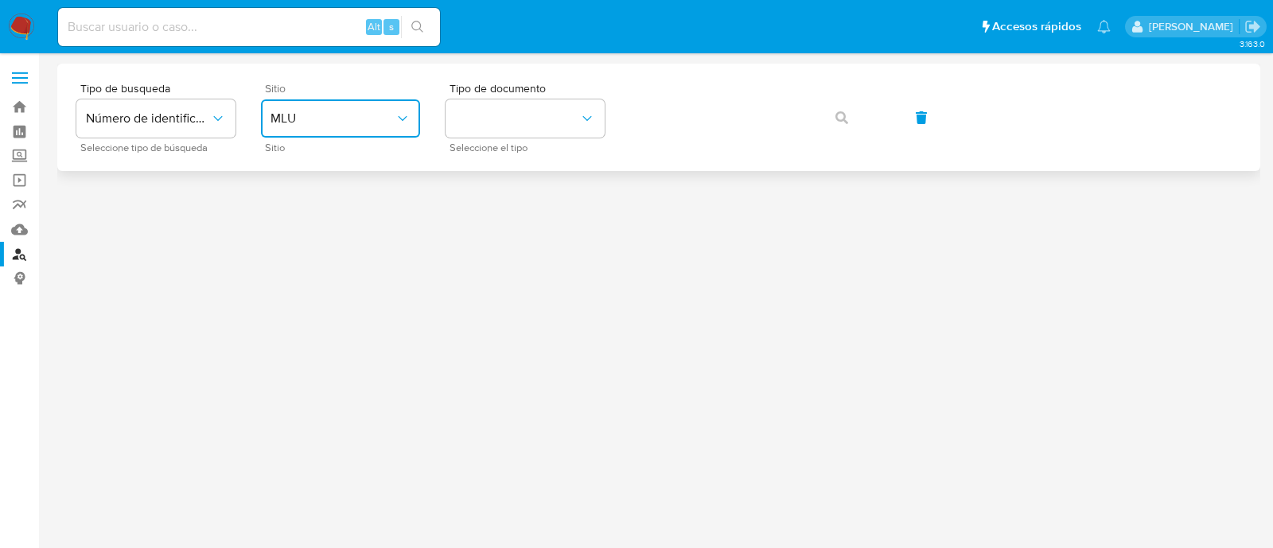
click at [369, 131] on button "MLU" at bounding box center [340, 118] width 159 height 38
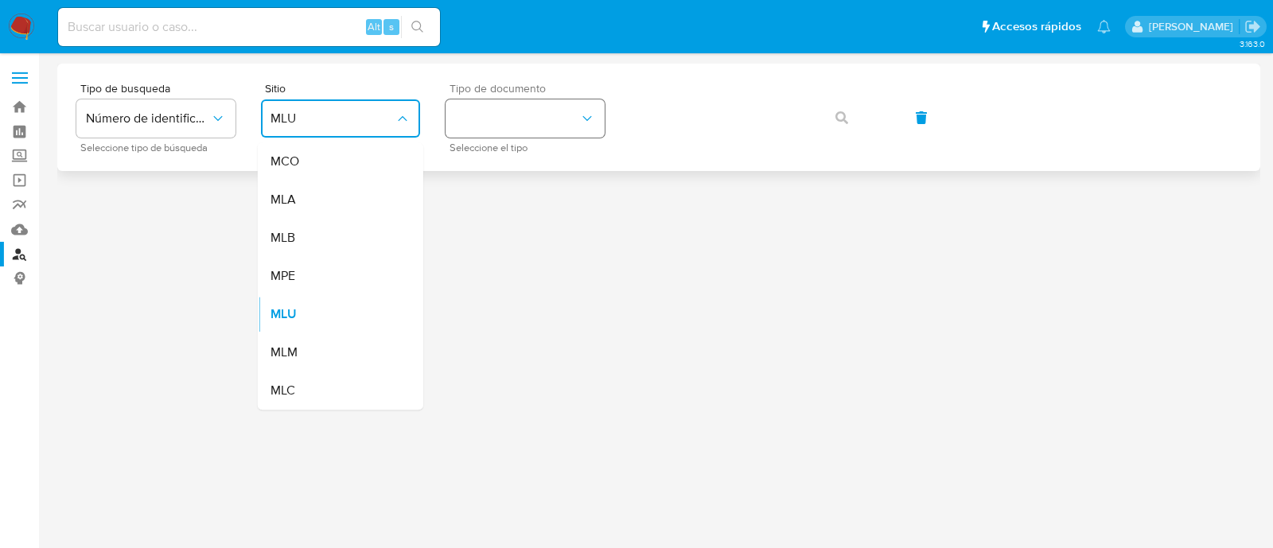
drag, startPoint x: 339, startPoint y: 201, endPoint x: 468, endPoint y: 137, distance: 144.2
click at [339, 204] on div "MLA" at bounding box center [336, 200] width 131 height 38
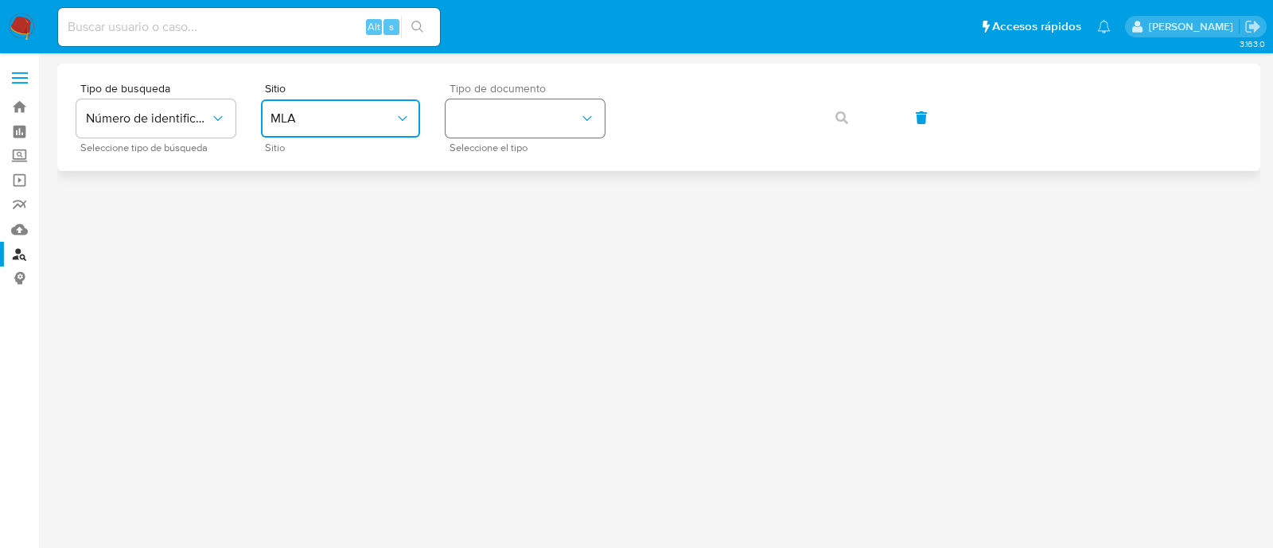
click at [486, 121] on button "identificationType" at bounding box center [525, 118] width 159 height 38
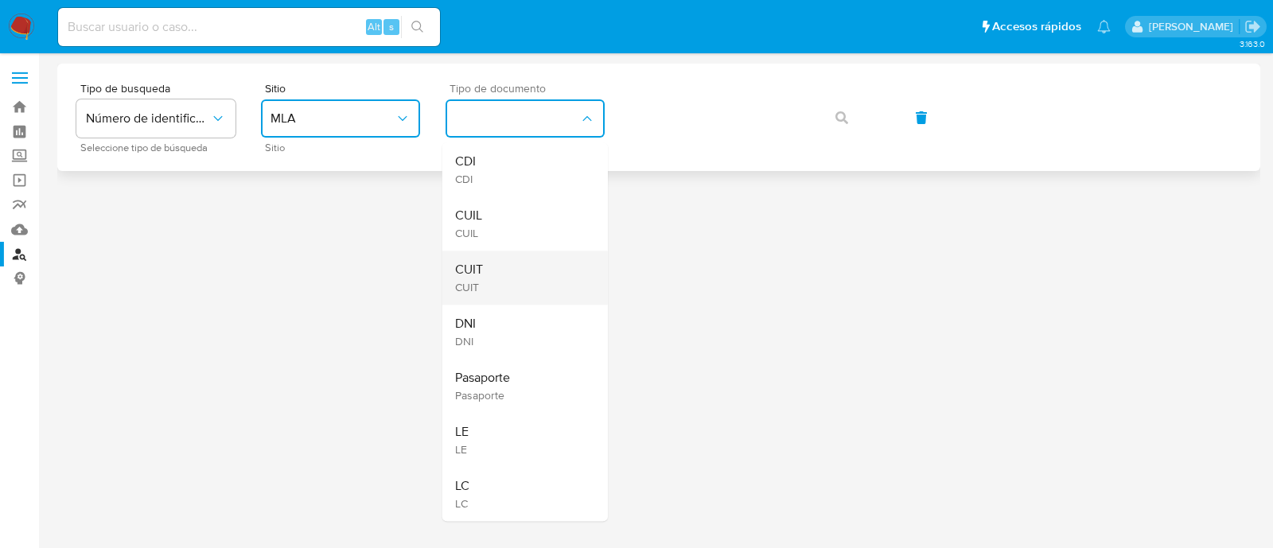
click at [508, 271] on div "CUIT CUIT" at bounding box center [520, 278] width 131 height 54
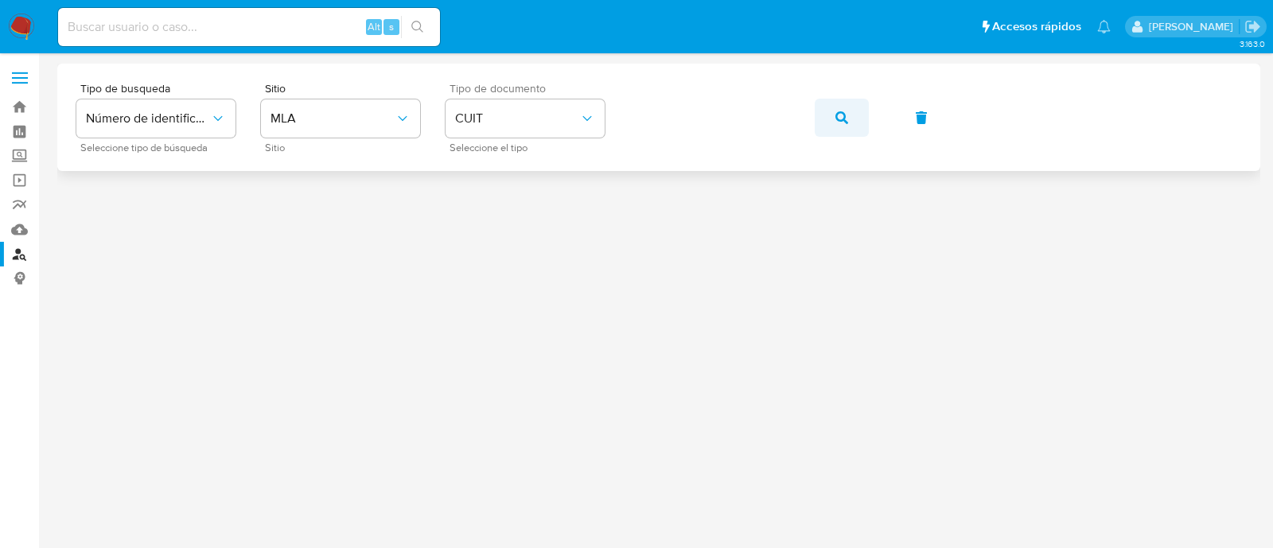
click at [820, 116] on button "button" at bounding box center [842, 118] width 54 height 38
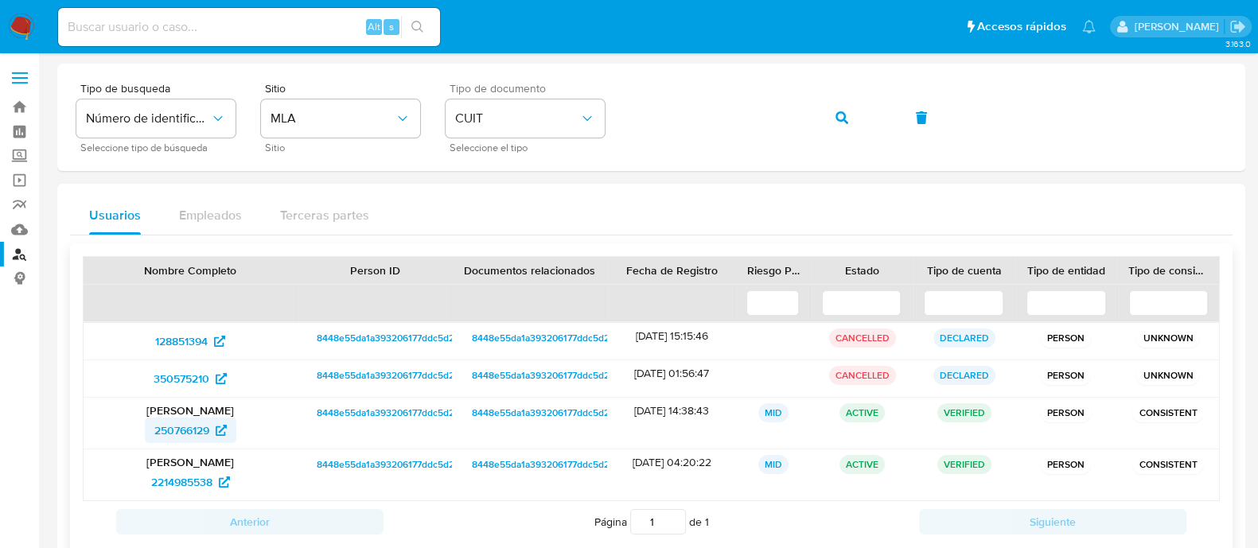
click at [207, 437] on span "250766129" at bounding box center [181, 430] width 55 height 25
click at [207, 479] on span "2214985538" at bounding box center [181, 482] width 61 height 25
click at [320, 27] on input at bounding box center [249, 27] width 382 height 21
paste input "2251309345"
type input "2251309345"
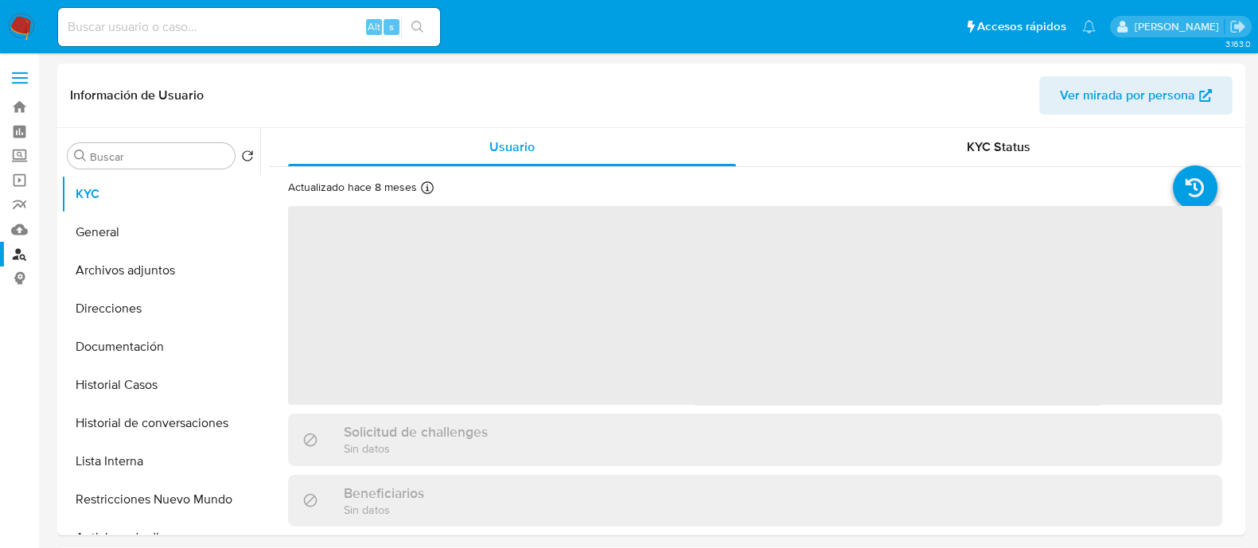
select select "10"
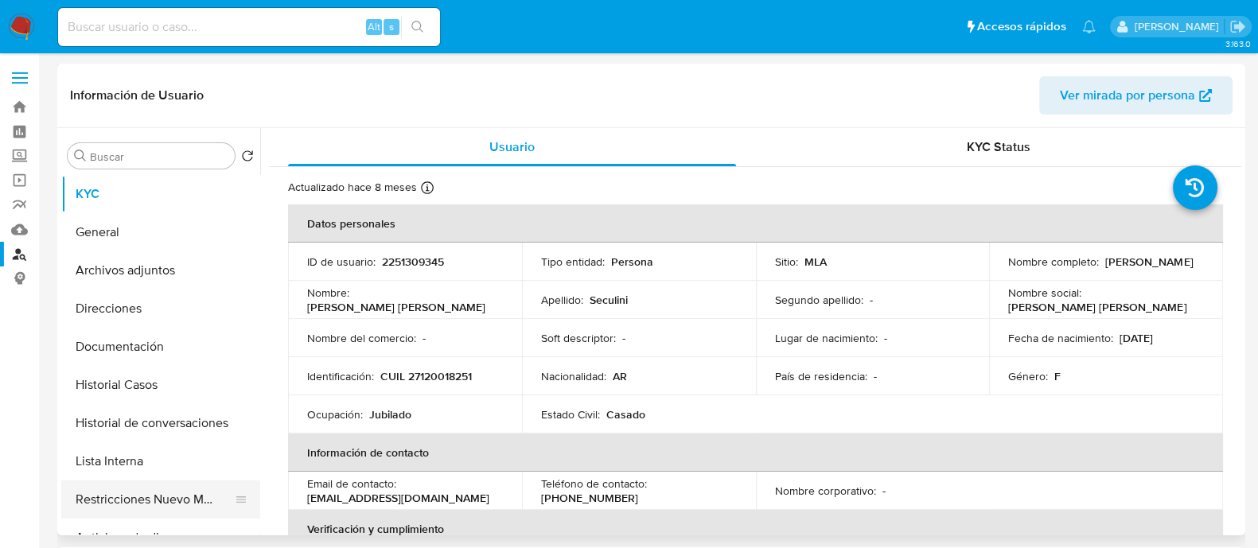
click at [199, 497] on button "Restricciones Nuevo Mundo" at bounding box center [154, 500] width 186 height 38
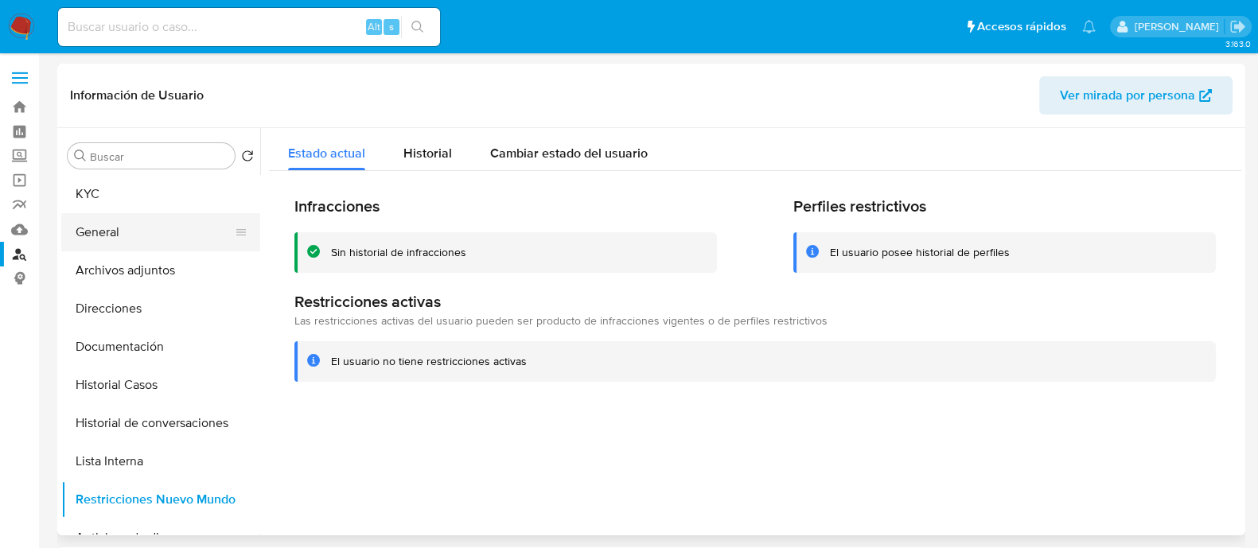
click at [196, 225] on button "General" at bounding box center [154, 232] width 186 height 38
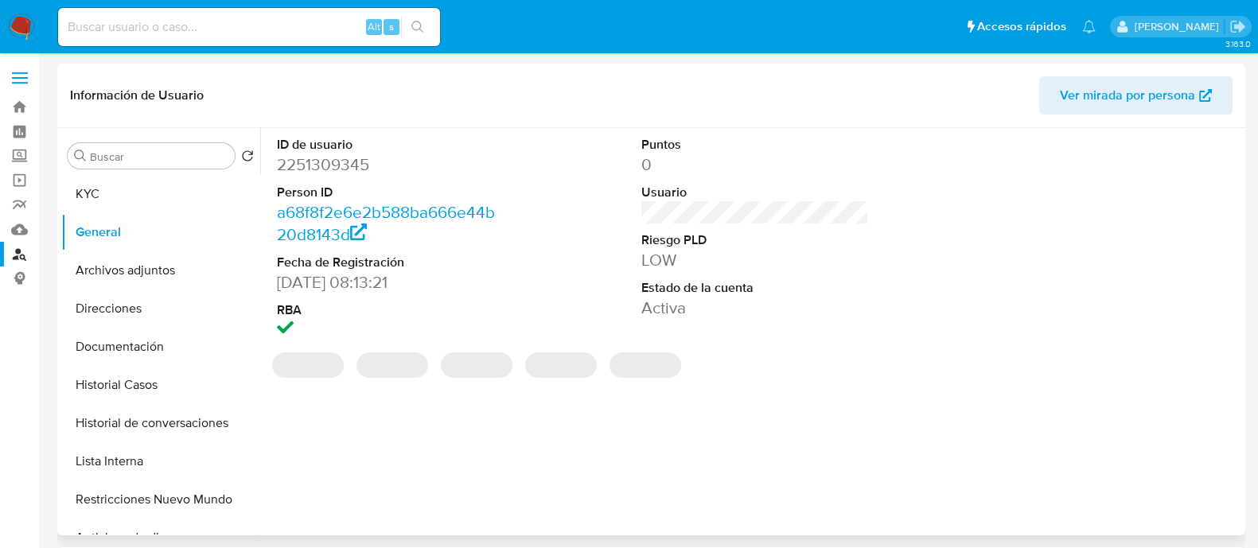
click at [345, 158] on dd "2251309345" at bounding box center [391, 165] width 228 height 22
copy dd "2251309345"
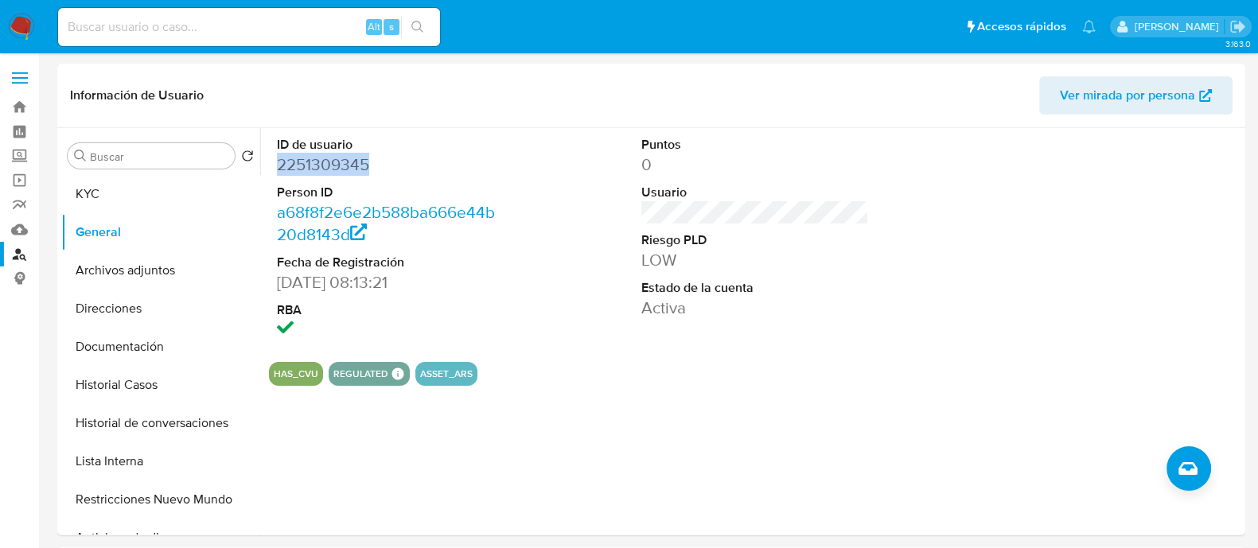
click at [16, 254] on link "Buscador de personas" at bounding box center [94, 254] width 189 height 25
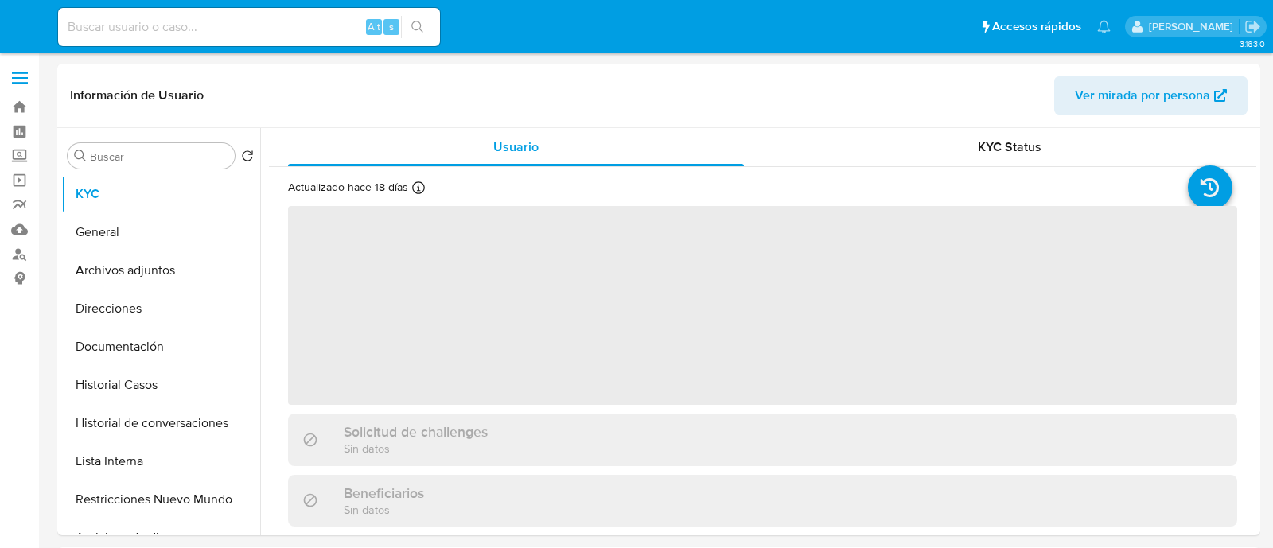
select select "10"
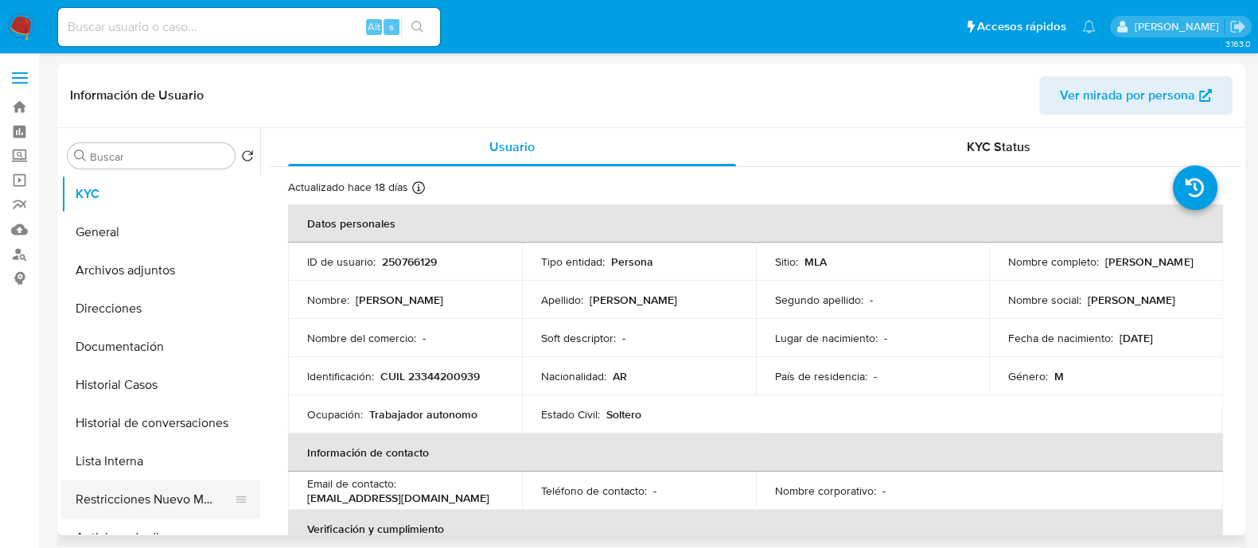
click at [209, 505] on button "Restricciones Nuevo Mundo" at bounding box center [154, 500] width 186 height 38
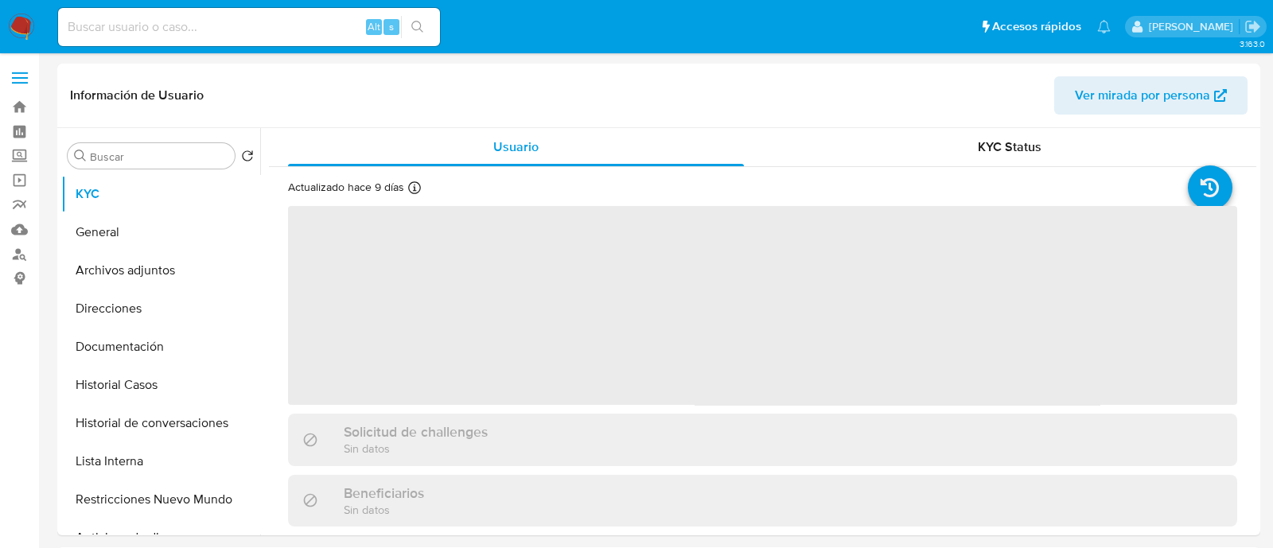
select select "10"
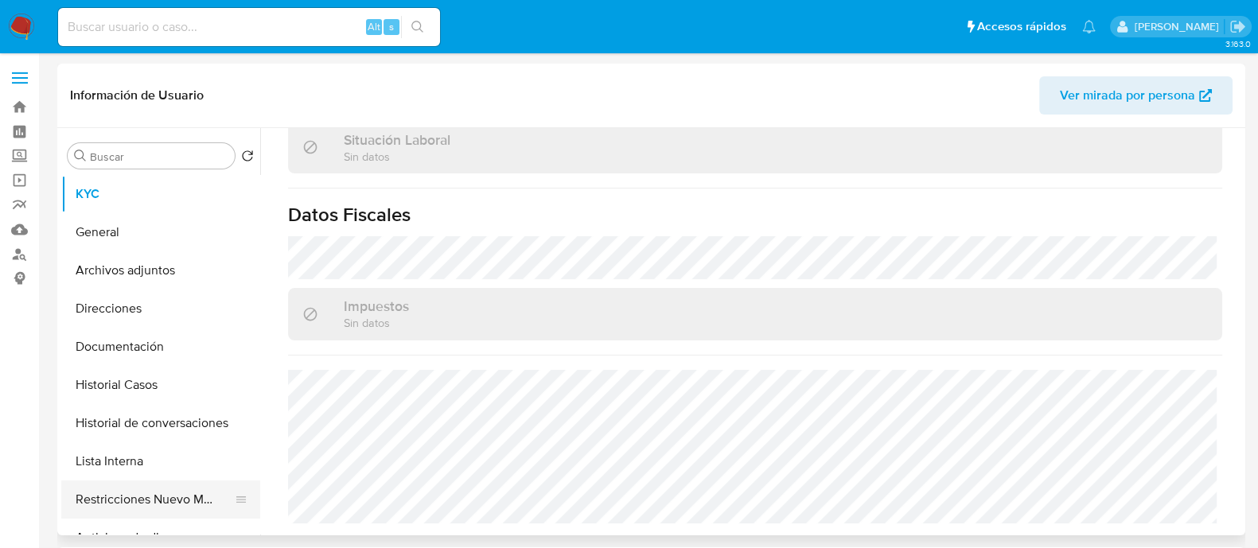
click at [167, 500] on button "Restricciones Nuevo Mundo" at bounding box center [154, 500] width 186 height 38
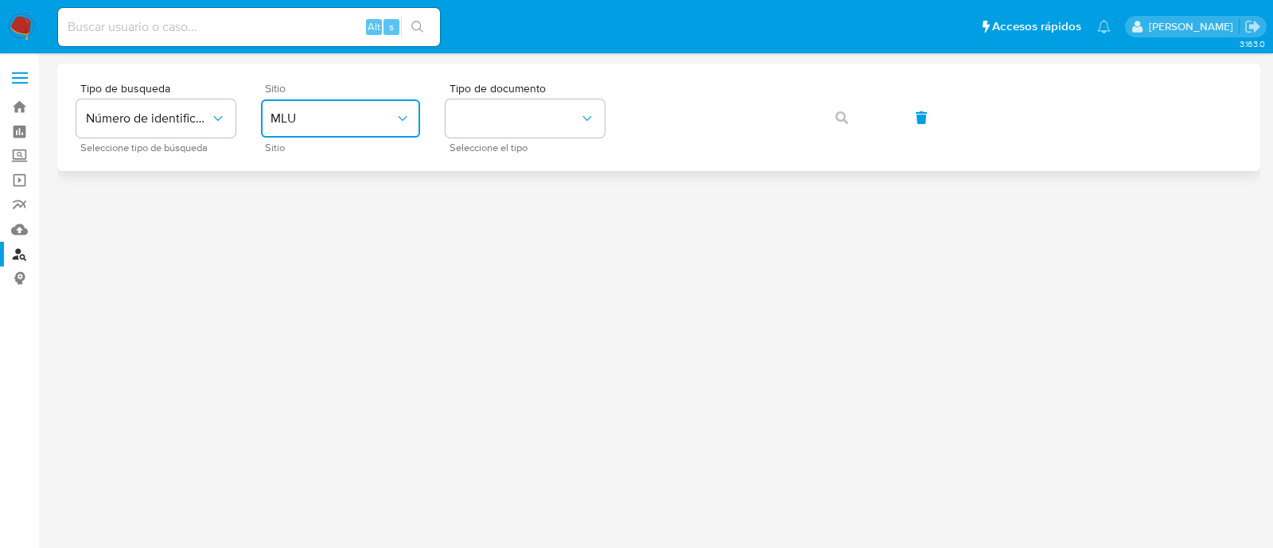
click at [333, 133] on button "MLU" at bounding box center [340, 118] width 159 height 38
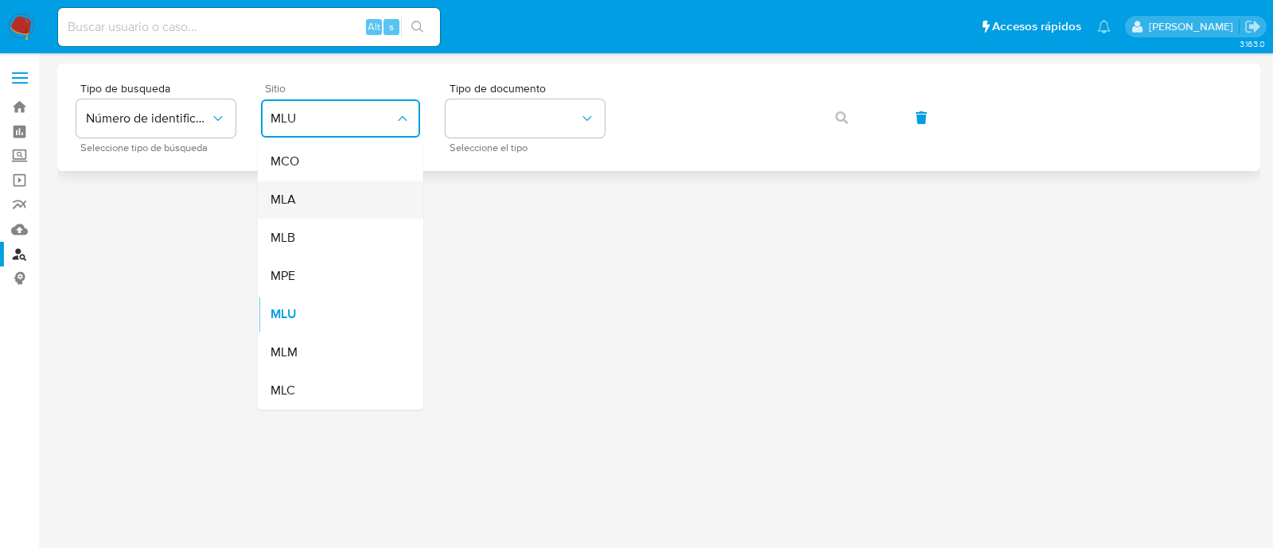
click at [315, 194] on div "MLA" at bounding box center [336, 200] width 131 height 38
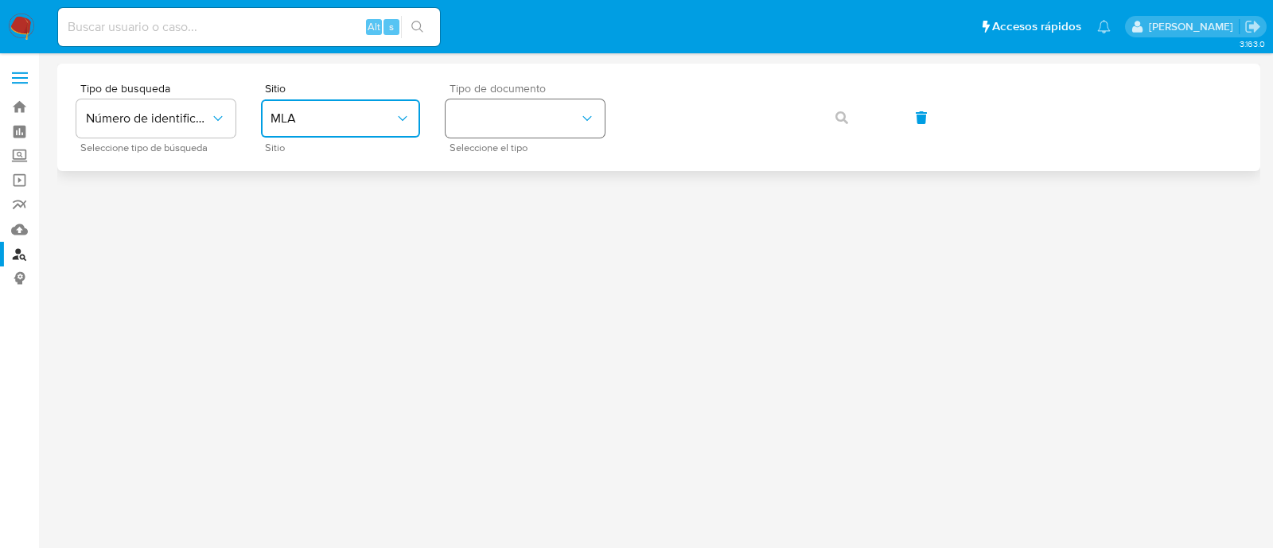
click at [513, 110] on button "identificationType" at bounding box center [525, 118] width 159 height 38
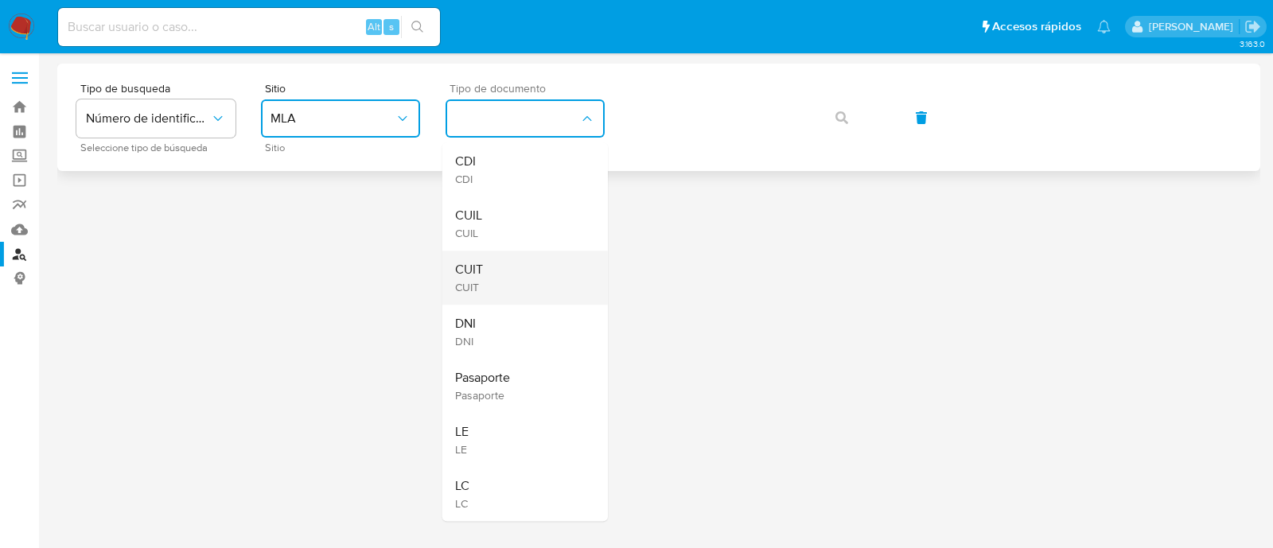
click at [520, 263] on div "CUIT CUIT" at bounding box center [520, 278] width 131 height 54
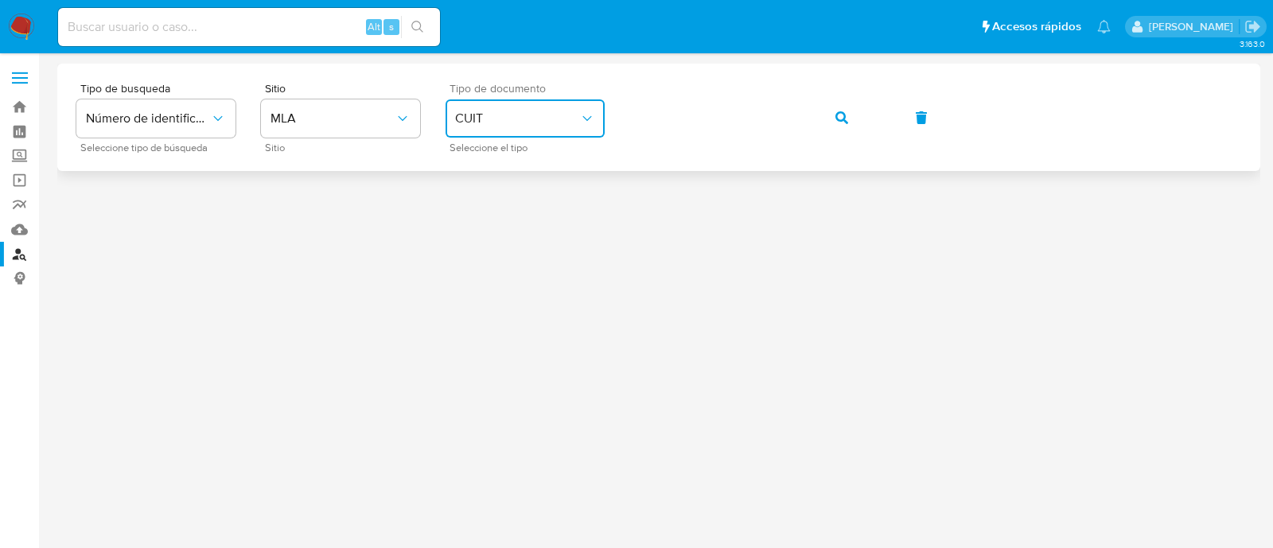
click at [836, 127] on span "button" at bounding box center [842, 117] width 13 height 35
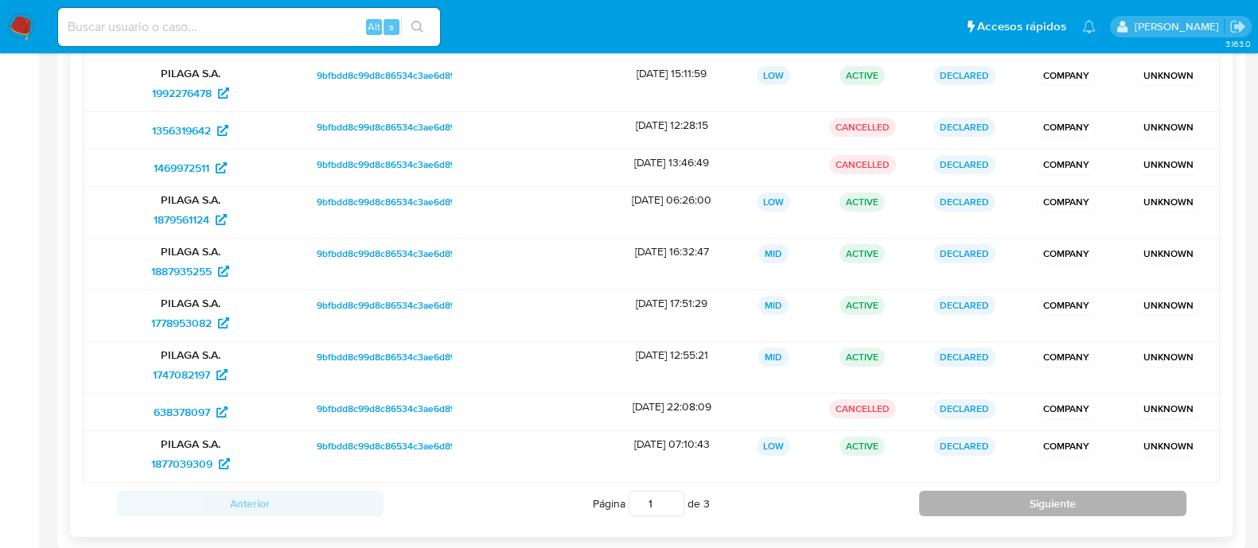
scroll to position [194, 0]
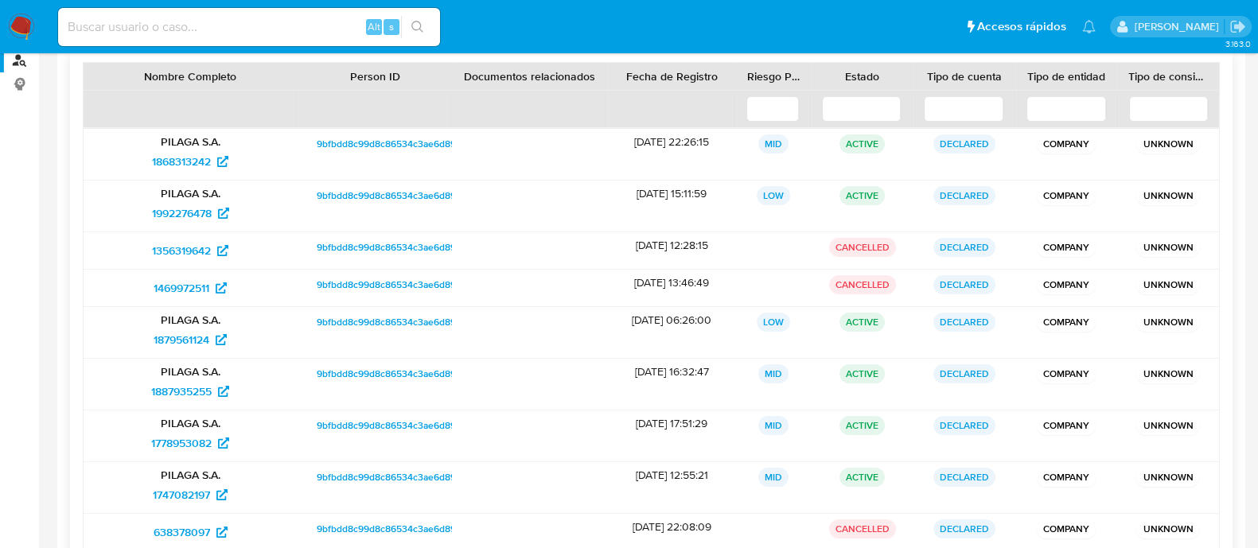
click at [959, 102] on input at bounding box center [964, 108] width 80 height 25
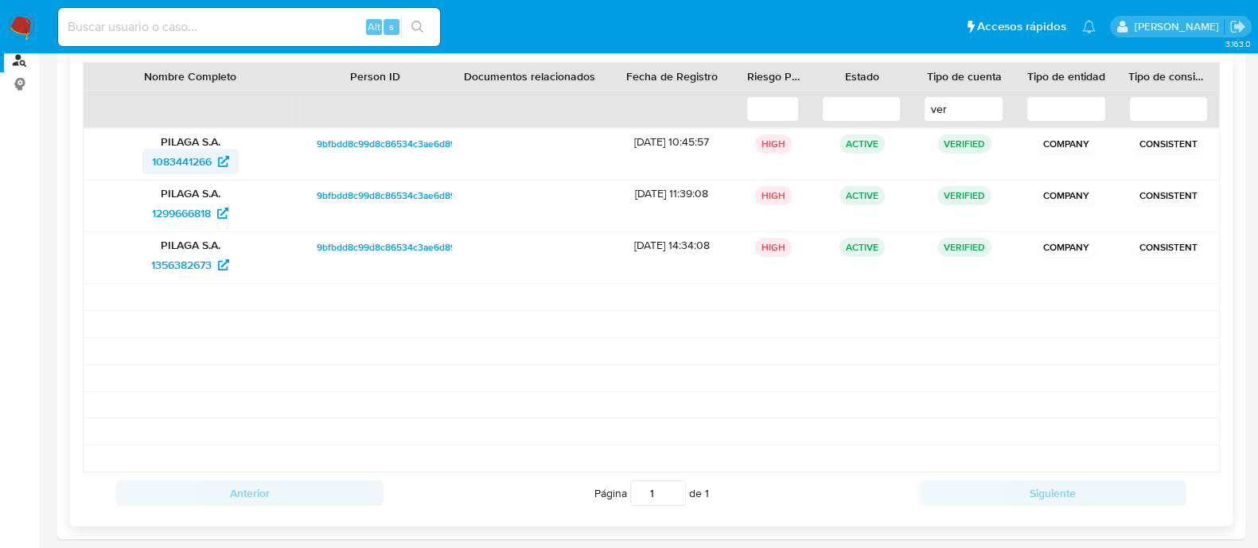
type input "ver"
click at [163, 161] on span "1083441266" at bounding box center [182, 161] width 60 height 25
click at [198, 206] on span "1299666818" at bounding box center [181, 213] width 59 height 25
click at [211, 270] on span "1356382673" at bounding box center [181, 264] width 60 height 25
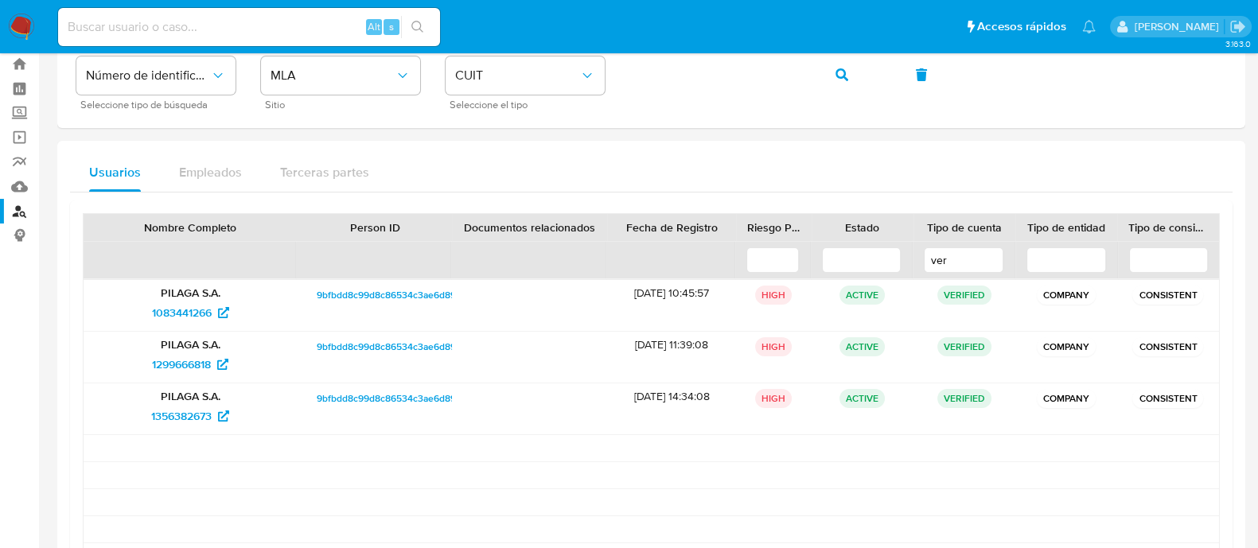
scroll to position [0, 0]
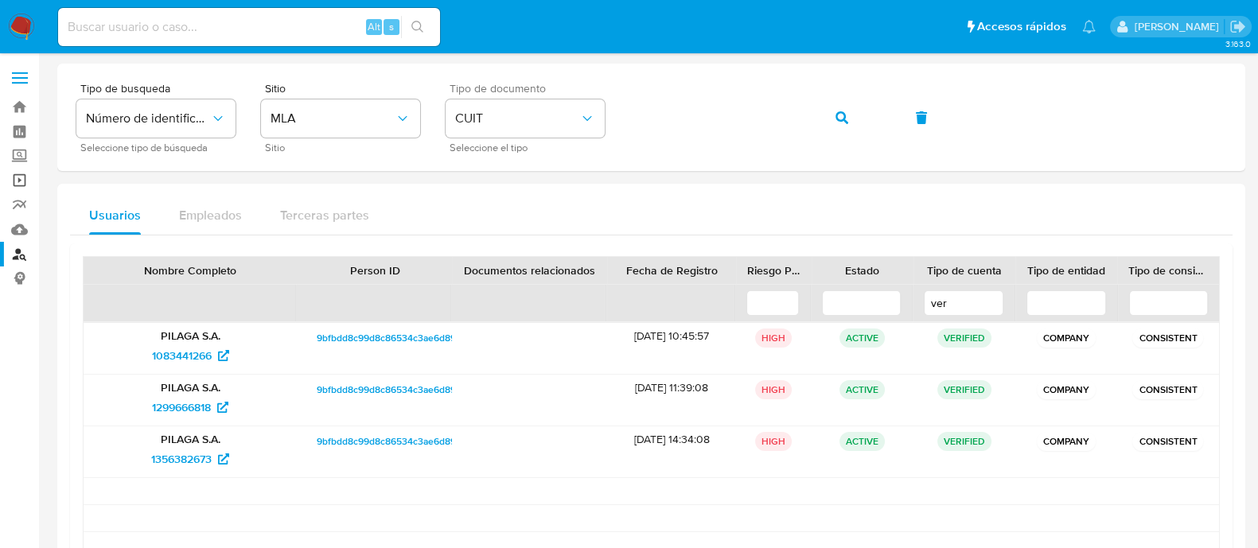
click at [16, 174] on link "Operaciones masivas" at bounding box center [94, 180] width 189 height 25
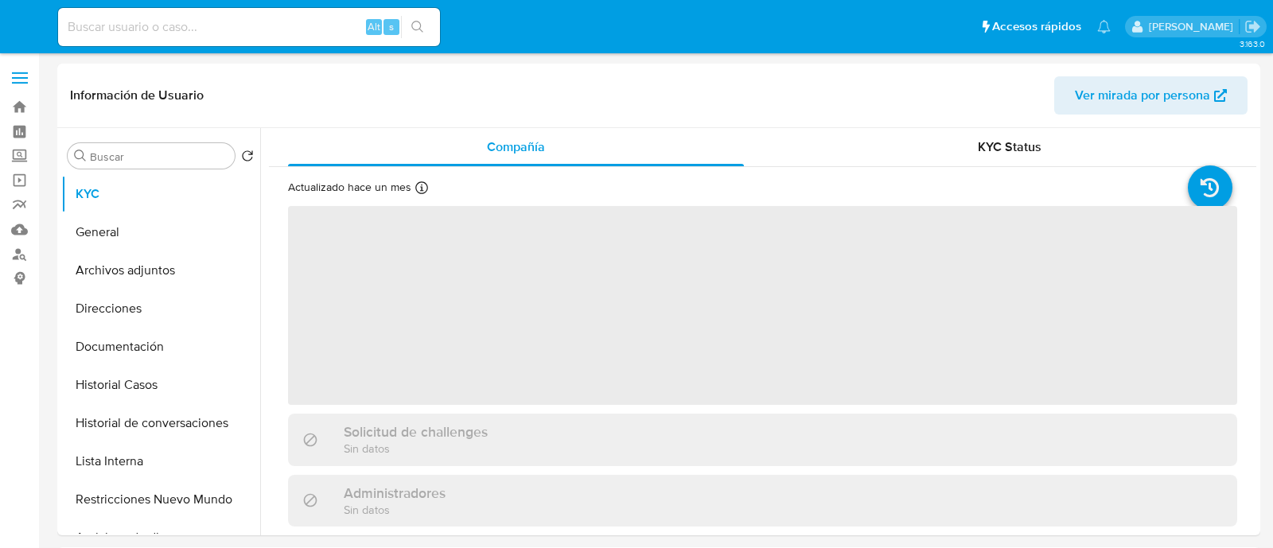
select select "10"
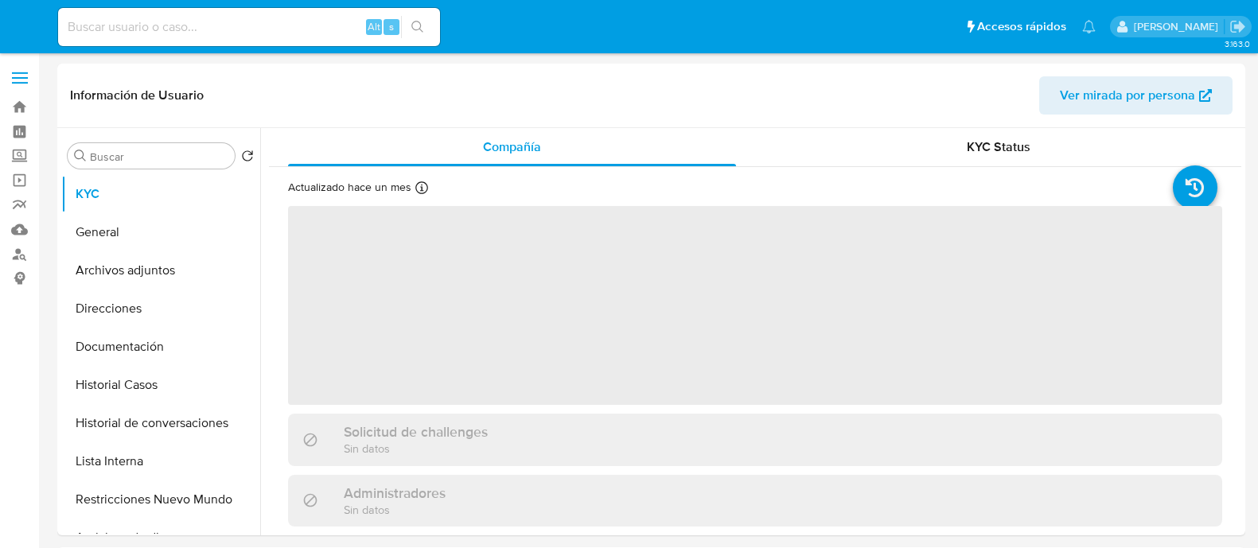
select select "10"
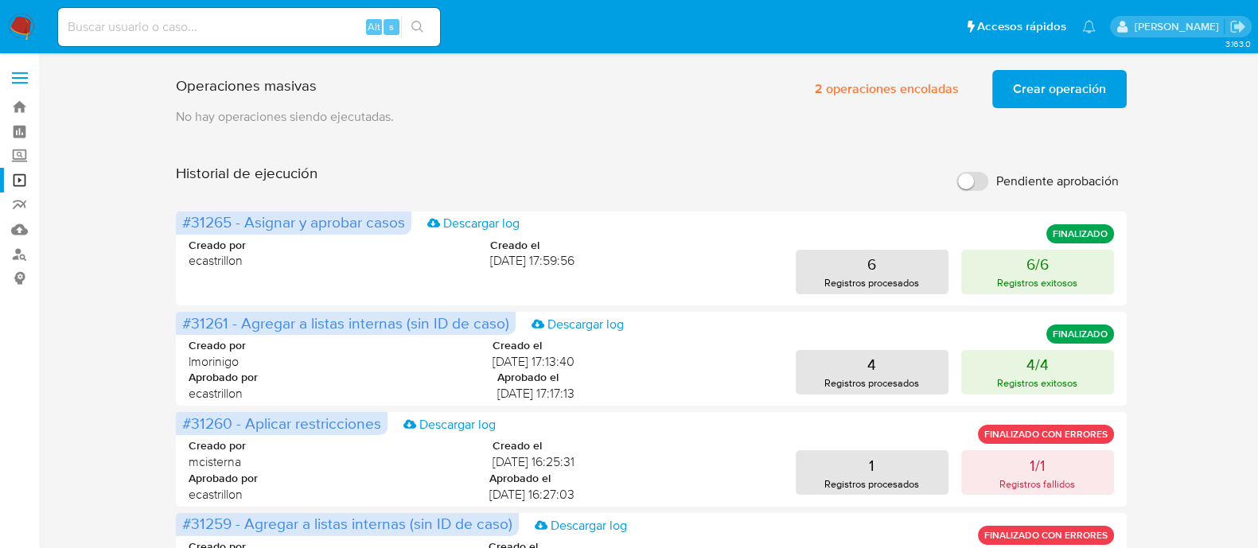
click at [1091, 90] on span "Crear operación" at bounding box center [1059, 89] width 93 height 35
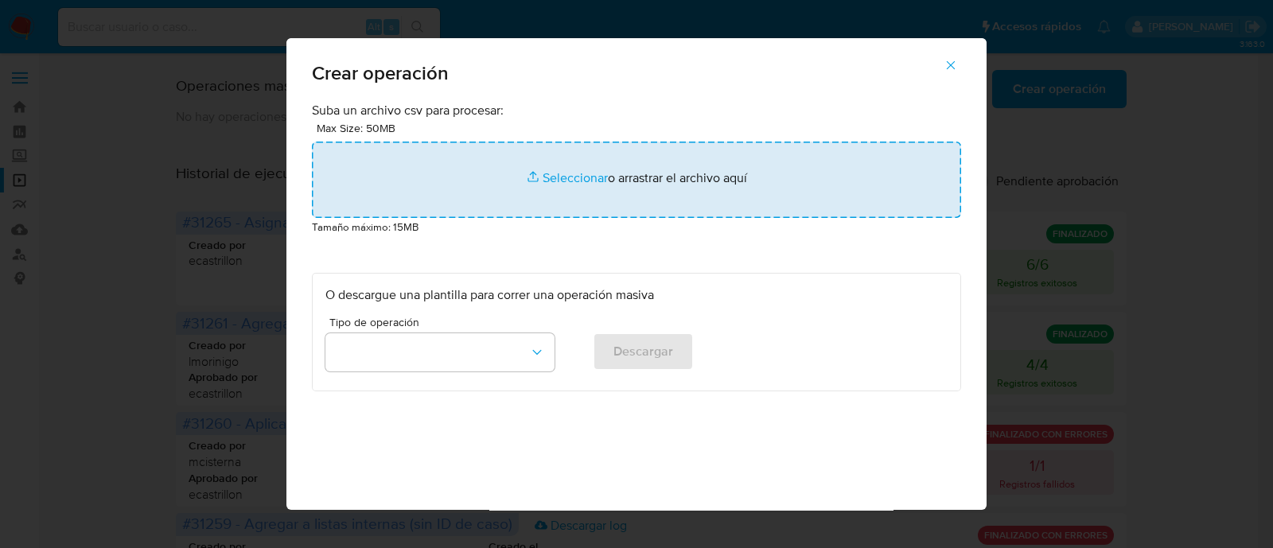
click at [400, 178] on input "file" at bounding box center [636, 180] width 649 height 76
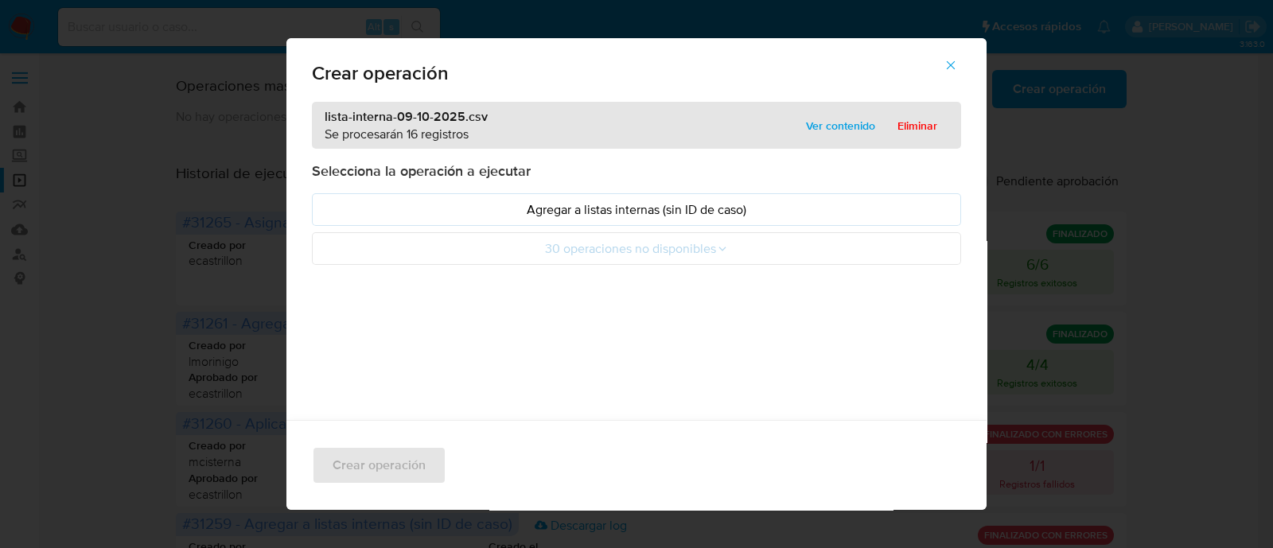
click at [338, 210] on p "Agregar a listas internas (sin ID de caso)" at bounding box center [637, 210] width 622 height 18
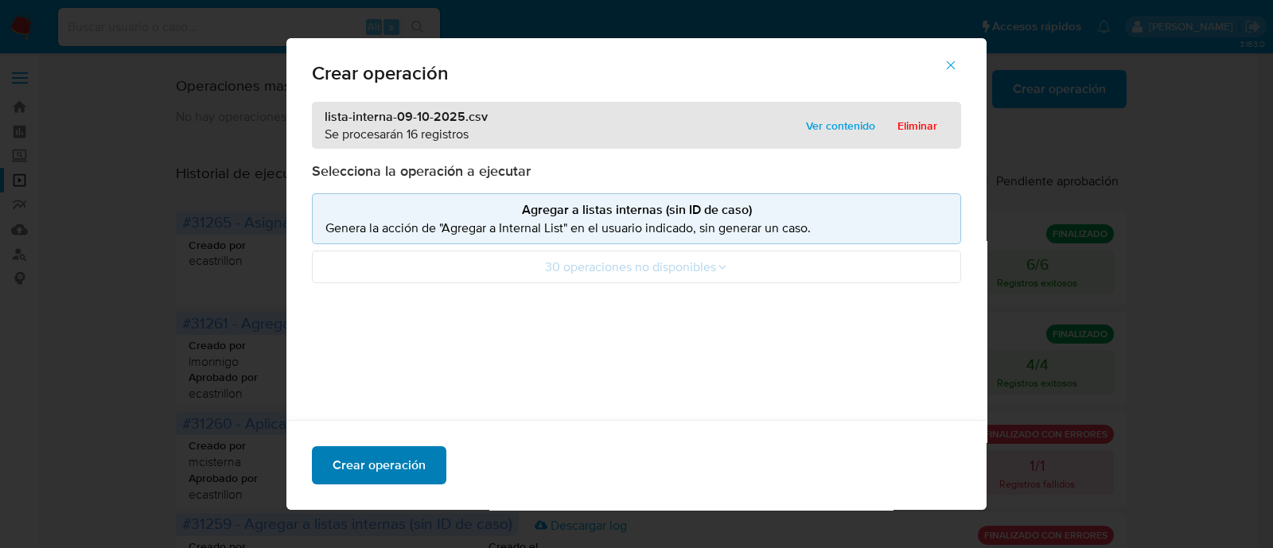
click at [386, 476] on span "Crear operación" at bounding box center [379, 465] width 93 height 35
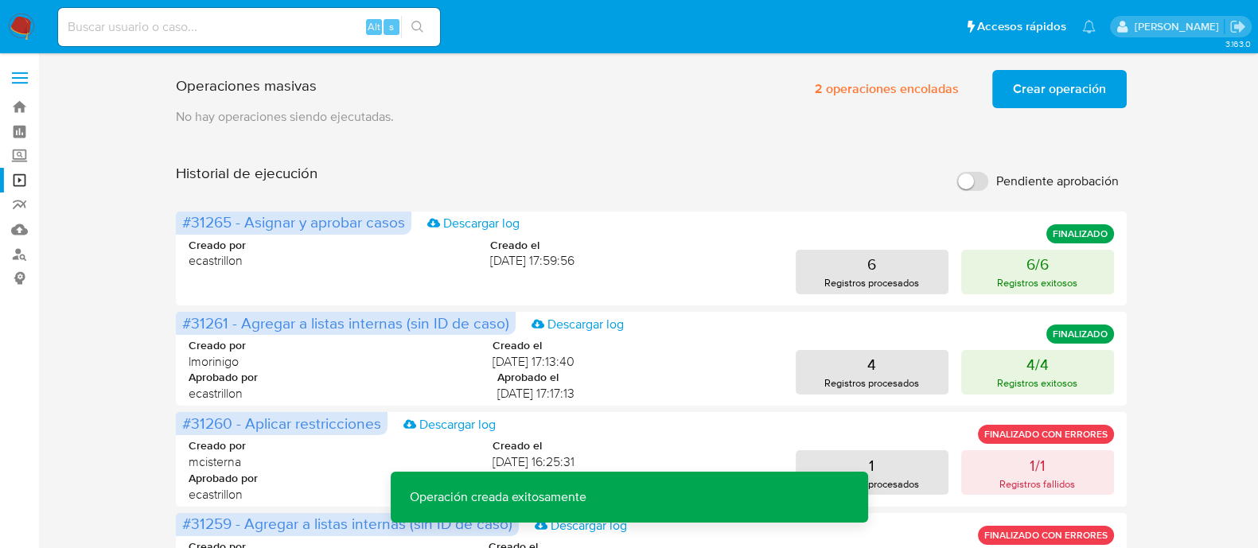
click at [1032, 82] on span "Crear operación" at bounding box center [1059, 89] width 93 height 35
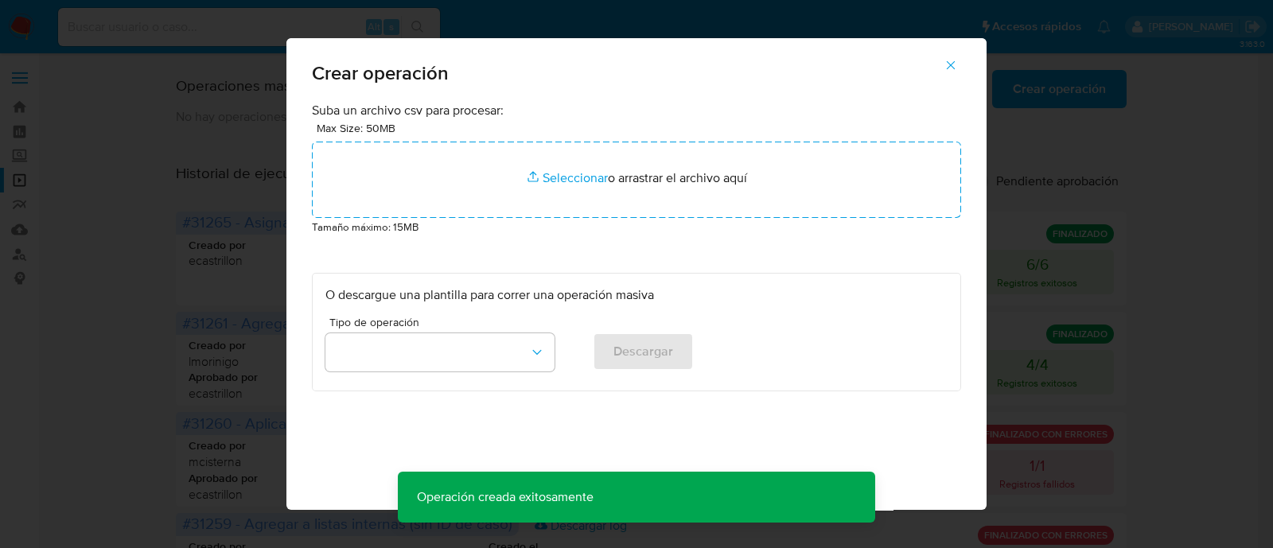
click at [530, 111] on p "Suba un archivo csv para procesar:" at bounding box center [636, 111] width 649 height 18
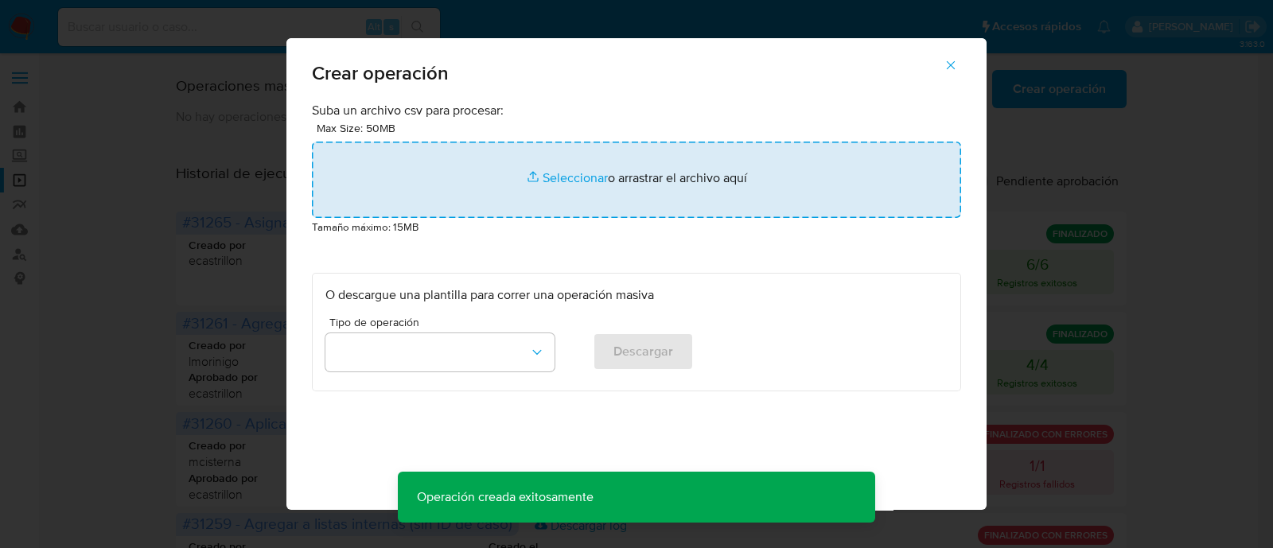
click at [513, 181] on input "file" at bounding box center [636, 180] width 649 height 76
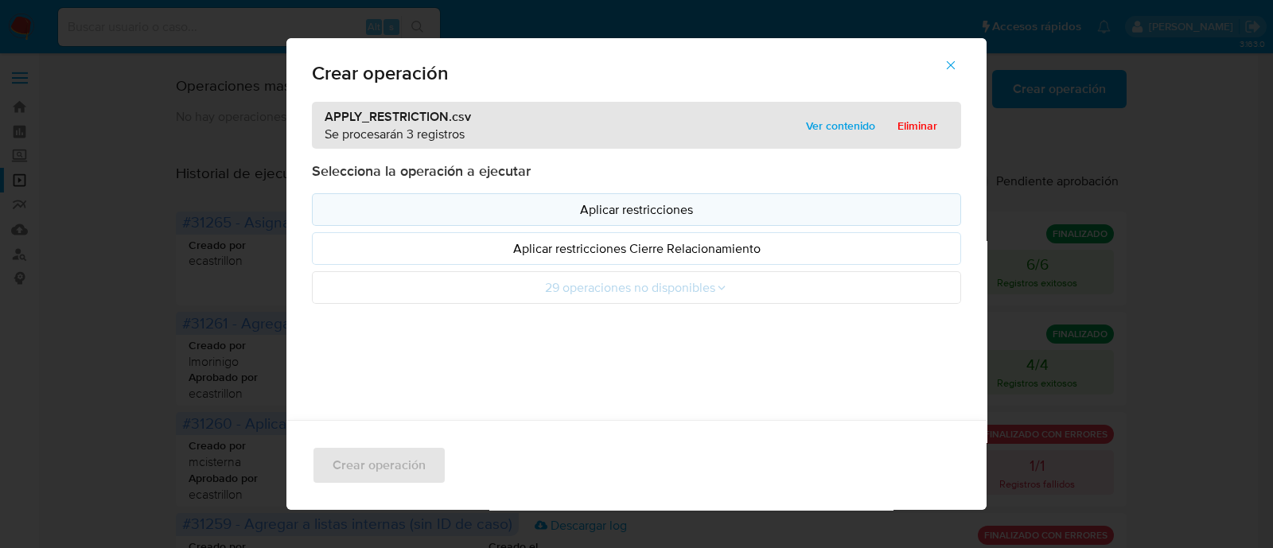
click at [415, 207] on p "Aplicar restricciones" at bounding box center [637, 210] width 622 height 18
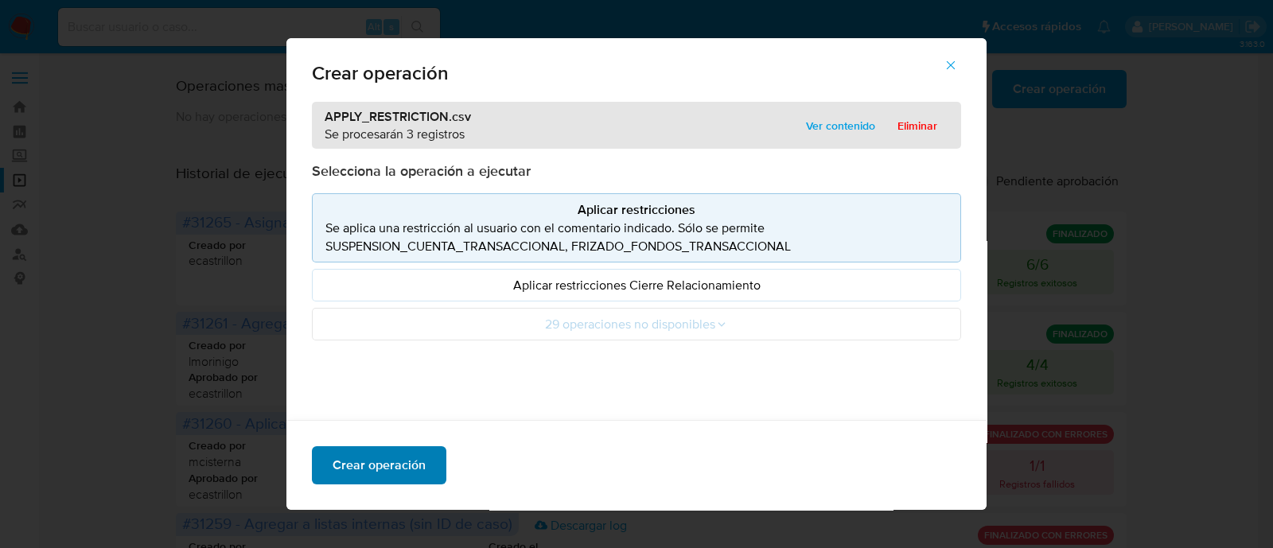
click at [370, 477] on span "Crear operación" at bounding box center [379, 465] width 93 height 35
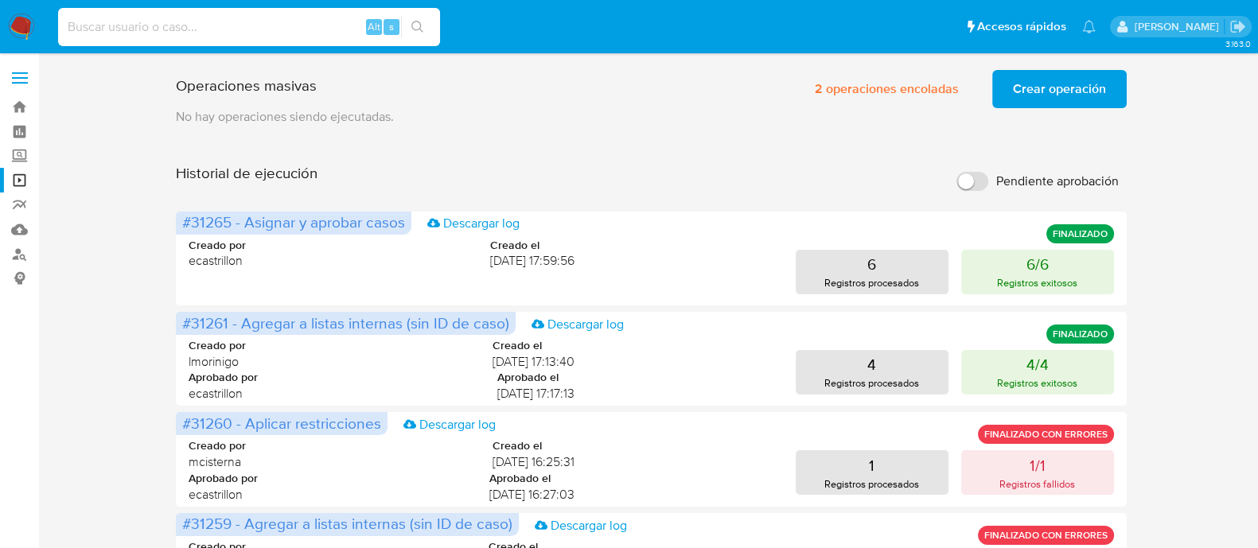
click at [322, 19] on input at bounding box center [249, 27] width 382 height 21
paste input "2564630082"
type input "2564630082"
click at [425, 25] on button "search-icon" at bounding box center [417, 27] width 33 height 22
click at [414, 21] on icon "search-icon" at bounding box center [417, 27] width 13 height 13
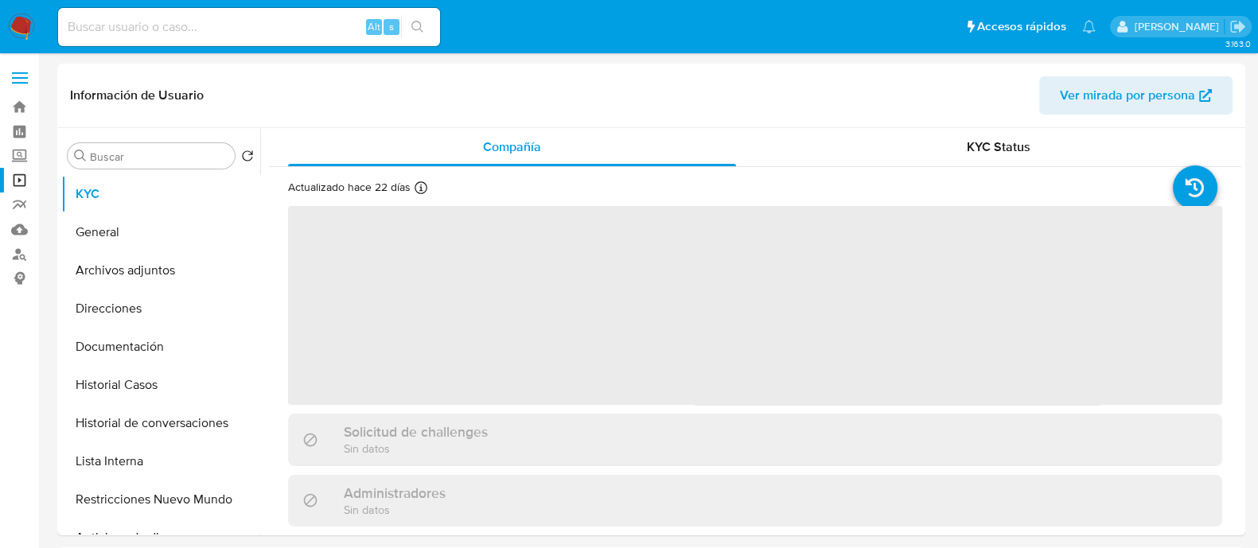
select select "10"
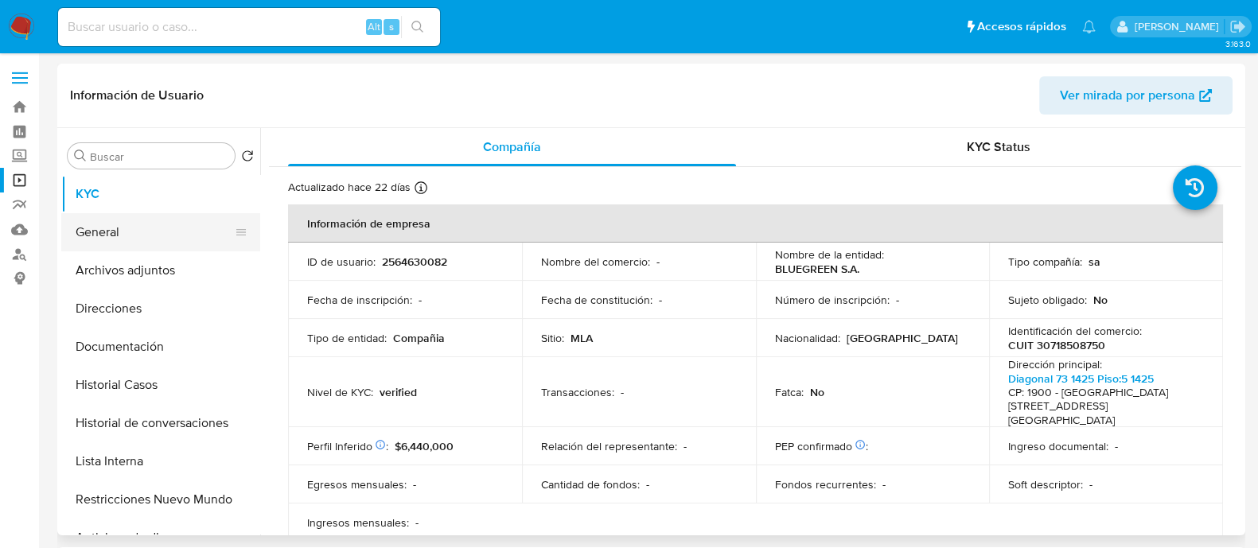
click at [110, 237] on button "General" at bounding box center [154, 232] width 186 height 38
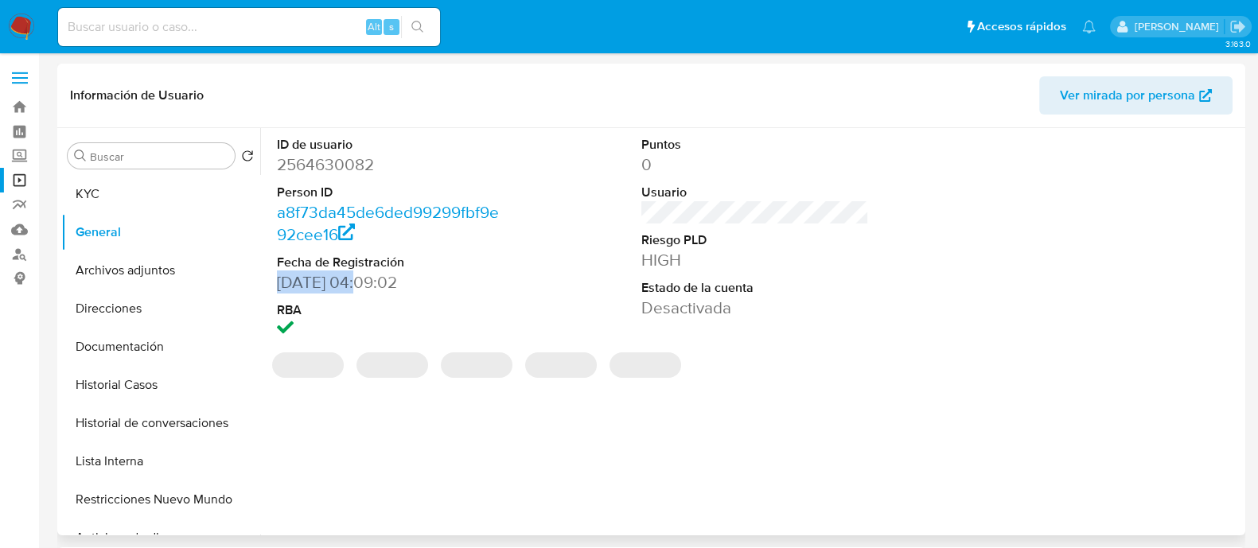
drag, startPoint x: 274, startPoint y: 279, endPoint x: 362, endPoint y: 279, distance: 88.3
click at [362, 279] on div "ID de usuario 2564630082 Person ID a8f73da45de6ded99299fbf9e92cee16 Fecha de Re…" at bounding box center [391, 238] width 244 height 221
copy dd "16/07/2025"
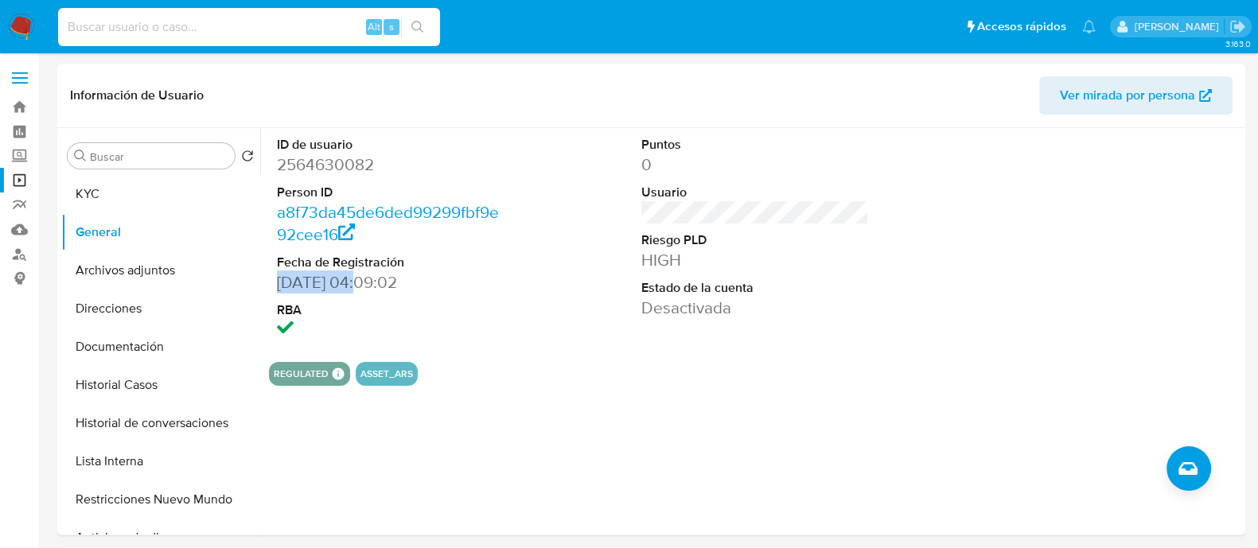
click at [264, 26] on input at bounding box center [249, 27] width 382 height 21
paste input "511921667"
type input "511921667"
click at [404, 29] on button "search-icon" at bounding box center [417, 27] width 33 height 22
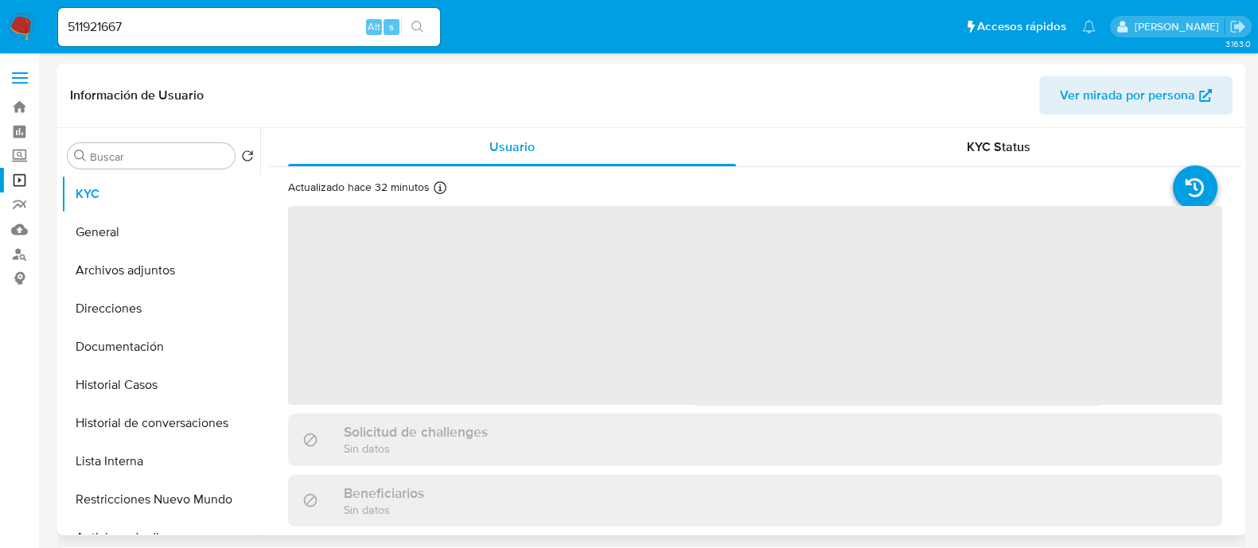
select select "10"
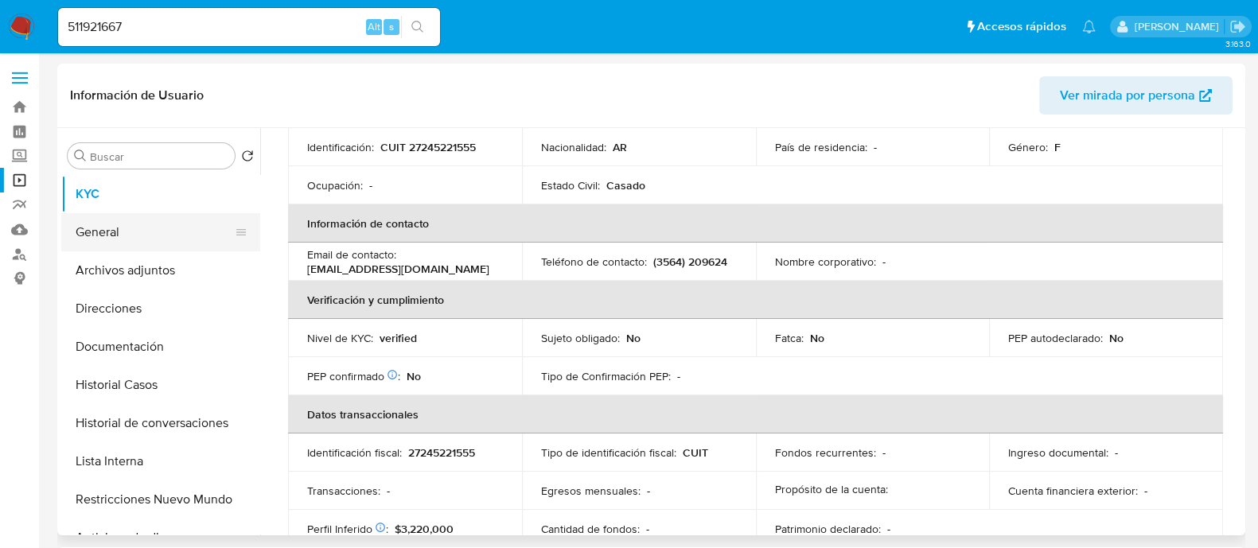
scroll to position [198, 0]
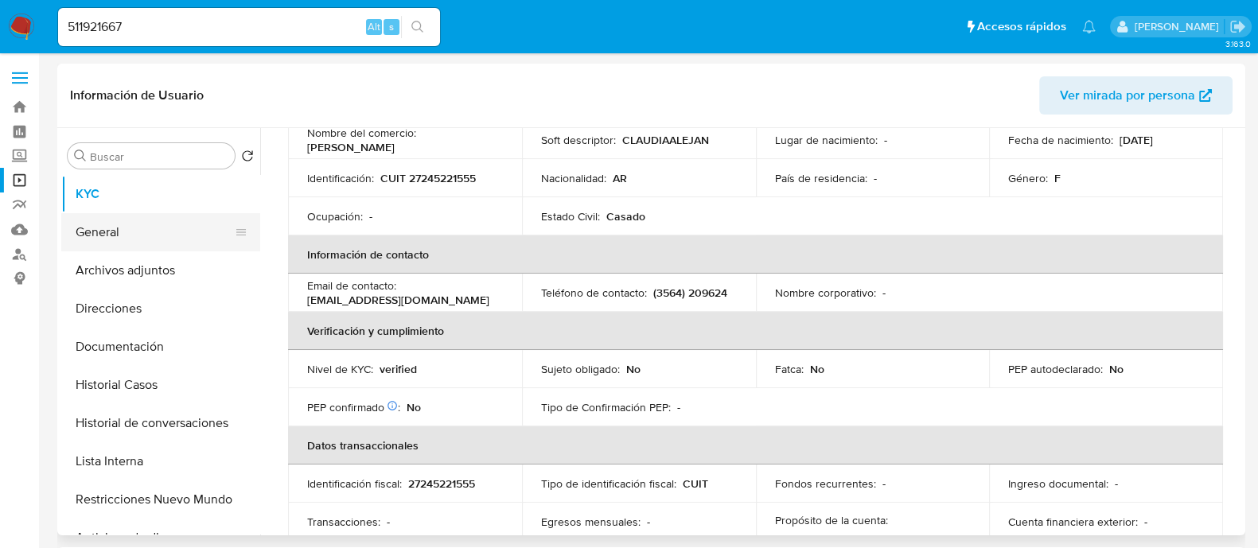
drag, startPoint x: 178, startPoint y: 241, endPoint x: 191, endPoint y: 241, distance: 12.7
click at [178, 241] on button "General" at bounding box center [154, 232] width 186 height 38
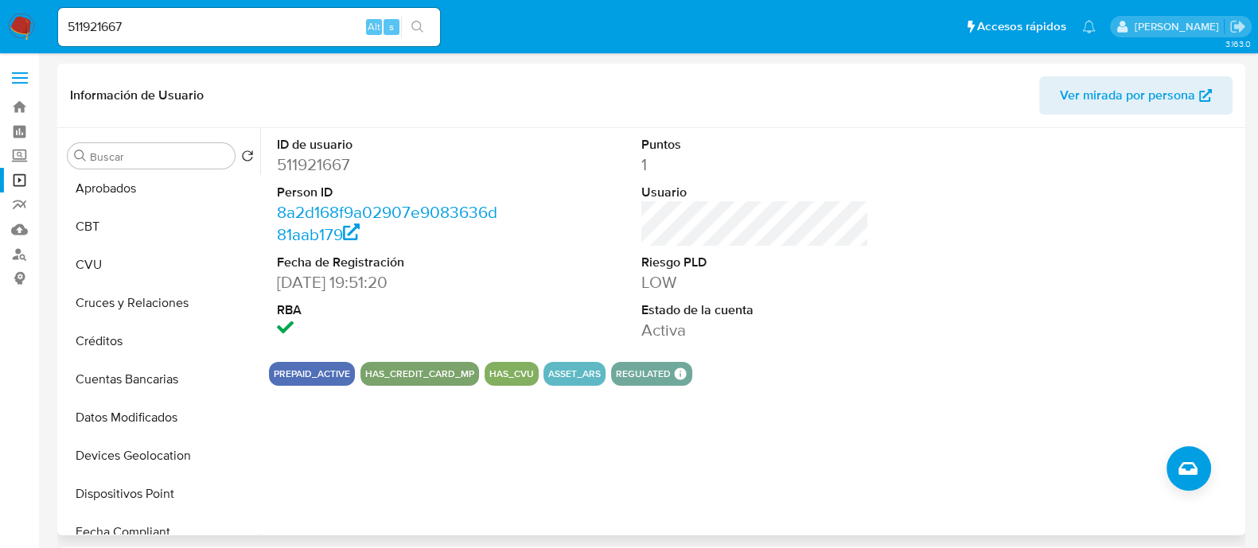
scroll to position [365, 0]
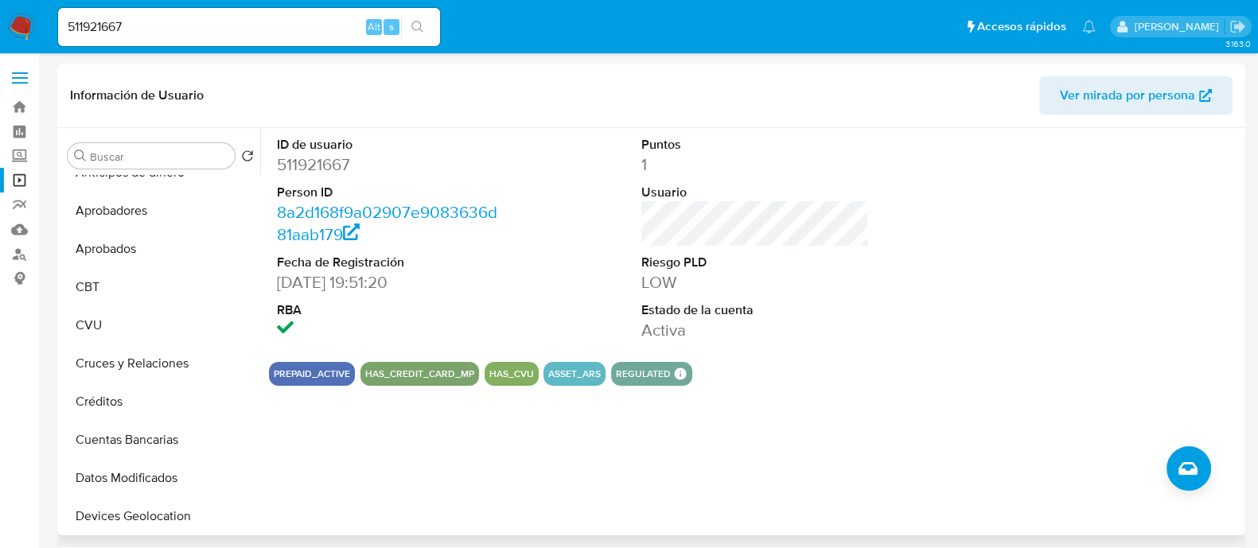
click at [1136, 93] on span "Ver mirada por persona" at bounding box center [1127, 95] width 135 height 38
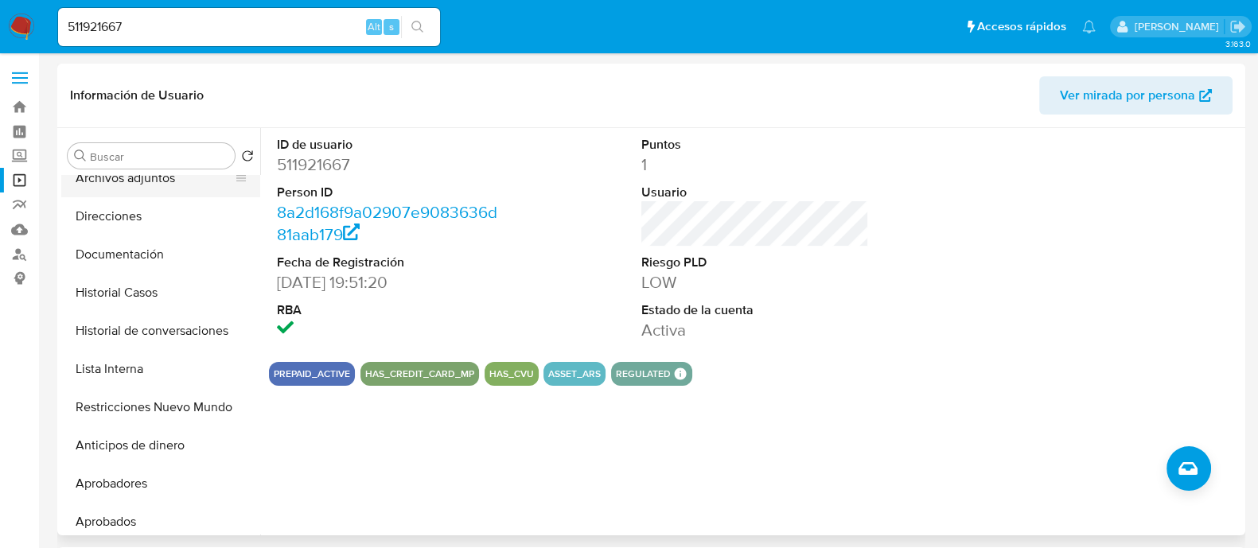
scroll to position [0, 0]
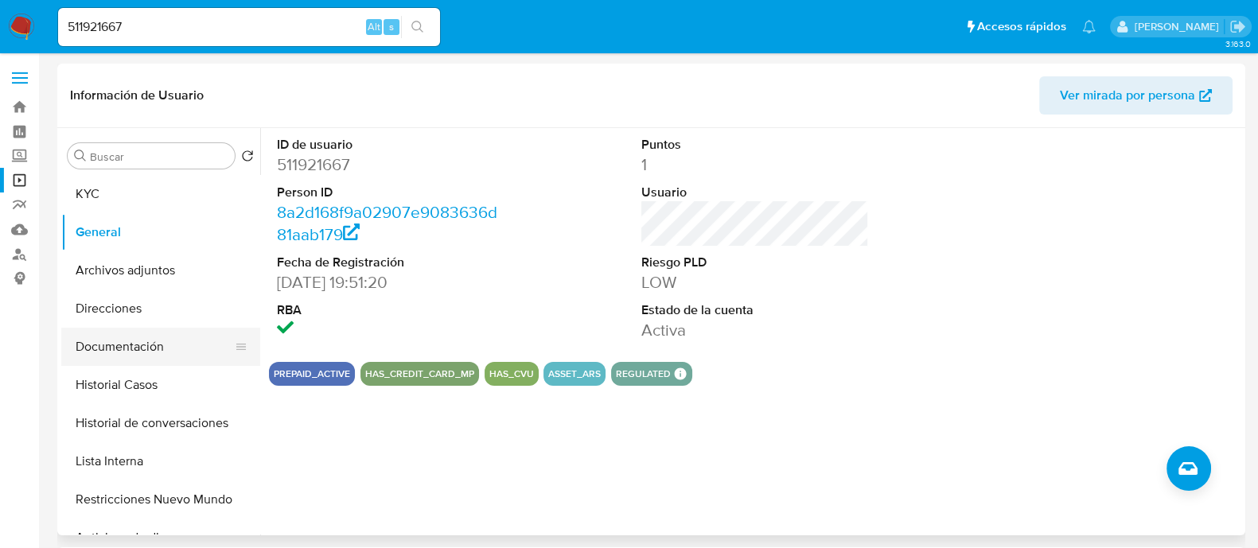
click at [129, 345] on button "Documentación" at bounding box center [154, 347] width 186 height 38
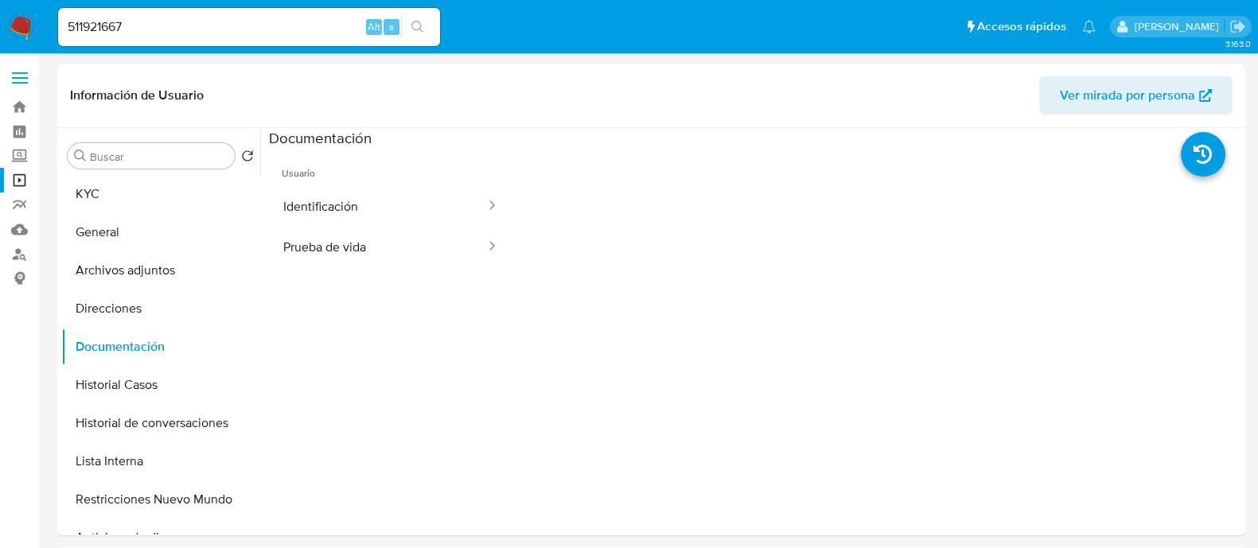
click at [286, 15] on div "511921667 Alt s" at bounding box center [249, 27] width 382 height 38
click at [277, 22] on input "511921667" at bounding box center [249, 27] width 382 height 21
paste input "2662113670"
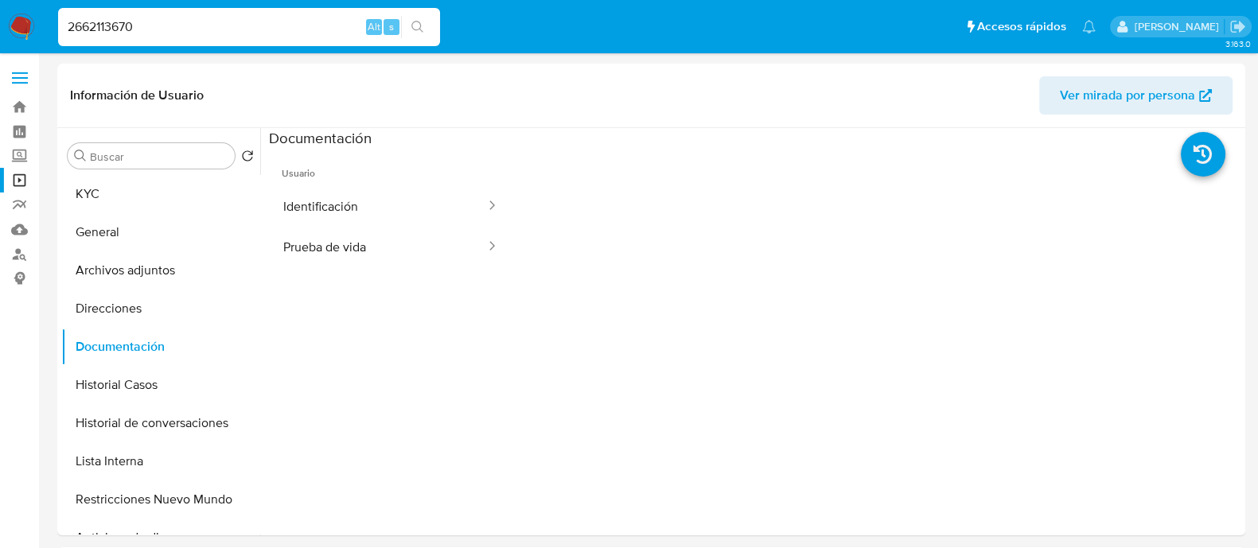
type input "2662113670"
click at [422, 32] on icon "search-icon" at bounding box center [417, 27] width 13 height 13
click at [419, 21] on icon "search-icon" at bounding box center [417, 27] width 13 height 13
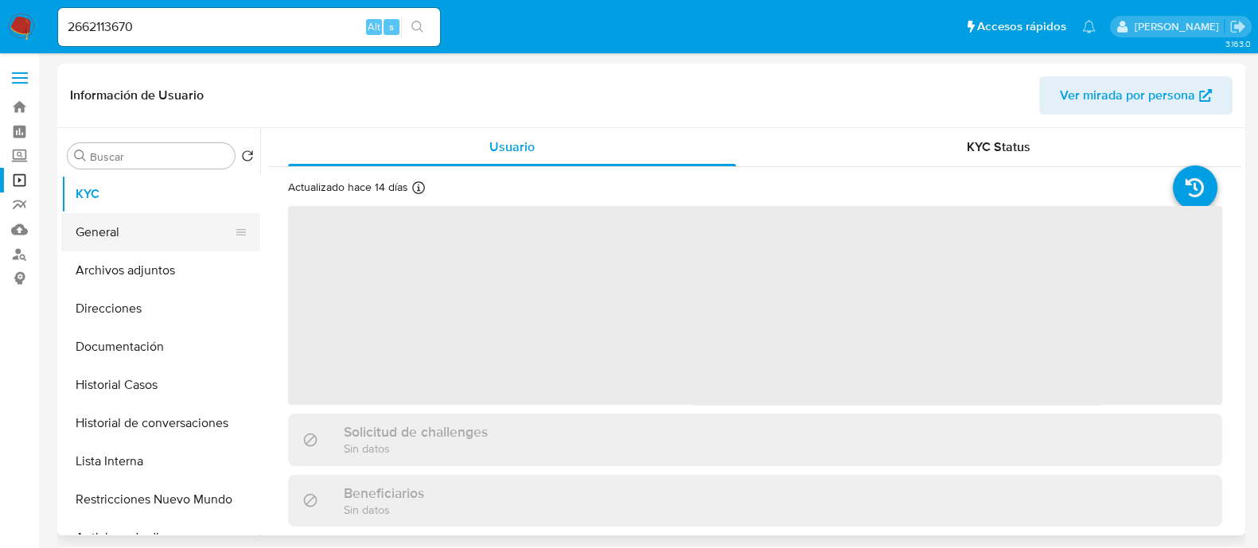
click at [155, 240] on button "General" at bounding box center [154, 232] width 186 height 38
select select "10"
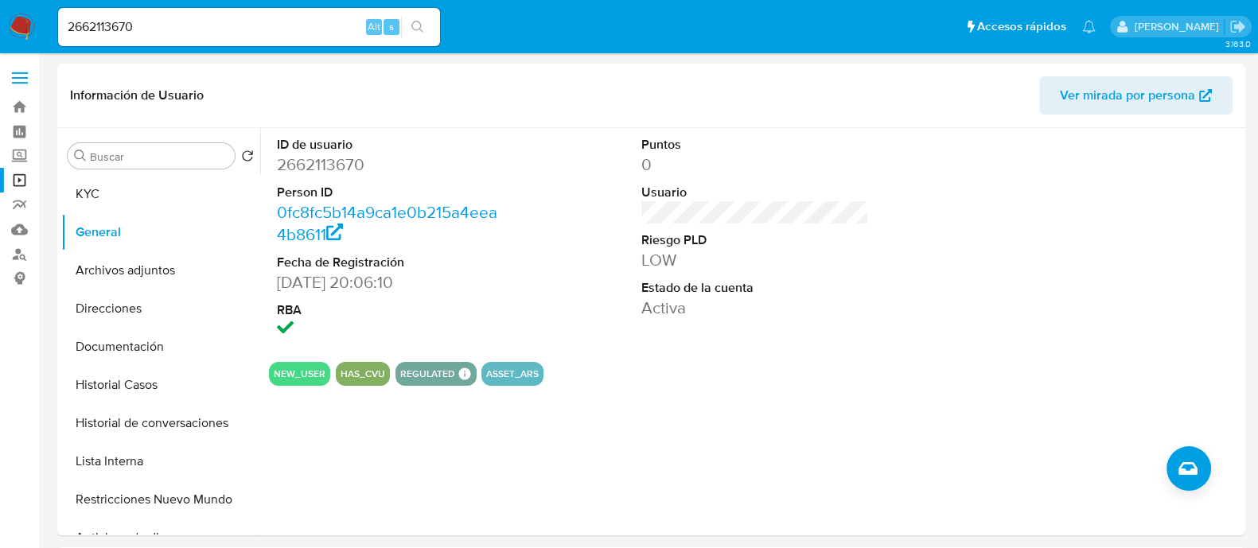
click at [283, 28] on input "2662113670" at bounding box center [249, 27] width 382 height 21
click at [342, 21] on input "2662113670" at bounding box center [249, 27] width 382 height 21
paste input "362554826"
type input "362554826"
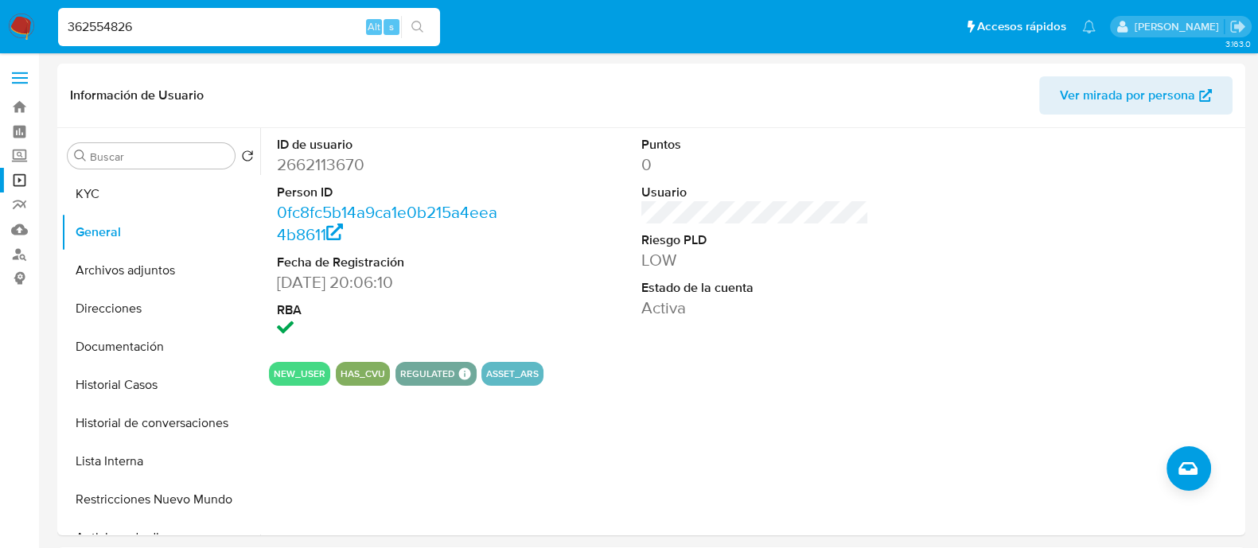
click at [417, 25] on icon "search-icon" at bounding box center [417, 27] width 13 height 13
click at [424, 34] on button "search-icon" at bounding box center [417, 27] width 33 height 22
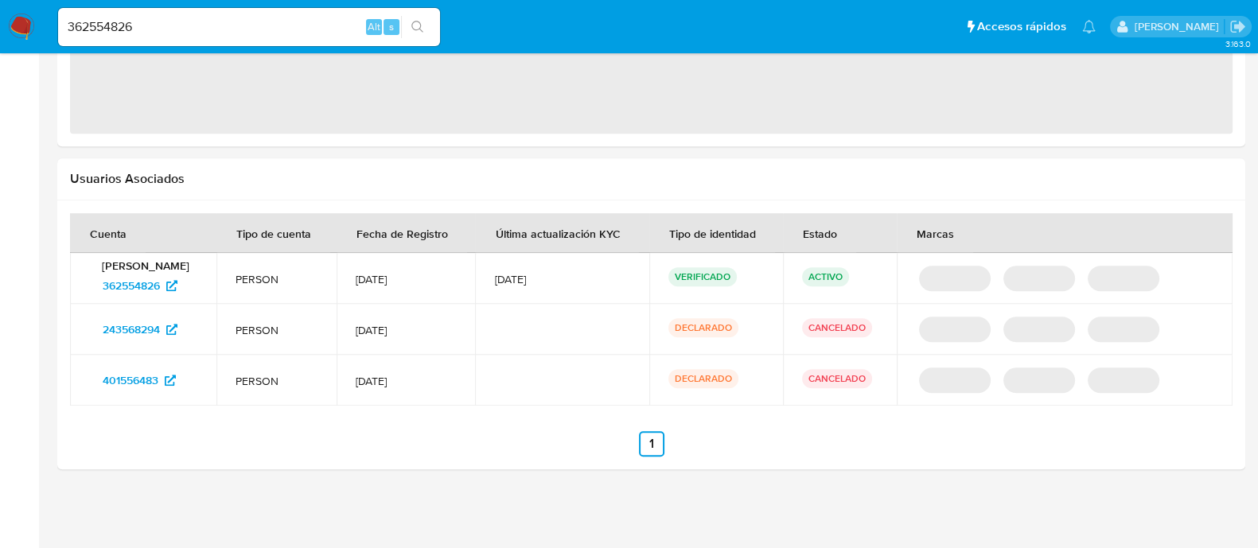
select select "10"
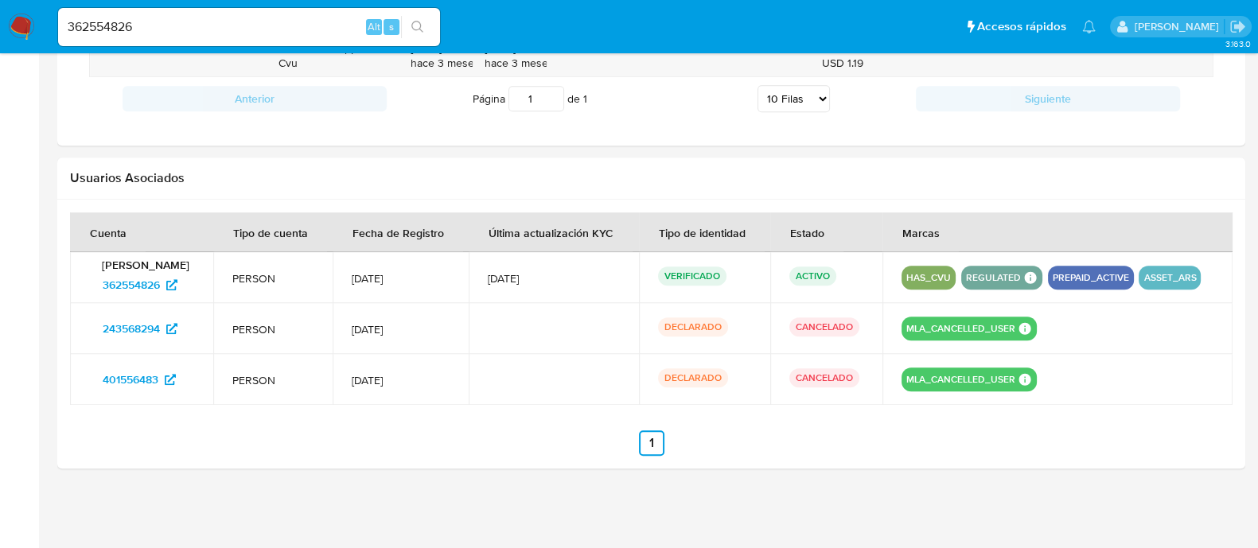
scroll to position [1243, 0]
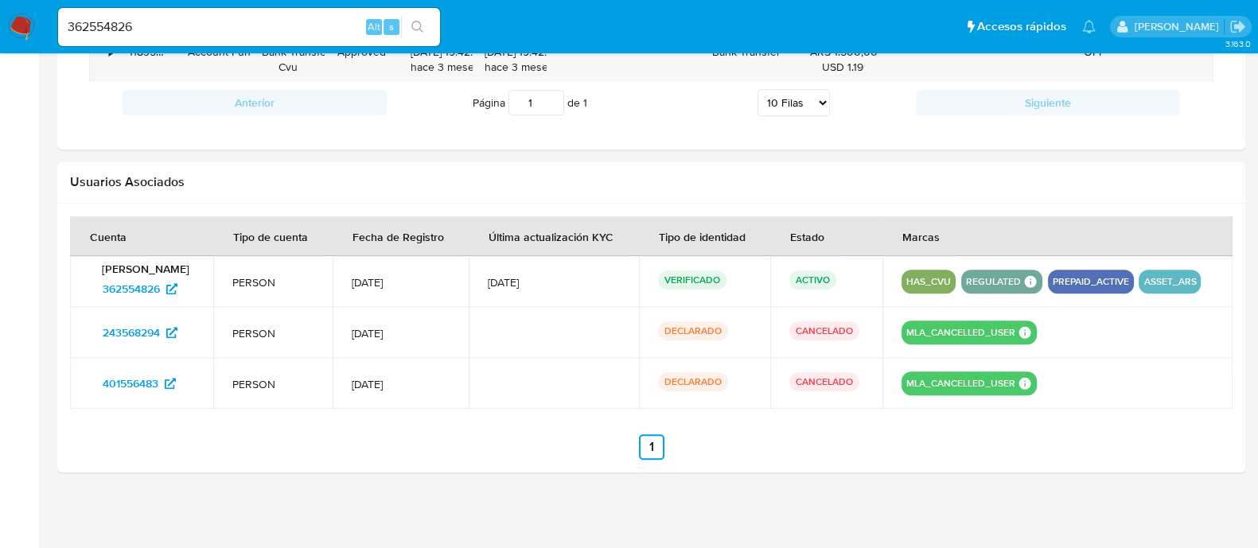
click at [325, 29] on input "362554826" at bounding box center [249, 27] width 382 height 21
paste input "2468035331"
type input "2468035331"
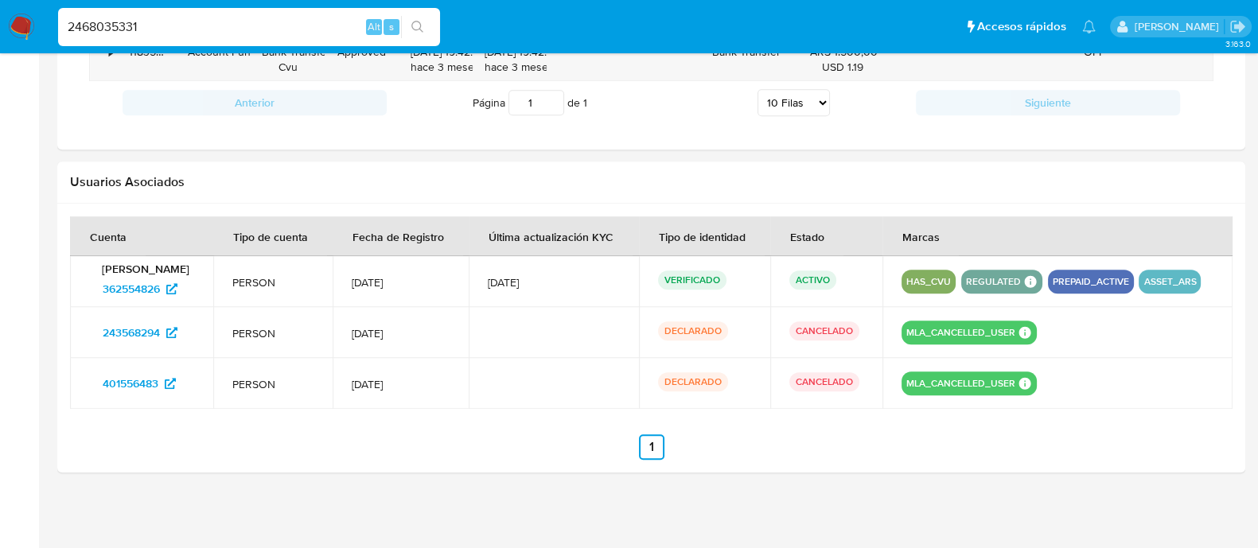
click at [410, 33] on button "search-icon" at bounding box center [417, 27] width 33 height 22
click at [422, 36] on button "search-icon" at bounding box center [417, 27] width 33 height 22
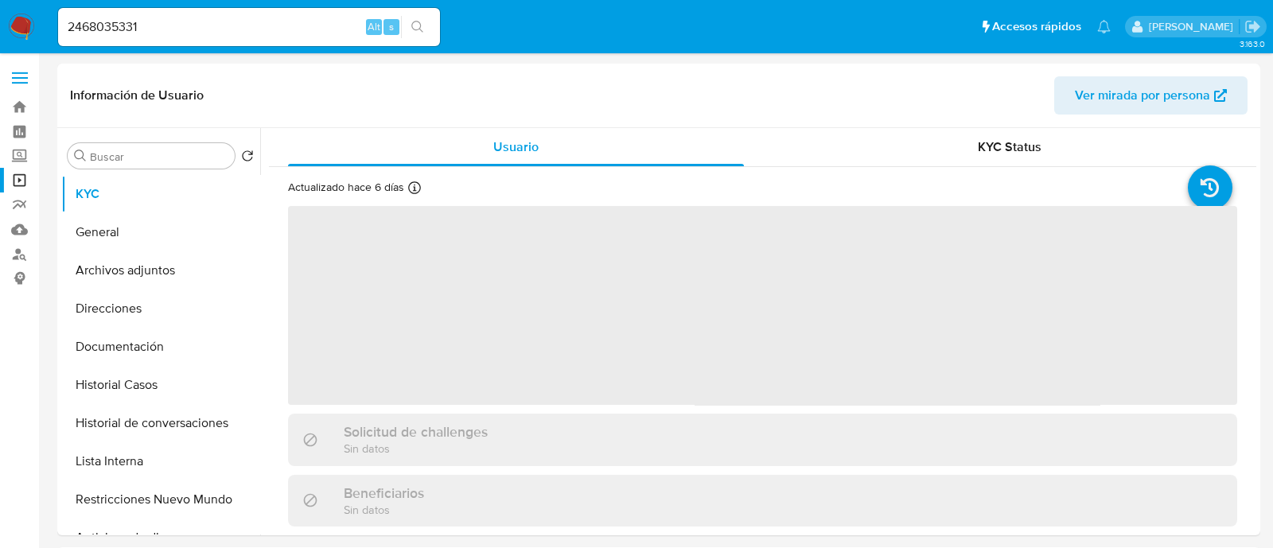
select select "10"
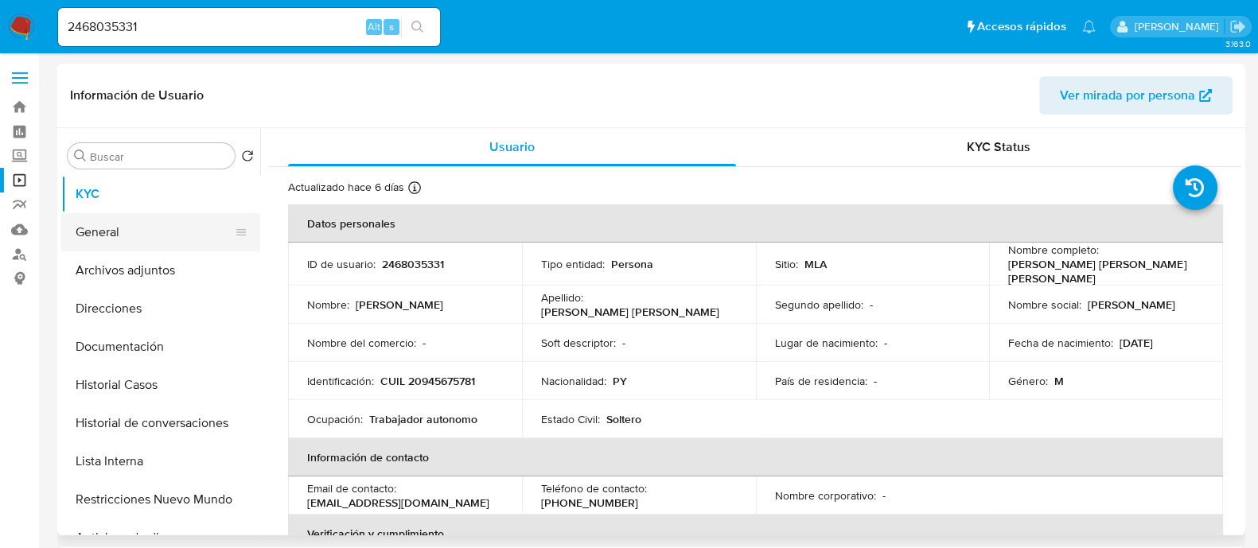
click at [129, 228] on button "General" at bounding box center [154, 232] width 186 height 38
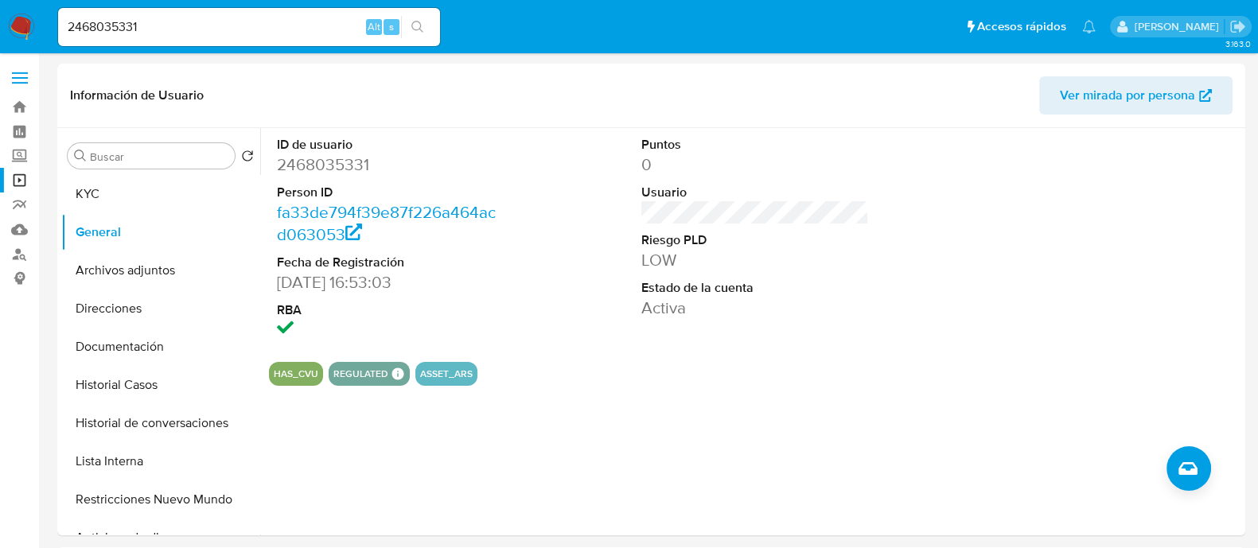
click at [310, 29] on input "2468035331" at bounding box center [249, 27] width 382 height 21
paste input "677913856"
type input "2677913856"
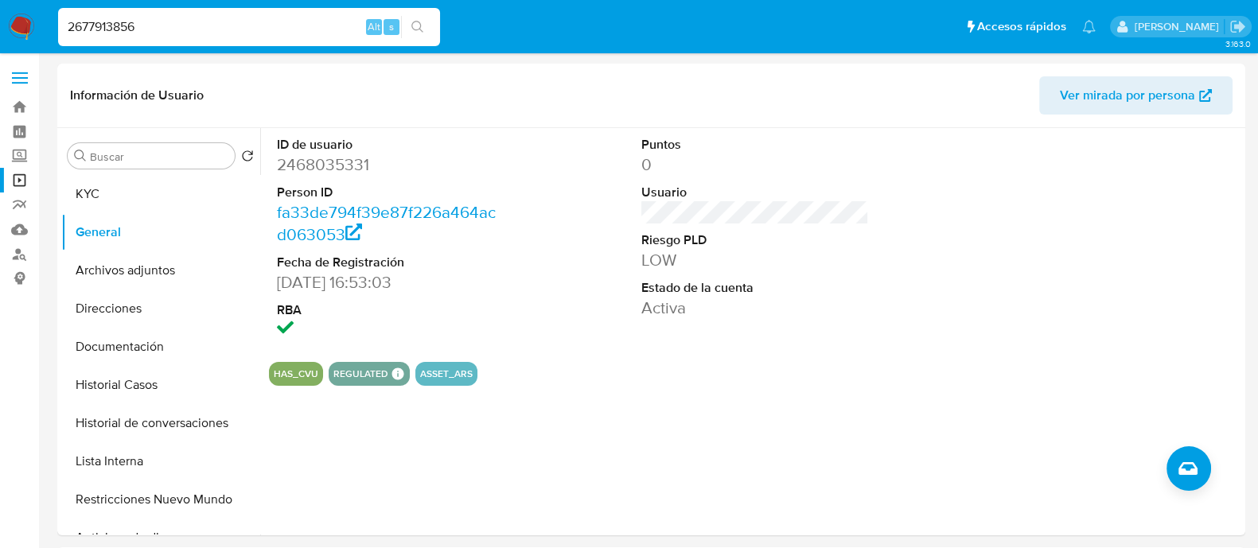
click at [416, 24] on icon "search-icon" at bounding box center [417, 27] width 13 height 13
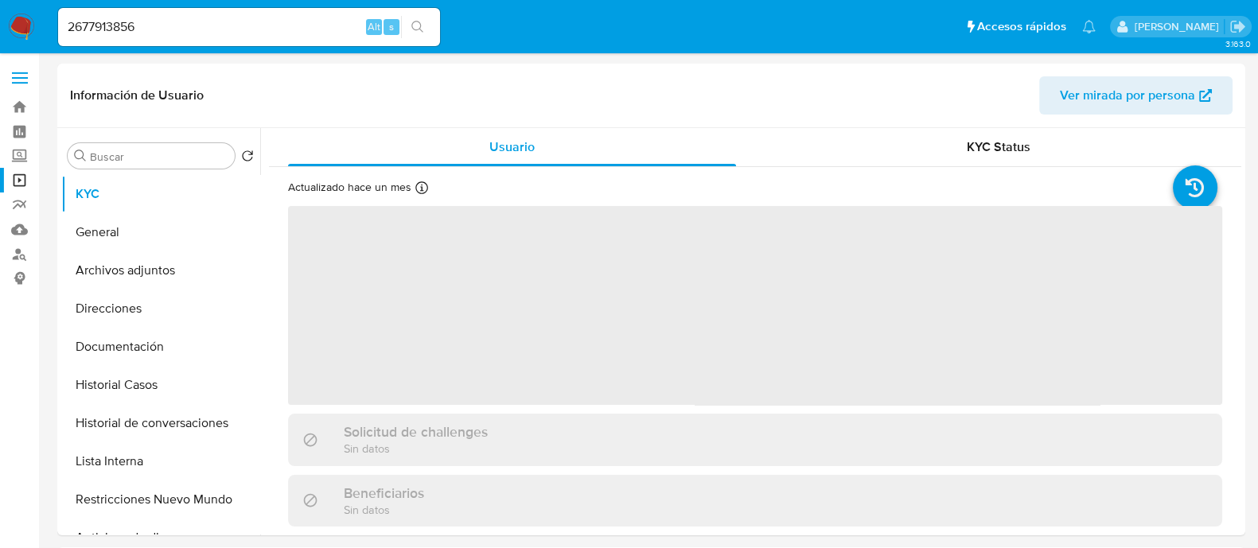
select select "10"
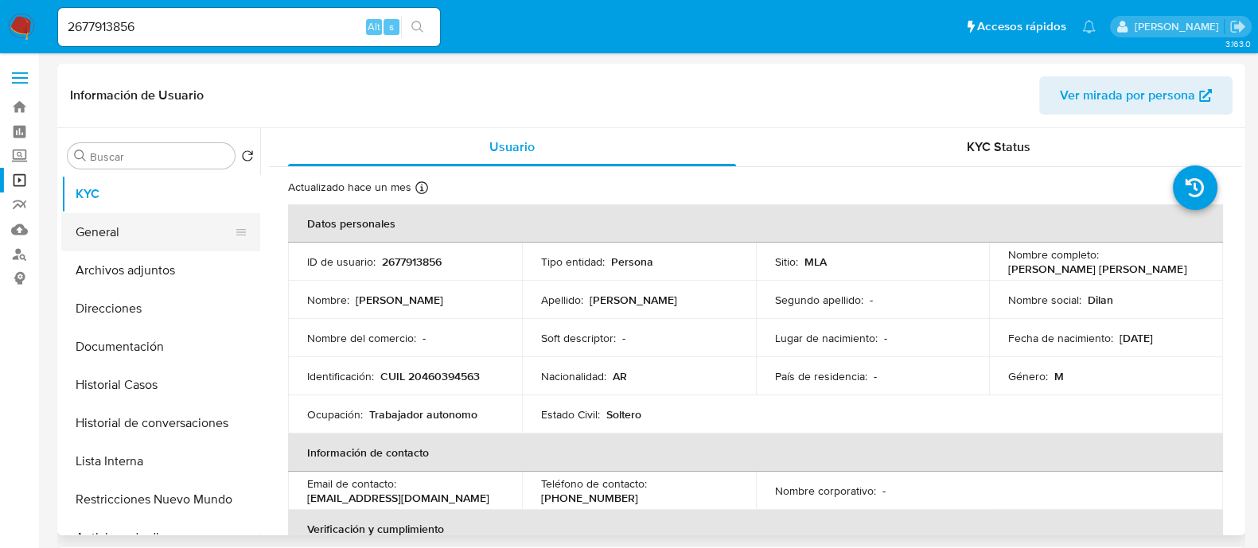
click at [167, 233] on button "General" at bounding box center [154, 232] width 186 height 38
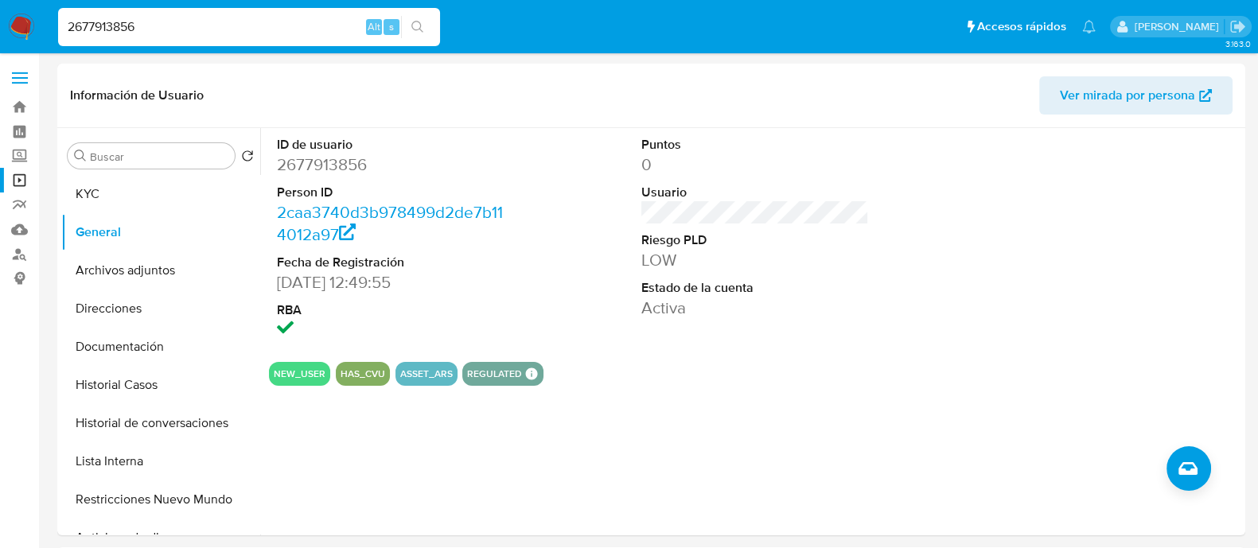
click at [259, 28] on input "2677913856" at bounding box center [249, 27] width 382 height 21
paste input "42029101"
type input "2642029101"
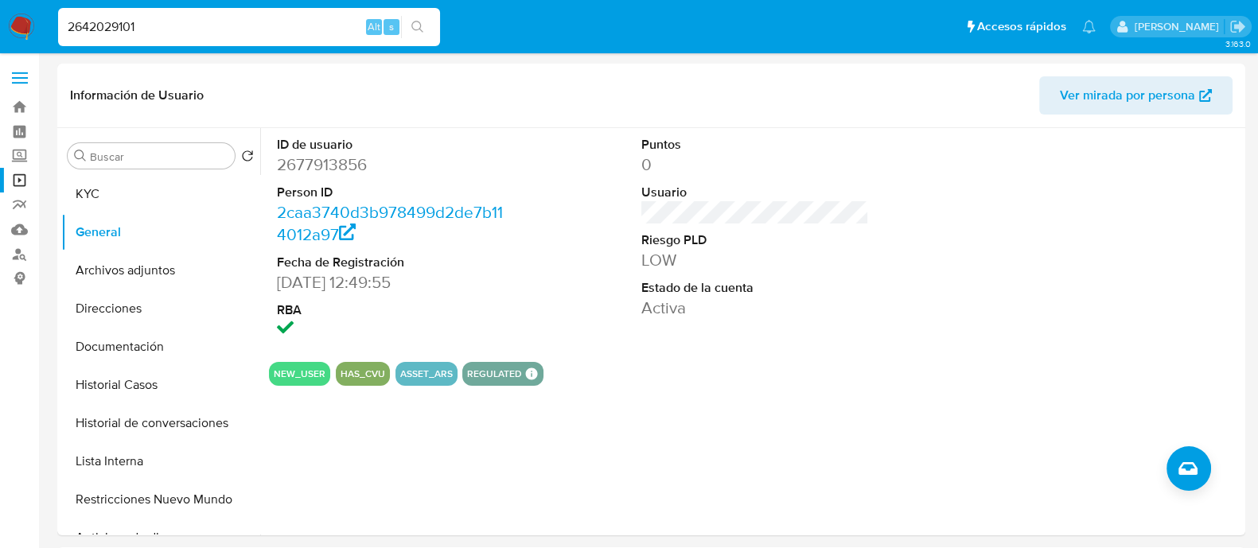
click at [410, 30] on button "search-icon" at bounding box center [417, 27] width 33 height 22
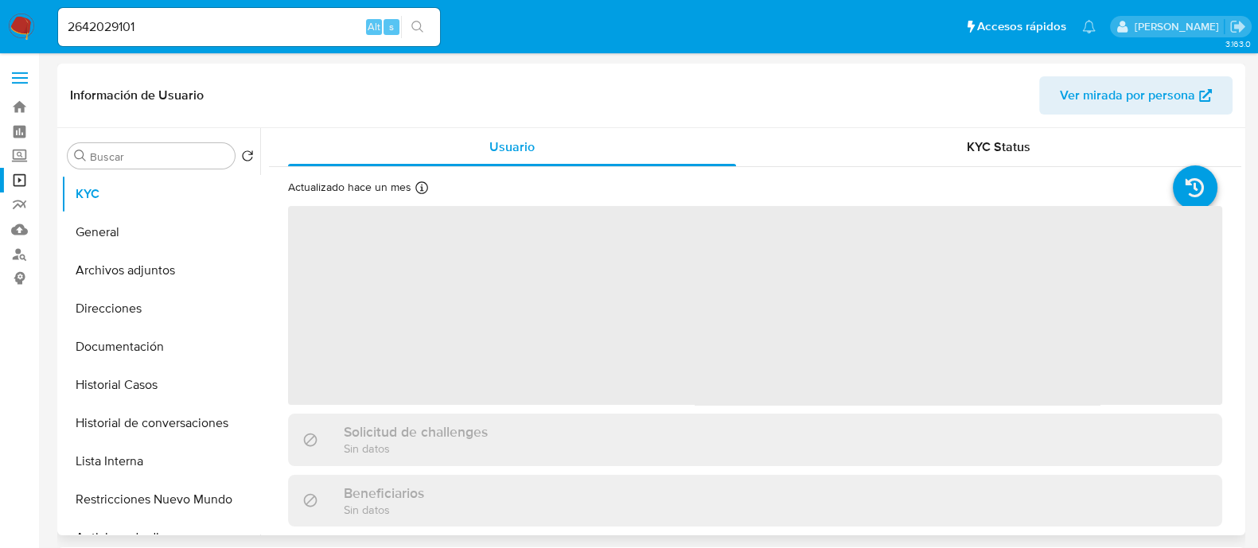
scroll to position [461, 0]
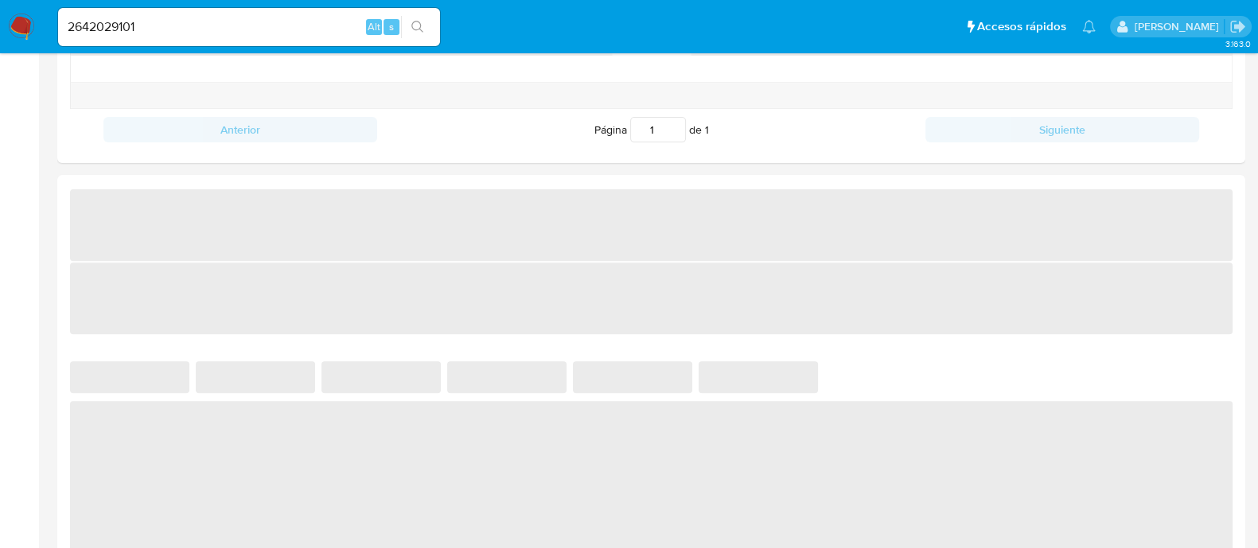
select select "10"
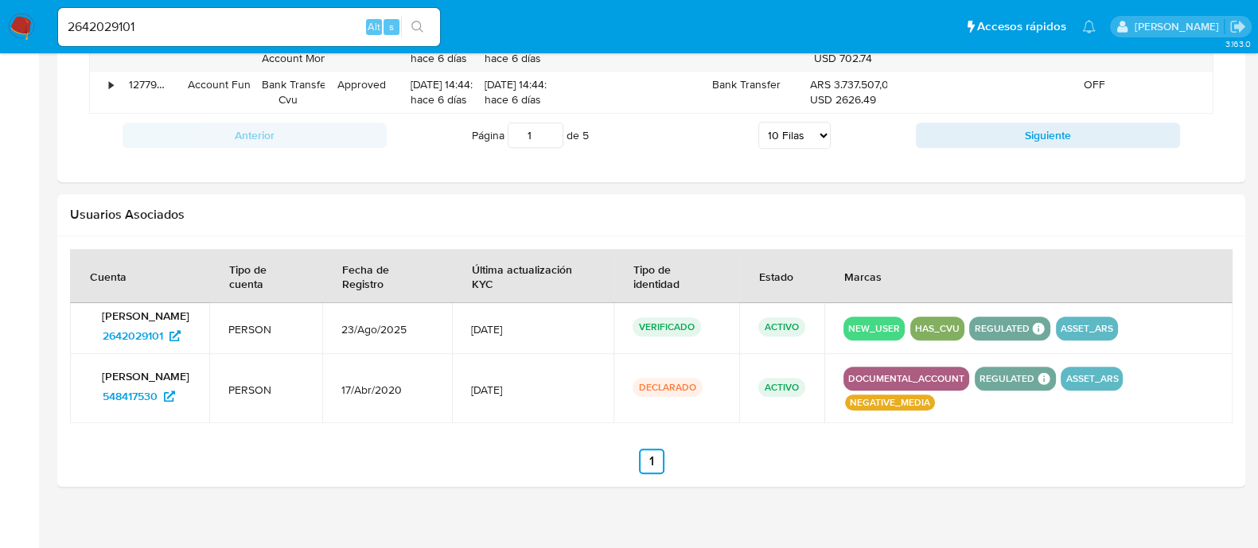
scroll to position [841, 0]
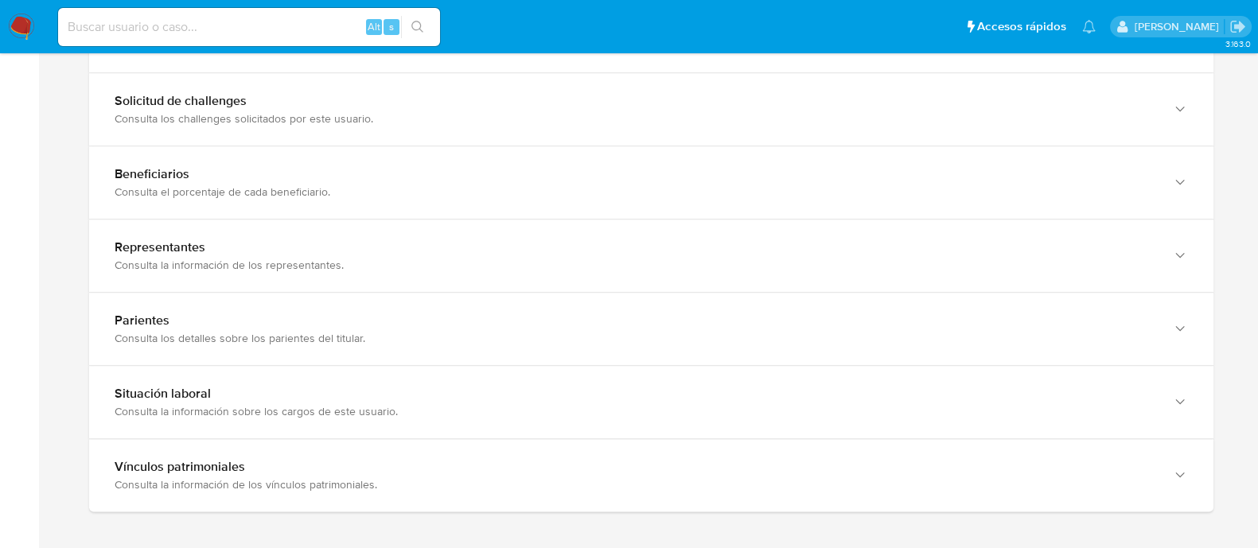
scroll to position [1293, 0]
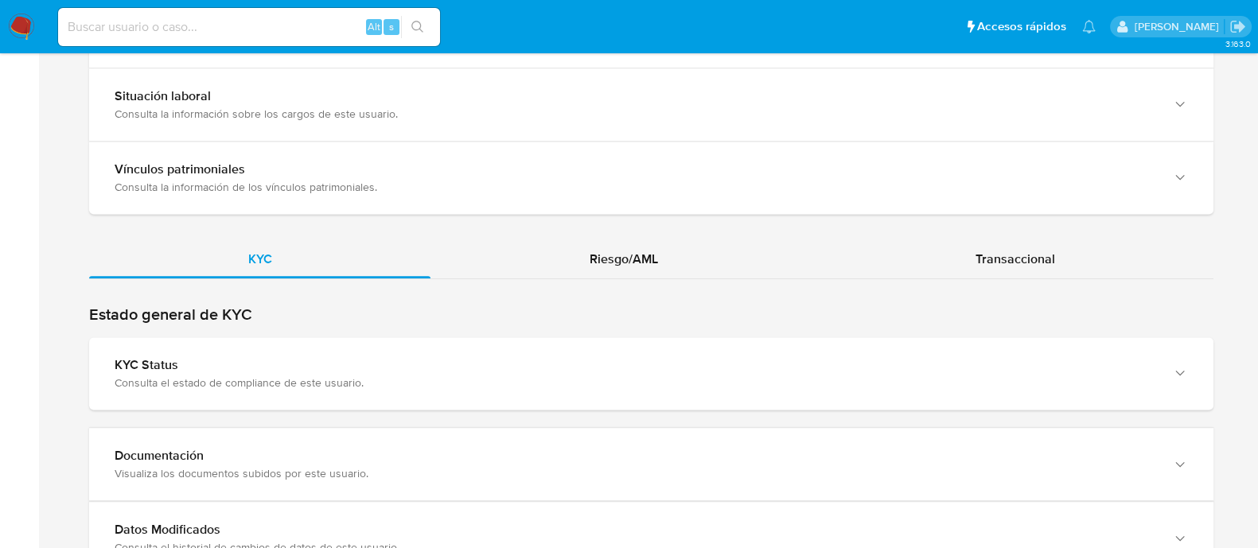
click at [577, 387] on div "Consulta el estado de compliance de este usuario." at bounding box center [636, 383] width 1042 height 14
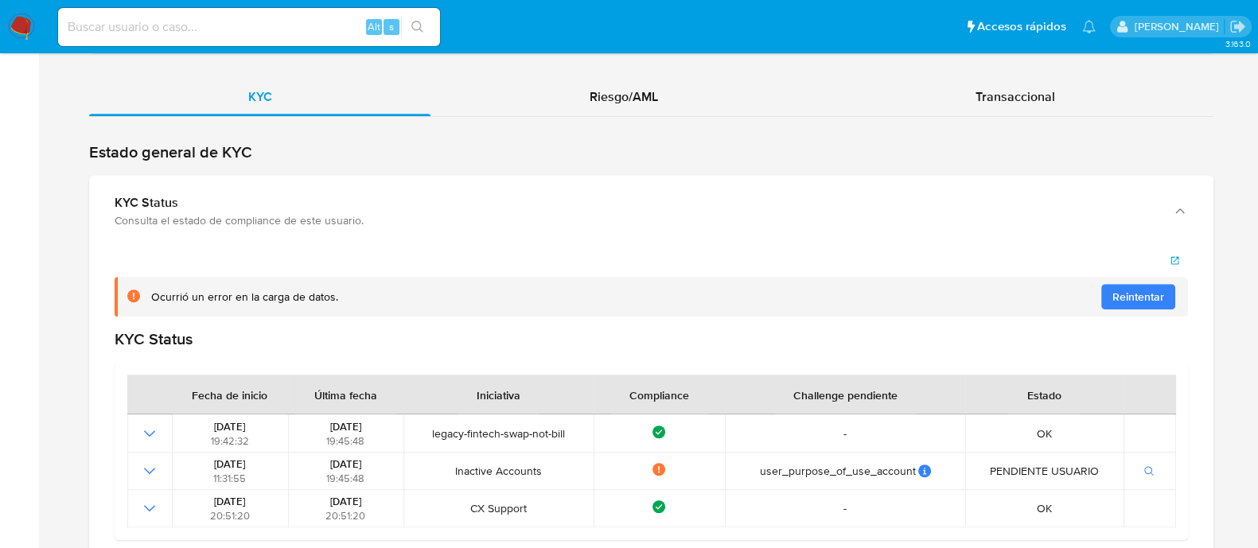
scroll to position [1492, 0]
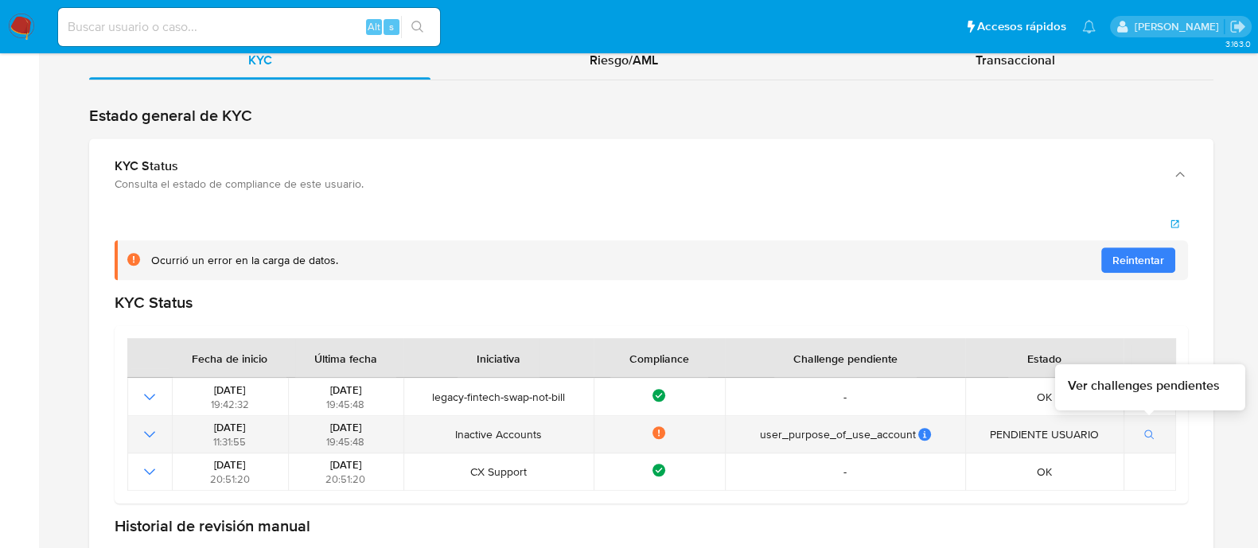
click at [1152, 427] on span "button" at bounding box center [1150, 435] width 11 height 16
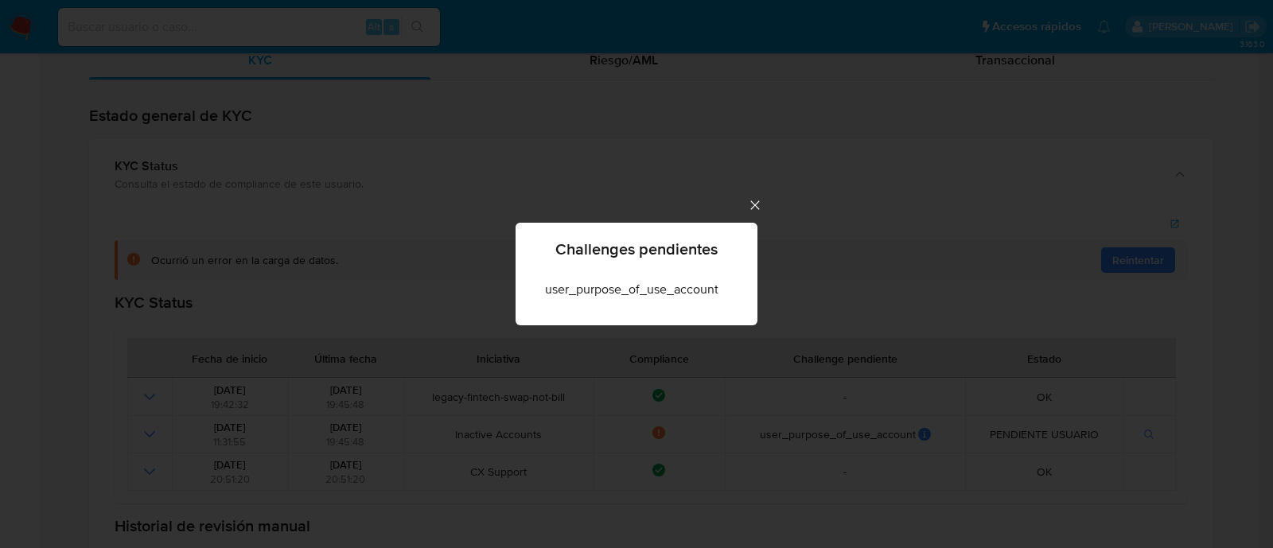
click at [748, 202] on icon "Cerrar" at bounding box center [755, 205] width 16 height 16
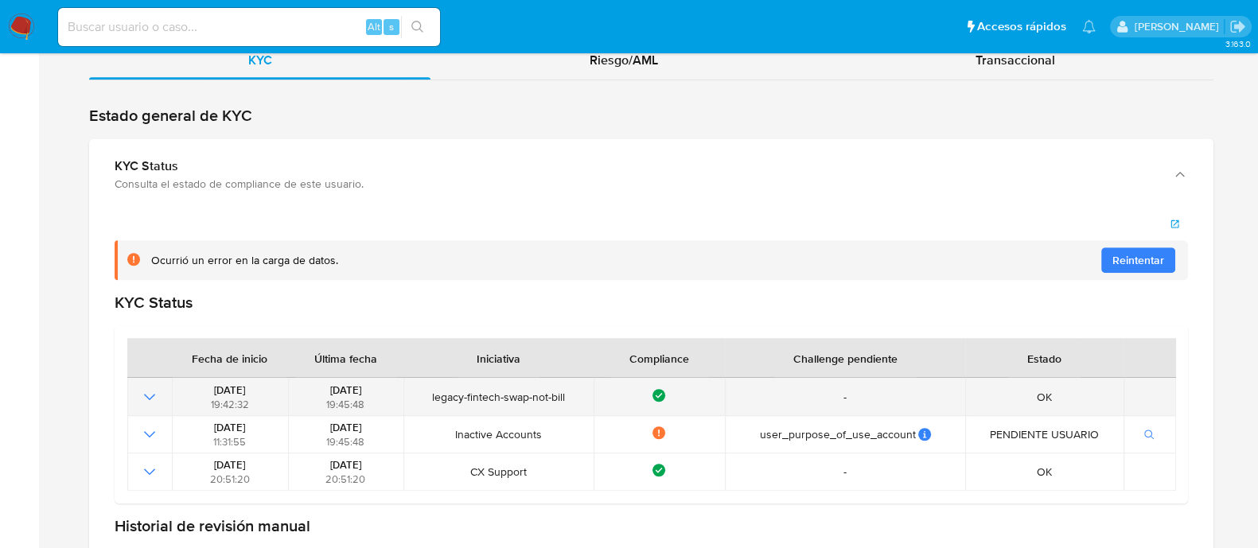
click at [665, 393] on icon at bounding box center [659, 395] width 13 height 13
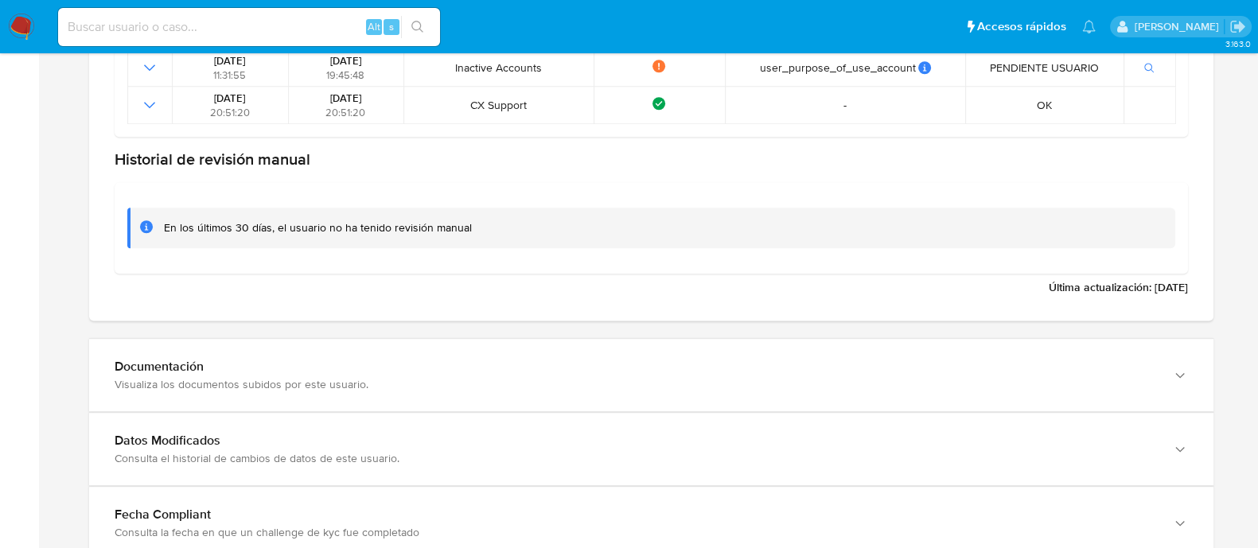
scroll to position [1890, 0]
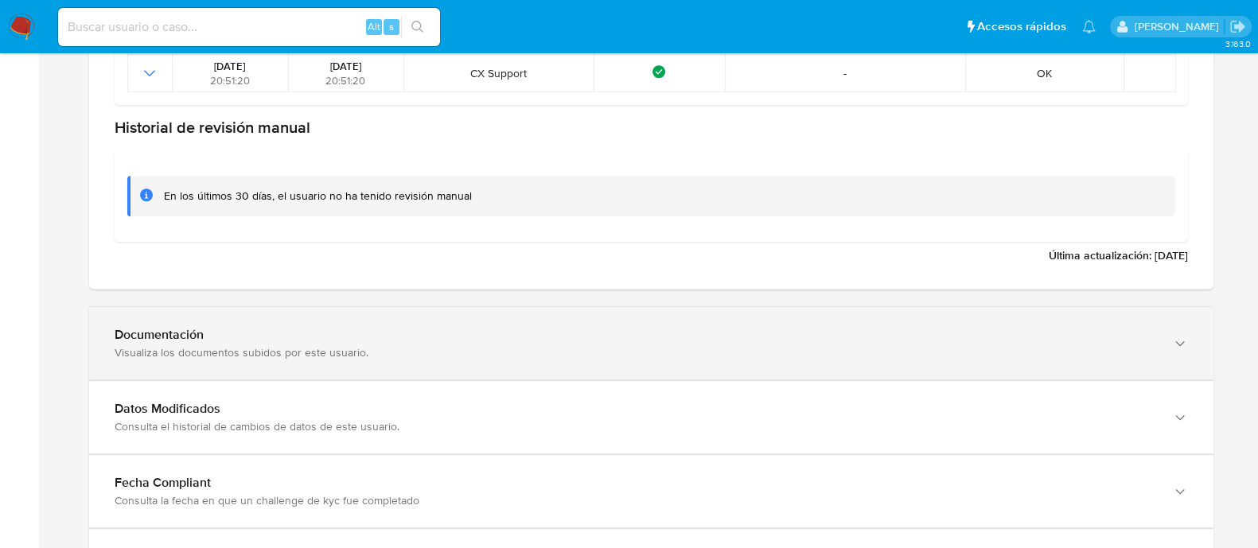
click at [482, 351] on div "Visualiza los documentos subidos por este usuario." at bounding box center [636, 352] width 1042 height 14
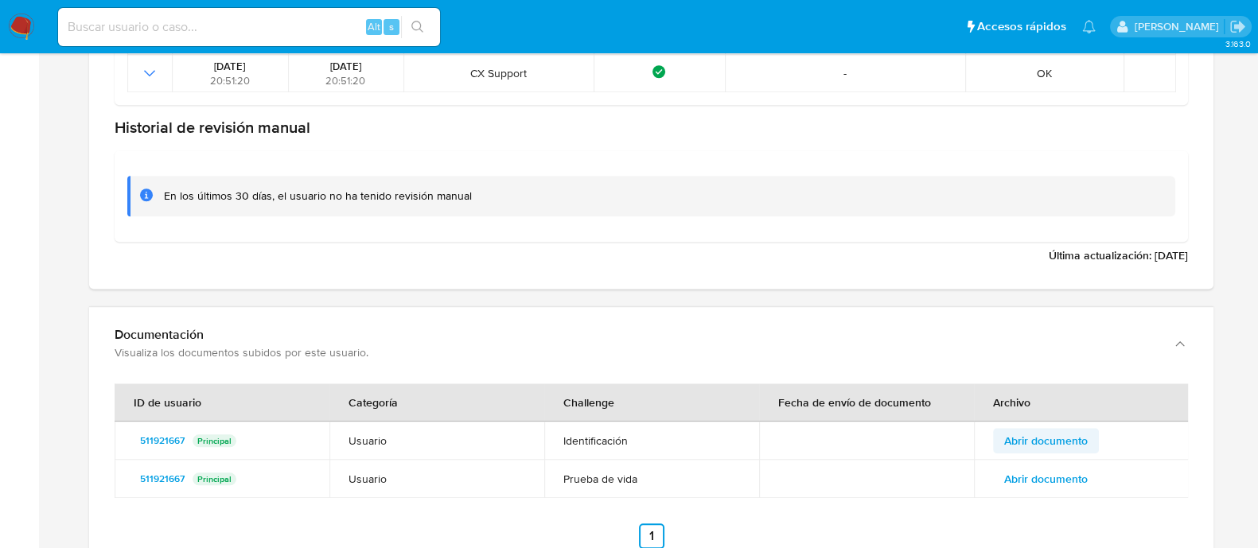
click at [1020, 442] on span "Abrir documento" at bounding box center [1046, 441] width 84 height 22
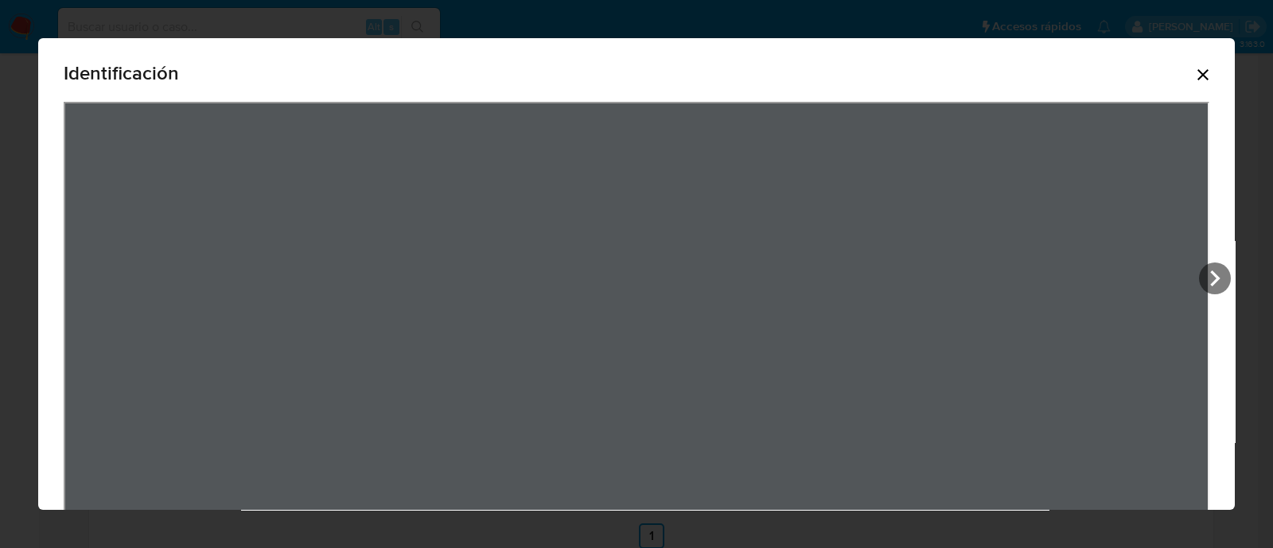
click at [1194, 78] on icon "Cerrar" at bounding box center [1203, 74] width 19 height 19
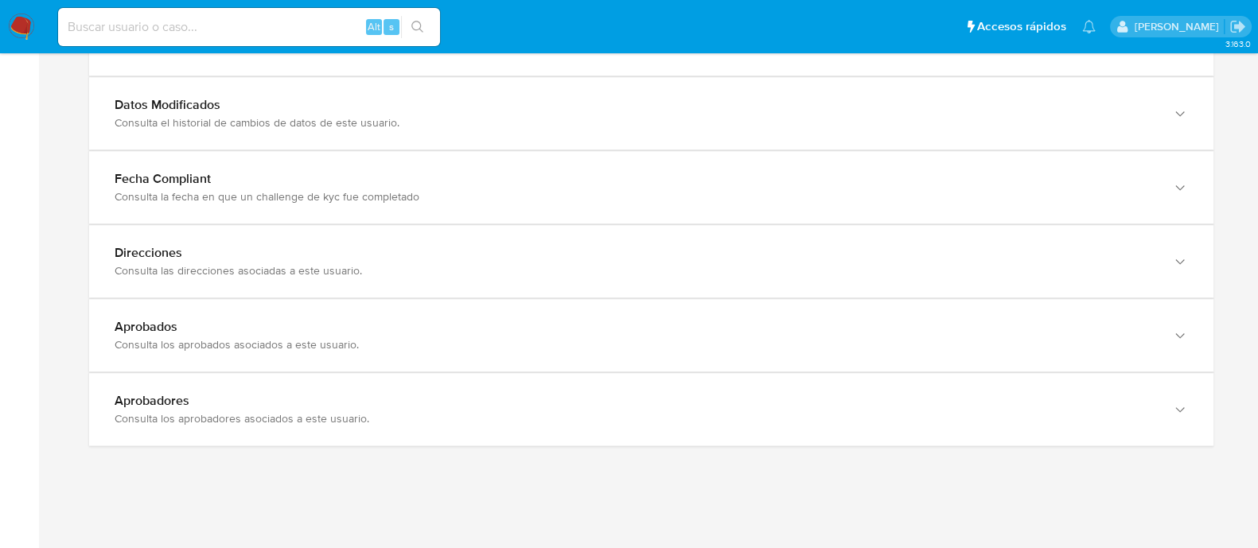
scroll to position [2190, 0]
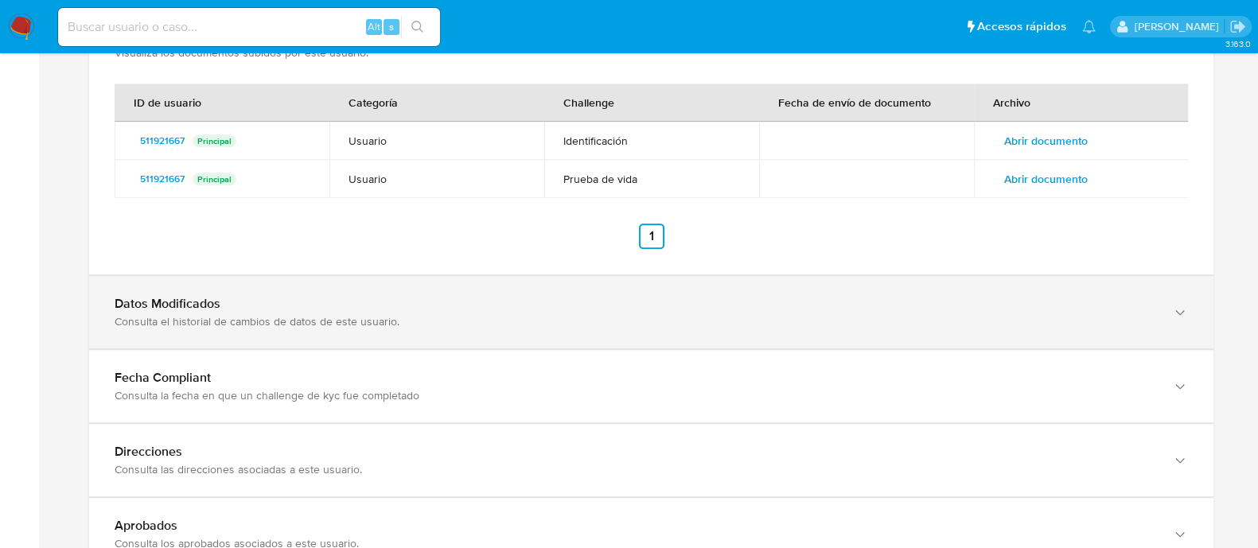
click at [535, 332] on div "Datos Modificados Consulta el historial de cambios de datos de este usuario." at bounding box center [651, 312] width 1125 height 72
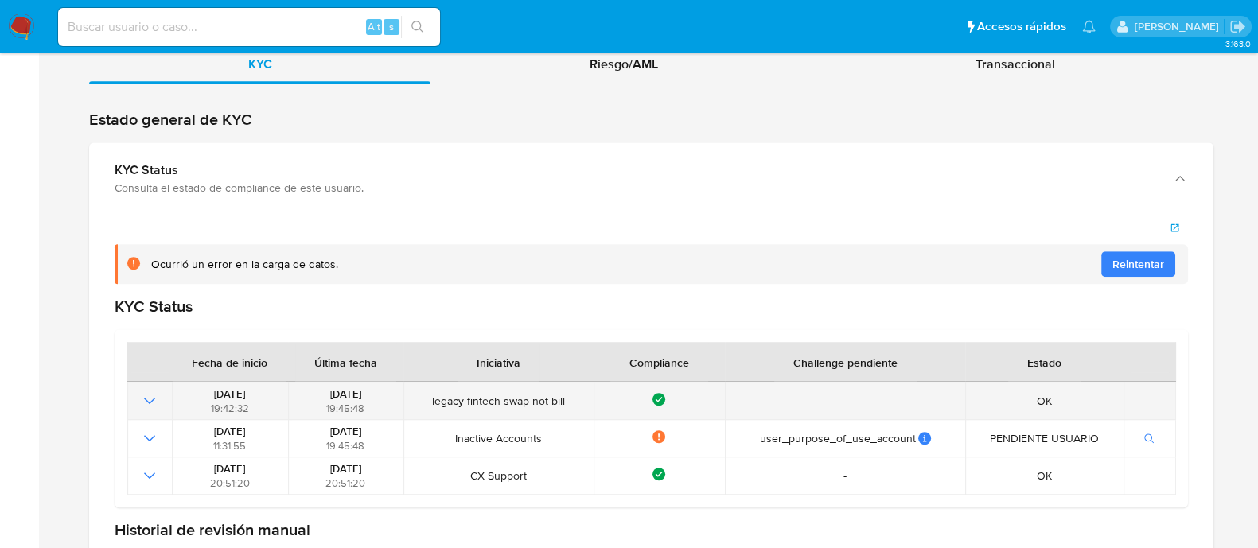
scroll to position [1587, 0]
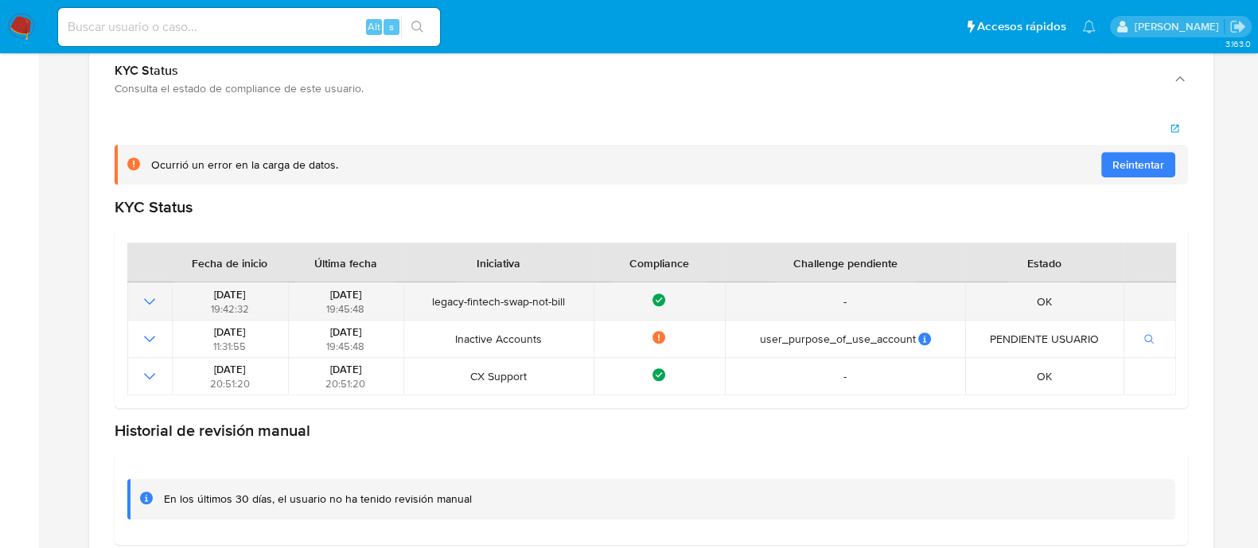
click at [660, 294] on icon at bounding box center [659, 300] width 13 height 13
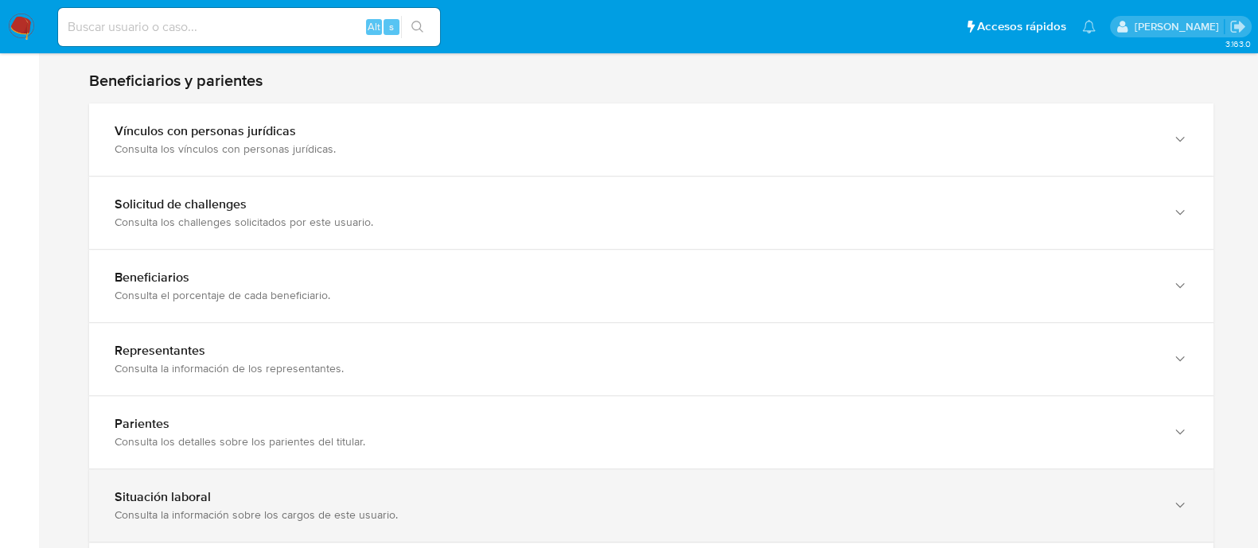
scroll to position [791, 0]
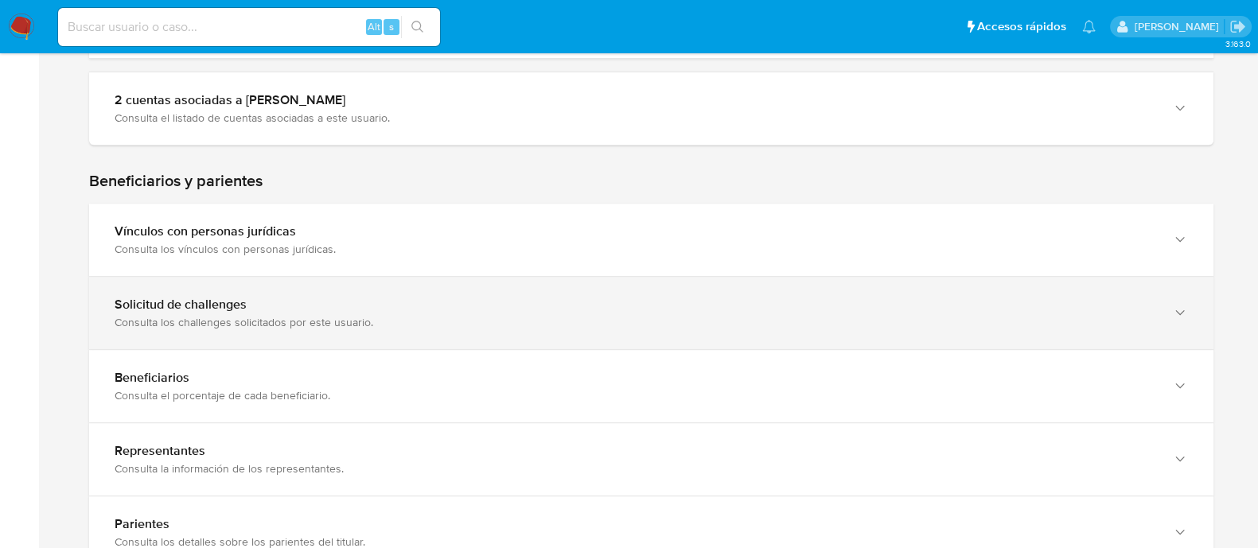
click at [295, 339] on div "Solicitud de challenges Consulta los challenges solicitados por este usuario." at bounding box center [651, 313] width 1125 height 72
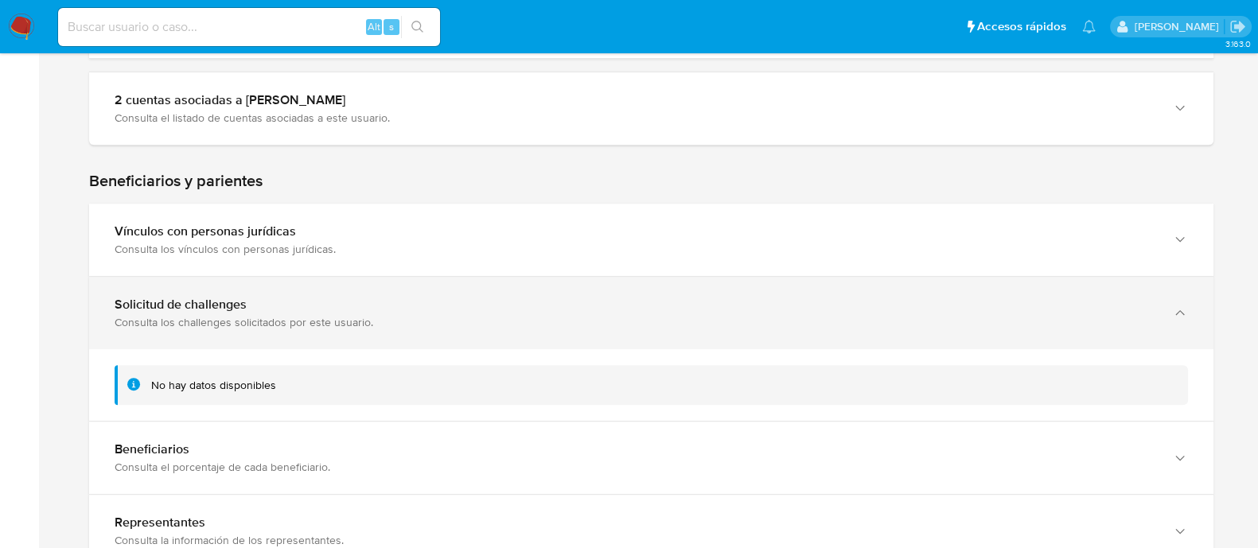
click at [294, 339] on div "Solicitud de challenges Consulta los challenges solicitados por este usuario." at bounding box center [651, 313] width 1125 height 72
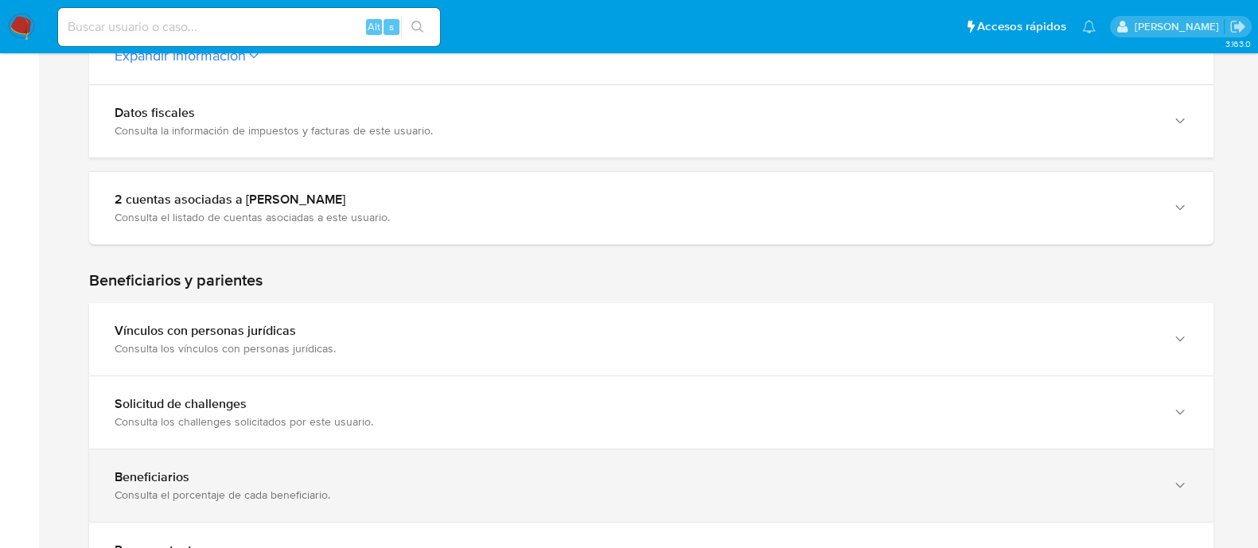
scroll to position [493, 0]
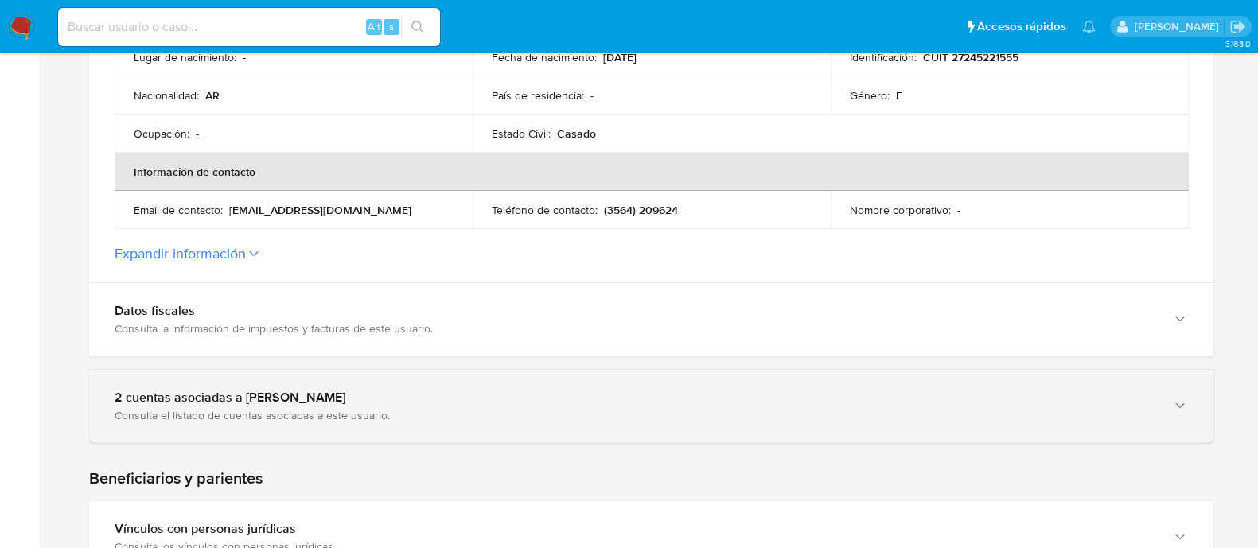
click at [314, 403] on div "2 cuentas asociadas a [PERSON_NAME]" at bounding box center [636, 398] width 1042 height 16
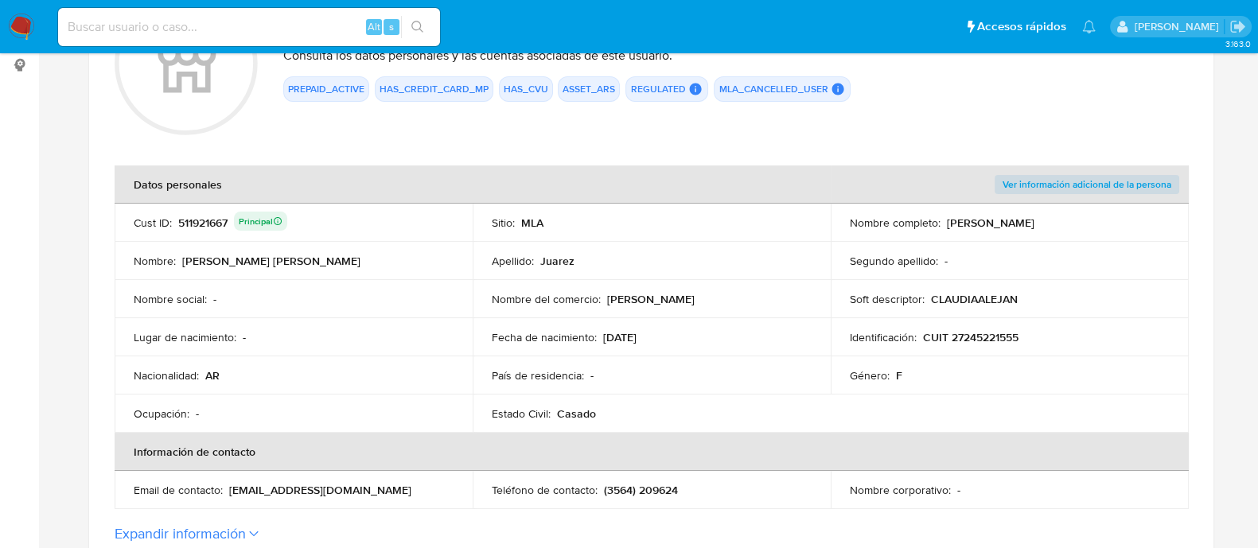
scroll to position [0, 0]
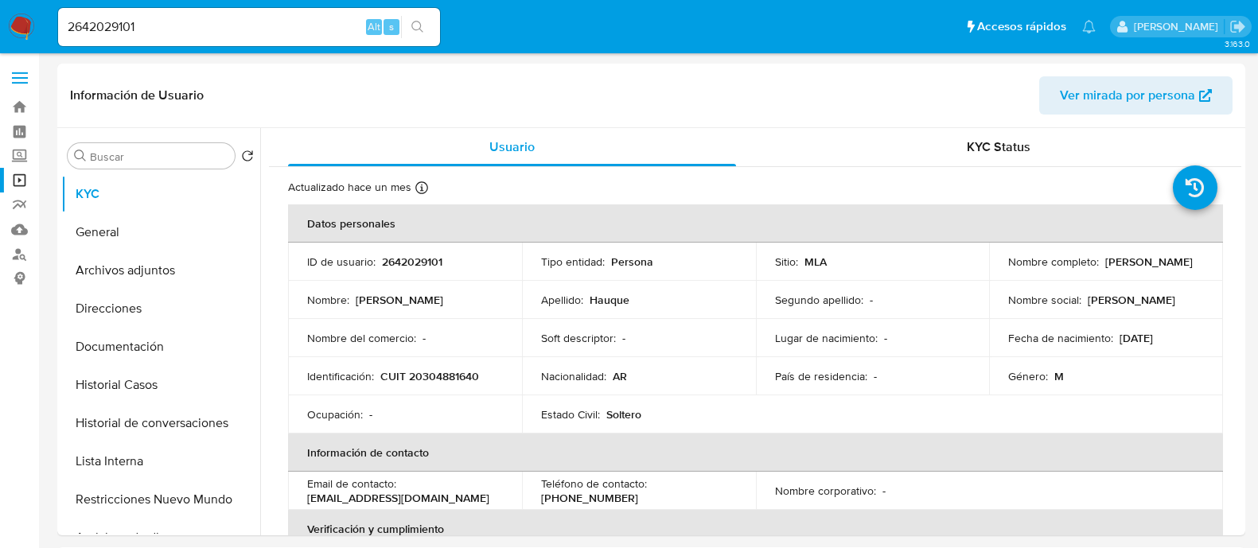
select select "10"
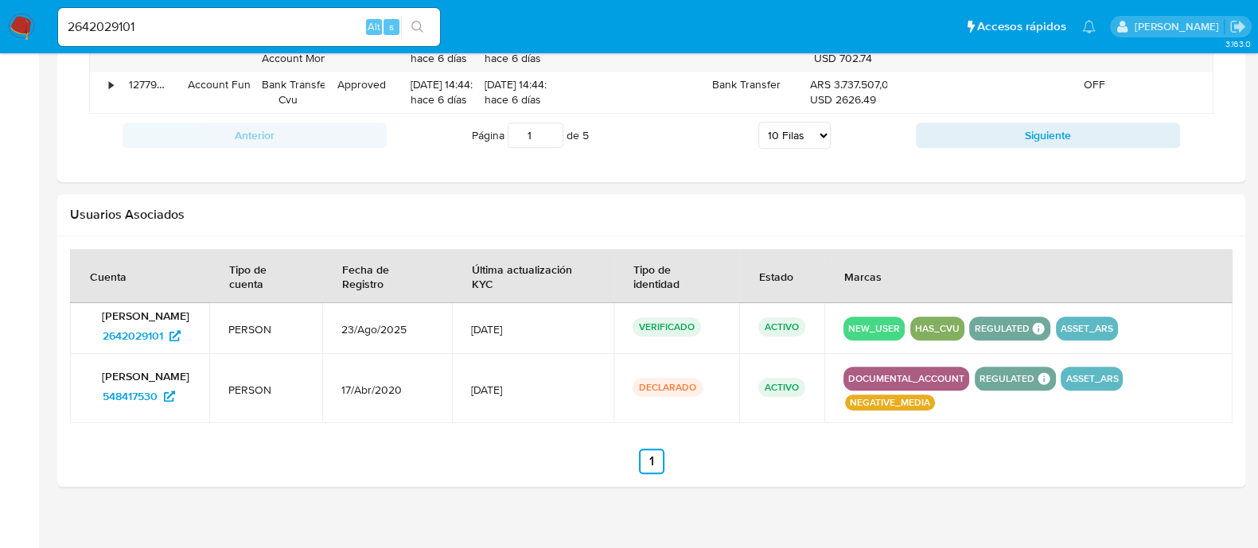
scroll to position [841, 0]
click at [535, 324] on span "[DATE]" at bounding box center [532, 329] width 123 height 14
click at [883, 329] on button "NEW_USER" at bounding box center [874, 329] width 52 height 6
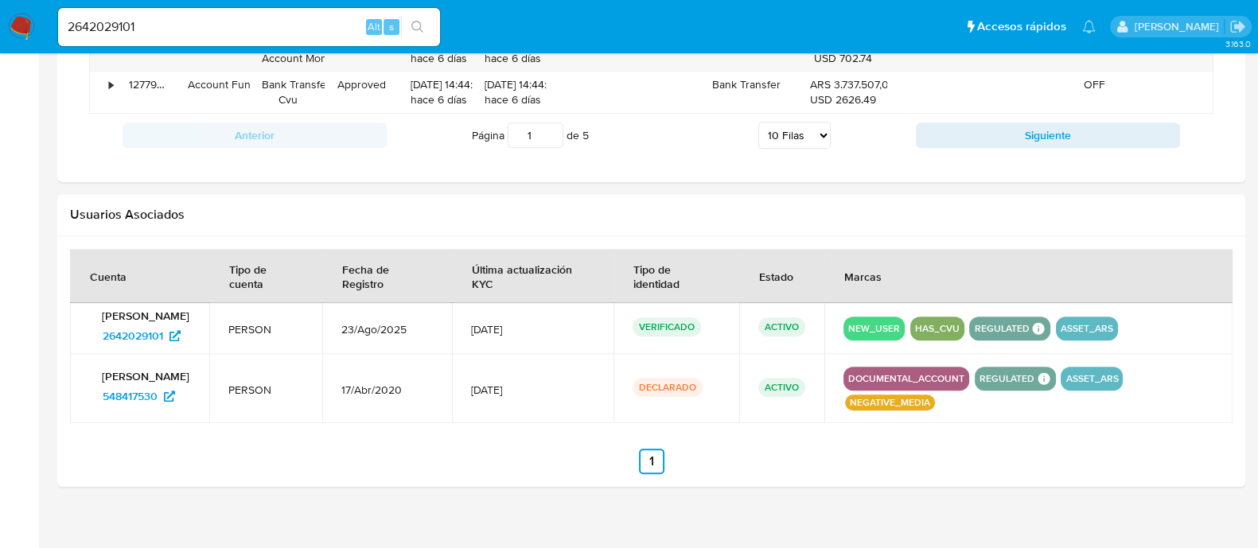
click at [563, 354] on td "[DATE]" at bounding box center [533, 388] width 162 height 69
click at [402, 328] on span "23/Ago/2025" at bounding box center [387, 329] width 92 height 14
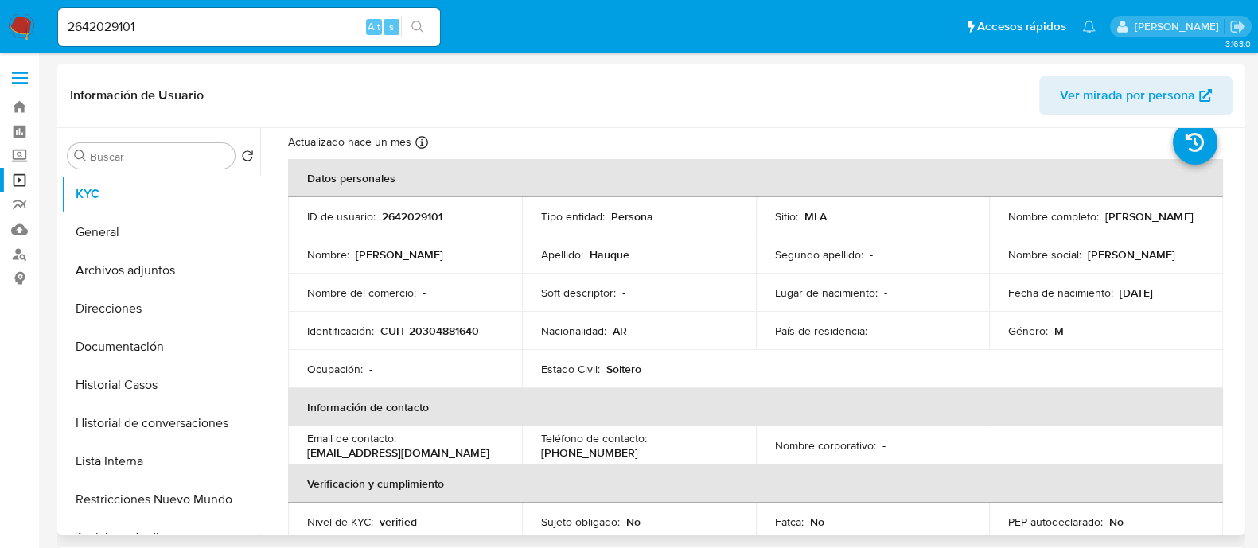
scroll to position [0, 0]
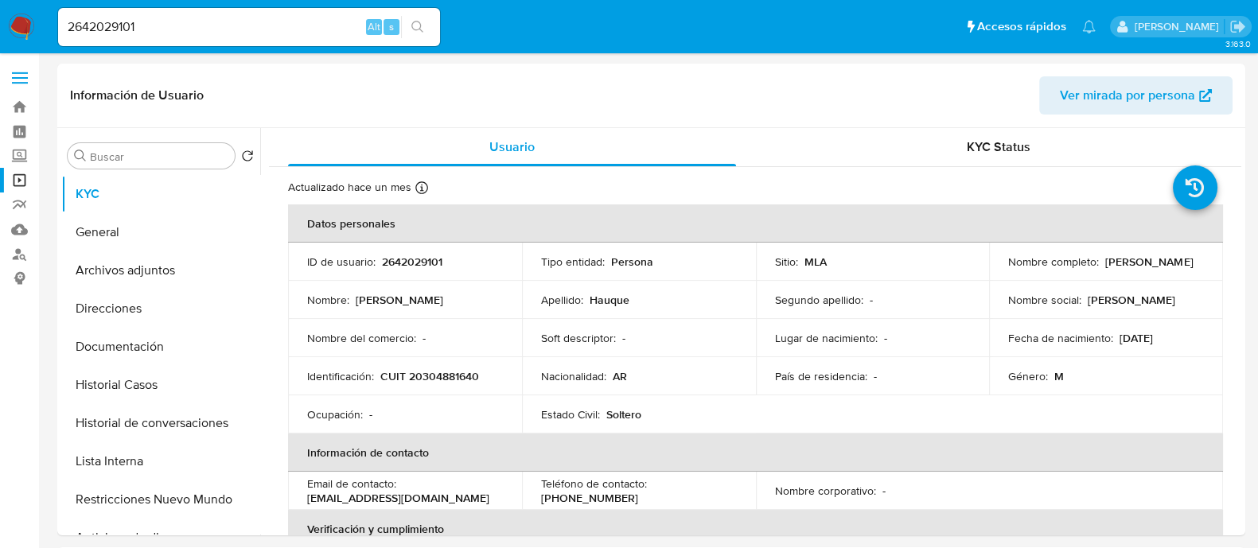
click at [322, 25] on input "2642029101" at bounding box center [249, 27] width 382 height 21
paste input "11925825"
click at [424, 23] on button "search-icon" at bounding box center [417, 27] width 33 height 22
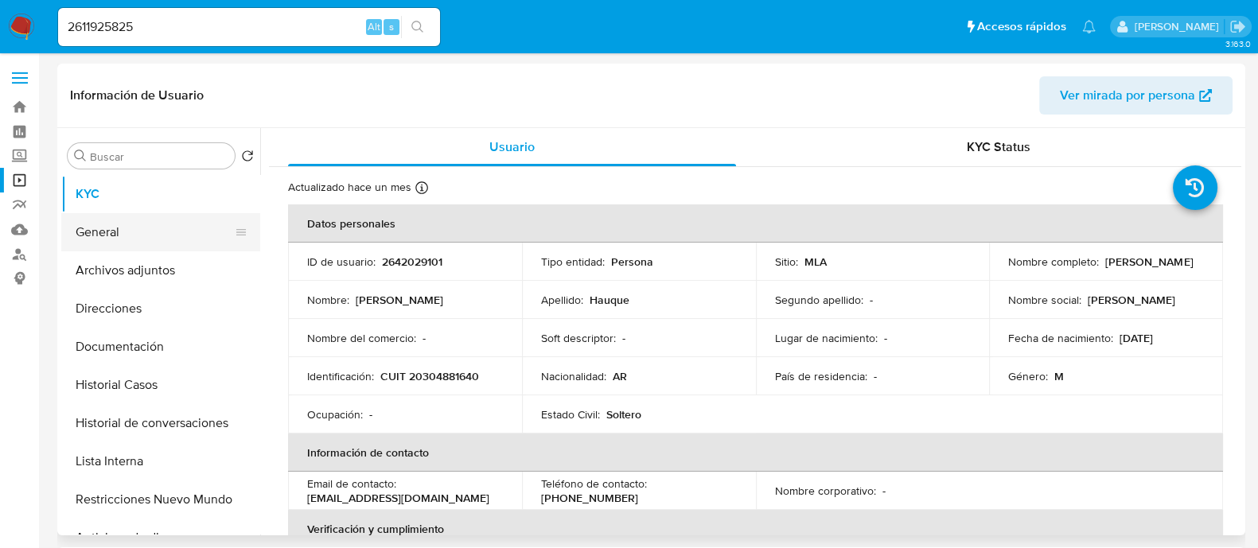
click at [189, 241] on button "General" at bounding box center [154, 232] width 186 height 38
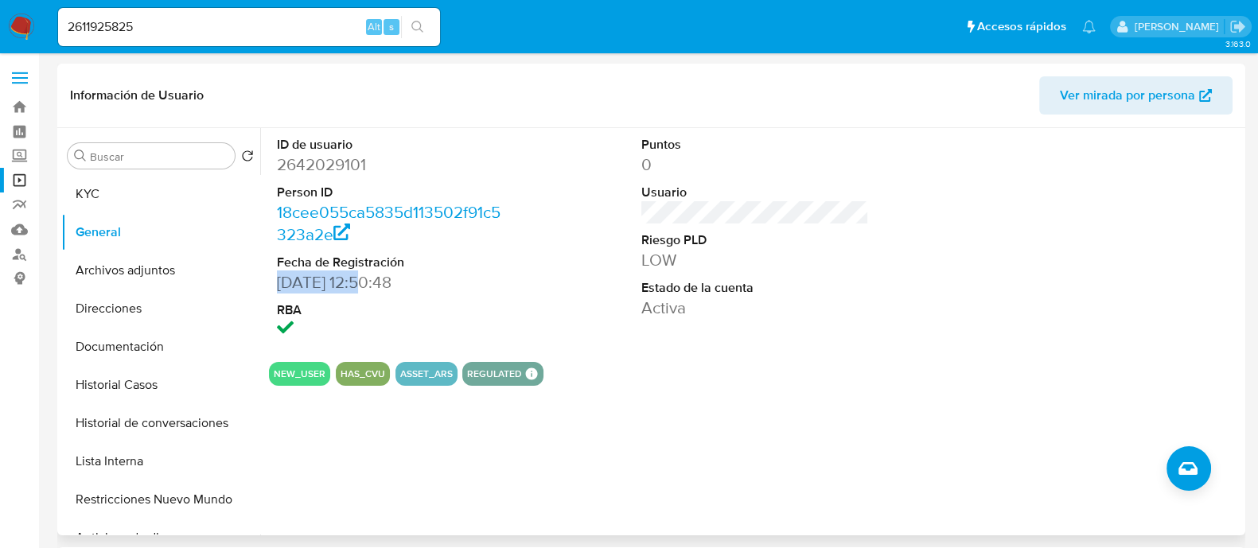
drag, startPoint x: 277, startPoint y: 284, endPoint x: 366, endPoint y: 284, distance: 89.1
click at [369, 284] on dd "[DATE] 12:50:48" at bounding box center [391, 282] width 228 height 22
copy dd "[DATE]"
click at [287, 30] on input "2611925825" at bounding box center [249, 27] width 382 height 21
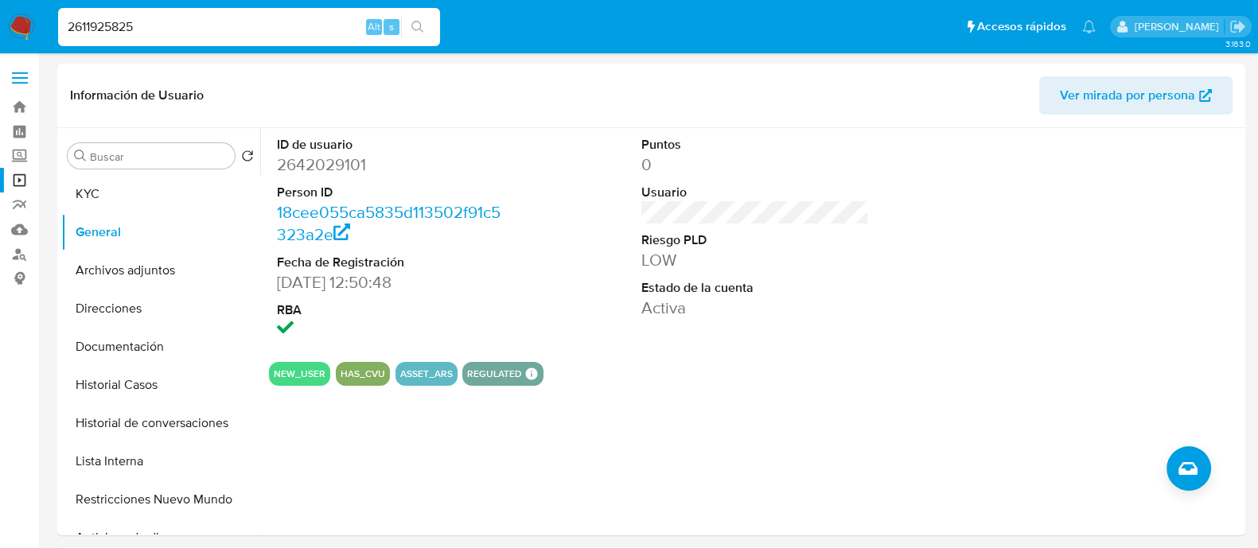
paste input "0297221206"
click at [415, 25] on icon "search-icon" at bounding box center [417, 27] width 13 height 13
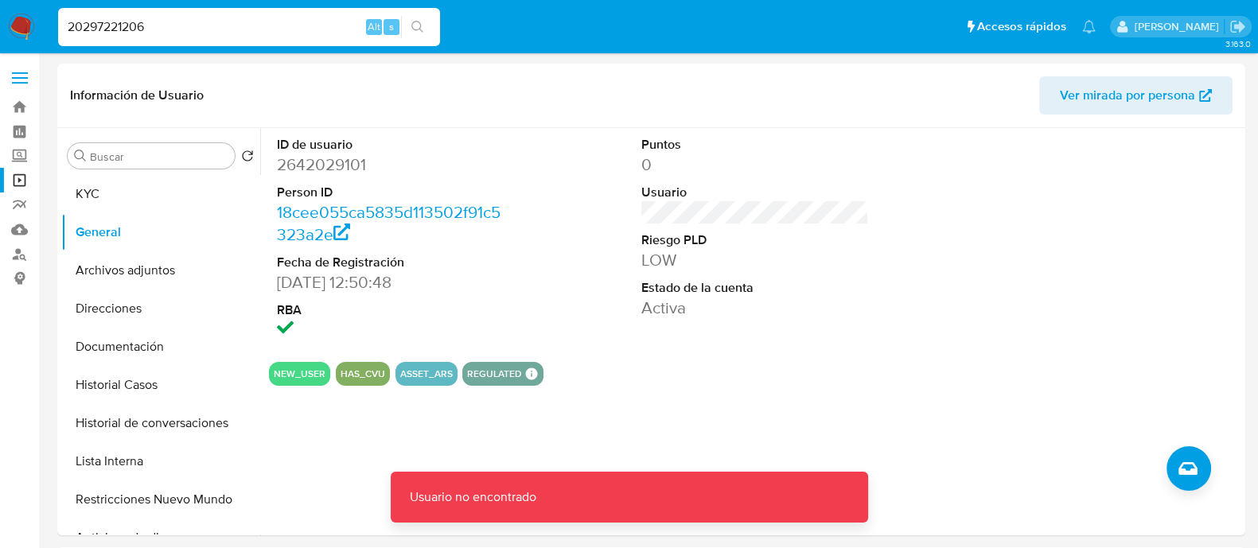
click at [312, 29] on input "20297221206" at bounding box center [249, 27] width 382 height 21
click at [409, 27] on button "search-icon" at bounding box center [417, 27] width 33 height 22
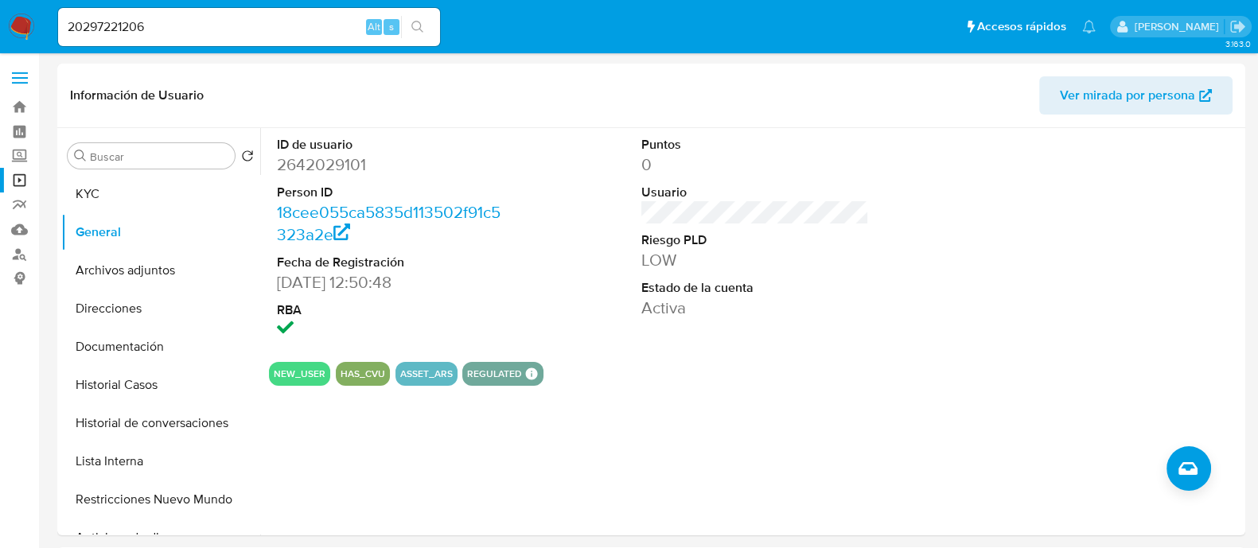
click at [298, 26] on input "20297221206" at bounding box center [249, 27] width 382 height 21
paste input "264507840"
type input "2264507840"
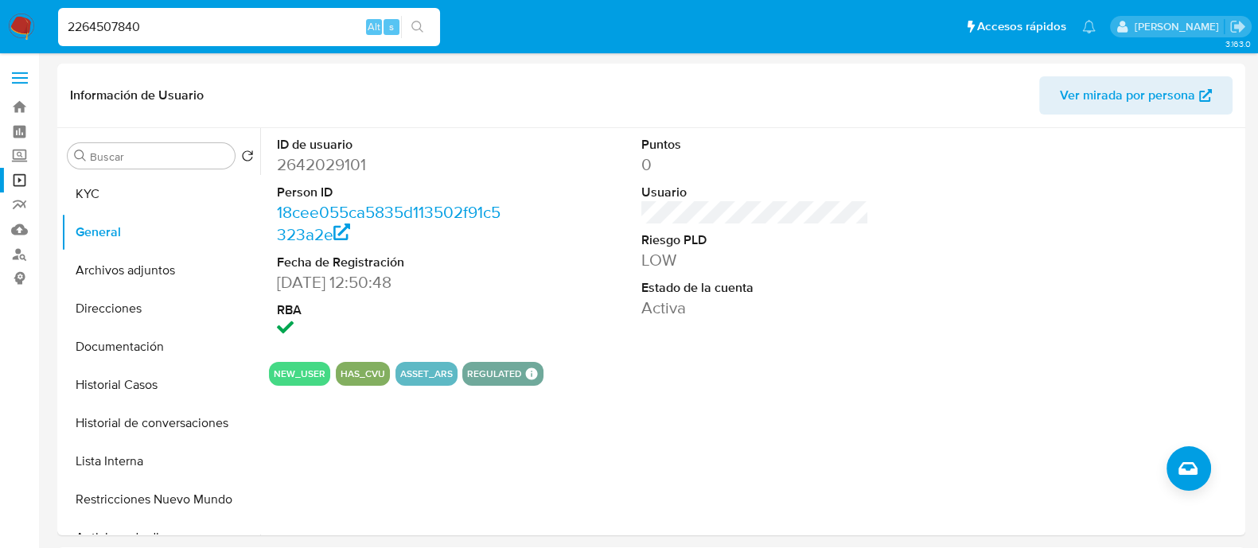
click at [419, 27] on icon "search-icon" at bounding box center [417, 27] width 13 height 13
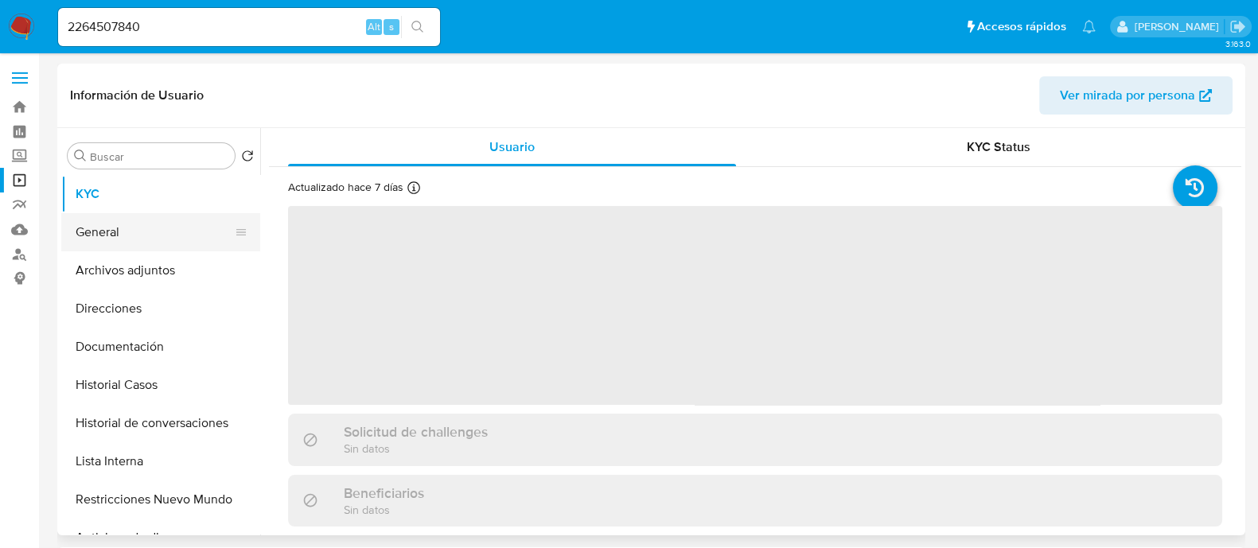
click at [153, 232] on button "General" at bounding box center [154, 232] width 186 height 38
select select "10"
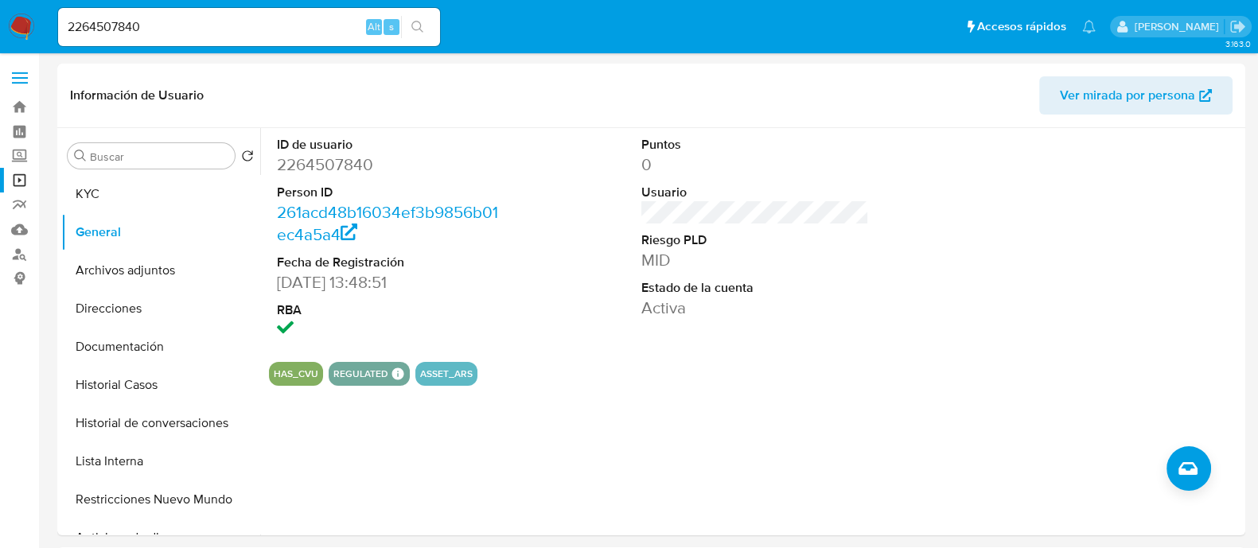
click at [291, 33] on input "2264507840" at bounding box center [249, 27] width 382 height 21
paste input "33566658"
type input "33566658"
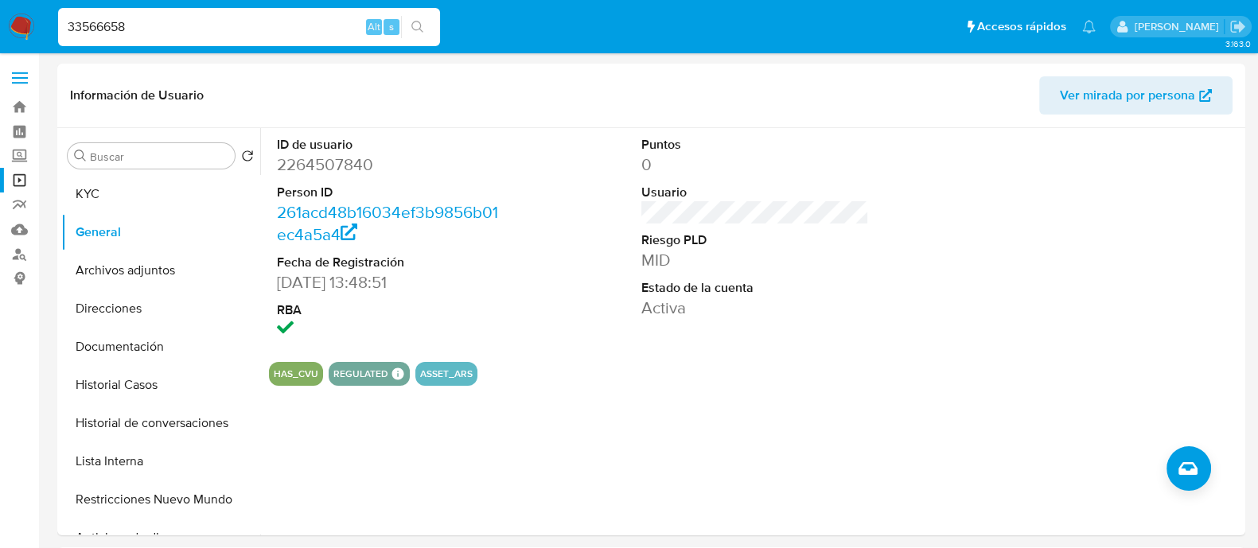
click at [422, 33] on button "search-icon" at bounding box center [417, 27] width 33 height 22
click at [417, 25] on icon "search-icon" at bounding box center [417, 27] width 13 height 13
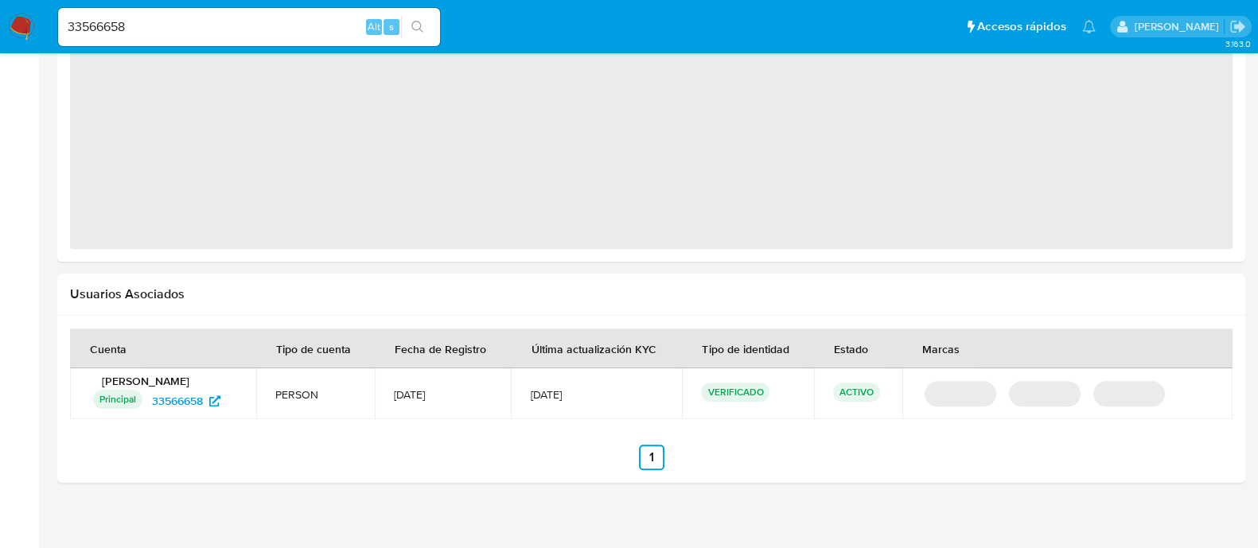
scroll to position [1231, 0]
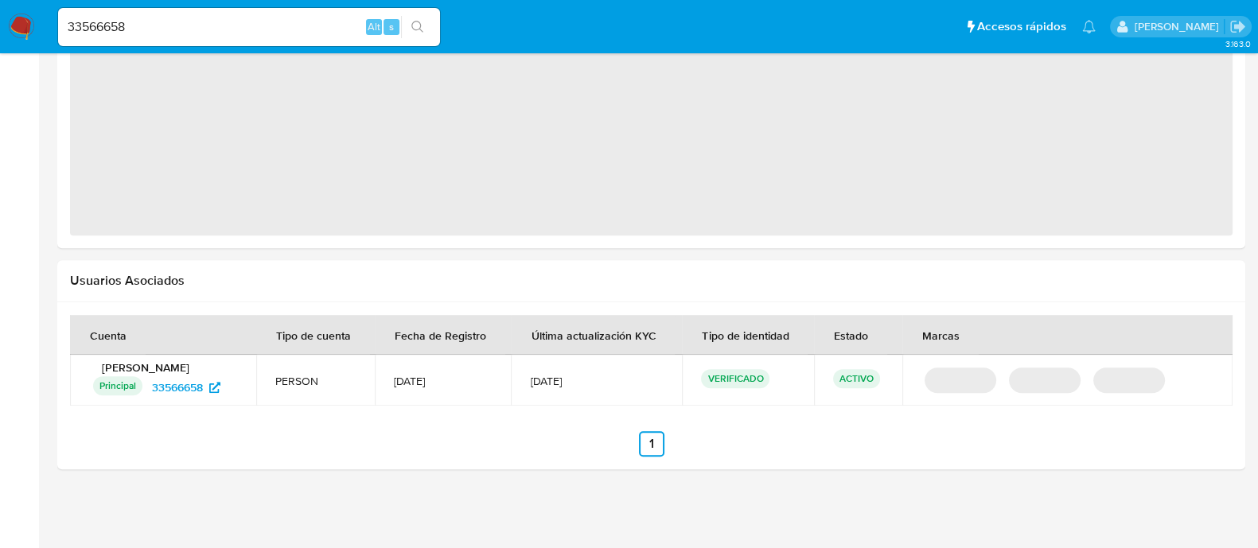
select select "10"
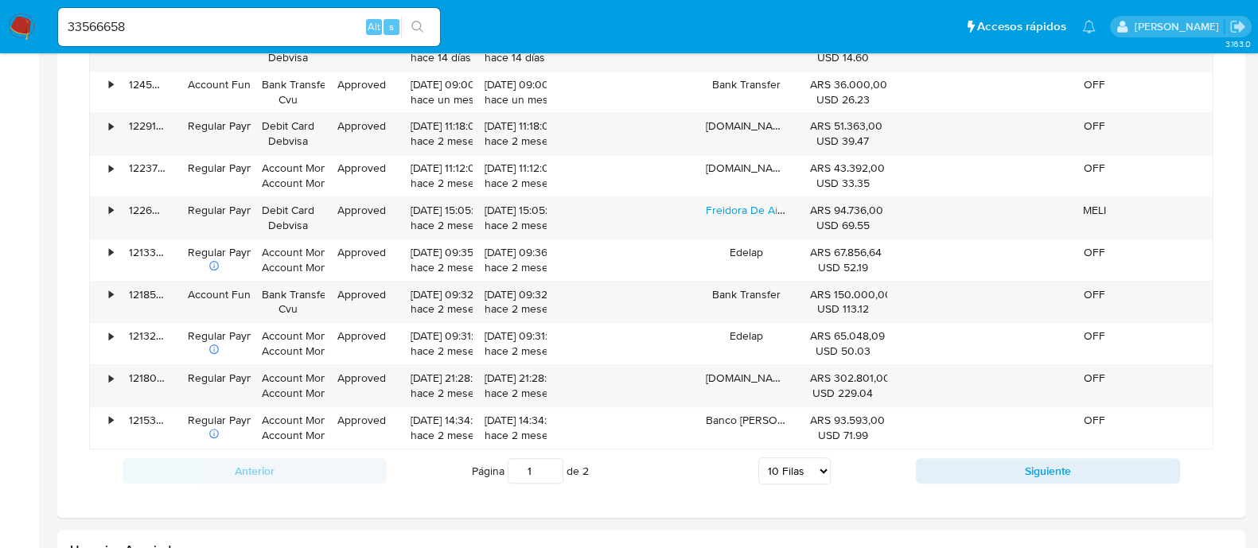
scroll to position [250, 0]
